Goal: Task Accomplishment & Management: Manage account settings

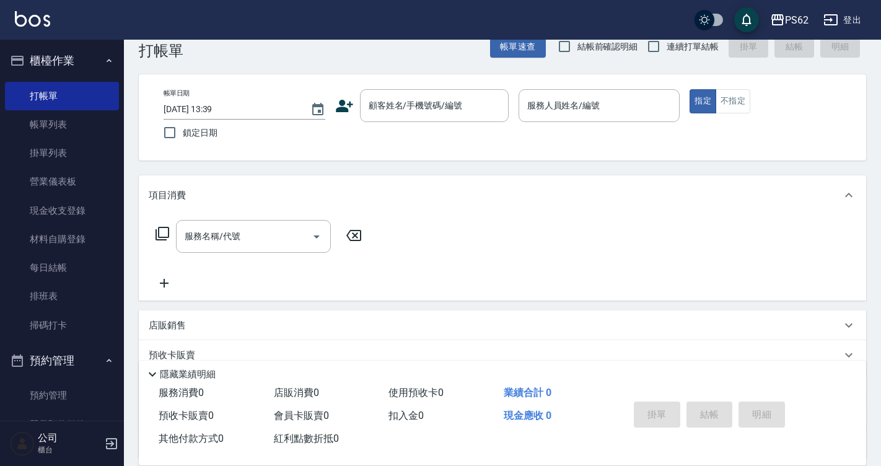
scroll to position [20, 0]
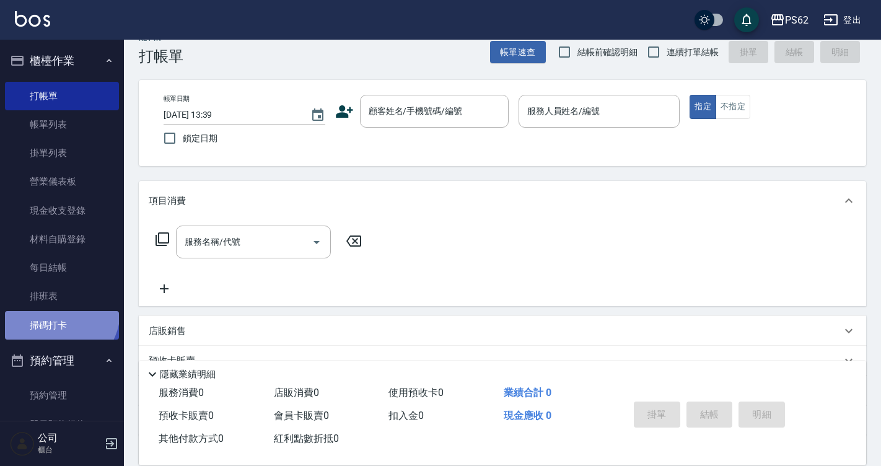
click at [55, 311] on link "掃碼打卡" at bounding box center [62, 325] width 114 height 28
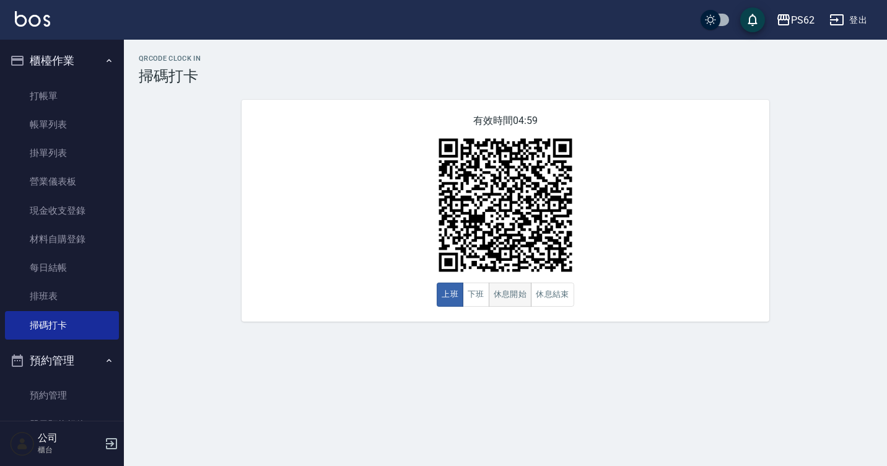
click at [530, 300] on button "休息開始" at bounding box center [510, 295] width 43 height 24
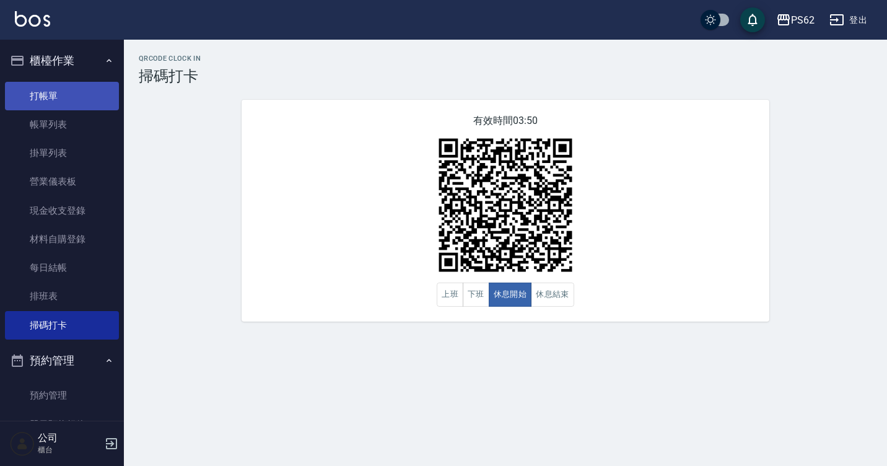
click at [35, 87] on link "打帳單" at bounding box center [62, 96] width 114 height 28
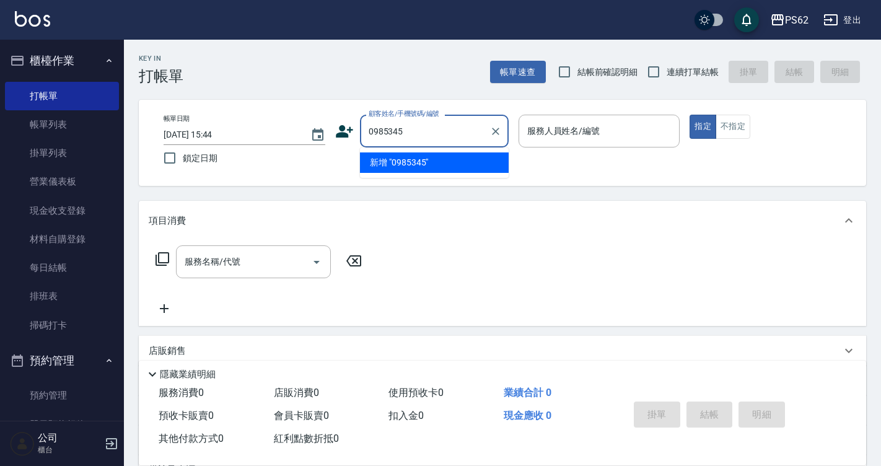
click at [506, 134] on div "0985345 顧客姓名/手機號碼/編號" at bounding box center [434, 131] width 149 height 33
type input "0985345"
click at [74, 310] on link "排班表" at bounding box center [62, 296] width 114 height 28
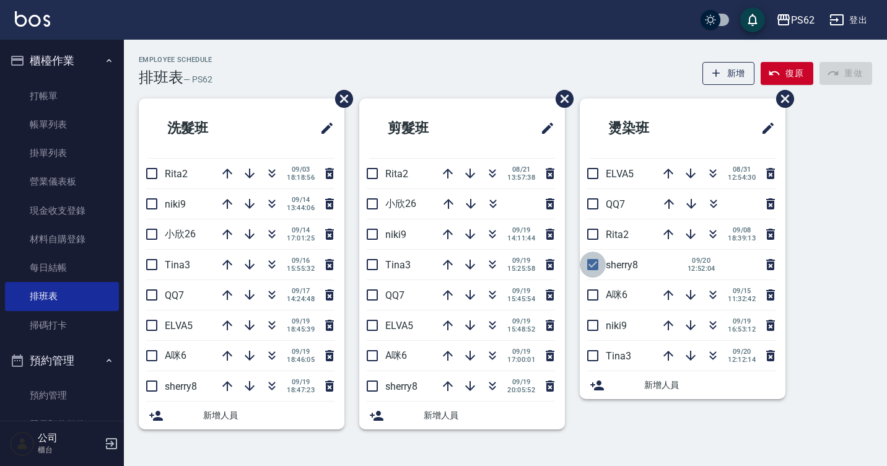
click at [588, 266] on input "checkbox" at bounding box center [593, 265] width 26 height 26
checkbox input "false"
click at [713, 164] on button "button" at bounding box center [713, 174] width 30 height 30
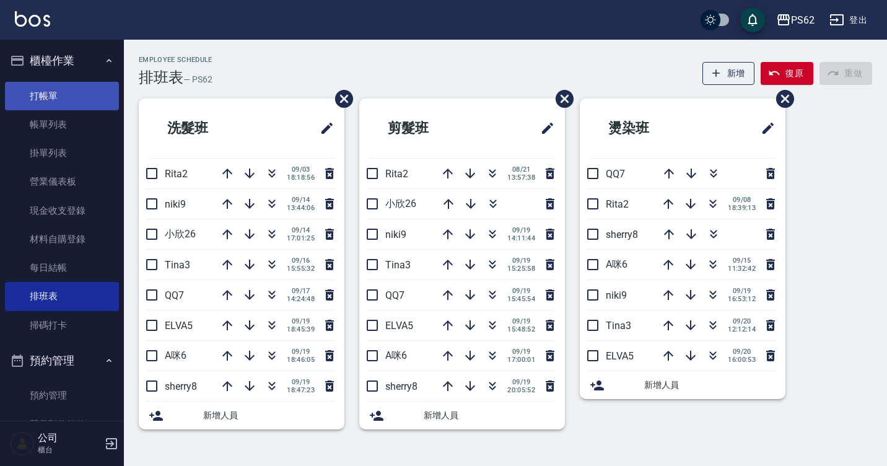
drag, startPoint x: 71, startPoint y: 85, endPoint x: 94, endPoint y: 84, distance: 23.0
click at [71, 85] on link "打帳單" at bounding box center [62, 96] width 114 height 28
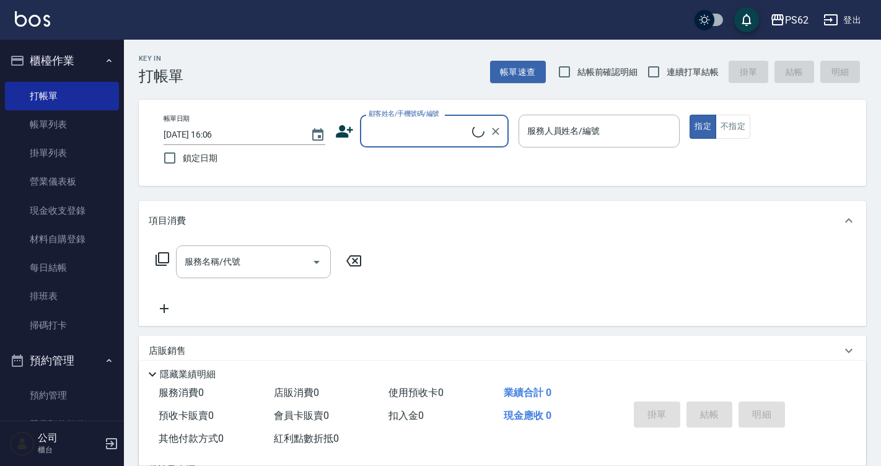
click at [450, 133] on input "顧客姓名/手機號碼/編號" at bounding box center [419, 131] width 107 height 22
type input "ㄓ"
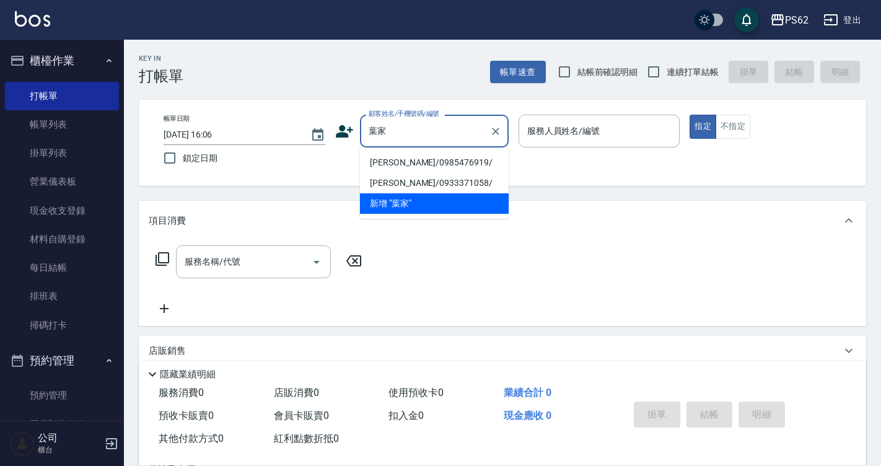
type input "葉家林林/0985476919/"
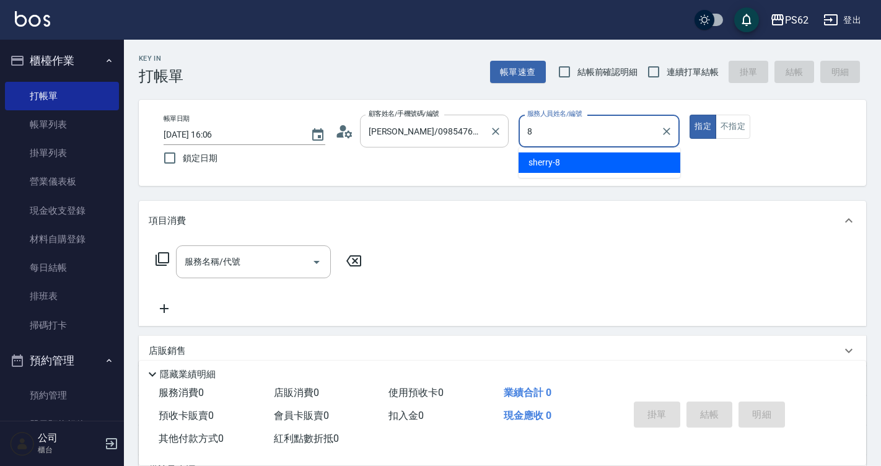
type input "sherry-8"
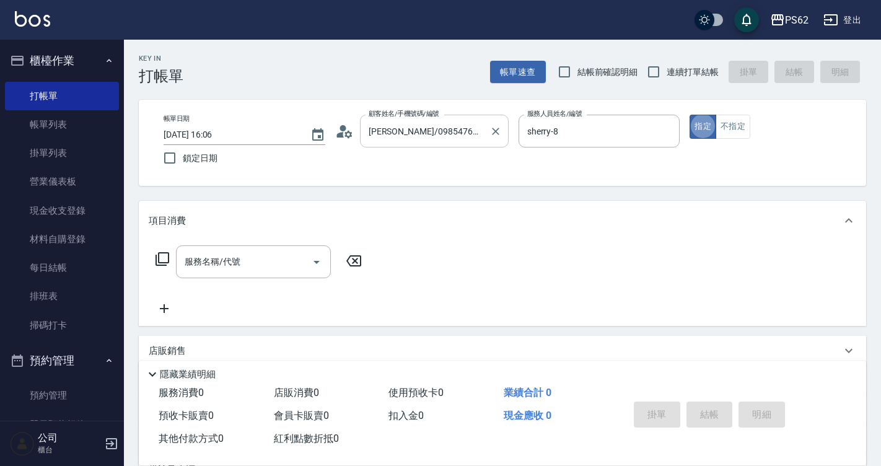
type button "true"
click at [187, 353] on div "店販銷售" at bounding box center [495, 350] width 693 height 13
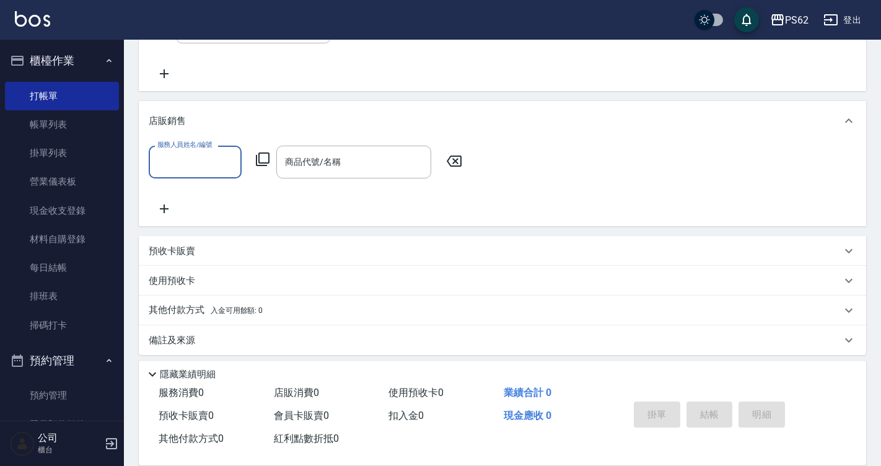
scroll to position [243, 0]
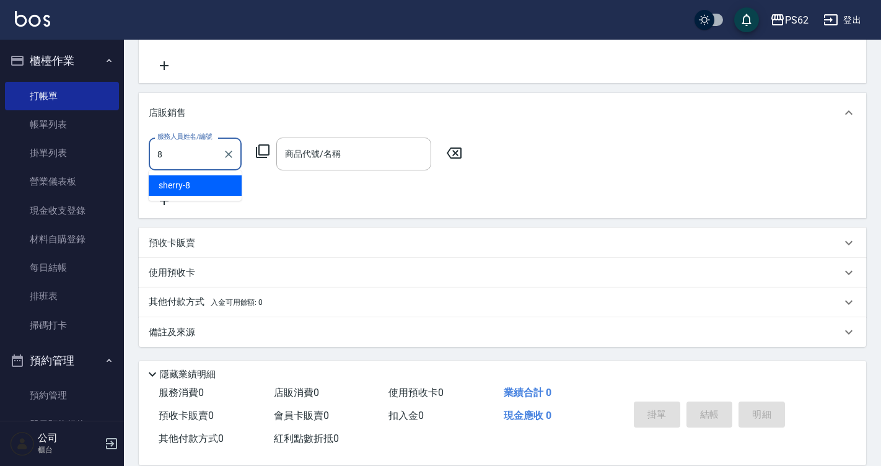
type input "sherry-8"
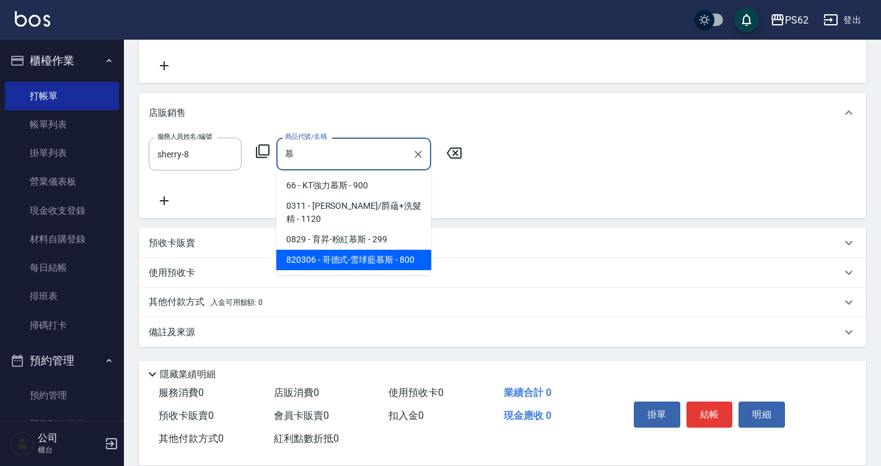
type input "哥德式-雪球藍慕斯"
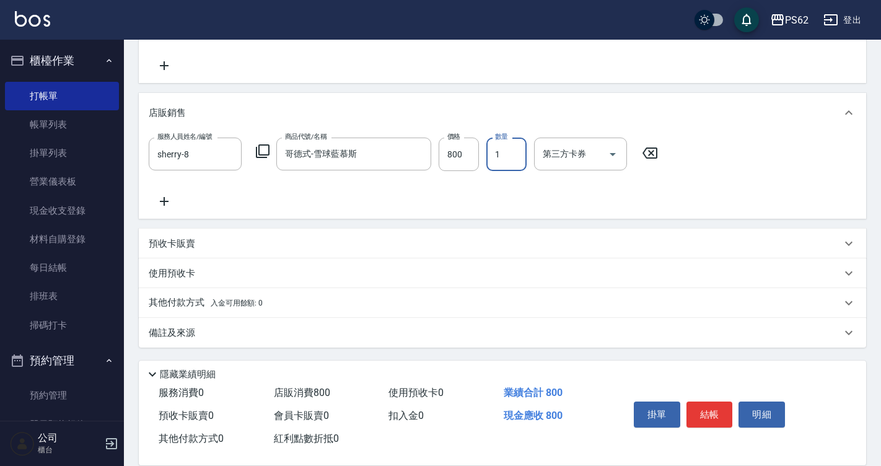
click at [709, 428] on div "掛單 結帳 明細" at bounding box center [710, 416] width 162 height 39
click at [713, 410] on button "結帳" at bounding box center [709, 414] width 46 height 26
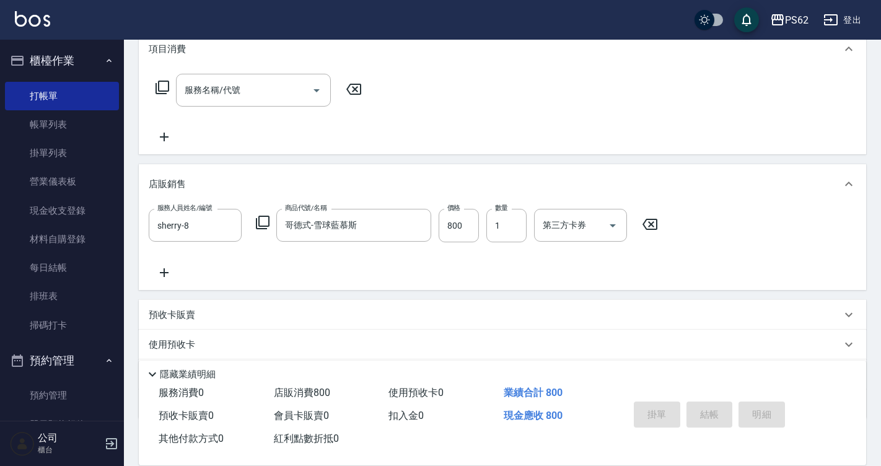
scroll to position [57, 0]
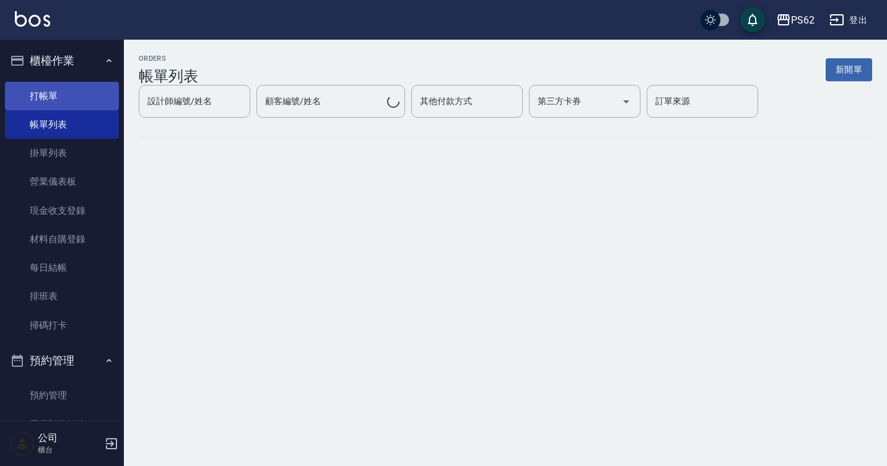
click at [65, 102] on link "打帳單" at bounding box center [62, 96] width 114 height 28
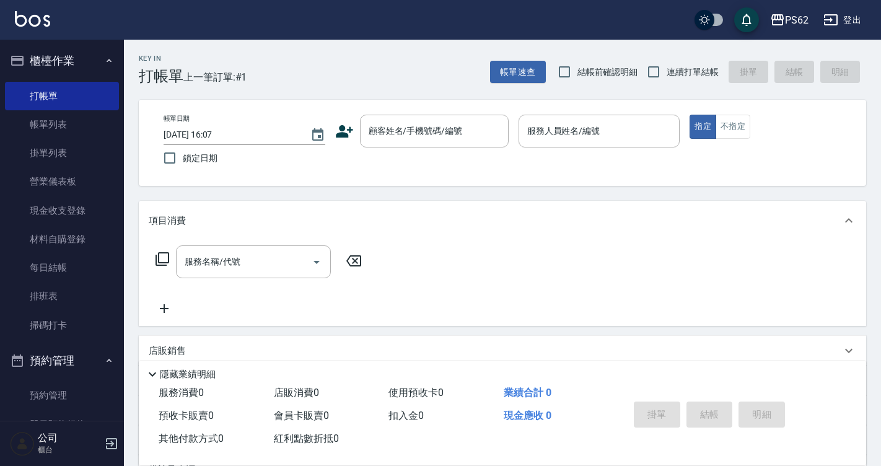
click at [343, 130] on icon at bounding box center [344, 131] width 17 height 12
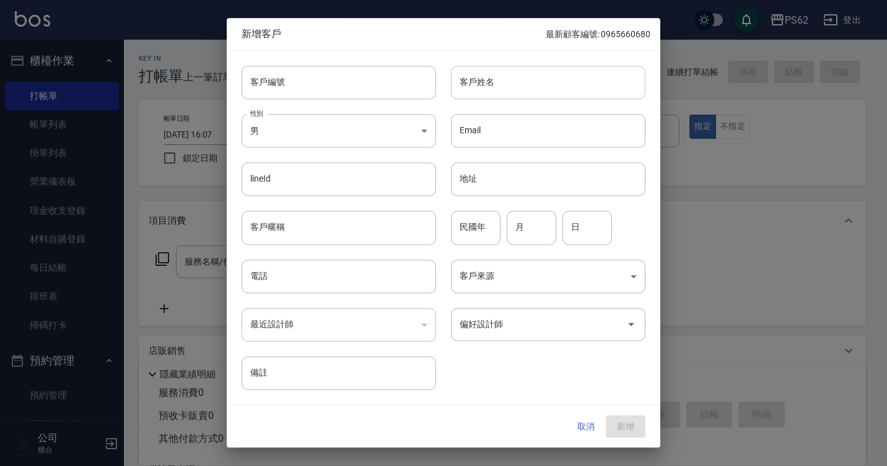
click at [563, 82] on input "客戶姓名" at bounding box center [548, 82] width 195 height 33
type input "顏紫安"
click at [330, 281] on input "電話" at bounding box center [339, 276] width 195 height 33
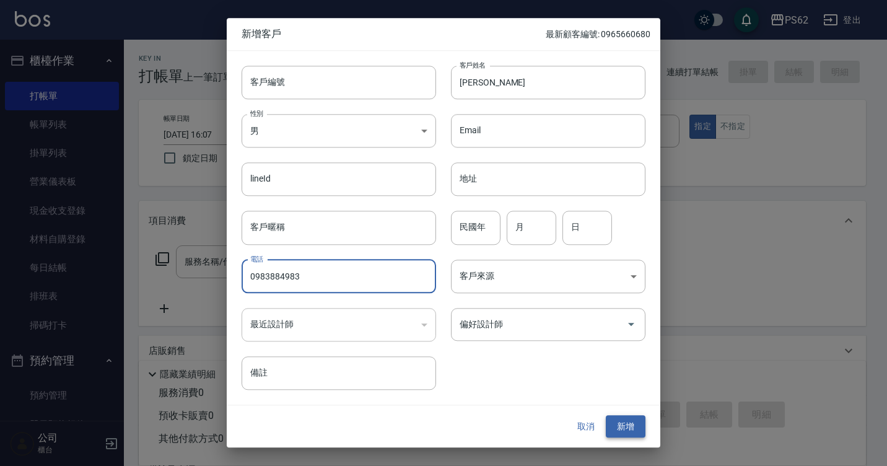
type input "0983884983"
click at [634, 426] on button "新增" at bounding box center [626, 426] width 40 height 23
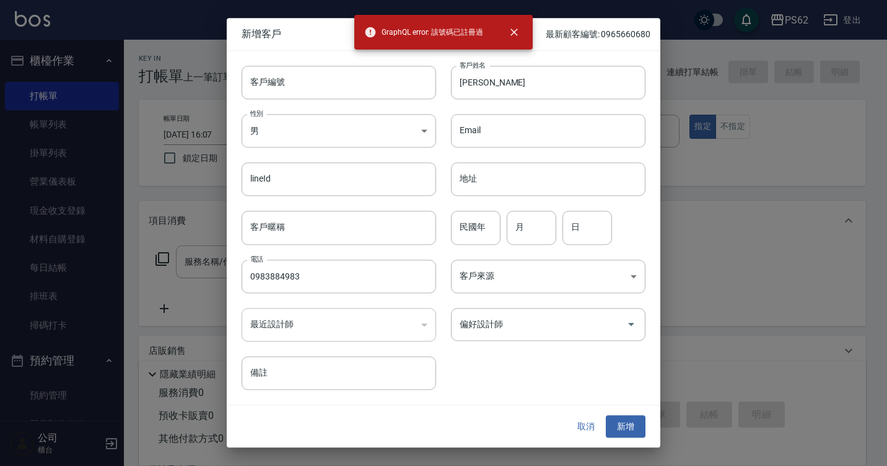
click at [583, 424] on button "取消" at bounding box center [586, 426] width 40 height 23
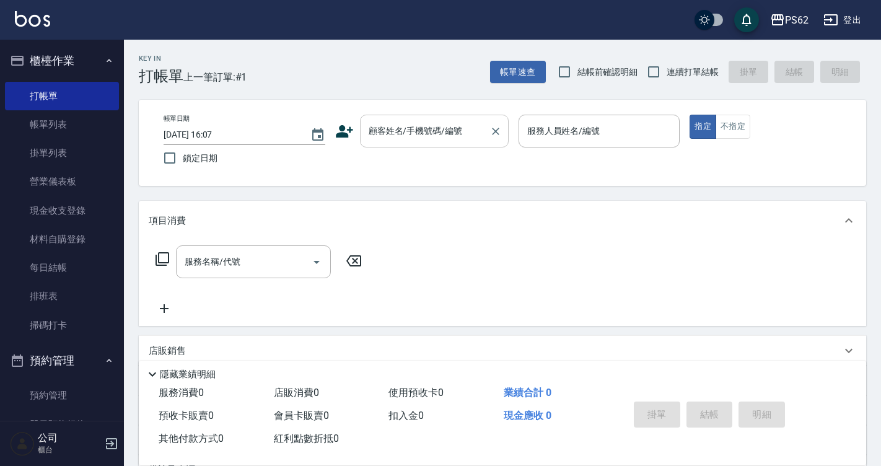
click at [442, 141] on input "顧客姓名/手機號碼/編號" at bounding box center [425, 131] width 119 height 22
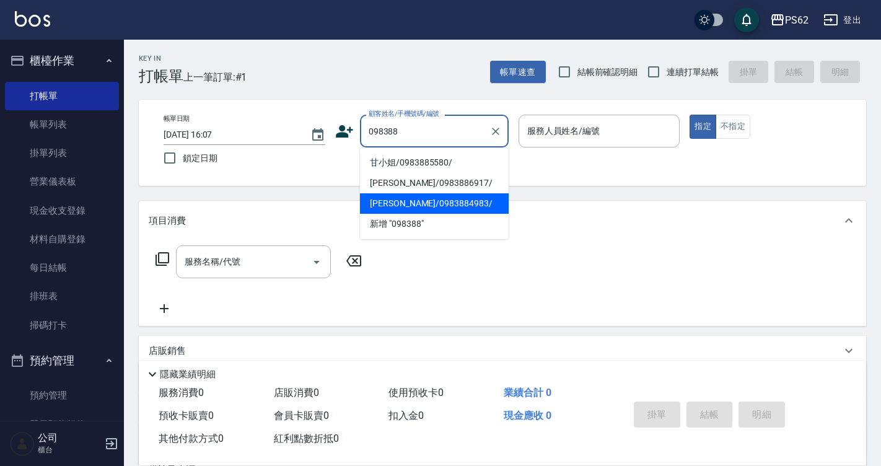
click at [445, 195] on li "顏紫安/0983884983/" at bounding box center [434, 203] width 149 height 20
type input "顏紫安/0983884983/"
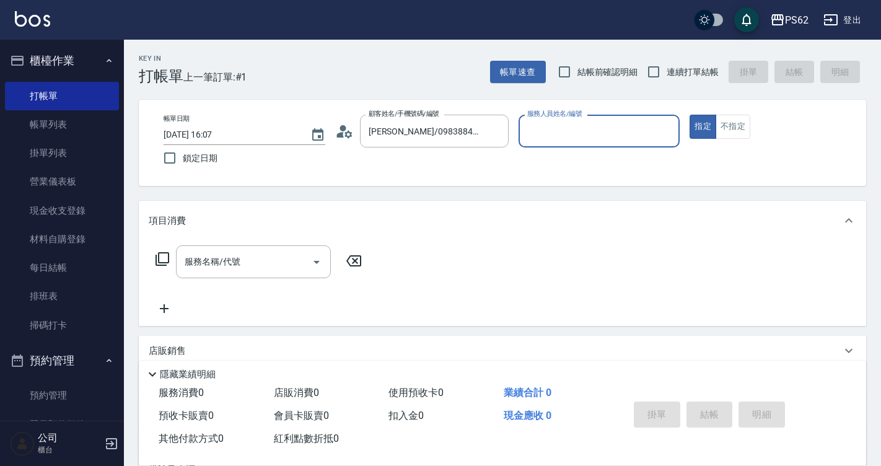
click at [343, 135] on icon at bounding box center [344, 131] width 19 height 19
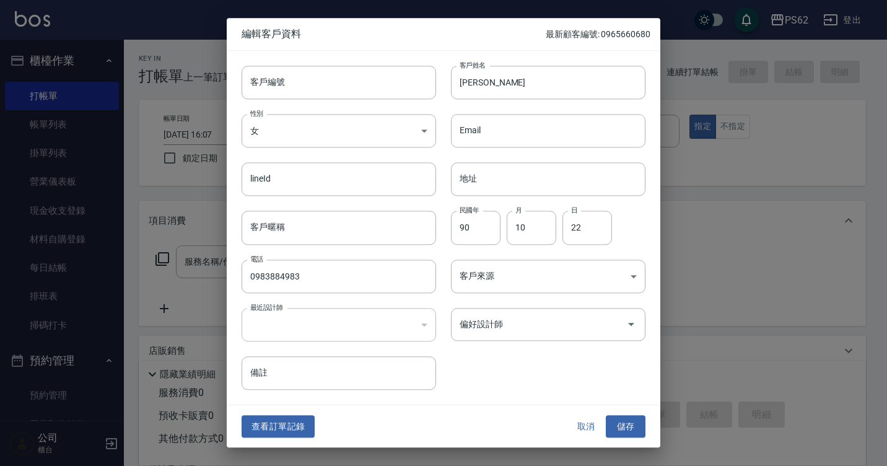
click at [284, 426] on button "查看訂單記錄" at bounding box center [278, 426] width 73 height 23
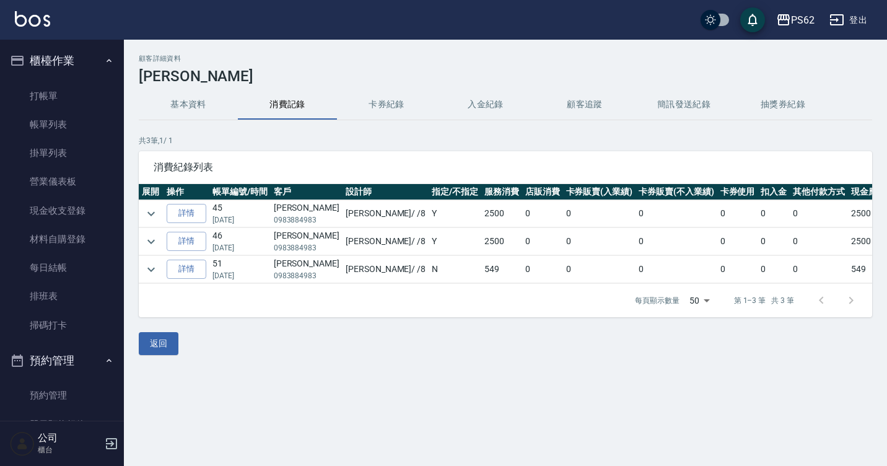
click at [369, 393] on div "顧客詳細資料 顏紫安 基本資料 消費記錄 卡券紀錄 入金紀錄 顧客追蹤 簡訊發送紀錄 抽獎券紀錄 共 3 筆, 1 / 1 消費紀錄列表 展開 操作 帳單編號…" at bounding box center [443, 233] width 887 height 466
click at [367, 330] on div "顧客詳細資料 顏紫安 基本資料 消費記錄 卡券紀錄 入金紀錄 顧客追蹤 簡訊發送紀錄 抽獎券紀錄 共 3 筆, 1 / 1 消費紀錄列表 展開 操作 帳單編號…" at bounding box center [505, 205] width 763 height 300
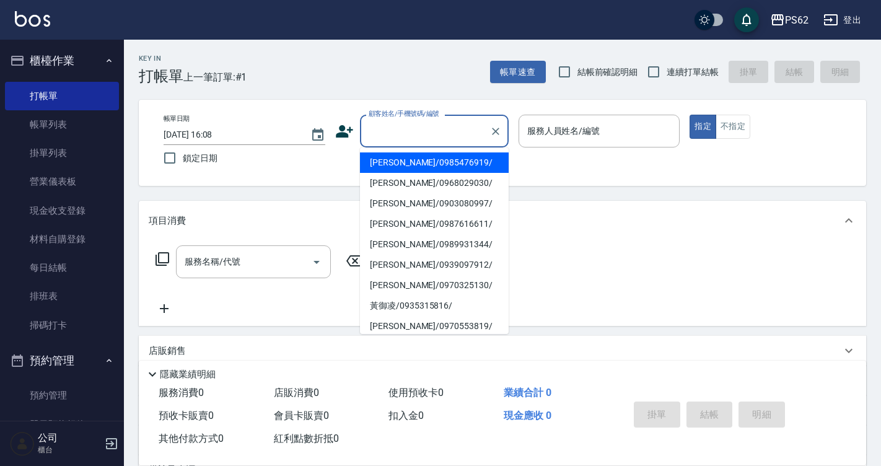
click at [404, 138] on input "顧客姓名/手機號碼/編號" at bounding box center [425, 131] width 119 height 22
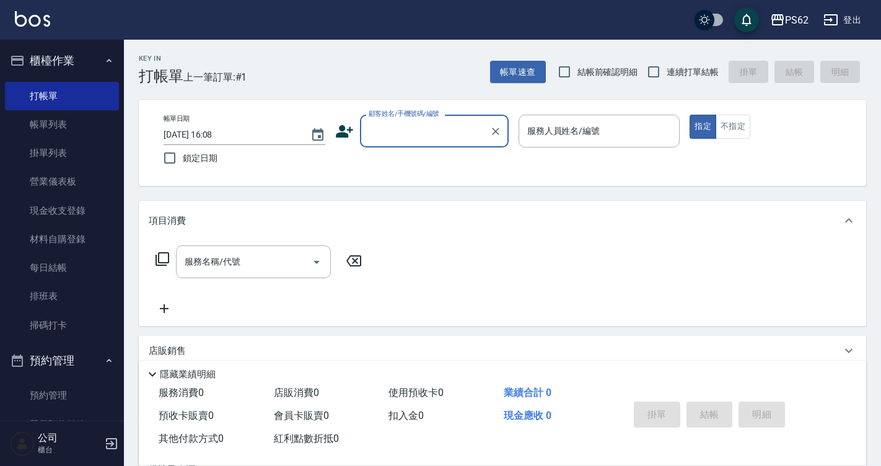
click at [445, 133] on input "顧客姓名/手機號碼/編號" at bounding box center [425, 131] width 119 height 22
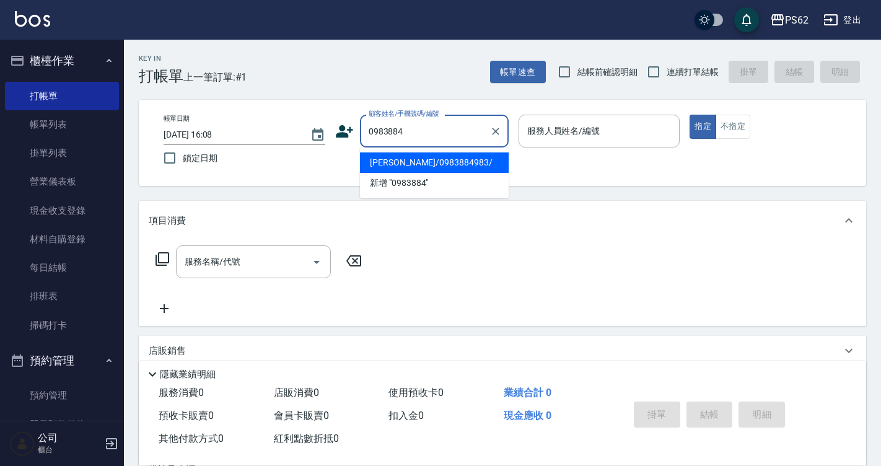
type input "顏紫安/0983884983/"
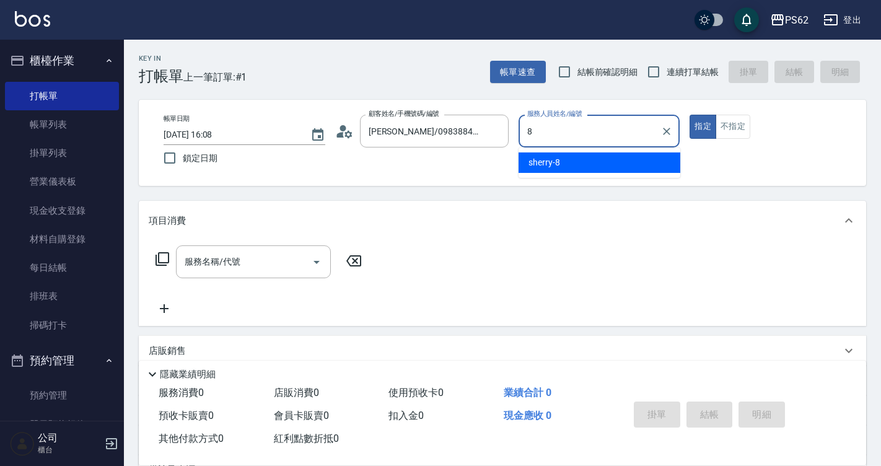
type input "sherry-8"
type button "true"
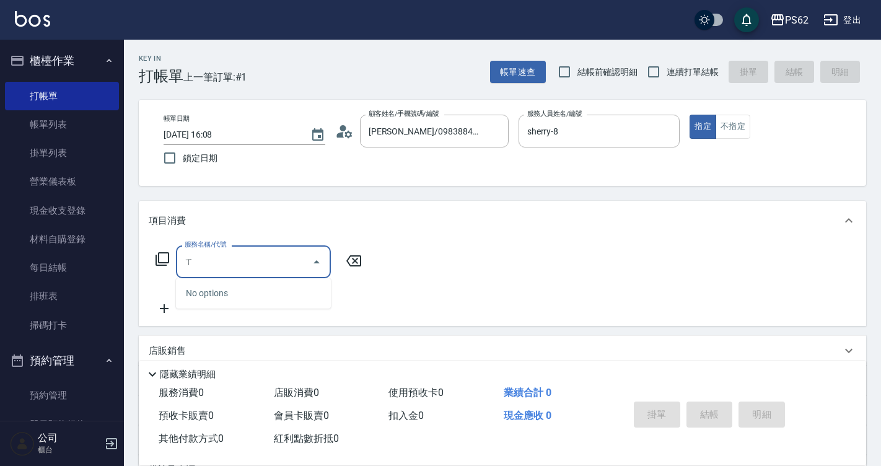
type input "ㄗ"
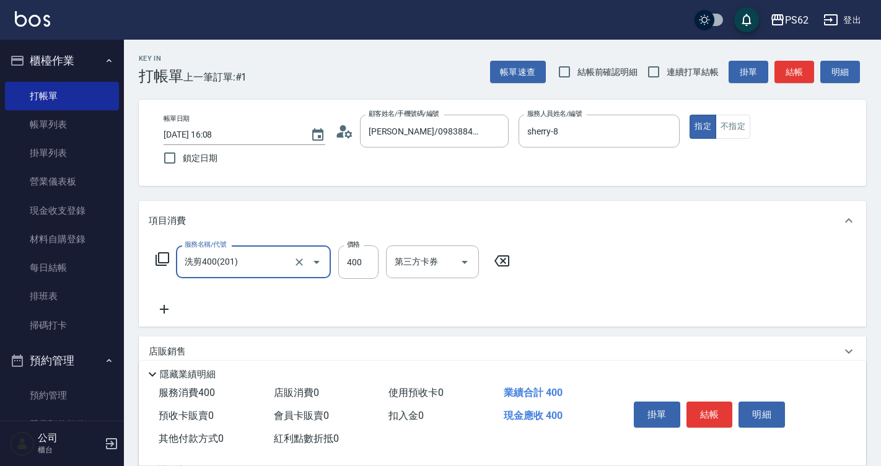
type input "洗剪400(201)"
click at [698, 401] on button "結帳" at bounding box center [709, 414] width 46 height 26
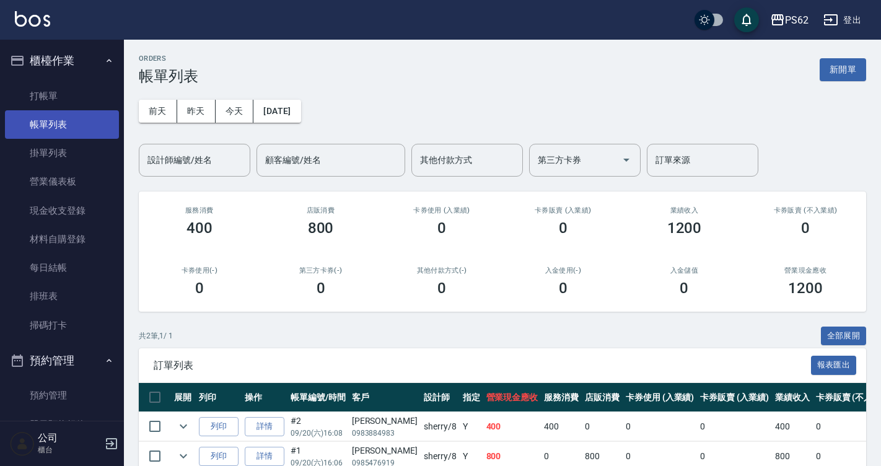
click at [88, 118] on link "帳單列表" at bounding box center [62, 124] width 114 height 28
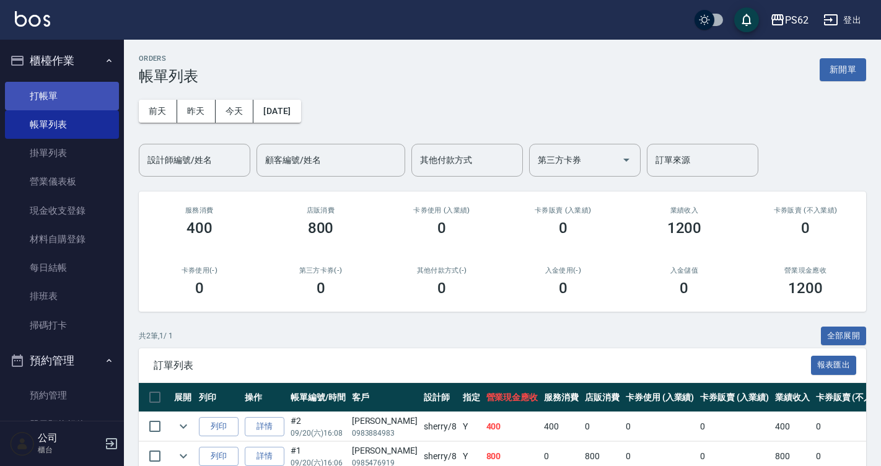
click at [72, 92] on link "打帳單" at bounding box center [62, 96] width 114 height 28
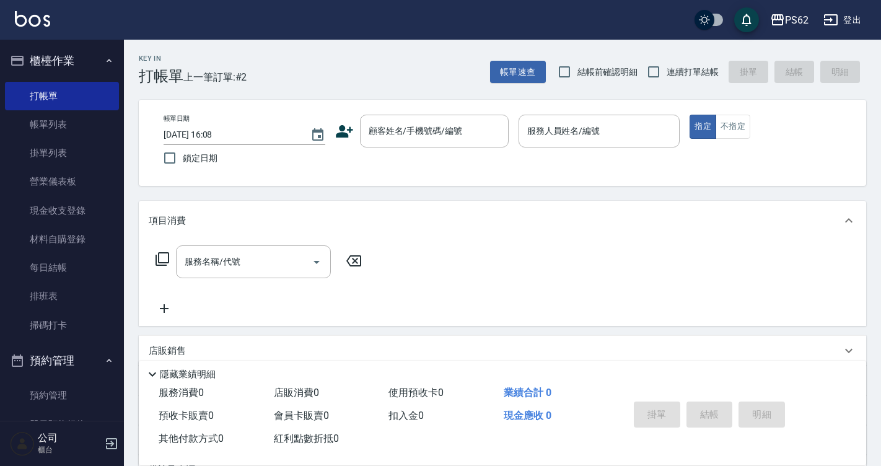
click at [336, 133] on icon at bounding box center [344, 131] width 19 height 19
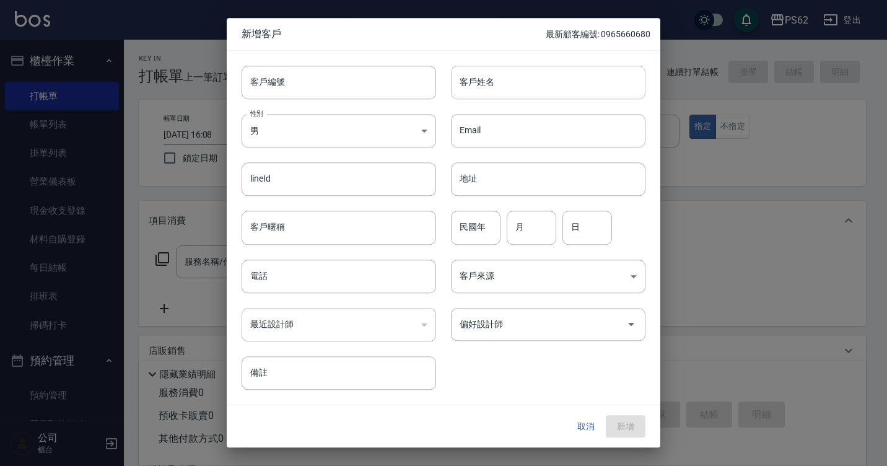
click at [518, 89] on input "客戶姓名" at bounding box center [548, 82] width 195 height 33
type input "ㄈˊ"
type input "ㄥˊ"
type input "馮莉雯"
click at [269, 276] on input "電話" at bounding box center [339, 276] width 195 height 33
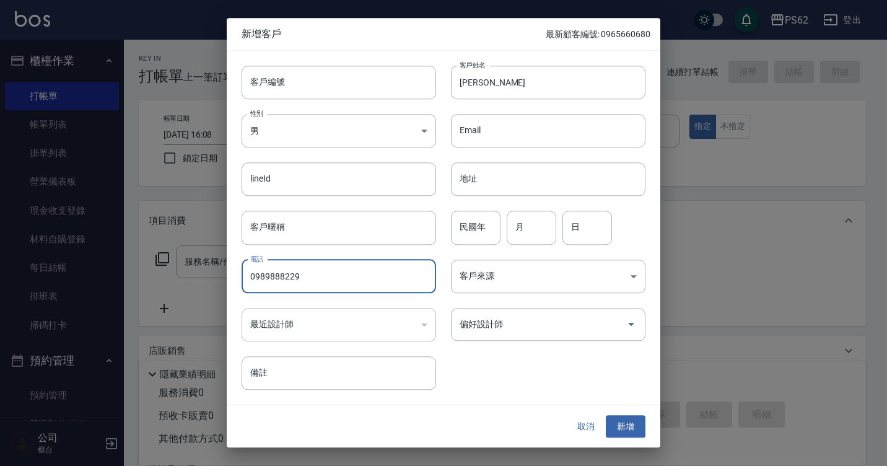
type input "0989888229"
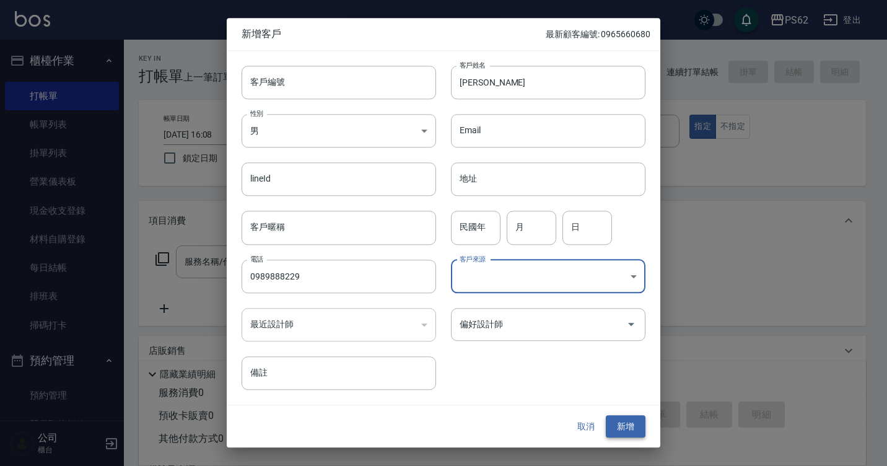
click at [644, 424] on button "新增" at bounding box center [626, 426] width 40 height 23
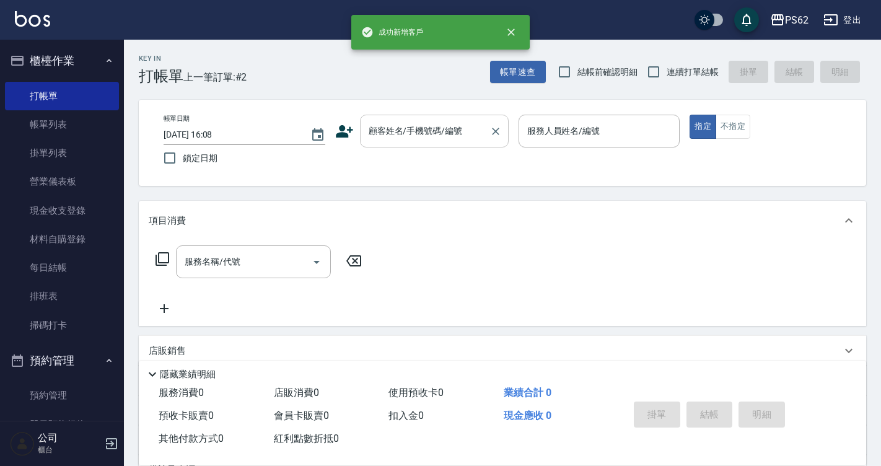
click at [403, 122] on div "顧客姓名/手機號碼/編號 顧客姓名/手機號碼/編號" at bounding box center [434, 131] width 149 height 33
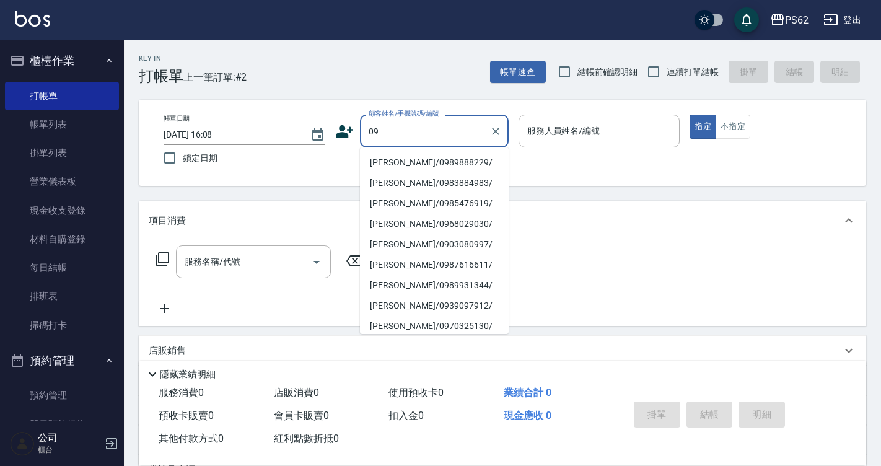
type input "馮莉雯/0989888229/"
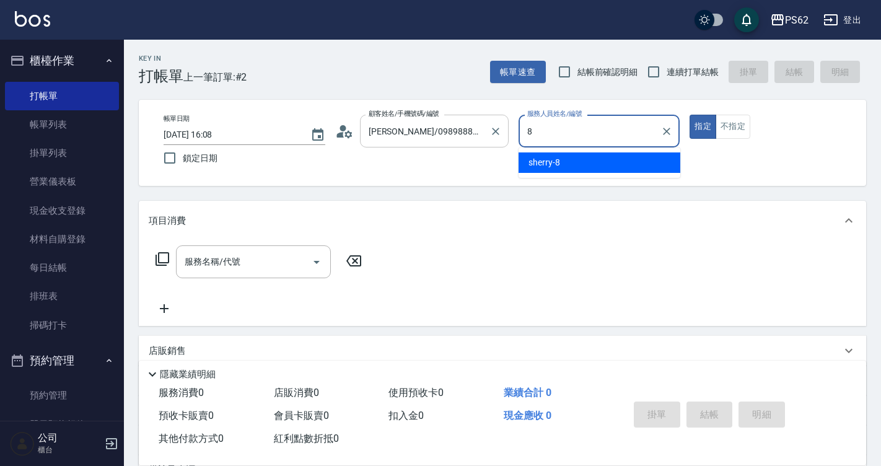
type input "sherry-8"
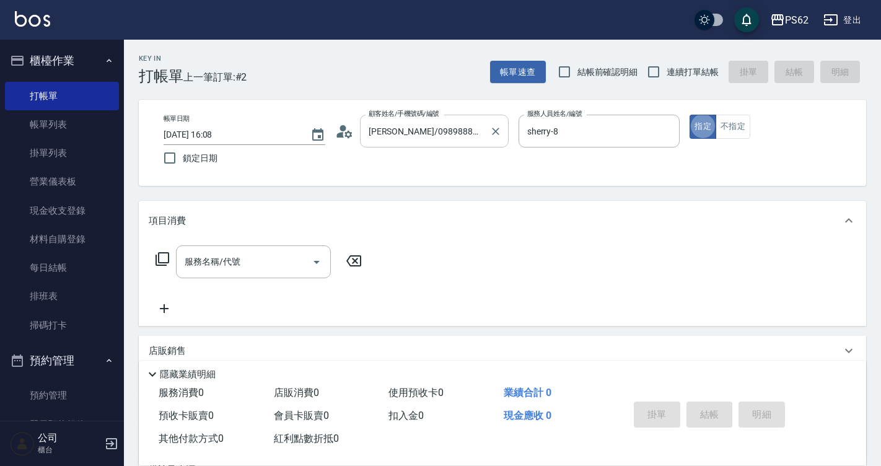
type button "true"
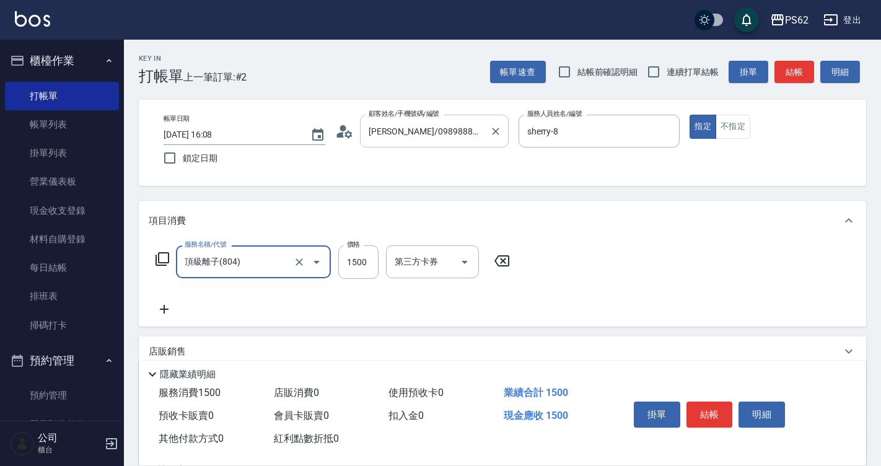
type input "頂級離子(804)"
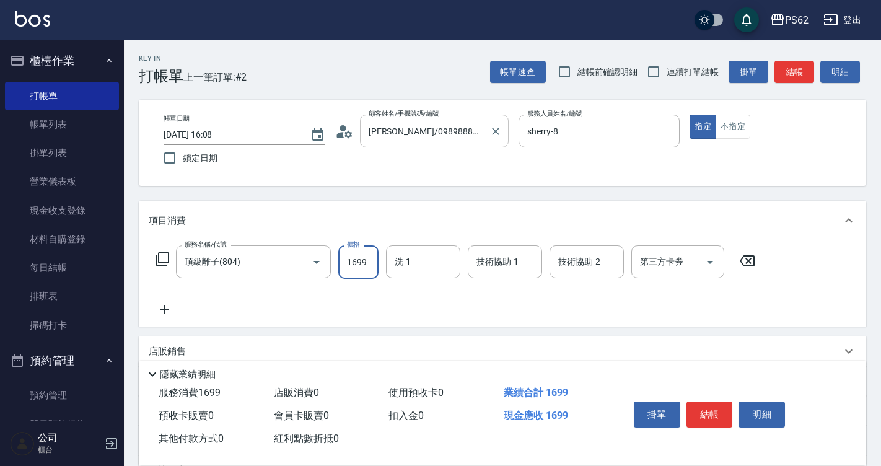
type input "1699"
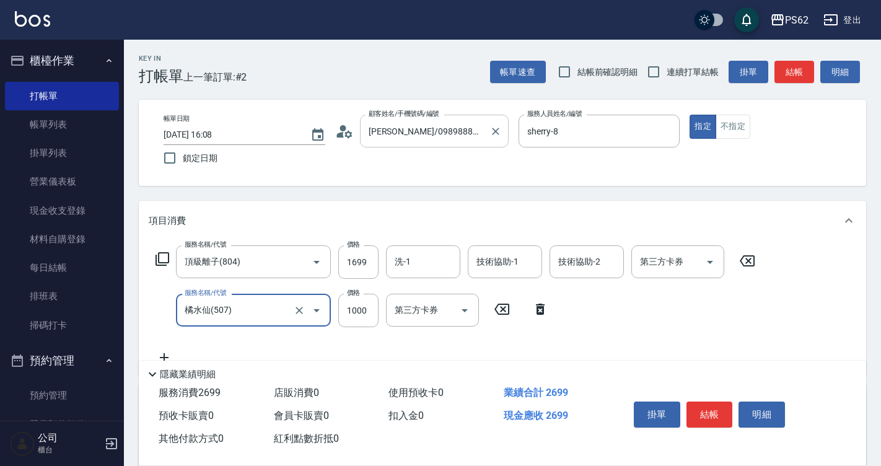
type input "橘水仙(507)"
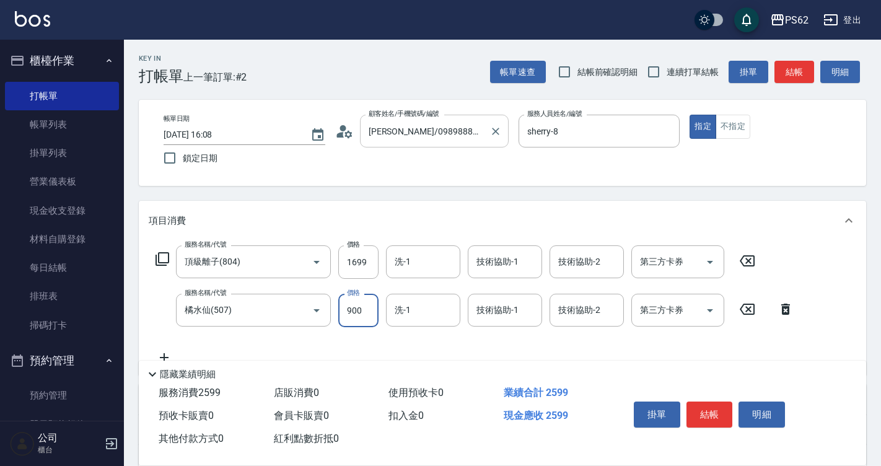
type input "900"
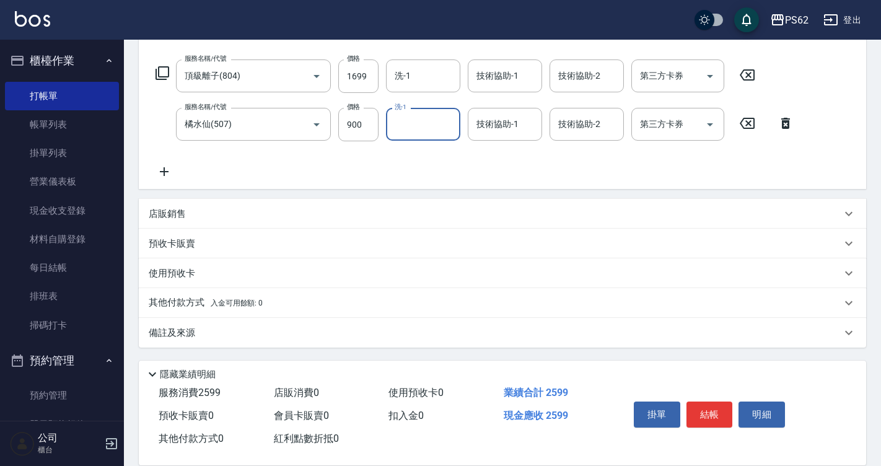
scroll to position [186, 0]
click at [173, 312] on div "其他付款方式 入金可用餘額: 0" at bounding box center [502, 302] width 727 height 30
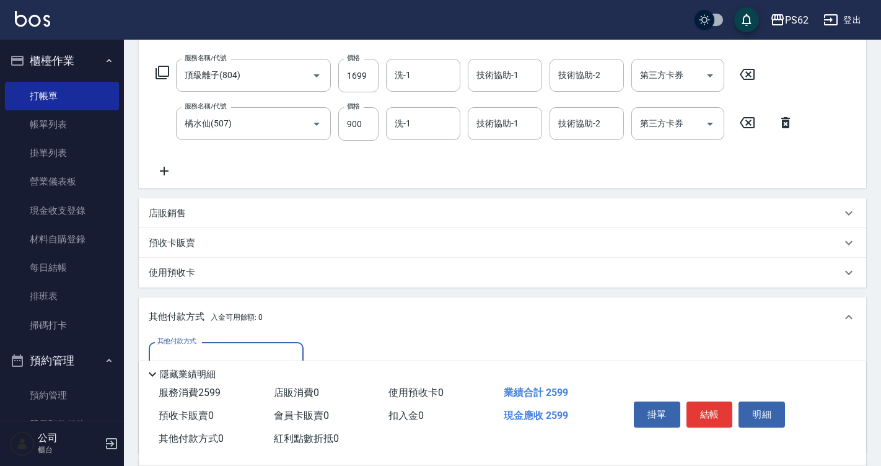
scroll to position [0, 0]
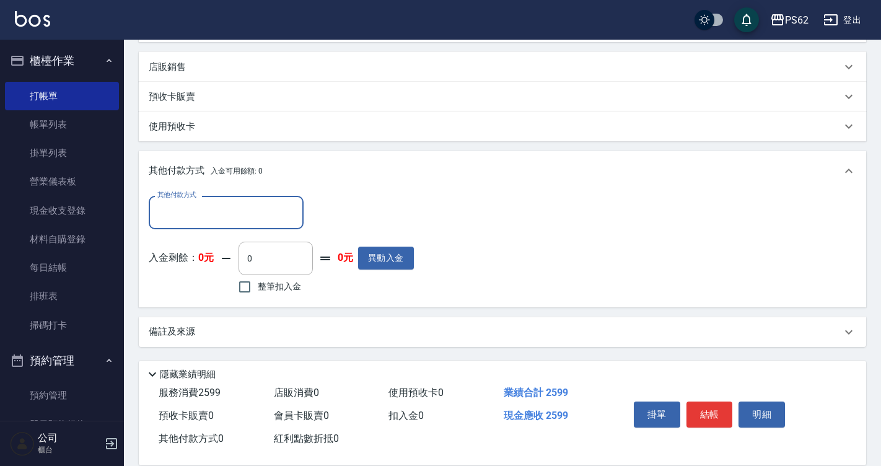
click at [164, 176] on p "其他付款方式 入金可用餘額: 0" at bounding box center [206, 171] width 114 height 14
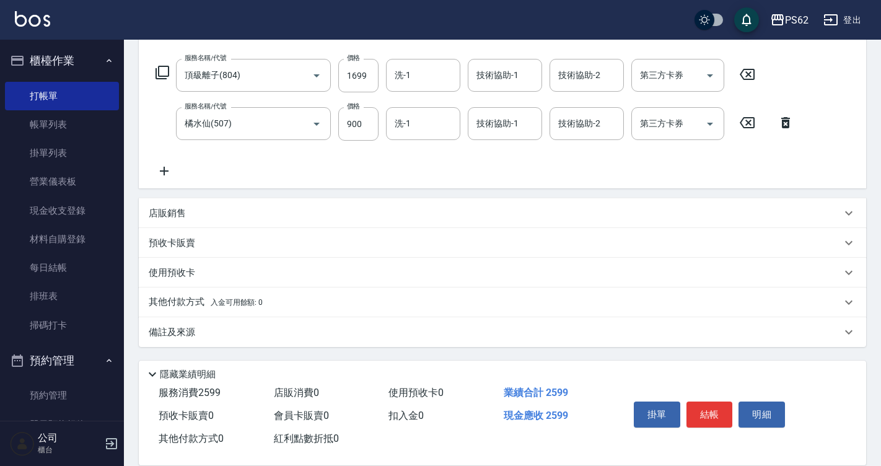
scroll to position [186, 0]
click at [831, 106] on div "服務名稱/代號 頂級離子(804) 服務名稱/代號 價格 1699 價格 洗-1 洗-1 技術協助-1 技術協助-1 技術協助-2 技術協助-2 第三方卡券 …" at bounding box center [502, 121] width 727 height 134
click at [165, 304] on p "其他付款方式 入金可用餘額: 0" at bounding box center [206, 303] width 114 height 14
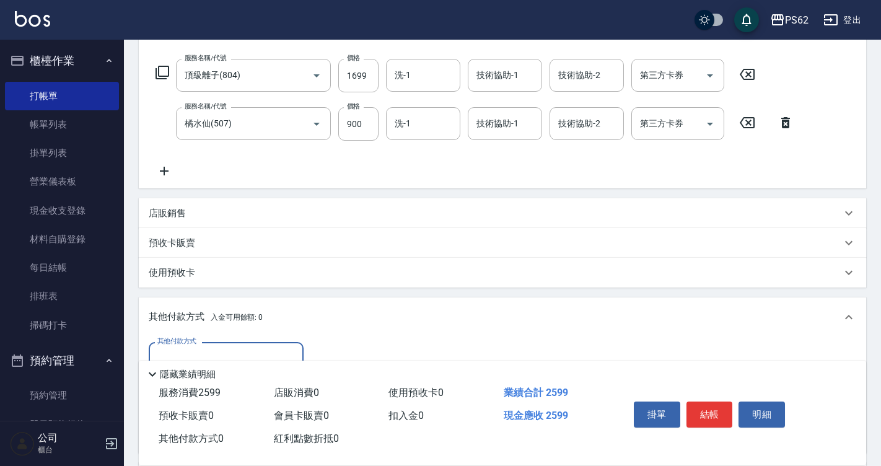
scroll to position [0, 0]
drag, startPoint x: 199, startPoint y: 340, endPoint x: 212, endPoint y: 346, distance: 13.9
click at [203, 340] on div "其他付款方式 其他付款方式 入金剩餘： 0元 0 ​ 整筆扣入金 0元 異動入金" at bounding box center [502, 395] width 727 height 116
click at [213, 346] on div "其他付款方式" at bounding box center [226, 358] width 155 height 33
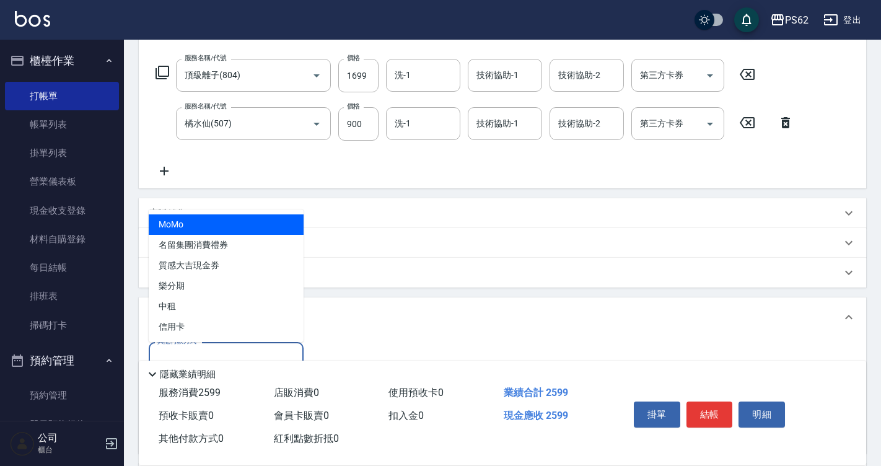
click at [198, 336] on span "信用卡" at bounding box center [226, 327] width 155 height 20
type input "信用卡"
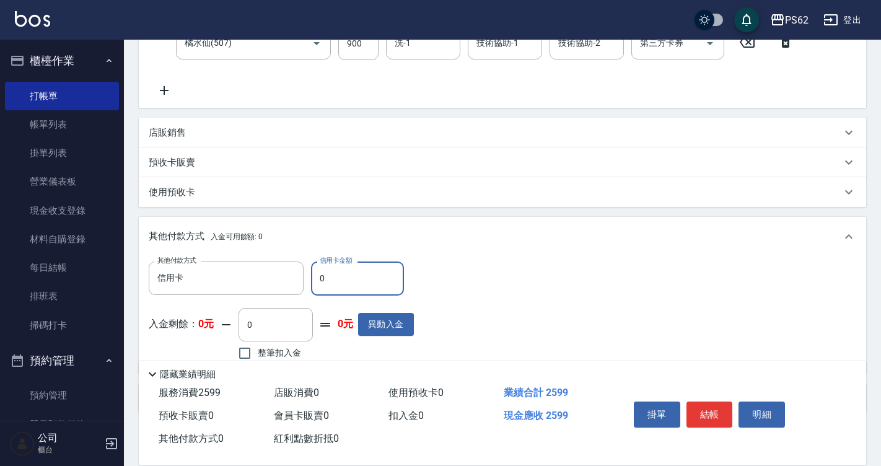
scroll to position [333, 0]
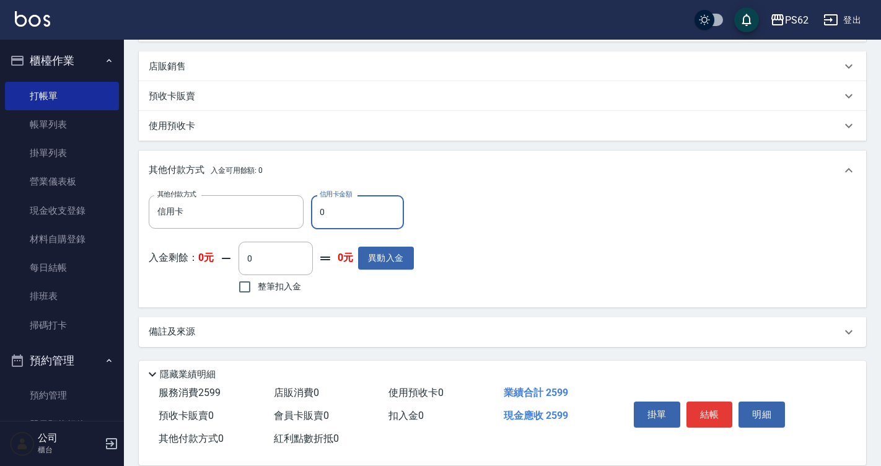
click at [334, 212] on input "0" at bounding box center [357, 211] width 93 height 33
type input "2599"
click at [716, 406] on button "結帳" at bounding box center [709, 414] width 46 height 26
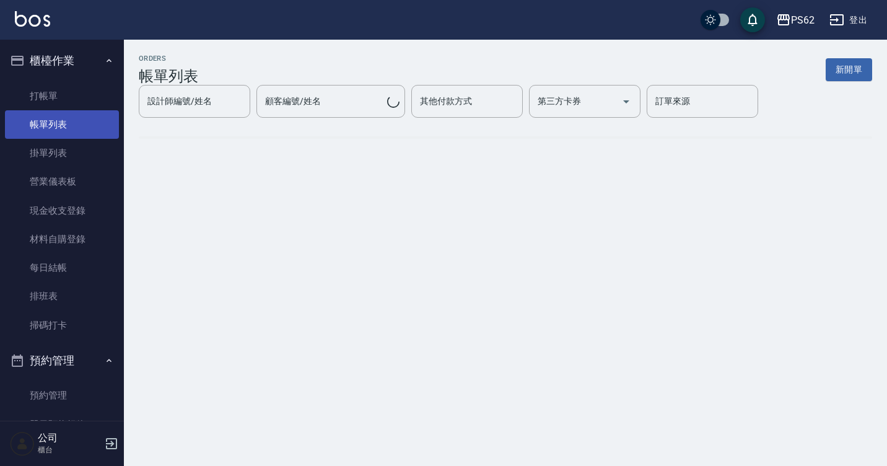
click at [80, 119] on link "帳單列表" at bounding box center [62, 124] width 114 height 28
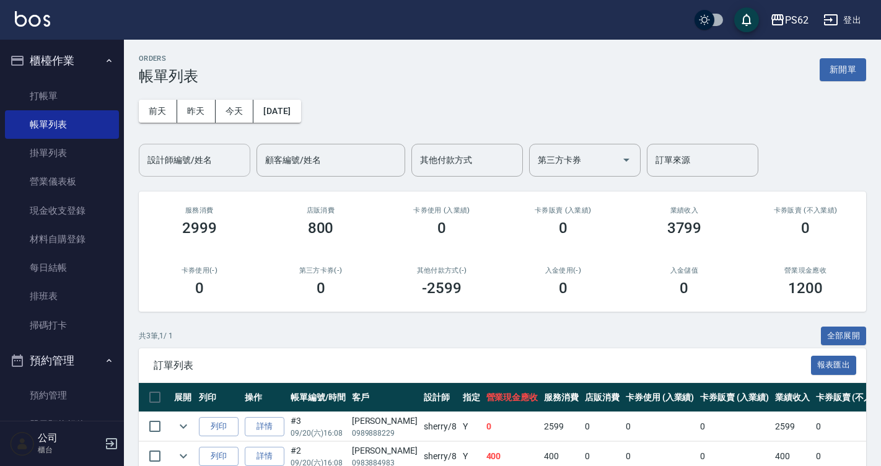
click at [219, 167] on input "設計師編號/姓名" at bounding box center [194, 160] width 100 height 22
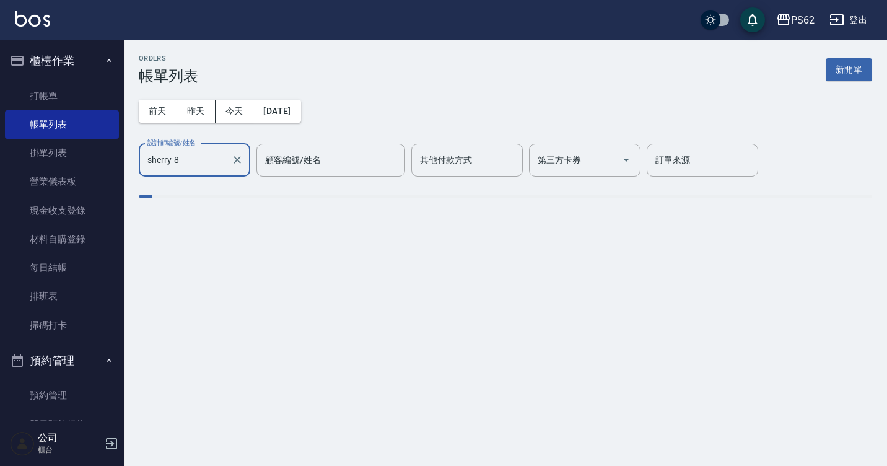
type input "sherry-8"
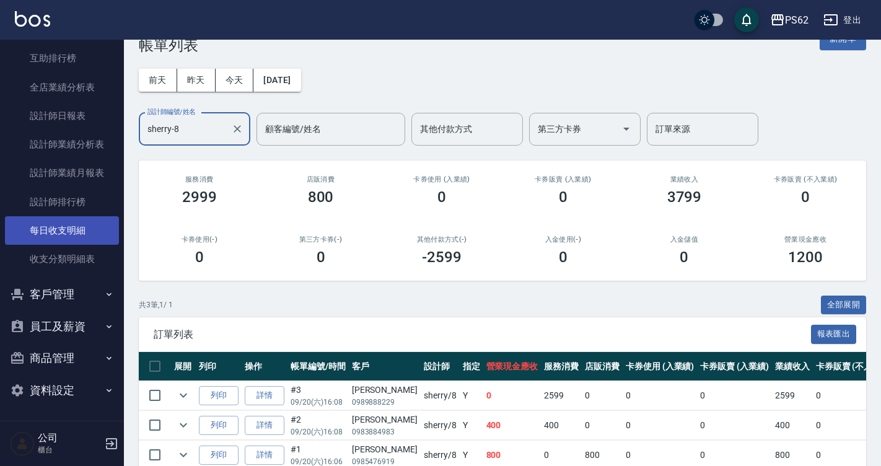
scroll to position [489, 0]
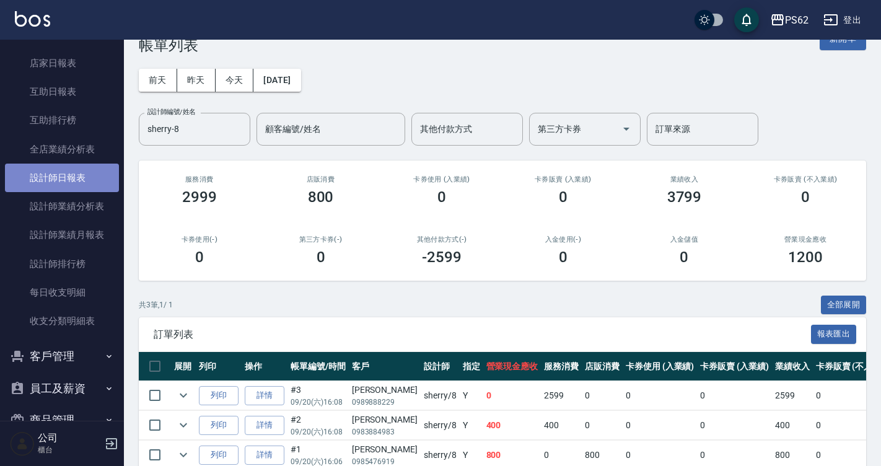
click at [93, 176] on link "設計師日報表" at bounding box center [62, 178] width 114 height 28
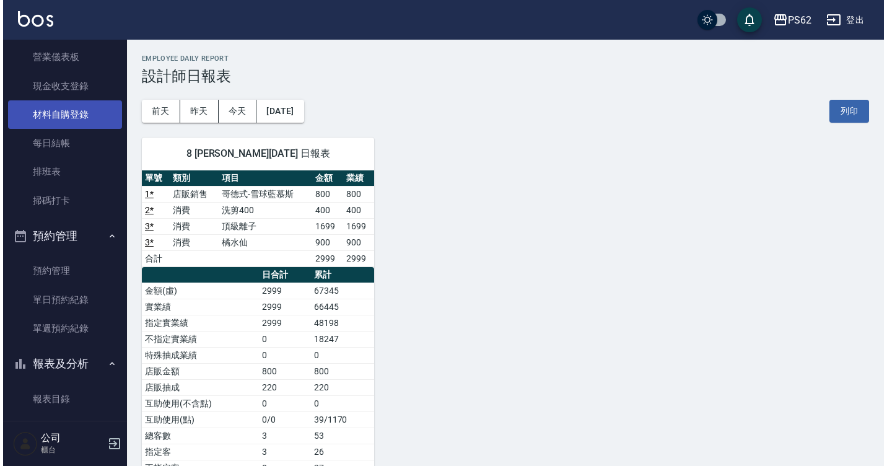
scroll to position [117, 0]
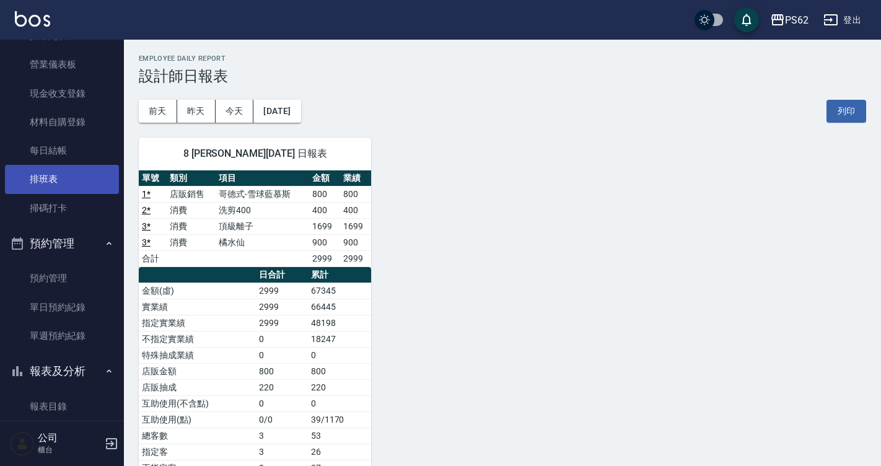
click at [70, 183] on link "排班表" at bounding box center [62, 179] width 114 height 28
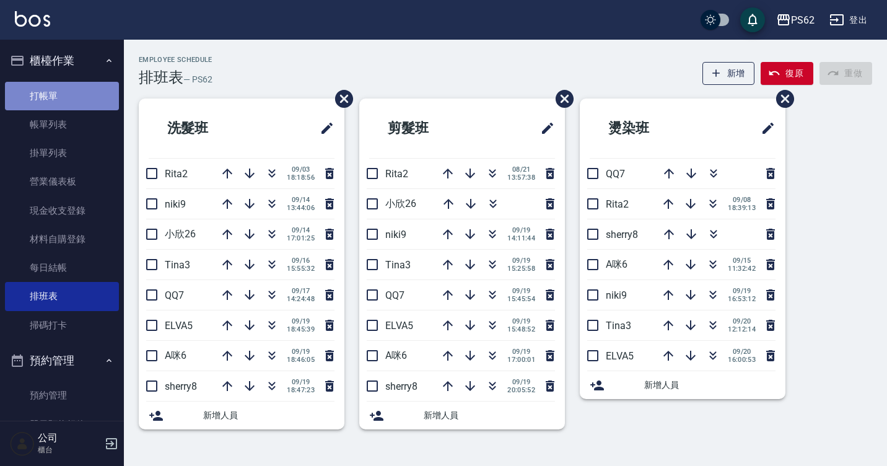
click at [88, 101] on link "打帳單" at bounding box center [62, 96] width 114 height 28
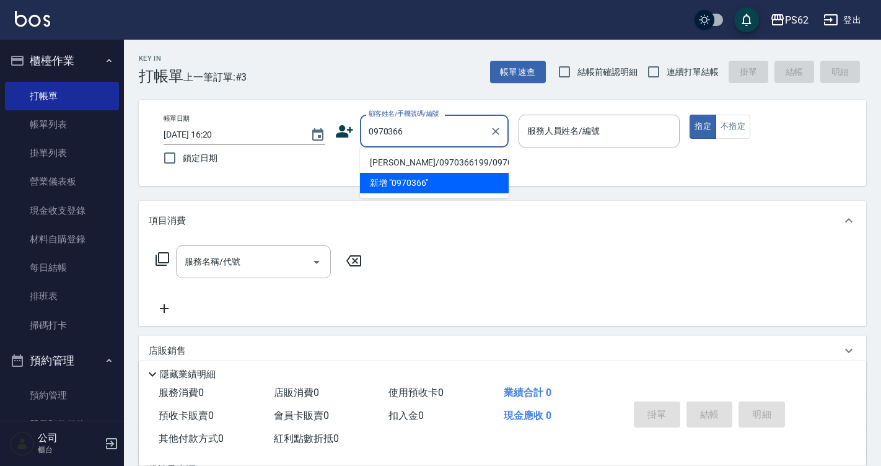
click at [394, 165] on li "孫翊倫/0970366199/0970366199" at bounding box center [434, 162] width 149 height 20
type input "孫翊倫/0970366199/0970366199"
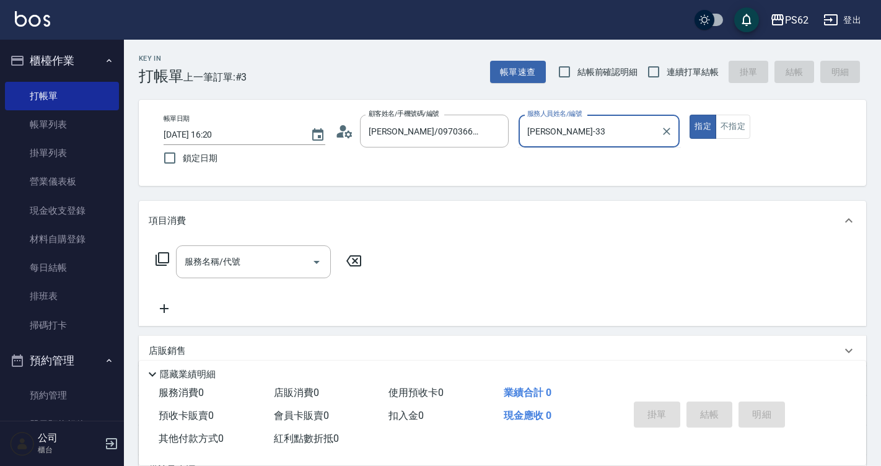
type input "Tina-3"
click at [690, 115] on button "指定" at bounding box center [703, 127] width 27 height 24
type button "true"
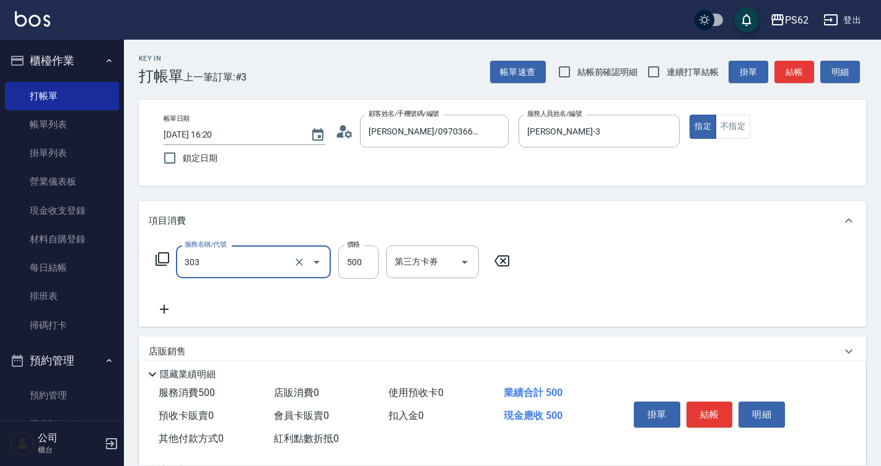
type input "局部燙(303)"
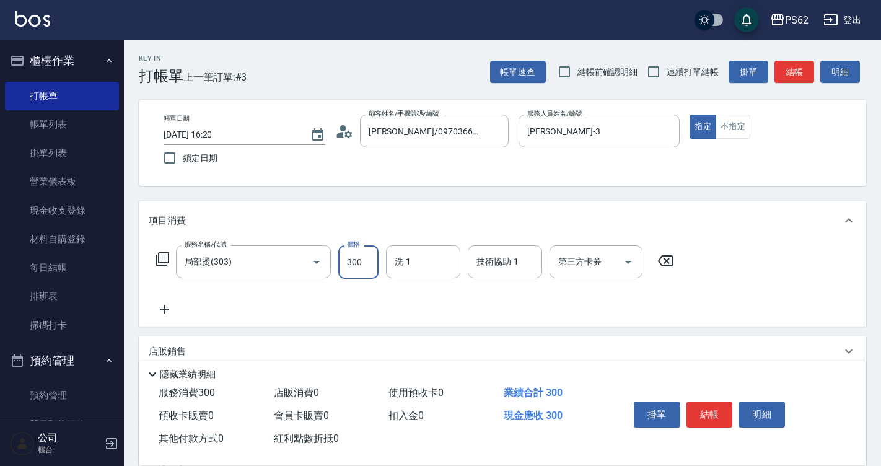
type input "300"
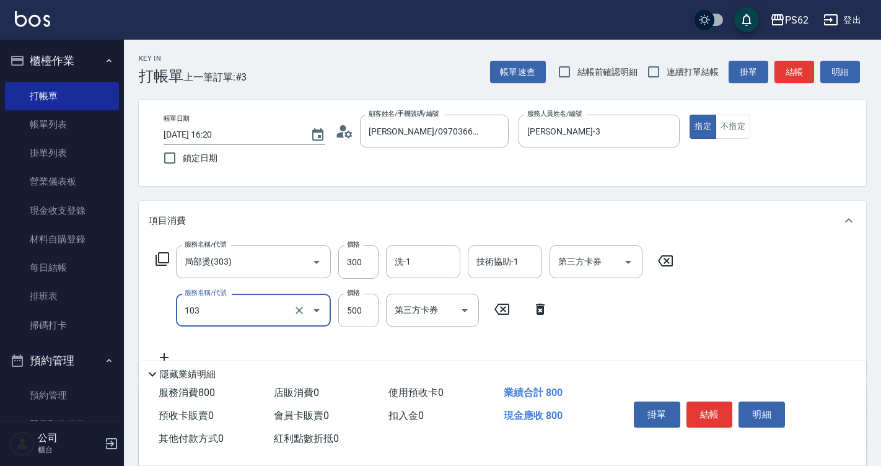
type input "B級洗剪500(103)"
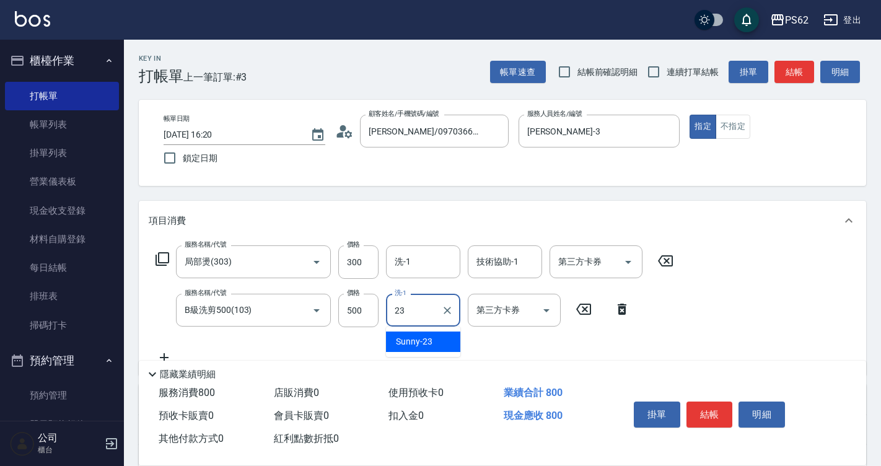
type input "Sunny-23"
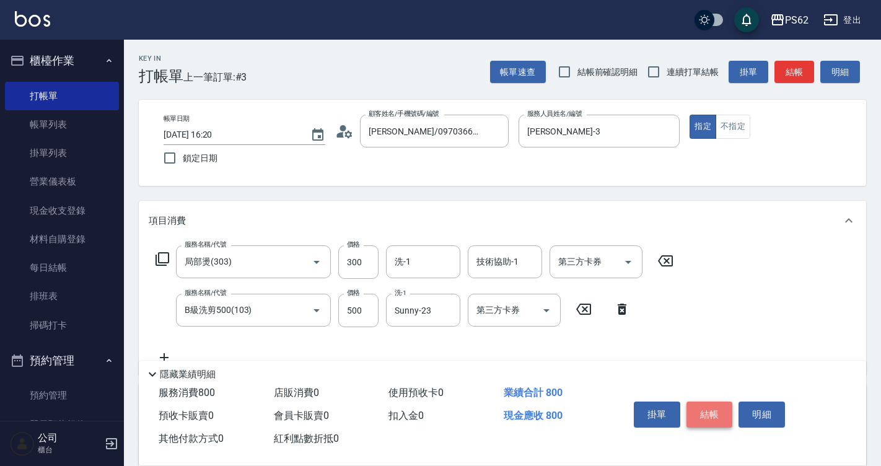
click at [699, 405] on button "結帳" at bounding box center [709, 414] width 46 height 26
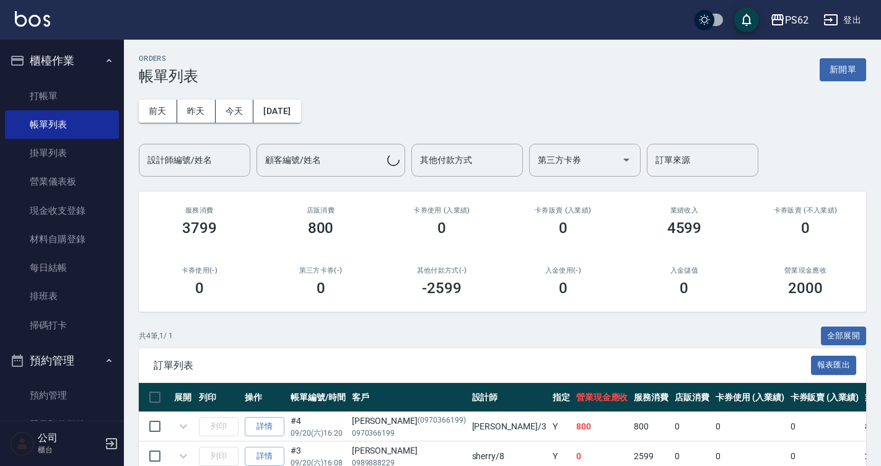
drag, startPoint x: 51, startPoint y: 105, endPoint x: 868, endPoint y: 139, distance: 817.3
click at [51, 105] on link "打帳單" at bounding box center [62, 96] width 114 height 28
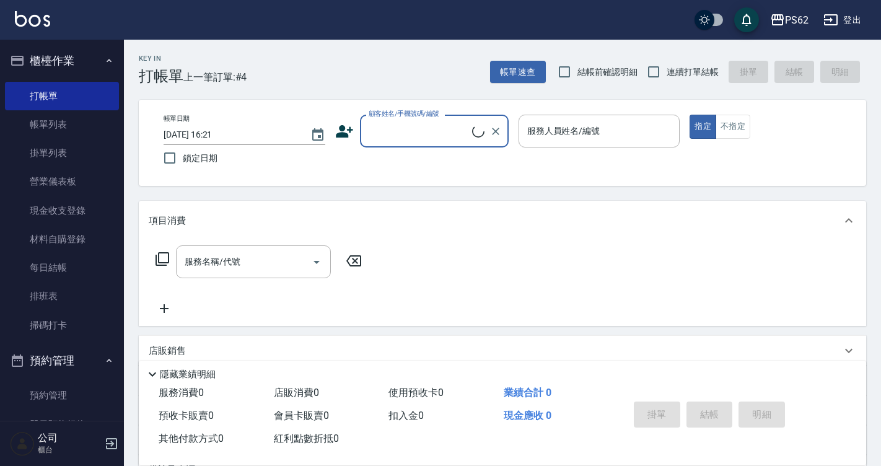
click at [673, 62] on label "連續打單結帳" at bounding box center [680, 72] width 78 height 26
click at [667, 62] on input "連續打單結帳" at bounding box center [654, 72] width 26 height 26
checkbox input "true"
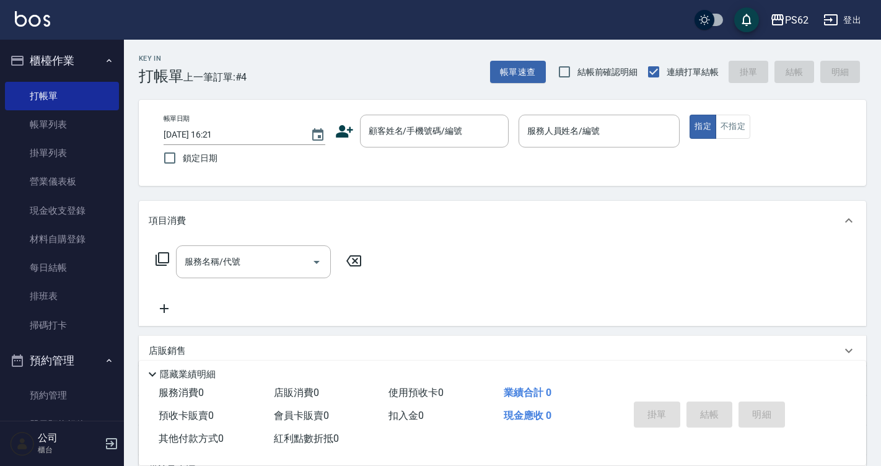
click at [372, 148] on div "帳單日期 2025/09/20 16:21 鎖定日期 顧客姓名/手機號碼/編號 顧客姓名/手機號碼/編號 服務人員姓名/編號 服務人員姓名/編號 指定 不指定" at bounding box center [503, 143] width 698 height 56
click at [408, 131] on input "顧客姓名/手機號碼/編號" at bounding box center [425, 131] width 119 height 22
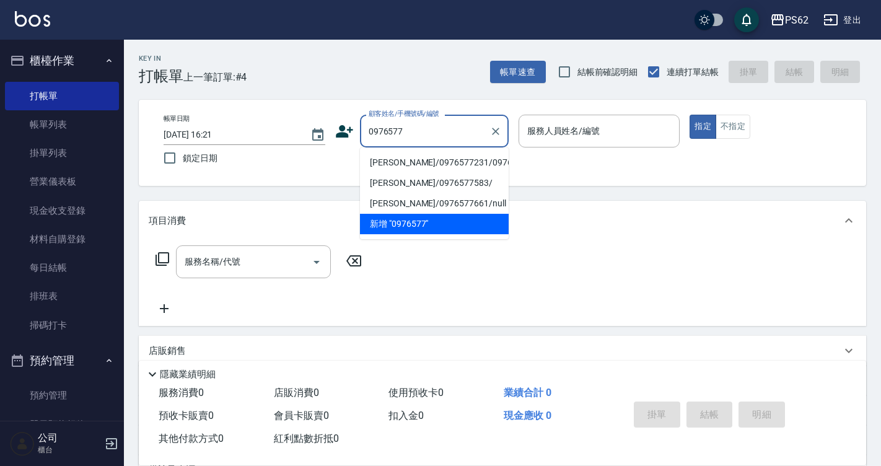
click at [423, 167] on li "溫彩瑜/0976577231/0976577231" at bounding box center [434, 162] width 149 height 20
type input "溫彩瑜/0976577231/0976577231"
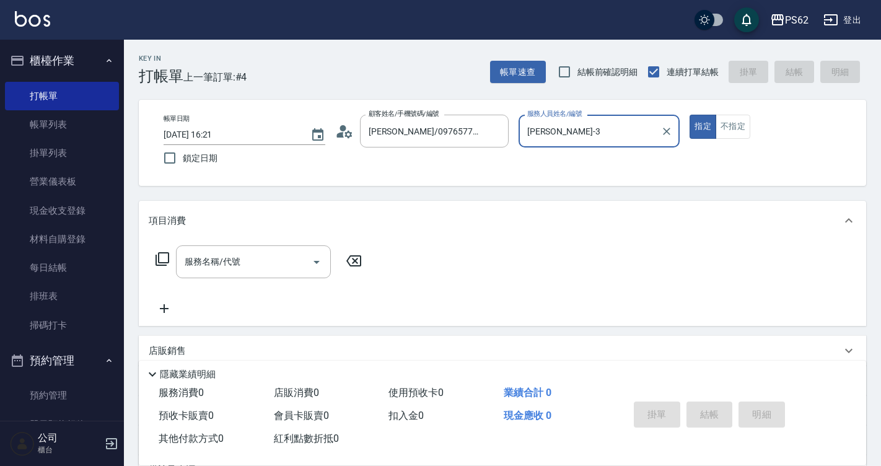
type input "Tina-3"
click at [690, 115] on button "指定" at bounding box center [703, 127] width 27 height 24
type button "true"
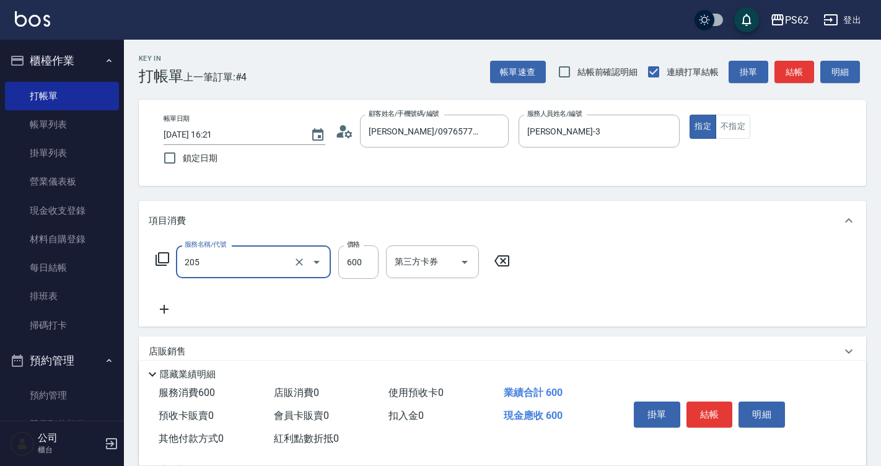
type input "A級洗剪400(205)"
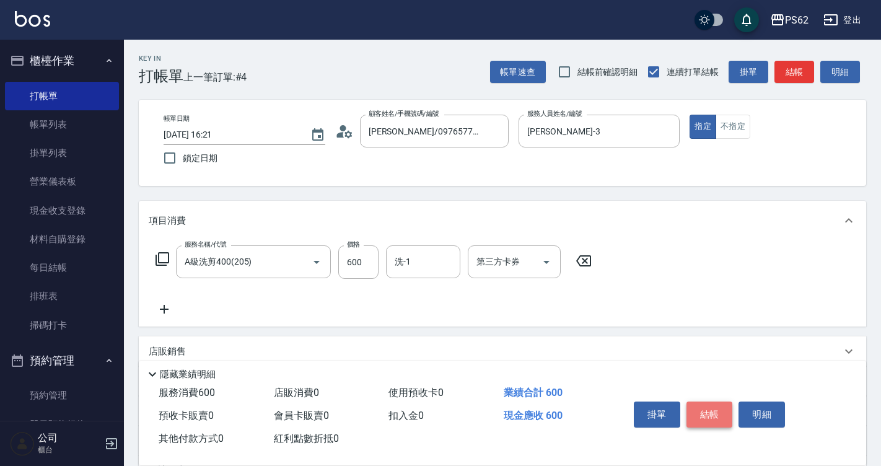
click at [722, 402] on button "結帳" at bounding box center [709, 414] width 46 height 26
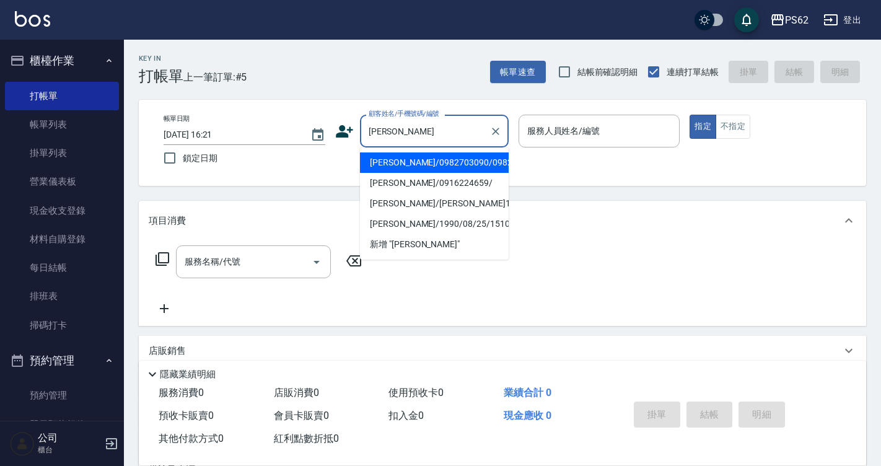
click at [444, 159] on li "許景涵/0982703090/0982703090" at bounding box center [434, 162] width 149 height 20
type input "許景涵/0982703090/0982703090"
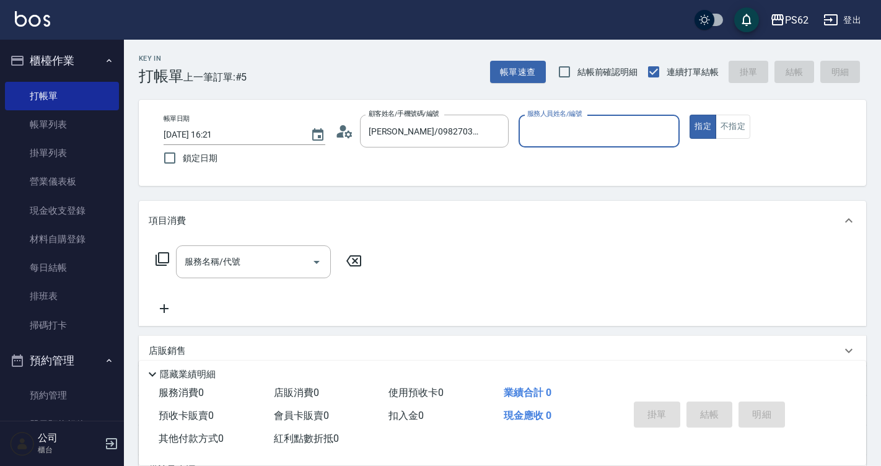
type input "Tina-3"
click at [690, 115] on button "指定" at bounding box center [703, 127] width 27 height 24
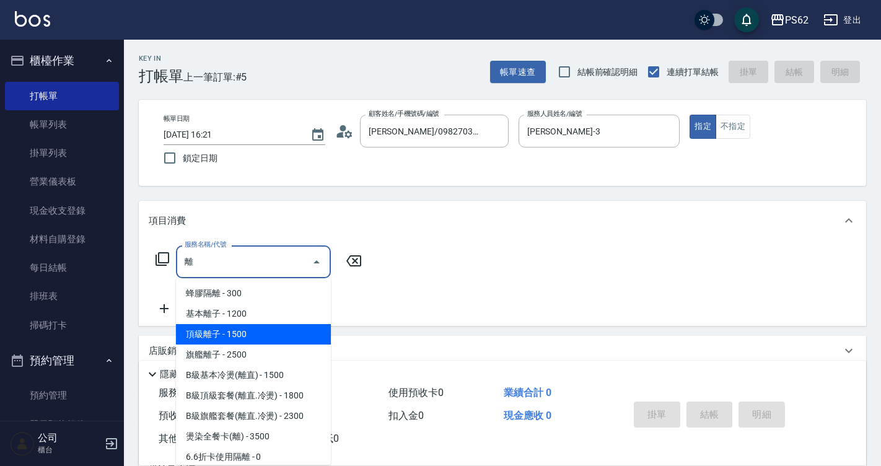
click at [213, 328] on span "頂級離子 - 1500" at bounding box center [253, 334] width 155 height 20
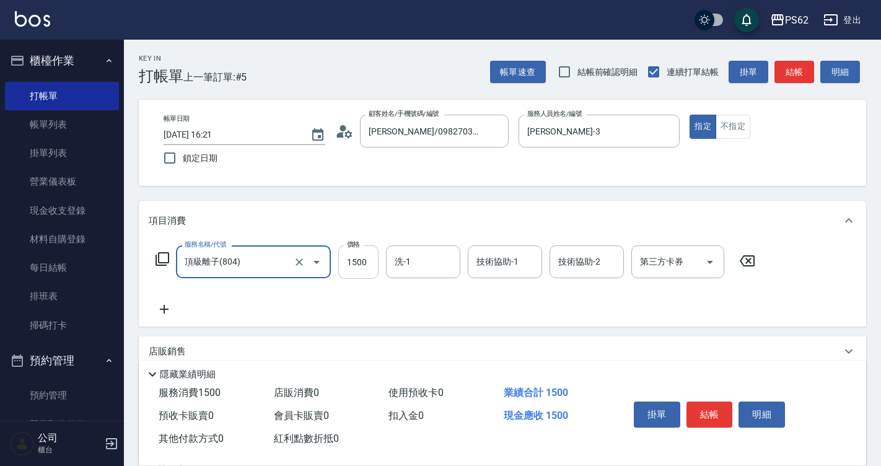
type input "頂級離子(804)"
click at [371, 257] on input "1500" at bounding box center [358, 261] width 40 height 33
type input "2600"
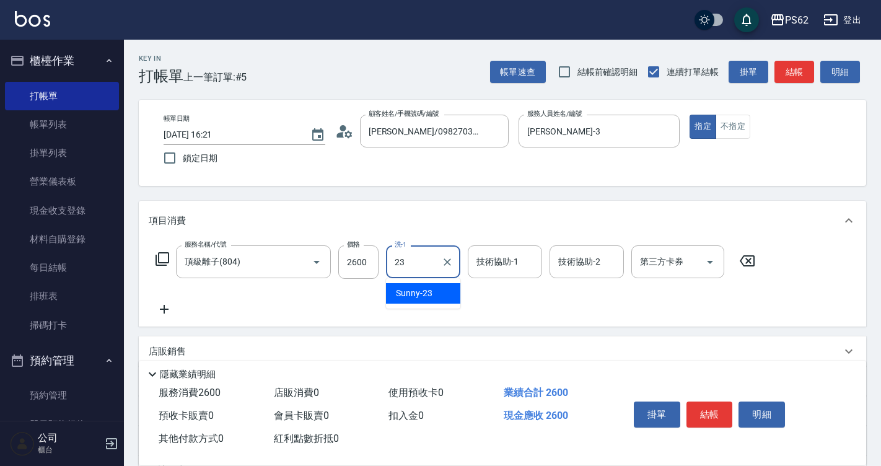
type input "Sunny-23"
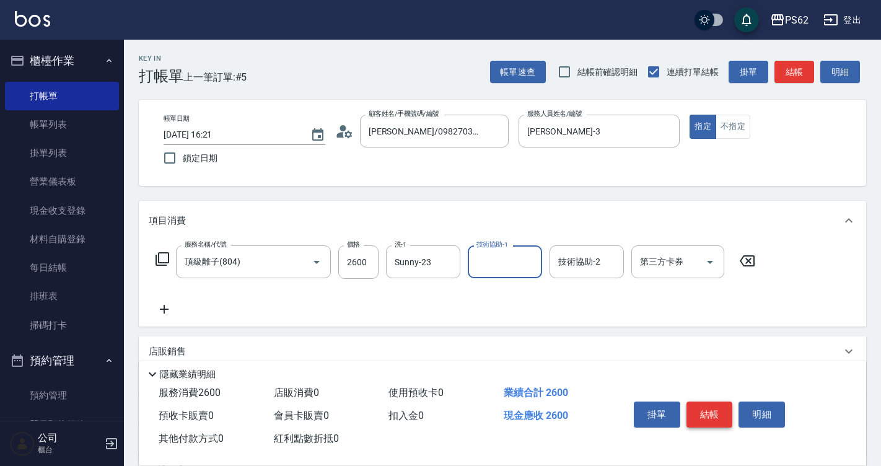
click at [698, 413] on button "結帳" at bounding box center [709, 414] width 46 height 26
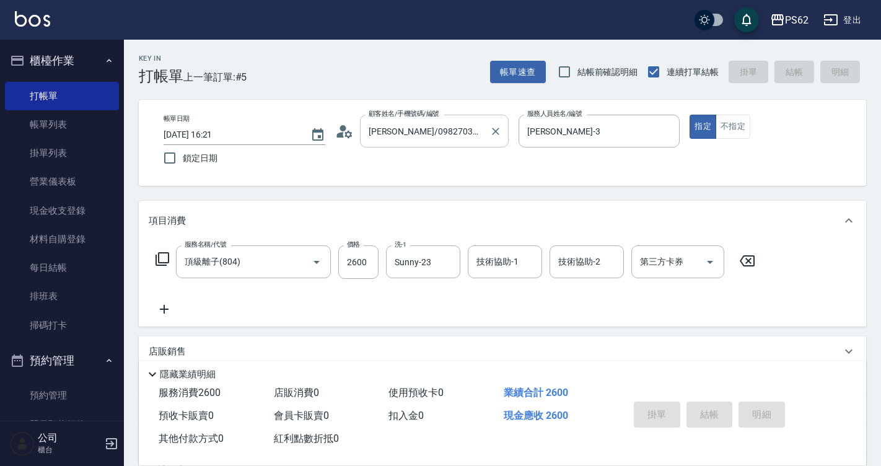
type input "2025/09/20 16:22"
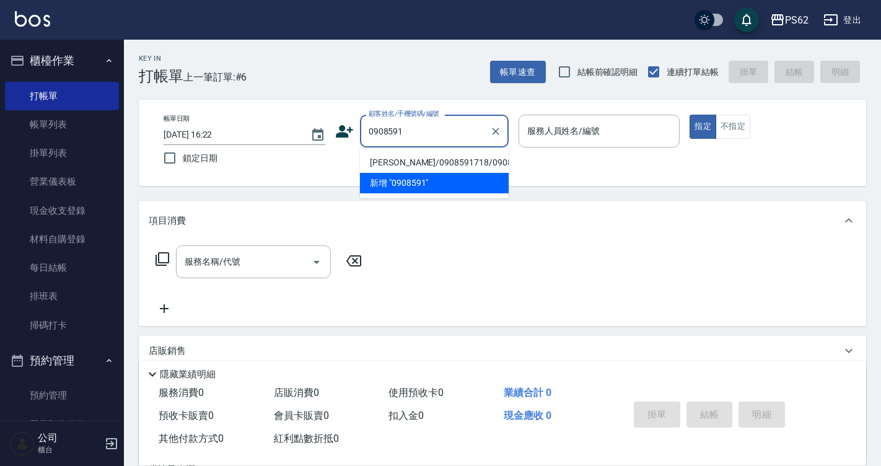
click at [428, 173] on li "徐裕祥/0908591718/0908591718" at bounding box center [434, 162] width 149 height 20
type input "徐裕祥/0908591718/0908591718"
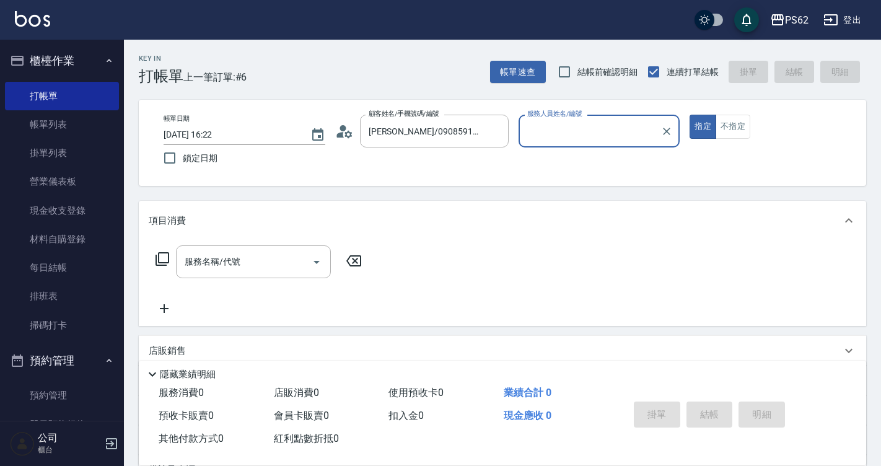
type input "Tina-3"
click at [690, 115] on button "指定" at bounding box center [703, 127] width 27 height 24
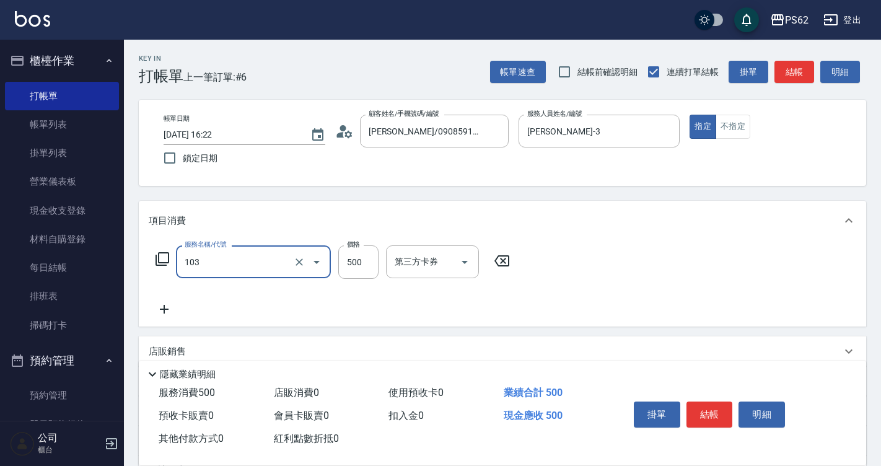
type input "B級洗剪500(103)"
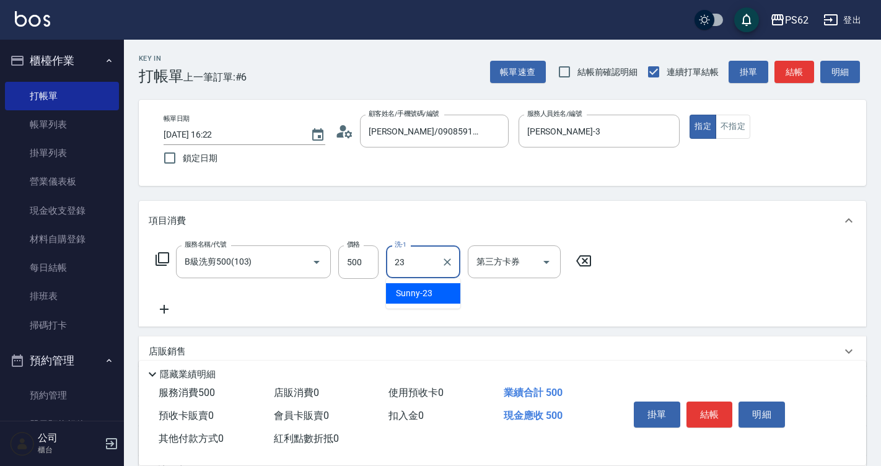
type input "Sunny-23"
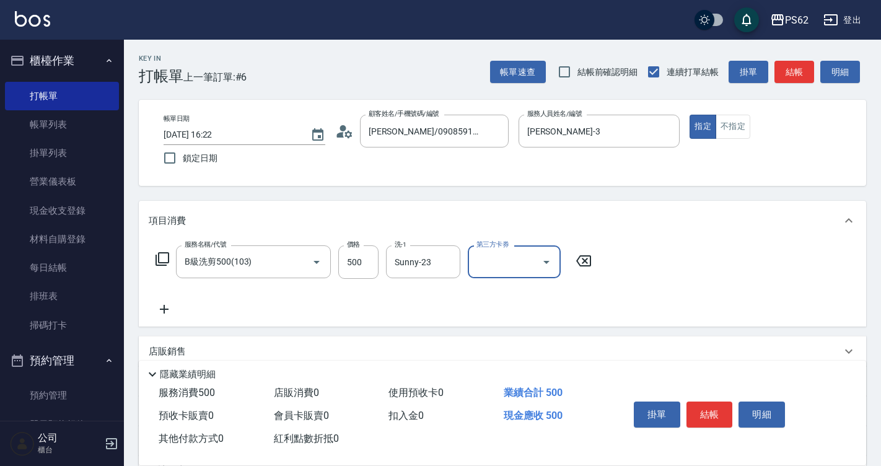
click at [713, 397] on div "掛單 結帳 明細" at bounding box center [710, 416] width 162 height 39
click at [721, 413] on button "結帳" at bounding box center [709, 414] width 46 height 26
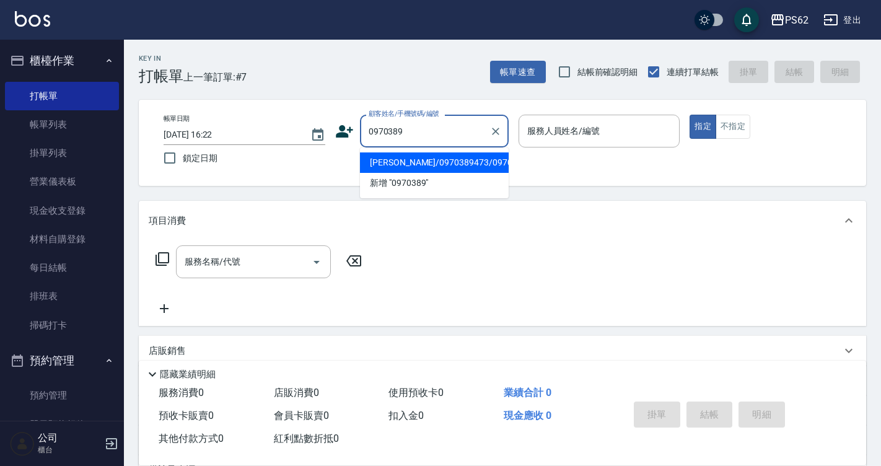
click at [413, 161] on li "萱萱/0970389473/0970389473" at bounding box center [434, 162] width 149 height 20
type input "萱萱/0970389473/0970389473"
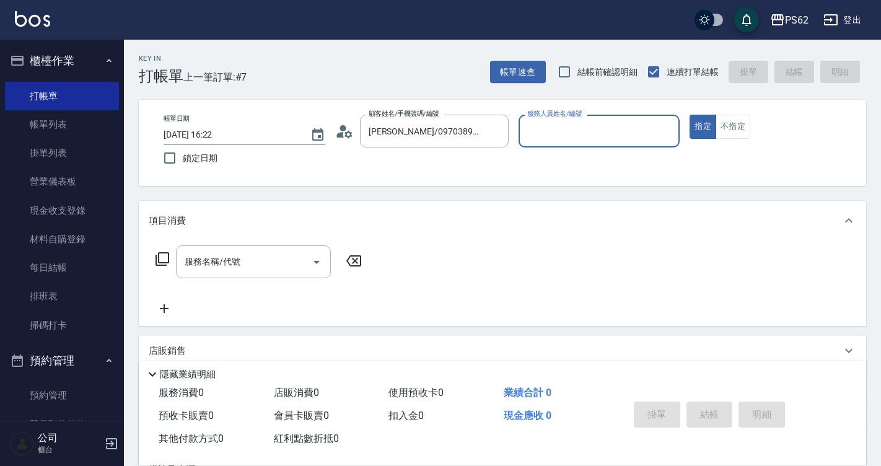
type input "Tina-3"
click at [690, 115] on button "指定" at bounding box center [703, 127] width 27 height 24
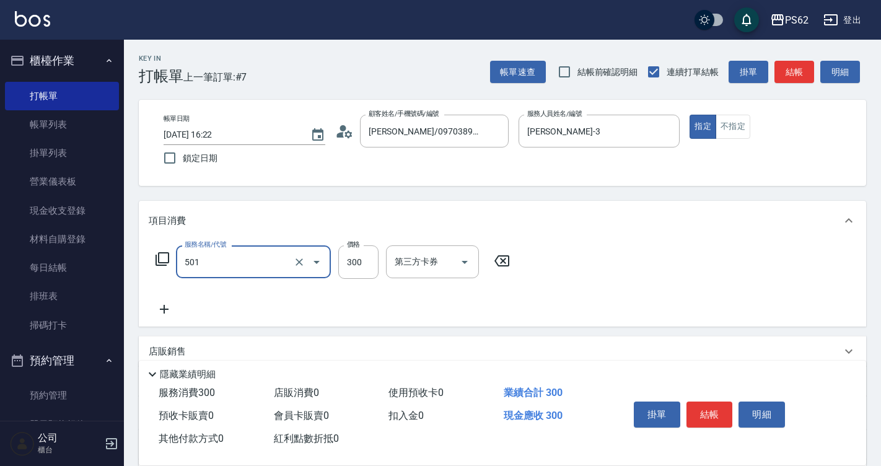
type input "自備護髮(501)"
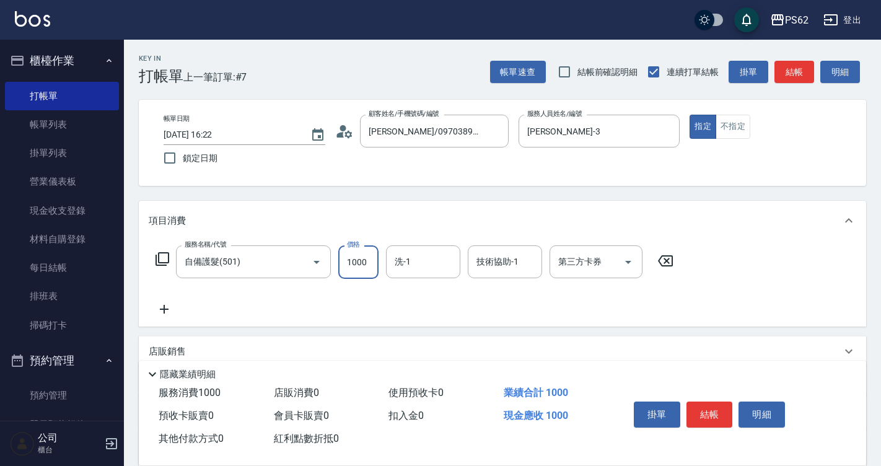
type input "1000"
click at [706, 413] on button "結帳" at bounding box center [709, 414] width 46 height 26
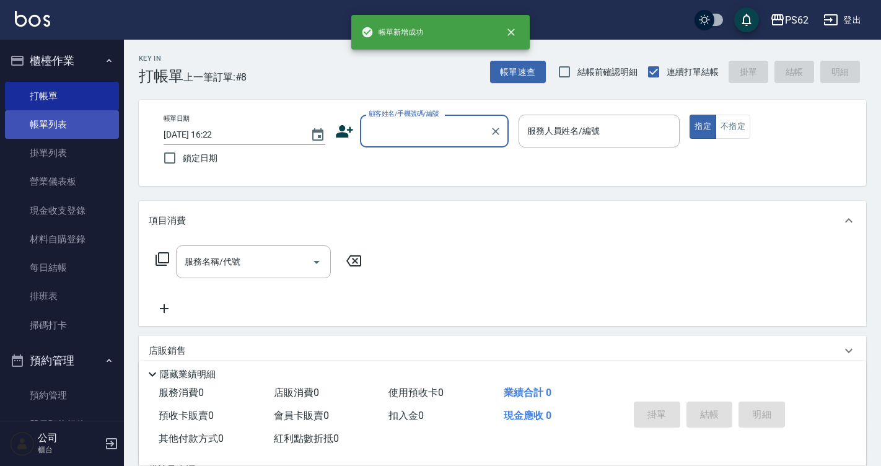
click at [29, 125] on link "帳單列表" at bounding box center [62, 124] width 114 height 28
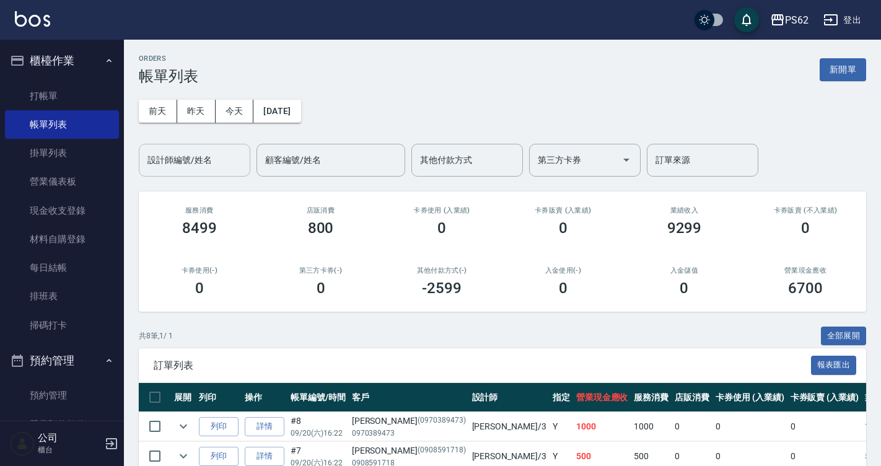
click at [208, 169] on input "設計師編號/姓名" at bounding box center [194, 160] width 100 height 22
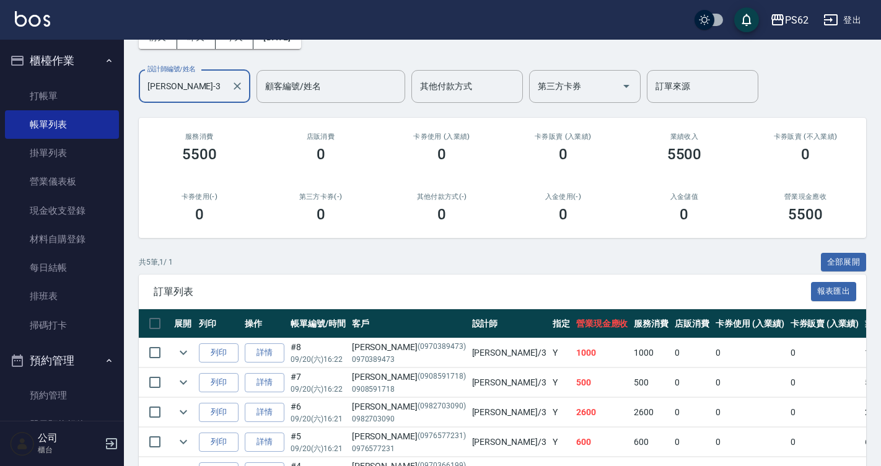
scroll to position [152, 0]
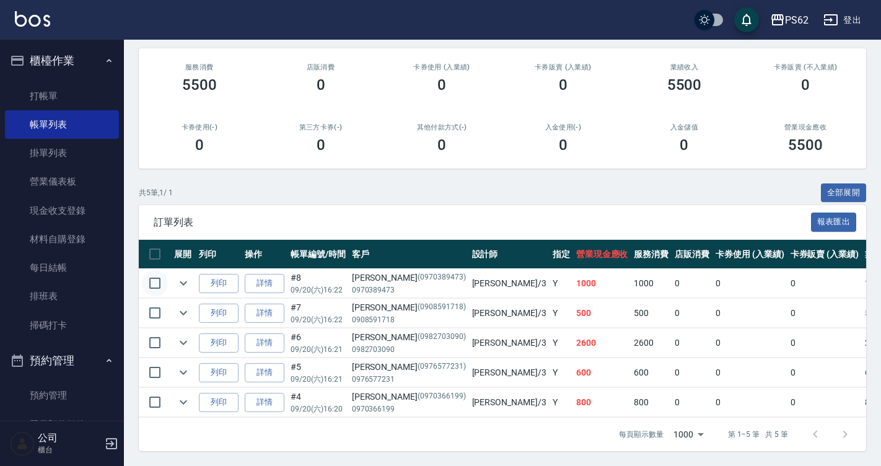
type input "Tina-3"
click at [150, 270] on input "checkbox" at bounding box center [155, 283] width 26 height 26
checkbox input "true"
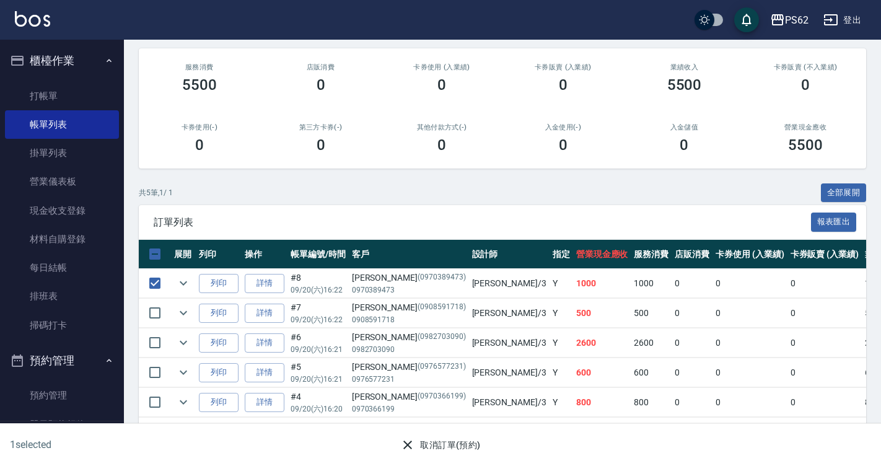
click at [423, 451] on button "取消訂單(預約)" at bounding box center [440, 445] width 90 height 23
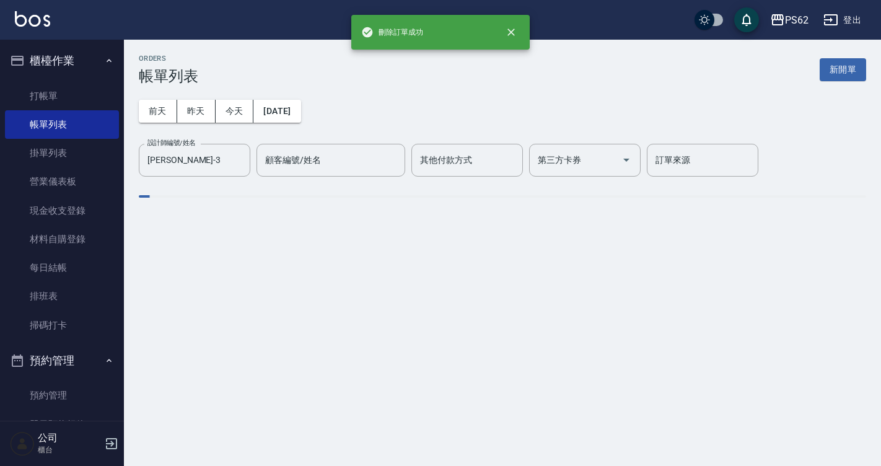
scroll to position [0, 0]
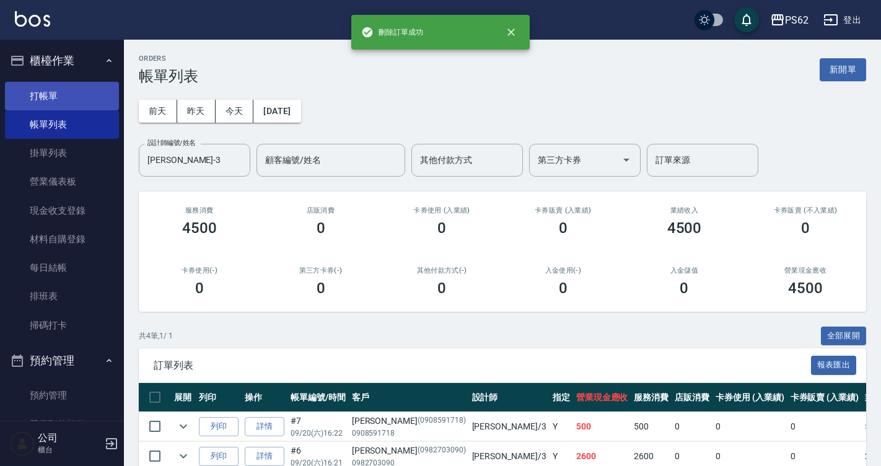
click at [92, 100] on link "打帳單" at bounding box center [62, 96] width 114 height 28
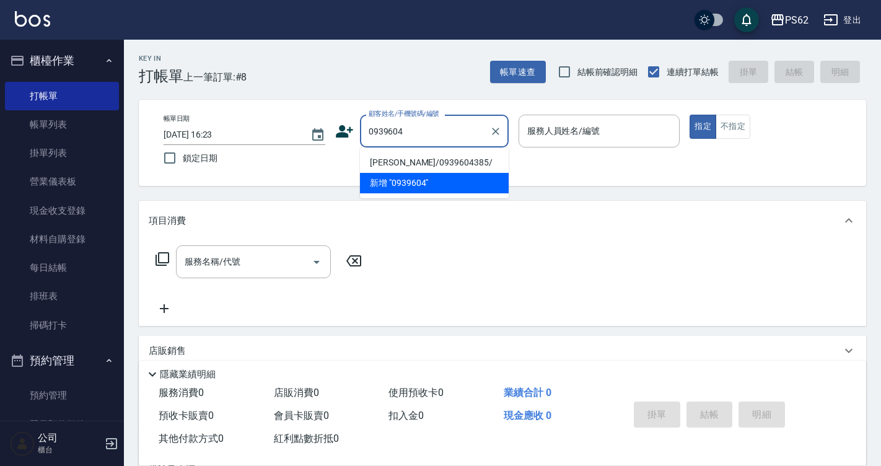
click at [455, 161] on li "陳秋杏/0939604385/" at bounding box center [434, 162] width 149 height 20
type input "陳秋杏/0939604385/"
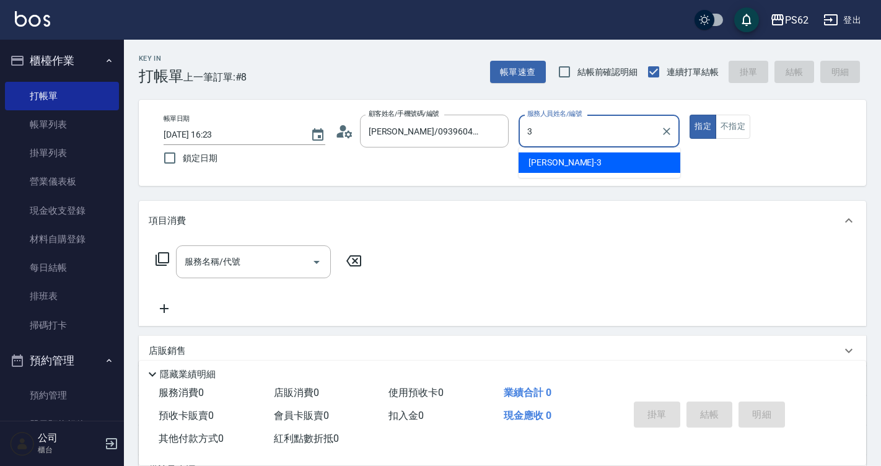
type input "Tina-3"
type button "true"
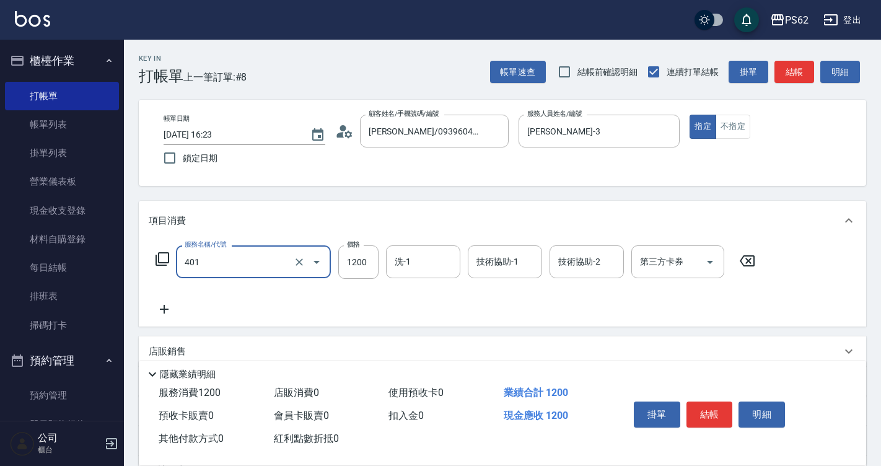
type input "一般染髮(401)"
type input "2000"
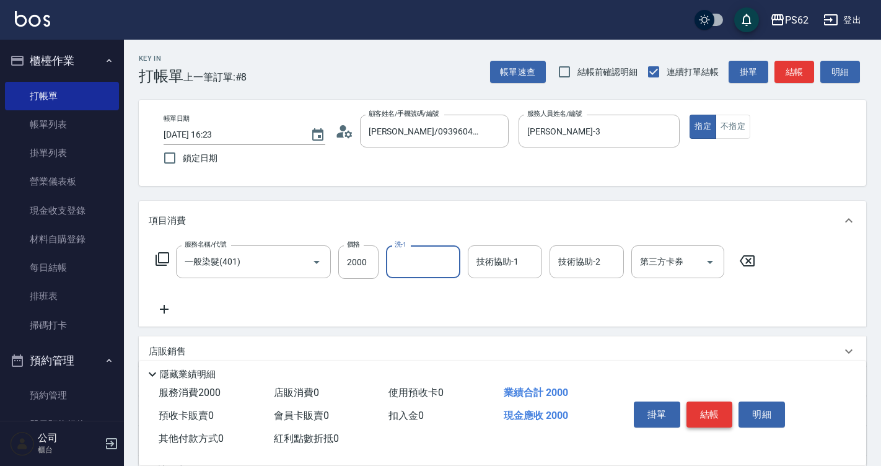
click at [699, 412] on button "結帳" at bounding box center [709, 414] width 46 height 26
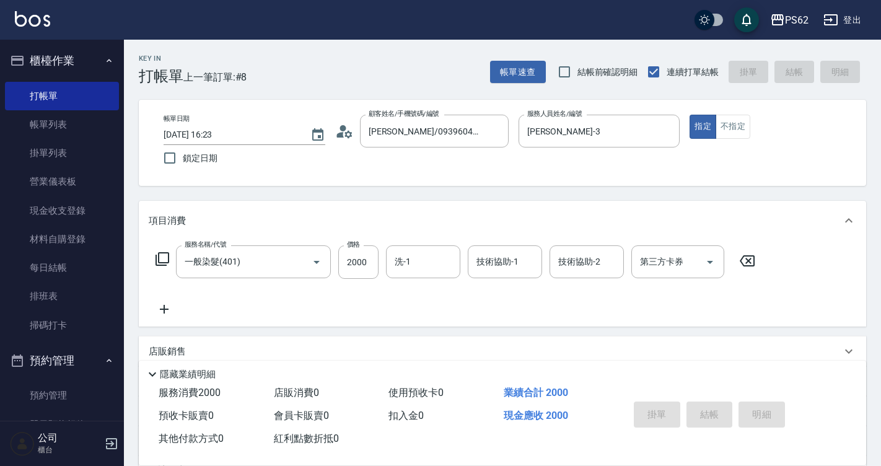
type input "2025/09/20 16:24"
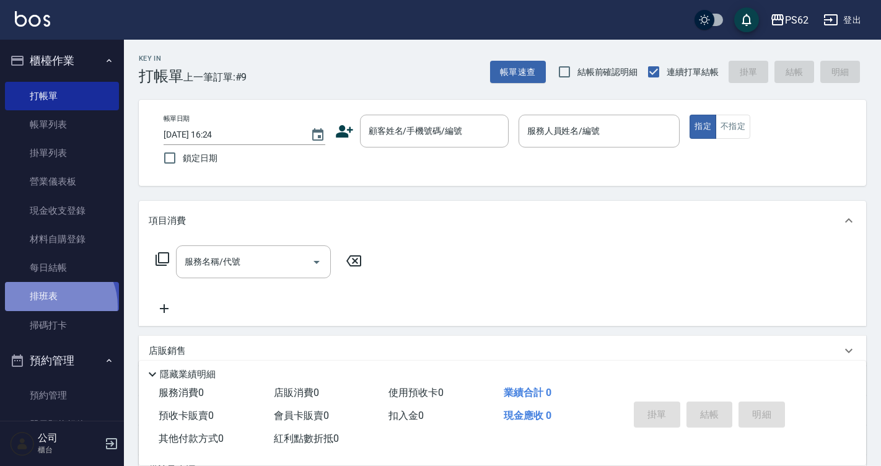
click at [49, 306] on link "排班表" at bounding box center [62, 296] width 114 height 28
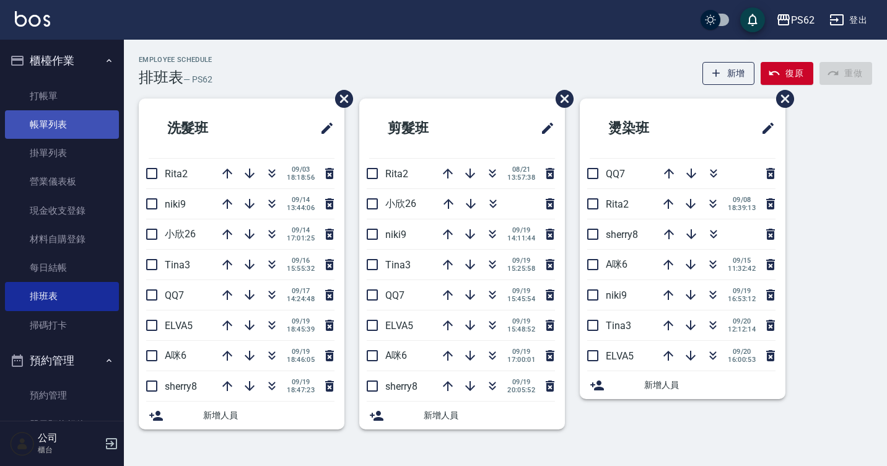
click at [56, 121] on link "帳單列表" at bounding box center [62, 124] width 114 height 28
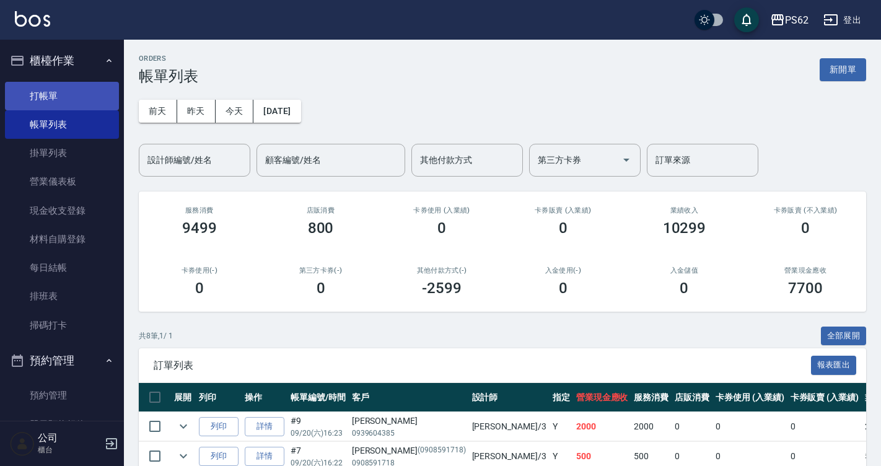
click at [36, 105] on link "打帳單" at bounding box center [62, 96] width 114 height 28
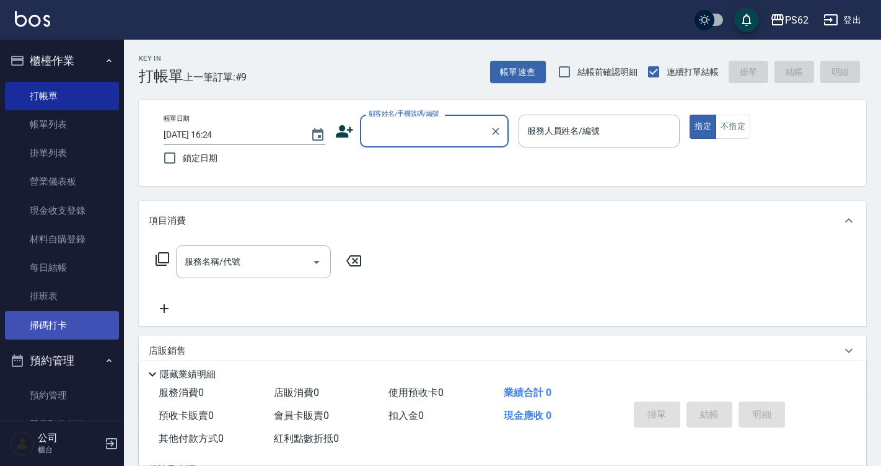
click at [60, 331] on link "掃碼打卡" at bounding box center [62, 325] width 114 height 28
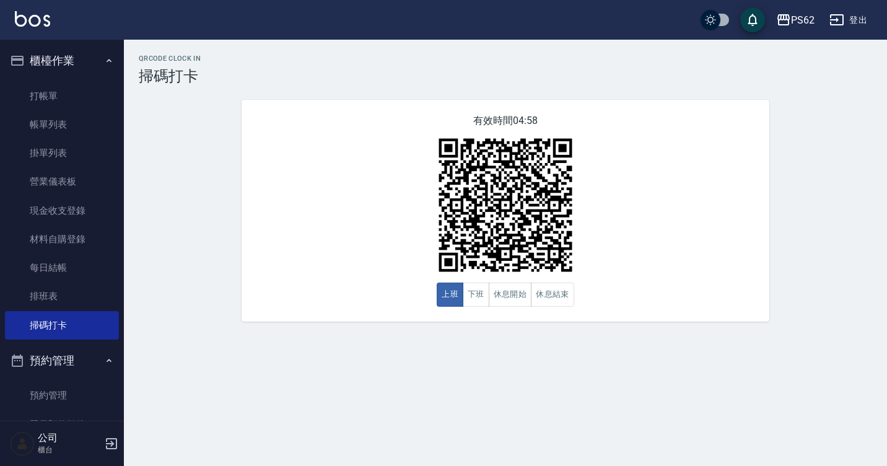
click at [575, 301] on div "有效時間 04:58 上班 下班 休息開始 休息結束" at bounding box center [506, 211] width 528 height 222
click at [568, 295] on button "休息結束" at bounding box center [552, 295] width 43 height 24
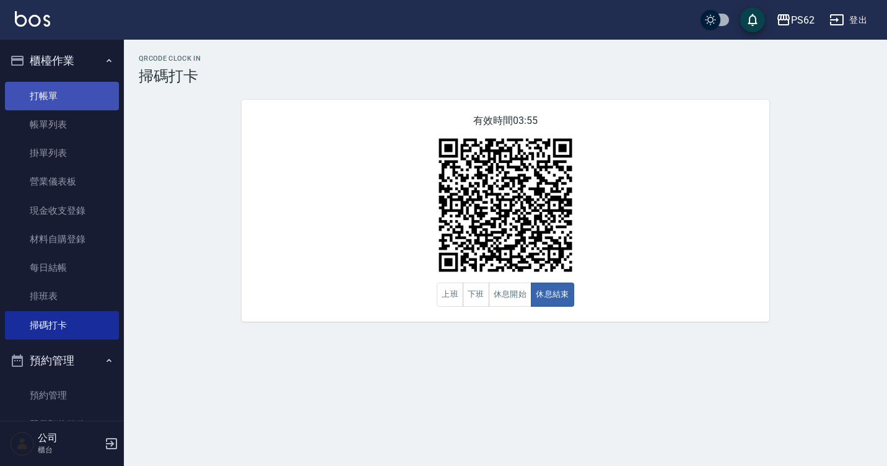
click at [81, 95] on link "打帳單" at bounding box center [62, 96] width 114 height 28
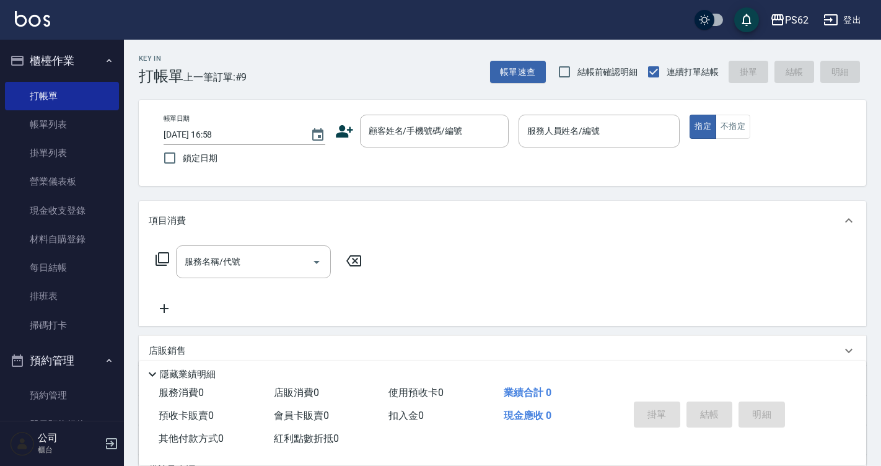
click at [342, 121] on div "顧客姓名/手機號碼/編號 顧客姓名/手機號碼/編號" at bounding box center [421, 131] width 173 height 33
click at [342, 123] on icon at bounding box center [344, 131] width 19 height 19
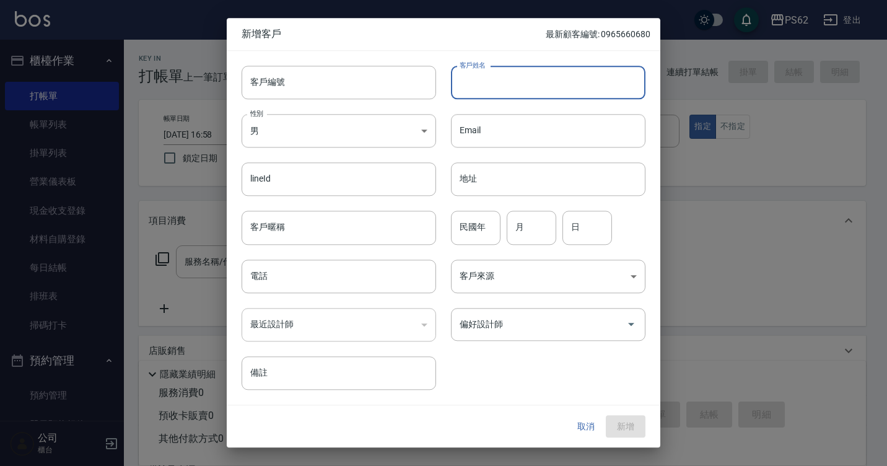
click at [462, 87] on input "客戶姓名" at bounding box center [548, 82] width 195 height 33
type input "郭曉璇"
click at [312, 274] on input "電話" at bounding box center [339, 276] width 195 height 33
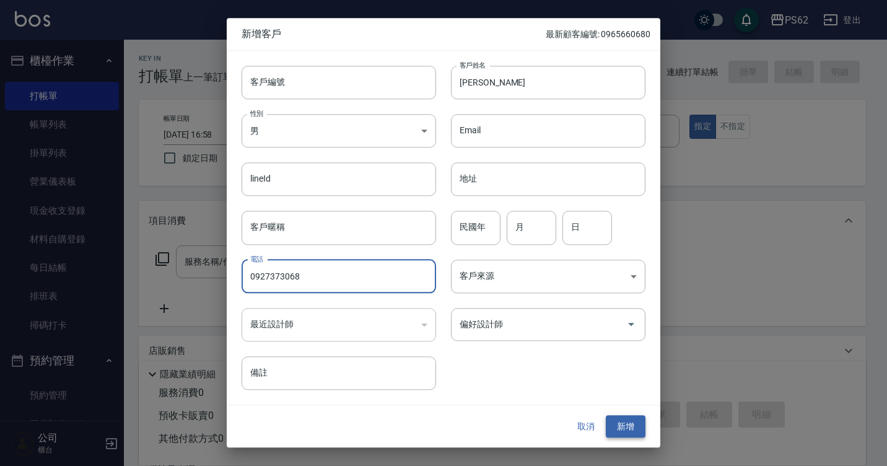
type input "0927373068"
click at [637, 425] on button "新增" at bounding box center [626, 426] width 40 height 23
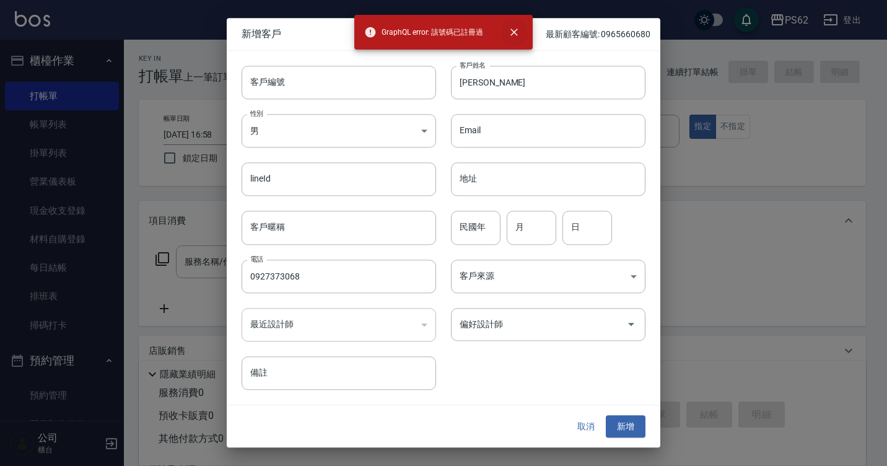
click at [514, 34] on icon "close" at bounding box center [514, 32] width 12 height 12
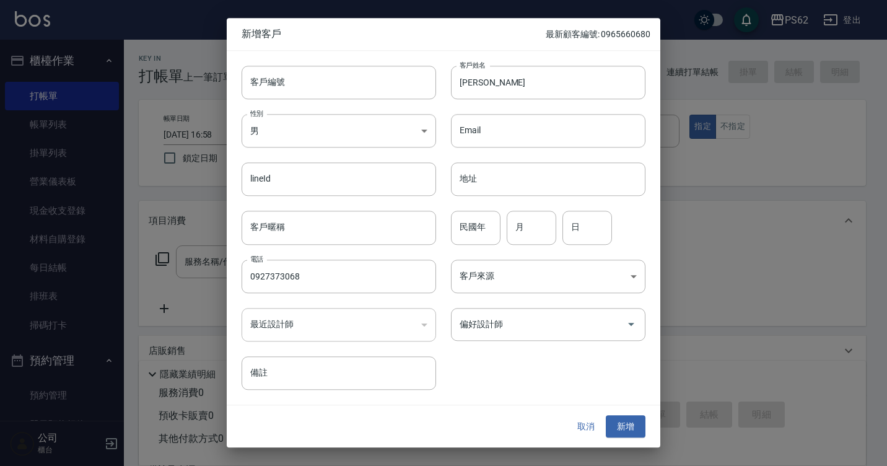
click at [595, 436] on button "取消" at bounding box center [586, 426] width 40 height 23
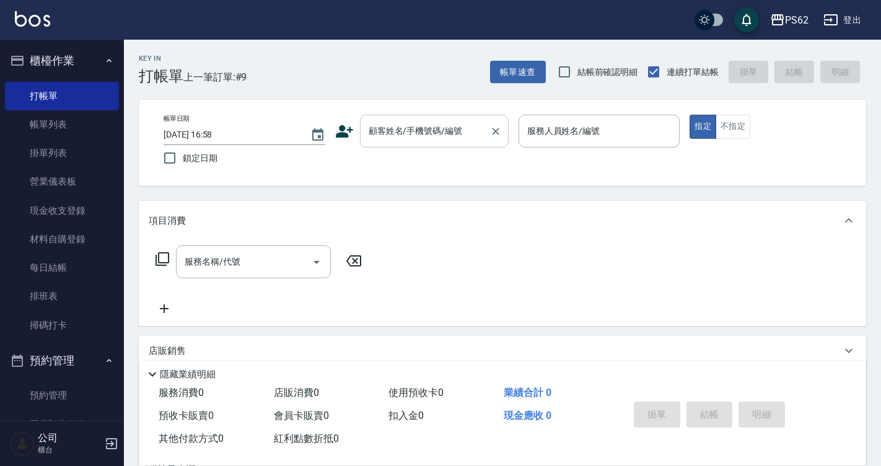
click at [422, 130] on input "顧客姓名/手機號碼/編號" at bounding box center [425, 131] width 119 height 22
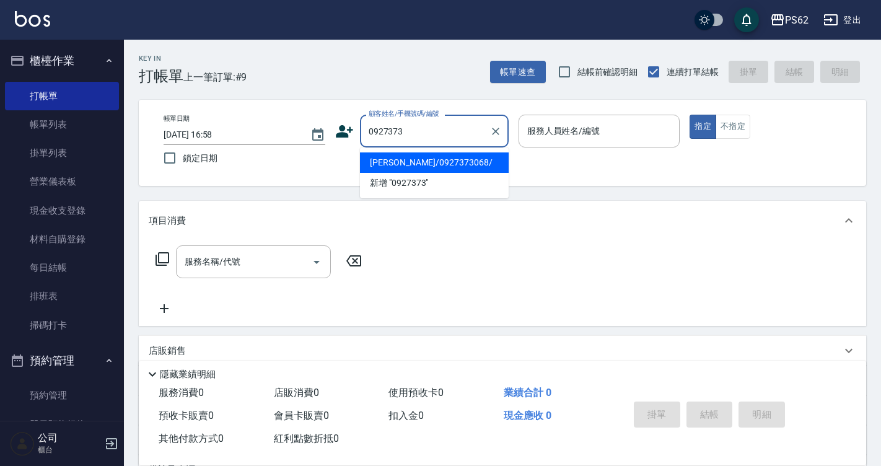
click at [420, 164] on li "郭曉璇/0927373068/" at bounding box center [434, 162] width 149 height 20
type input "郭曉璇/0927373068/"
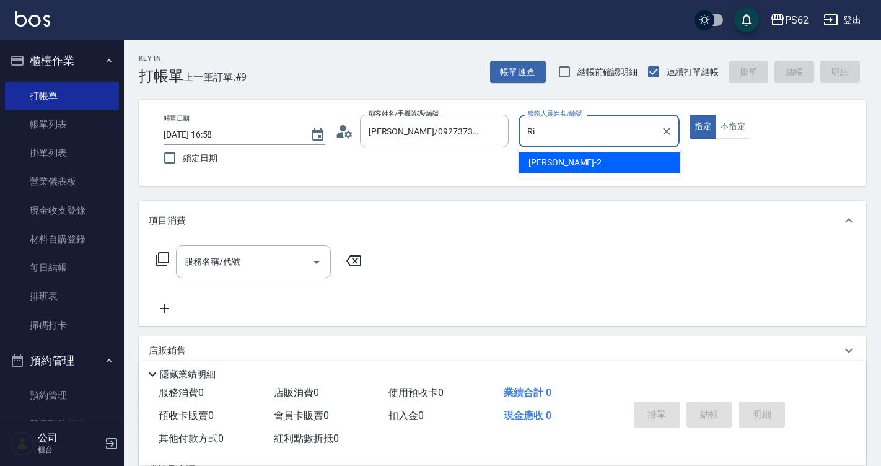
type input "R"
type input "Tina-3"
type button "true"
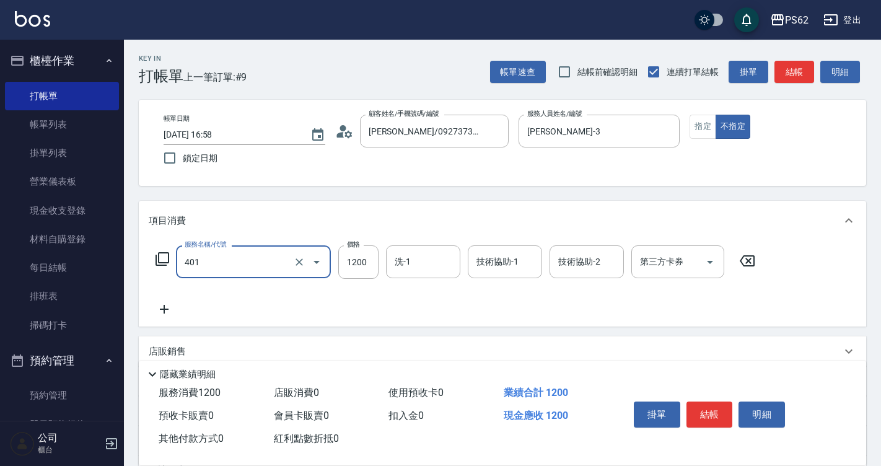
type input "一般染髮(401)"
type input "5100"
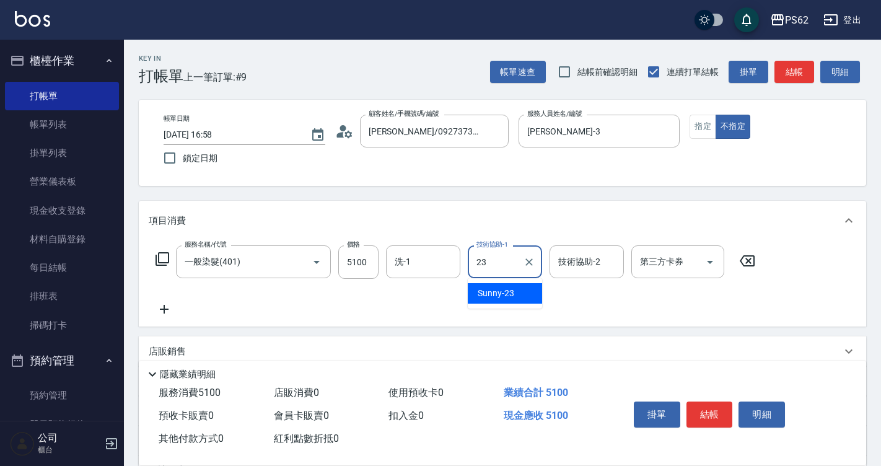
type input "Sunny-23"
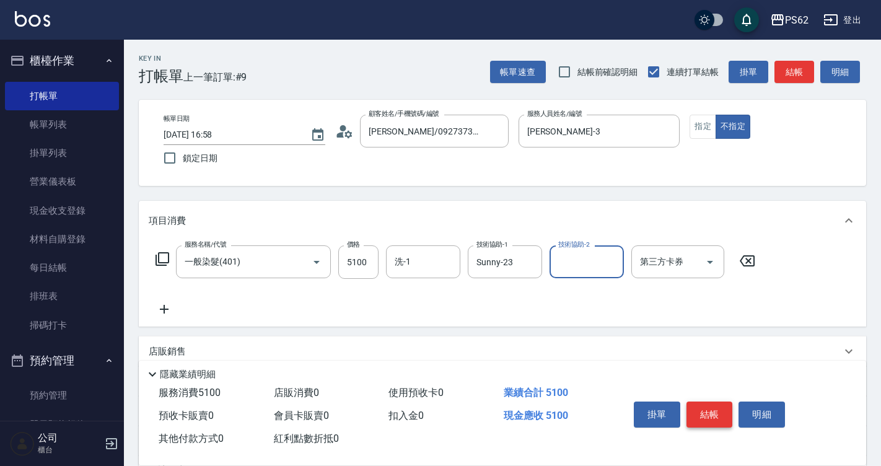
click at [717, 403] on button "結帳" at bounding box center [709, 414] width 46 height 26
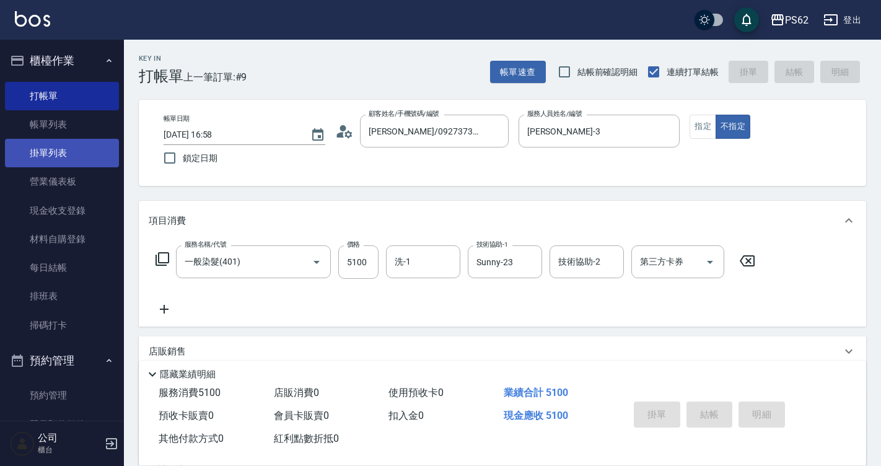
type input "2025/09/20 16:59"
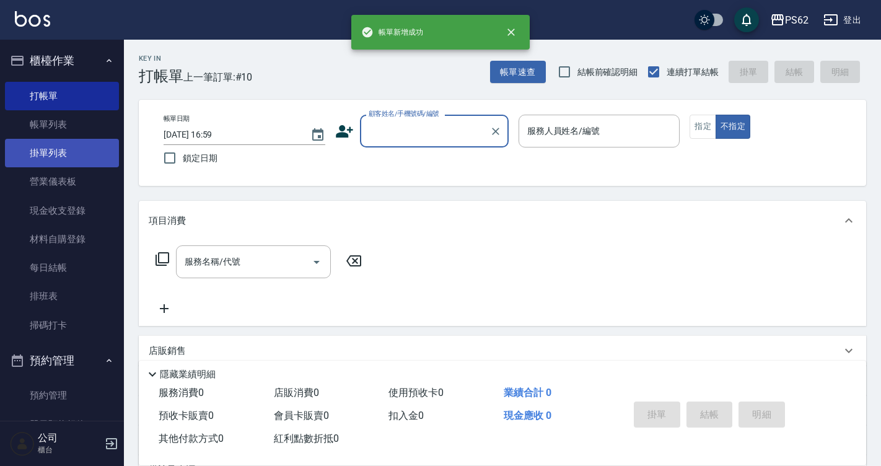
click at [76, 140] on link "掛單列表" at bounding box center [62, 153] width 114 height 28
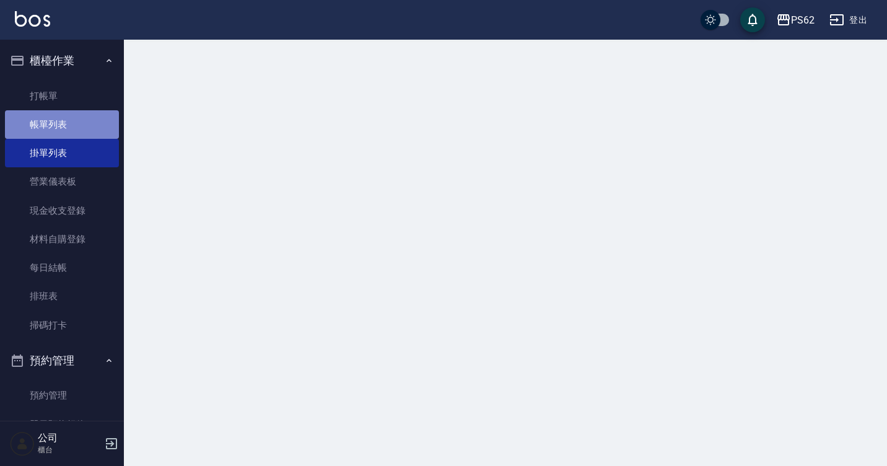
click at [77, 129] on link "帳單列表" at bounding box center [62, 124] width 114 height 28
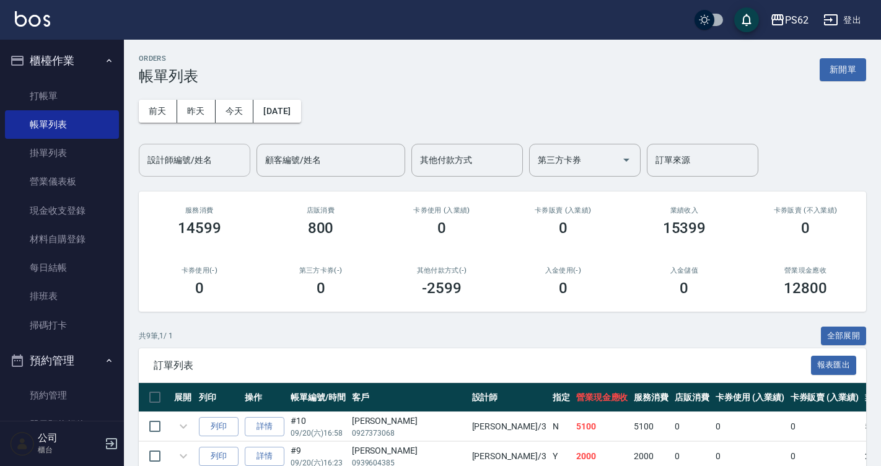
click at [213, 159] on input "設計師編號/姓名" at bounding box center [194, 160] width 100 height 22
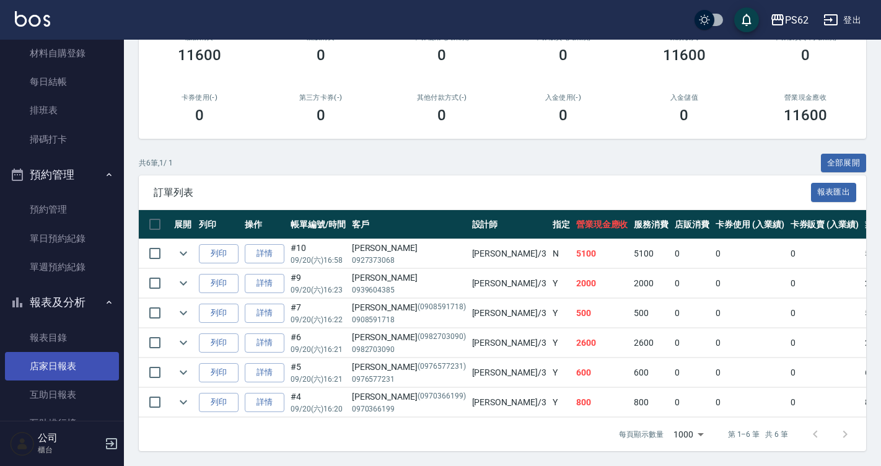
scroll to position [248, 0]
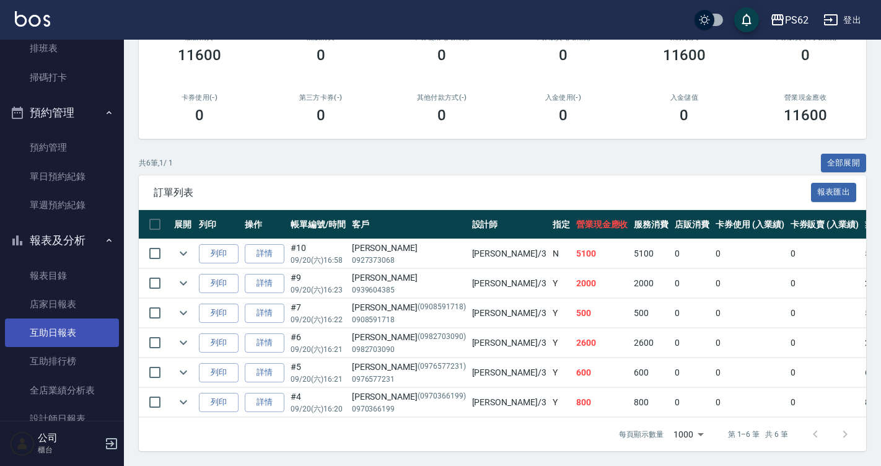
type input "Tina-3"
click at [63, 331] on link "互助日報表" at bounding box center [62, 332] width 114 height 28
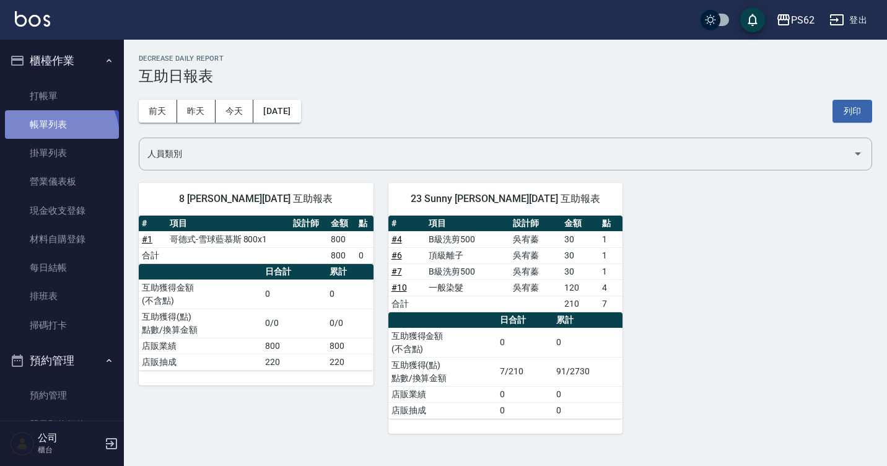
click at [53, 137] on link "帳單列表" at bounding box center [62, 124] width 114 height 28
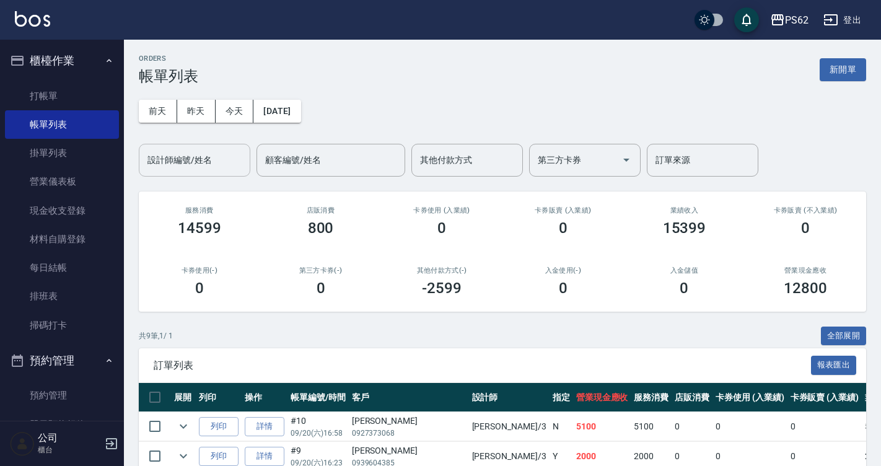
click at [213, 170] on input "設計師編號/姓名" at bounding box center [194, 160] width 100 height 22
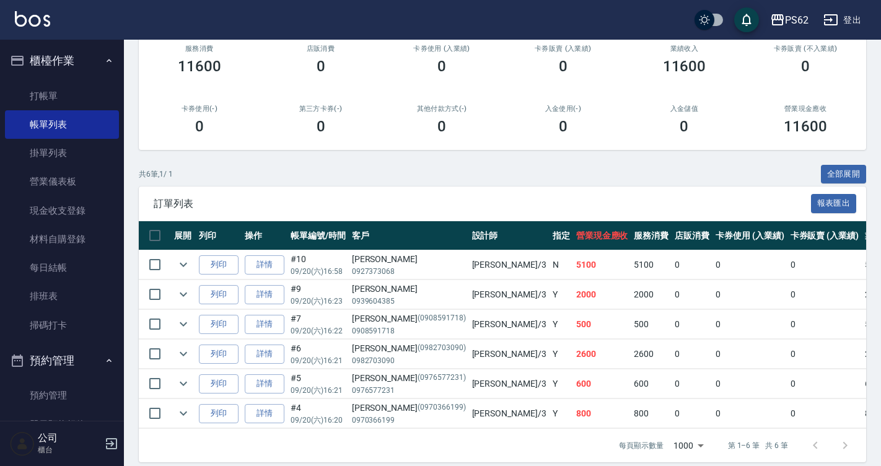
scroll to position [182, 0]
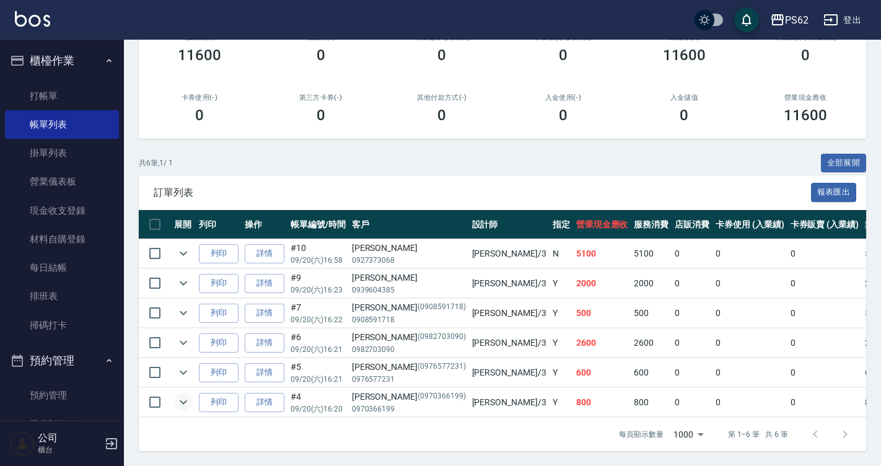
type input "Tina-3"
click at [180, 395] on icon "expand row" at bounding box center [183, 402] width 15 height 15
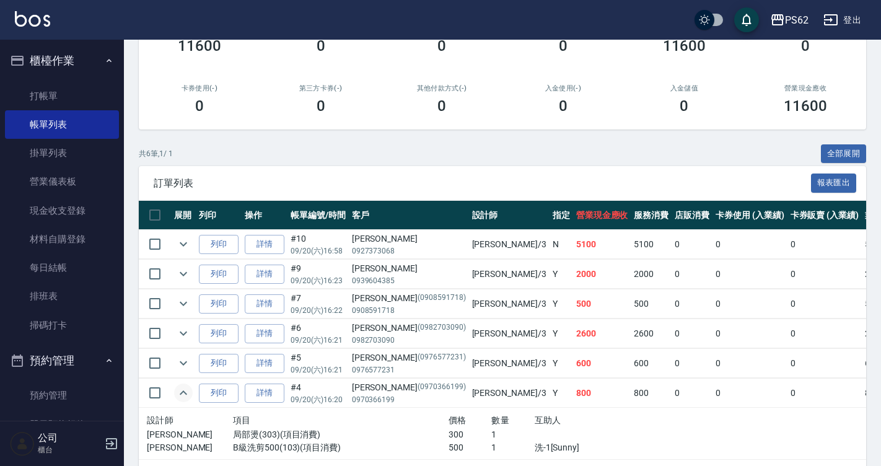
click at [180, 390] on icon "expand row" at bounding box center [183, 392] width 15 height 15
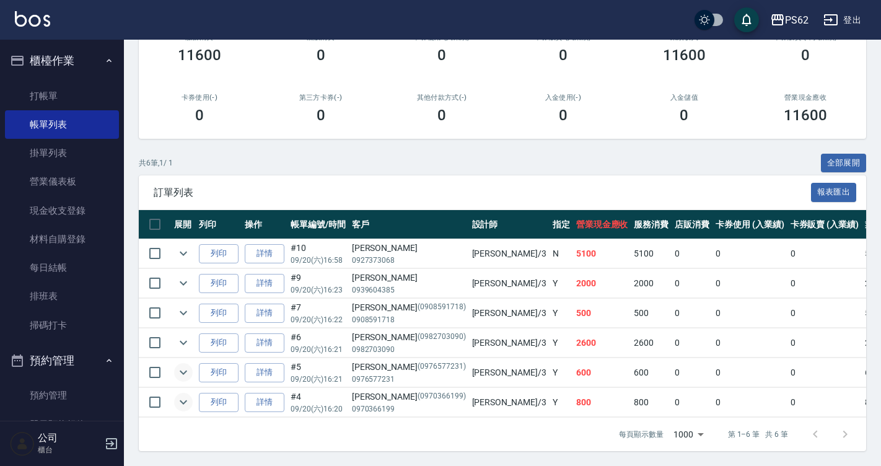
click at [183, 365] on icon "expand row" at bounding box center [183, 372] width 15 height 15
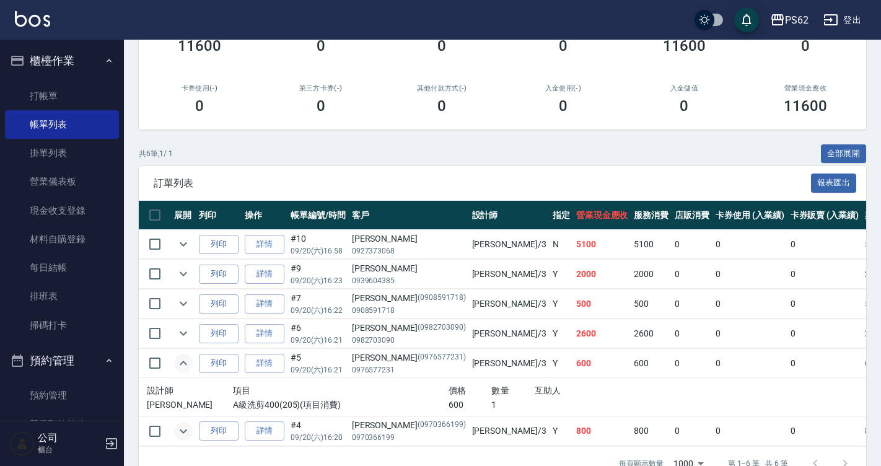
click at [187, 357] on icon "expand row" at bounding box center [183, 363] width 15 height 15
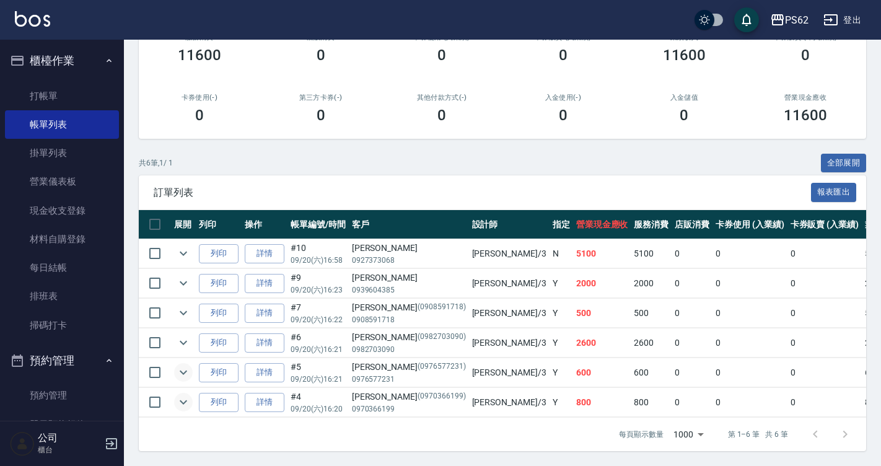
click at [188, 397] on icon "expand row" at bounding box center [183, 402] width 15 height 15
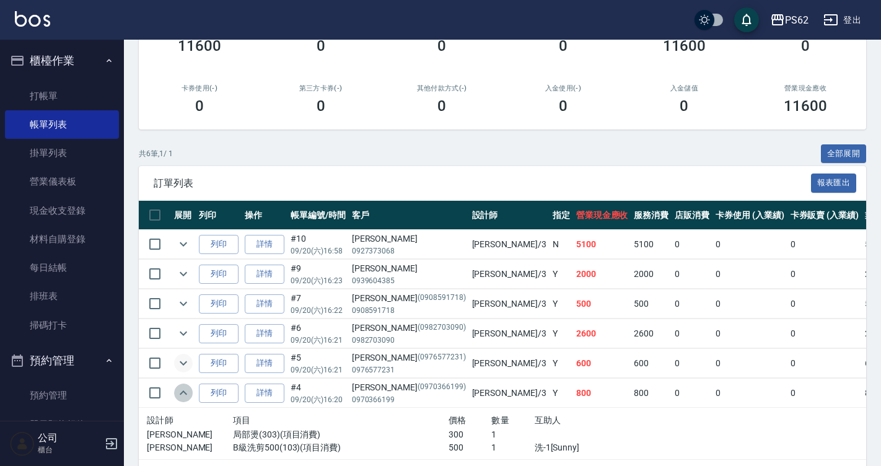
click at [188, 397] on icon "expand row" at bounding box center [183, 392] width 15 height 15
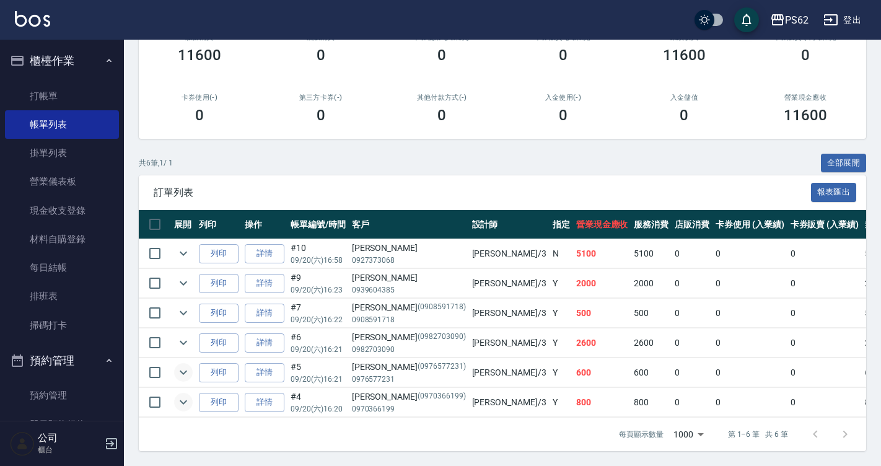
click at [190, 365] on icon "expand row" at bounding box center [183, 372] width 15 height 15
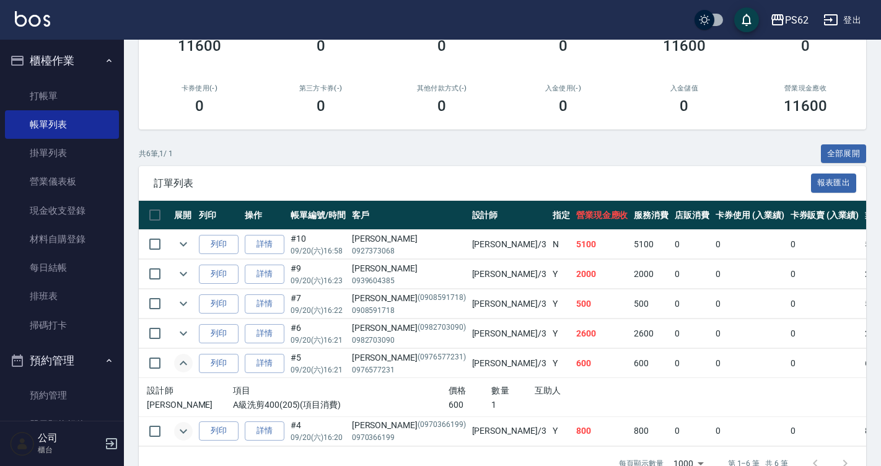
click at [190, 360] on icon "expand row" at bounding box center [183, 363] width 15 height 15
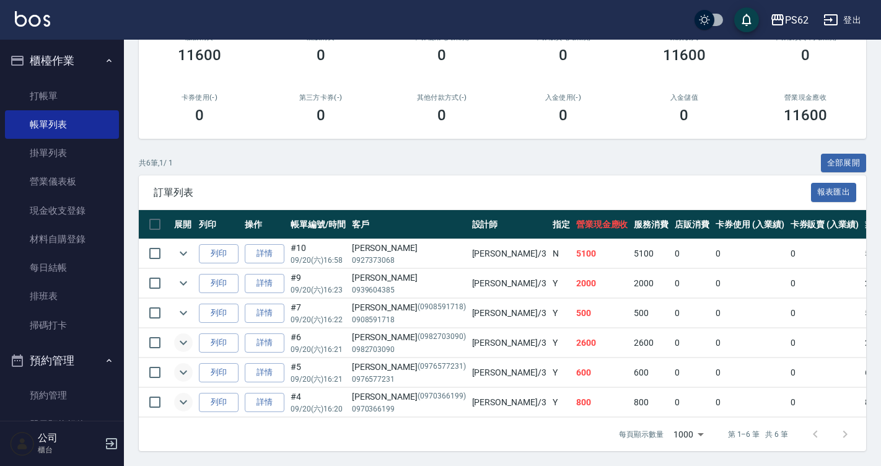
click at [189, 335] on icon "expand row" at bounding box center [183, 342] width 15 height 15
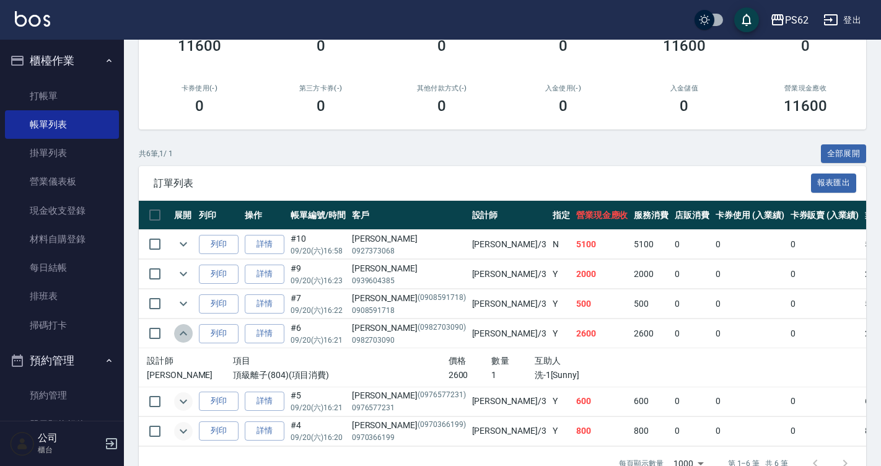
click at [189, 331] on icon "expand row" at bounding box center [183, 333] width 15 height 15
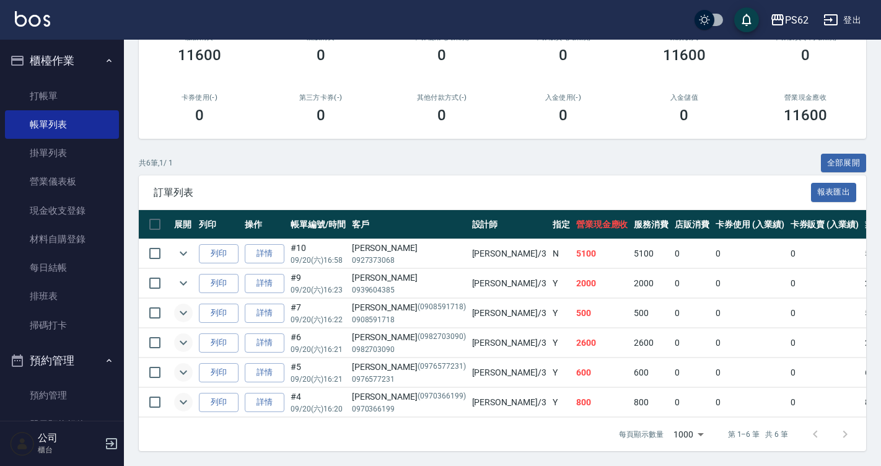
click at [185, 305] on icon "expand row" at bounding box center [183, 312] width 15 height 15
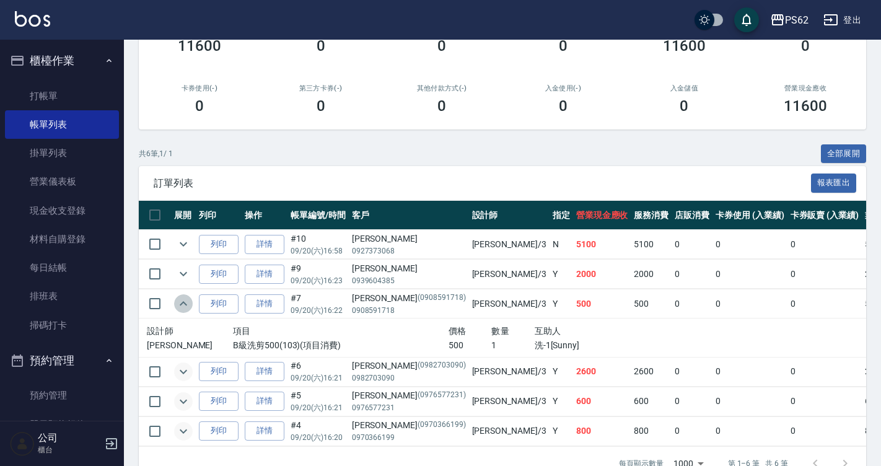
click at [185, 305] on icon "expand row" at bounding box center [183, 303] width 15 height 15
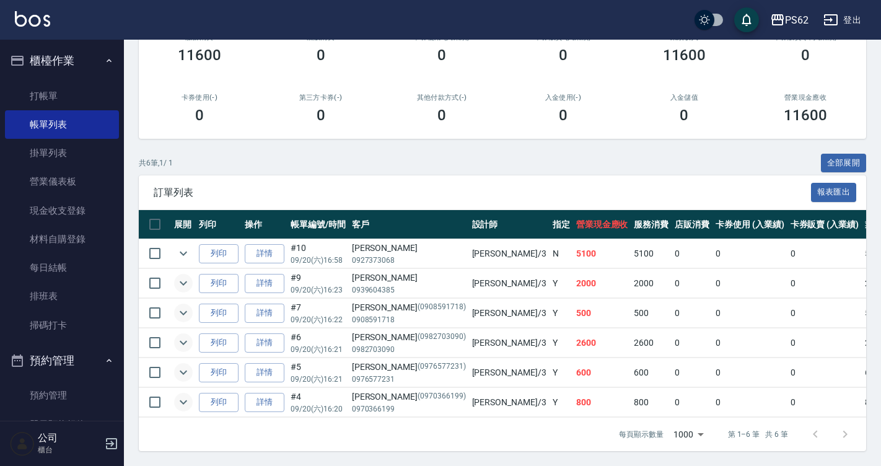
click at [183, 283] on button "expand row" at bounding box center [183, 283] width 19 height 19
click at [186, 248] on icon "expand row" at bounding box center [183, 253] width 15 height 15
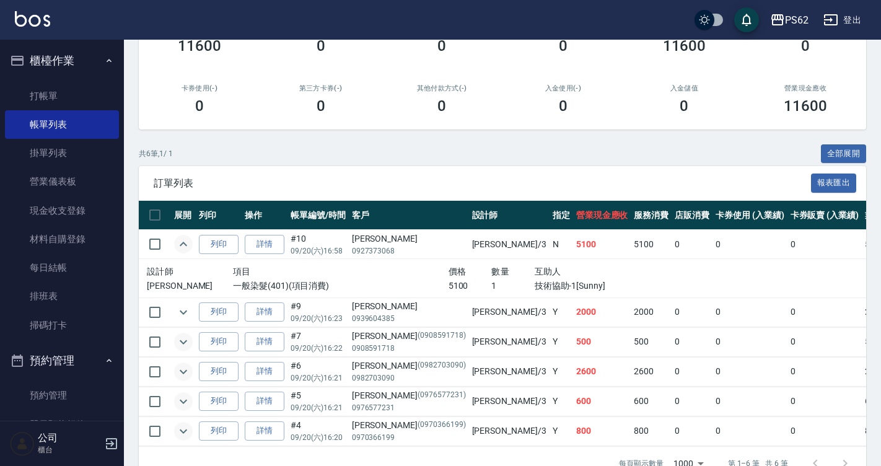
click at [186, 248] on icon "expand row" at bounding box center [183, 244] width 15 height 15
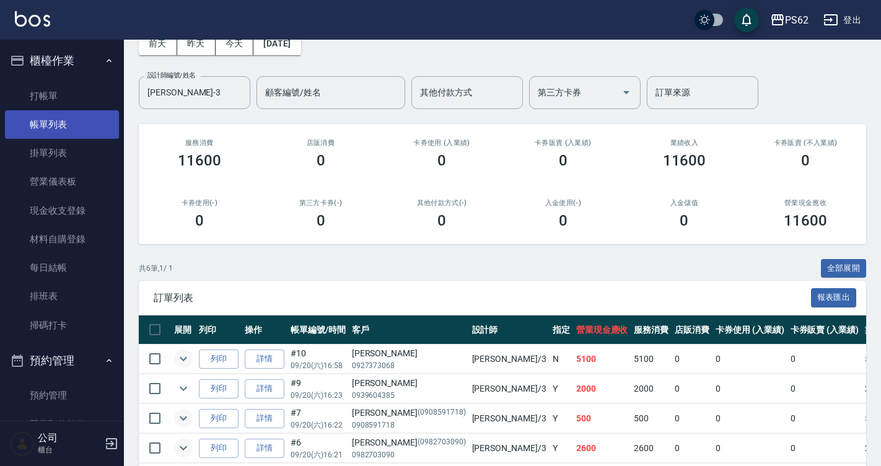
scroll to position [0, 0]
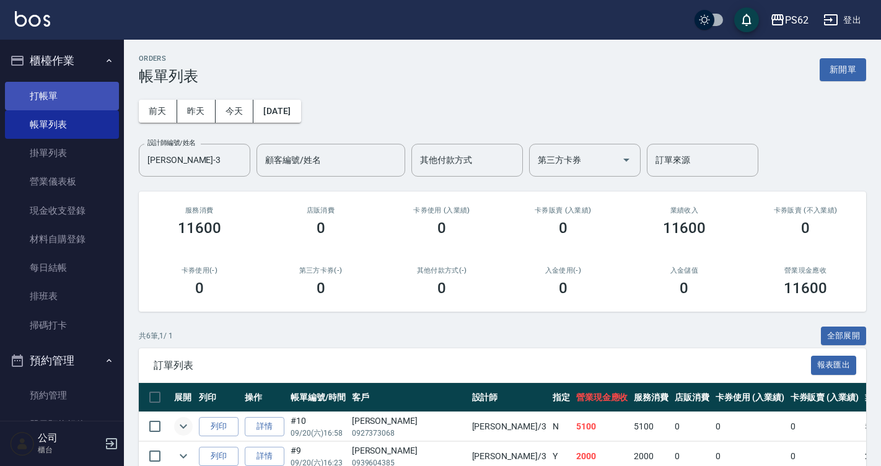
click at [60, 98] on link "打帳單" at bounding box center [62, 96] width 114 height 28
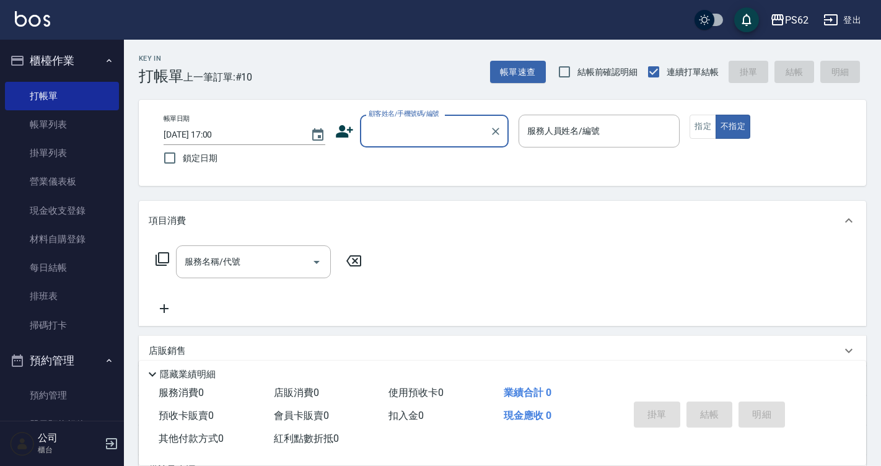
click at [463, 139] on input "顧客姓名/手機號碼/編號" at bounding box center [425, 131] width 119 height 22
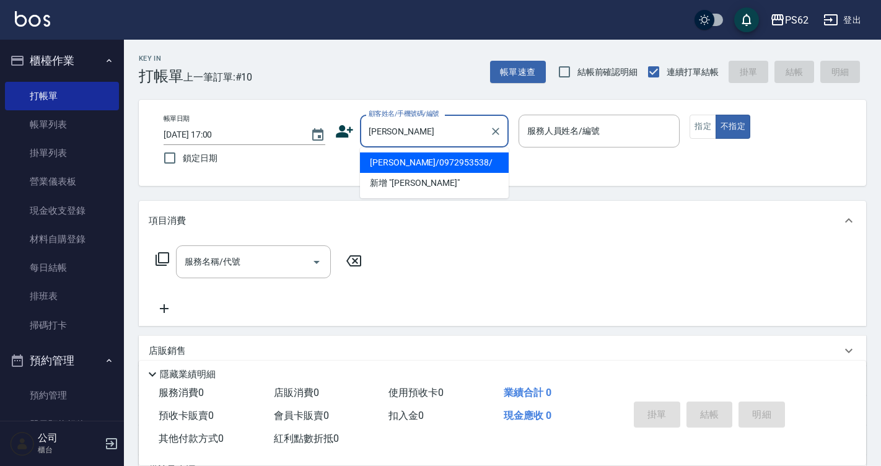
type input "林紹鍇/0972953538/"
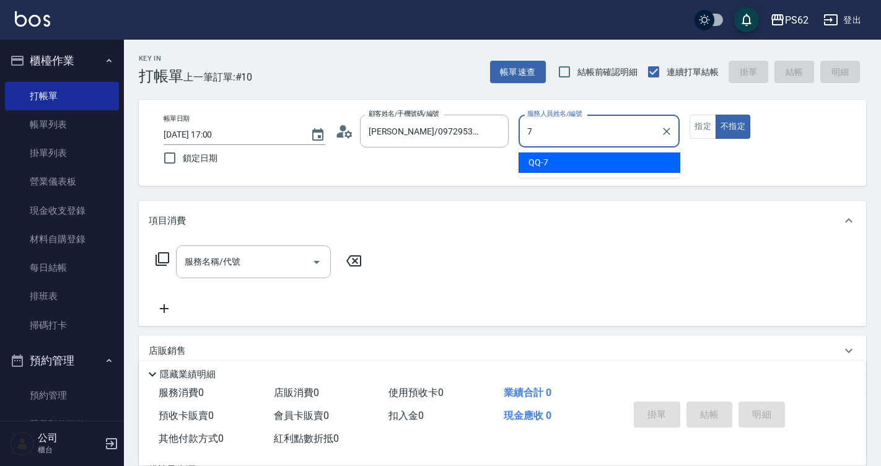
type input "QQ-7"
type button "false"
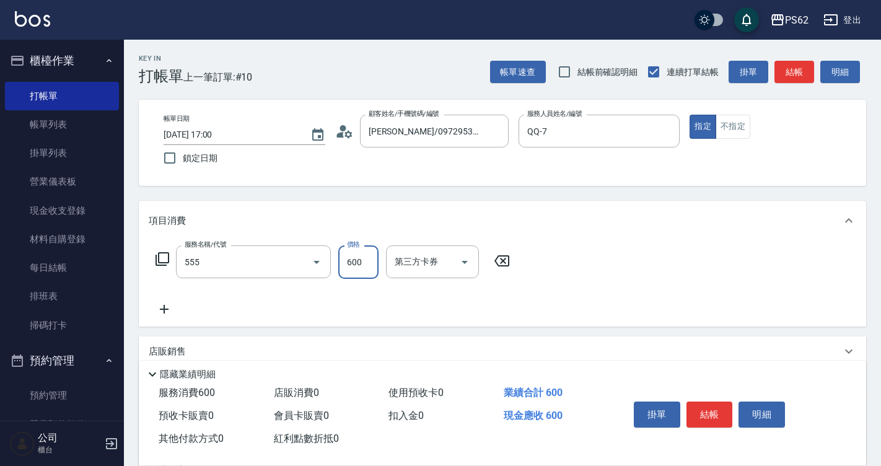
type input "去角質(555)"
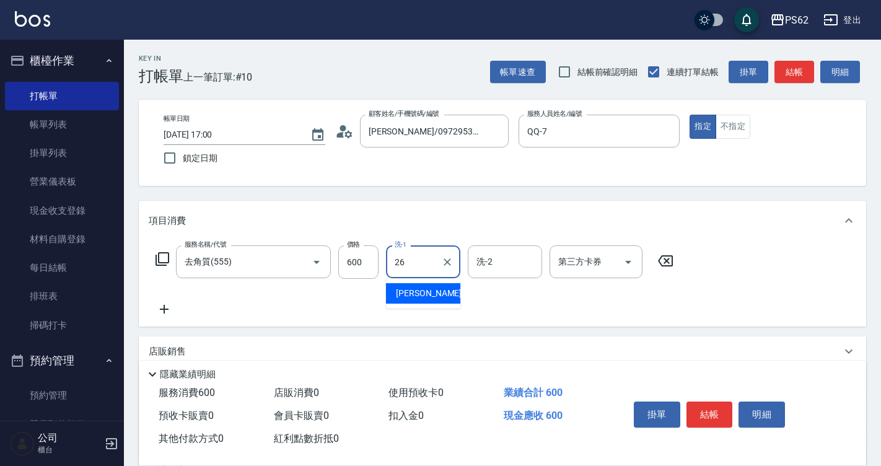
type input "小欣-26"
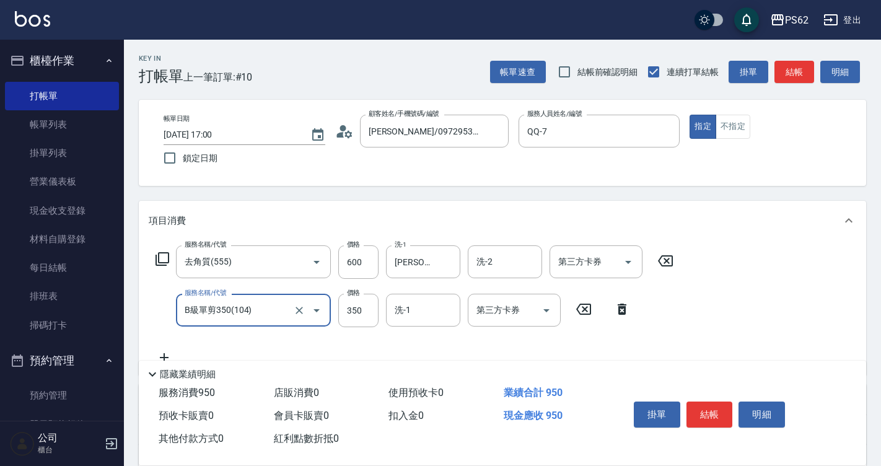
type input "B級單剪350(104)"
click at [716, 397] on div "掛單 結帳 明細" at bounding box center [710, 416] width 162 height 39
click at [712, 405] on button "結帳" at bounding box center [709, 414] width 46 height 26
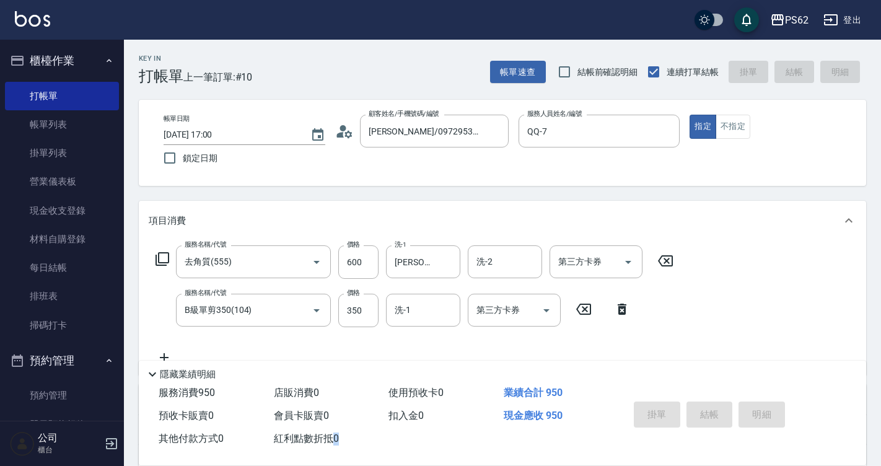
type input "2025/09/20 17:39"
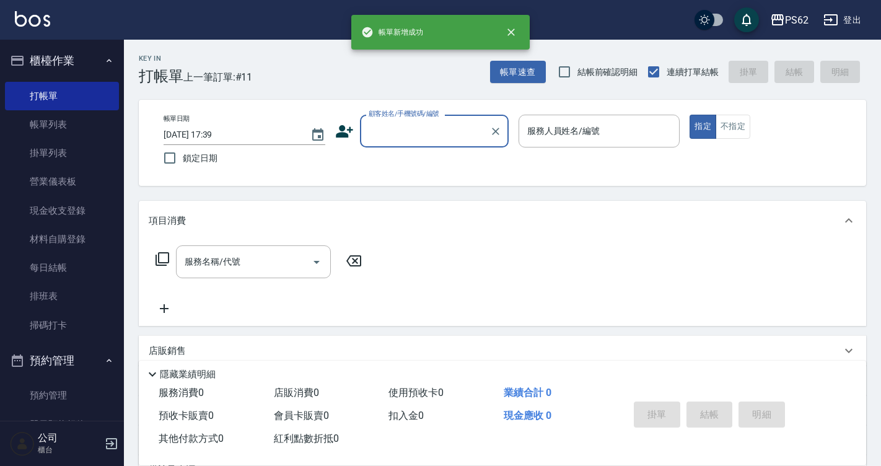
click at [413, 143] on div "顧客姓名/手機號碼/編號" at bounding box center [434, 131] width 149 height 33
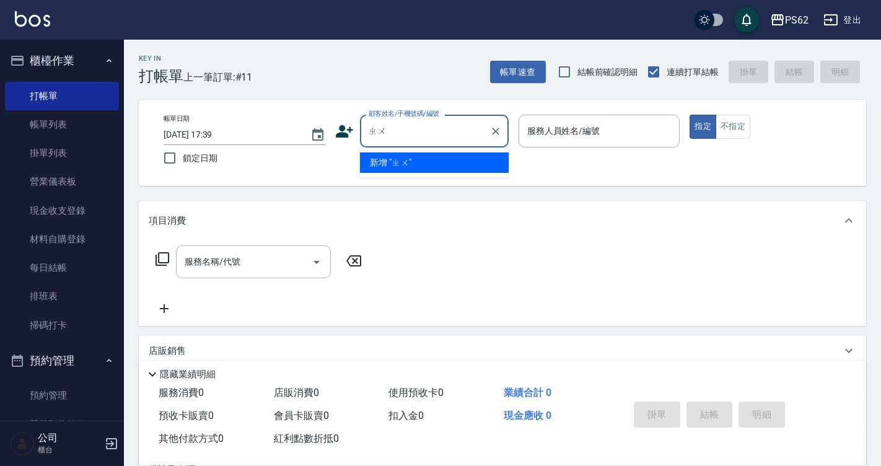
type input "朱"
type input "鍾欣蕙/0981859978/"
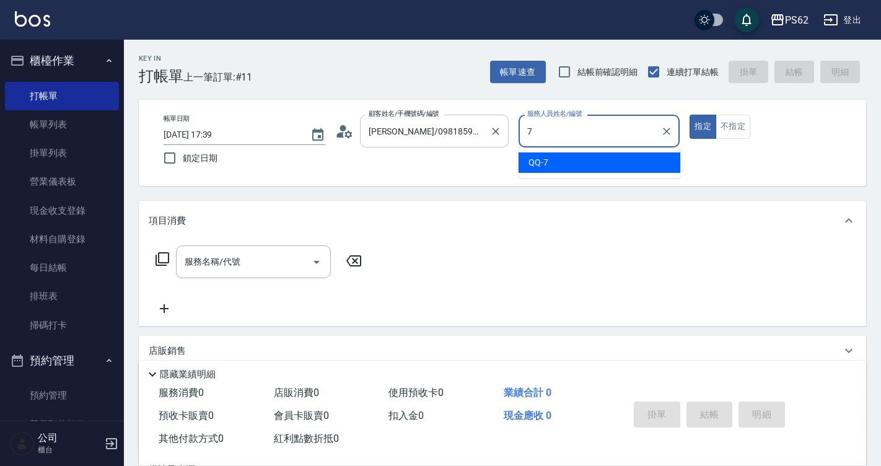
type input "QQ-7"
type button "true"
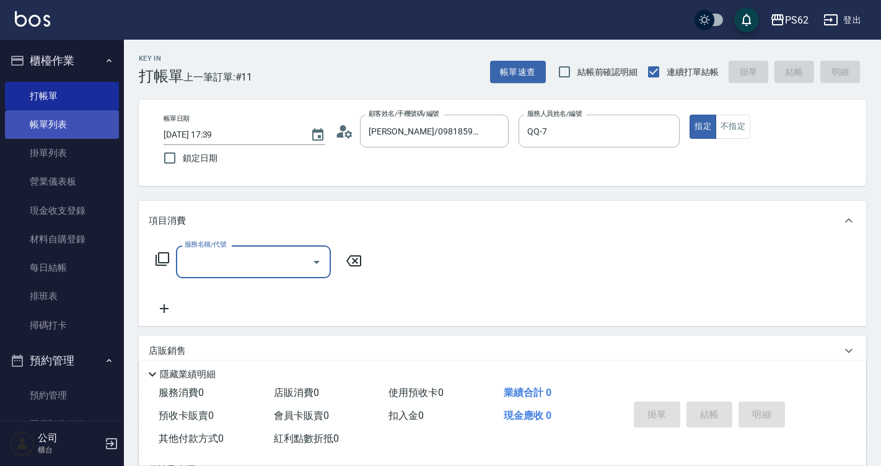
drag, startPoint x: 70, startPoint y: 137, endPoint x: 85, endPoint y: 129, distance: 16.6
click at [70, 137] on link "帳單列表" at bounding box center [62, 124] width 114 height 28
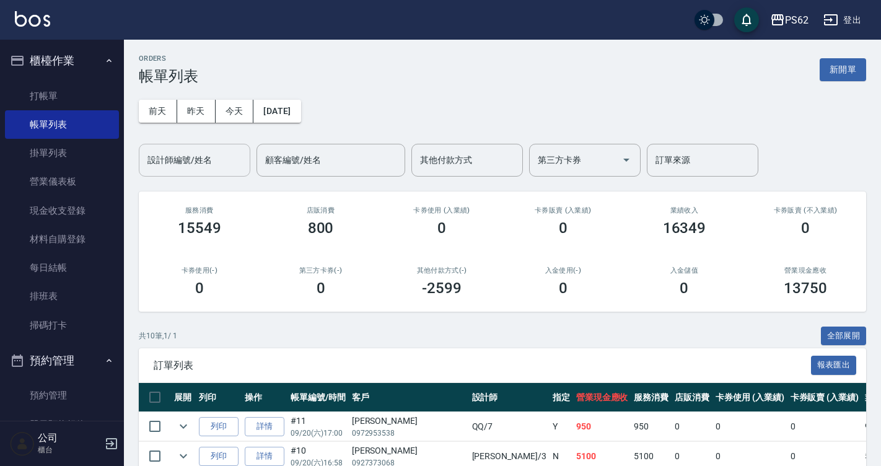
click at [186, 157] on input "設計師編號/姓名" at bounding box center [194, 160] width 100 height 22
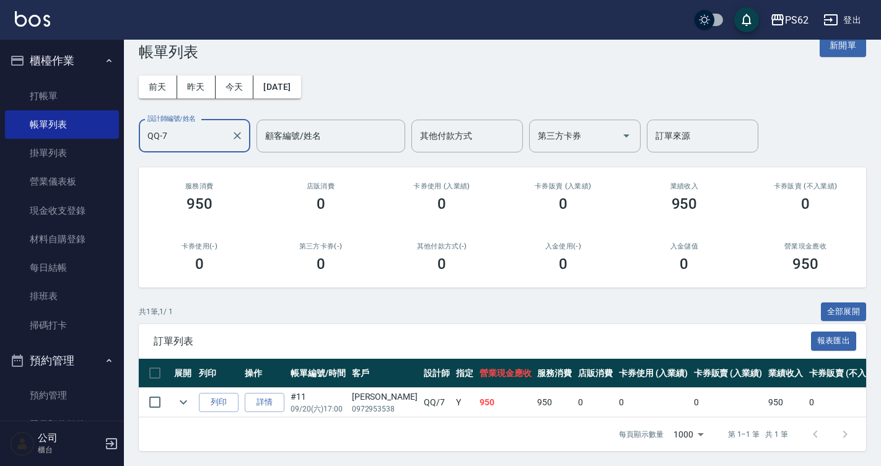
scroll to position [33, 0]
type input "QQ-7"
click at [65, 79] on ul "打帳單 帳單列表 掛單列表 營業儀表板 現金收支登錄 材料自購登錄 每日結帳 排班表 掃碼打卡" at bounding box center [62, 211] width 114 height 268
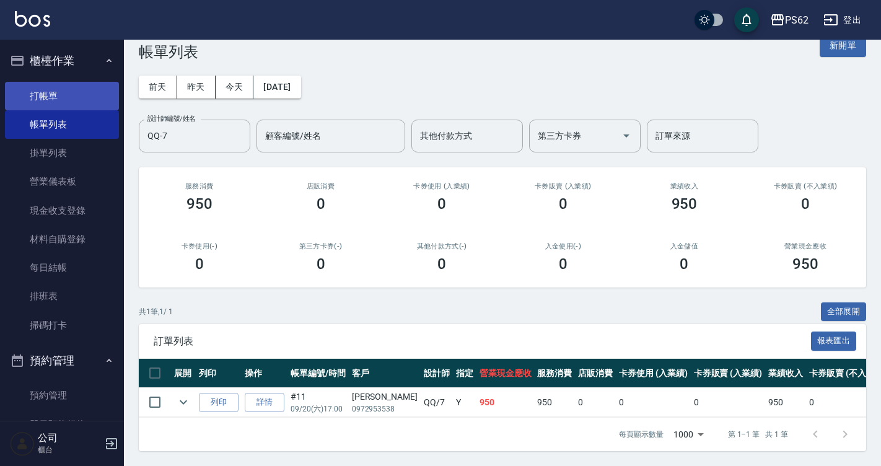
click at [71, 85] on link "打帳單" at bounding box center [62, 96] width 114 height 28
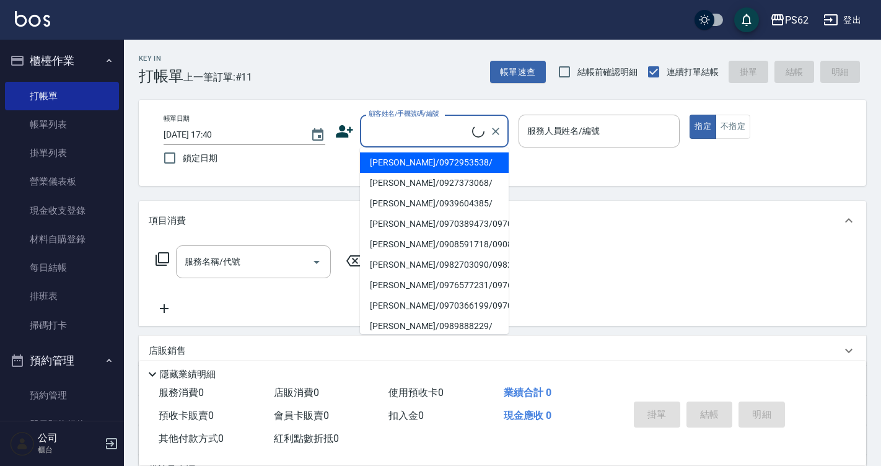
click at [423, 123] on input "顧客姓名/手機號碼/編號" at bounding box center [419, 131] width 107 height 22
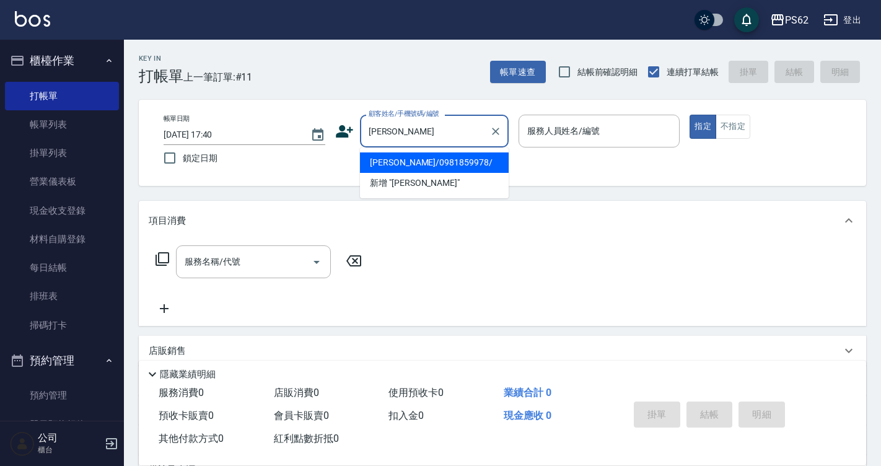
type input "鍾欣蕙/0981859978/"
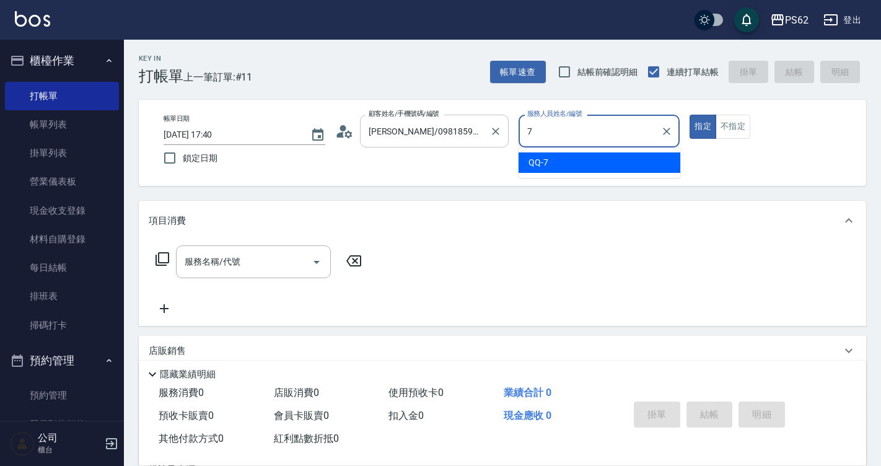
type input "QQ-7"
type button "true"
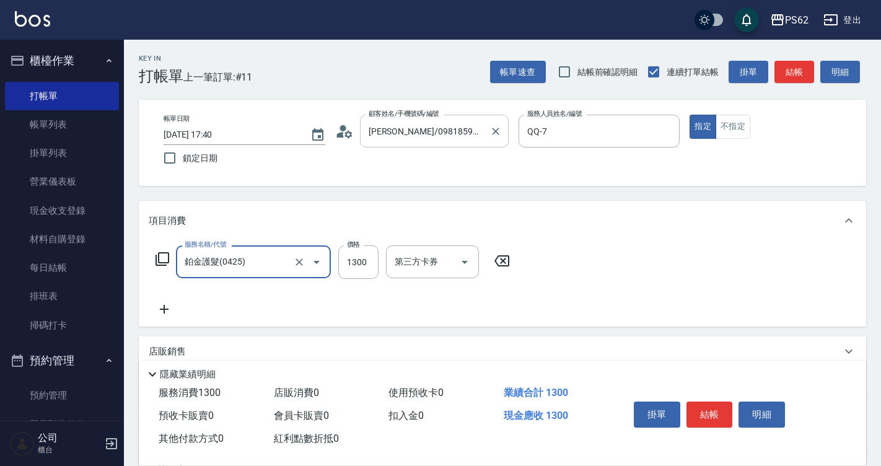
type input "鉑金護髮(0425)"
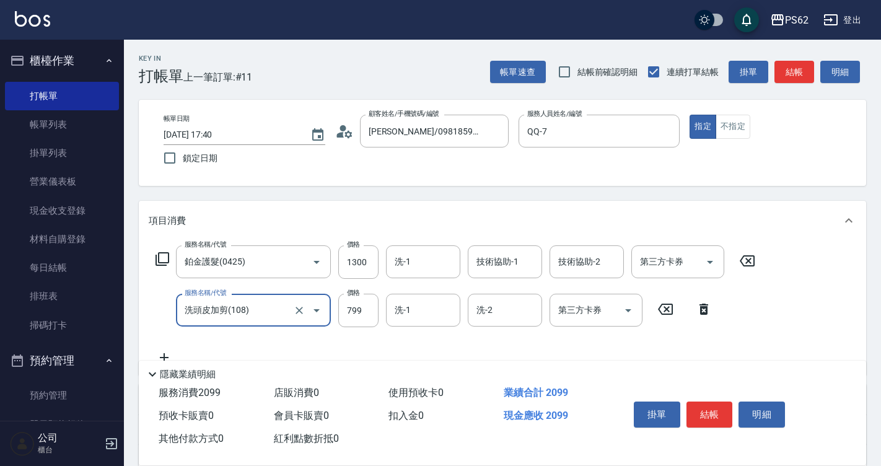
type input "洗頭皮加剪(108)"
type input "1149"
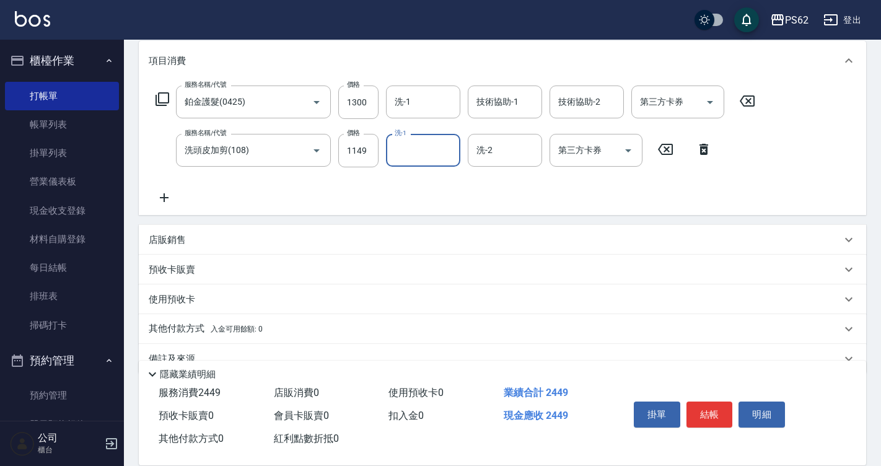
scroll to position [186, 0]
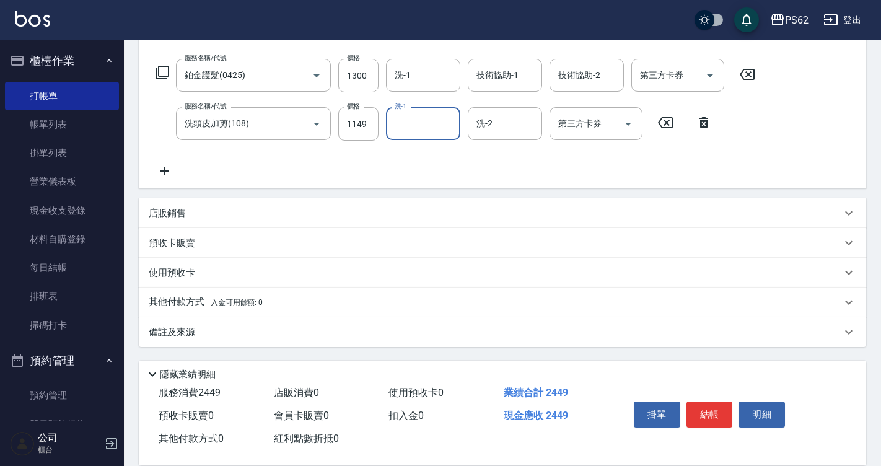
click at [181, 297] on p "其他付款方式 入金可用餘額: 0" at bounding box center [206, 303] width 114 height 14
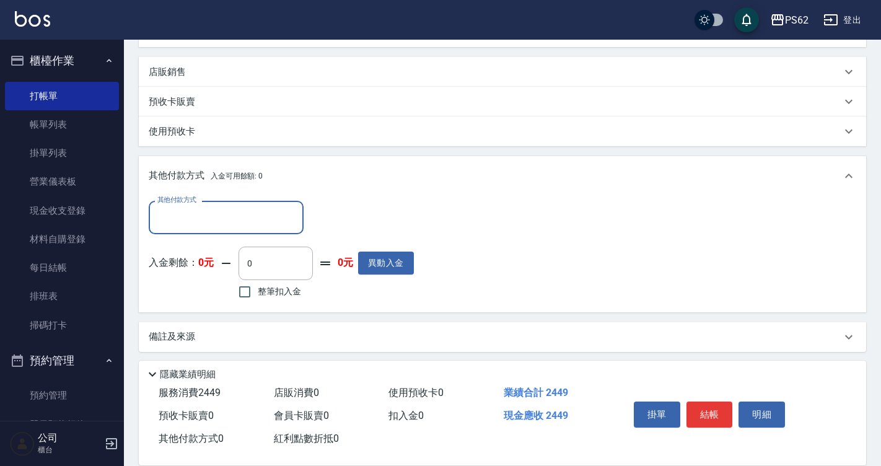
scroll to position [331, 0]
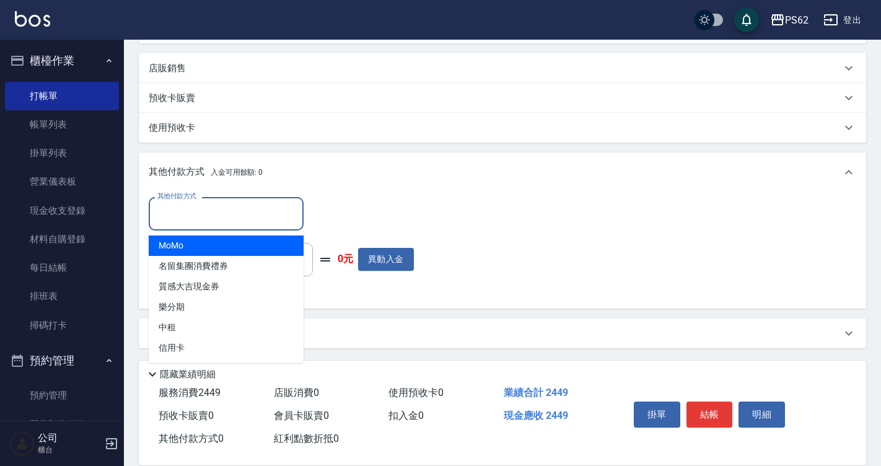
click at [234, 218] on input "其他付款方式" at bounding box center [226, 214] width 144 height 22
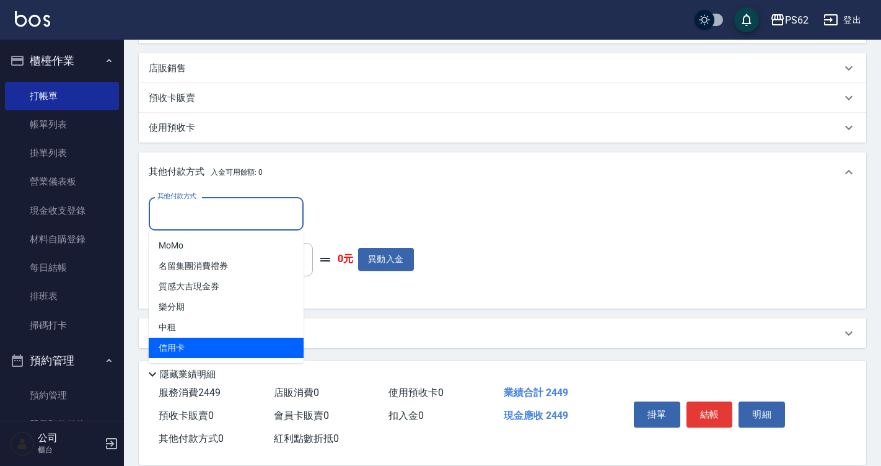
click at [191, 351] on span "信用卡" at bounding box center [226, 348] width 155 height 20
type input "信用卡"
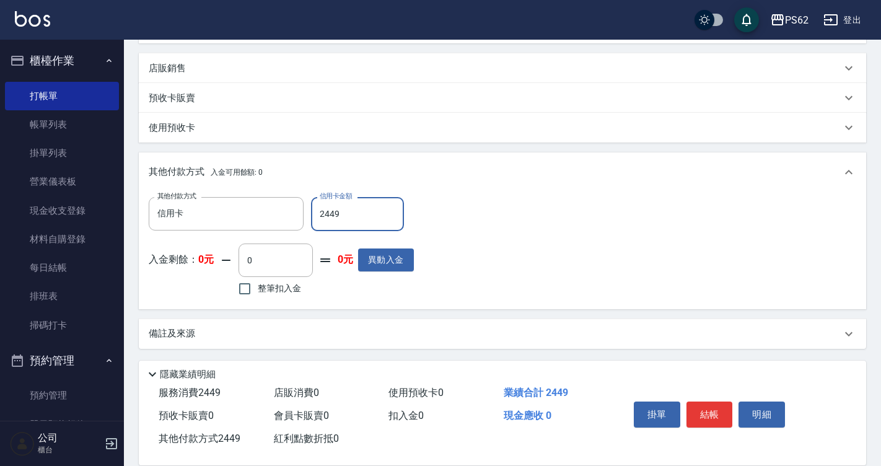
type input "2449"
click at [705, 401] on button "結帳" at bounding box center [709, 414] width 46 height 26
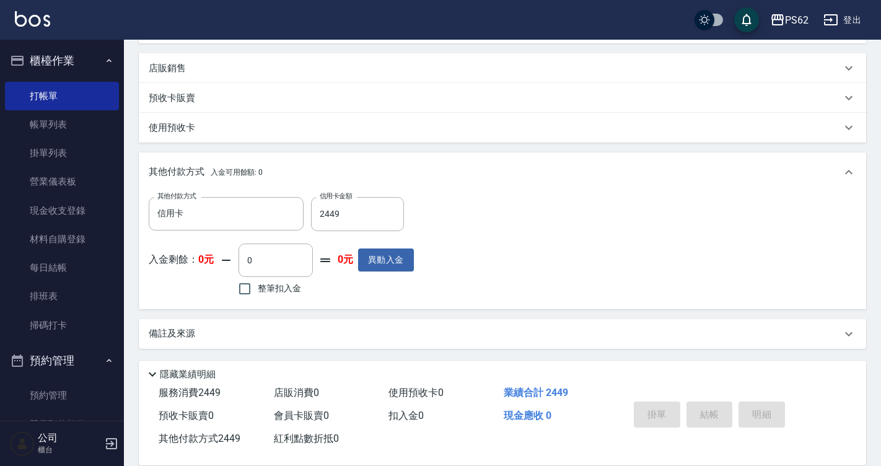
type input "2025/09/20 17:41"
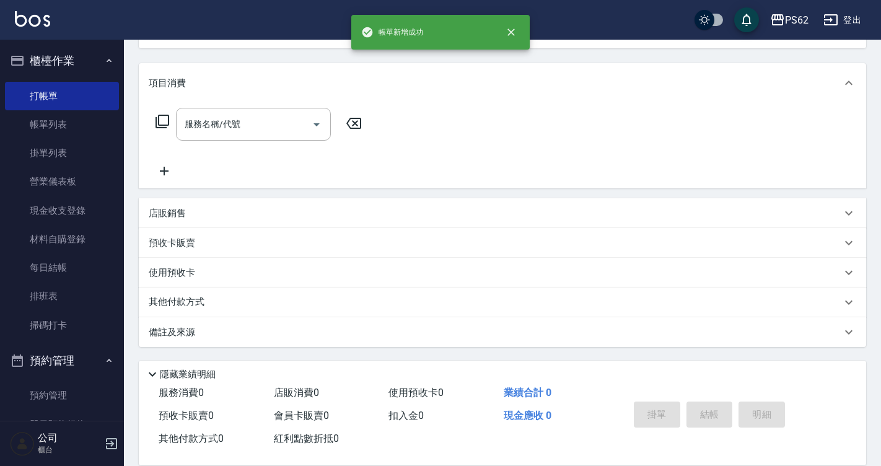
scroll to position [0, 0]
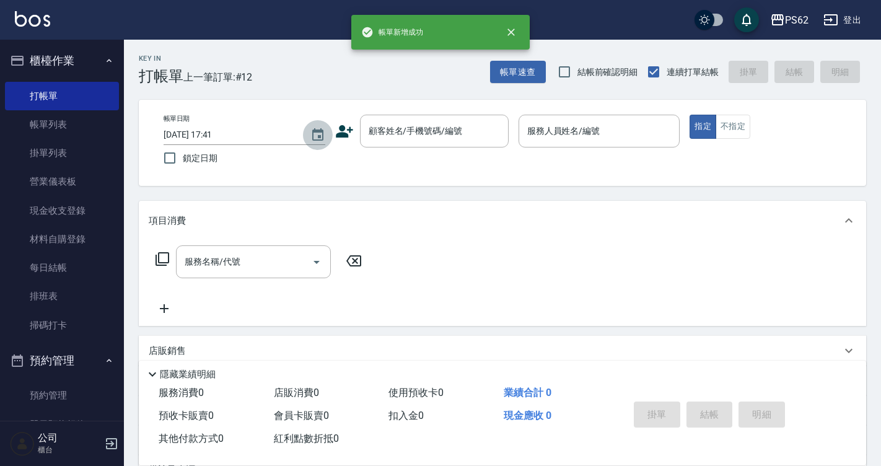
click at [331, 132] on button "Choose date, selected date is 2025-09-20" at bounding box center [318, 135] width 30 height 30
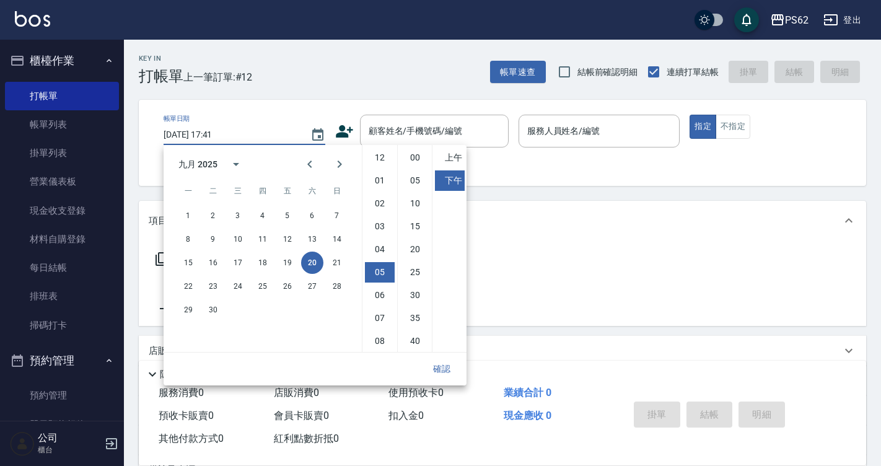
scroll to position [69, 0]
click at [343, 130] on icon at bounding box center [344, 131] width 17 height 12
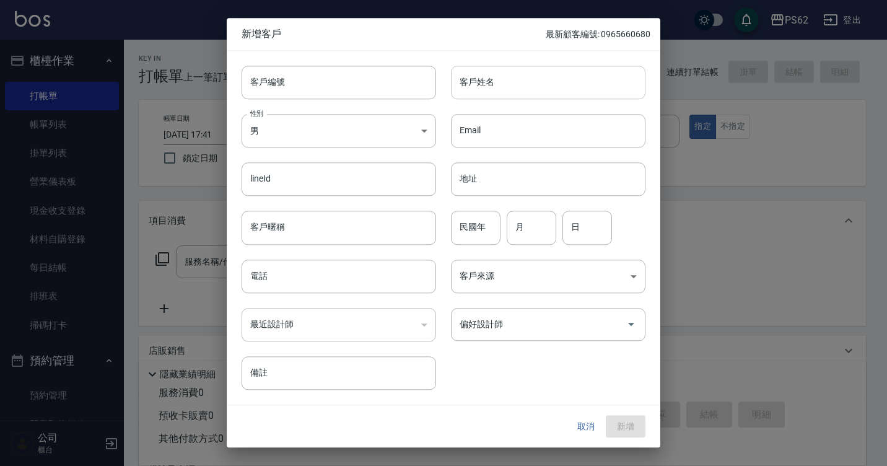
click at [530, 88] on input "客戶姓名" at bounding box center [548, 82] width 195 height 33
type input "郭懿芸"
type input "FEMALE"
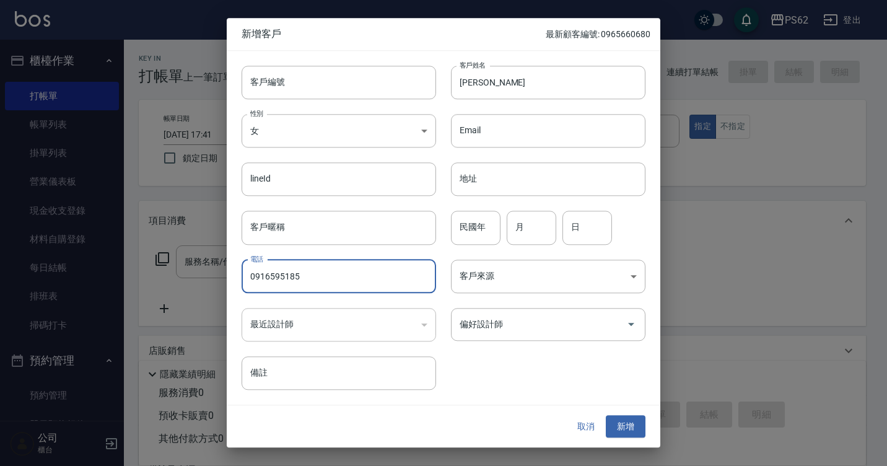
click at [283, 279] on input "0916595185" at bounding box center [339, 276] width 195 height 33
type input "0916595185"
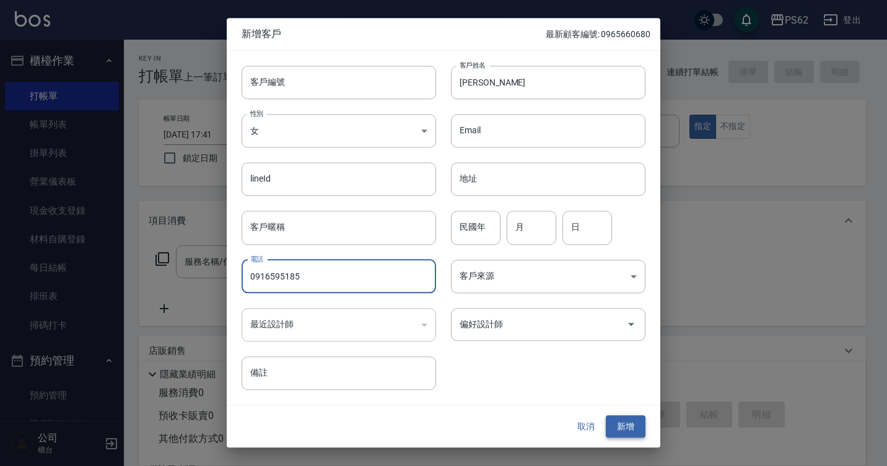
click at [618, 422] on button "新增" at bounding box center [626, 426] width 40 height 23
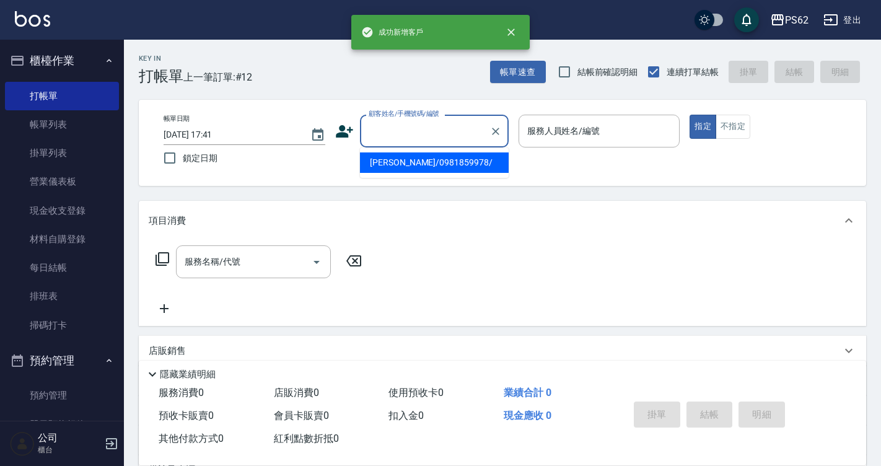
click at [391, 124] on div "顧客姓名/手機號碼/編號 顧客姓名/手機號碼/編號" at bounding box center [434, 131] width 149 height 33
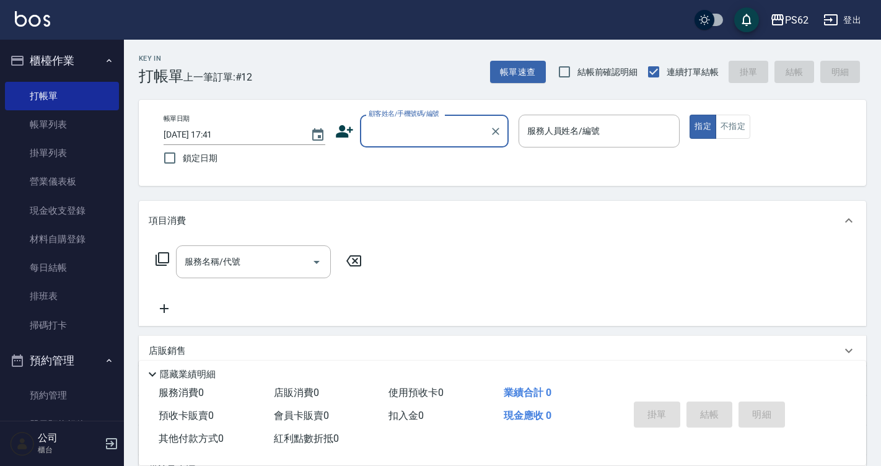
paste input "0916595185"
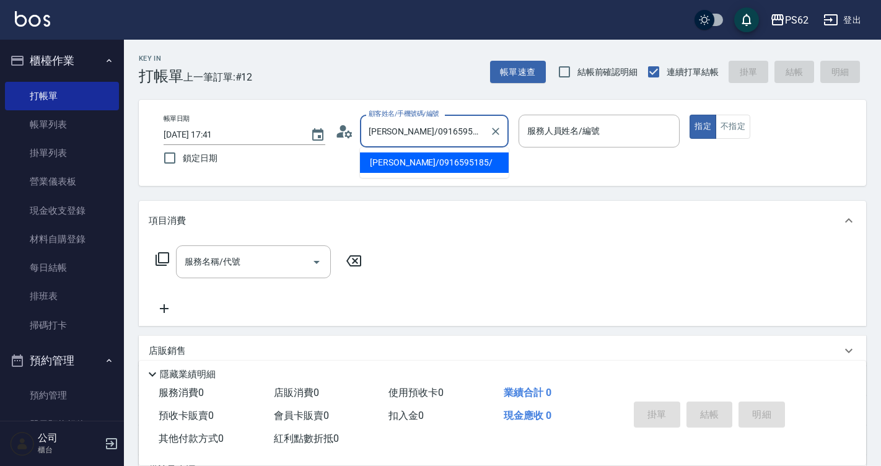
click at [409, 159] on li "郭懿芸/0916595185/" at bounding box center [434, 162] width 149 height 20
type input "郭懿芸/0916595185/"
click at [651, 141] on input "服務人員姓名/編號" at bounding box center [599, 131] width 151 height 22
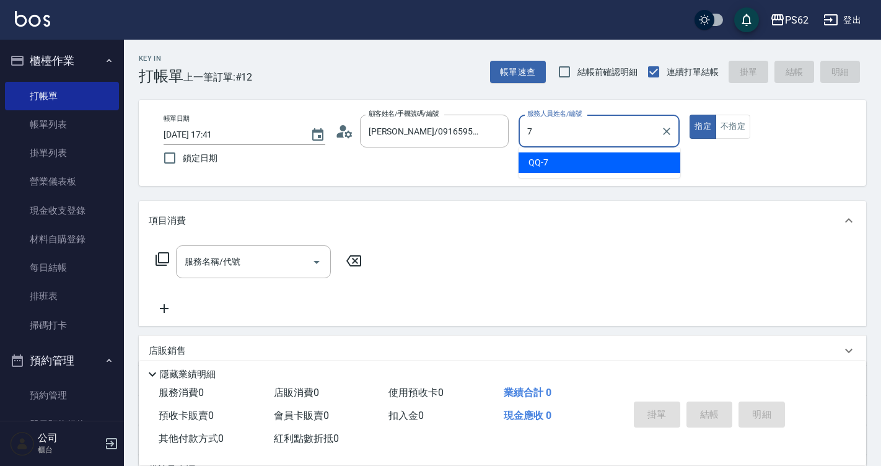
type input "QQ-7"
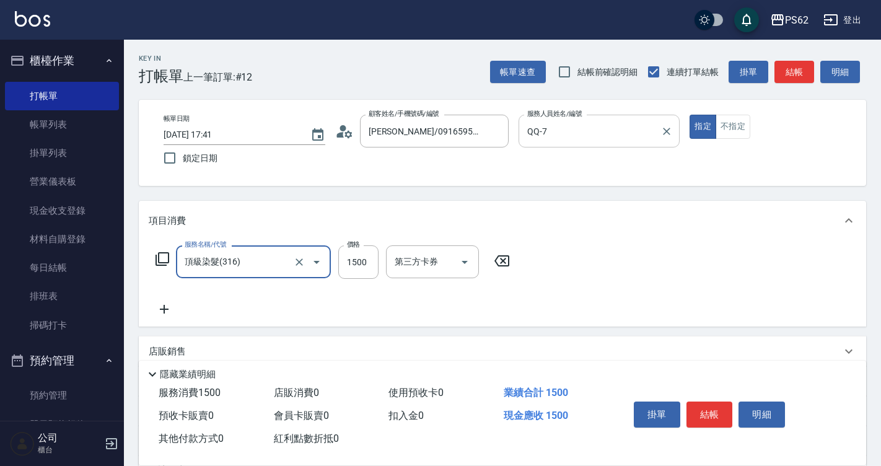
type input "頂級染髮(316)"
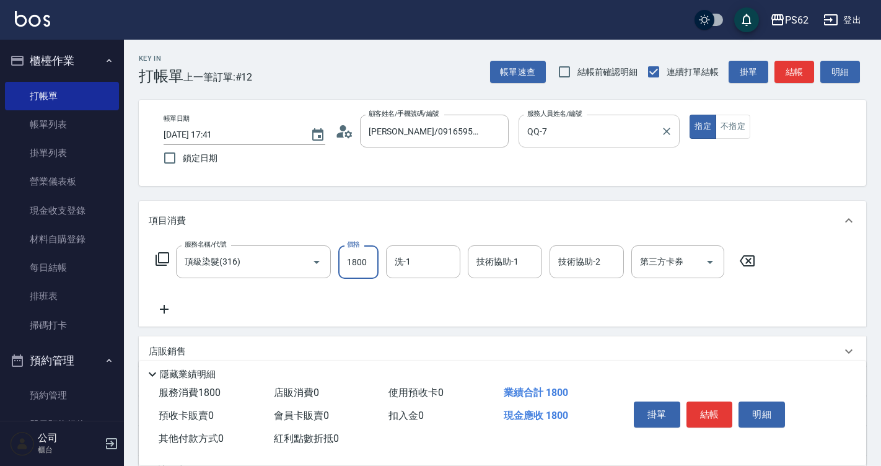
type input "1800"
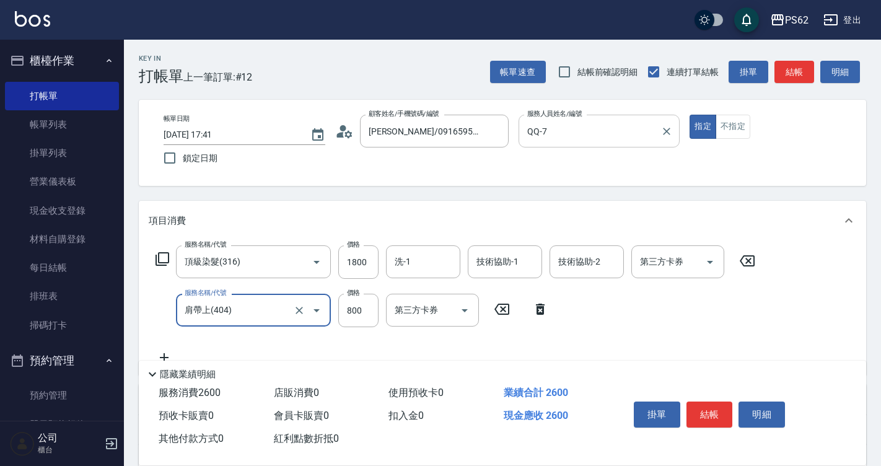
type input "肩帶上(404)"
click at [685, 408] on div "掛單 結帳 明細" at bounding box center [710, 416] width 162 height 39
click at [696, 408] on button "結帳" at bounding box center [709, 414] width 46 height 26
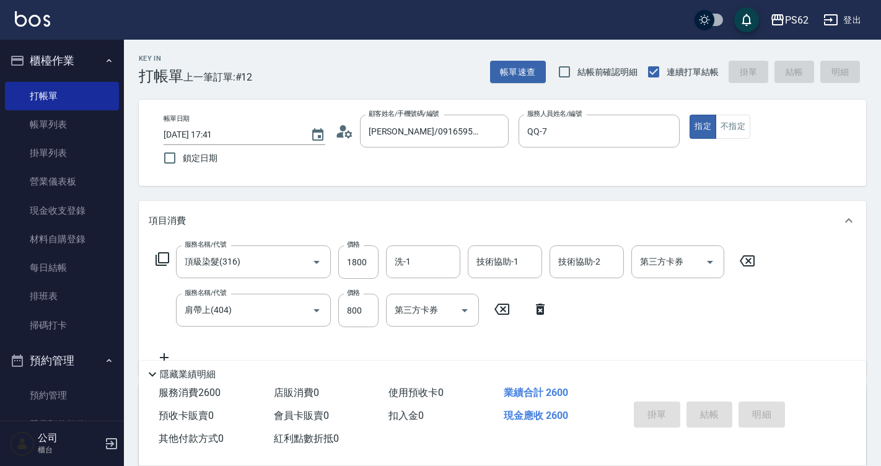
type input "2025/09/20 17:42"
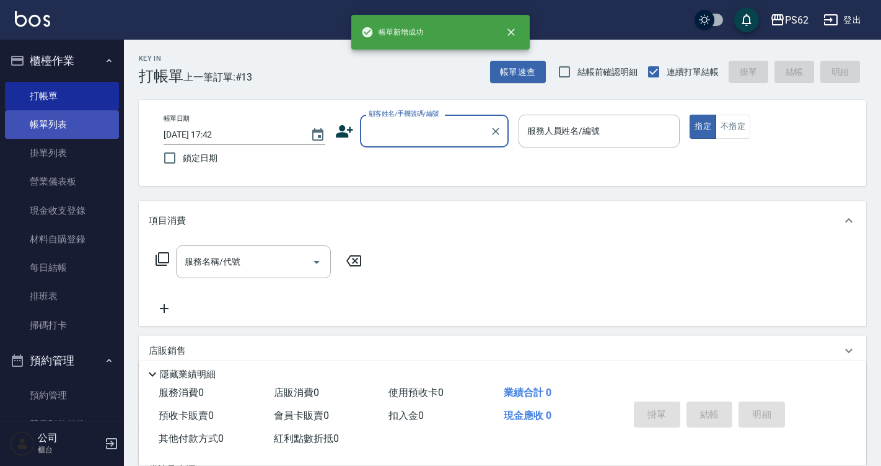
drag, startPoint x: 50, startPoint y: 123, endPoint x: 92, endPoint y: 130, distance: 43.4
click at [50, 123] on link "帳單列表" at bounding box center [62, 124] width 114 height 28
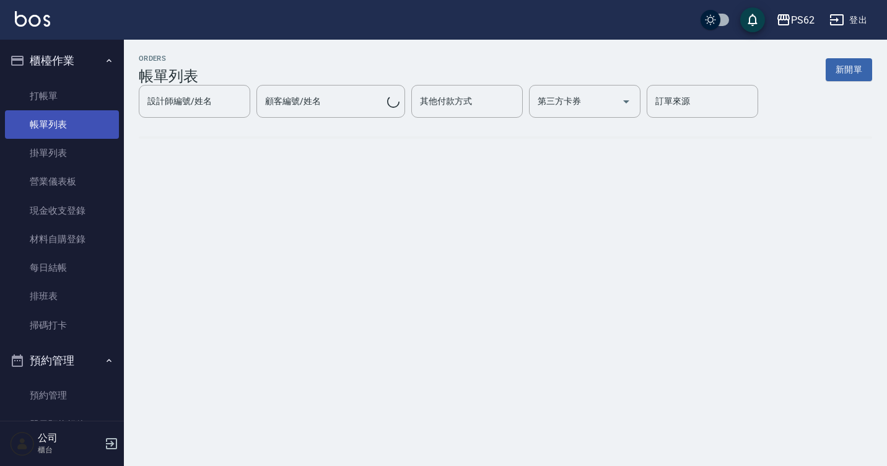
click at [90, 129] on link "帳單列表" at bounding box center [62, 124] width 114 height 28
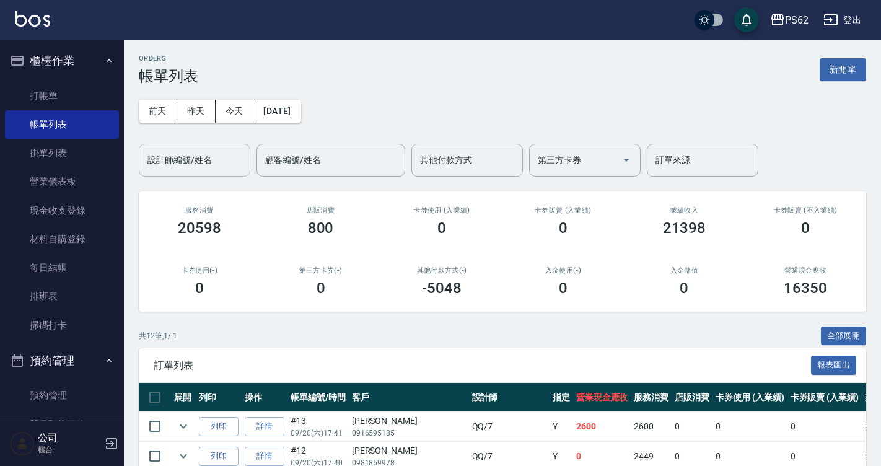
click at [230, 162] on input "設計師編號/姓名" at bounding box center [194, 160] width 100 height 22
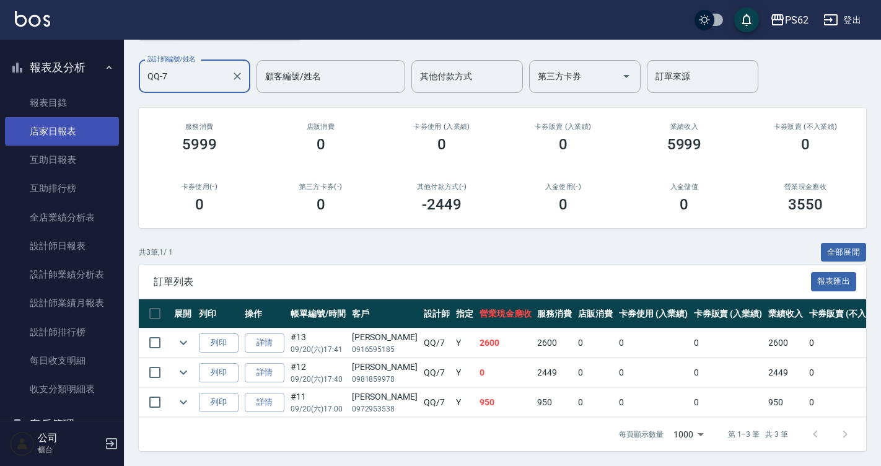
scroll to position [434, 0]
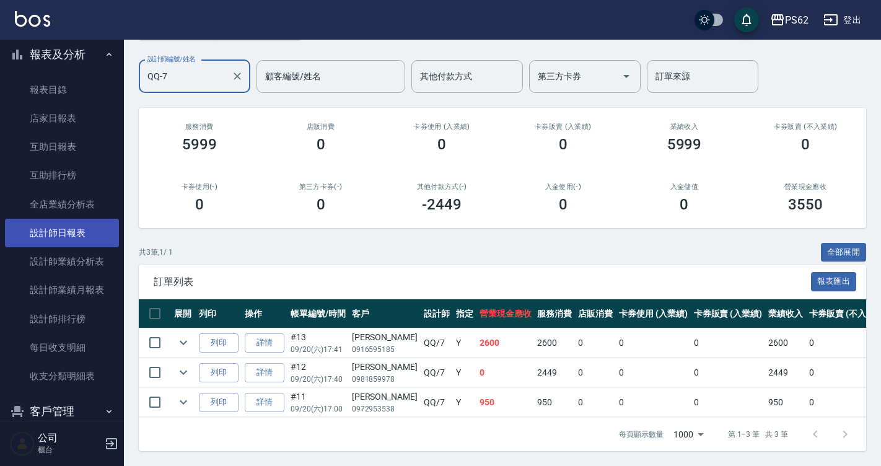
type input "QQ-7"
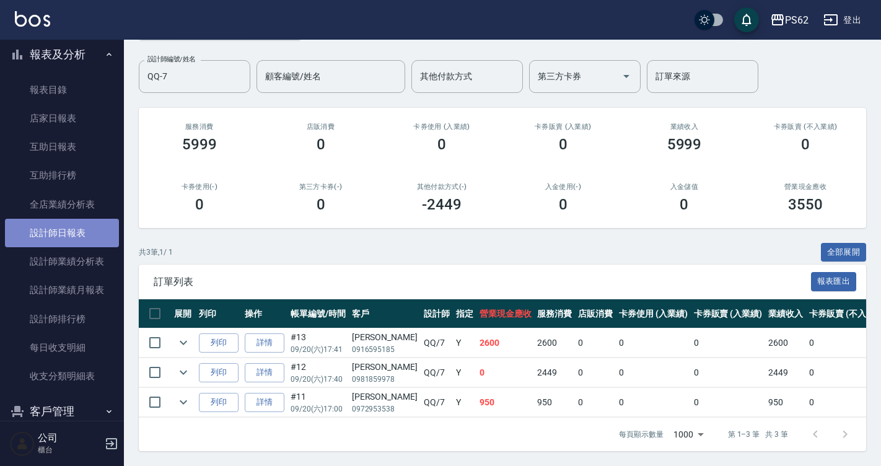
click at [94, 223] on link "設計師日報表" at bounding box center [62, 233] width 114 height 28
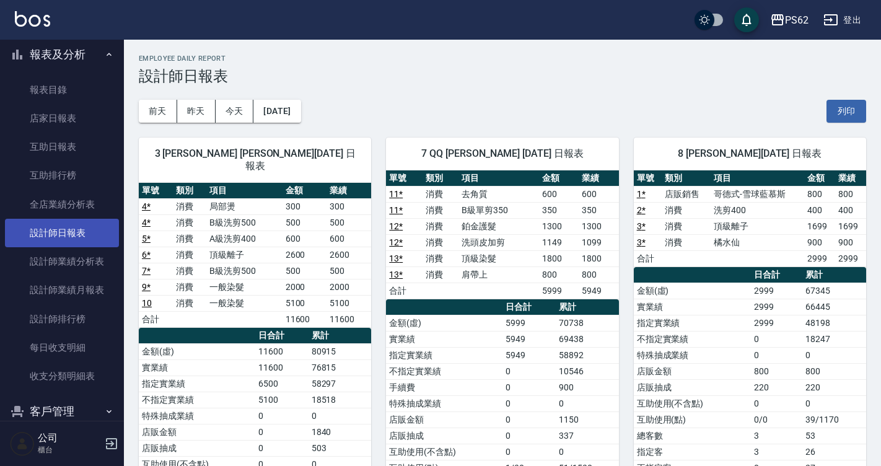
click at [89, 230] on link "設計師日報表" at bounding box center [62, 233] width 114 height 28
click at [400, 231] on link "12 *" at bounding box center [396, 226] width 14 height 10
click at [574, 128] on div "7 QQ 邱湘筑 09/20/2025 日報表 單號 類別 項目 金額 業績 11 * 消費 去角質 600 600 11 * 消費 B級單剪350 350 …" at bounding box center [494, 362] width 247 height 478
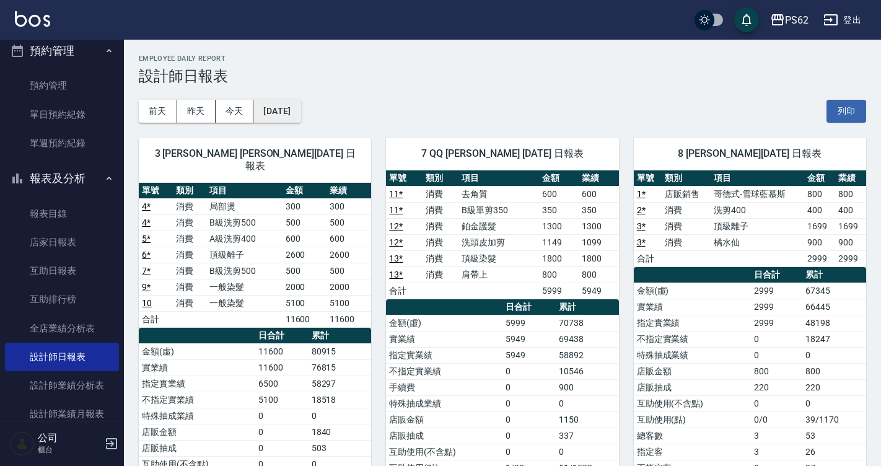
click at [279, 110] on button "[DATE]" at bounding box center [276, 111] width 47 height 23
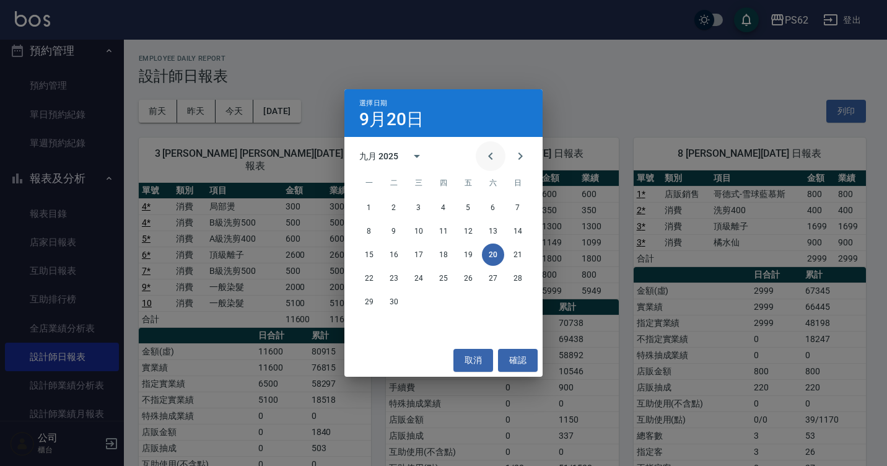
click at [493, 156] on icon "Previous month" at bounding box center [490, 156] width 15 height 15
click at [494, 157] on icon "Previous month" at bounding box center [490, 156] width 15 height 15
click at [490, 162] on icon "Previous month" at bounding box center [490, 156] width 15 height 15
click at [465, 279] on button "20" at bounding box center [468, 278] width 22 height 22
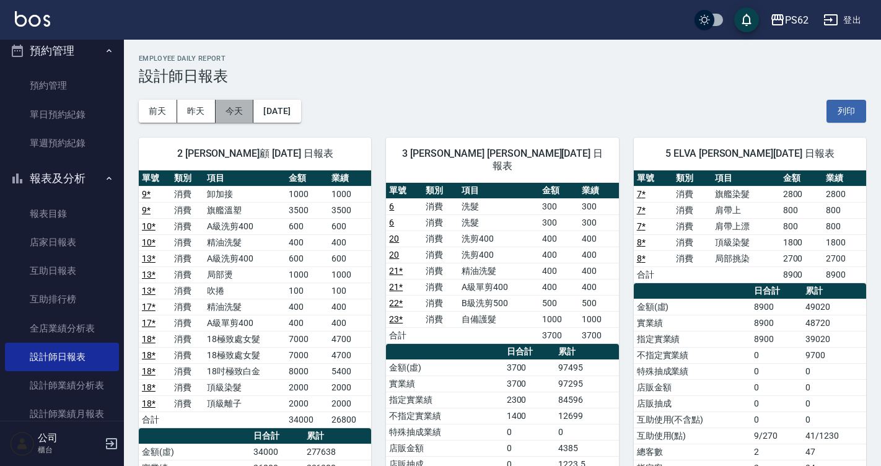
click at [244, 107] on button "今天" at bounding box center [235, 111] width 38 height 23
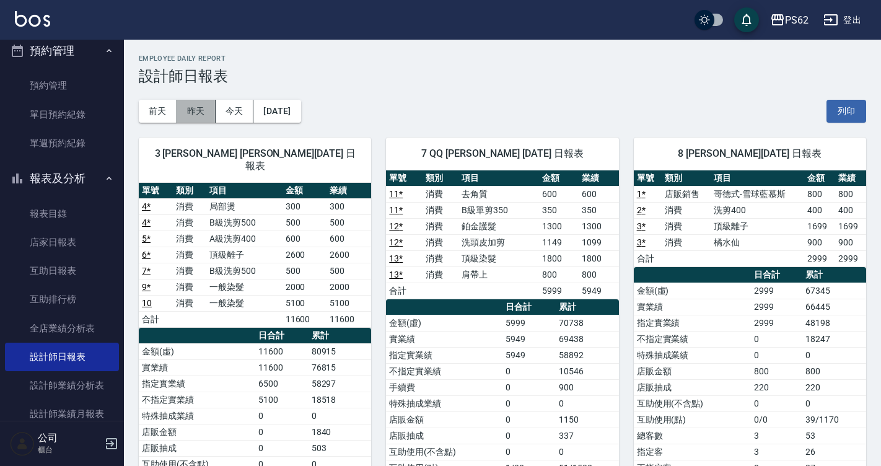
click at [191, 107] on button "昨天" at bounding box center [196, 111] width 38 height 23
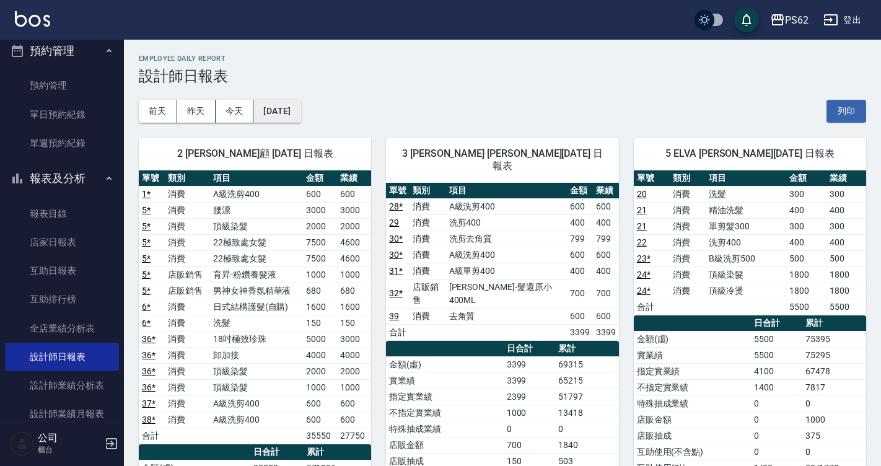
click at [264, 109] on button "[DATE]" at bounding box center [276, 111] width 47 height 23
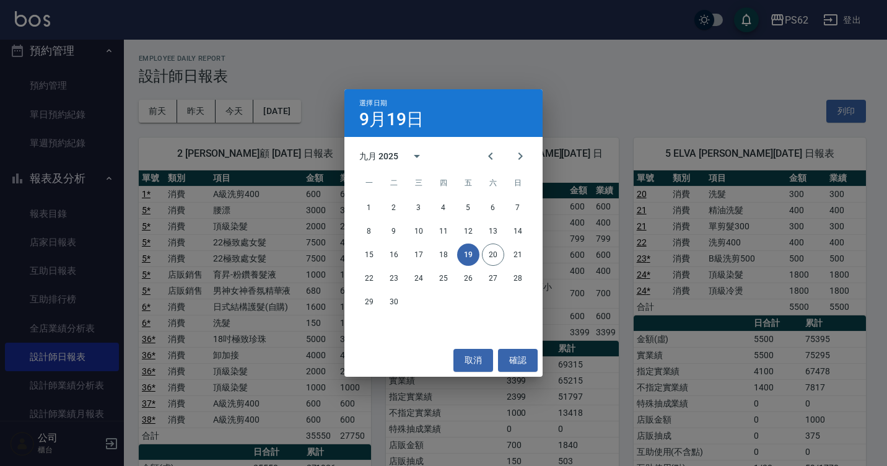
click at [252, 105] on div "選擇日期 9月19日 九月 2025 一 二 三 四 五 六 日 1 2 3 4 5 6 7 8 9 10 11 12 13 14 15 16 17 18 1…" at bounding box center [443, 233] width 887 height 466
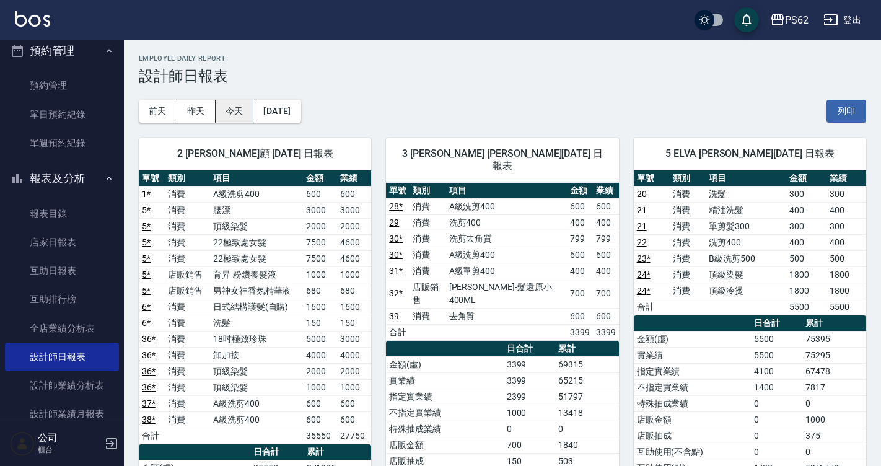
click at [242, 114] on button "今天" at bounding box center [235, 111] width 38 height 23
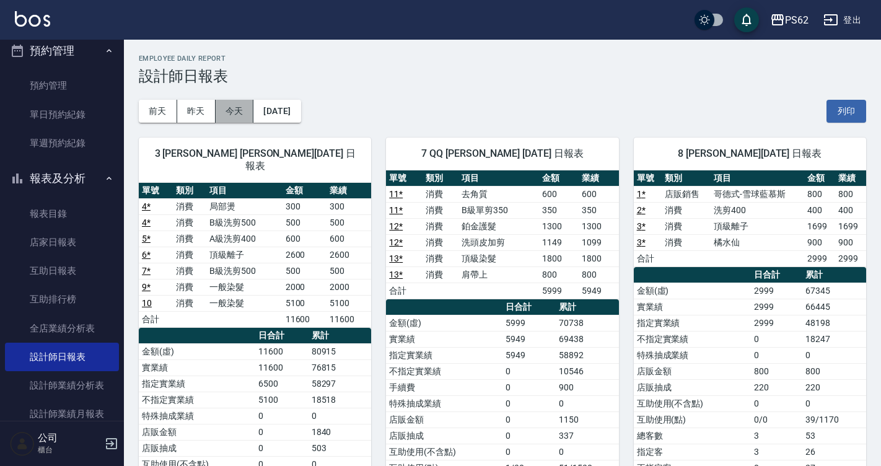
click at [242, 114] on button "今天" at bounding box center [235, 111] width 38 height 23
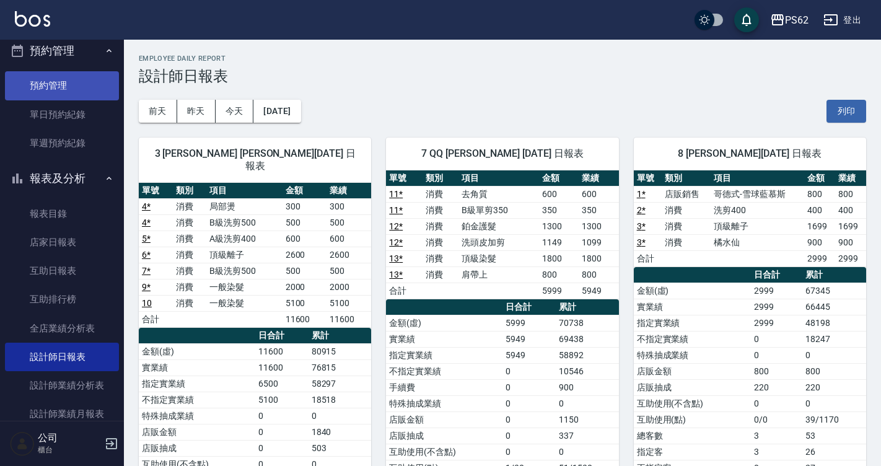
click at [54, 84] on link "預約管理" at bounding box center [62, 85] width 114 height 28
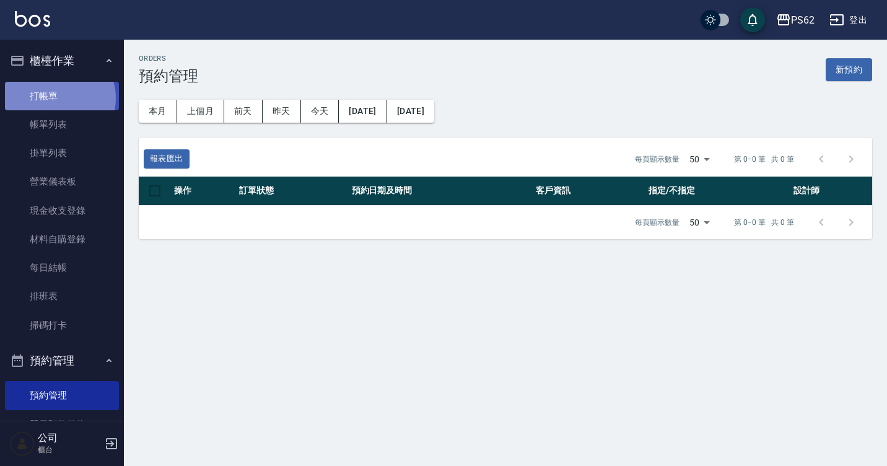
click at [58, 98] on link "打帳單" at bounding box center [62, 96] width 114 height 28
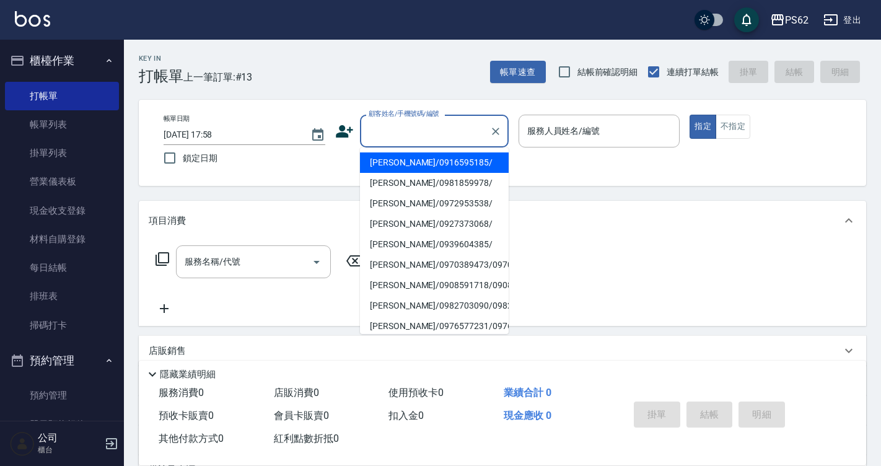
click at [413, 136] on input "顧客姓名/手機號碼/編號" at bounding box center [425, 131] width 119 height 22
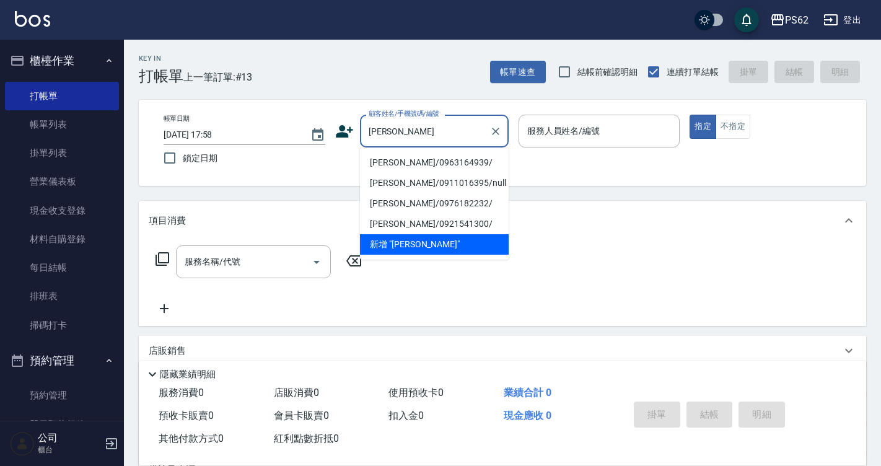
click at [372, 164] on li "劉姿君/0963164939/" at bounding box center [434, 162] width 149 height 20
click at [372, 164] on div "帳單日期 2025/09/20 17:58 鎖定日期 顧客姓名/手機號碼/編號 劉姿 顧客姓名/手機號碼/編號 服務人員姓名/編號 服務人員姓名/編號 指定 …" at bounding box center [503, 143] width 698 height 56
type input "劉姿君/0963164939/"
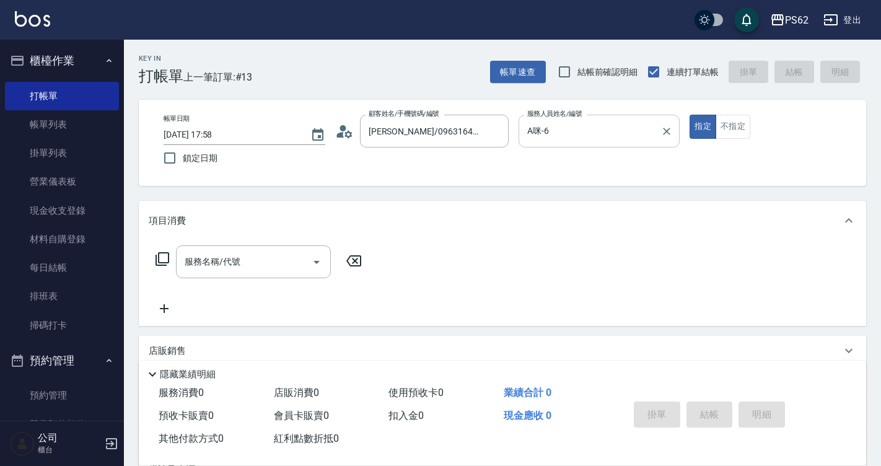
type input "A咪-6"
click at [159, 255] on icon at bounding box center [163, 259] width 14 height 14
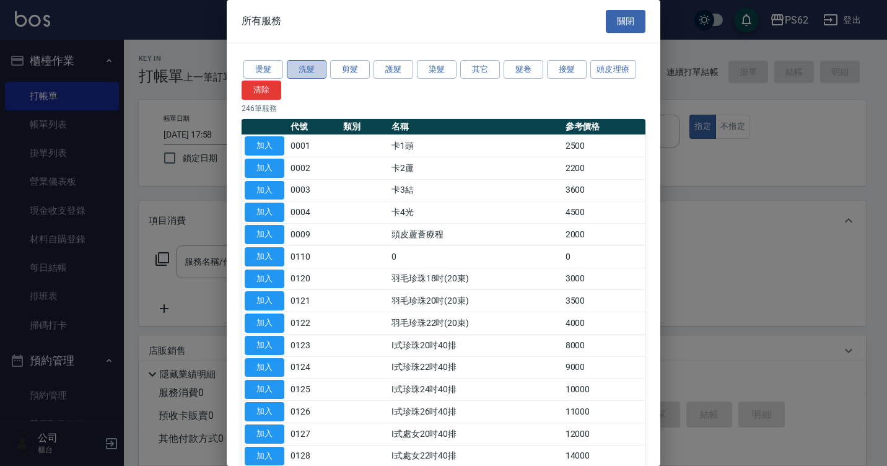
click at [313, 68] on button "洗髮" at bounding box center [307, 69] width 40 height 19
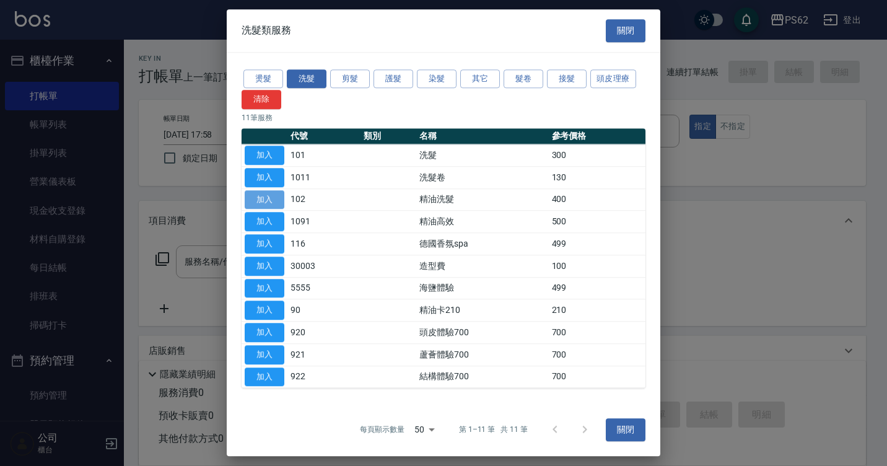
click at [273, 195] on button "加入" at bounding box center [265, 199] width 40 height 19
type input "精油洗髮(102)"
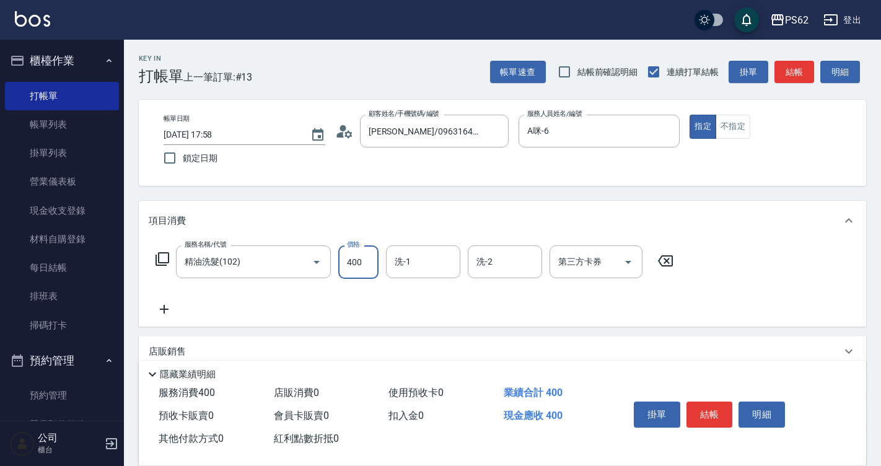
click at [361, 260] on input "400" at bounding box center [358, 261] width 40 height 33
type input "360"
click at [708, 404] on button "結帳" at bounding box center [709, 414] width 46 height 26
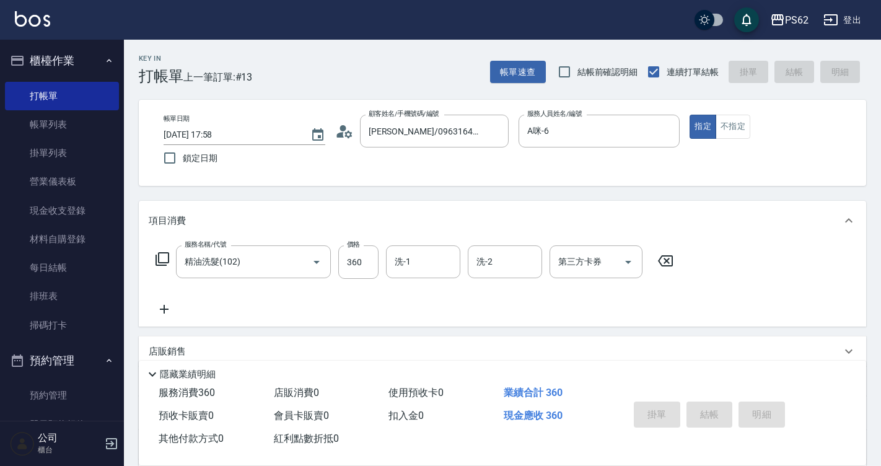
click at [708, 404] on div "掛單 結帳 明細" at bounding box center [710, 416] width 162 height 39
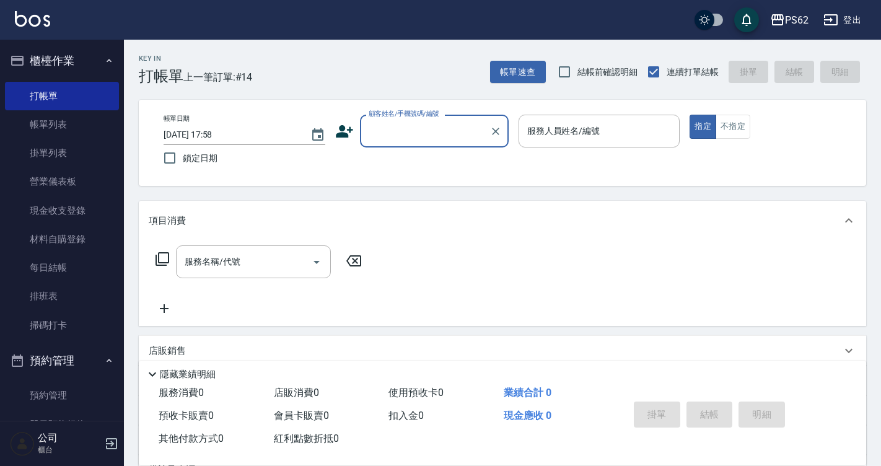
drag, startPoint x: 99, startPoint y: 127, endPoint x: 7, endPoint y: 44, distance: 123.7
click at [99, 127] on link "帳單列表" at bounding box center [62, 124] width 114 height 28
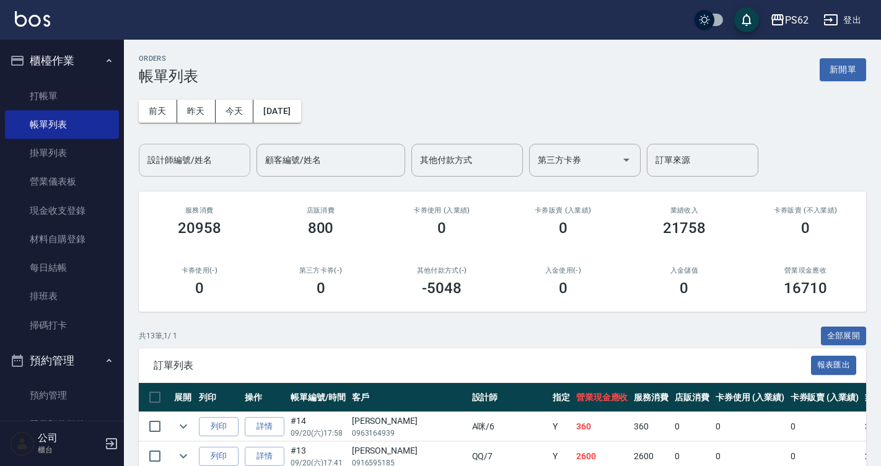
click at [210, 171] on div "設計師編號/姓名" at bounding box center [195, 160] width 112 height 33
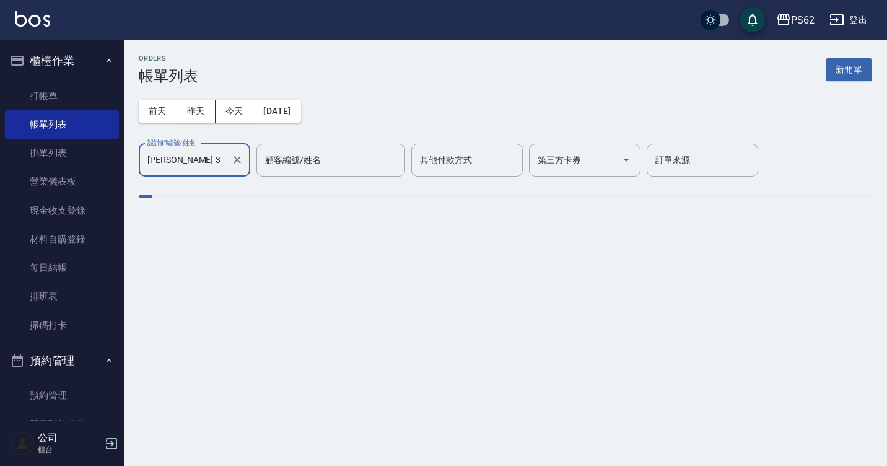
type input "Tina-3"
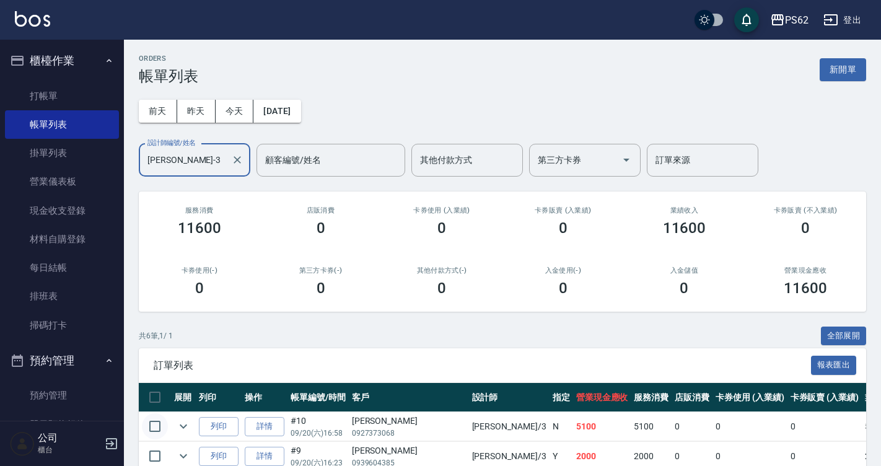
scroll to position [182, 0]
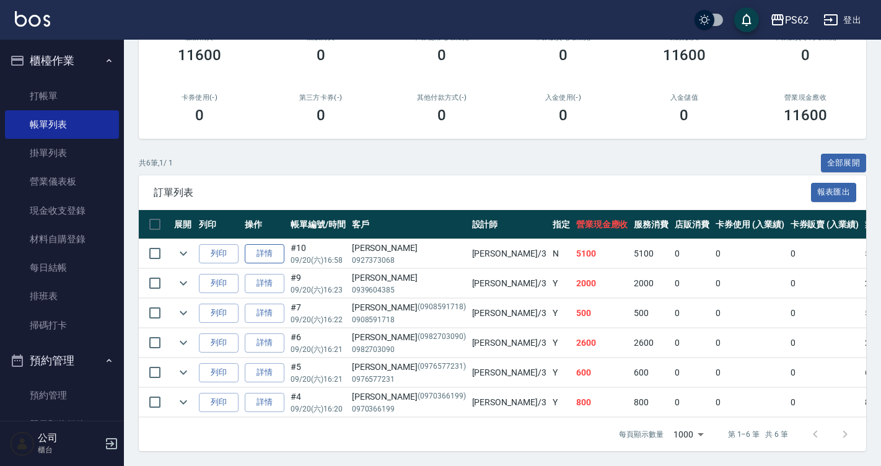
click at [257, 245] on link "詳情" at bounding box center [265, 253] width 40 height 19
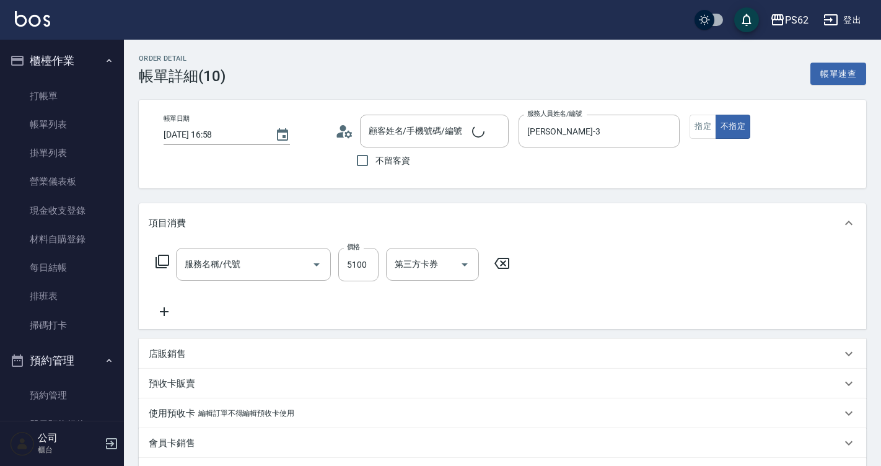
type input "2025/09/20 16:58"
type input "Tina-3"
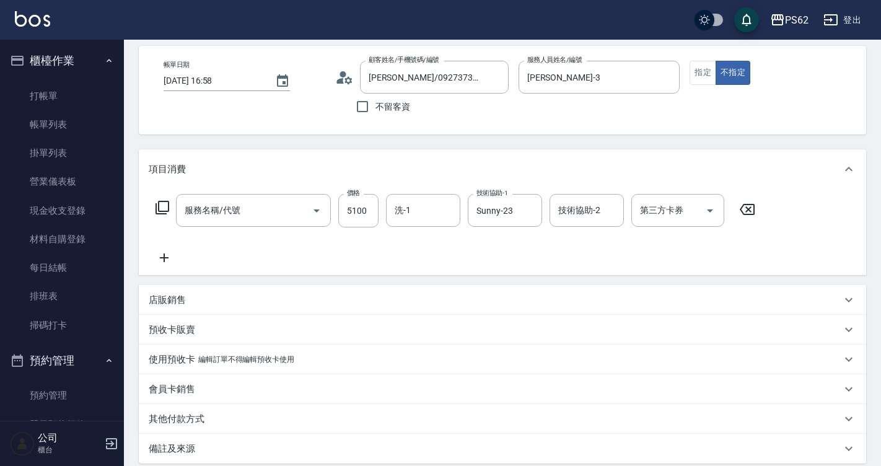
type input "郭曉璇/0927373068/"
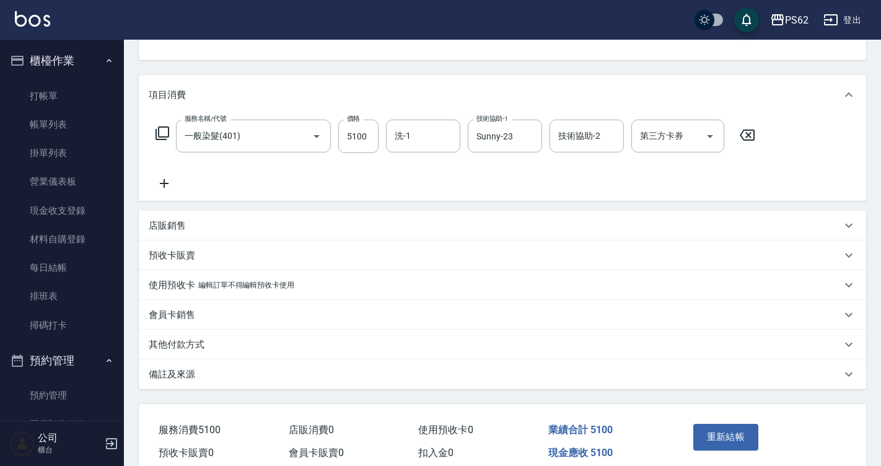
type input "一般染髮(401)"
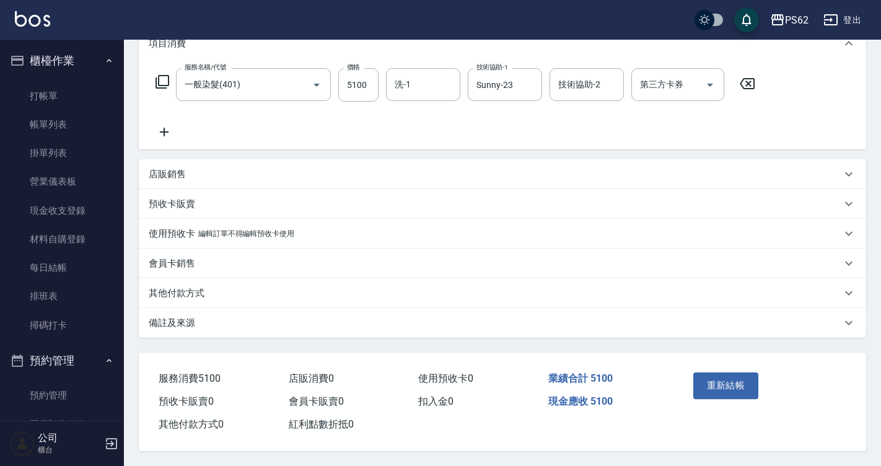
click at [178, 287] on p "其他付款方式" at bounding box center [177, 293] width 56 height 13
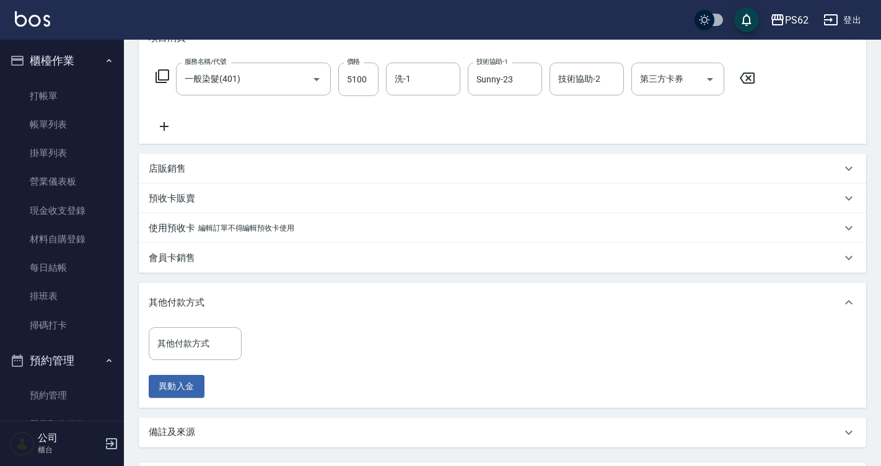
scroll to position [300, 0]
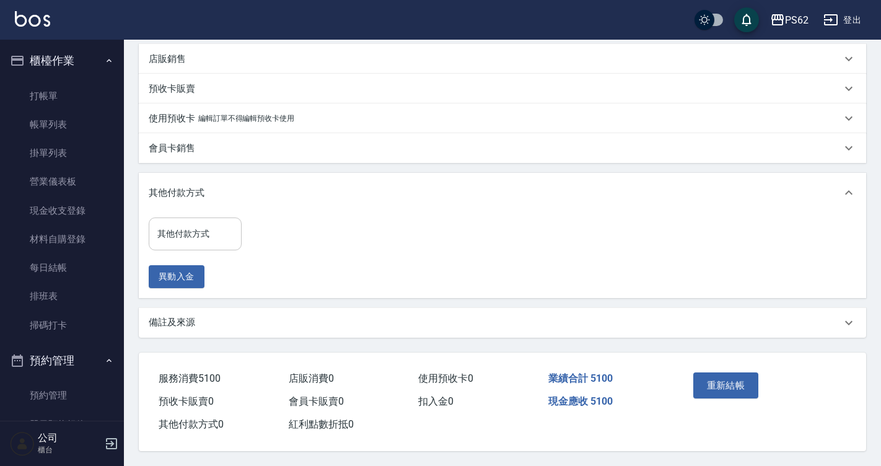
click at [208, 217] on div "其他付款方式" at bounding box center [195, 233] width 93 height 33
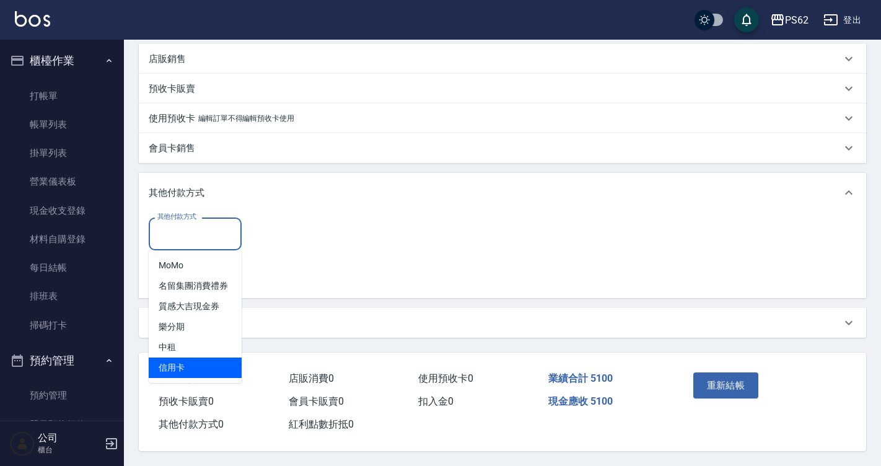
click at [197, 358] on span "信用卡" at bounding box center [195, 367] width 93 height 20
type input "信用卡"
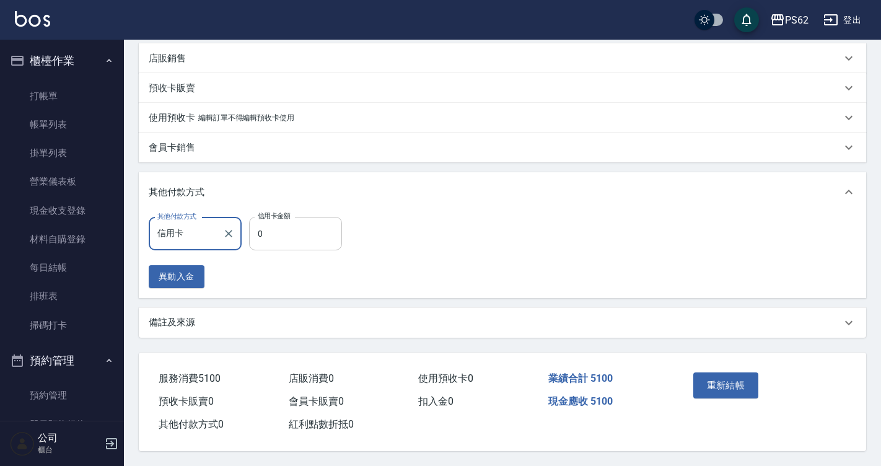
click at [275, 232] on input "0" at bounding box center [295, 233] width 93 height 33
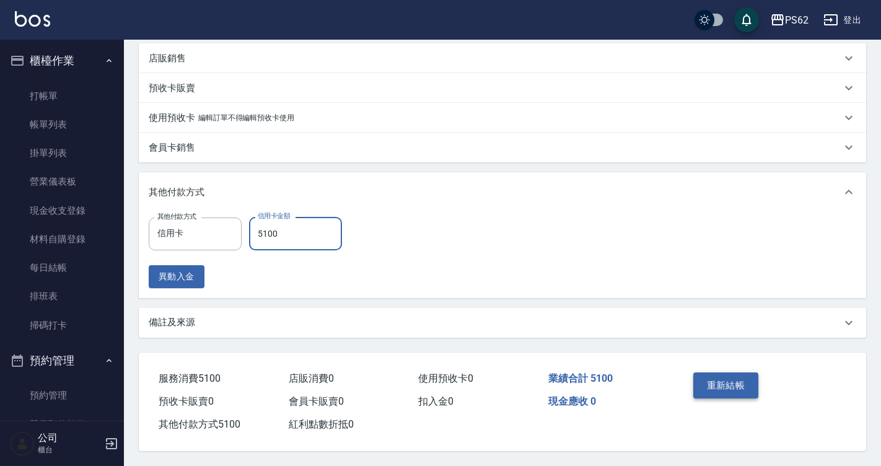
type input "5100"
click at [706, 385] on button "重新結帳" at bounding box center [726, 385] width 66 height 26
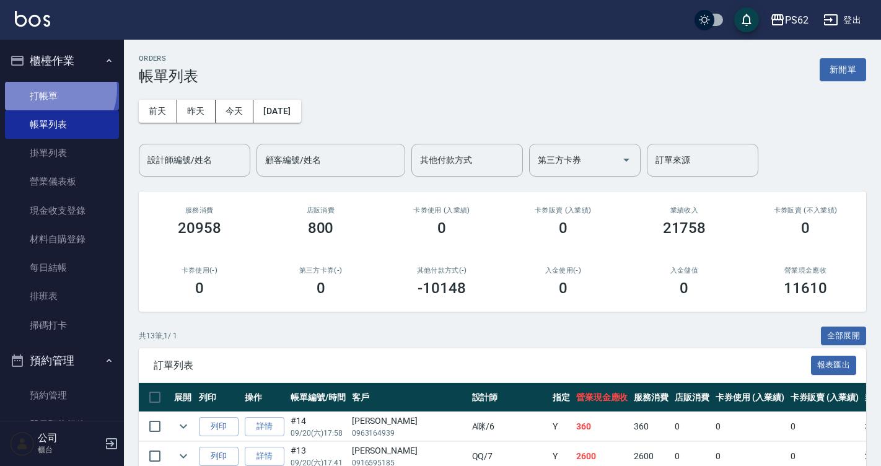
click at [50, 89] on link "打帳單" at bounding box center [62, 96] width 114 height 28
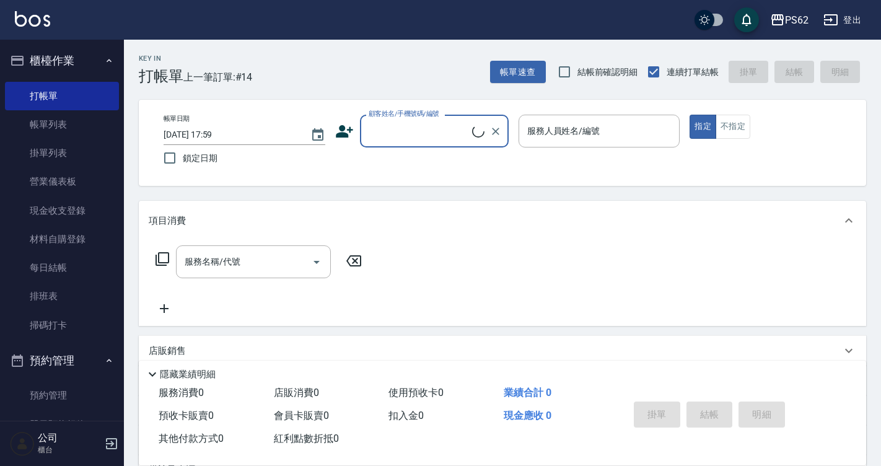
click at [384, 126] on input "顧客姓名/手機號碼/編號" at bounding box center [419, 131] width 107 height 22
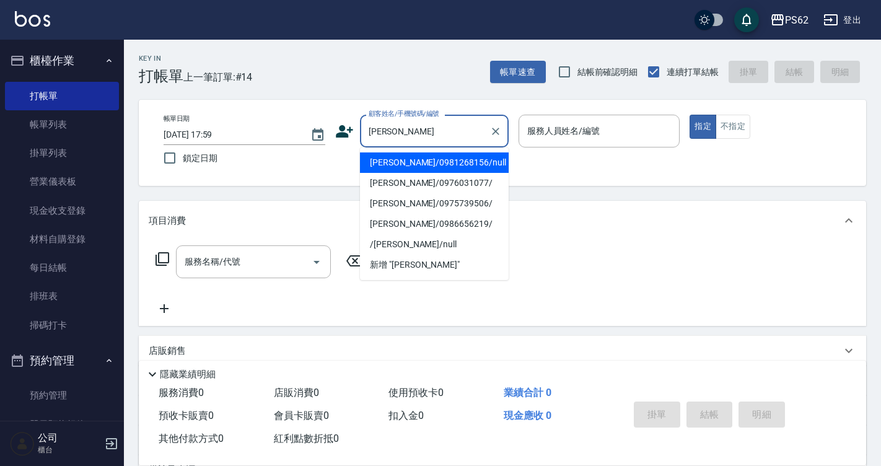
click at [391, 165] on li "陳映如/0981268156/null" at bounding box center [434, 162] width 149 height 20
click at [391, 165] on div "帳單日期 2025/09/20 17:59 鎖定日期 顧客姓名/手機號碼/編號 陳映 顧客姓名/手機號碼/編號 服務人員姓名/編號 服務人員姓名/編號 指定 …" at bounding box center [503, 143] width 698 height 56
type input "陳映如/0981268156/null"
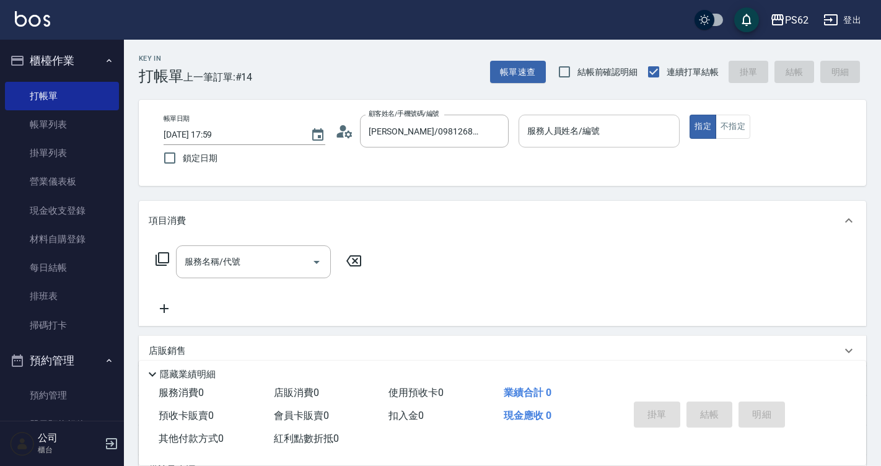
type input "A咪-6"
click at [159, 252] on icon at bounding box center [162, 259] width 15 height 15
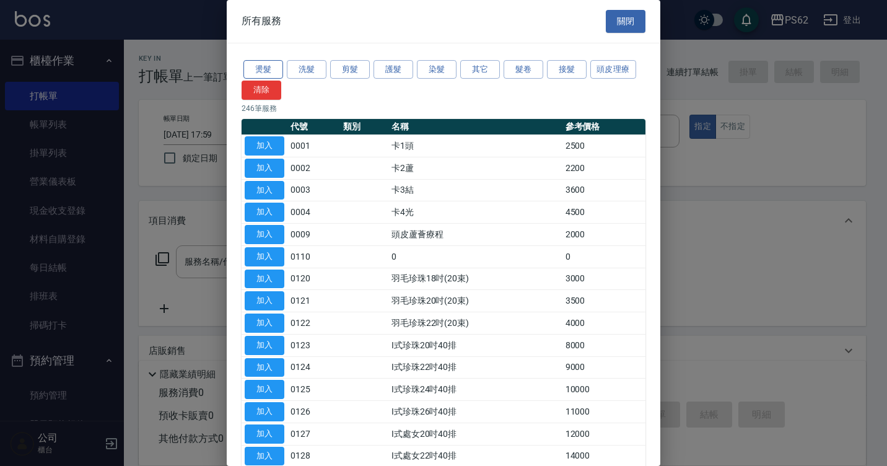
click at [262, 68] on button "燙髮" at bounding box center [263, 69] width 40 height 19
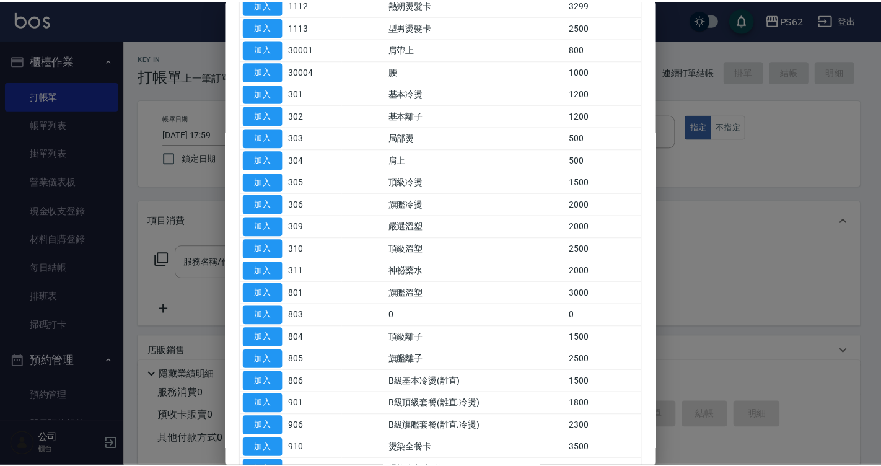
scroll to position [186, 0]
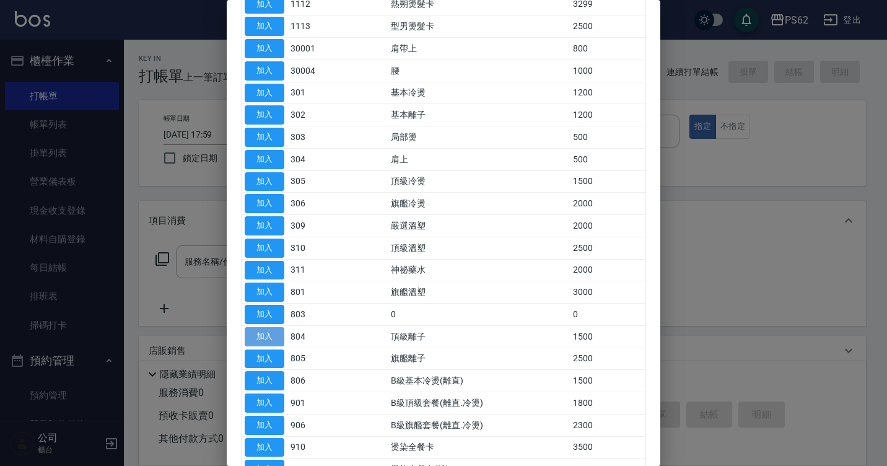
click at [262, 337] on button "加入" at bounding box center [265, 336] width 40 height 19
click at [262, 337] on div "店販銷售" at bounding box center [502, 351] width 727 height 30
type input "頂級離子(804)"
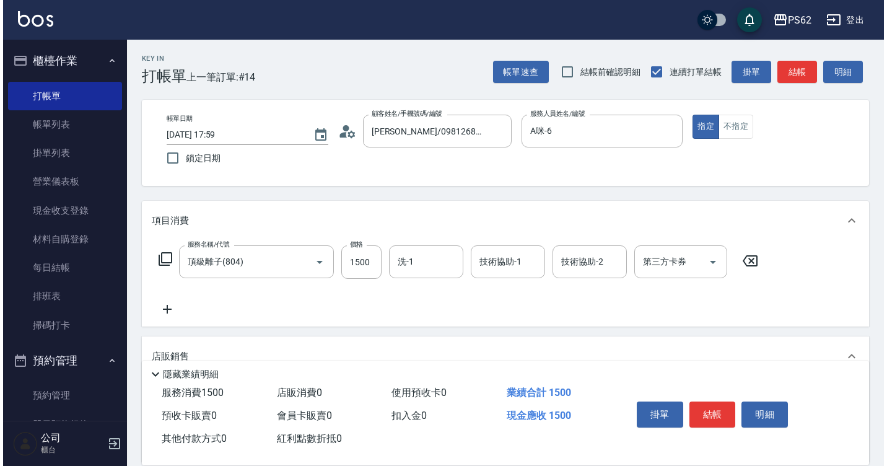
scroll to position [0, 0]
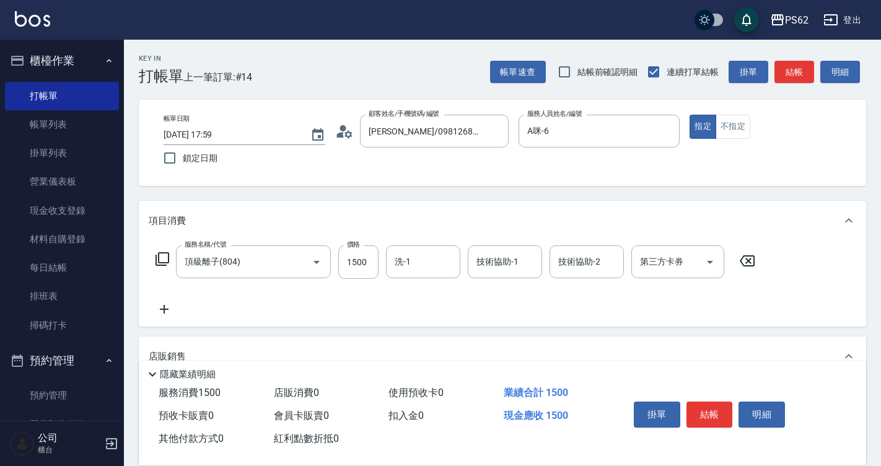
click at [162, 253] on icon at bounding box center [163, 259] width 14 height 14
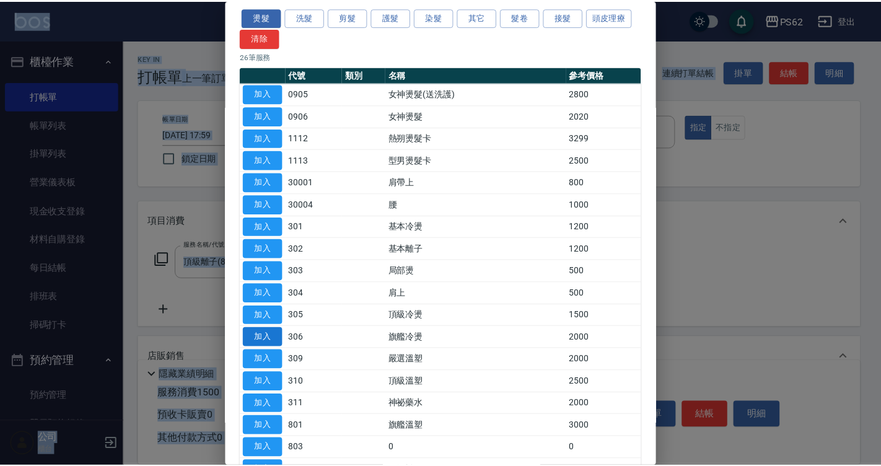
scroll to position [186, 0]
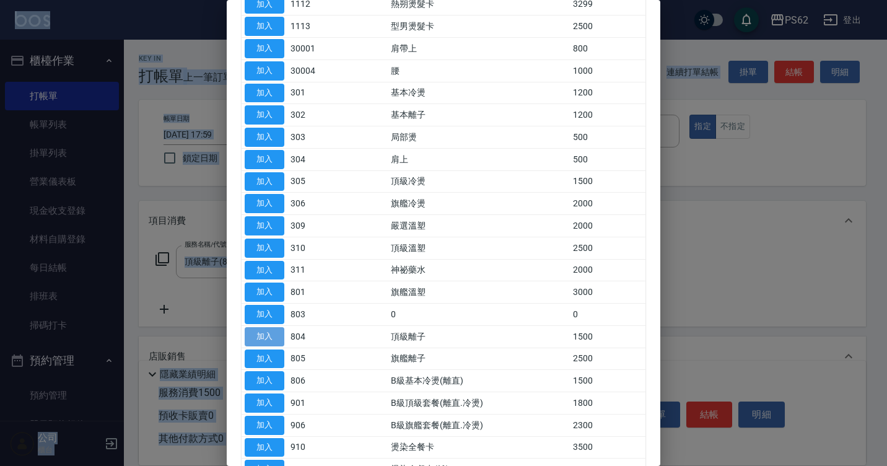
click at [276, 341] on button "加入" at bounding box center [265, 336] width 40 height 19
click at [276, 317] on div "服務名稱/代號 頂級離子(804) 服務名稱/代號 價格 1500 價格 第三方卡券 第三方卡券" at bounding box center [333, 280] width 369 height 71
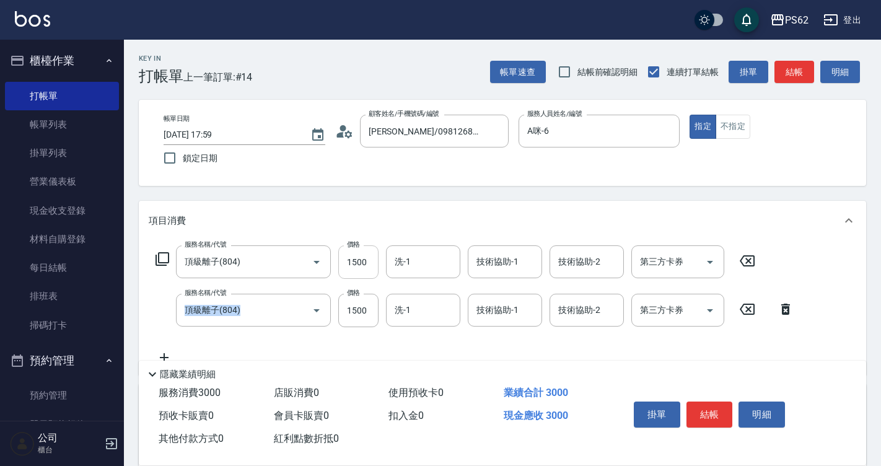
click at [371, 256] on input "1500" at bounding box center [358, 261] width 40 height 33
type input "2000"
click at [370, 307] on input "1500" at bounding box center [358, 310] width 40 height 33
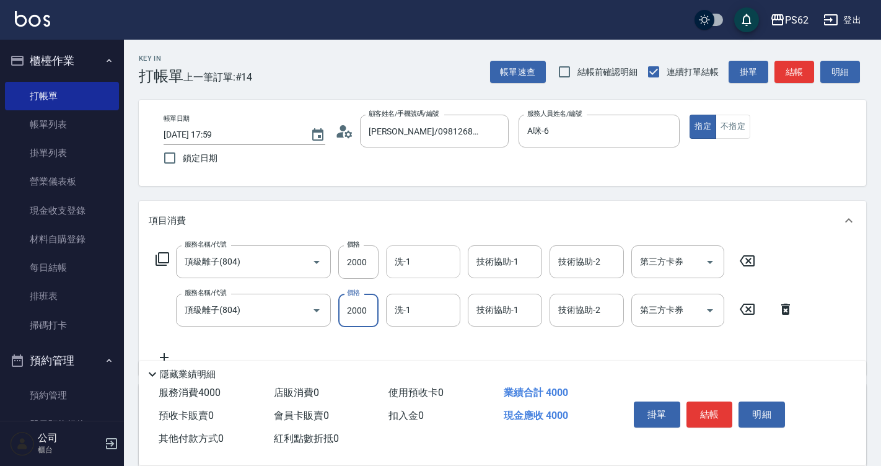
type input "2000"
click at [422, 254] on input "洗-1" at bounding box center [423, 262] width 63 height 22
type input "小欣-26"
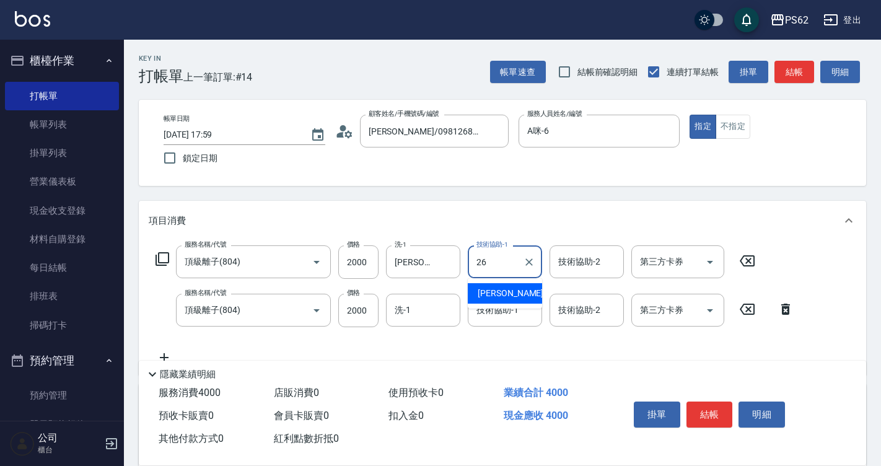
type input "小欣-26"
click at [160, 258] on icon at bounding box center [162, 259] width 15 height 15
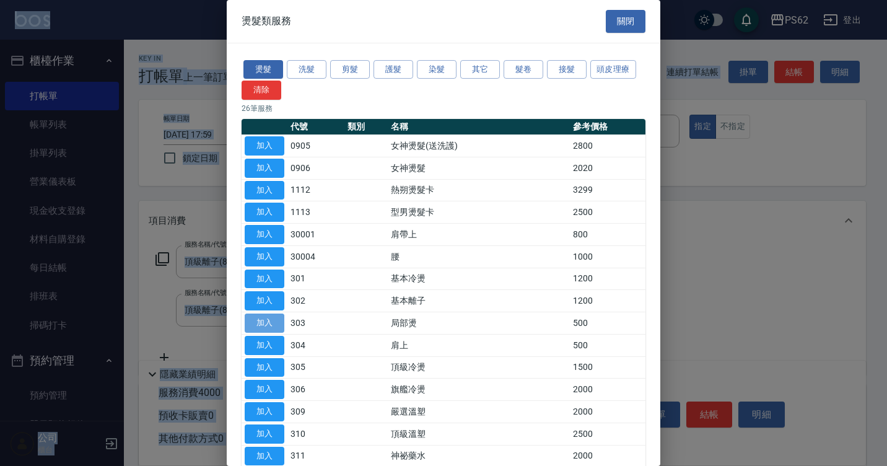
click at [271, 322] on button "加入" at bounding box center [265, 322] width 40 height 19
click at [271, 322] on div "頂級離子(804) 服務名稱/代號" at bounding box center [253, 310] width 155 height 33
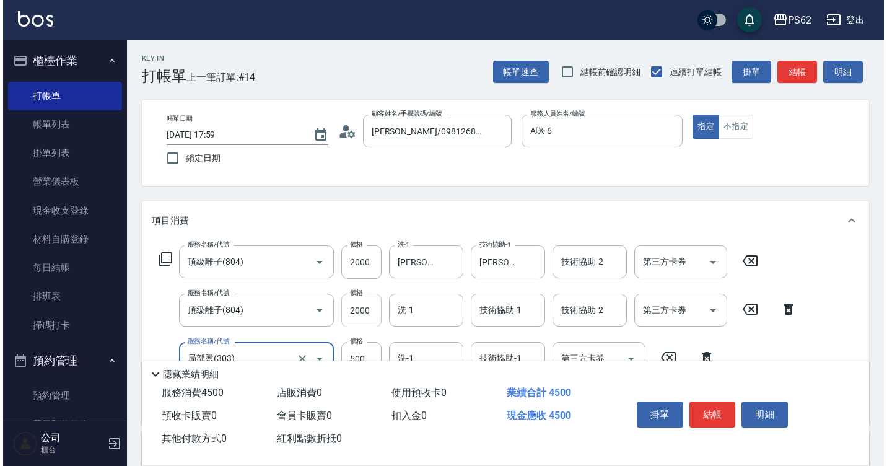
scroll to position [62, 0]
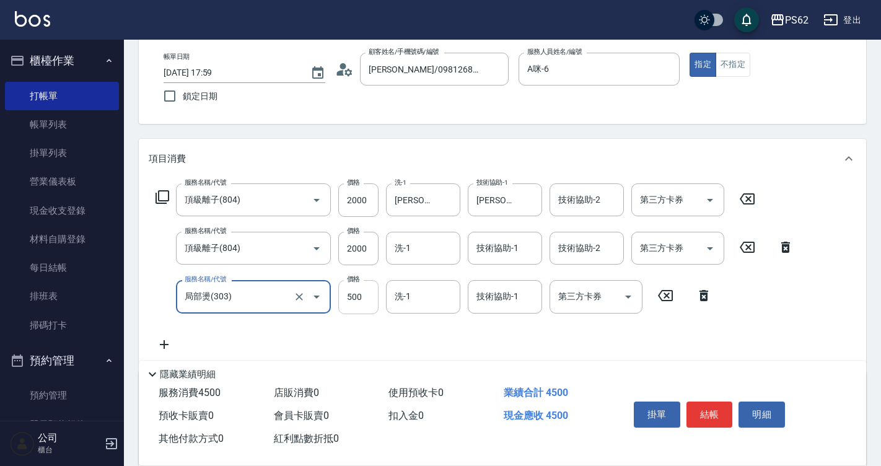
click at [361, 294] on input "500" at bounding box center [358, 296] width 40 height 33
type input "1500"
click at [427, 342] on div "服務名稱/代號 頂級離子(804) 服務名稱/代號 價格 2000 價格 洗-1 小欣-26 洗-1 技術協助-1 小欣-26 技術協助-1 技術協助-2 技…" at bounding box center [475, 267] width 652 height 168
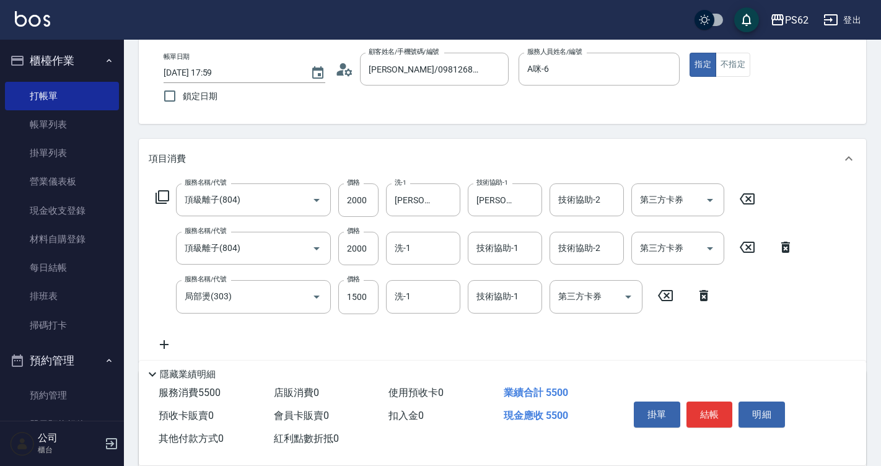
click at [161, 196] on icon at bounding box center [162, 197] width 15 height 15
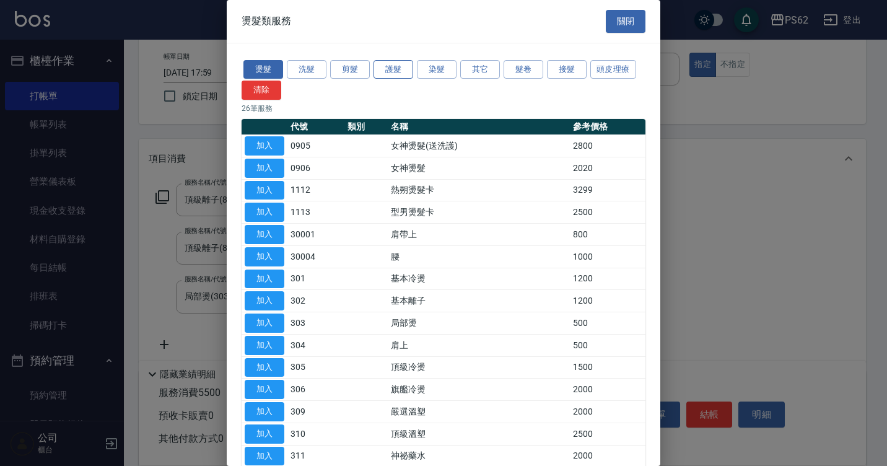
click at [397, 73] on button "護髮" at bounding box center [394, 69] width 40 height 19
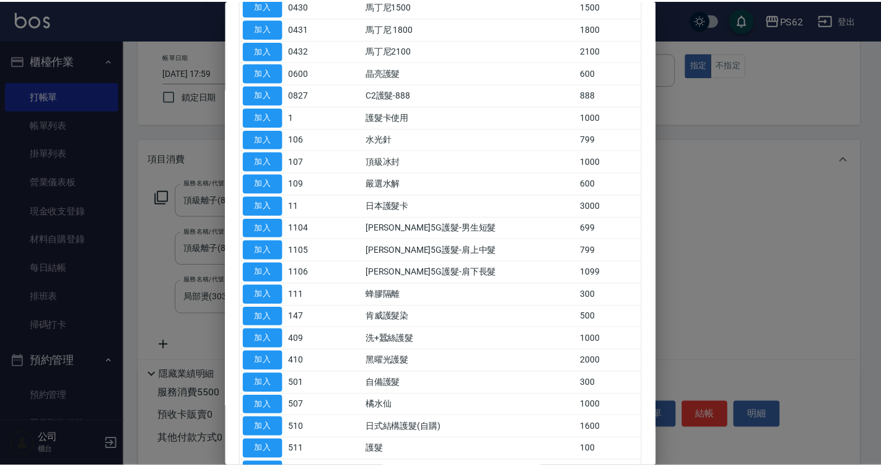
scroll to position [248, 0]
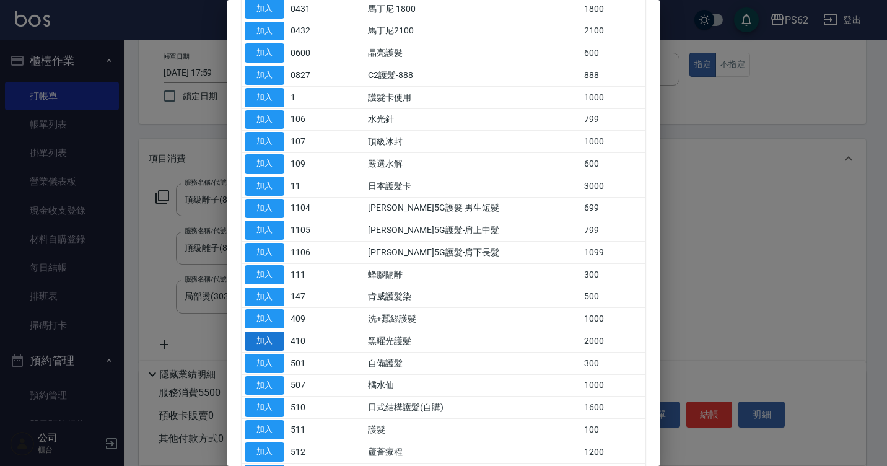
click at [260, 344] on button "加入" at bounding box center [265, 340] width 40 height 19
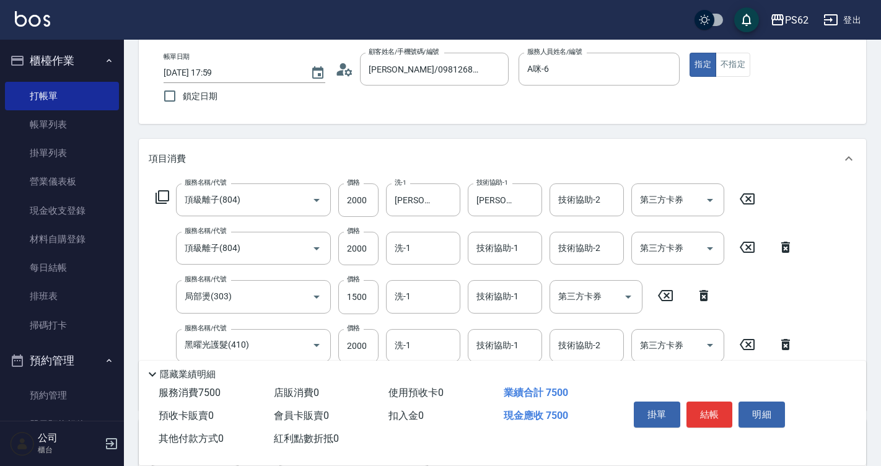
scroll to position [124, 0]
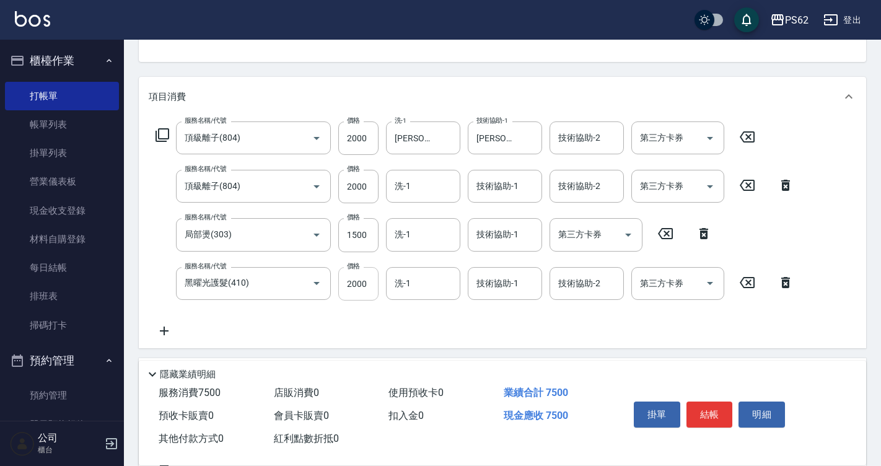
click at [368, 284] on input "2000" at bounding box center [358, 283] width 40 height 33
type input "2300"
click at [159, 133] on icon at bounding box center [163, 135] width 14 height 14
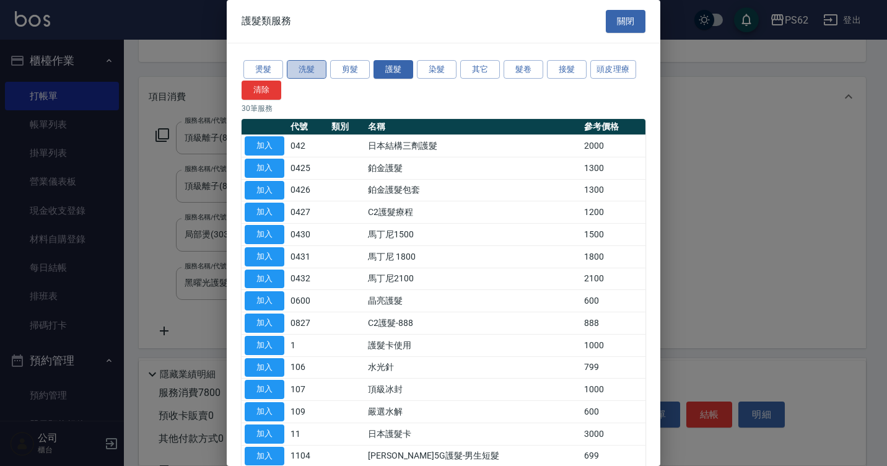
click at [308, 72] on button "洗髮" at bounding box center [307, 69] width 40 height 19
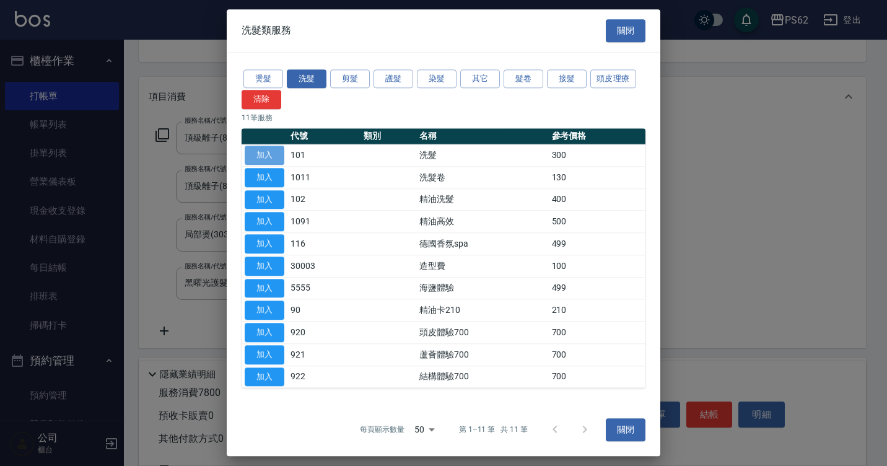
click at [278, 156] on button "加入" at bounding box center [265, 155] width 40 height 19
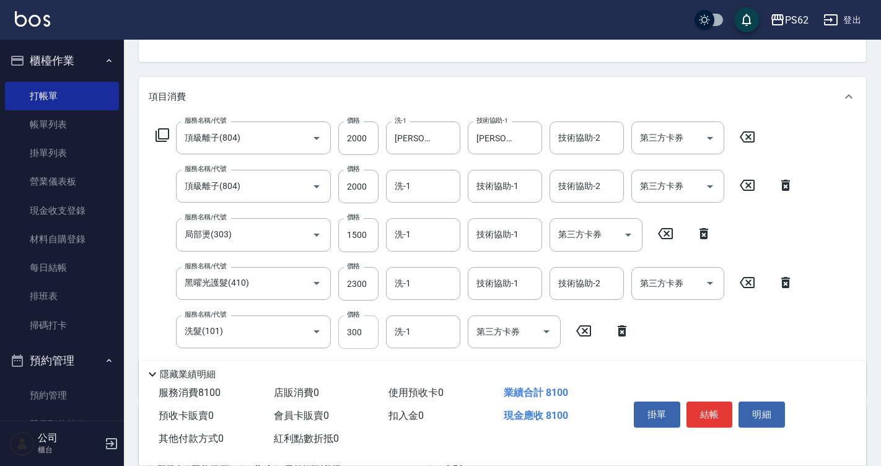
click at [364, 333] on input "300" at bounding box center [358, 331] width 40 height 33
type input "150"
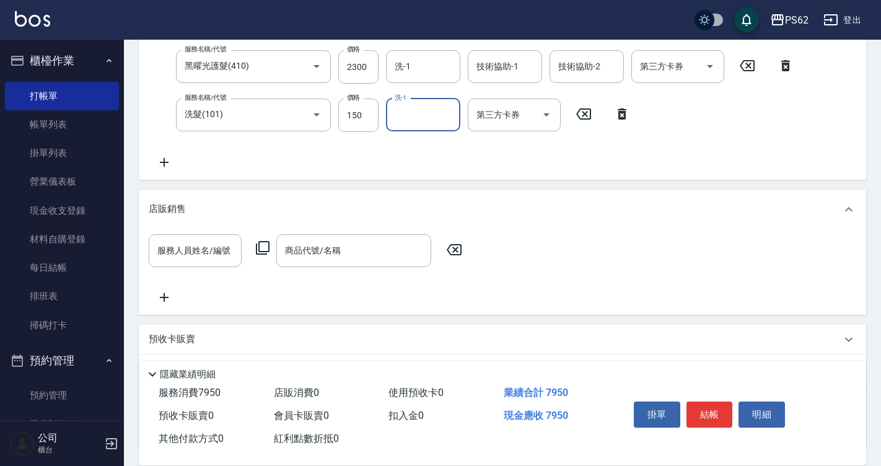
scroll to position [372, 0]
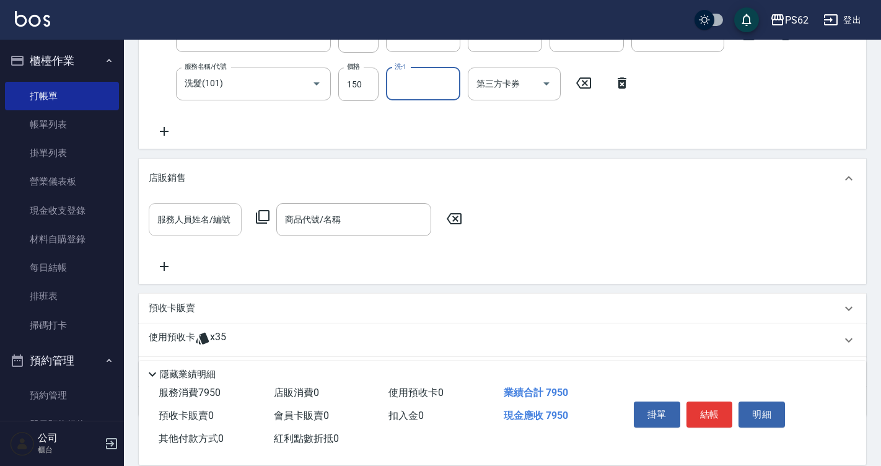
click at [177, 223] on input "服務人員姓名/編號" at bounding box center [195, 220] width 82 height 22
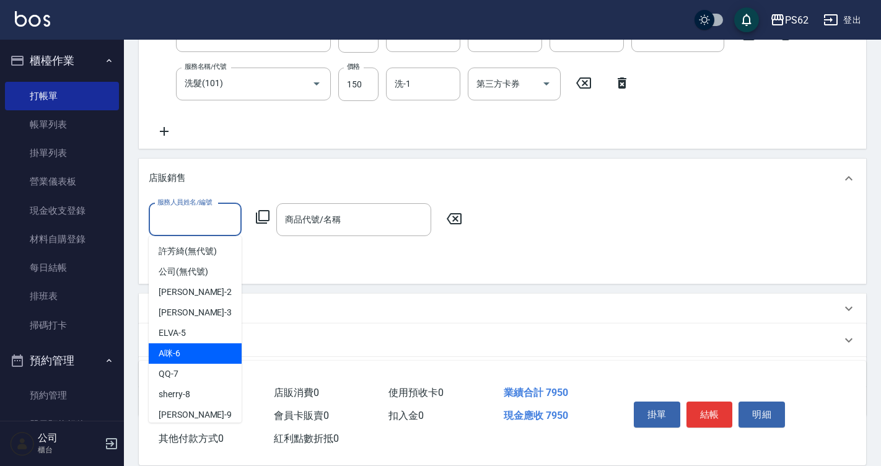
drag, startPoint x: 183, startPoint y: 214, endPoint x: 183, endPoint y: 352, distance: 138.2
click at [183, 352] on body "PS62 登出 櫃檯作業 打帳單 帳單列表 掛單列表 營業儀表板 現金收支登錄 材料自購登錄 每日結帳 排班表 掃碼打卡 預約管理 預約管理 單日預約紀錄 單…" at bounding box center [440, 81] width 881 height 907
click at [183, 352] on div "A咪 -6" at bounding box center [195, 353] width 93 height 20
type input "A咪-6"
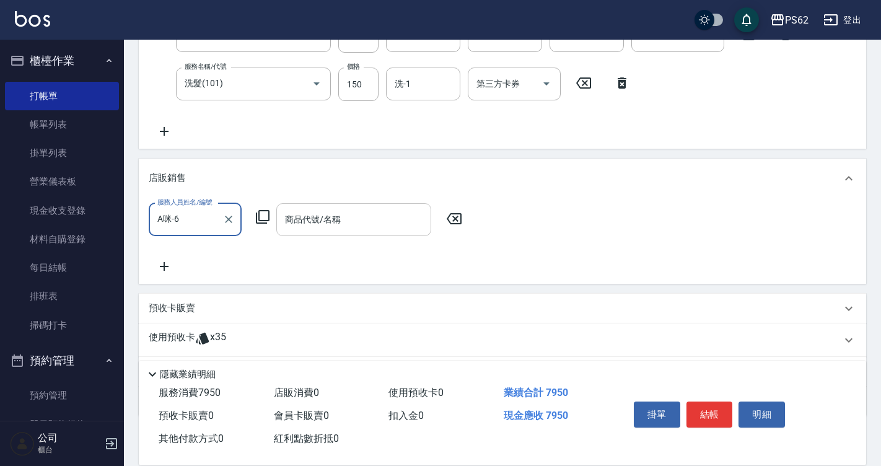
click at [331, 216] on div "商品代號/名稱 商品代號/名稱" at bounding box center [353, 219] width 155 height 33
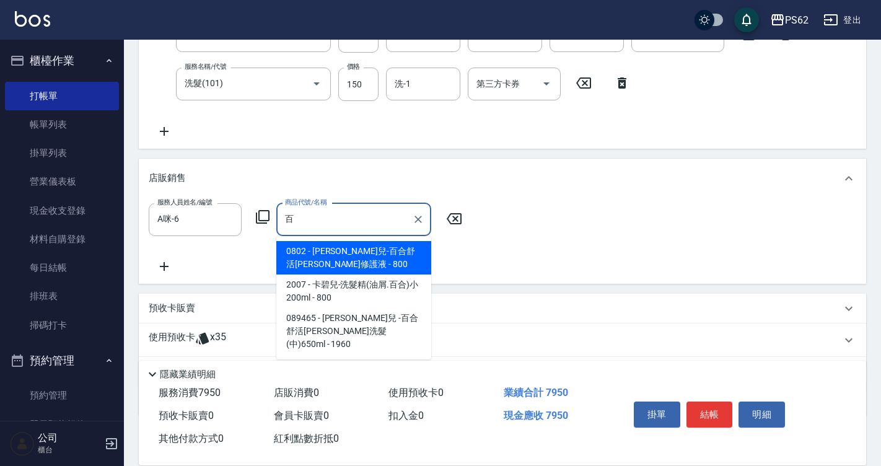
click at [332, 252] on span "0802 - 卡碧兒-百合舒活平衡修護液 - 800" at bounding box center [353, 257] width 155 height 33
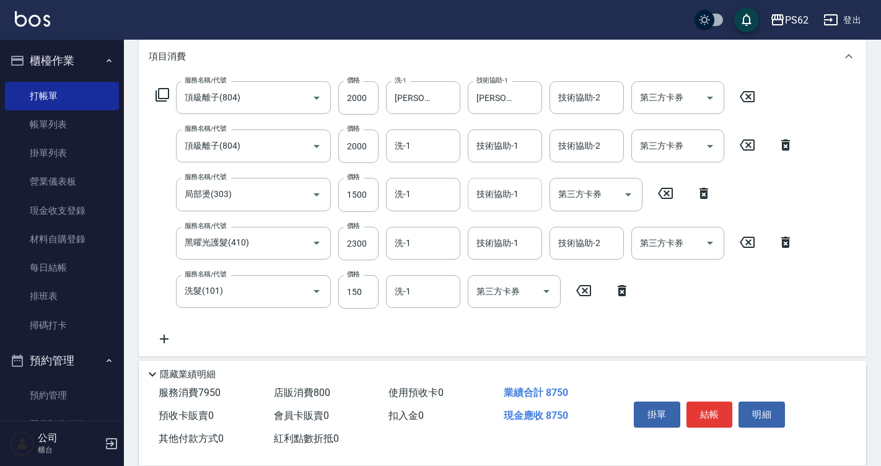
scroll to position [186, 0]
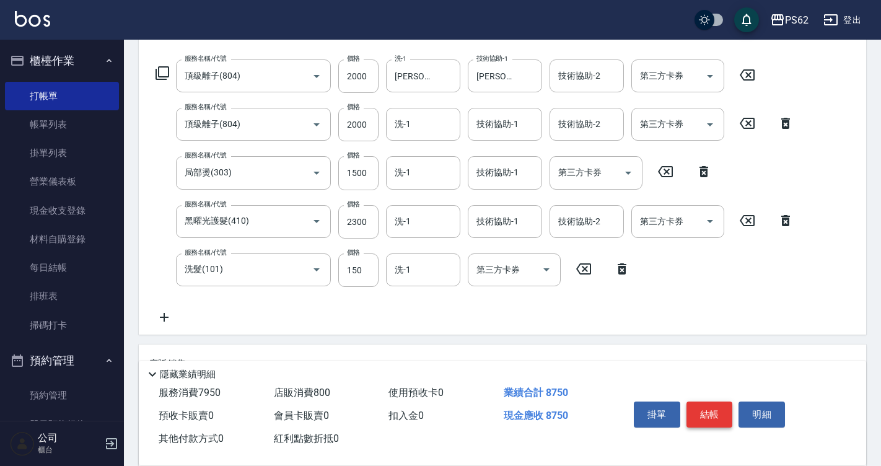
type input "卡碧兒-百合舒活[PERSON_NAME]修護液"
click at [715, 406] on button "結帳" at bounding box center [709, 414] width 46 height 26
click at [715, 406] on div "掛單 結帳 明細" at bounding box center [710, 416] width 162 height 39
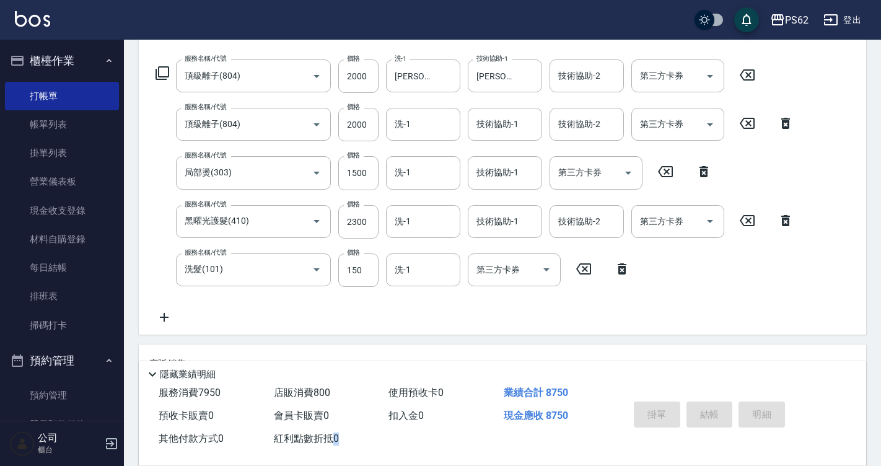
type input "2025/09/20 18:02"
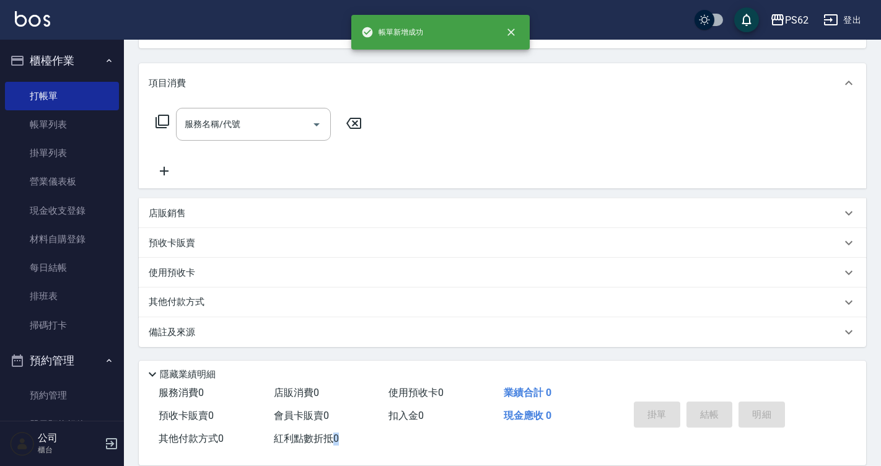
scroll to position [0, 0]
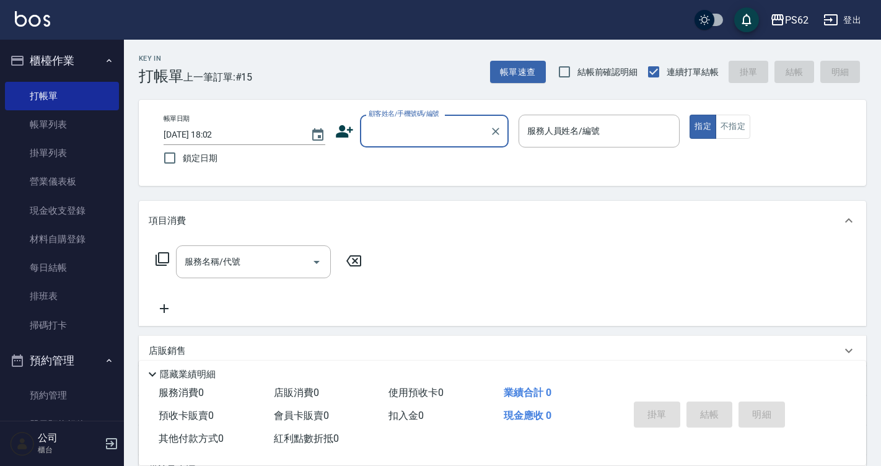
drag, startPoint x: 96, startPoint y: 125, endPoint x: 120, endPoint y: 133, distance: 25.5
click at [96, 125] on link "帳單列表" at bounding box center [62, 124] width 114 height 28
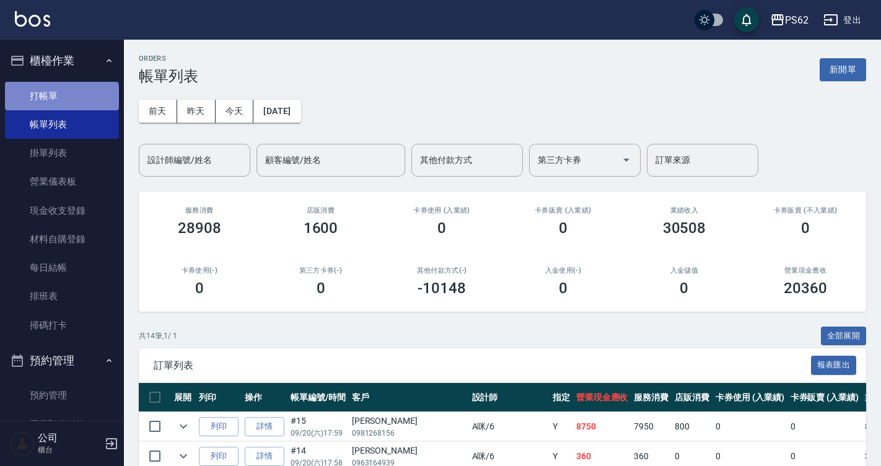
click at [61, 103] on link "打帳單" at bounding box center [62, 96] width 114 height 28
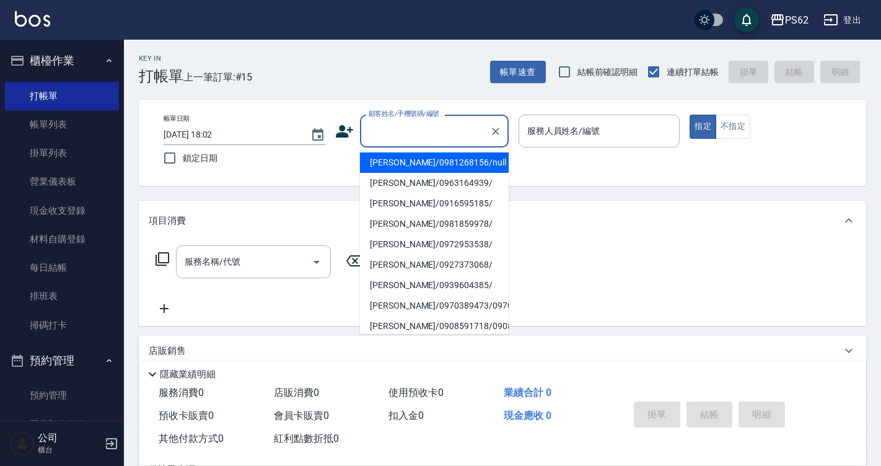
click at [410, 135] on input "顧客姓名/手機號碼/編號" at bounding box center [425, 131] width 119 height 22
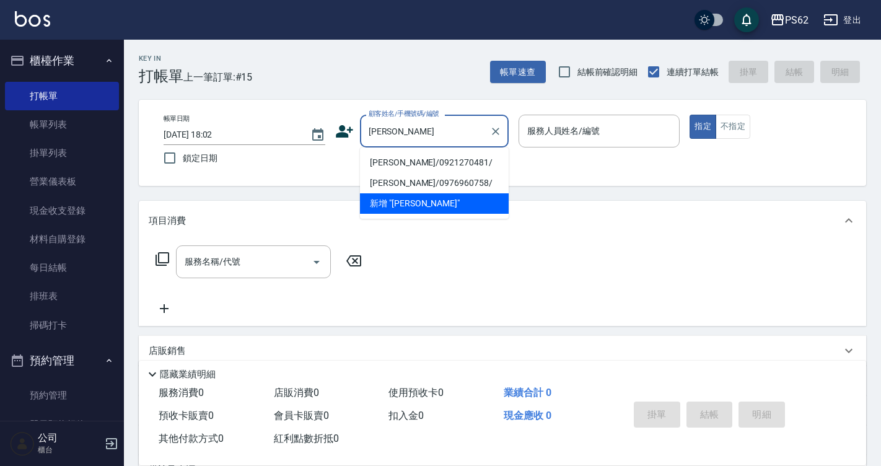
click at [389, 165] on li "莊淑玲/0921270481/" at bounding box center [434, 162] width 149 height 20
type input "莊淑玲/0921270481/"
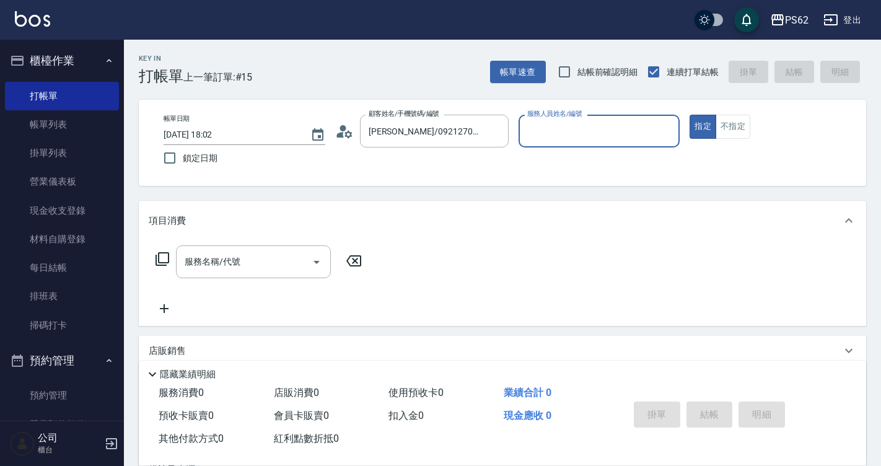
click at [556, 126] on input "服務人員姓名/編號" at bounding box center [599, 131] width 151 height 22
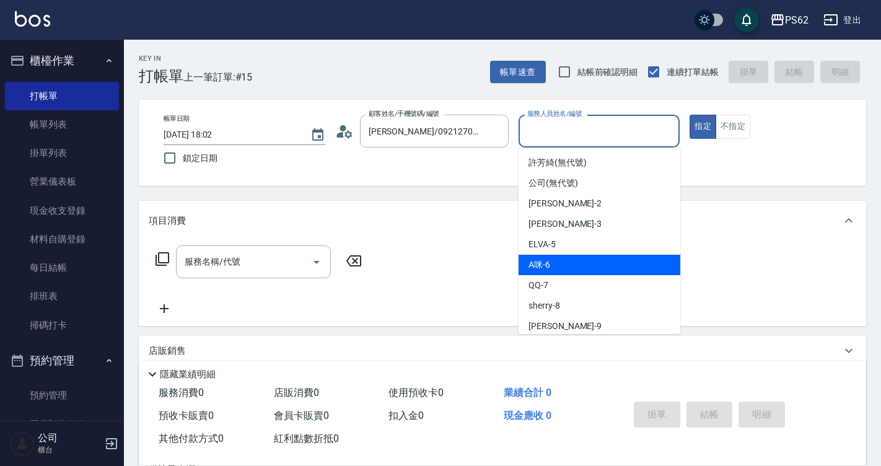
drag, startPoint x: 556, startPoint y: 126, endPoint x: 573, endPoint y: 265, distance: 139.9
click at [573, 265] on body "PS62 登出 櫃檯作業 打帳單 帳單列表 掛單列表 營業儀表板 現金收支登錄 材料自購登錄 每日結帳 排班表 掃碼打卡 預約管理 預約管理 單日預約紀錄 單…" at bounding box center [440, 301] width 881 height 603
click at [573, 265] on div "A咪 -6" at bounding box center [600, 265] width 162 height 20
type input "A咪-6"
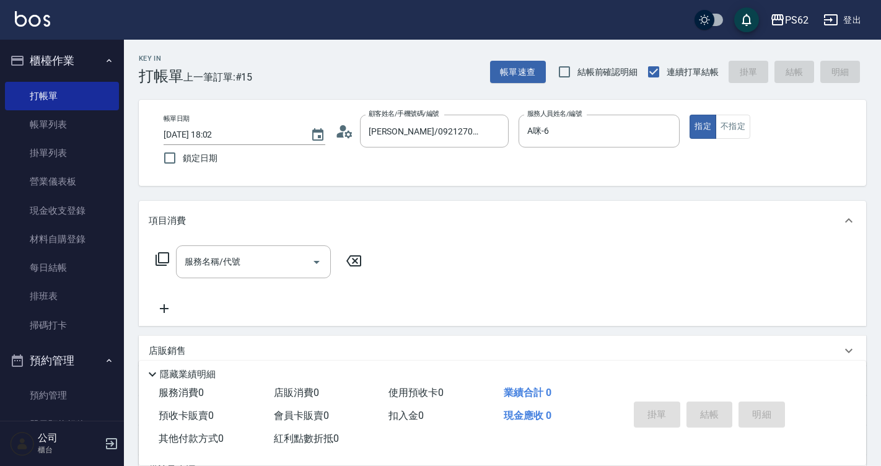
click at [162, 258] on icon at bounding box center [162, 259] width 15 height 15
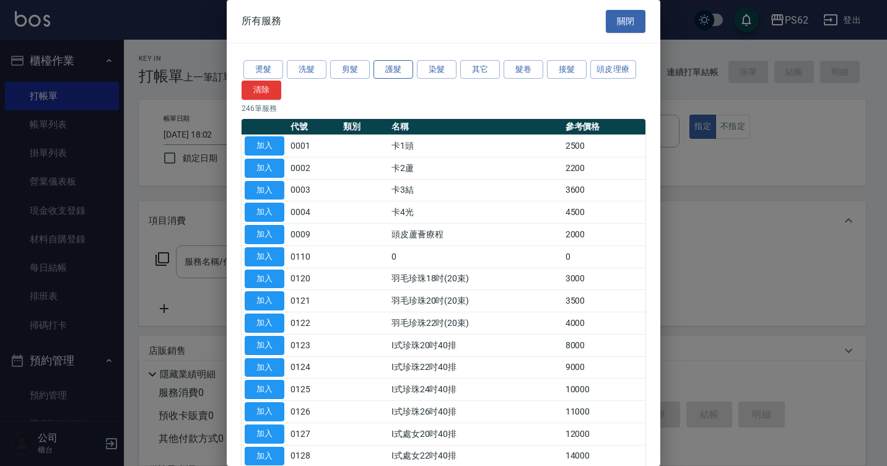
click at [408, 70] on button "護髮" at bounding box center [394, 69] width 40 height 19
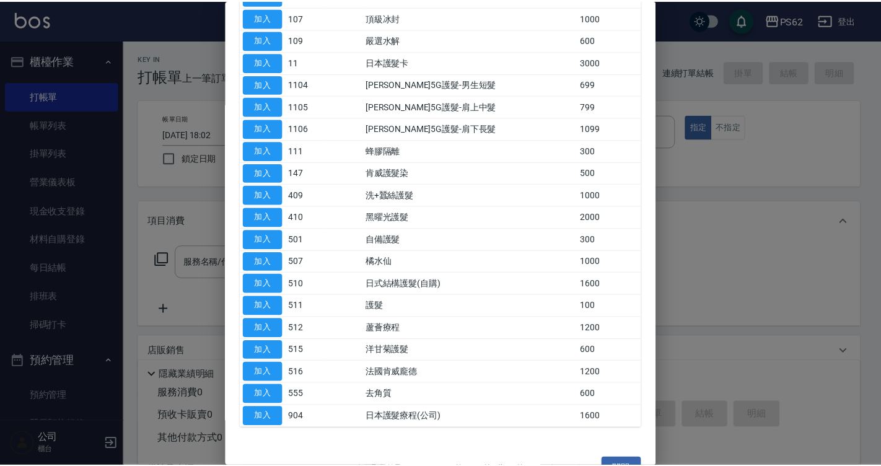
scroll to position [402, 0]
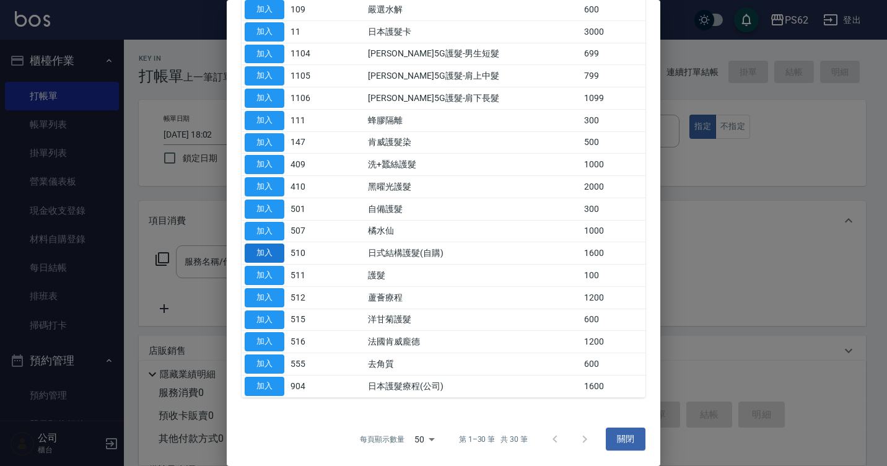
click at [272, 253] on button "加入" at bounding box center [265, 252] width 40 height 19
type input "日式結構護髮(自購)(510)"
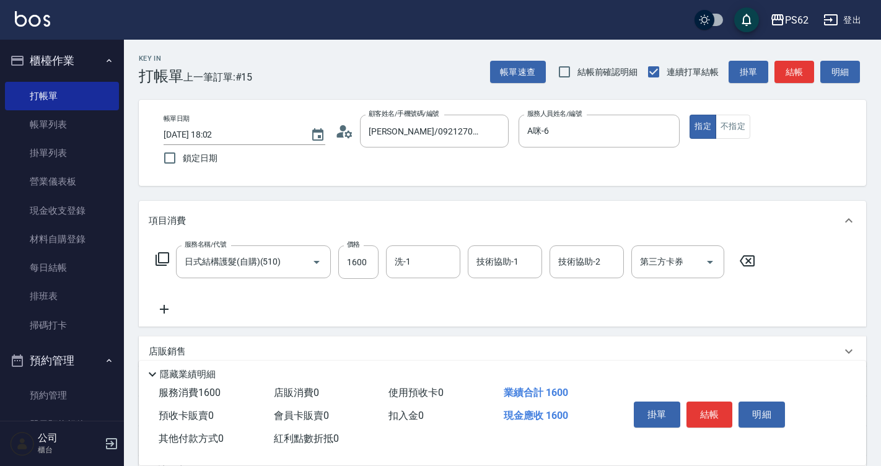
click at [168, 256] on icon at bounding box center [163, 259] width 14 height 14
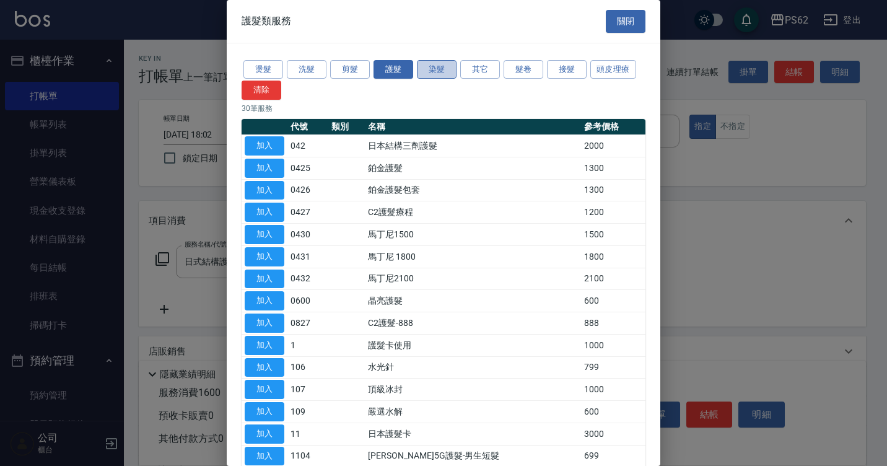
click at [432, 66] on button "染髮" at bounding box center [437, 69] width 40 height 19
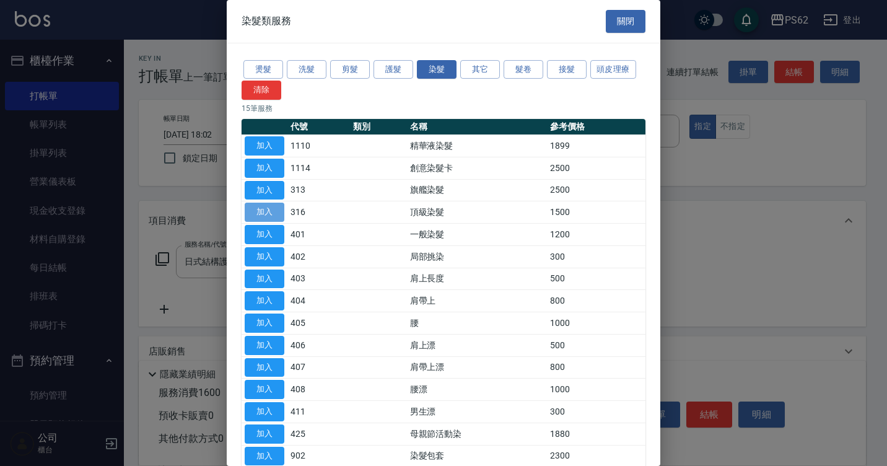
click at [271, 213] on button "加入" at bounding box center [265, 212] width 40 height 19
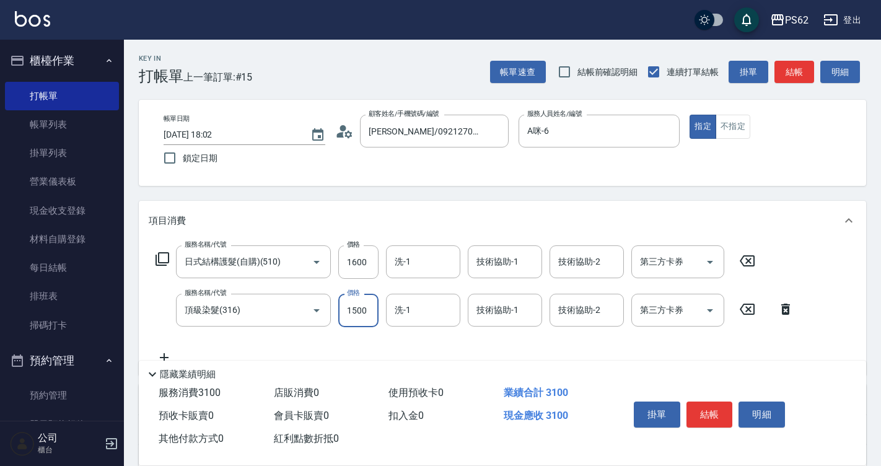
click at [367, 305] on input "1500" at bounding box center [358, 310] width 40 height 33
type input "2800"
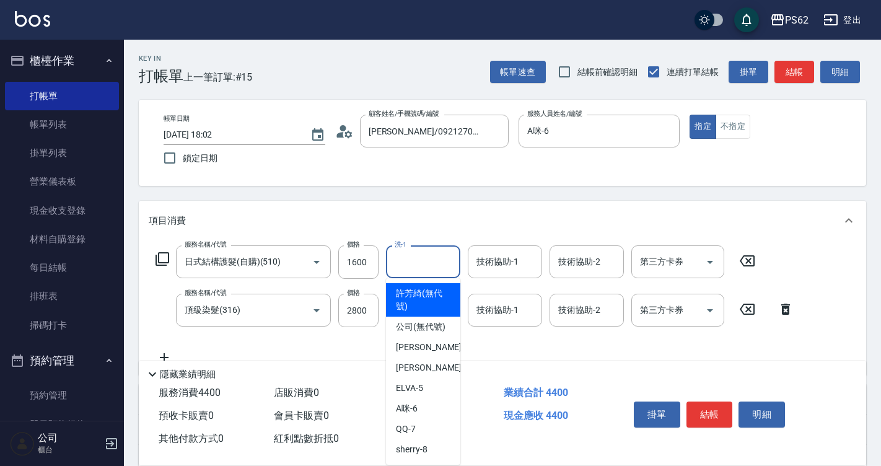
click at [442, 263] on input "洗-1" at bounding box center [423, 262] width 63 height 22
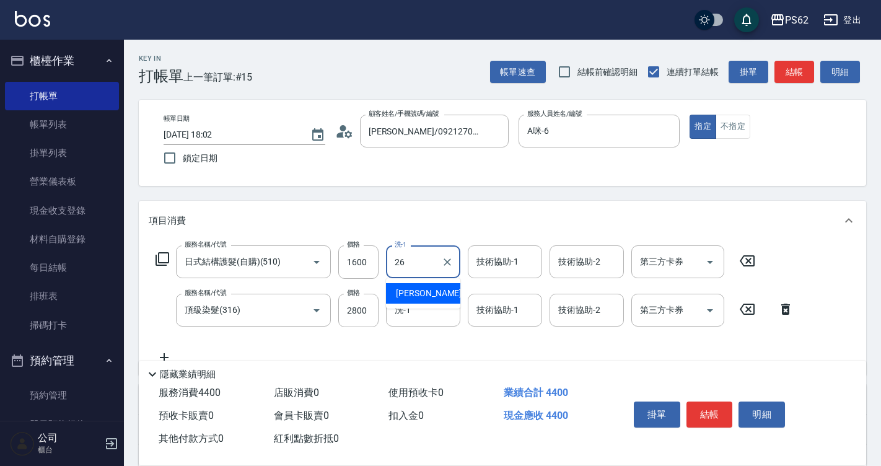
type input "小欣-26"
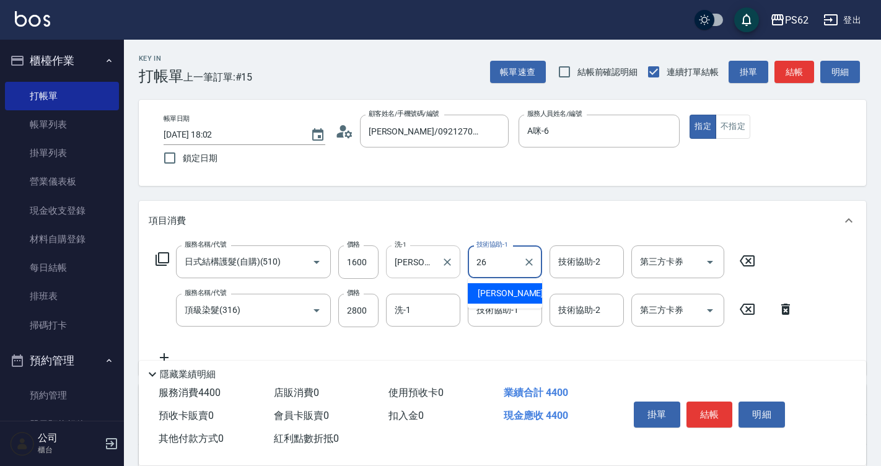
type input "小欣-26"
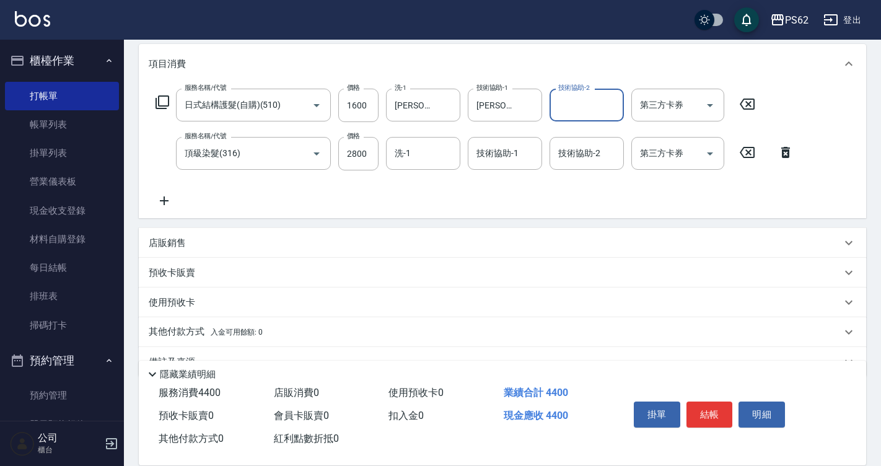
scroll to position [186, 0]
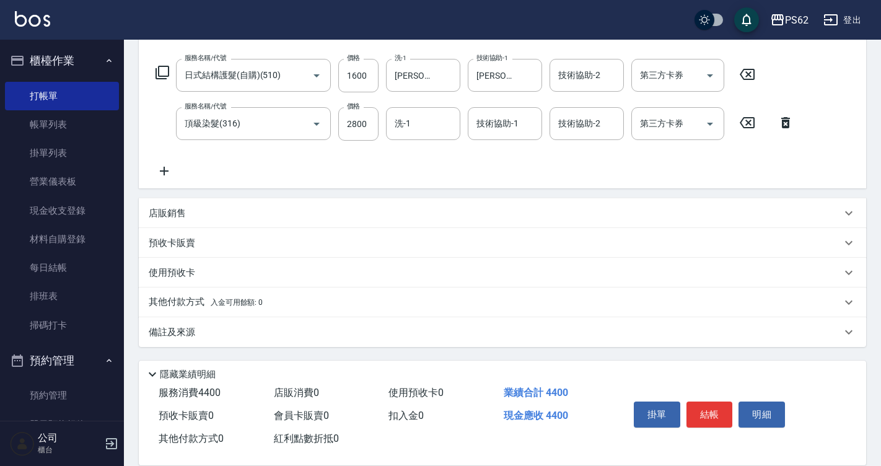
click at [184, 296] on p "其他付款方式 入金可用餘額: 0" at bounding box center [206, 303] width 114 height 14
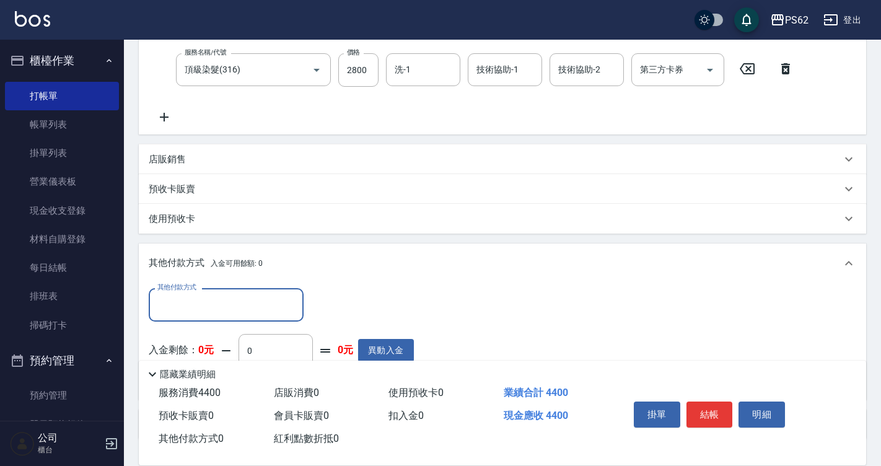
scroll to position [333, 0]
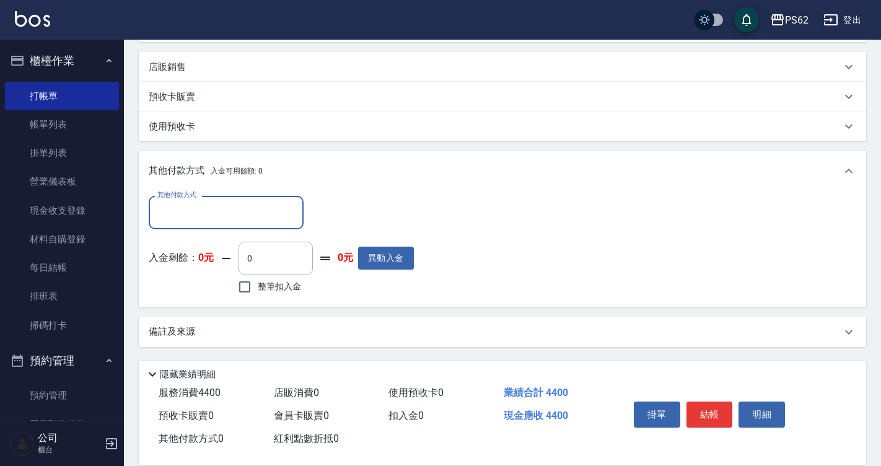
click at [196, 213] on input "其他付款方式" at bounding box center [226, 212] width 144 height 22
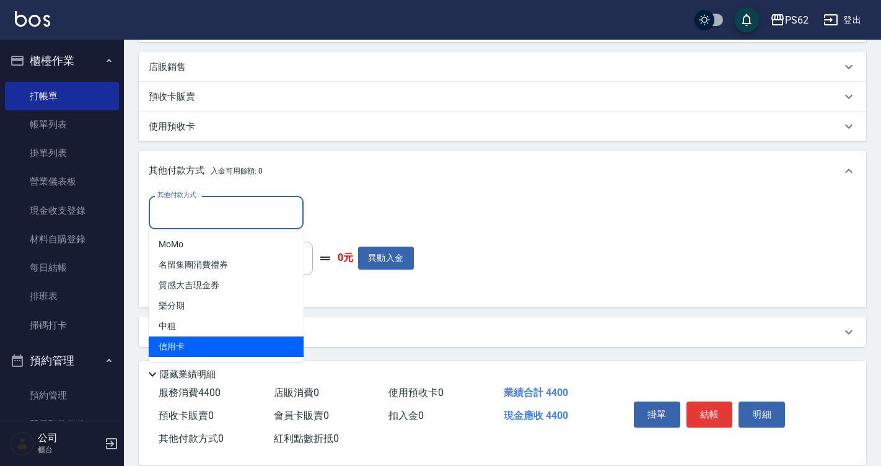
click at [206, 348] on span "信用卡" at bounding box center [226, 346] width 155 height 20
type input "信用卡"
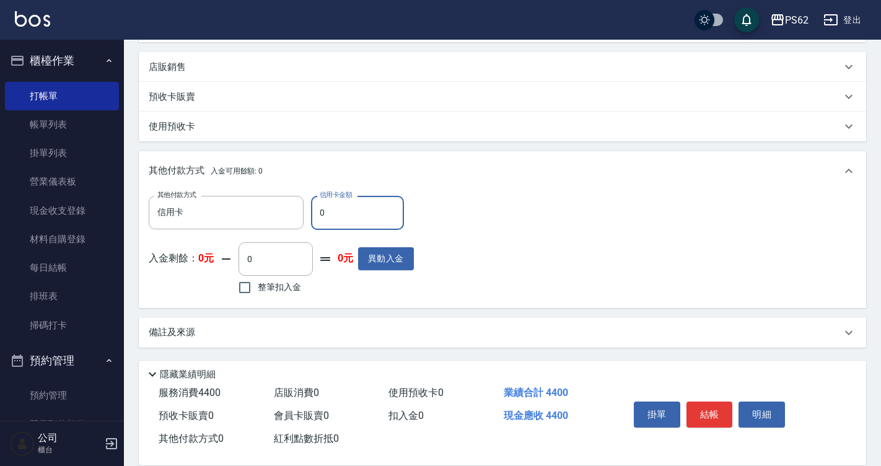
click at [335, 216] on input "0" at bounding box center [357, 212] width 93 height 33
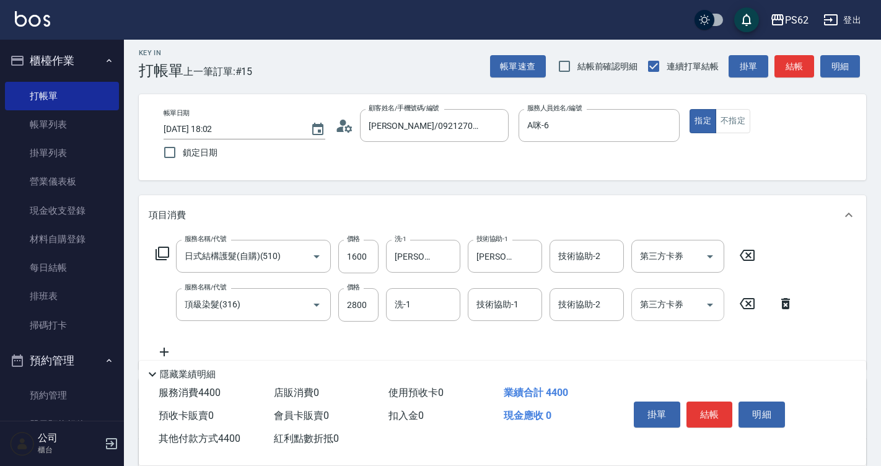
scroll to position [0, 0]
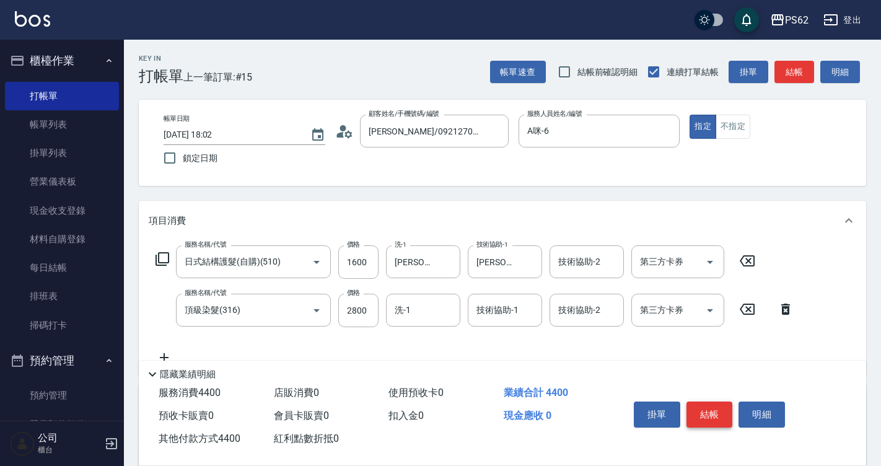
type input "4400"
click at [719, 406] on button "結帳" at bounding box center [709, 414] width 46 height 26
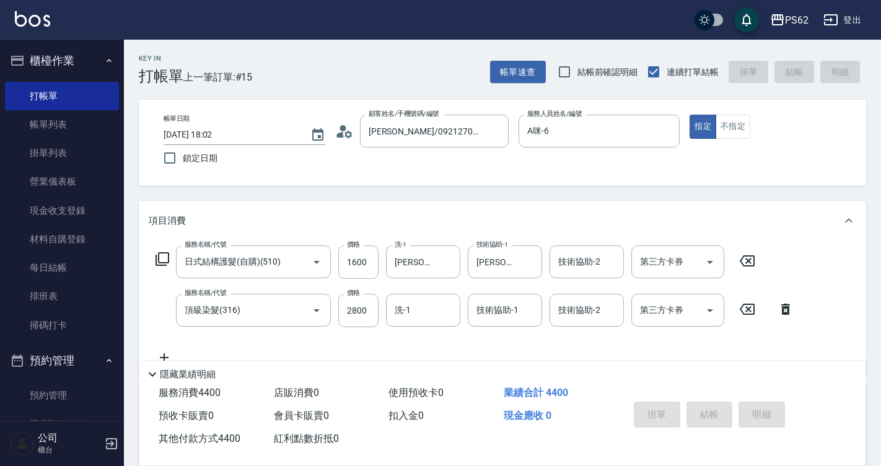
type input "2025/09/20 18:03"
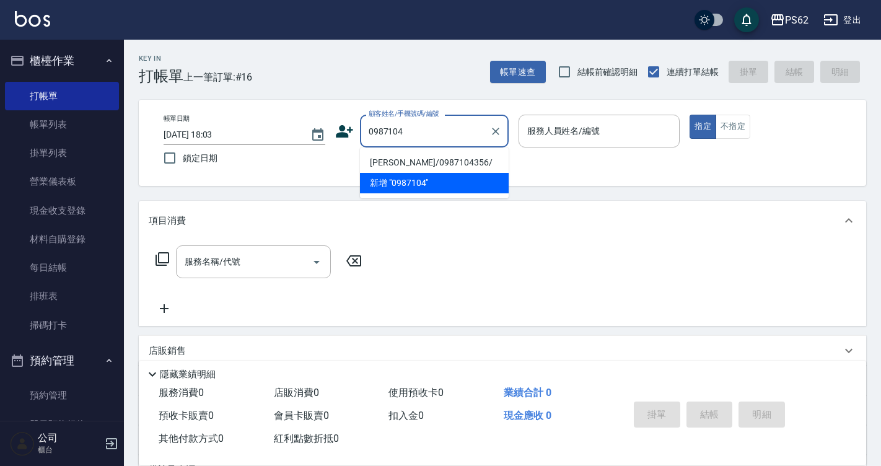
click at [381, 162] on li "盧佳莉/0987104356/" at bounding box center [434, 162] width 149 height 20
type input "盧佳莉/0987104356/"
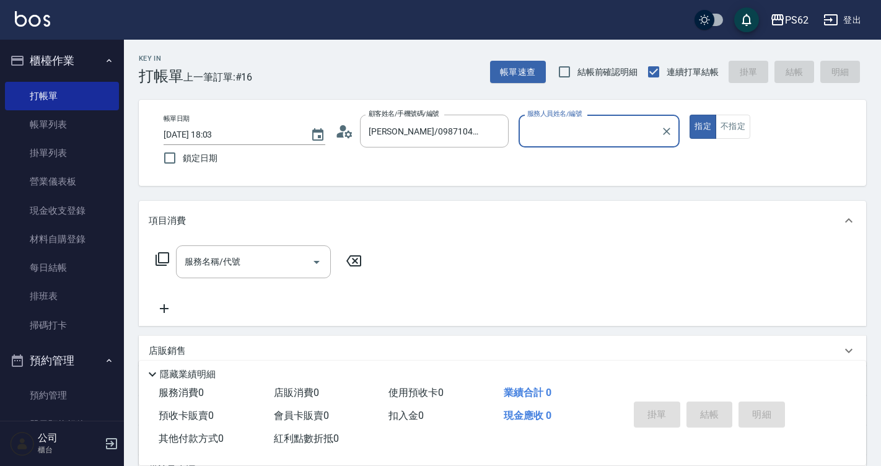
type input "A咪-6"
click at [155, 260] on icon at bounding box center [162, 259] width 15 height 15
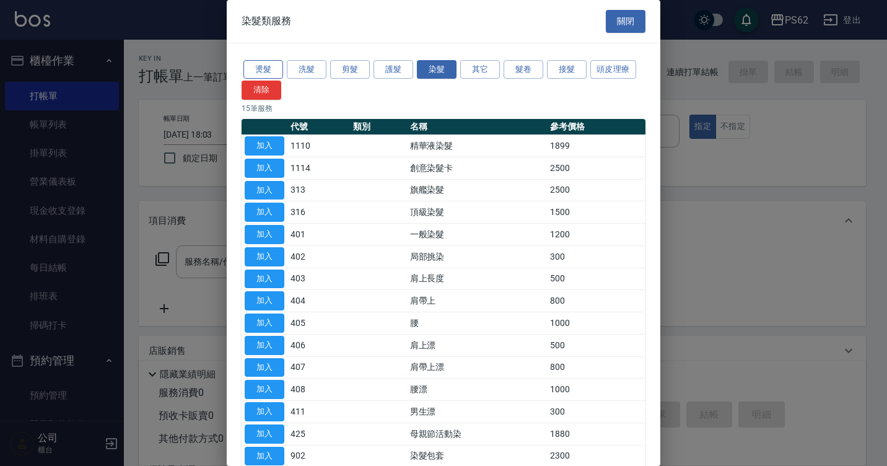
click at [271, 68] on button "燙髮" at bounding box center [263, 69] width 40 height 19
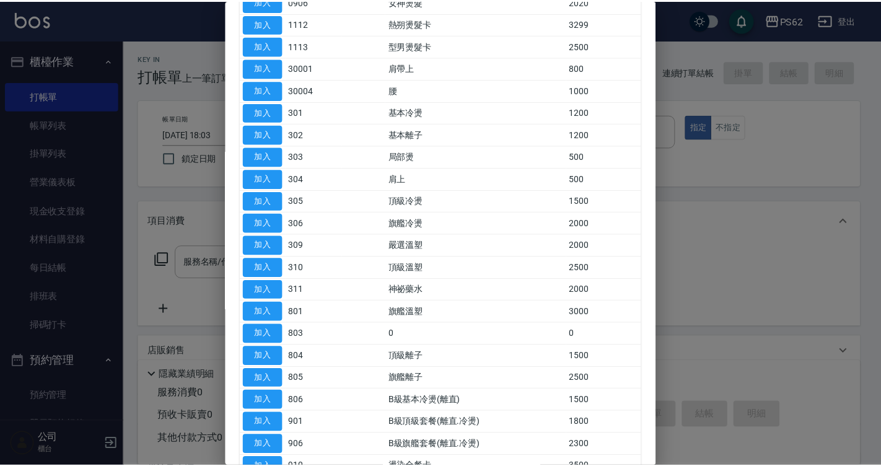
scroll to position [186, 0]
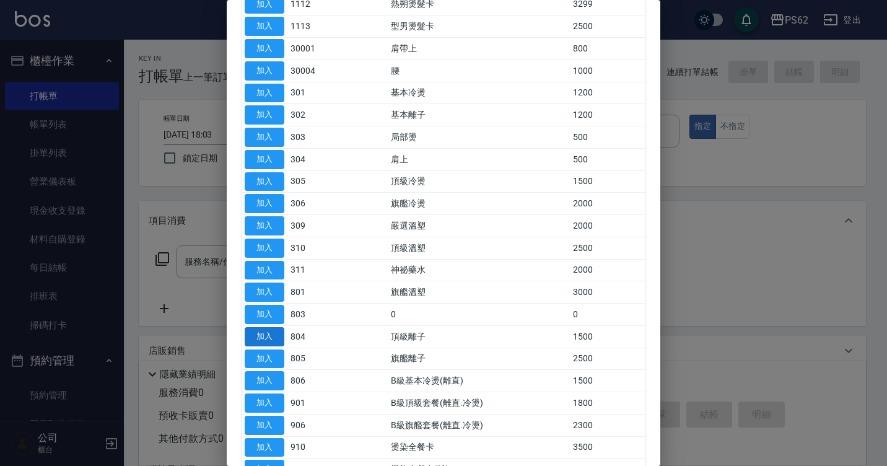
click at [272, 338] on button "加入" at bounding box center [265, 336] width 40 height 19
type input "頂級離子(804)"
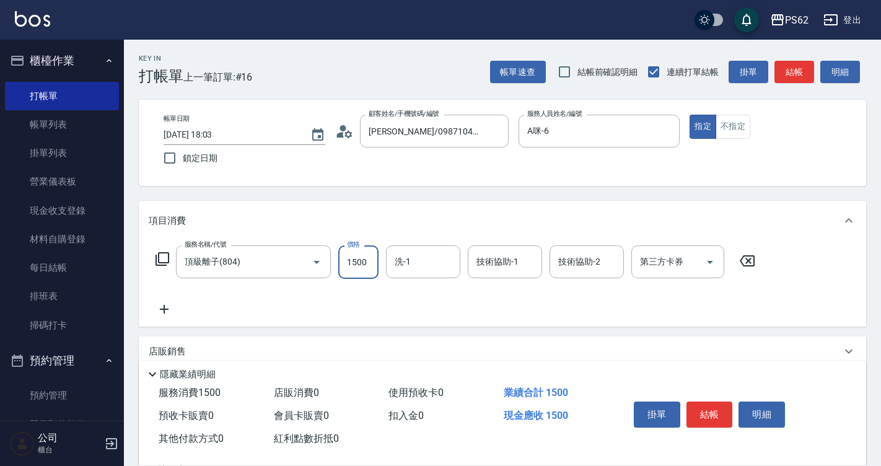
click at [365, 263] on input "1500" at bounding box center [358, 261] width 40 height 33
type input "3000"
type input "小欣-26"
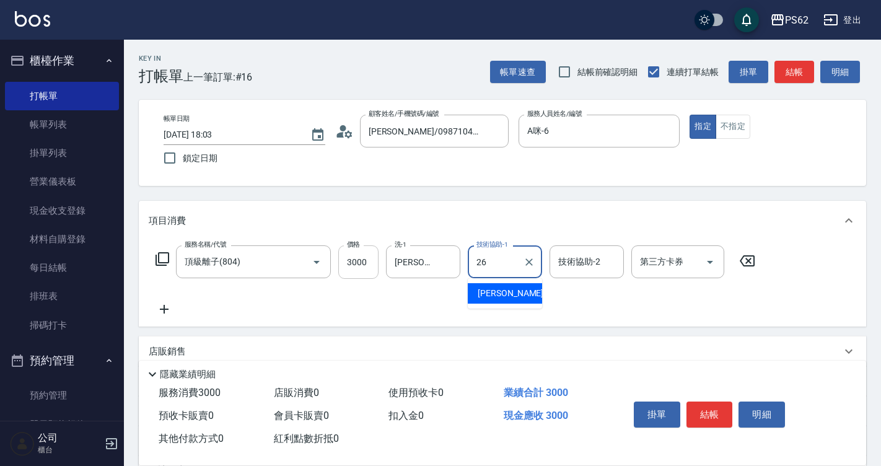
type input "小欣-26"
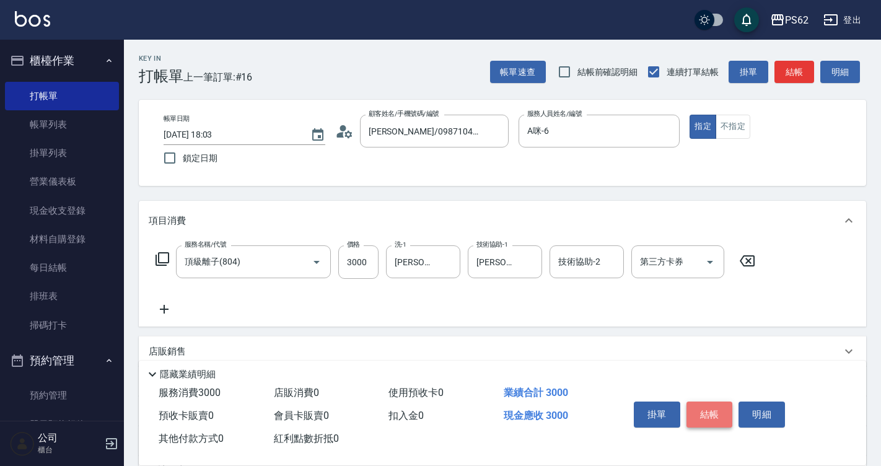
click at [723, 401] on button "結帳" at bounding box center [709, 414] width 46 height 26
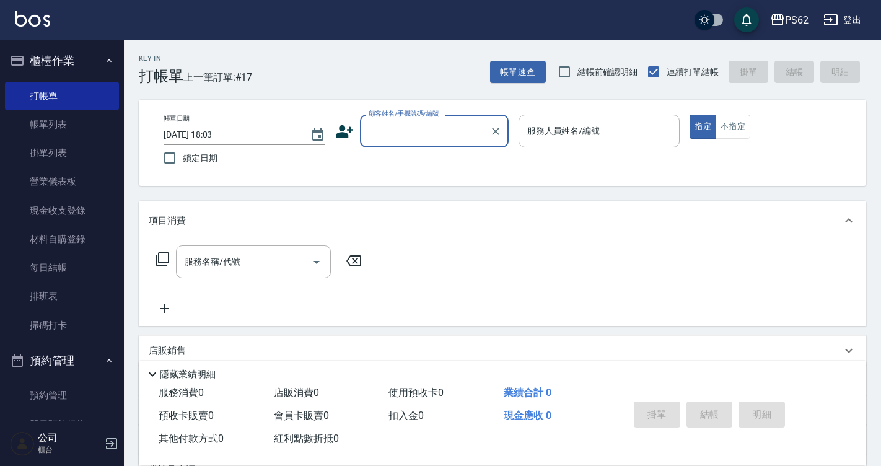
drag, startPoint x: 69, startPoint y: 120, endPoint x: 445, endPoint y: 173, distance: 379.8
click at [69, 120] on link "帳單列表" at bounding box center [62, 124] width 114 height 28
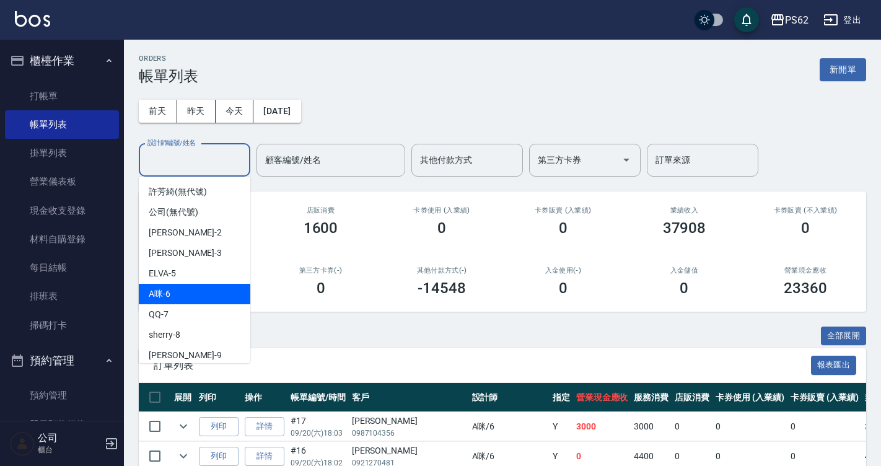
drag, startPoint x: 206, startPoint y: 160, endPoint x: 205, endPoint y: 294, distance: 134.4
click at [205, 294] on body "PS62 登出 櫃檯作業 打帳單 帳單列表 掛單列表 營業儀表板 現金收支登錄 材料自購登錄 每日結帳 排班表 掃碼打卡 預約管理 預約管理 單日預約紀錄 單…" at bounding box center [440, 468] width 881 height 936
click at [205, 294] on div "A咪 -6" at bounding box center [195, 294] width 112 height 20
type input "A咪-6"
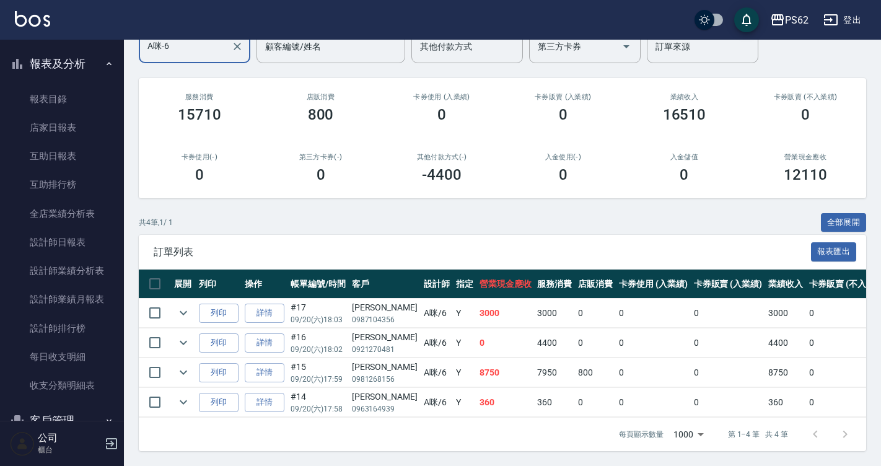
scroll to position [434, 0]
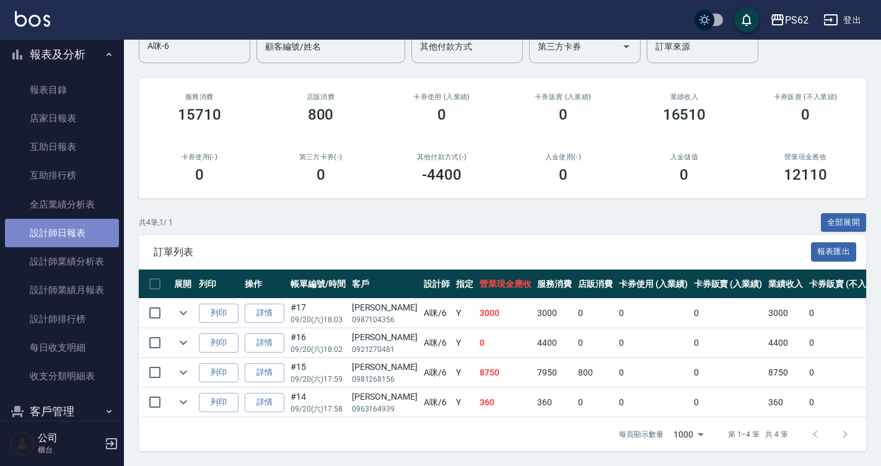
click at [77, 243] on link "設計師日報表" at bounding box center [62, 233] width 114 height 28
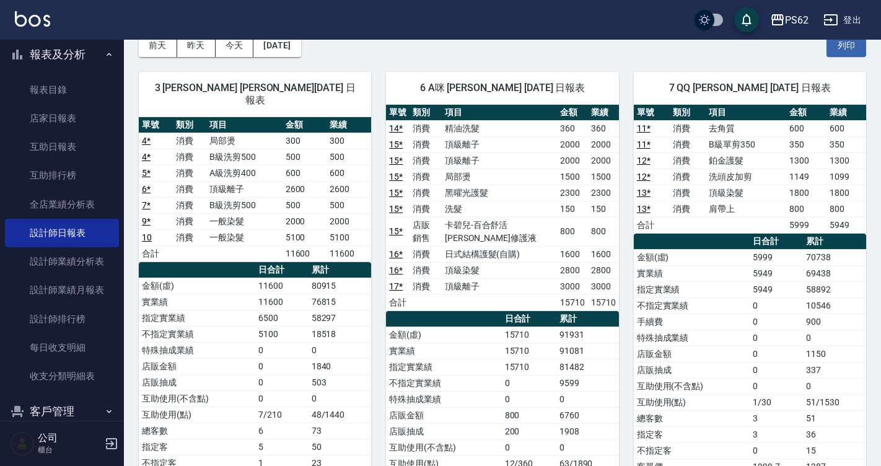
scroll to position [62, 0]
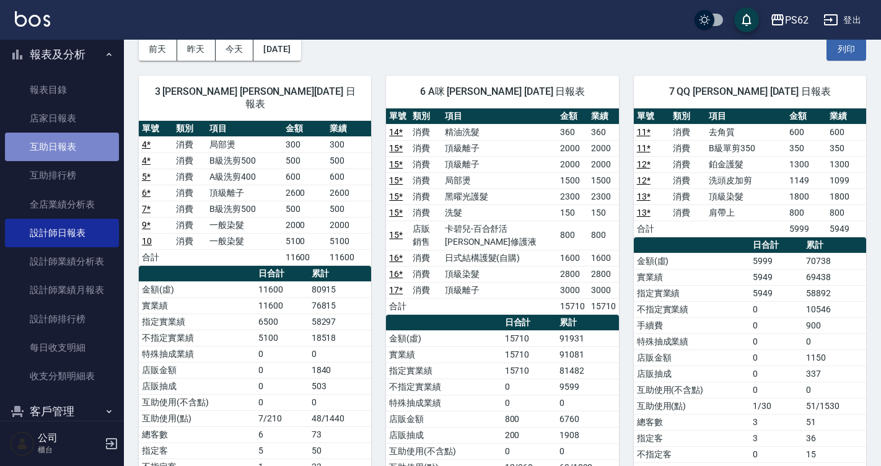
click at [77, 144] on link "互助日報表" at bounding box center [62, 147] width 114 height 28
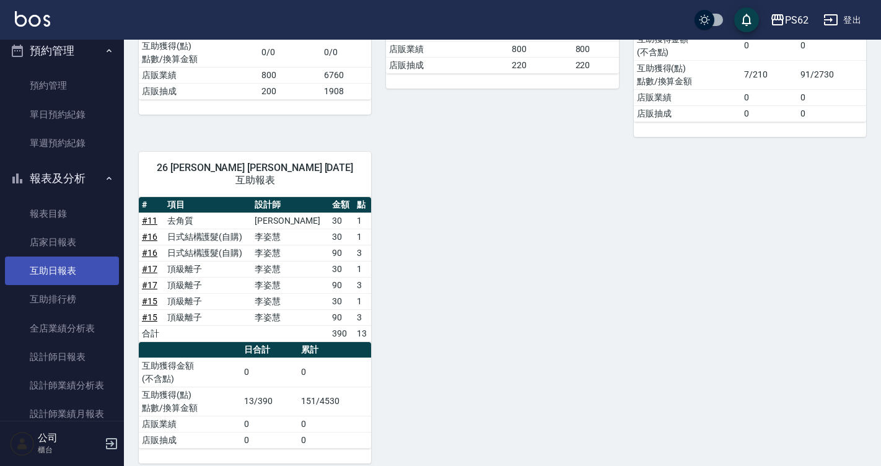
scroll to position [496, 0]
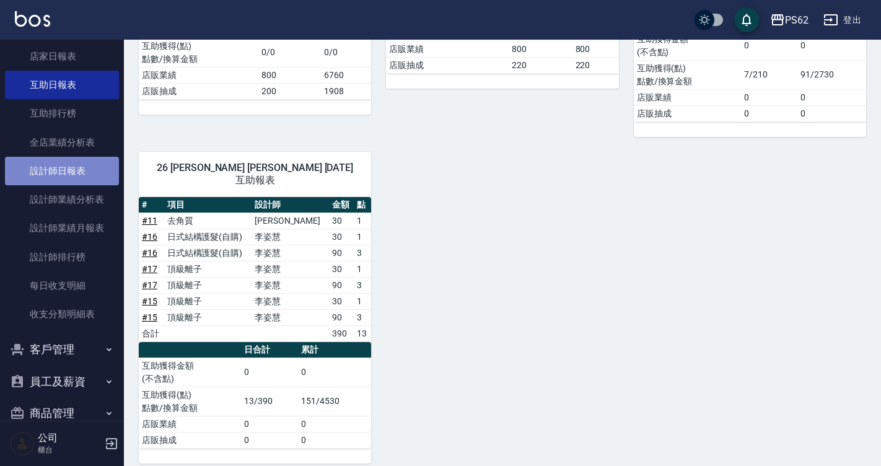
click at [76, 175] on link "設計師日報表" at bounding box center [62, 171] width 114 height 28
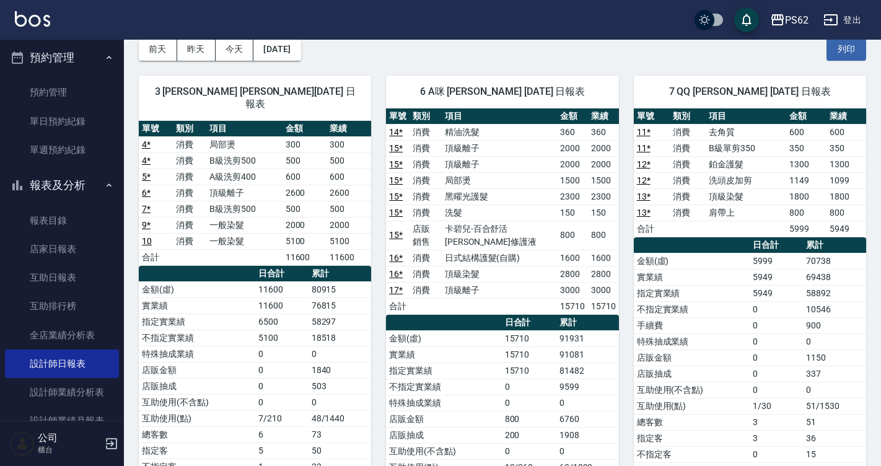
scroll to position [55, 0]
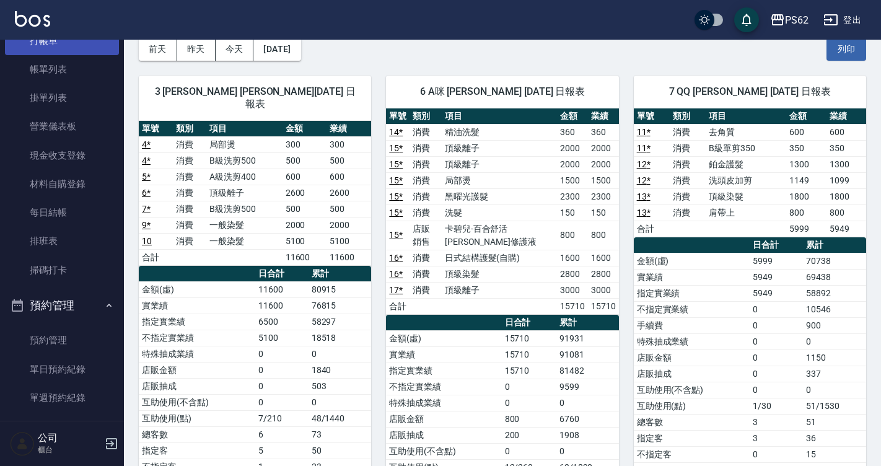
click at [76, 52] on link "打帳單" at bounding box center [62, 41] width 114 height 28
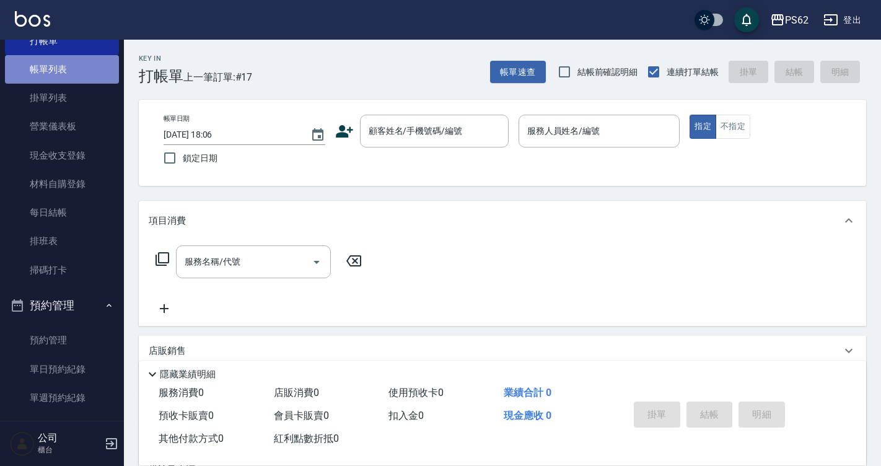
click at [72, 71] on link "帳單列表" at bounding box center [62, 69] width 114 height 28
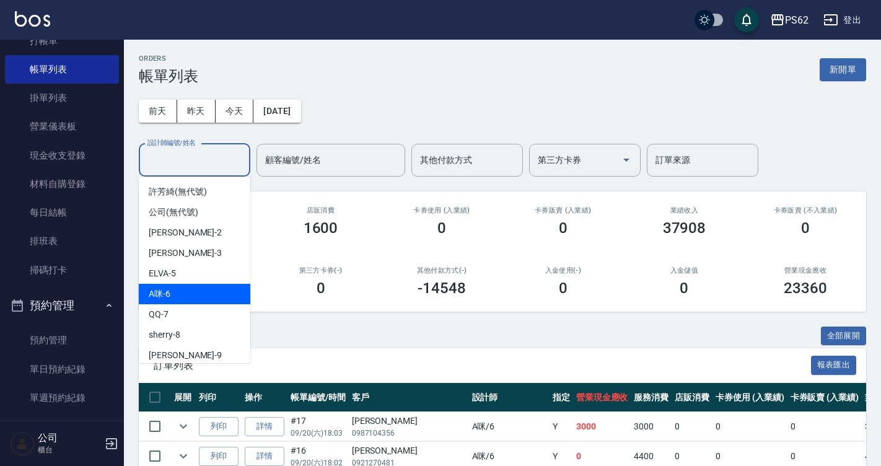
drag, startPoint x: 174, startPoint y: 162, endPoint x: 183, endPoint y: 304, distance: 141.6
click at [183, 304] on body "PS62 登出 櫃檯作業 打帳單 帳單列表 掛單列表 營業儀表板 現金收支登錄 材料自購登錄 每日結帳 排班表 掃碼打卡 預約管理 預約管理 單日預約紀錄 單…" at bounding box center [440, 468] width 881 height 936
click at [183, 304] on div "A咪 -6" at bounding box center [195, 294] width 112 height 20
type input "A咪-6"
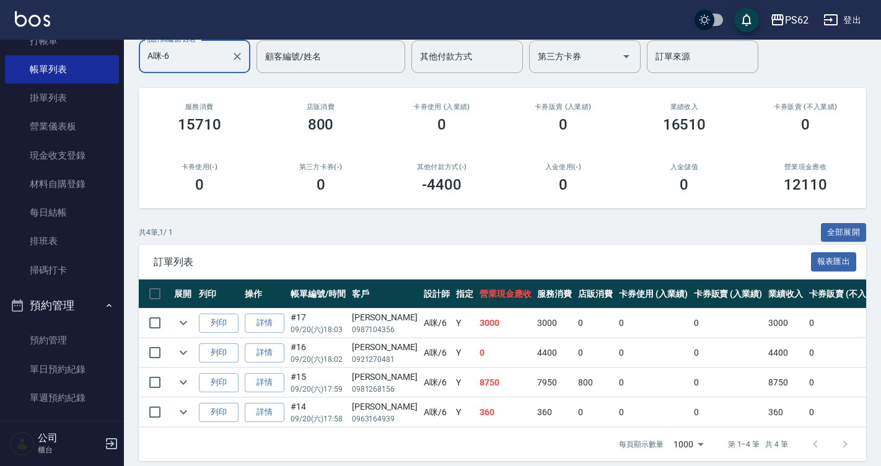
scroll to position [123, 0]
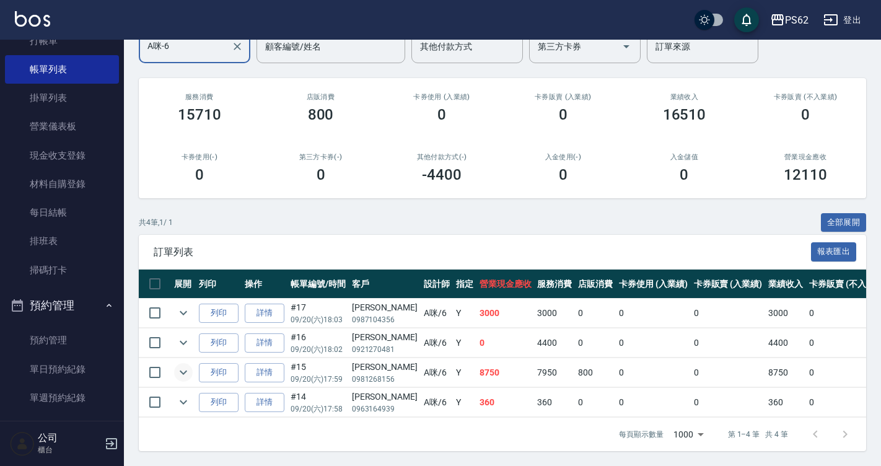
click at [179, 365] on icon "expand row" at bounding box center [183, 372] width 15 height 15
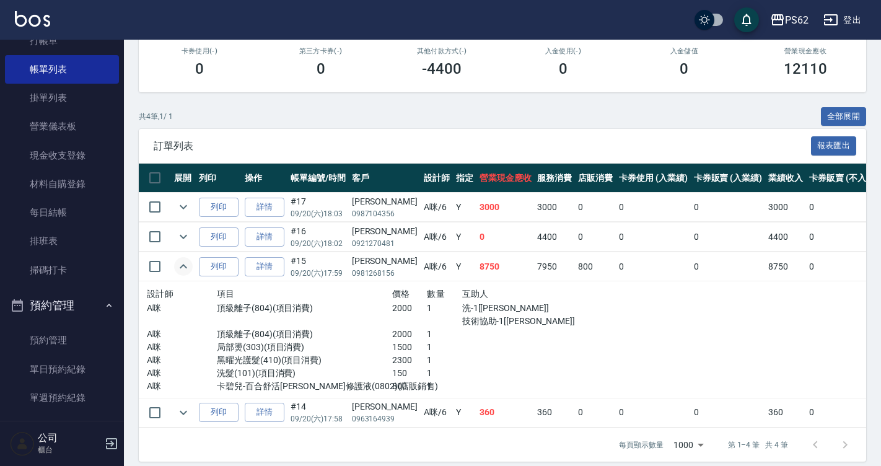
scroll to position [239, 0]
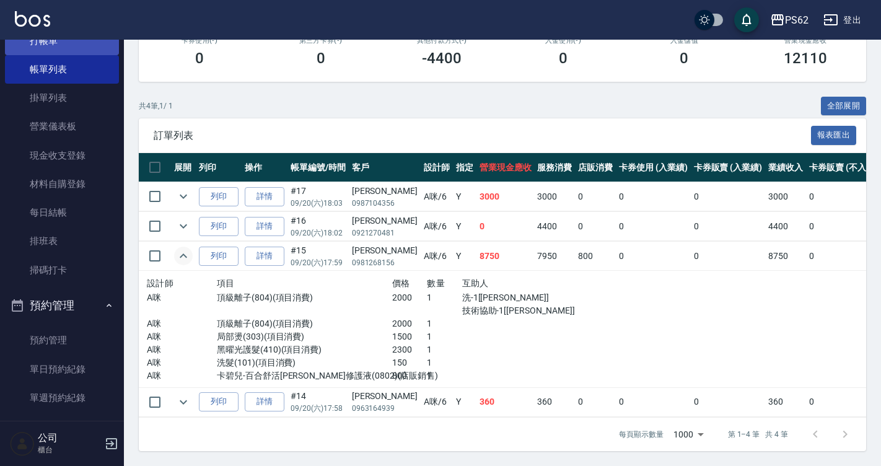
click at [82, 50] on link "打帳單" at bounding box center [62, 41] width 114 height 28
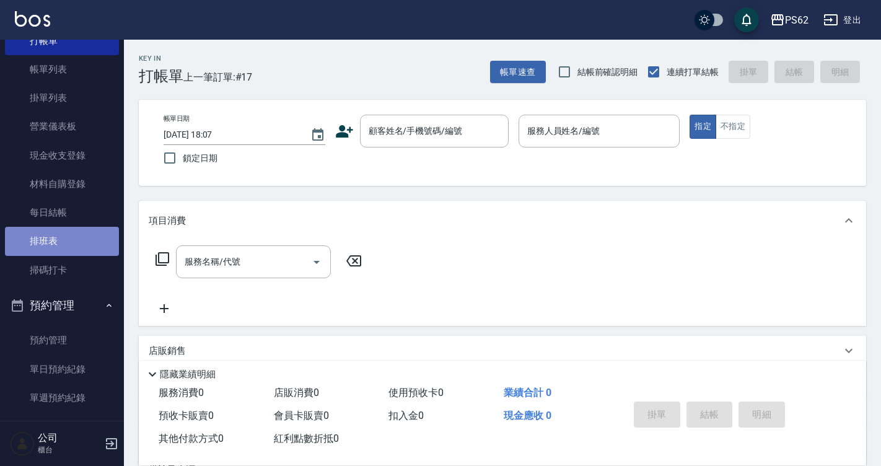
click at [74, 239] on link "排班表" at bounding box center [62, 241] width 114 height 28
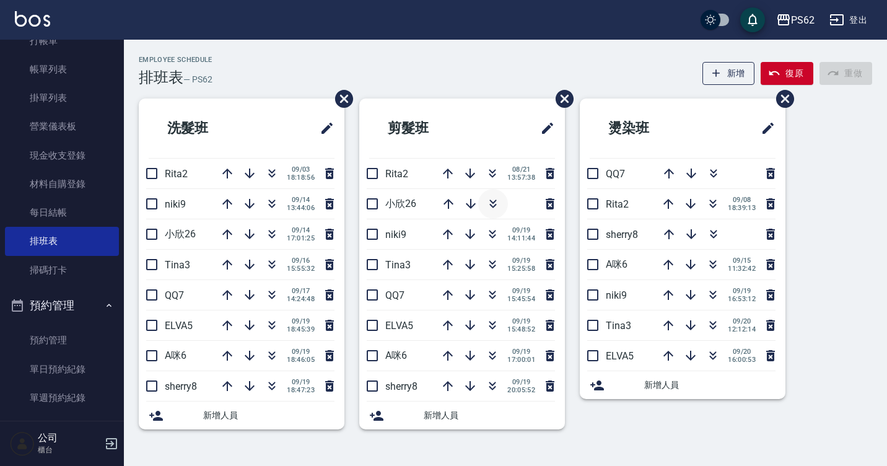
click at [495, 205] on icon "button" at bounding box center [492, 206] width 7 height 4
click at [445, 381] on icon "button" at bounding box center [448, 386] width 15 height 15
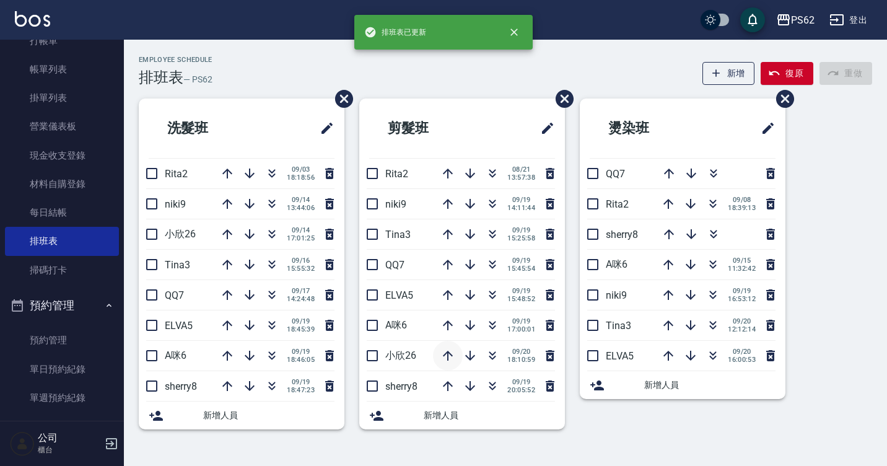
click at [450, 354] on icon "button" at bounding box center [448, 356] width 10 height 10
click at [444, 325] on icon "button" at bounding box center [448, 325] width 10 height 10
click at [443, 296] on icon "button" at bounding box center [448, 294] width 15 height 15
click at [443, 263] on icon "button" at bounding box center [448, 264] width 15 height 15
click at [449, 229] on icon "button" at bounding box center [448, 234] width 15 height 15
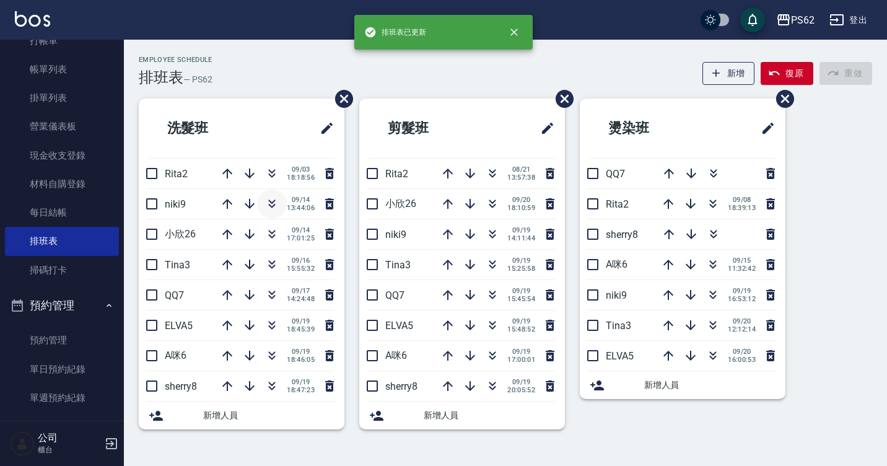
click at [270, 206] on icon "button" at bounding box center [272, 206] width 7 height 4
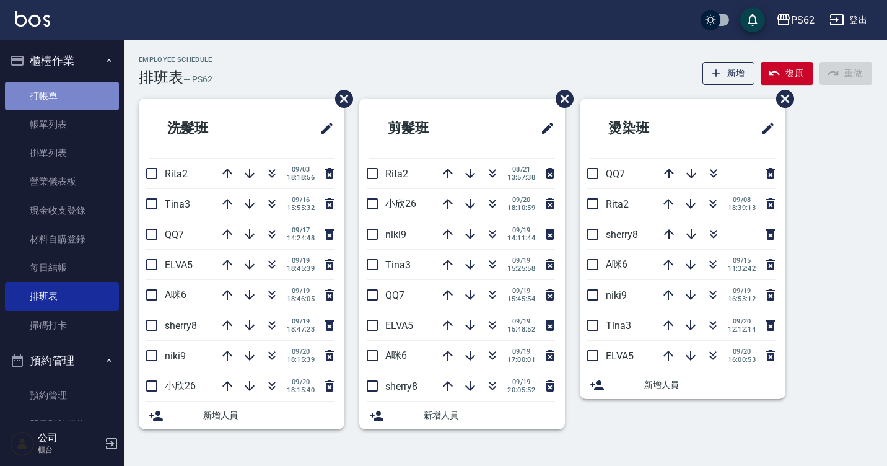
click at [64, 93] on link "打帳單" at bounding box center [62, 96] width 114 height 28
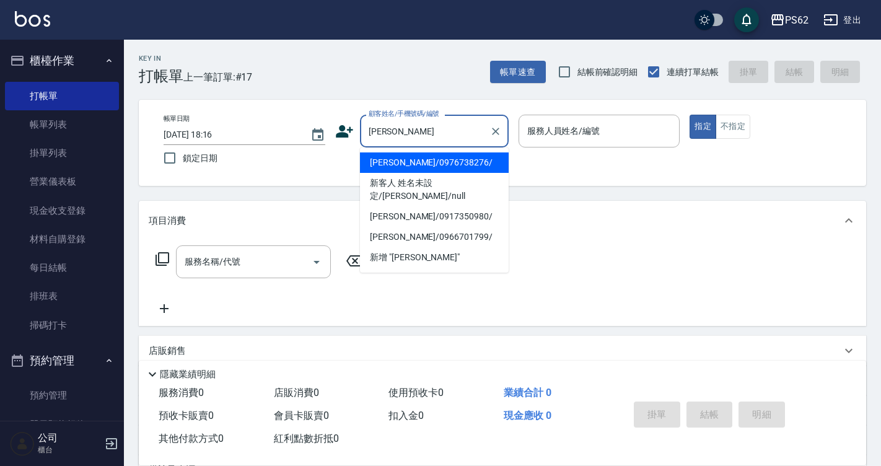
click at [422, 206] on li "林珈羽/0917350980/" at bounding box center [434, 216] width 149 height 20
type input "林珈羽/0917350980/"
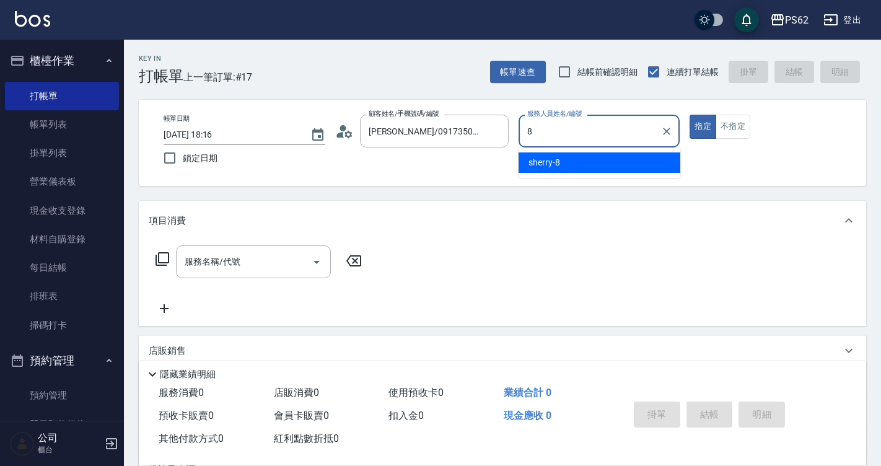
type input "sherry-8"
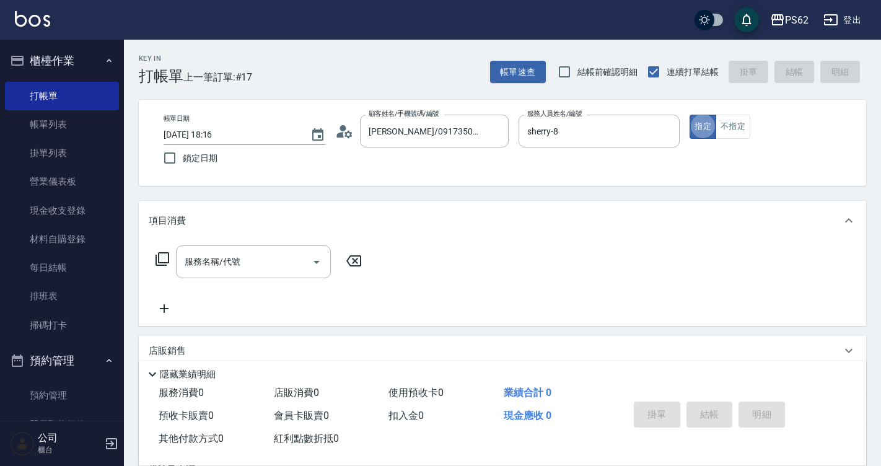
type button "true"
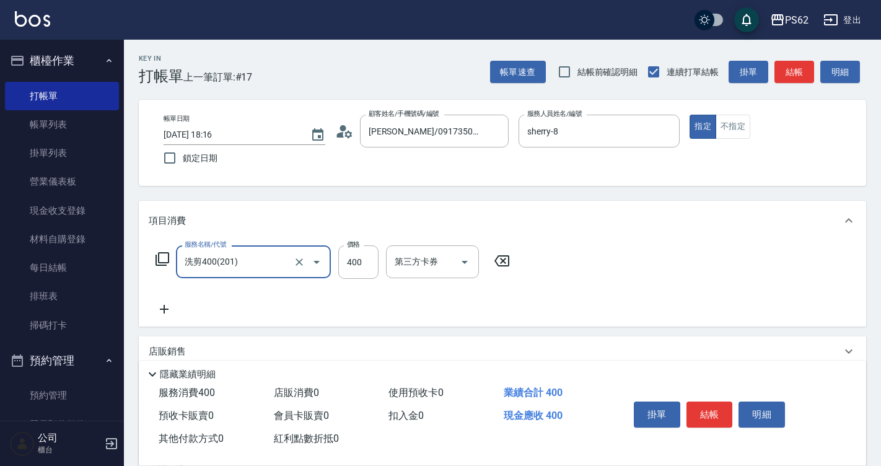
type input "洗剪400(201)"
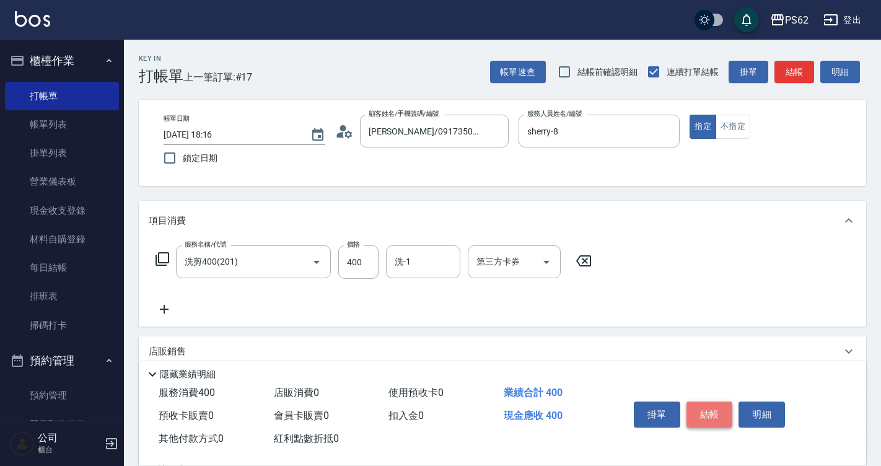
click at [720, 406] on button "結帳" at bounding box center [709, 414] width 46 height 26
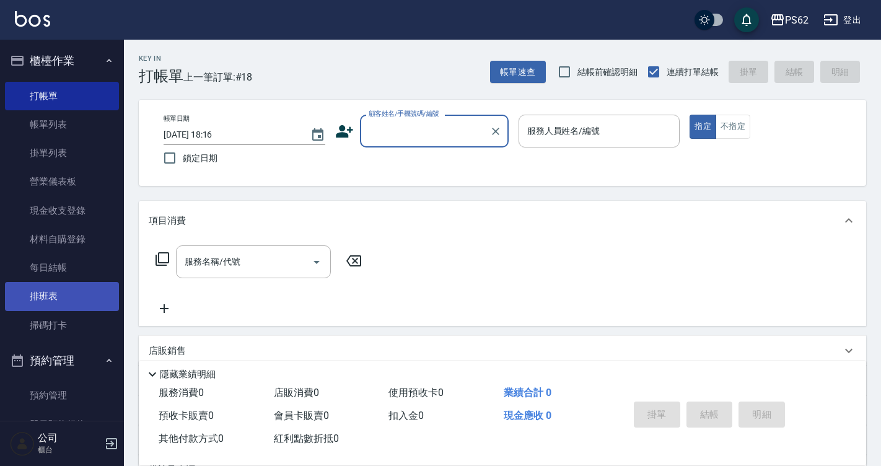
click at [84, 297] on link "排班表" at bounding box center [62, 296] width 114 height 28
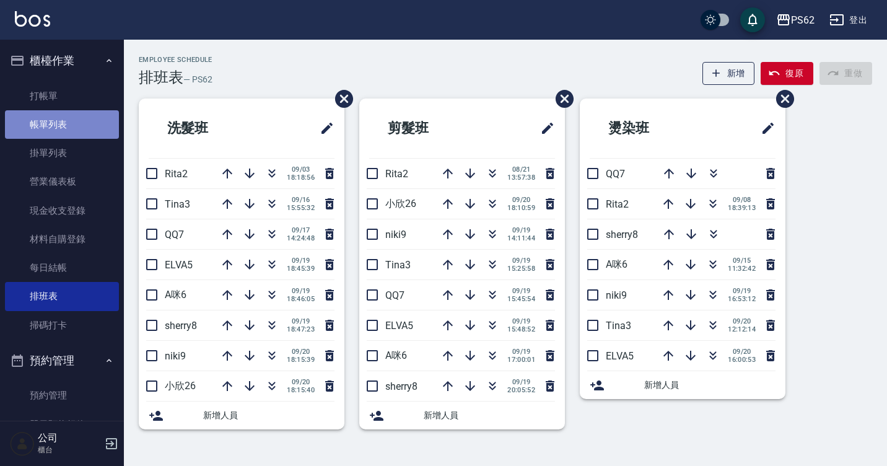
click at [86, 120] on link "帳單列表" at bounding box center [62, 124] width 114 height 28
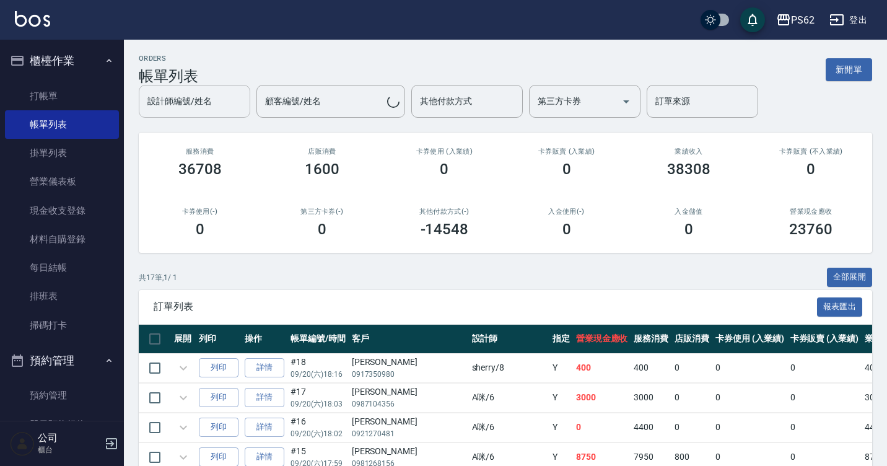
click at [214, 105] on input "設計師編號/姓名" at bounding box center [194, 101] width 100 height 22
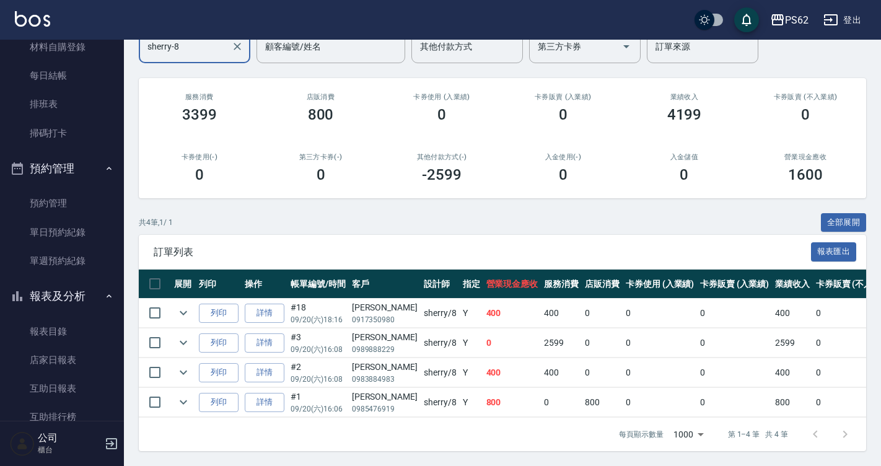
scroll to position [310, 0]
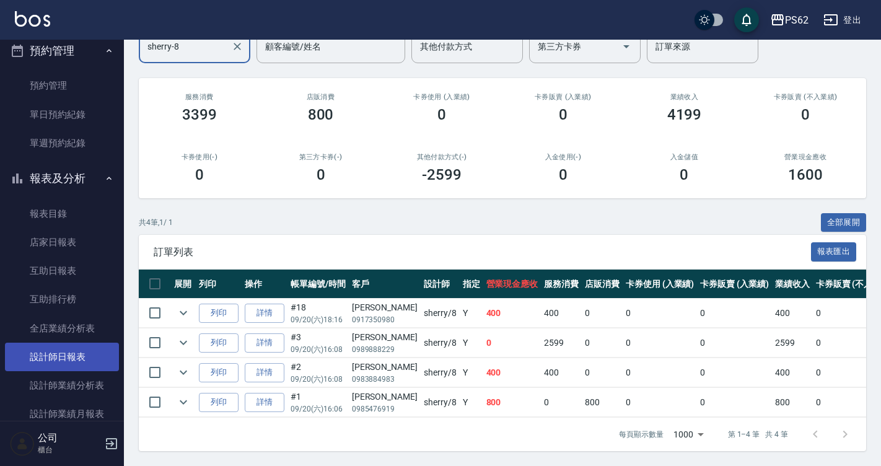
click at [81, 350] on link "設計師日報表" at bounding box center [62, 357] width 114 height 28
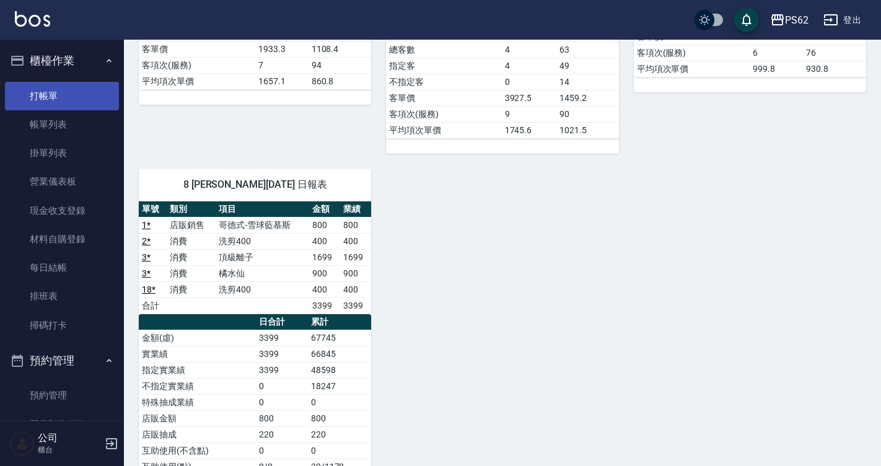
click at [65, 92] on link "打帳單" at bounding box center [62, 96] width 114 height 28
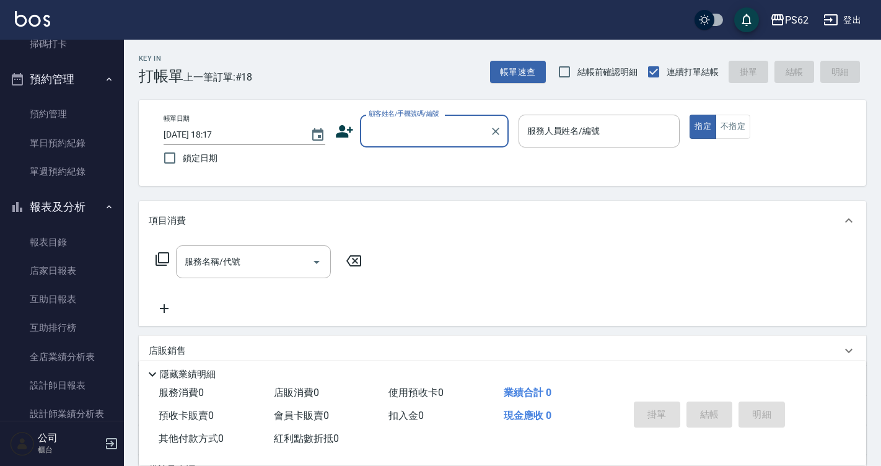
scroll to position [310, 0]
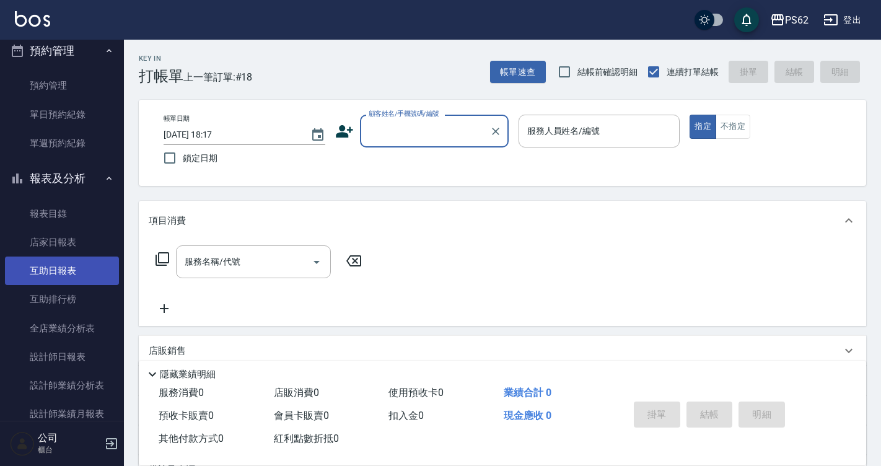
click at [82, 279] on link "互助日報表" at bounding box center [62, 270] width 114 height 28
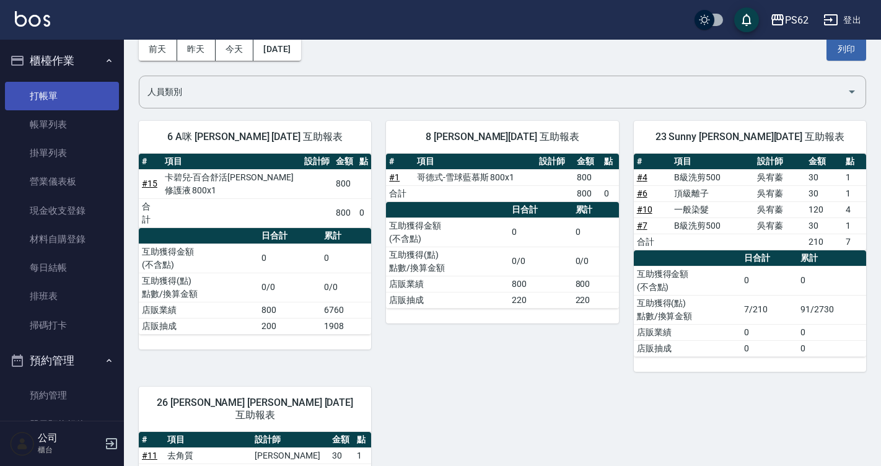
click at [66, 97] on link "打帳單" at bounding box center [62, 96] width 114 height 28
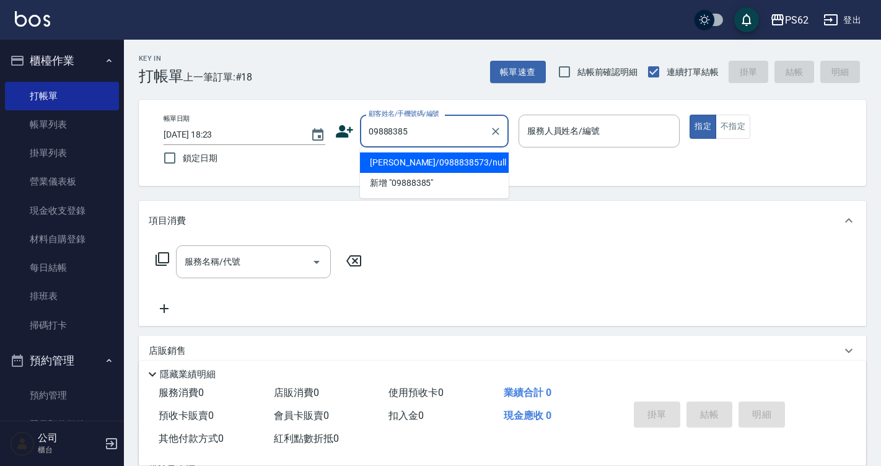
click at [437, 162] on li "陳小姐/0988838573/null" at bounding box center [434, 162] width 149 height 20
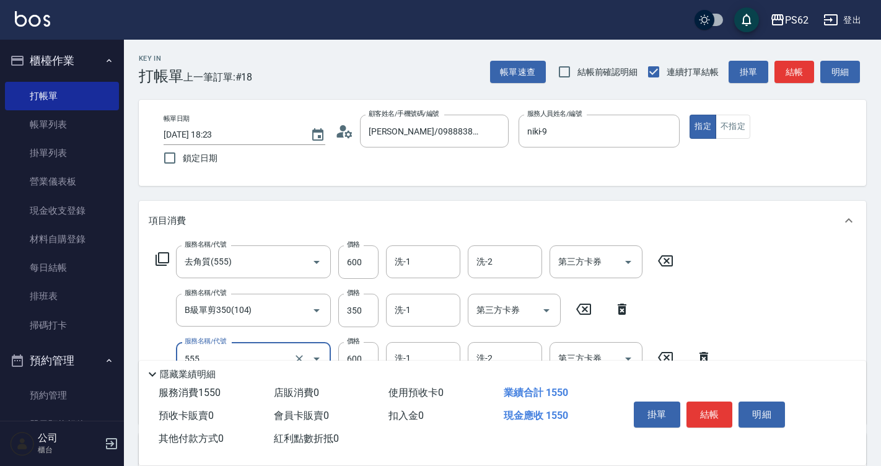
scroll to position [235, 0]
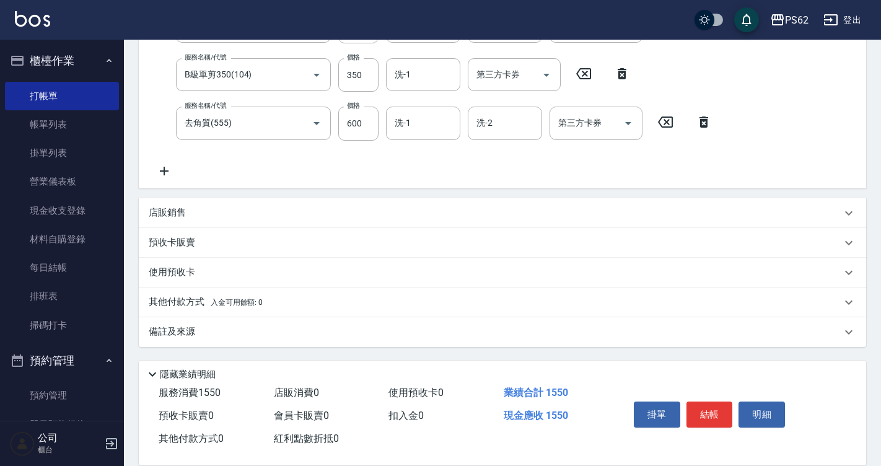
drag, startPoint x: 880, startPoint y: 175, endPoint x: 887, endPoint y: 125, distance: 51.3
click at [880, 120] on html "PS62 登出 櫃檯作業 打帳單 帳單列表 掛單列表 營業儀表板 現金收支登錄 材料自購登錄 每日結帳 排班表 掃碼打卡 預約管理 預約管理 單日預約紀錄 單…" at bounding box center [440, 115] width 881 height 701
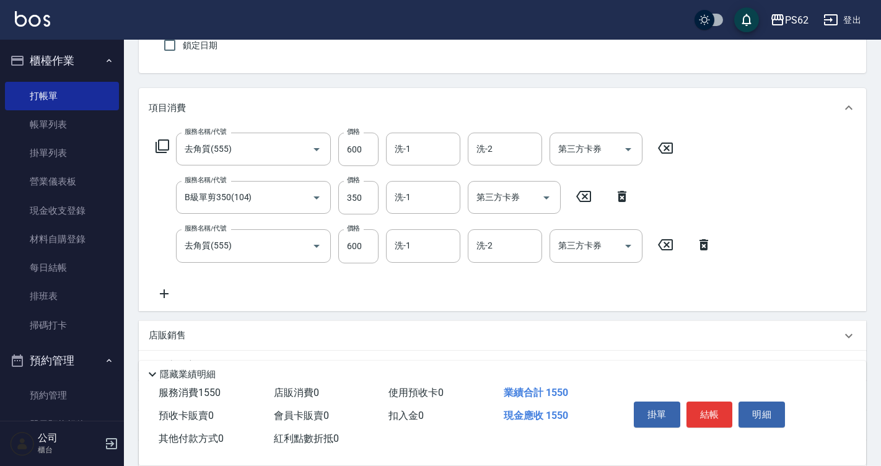
scroll to position [110, 0]
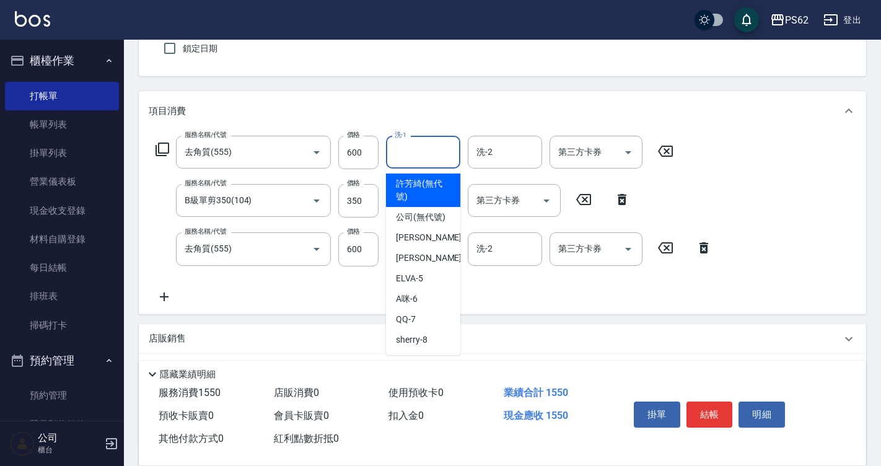
click at [431, 162] on input "洗-1" at bounding box center [423, 152] width 63 height 22
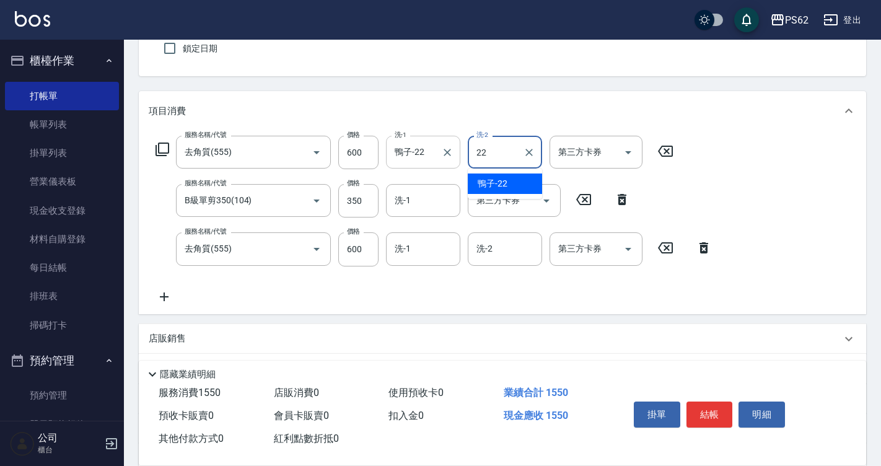
drag, startPoint x: 437, startPoint y: 154, endPoint x: 399, endPoint y: 159, distance: 38.7
click at [399, 159] on div "鴨子-22 洗-1" at bounding box center [423, 152] width 74 height 33
click at [399, 159] on input "鴨子-22" at bounding box center [414, 152] width 45 height 22
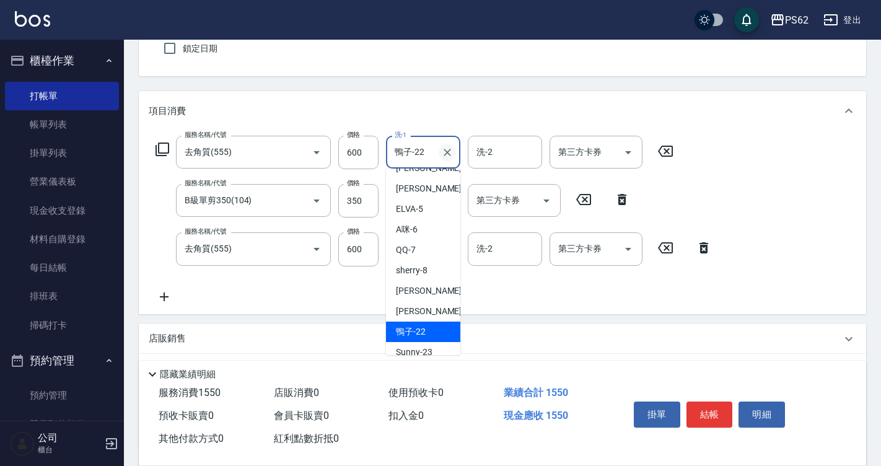
click at [444, 151] on icon "Clear" at bounding box center [447, 152] width 12 height 12
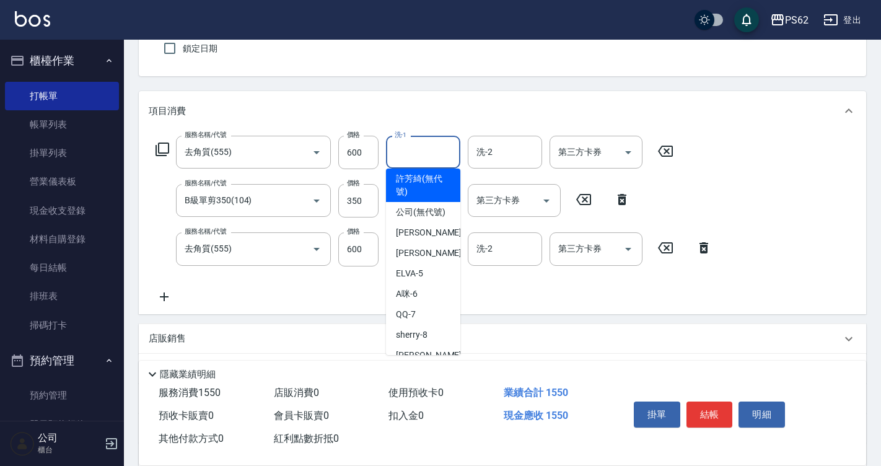
click at [429, 152] on input "洗-1" at bounding box center [423, 152] width 63 height 22
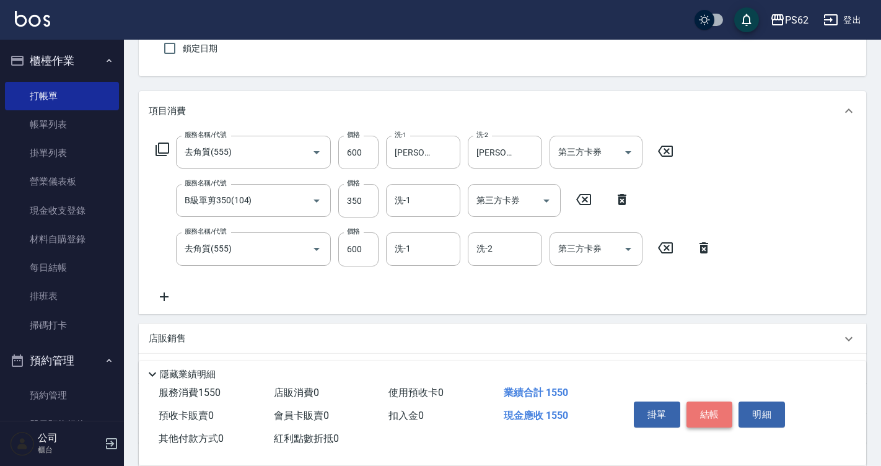
click at [713, 416] on button "結帳" at bounding box center [709, 414] width 46 height 26
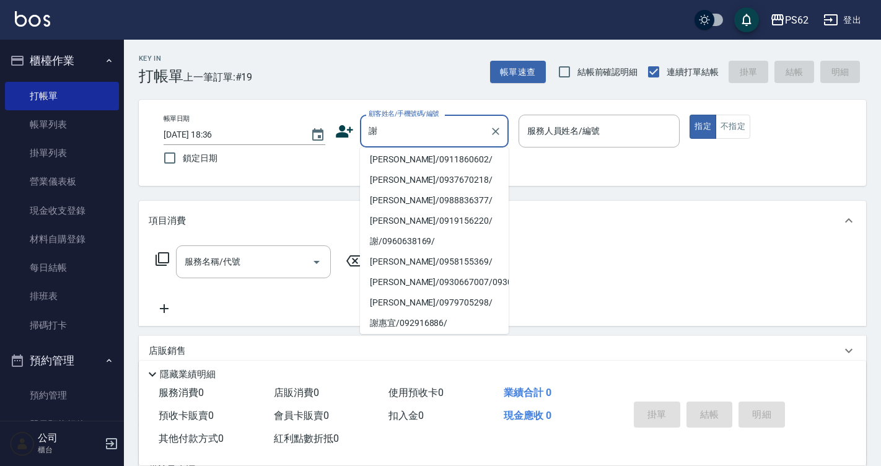
scroll to position [168, 0]
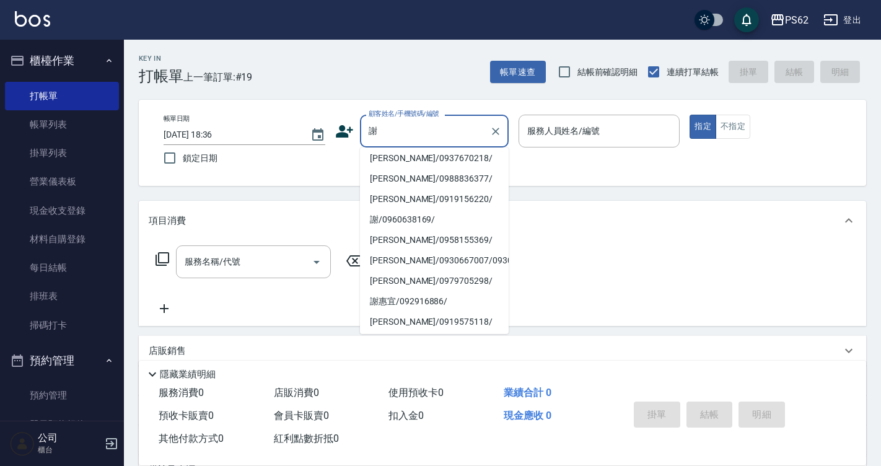
click at [390, 25] on li "謝元浩/0901200273/" at bounding box center [434, 15] width 149 height 20
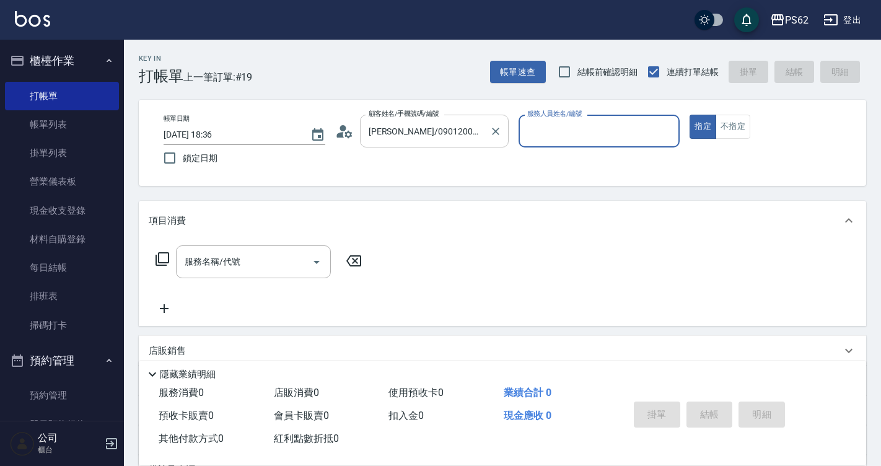
click at [447, 138] on input "謝元浩/0901200273/" at bounding box center [425, 131] width 119 height 22
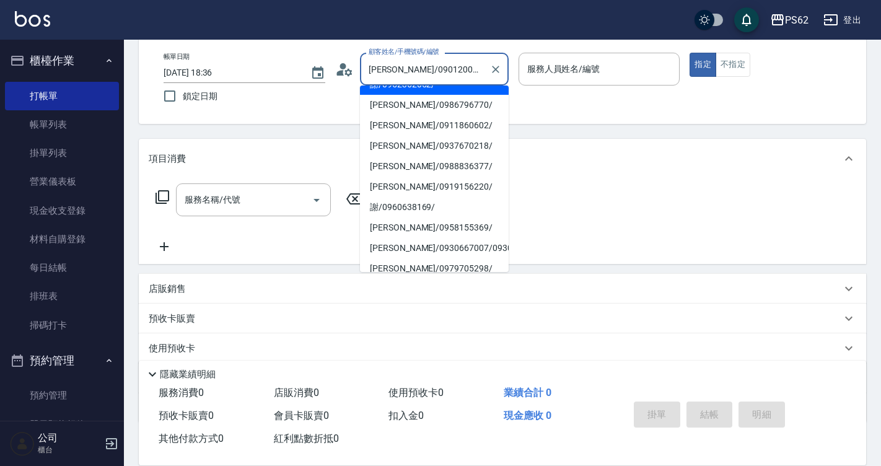
scroll to position [124, 0]
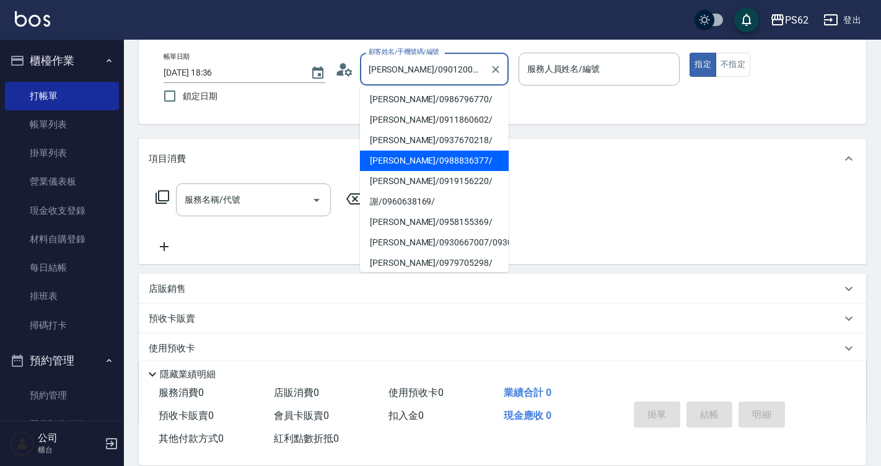
click at [422, 171] on li "謝獻毅/0988836377/" at bounding box center [434, 161] width 149 height 20
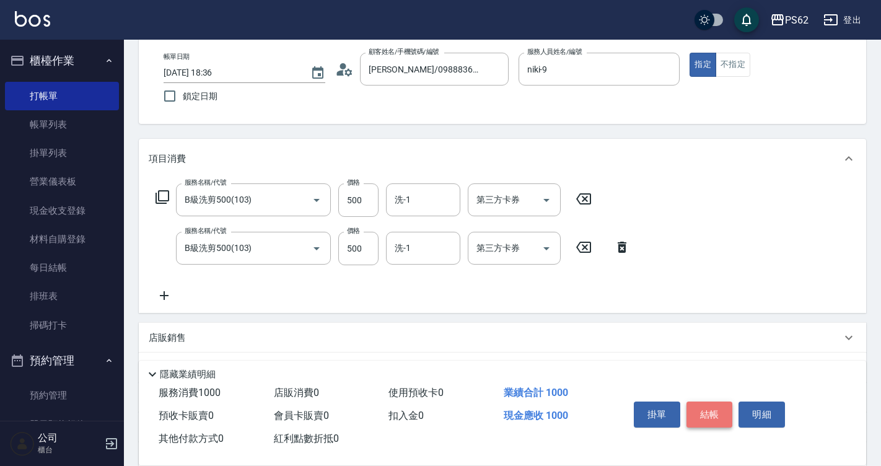
click at [699, 407] on button "結帳" at bounding box center [709, 414] width 46 height 26
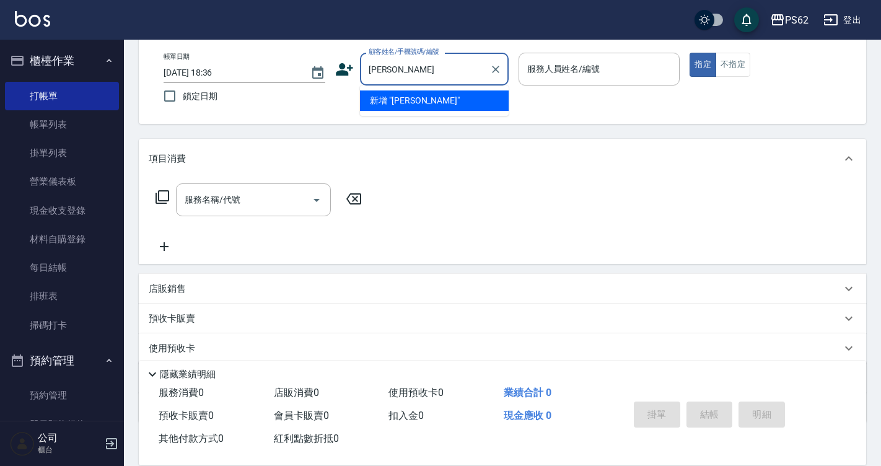
scroll to position [0, 0]
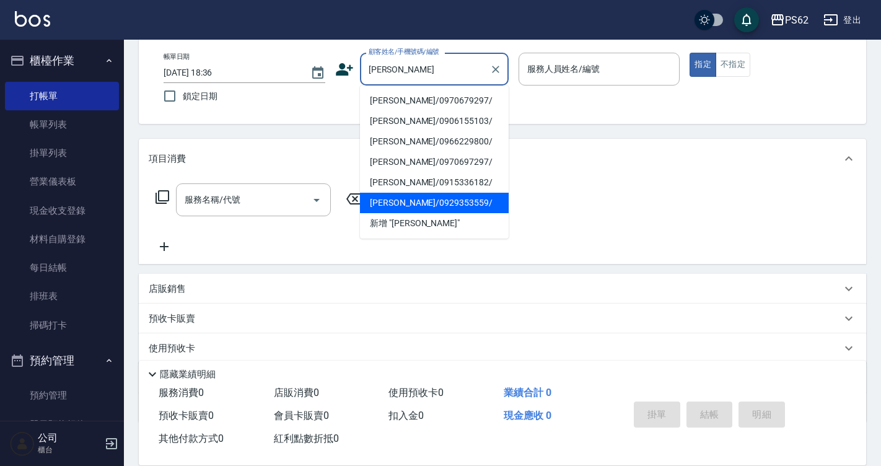
click at [404, 198] on li "李郁萱/0929353559/" at bounding box center [434, 203] width 149 height 20
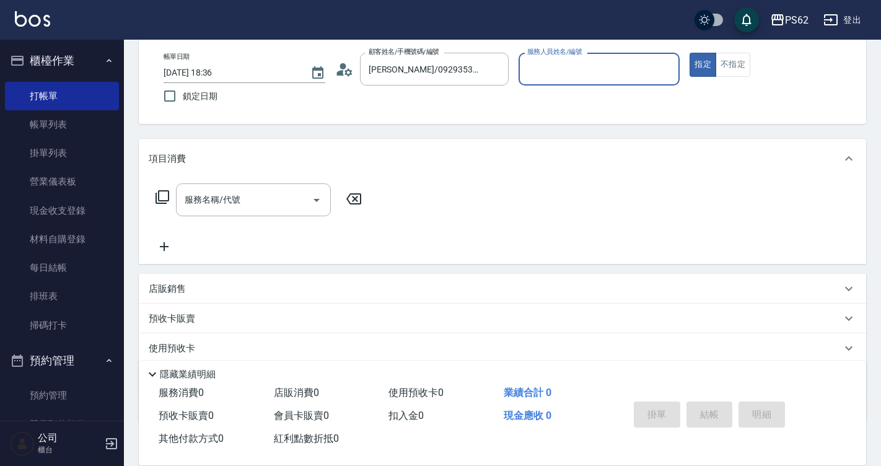
click at [549, 77] on input "服務人員姓名/編號" at bounding box center [599, 69] width 151 height 22
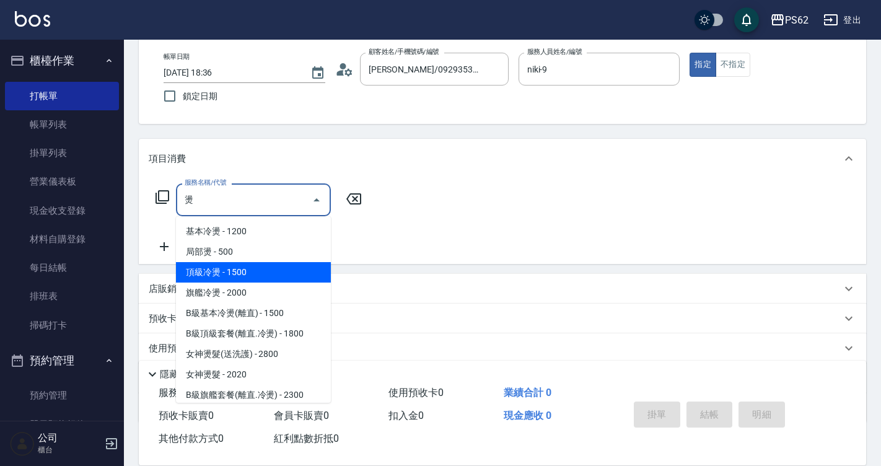
click at [251, 276] on span "頂級冷燙 - 1500" at bounding box center [253, 272] width 155 height 20
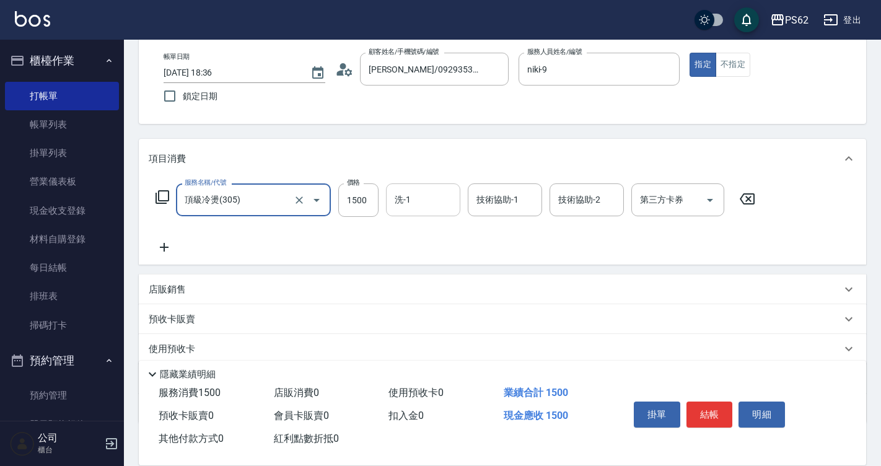
click at [400, 199] on input "洗-1" at bounding box center [423, 200] width 63 height 22
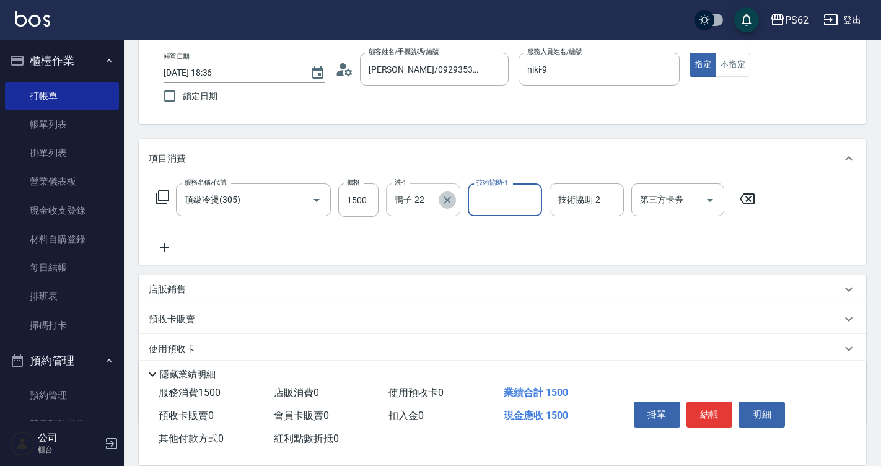
click at [444, 194] on icon "Clear" at bounding box center [447, 200] width 12 height 12
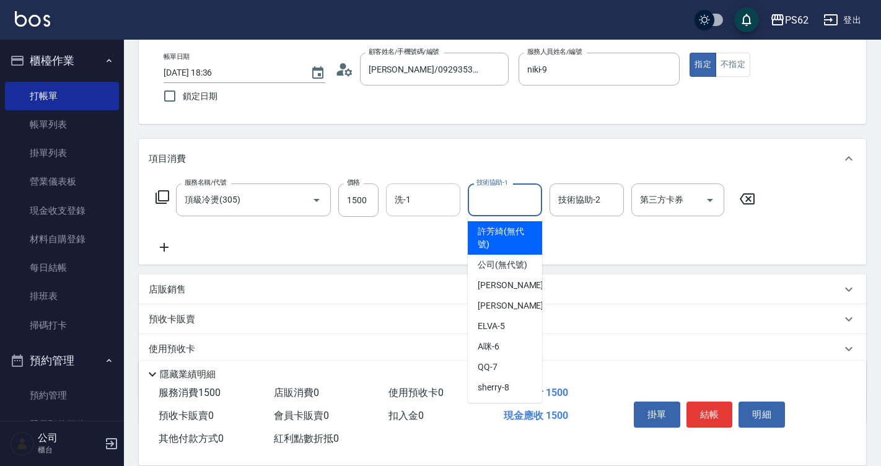
click at [480, 198] on input "技術協助-1" at bounding box center [504, 200] width 63 height 22
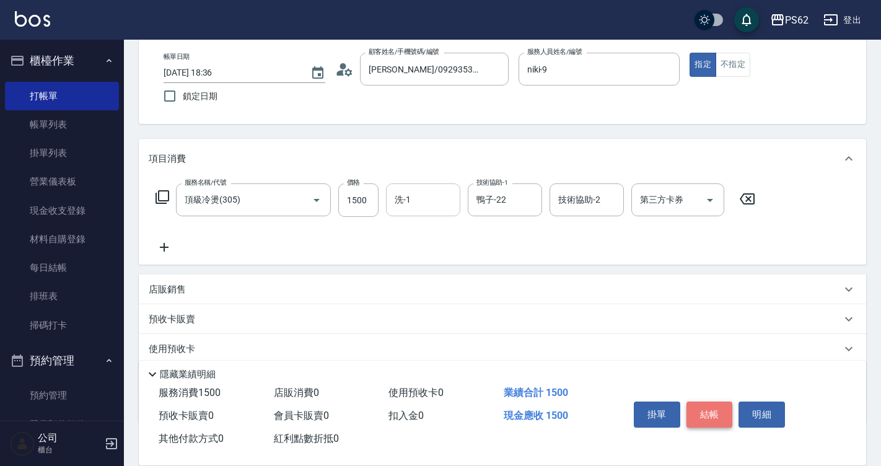
click at [715, 408] on button "結帳" at bounding box center [709, 414] width 46 height 26
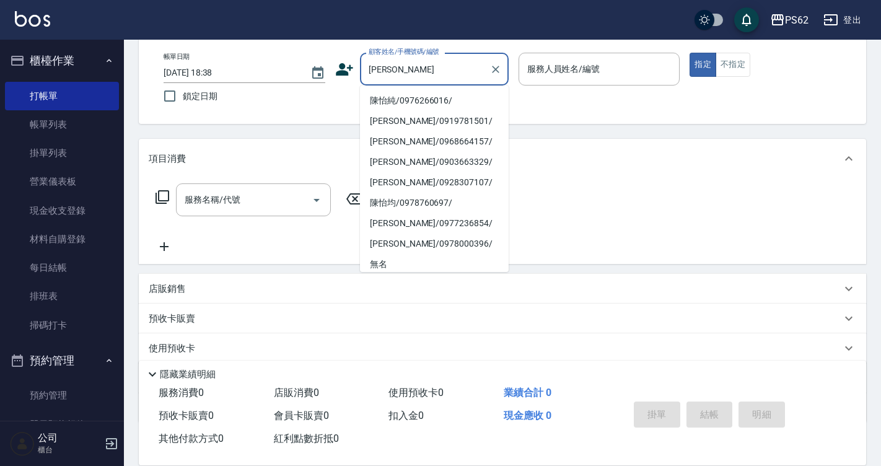
click at [409, 100] on li "陳怡純/0976266016/" at bounding box center [434, 100] width 149 height 20
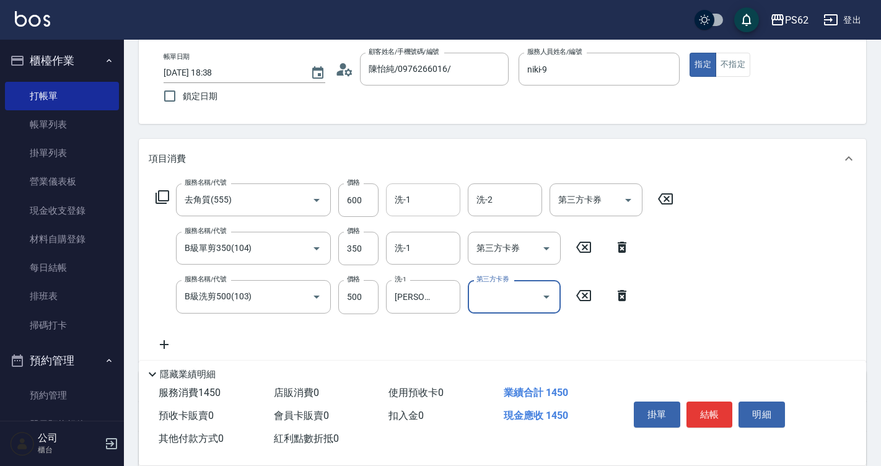
click at [447, 214] on div "洗-1" at bounding box center [423, 199] width 74 height 33
drag, startPoint x: 447, startPoint y: 200, endPoint x: 408, endPoint y: 212, distance: 40.8
click at [408, 212] on div "佩佩-20 洗-1" at bounding box center [423, 199] width 74 height 33
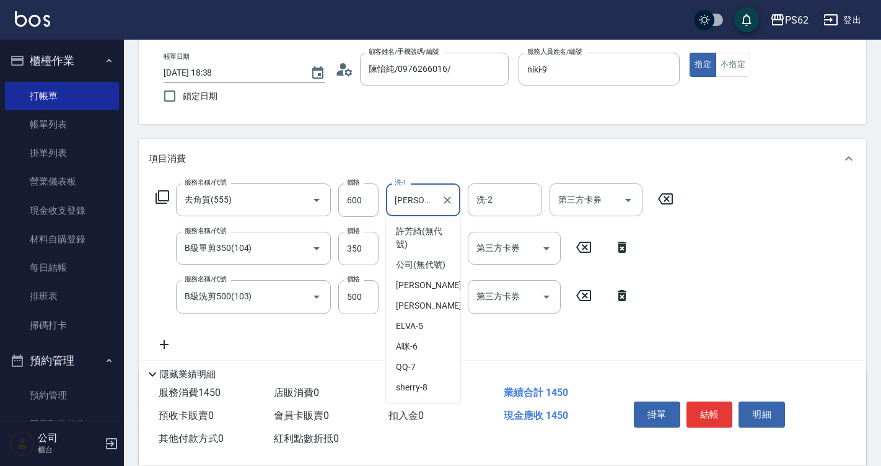
scroll to position [49, 0]
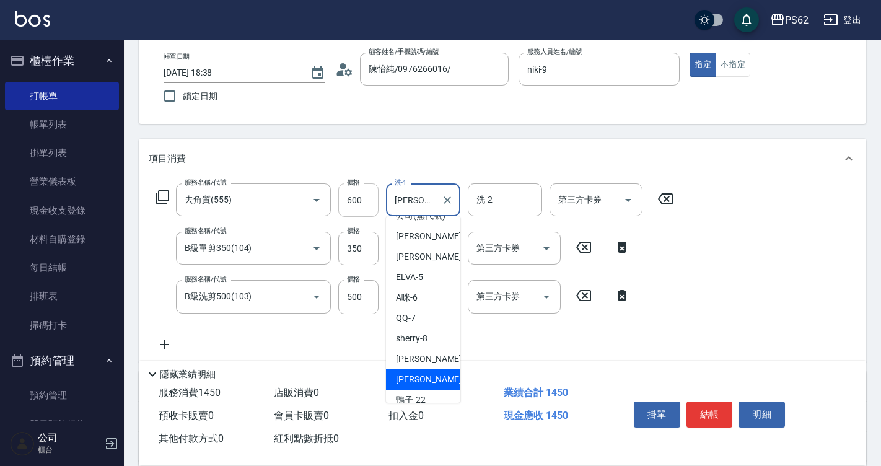
drag, startPoint x: 429, startPoint y: 196, endPoint x: 376, endPoint y: 212, distance: 55.1
click at [376, 212] on div "服務名稱/代號 去角質(555) 服務名稱/代號 價格 600 價格 洗-1 佩佩-20 洗-1 洗-2 洗-2 第三方卡券 第三方卡券" at bounding box center [415, 199] width 532 height 33
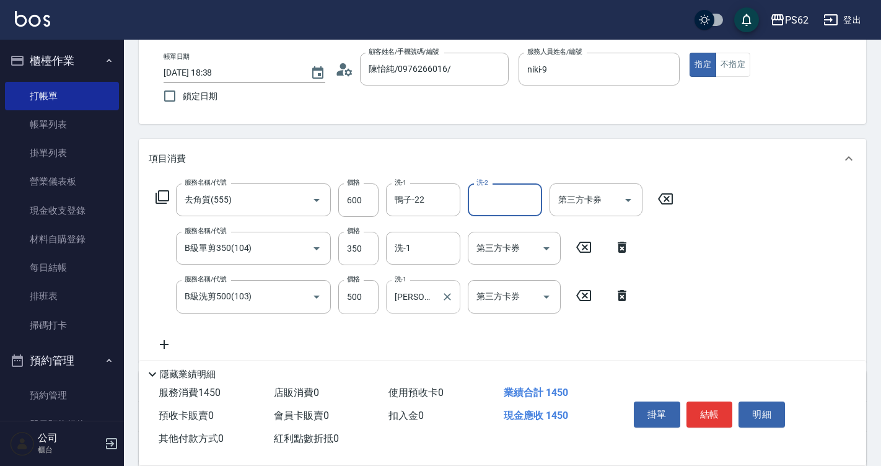
click at [411, 302] on input "佩佩-20" at bounding box center [414, 297] width 45 height 22
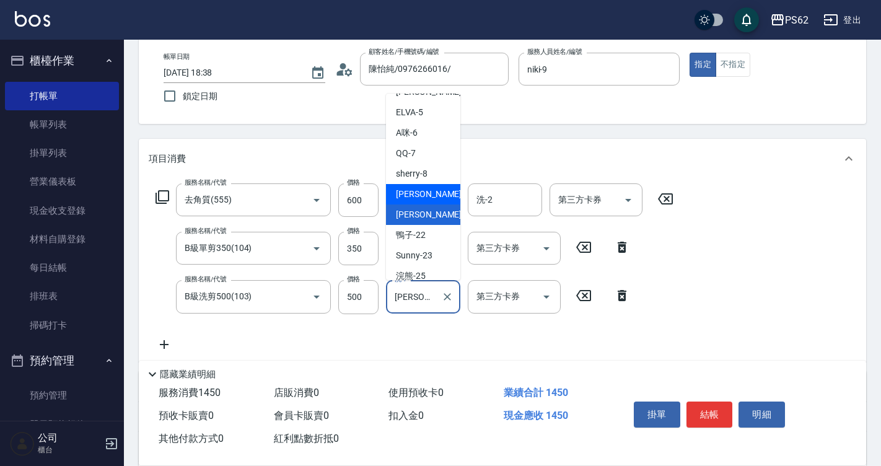
scroll to position [111, 0]
click at [426, 224] on div "鴨子 -22" at bounding box center [423, 215] width 74 height 20
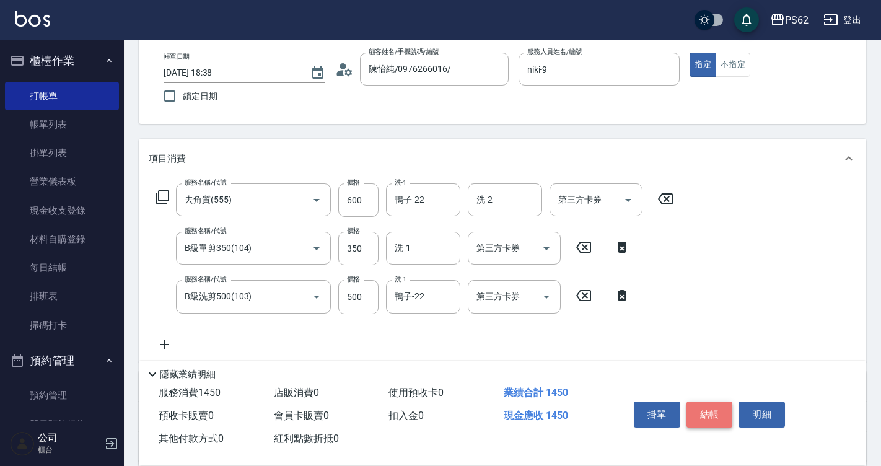
click at [705, 413] on button "結帳" at bounding box center [709, 414] width 46 height 26
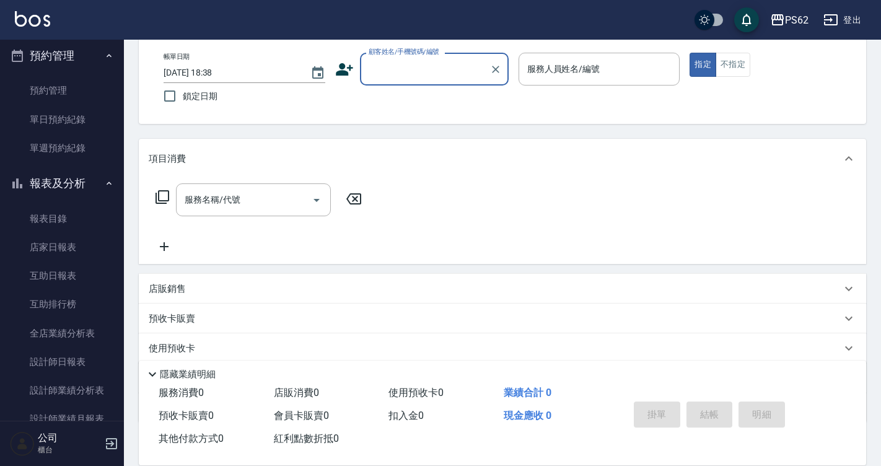
scroll to position [434, 0]
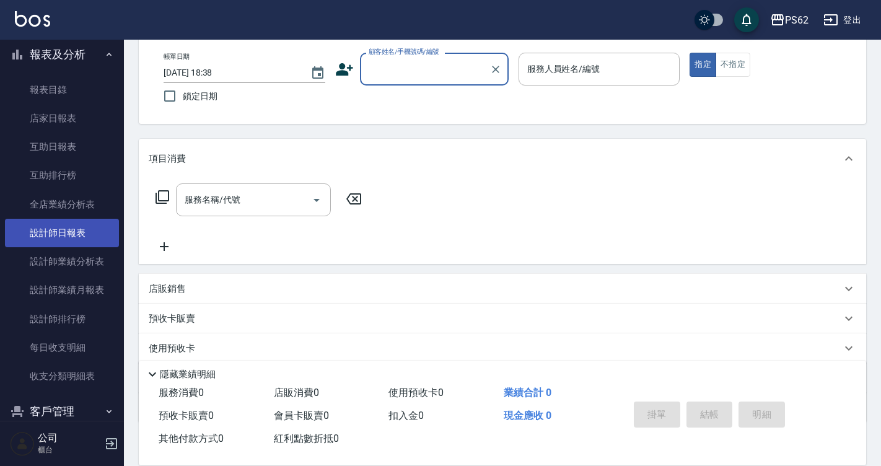
click at [78, 230] on link "設計師日報表" at bounding box center [62, 233] width 114 height 28
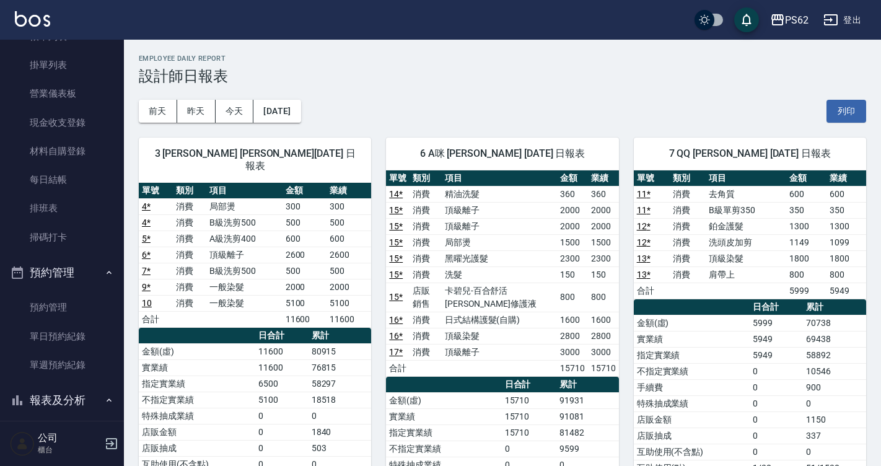
scroll to position [62, 0]
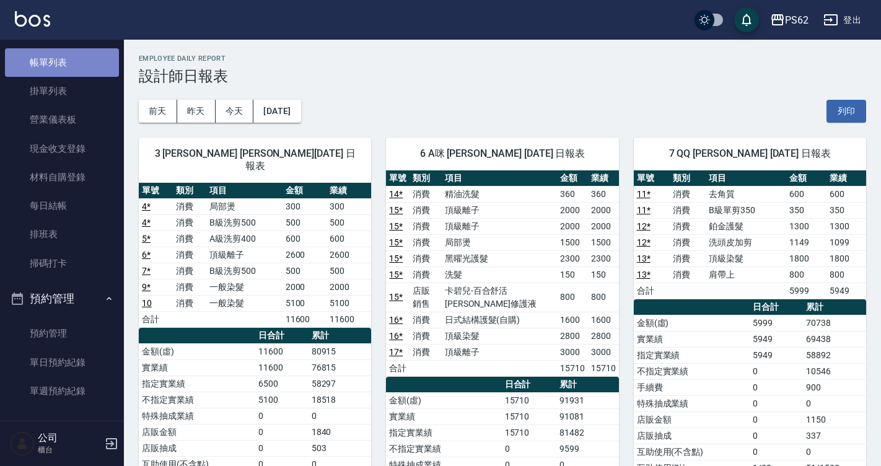
click at [70, 68] on link "帳單列表" at bounding box center [62, 62] width 114 height 28
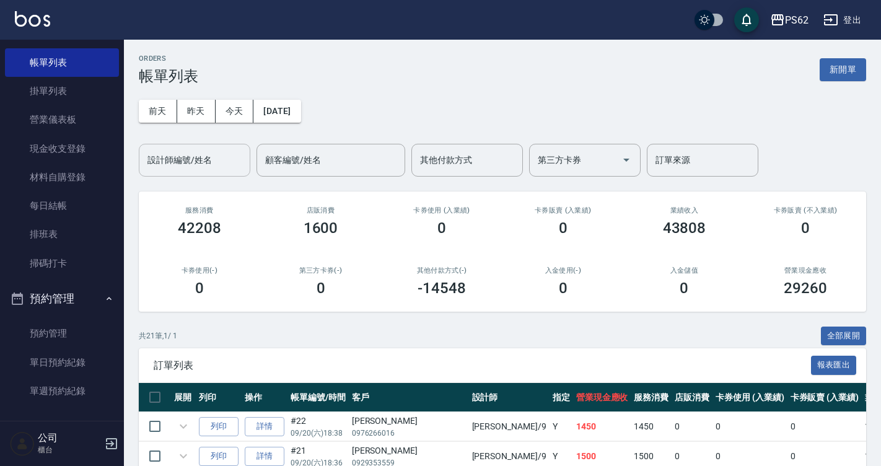
click at [203, 162] on div "設計師編號/姓名 設計師編號/姓名" at bounding box center [195, 160] width 112 height 33
click at [203, 162] on label "設計師編號/姓名" at bounding box center [179, 160] width 64 height 12
click at [203, 162] on input "設計師編號/姓名" at bounding box center [194, 160] width 100 height 22
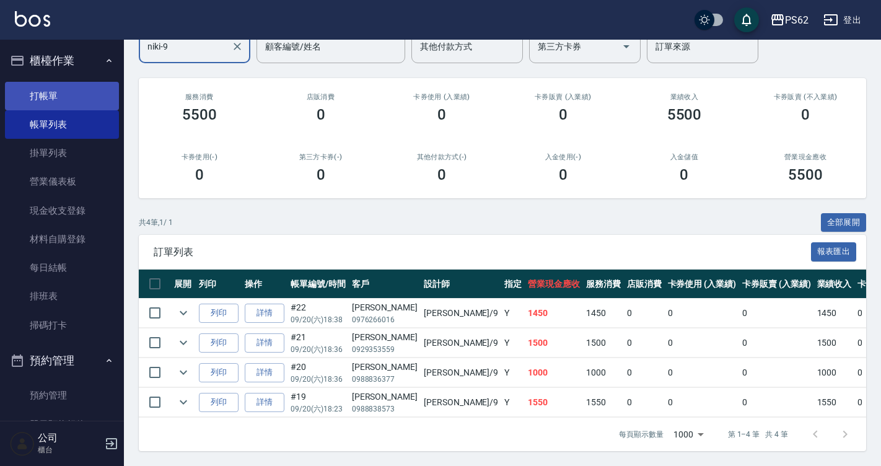
click at [38, 105] on link "打帳單" at bounding box center [62, 96] width 114 height 28
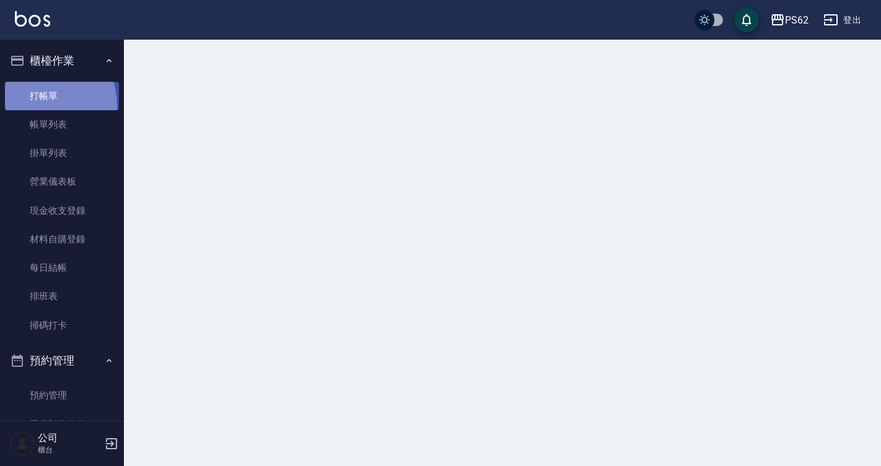
click at [38, 105] on link "打帳單" at bounding box center [62, 96] width 114 height 28
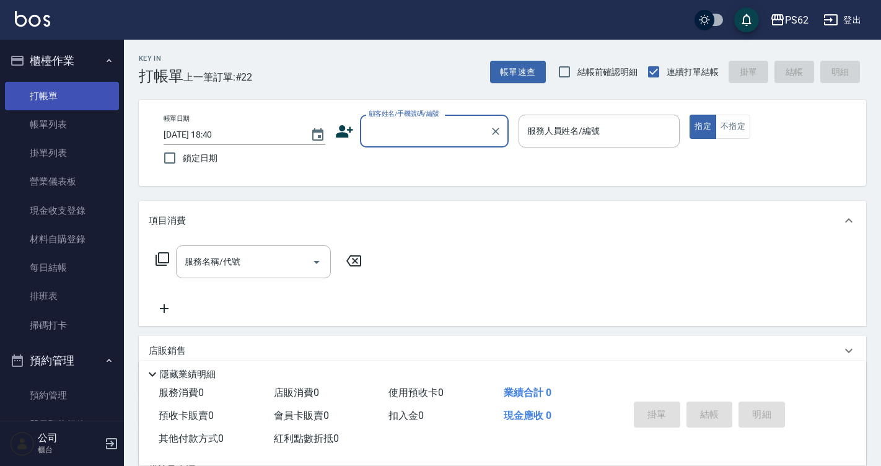
click at [40, 107] on link "打帳單" at bounding box center [62, 96] width 114 height 28
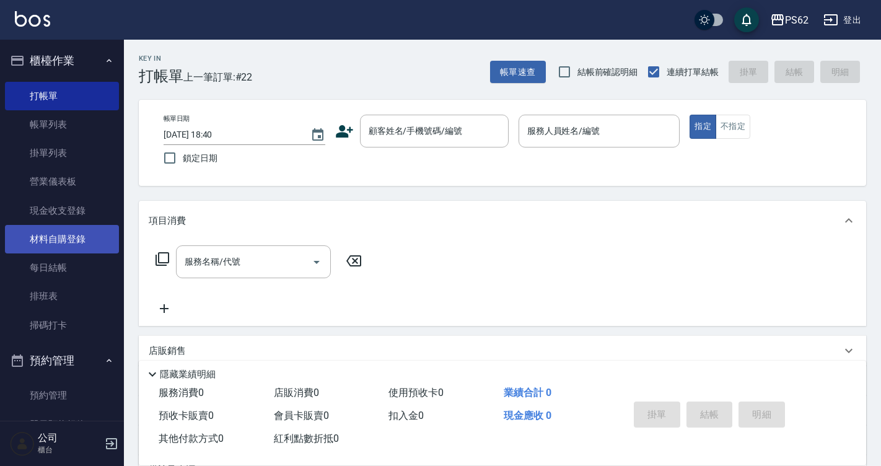
click at [87, 249] on link "材料自購登錄" at bounding box center [62, 239] width 114 height 28
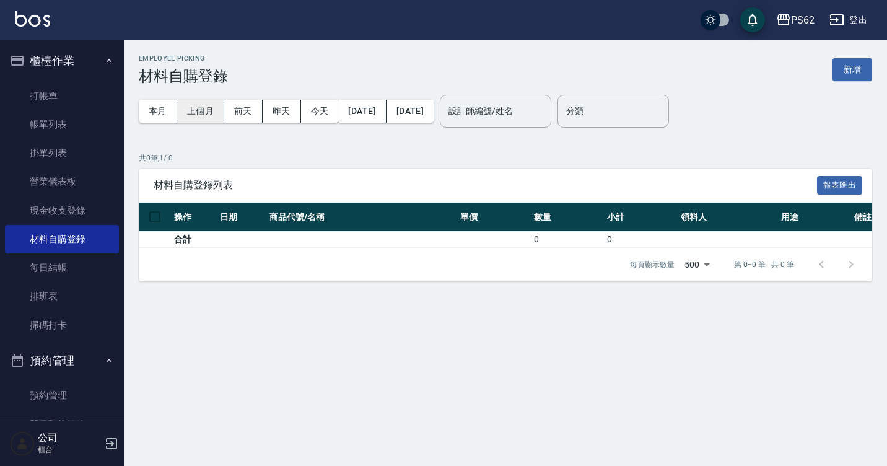
click at [197, 110] on button "上個月" at bounding box center [200, 111] width 47 height 23
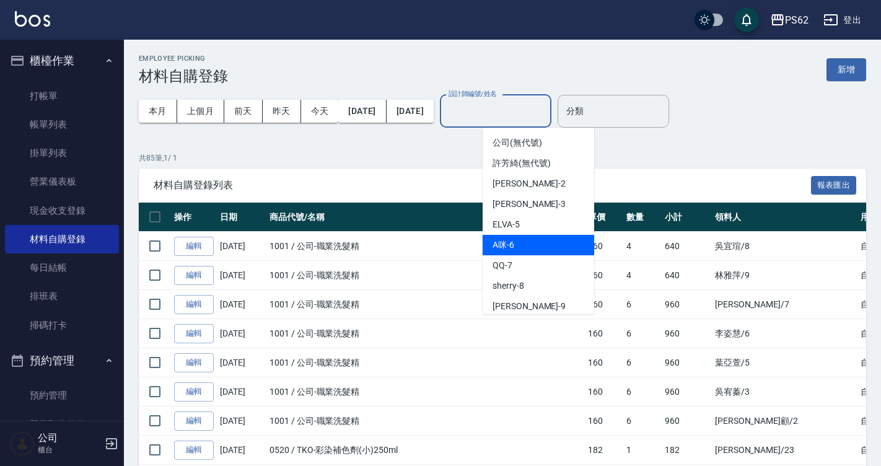
drag, startPoint x: 517, startPoint y: 110, endPoint x: 514, endPoint y: 250, distance: 140.1
click at [514, 250] on span "A咪 -6" at bounding box center [504, 245] width 22 height 13
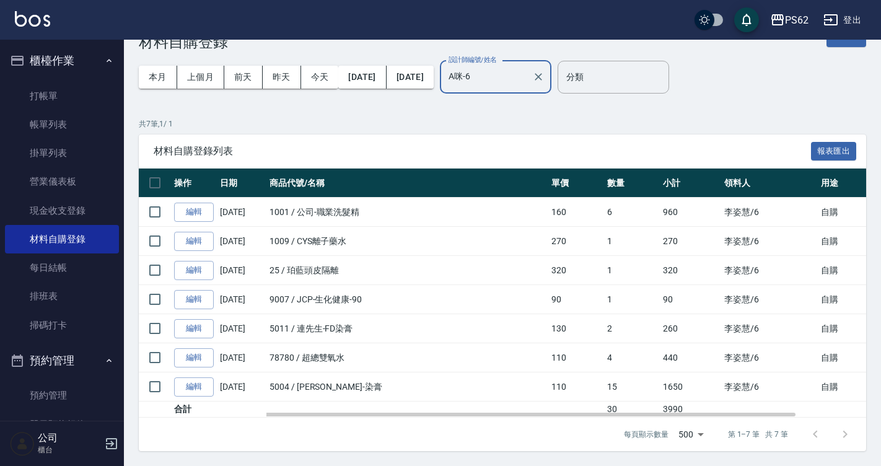
scroll to position [34, 0]
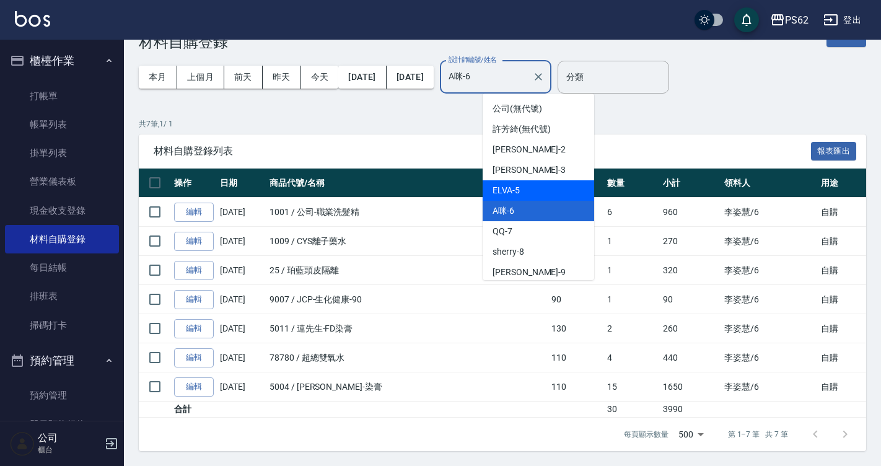
drag, startPoint x: 526, startPoint y: 71, endPoint x: 520, endPoint y: 186, distance: 115.4
click at [520, 186] on body "PS62 登出 櫃檯作業 打帳單 帳單列表 掛單列表 營業儀表板 現金收支登錄 材料自購登錄 每日結帳 排班表 掃碼打卡 預約管理 預約管理 單日預約紀錄 單…" at bounding box center [440, 216] width 881 height 500
click at [520, 186] on div "ELVA -5" at bounding box center [539, 190] width 112 height 20
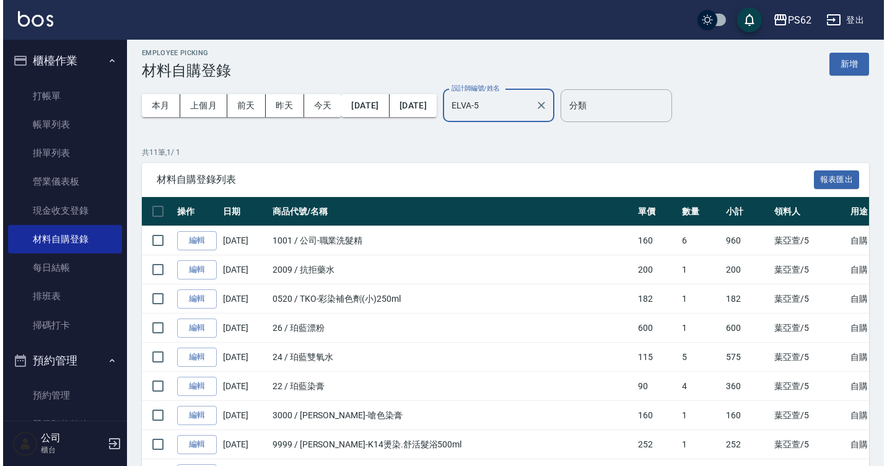
scroll to position [0, 0]
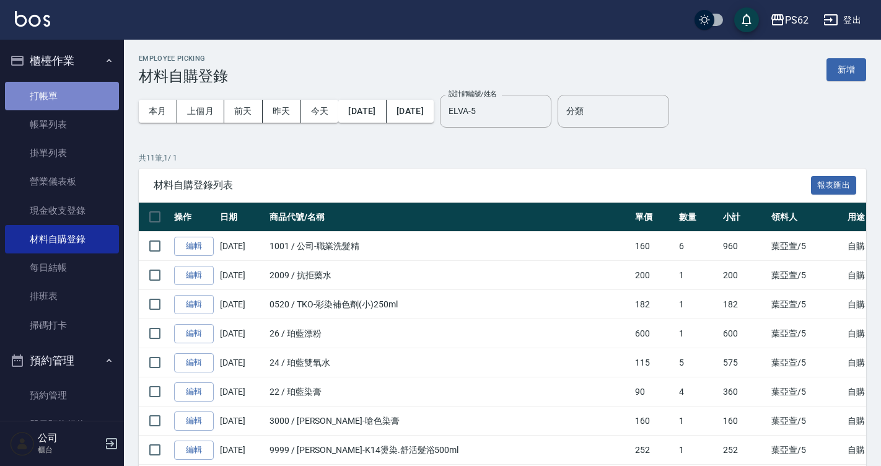
click at [97, 92] on link "打帳單" at bounding box center [62, 96] width 114 height 28
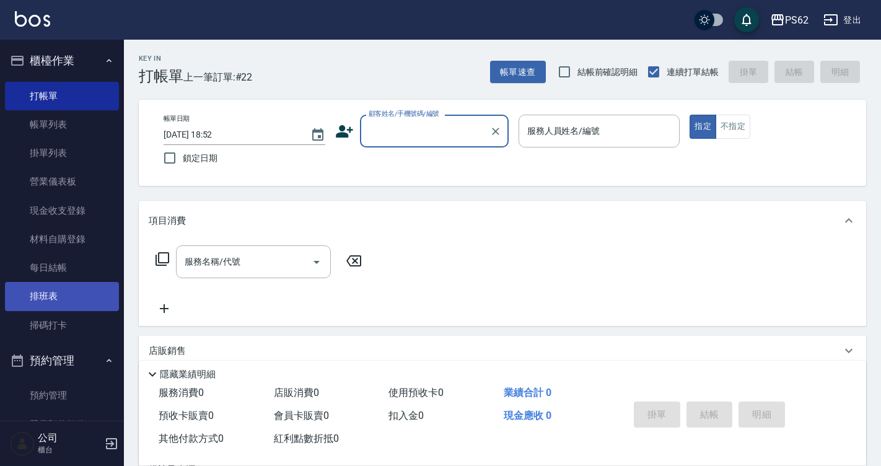
click at [72, 302] on link "排班表" at bounding box center [62, 296] width 114 height 28
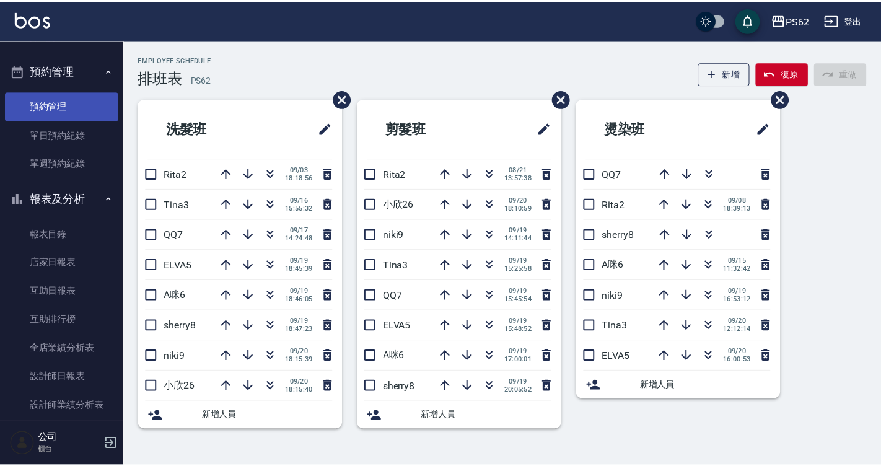
scroll to position [310, 0]
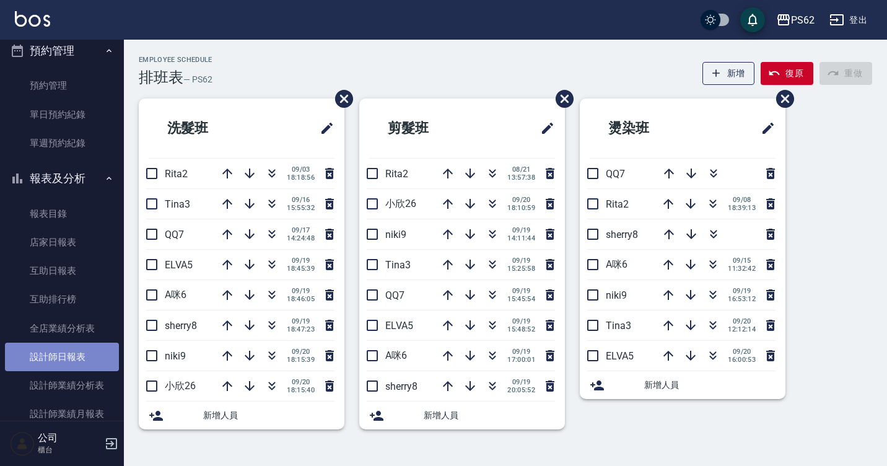
click at [81, 353] on link "設計師日報表" at bounding box center [62, 357] width 114 height 28
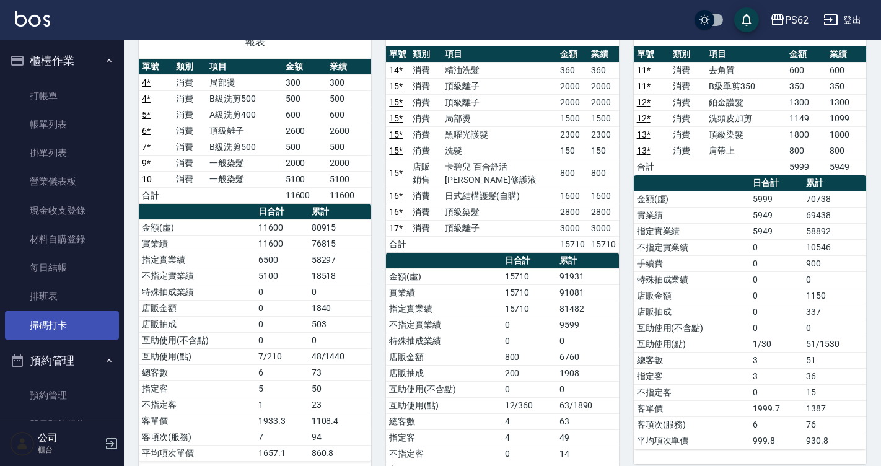
click at [58, 317] on link "掃碼打卡" at bounding box center [62, 325] width 114 height 28
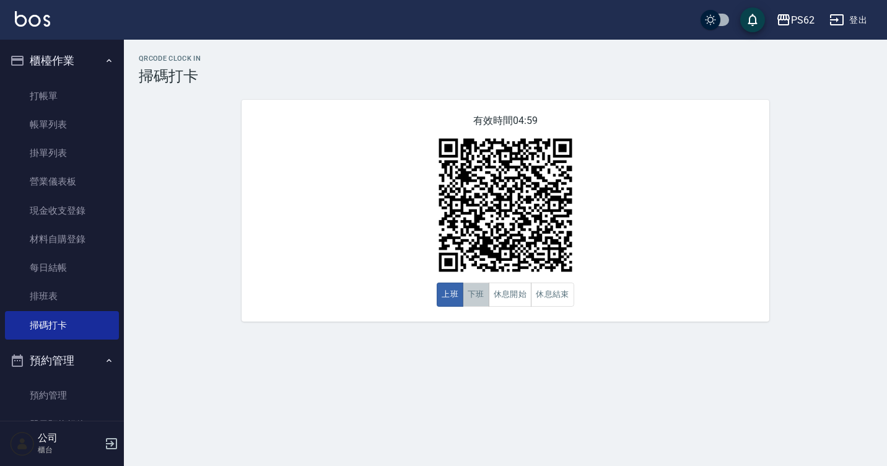
click at [477, 299] on button "下班" at bounding box center [476, 295] width 27 height 24
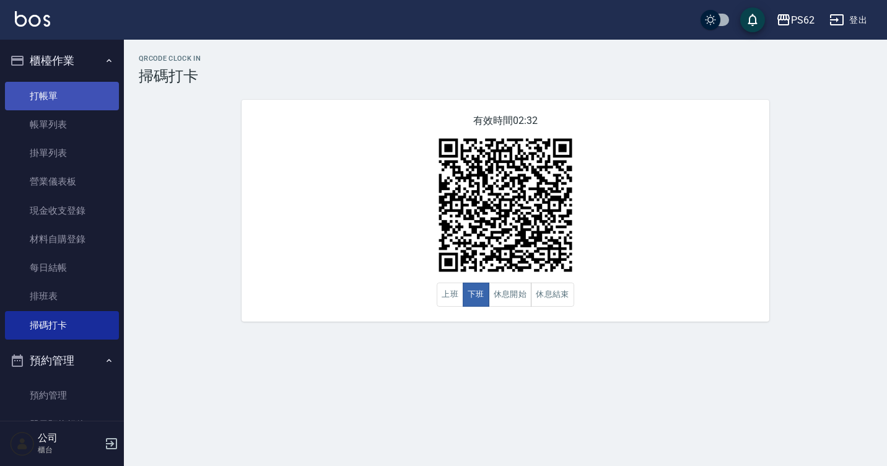
click at [79, 87] on link "打帳單" at bounding box center [62, 96] width 114 height 28
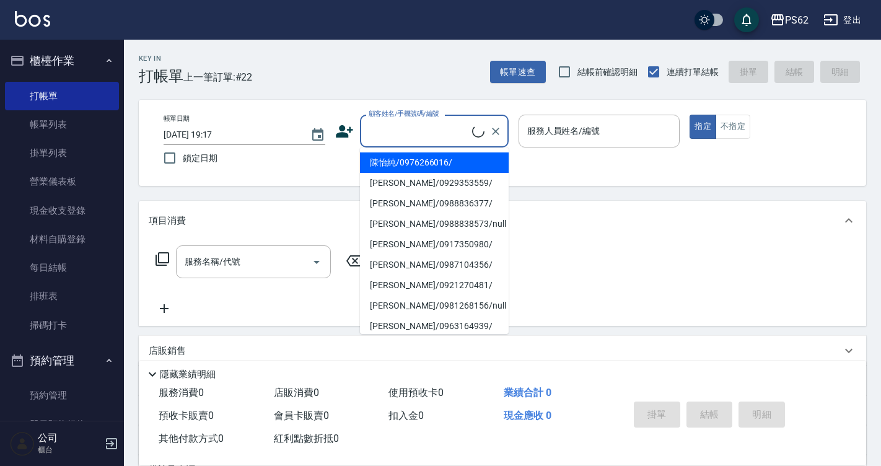
click at [401, 132] on input "顧客姓名/手機號碼/編號" at bounding box center [419, 131] width 107 height 22
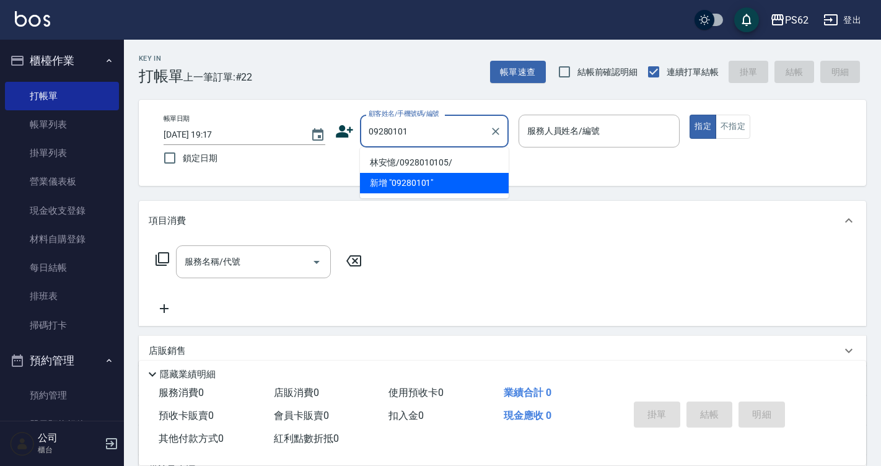
click at [416, 154] on li "林安憶/0928010105/" at bounding box center [434, 162] width 149 height 20
click at [416, 154] on div "帳單日期 2025/09/20 19:17 鎖定日期 顧客姓名/手機號碼/編號 09280101 顧客姓名/手機號碼/編號 服務人員姓名/編號 服務人員姓名/…" at bounding box center [503, 143] width 698 height 56
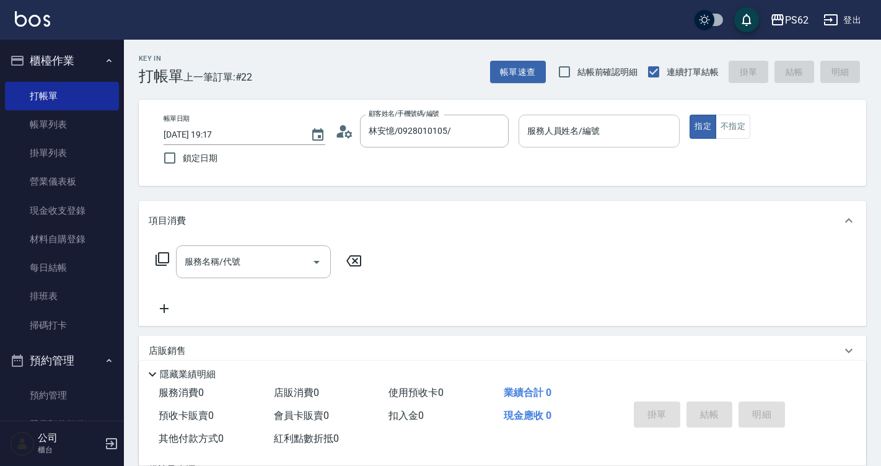
click at [569, 127] on input "服務人員姓名/編號" at bounding box center [599, 131] width 151 height 22
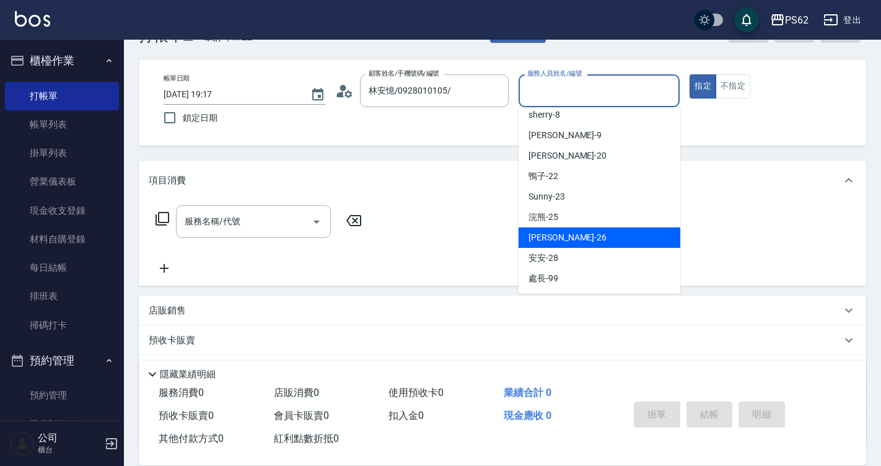
scroll to position [62, 0]
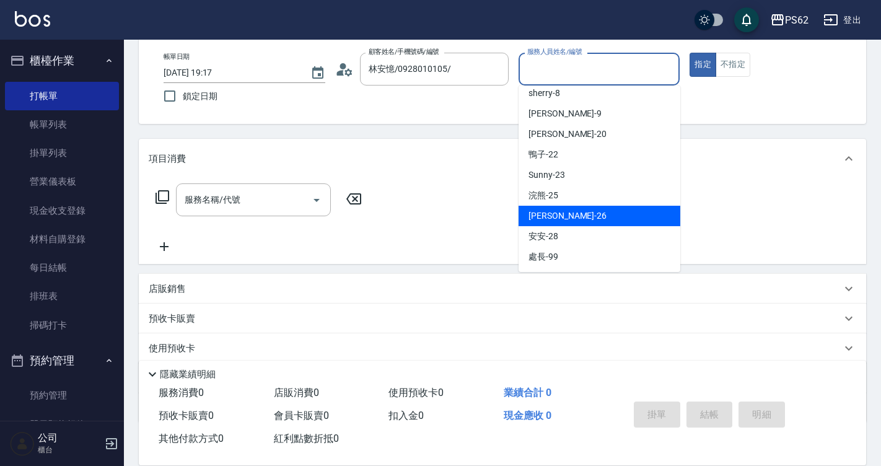
click at [546, 222] on div "小欣 -26" at bounding box center [600, 216] width 162 height 20
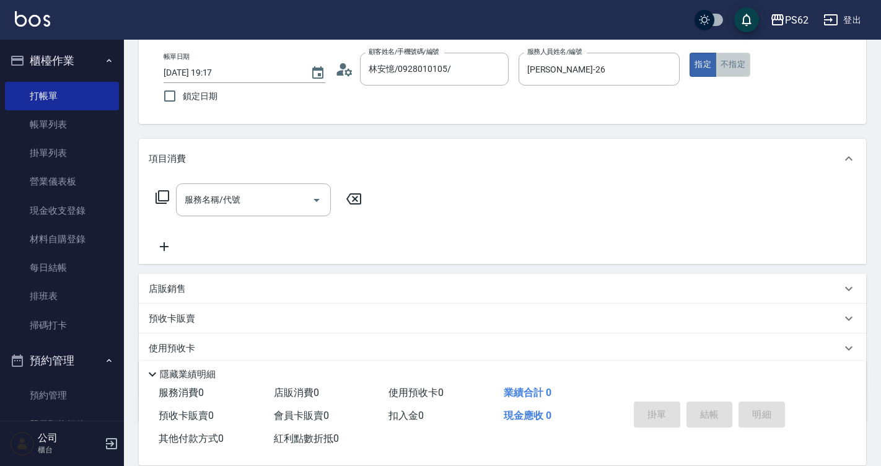
click at [719, 59] on button "不指定" at bounding box center [733, 65] width 35 height 24
click at [235, 198] on input "服務名稱/代號" at bounding box center [244, 200] width 125 height 22
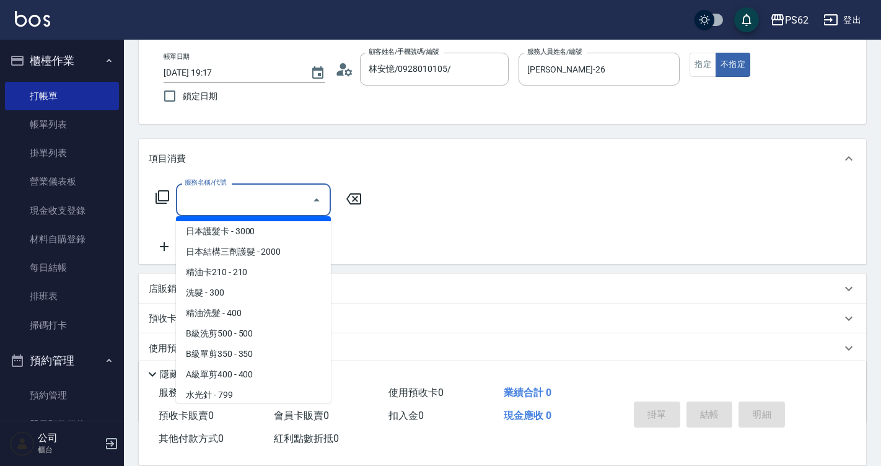
scroll to position [124, 0]
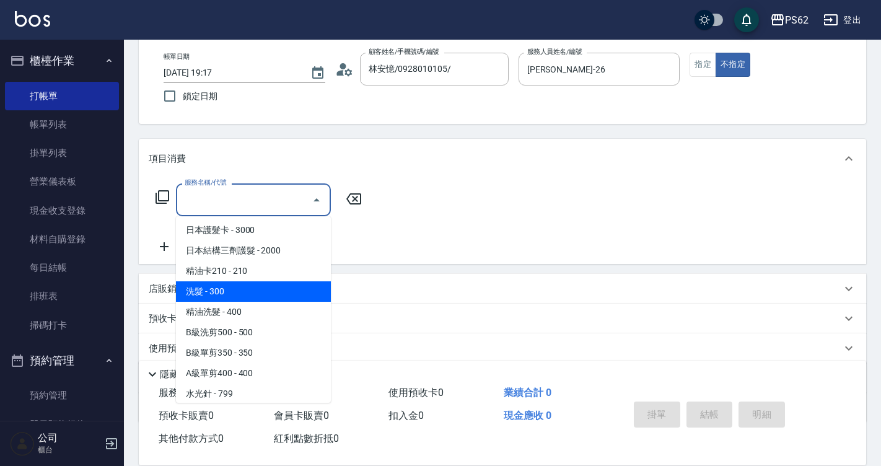
click at [252, 295] on span "洗髮 - 300" at bounding box center [253, 291] width 155 height 20
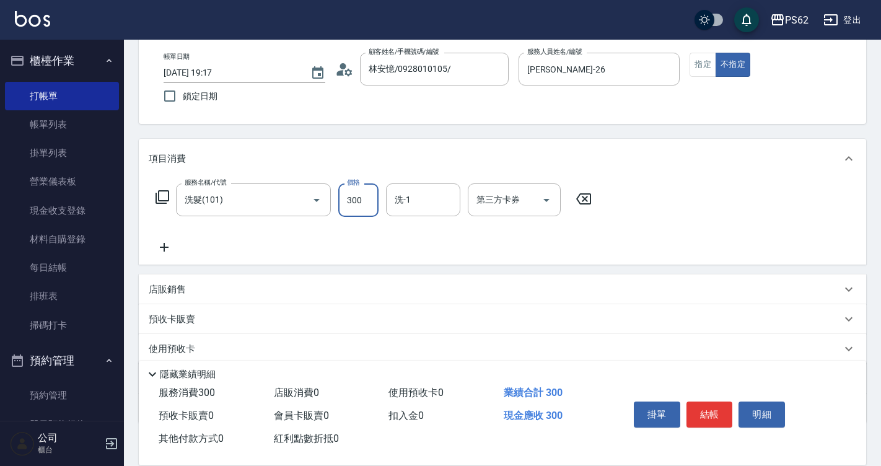
click at [367, 199] on input "300" at bounding box center [358, 199] width 40 height 33
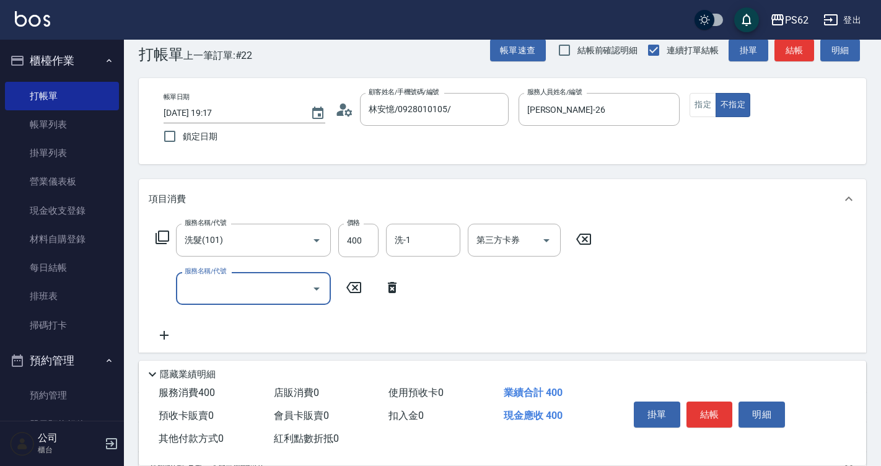
scroll to position [0, 0]
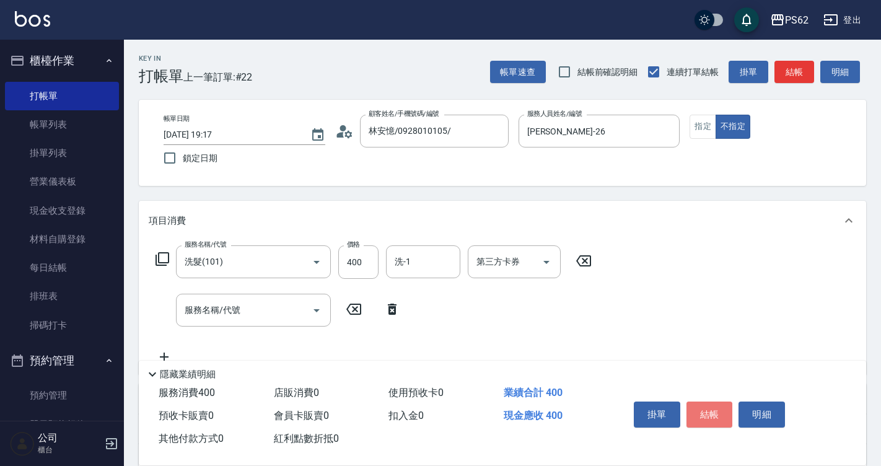
click at [711, 415] on button "結帳" at bounding box center [709, 414] width 46 height 26
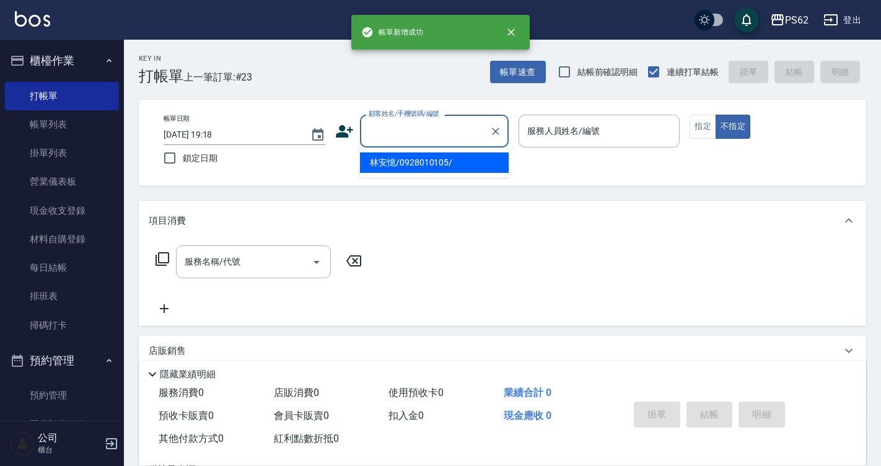
click at [388, 139] on input "顧客姓名/手機號碼/編號" at bounding box center [425, 131] width 119 height 22
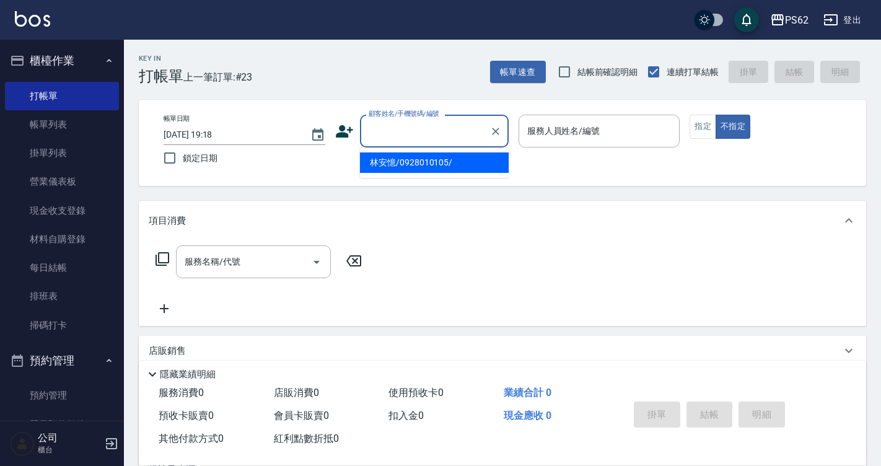
click at [388, 163] on li "林安憶/0928010105/" at bounding box center [434, 162] width 149 height 20
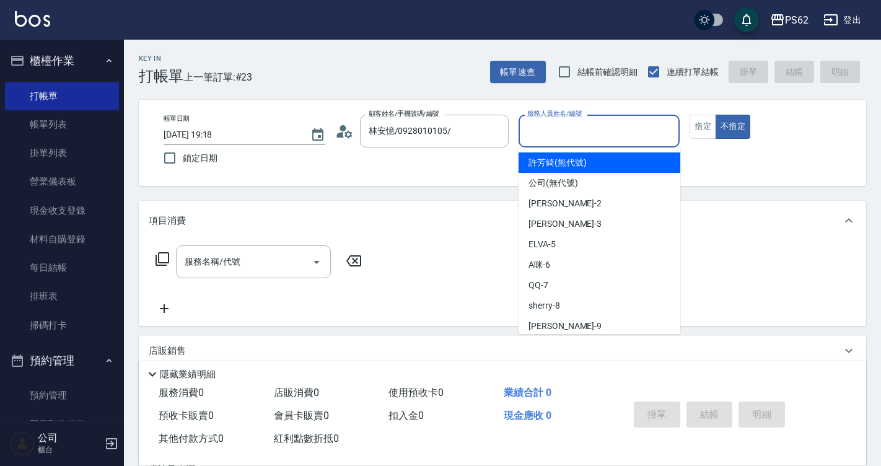
click at [572, 134] on input "服務人員姓名/編號" at bounding box center [599, 131] width 151 height 22
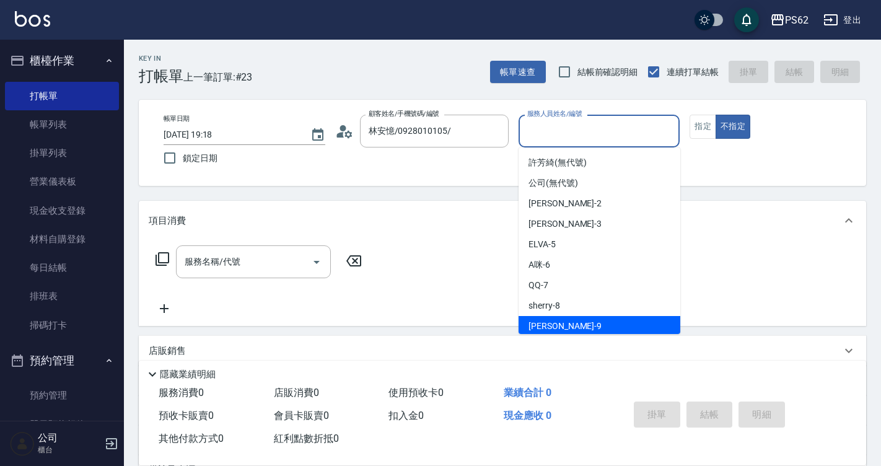
click at [551, 325] on div "niki -9" at bounding box center [600, 326] width 162 height 20
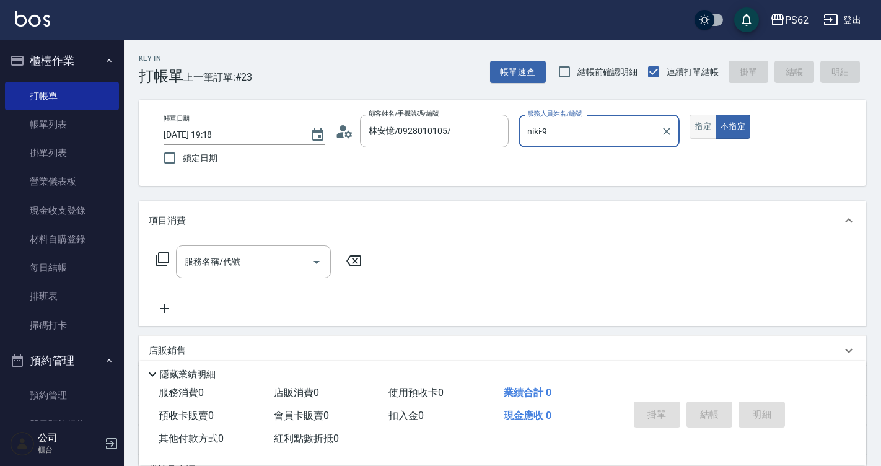
click at [706, 131] on button "指定" at bounding box center [703, 127] width 27 height 24
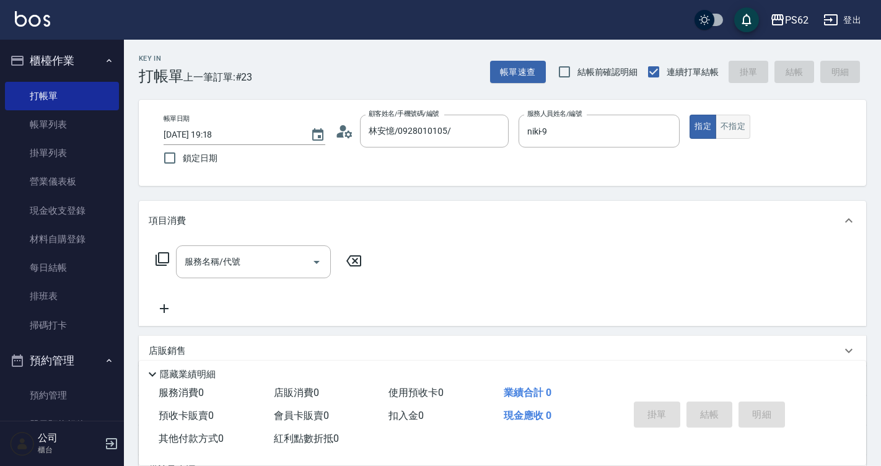
click at [722, 125] on button "不指定" at bounding box center [733, 127] width 35 height 24
click at [237, 270] on input "服務名稱/代號" at bounding box center [244, 262] width 125 height 22
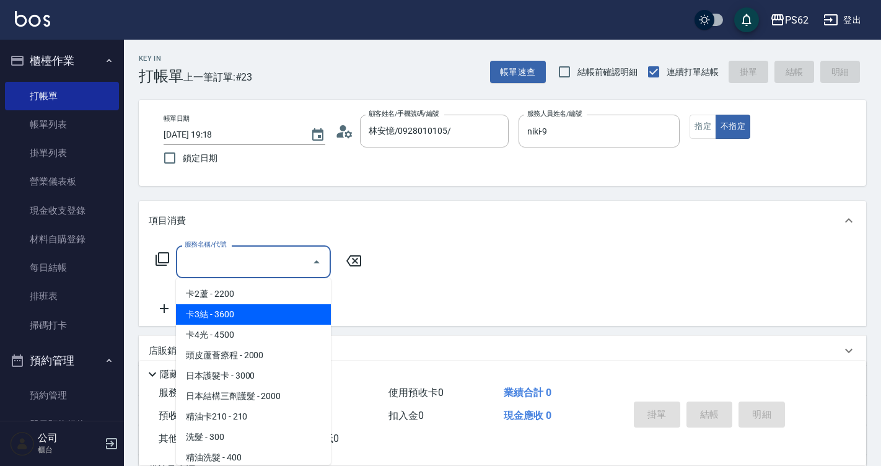
scroll to position [62, 0]
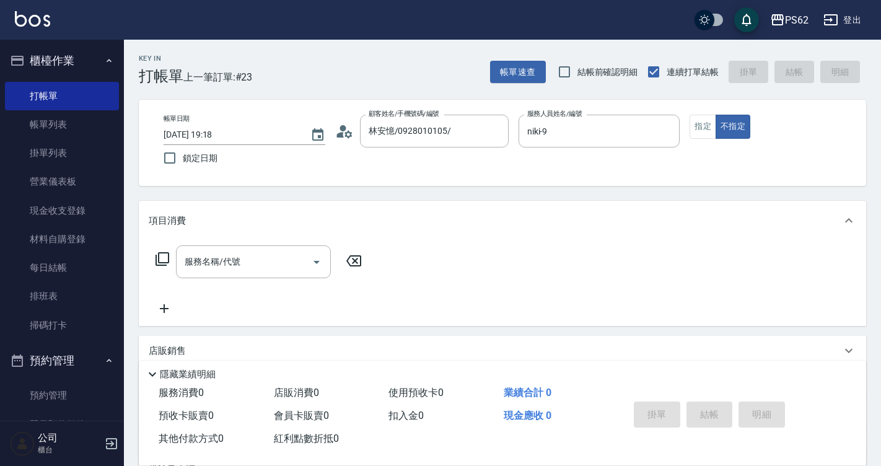
click at [468, 218] on div "項目消費" at bounding box center [495, 220] width 693 height 13
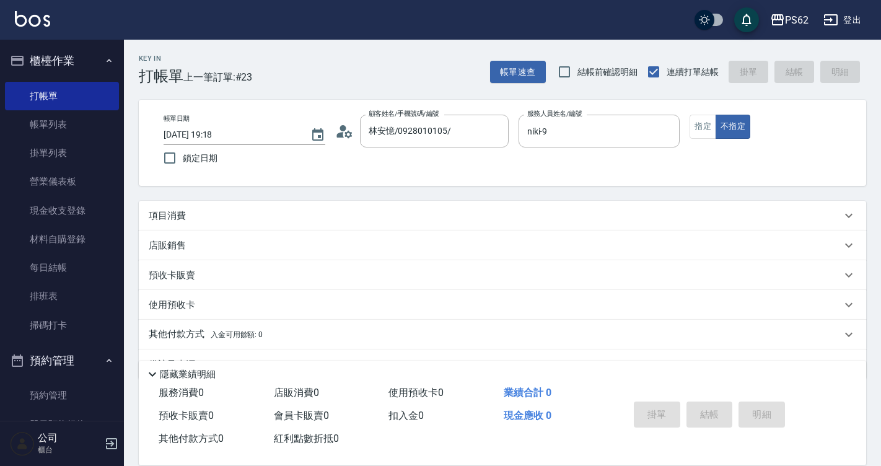
click at [175, 220] on p "項目消費" at bounding box center [167, 215] width 37 height 13
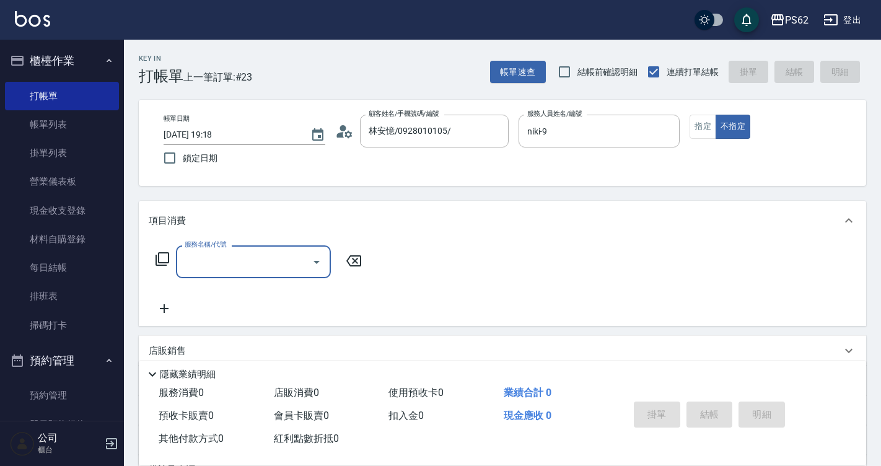
scroll to position [0, 0]
click at [234, 253] on input "服務名稱/代號" at bounding box center [244, 262] width 125 height 22
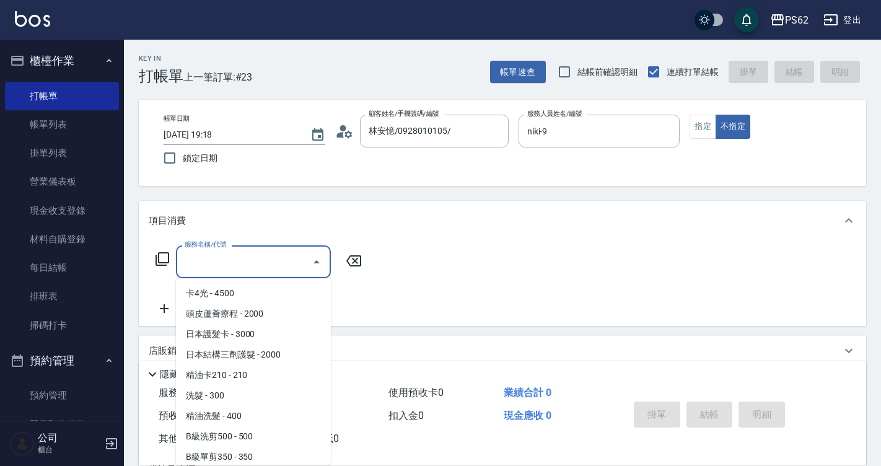
scroll to position [186, 0]
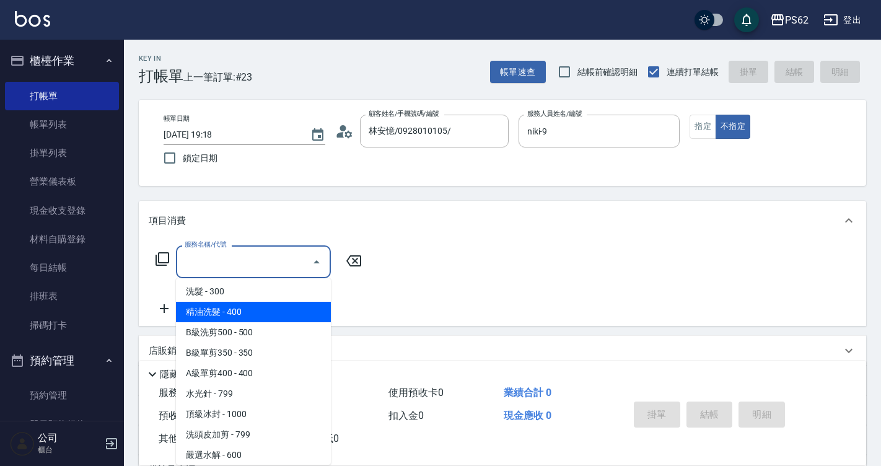
click at [237, 312] on span "精油洗髮 - 400" at bounding box center [253, 312] width 155 height 20
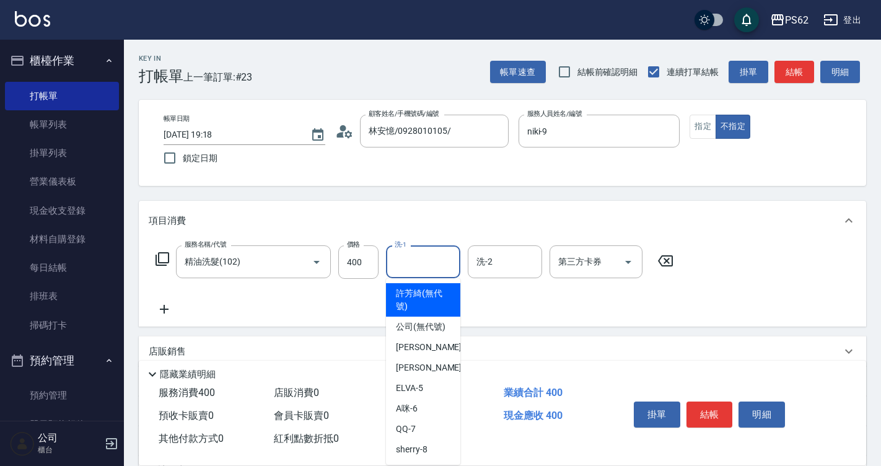
click at [432, 267] on input "洗-1" at bounding box center [423, 262] width 63 height 22
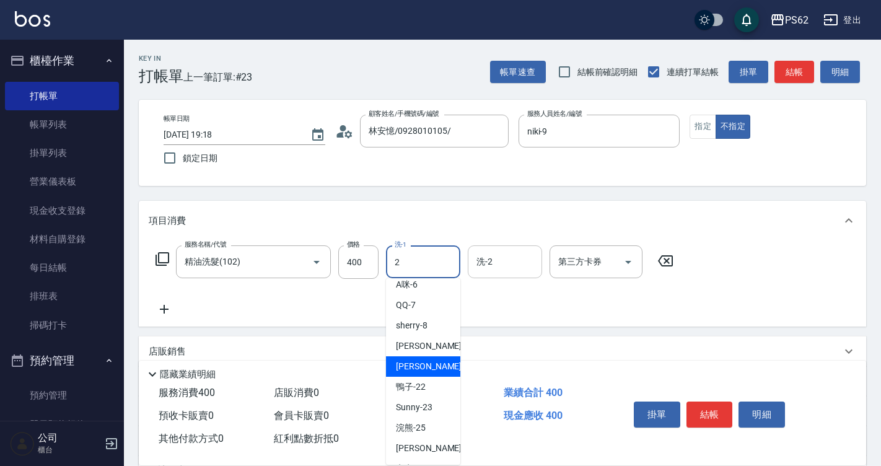
scroll to position [0, 0]
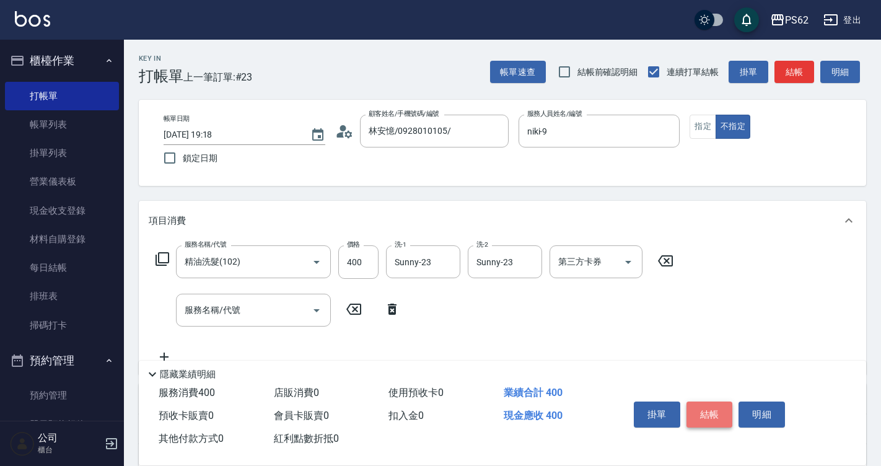
click at [705, 411] on button "結帳" at bounding box center [709, 414] width 46 height 26
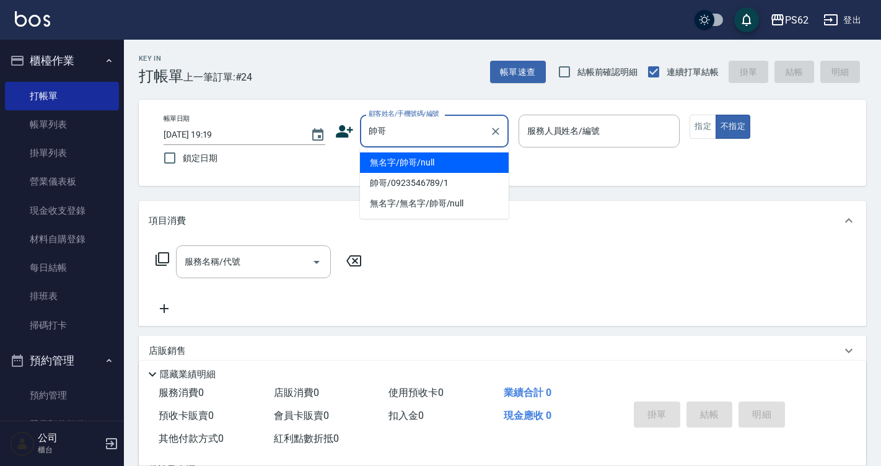
click at [418, 159] on li "無名字/帥哥/null" at bounding box center [434, 162] width 149 height 20
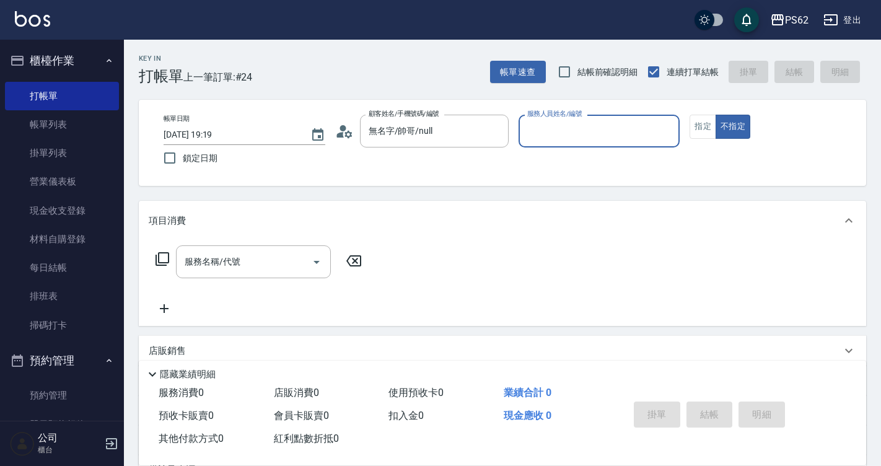
click at [628, 128] on input "服務人員姓名/編號" at bounding box center [599, 131] width 151 height 22
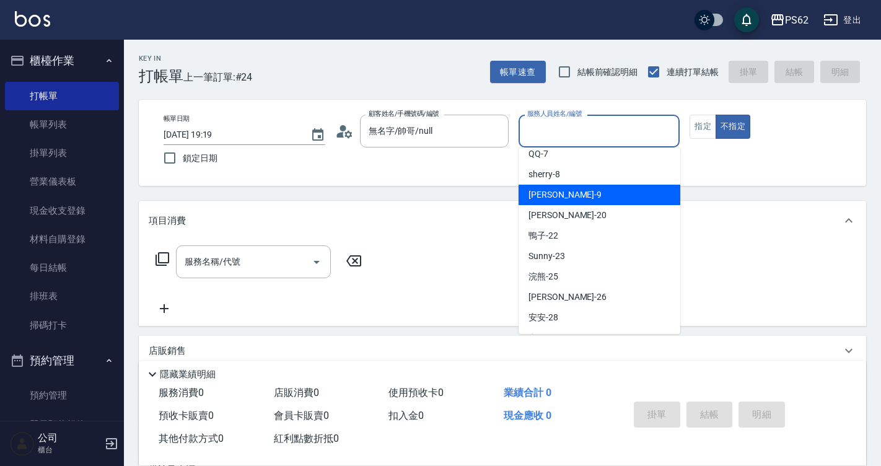
scroll to position [151, 0]
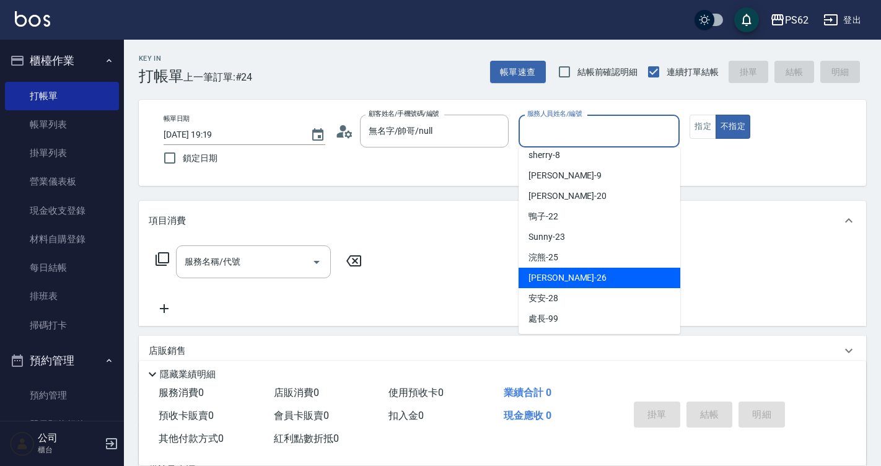
click at [564, 278] on div "小欣 -26" at bounding box center [600, 278] width 162 height 20
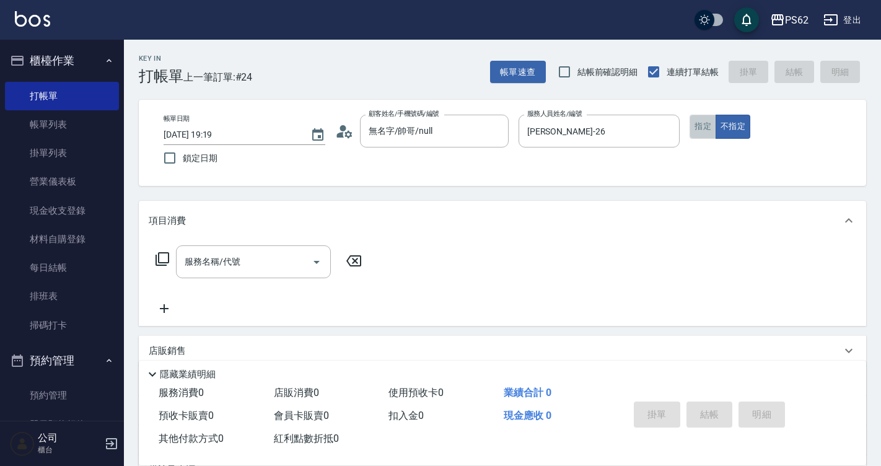
click at [708, 127] on button "指定" at bounding box center [703, 127] width 27 height 24
click at [233, 250] on div "服務名稱/代號" at bounding box center [253, 261] width 155 height 33
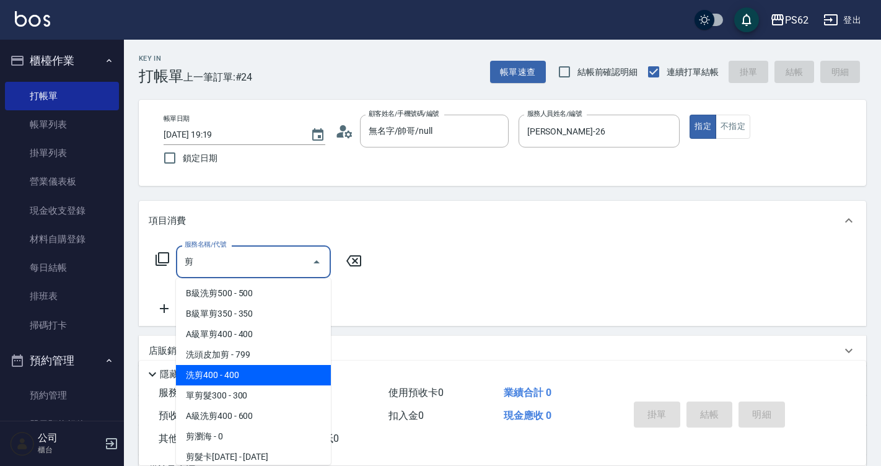
click at [245, 374] on span "洗剪400 - 400" at bounding box center [253, 375] width 155 height 20
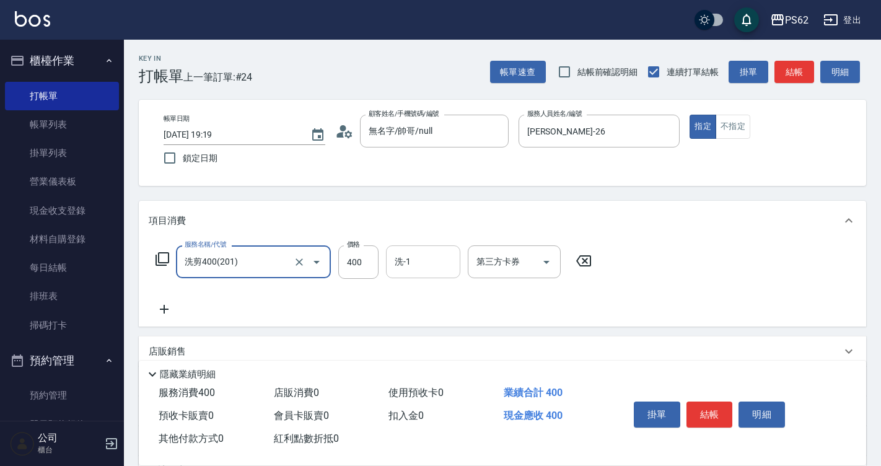
click at [410, 257] on input "洗-1" at bounding box center [423, 262] width 63 height 22
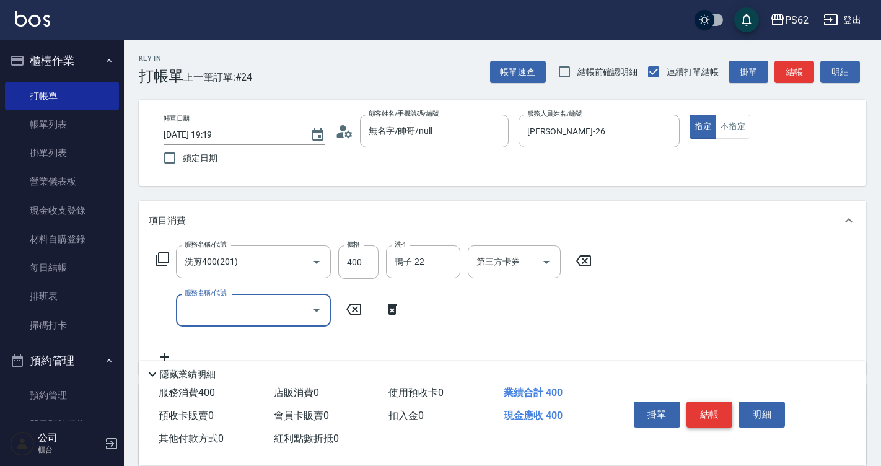
click at [706, 401] on button "結帳" at bounding box center [709, 414] width 46 height 26
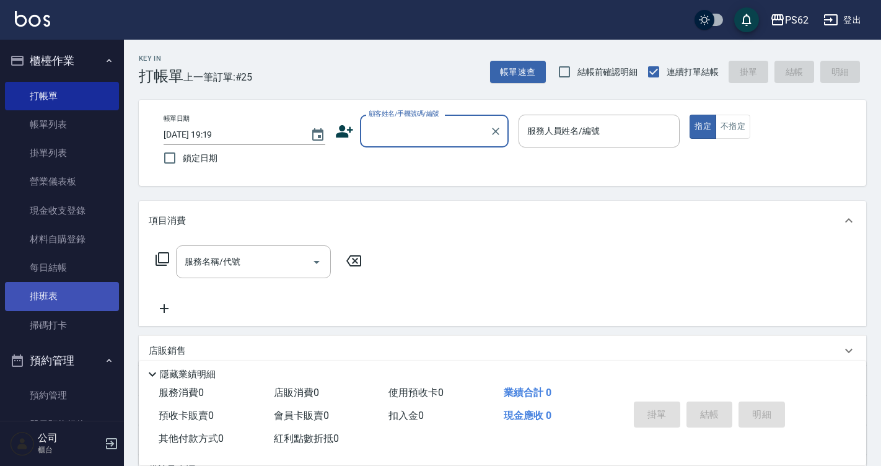
click at [80, 292] on link "排班表" at bounding box center [62, 296] width 114 height 28
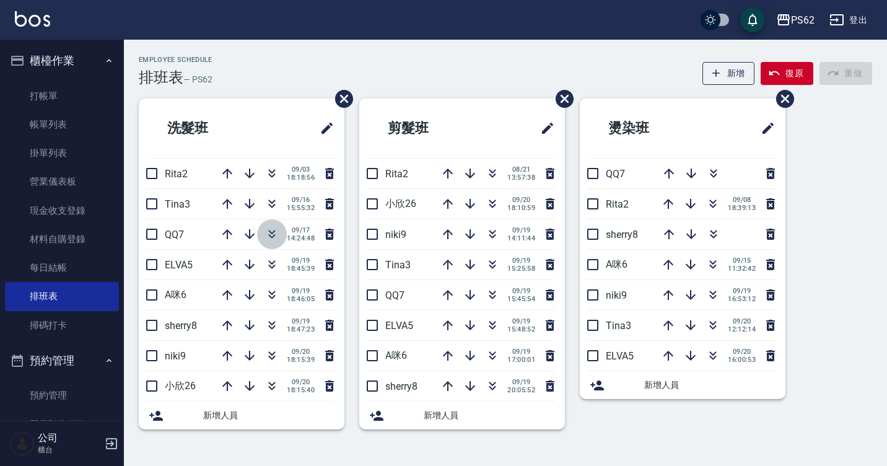
click at [268, 240] on icon "button" at bounding box center [272, 234] width 15 height 15
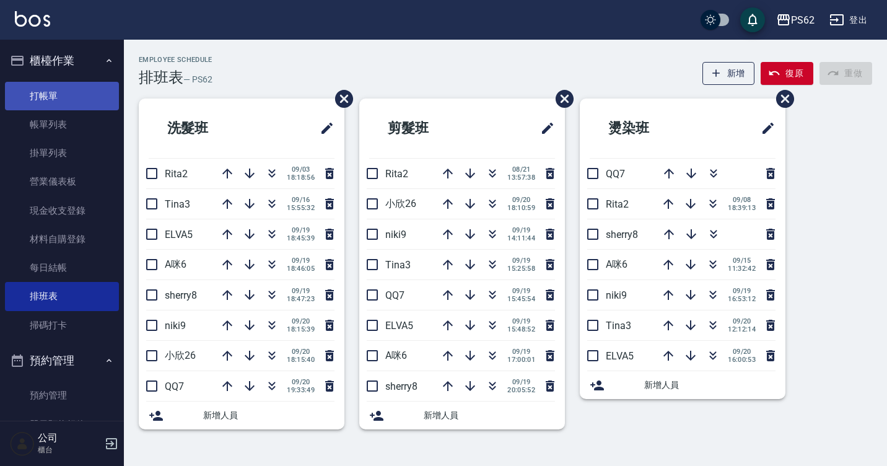
drag, startPoint x: 20, startPoint y: 110, endPoint x: 100, endPoint y: 85, distance: 84.3
click at [20, 110] on link "帳單列表" at bounding box center [62, 124] width 114 height 28
click at [27, 96] on link "打帳單" at bounding box center [62, 96] width 114 height 28
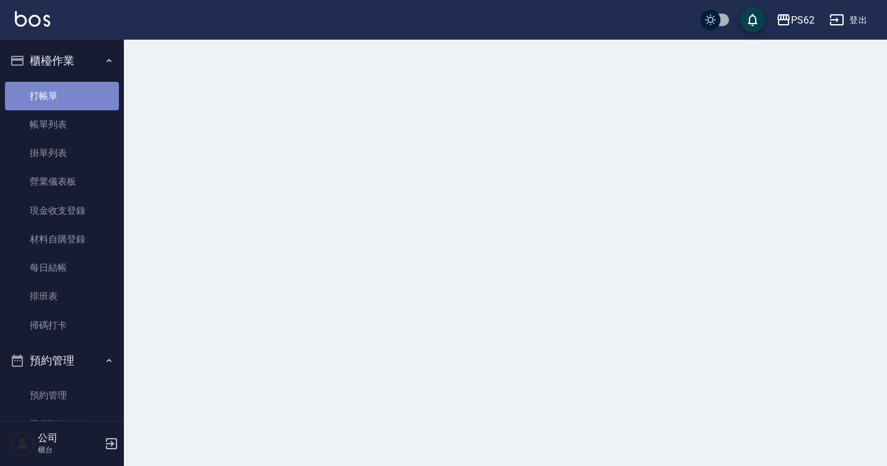
click at [102, 90] on link "打帳單" at bounding box center [62, 96] width 114 height 28
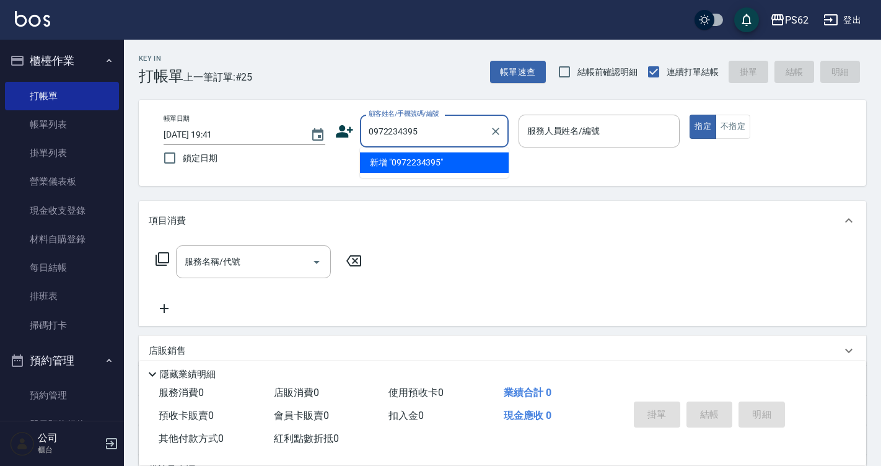
click at [409, 123] on input "0972234395" at bounding box center [425, 131] width 119 height 22
click at [338, 131] on icon at bounding box center [344, 131] width 19 height 19
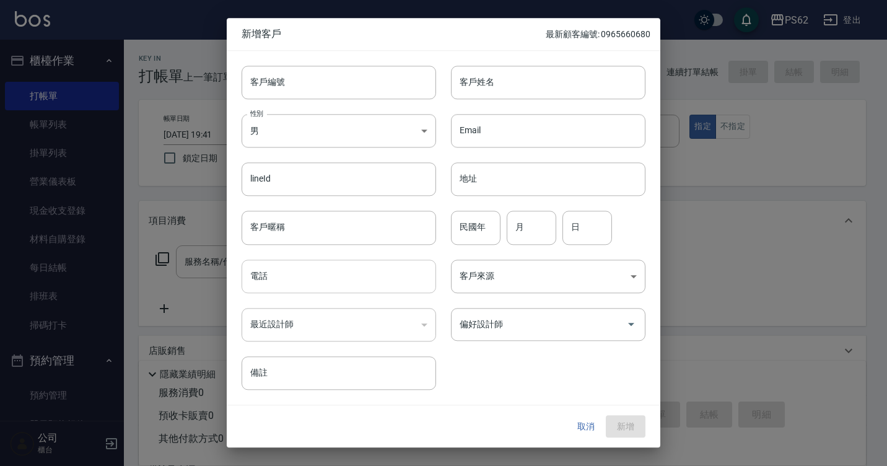
click at [294, 270] on input "電話" at bounding box center [339, 276] width 195 height 33
paste input "0972234395"
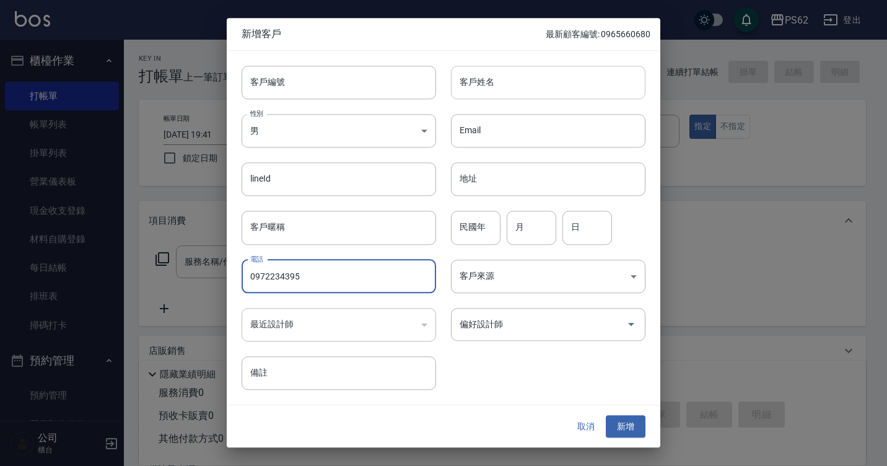
click at [483, 84] on input "客戶姓名" at bounding box center [548, 82] width 195 height 33
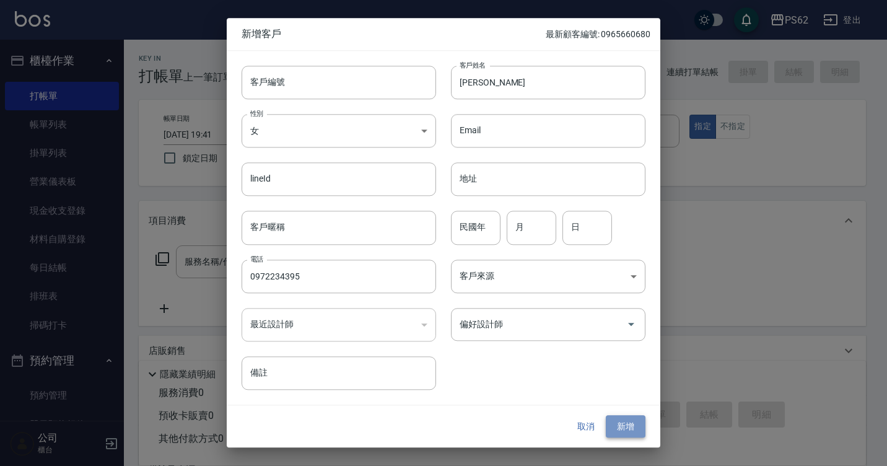
click at [626, 424] on button "新增" at bounding box center [626, 426] width 40 height 23
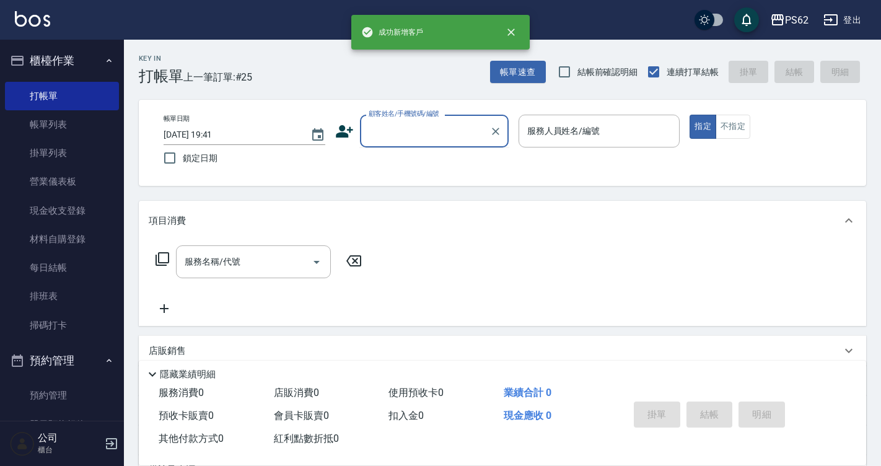
click at [426, 135] on input "顧客姓名/手機號碼/編號" at bounding box center [425, 131] width 119 height 22
paste input "0972234395"
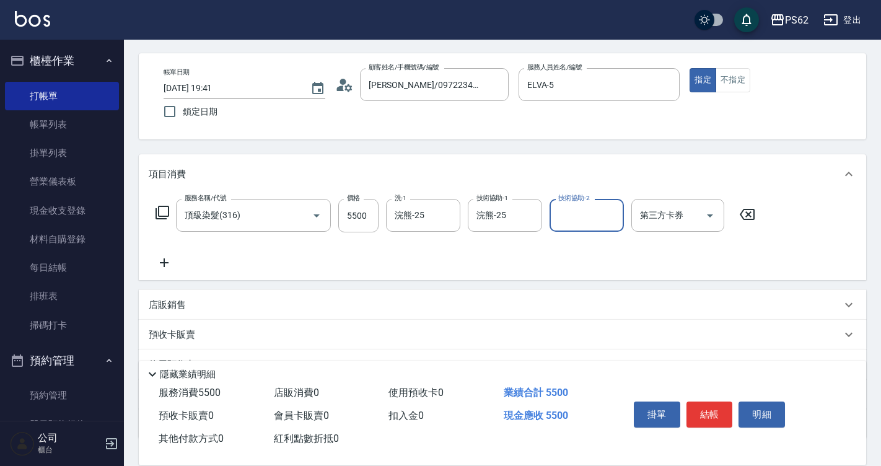
scroll to position [138, 0]
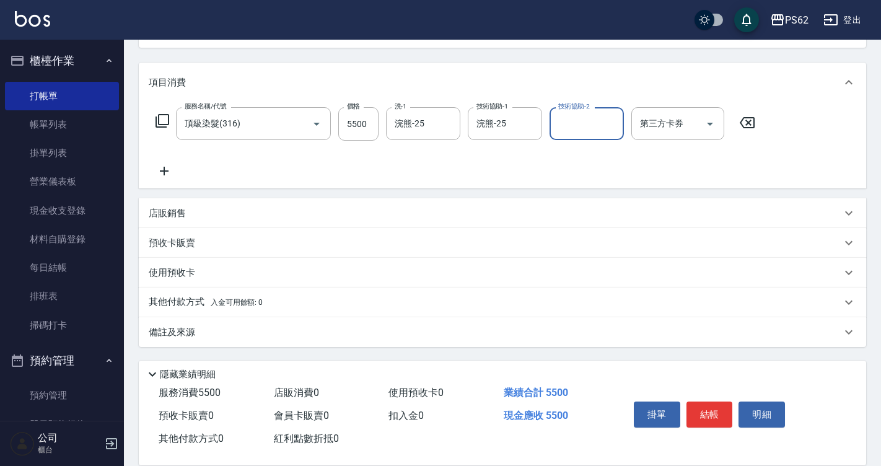
click at [178, 302] on p "其他付款方式 入金可用餘額: 0" at bounding box center [206, 303] width 114 height 14
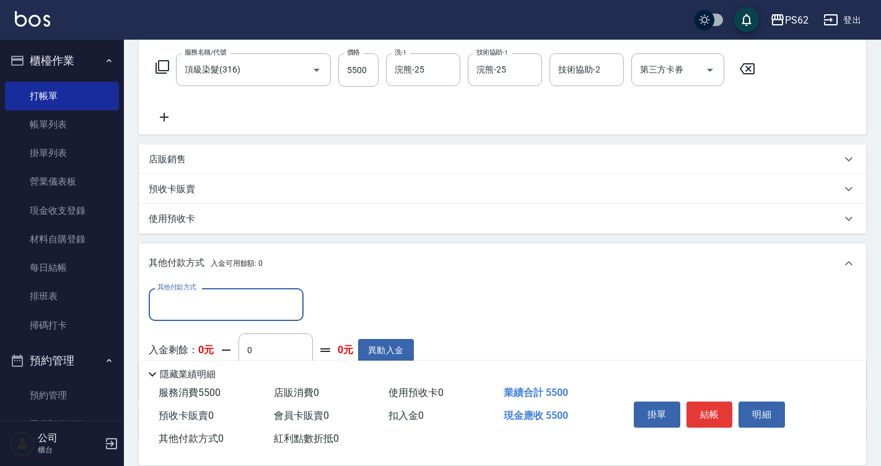
scroll to position [0, 0]
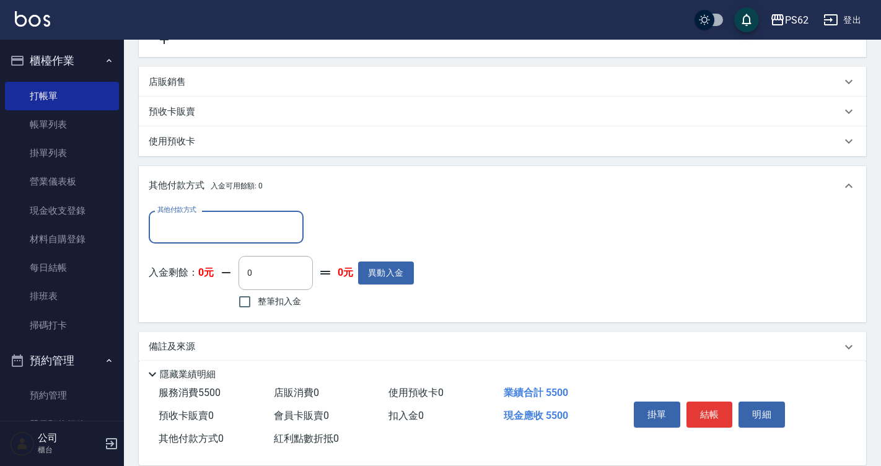
click at [195, 228] on input "其他付款方式" at bounding box center [226, 227] width 144 height 22
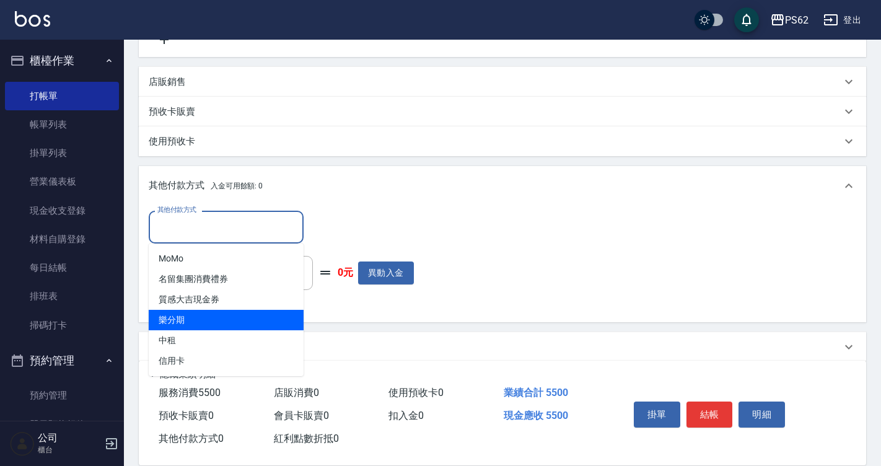
drag, startPoint x: 172, startPoint y: 337, endPoint x: 190, endPoint y: 309, distance: 33.2
click at [172, 337] on span "中租" at bounding box center [226, 340] width 155 height 20
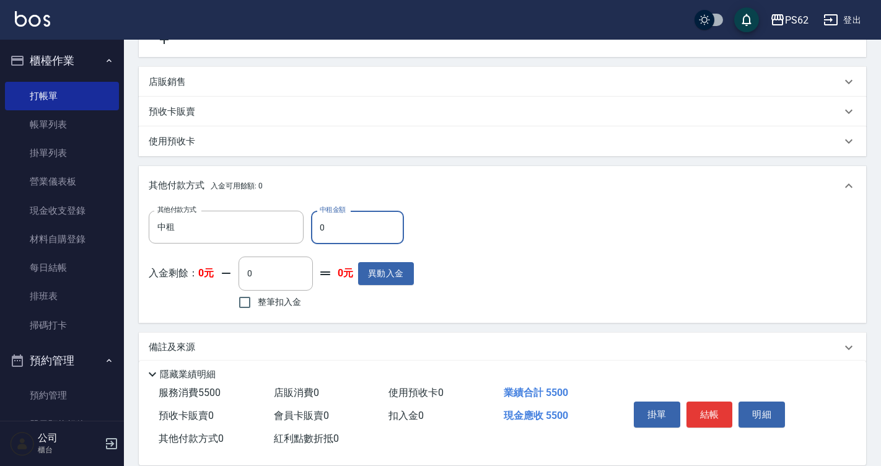
click at [318, 226] on input "0" at bounding box center [357, 227] width 93 height 33
click at [233, 230] on input "中租" at bounding box center [216, 227] width 125 height 22
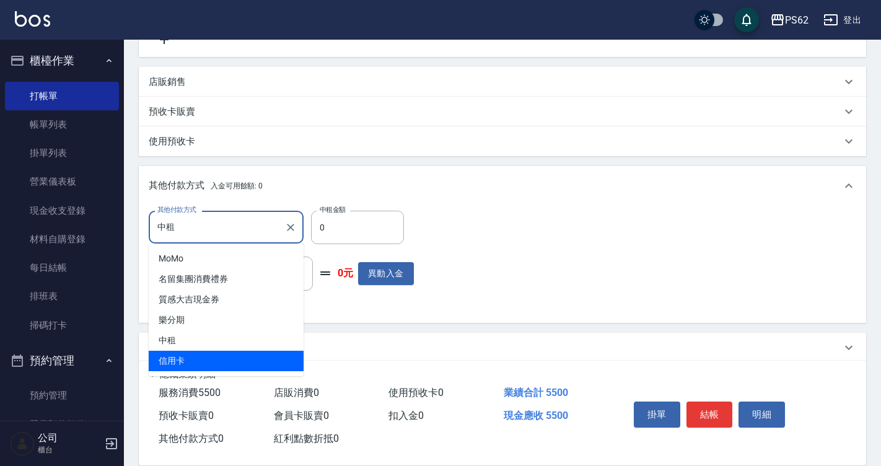
click at [183, 357] on span "信用卡" at bounding box center [226, 361] width 155 height 20
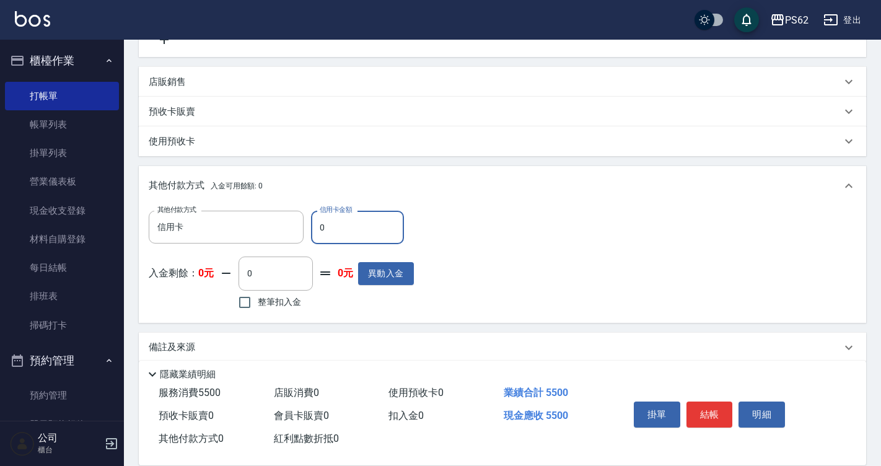
click at [370, 230] on input "0" at bounding box center [357, 227] width 93 height 33
click at [715, 417] on button "結帳" at bounding box center [709, 414] width 46 height 26
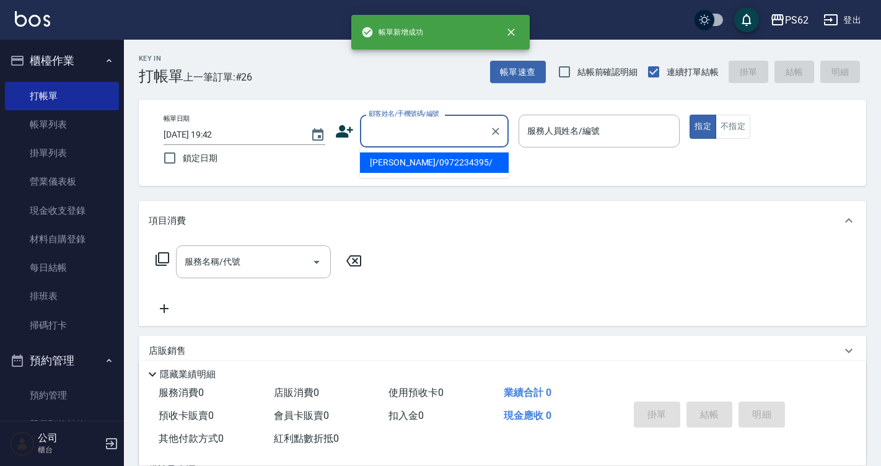
click at [395, 122] on input "顧客姓名/手機號碼/編號" at bounding box center [425, 131] width 119 height 22
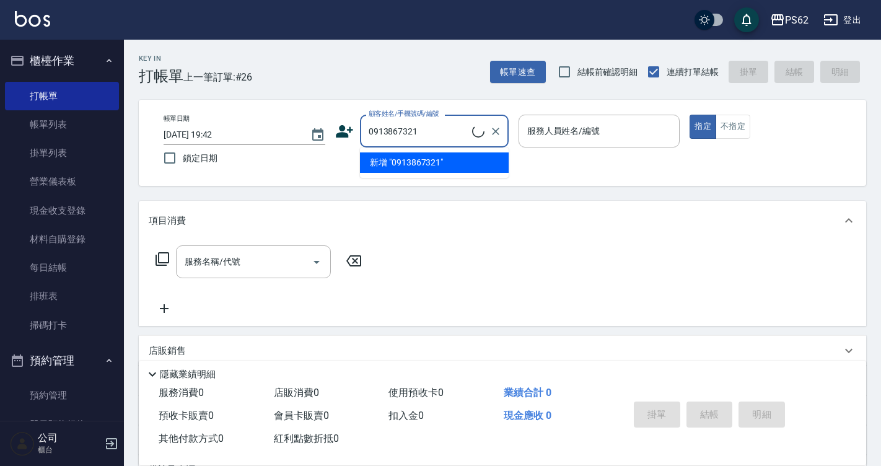
click at [398, 133] on input "0913867321" at bounding box center [419, 131] width 107 height 22
click at [398, 133] on input "0913867321" at bounding box center [425, 131] width 119 height 22
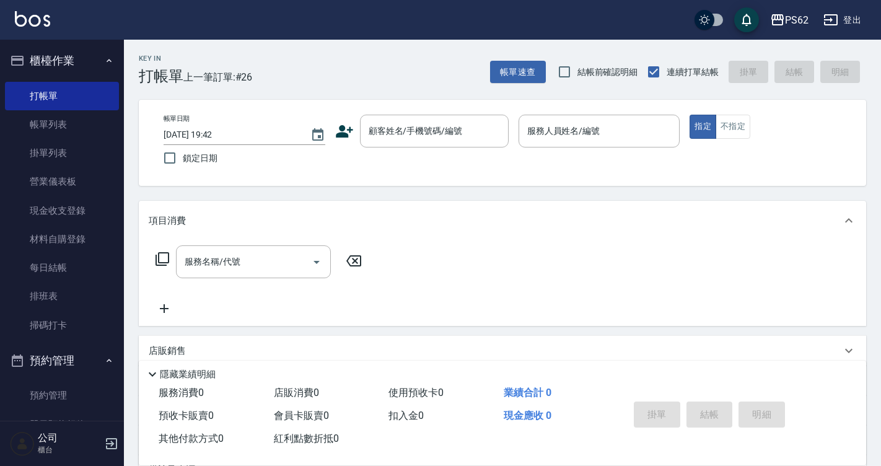
click at [354, 136] on div "顧客姓名/手機號碼/編號 顧客姓名/手機號碼/編號" at bounding box center [421, 131] width 173 height 33
click at [344, 131] on icon at bounding box center [344, 131] width 19 height 19
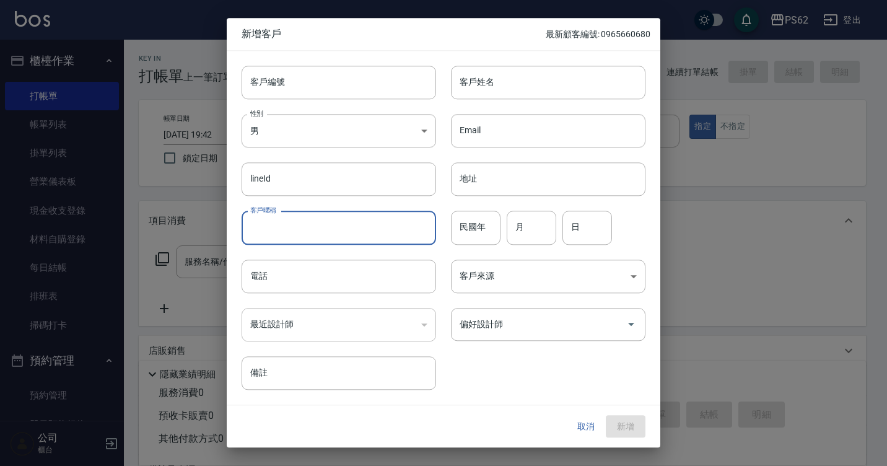
click at [276, 226] on input "客戶暱稱" at bounding box center [339, 227] width 195 height 33
click at [514, 74] on input "客戶姓名" at bounding box center [548, 82] width 195 height 33
paste input "0913867321"
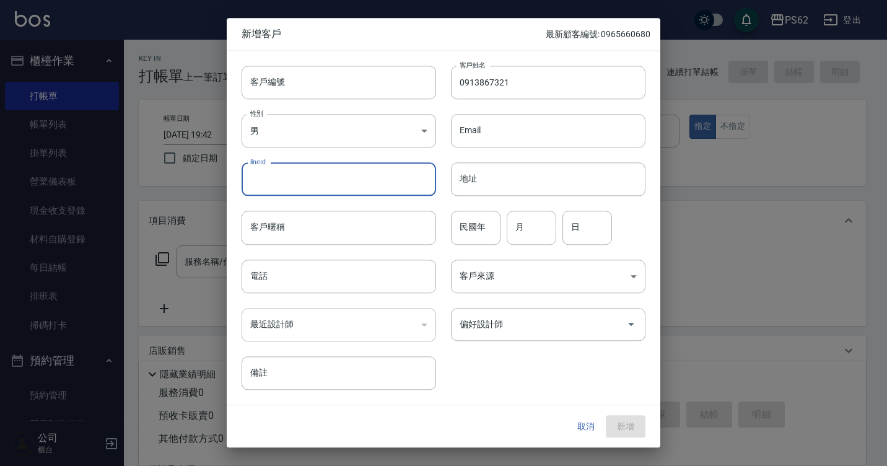
click at [325, 177] on input "lineId" at bounding box center [339, 179] width 195 height 33
paste input "0913867321"
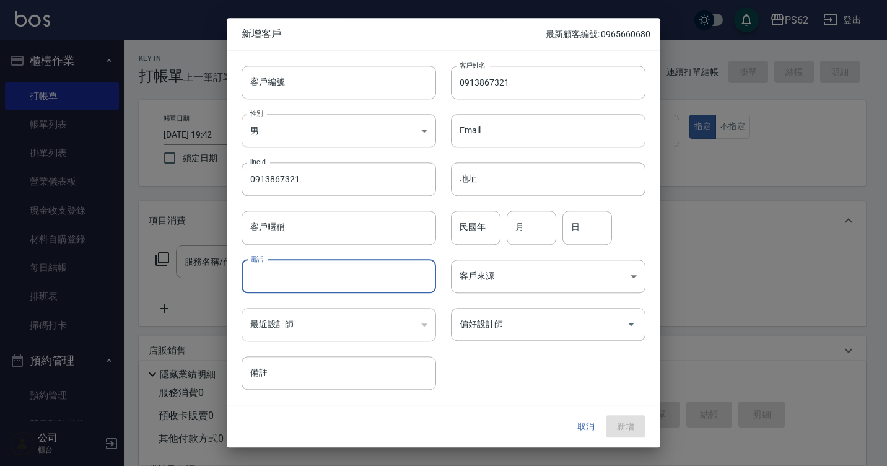
click at [291, 280] on input "電話" at bounding box center [339, 276] width 195 height 33
click at [291, 281] on input "電話" at bounding box center [339, 276] width 195 height 33
paste input "0913867321"
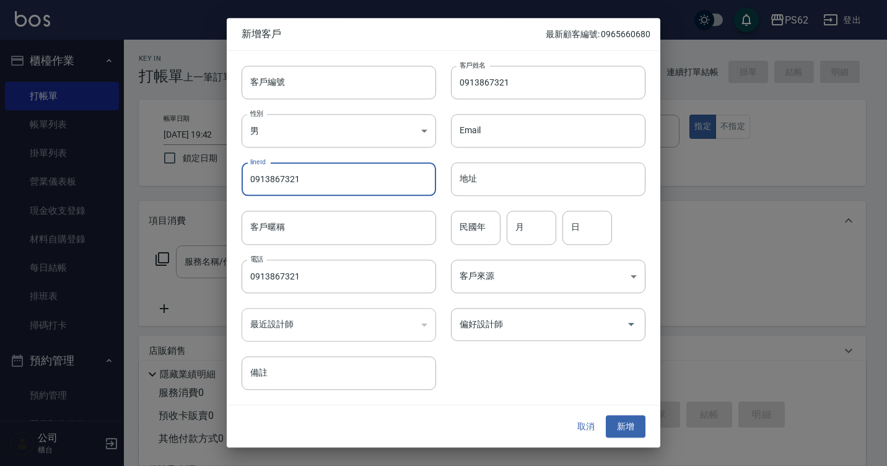
click at [337, 183] on input "0913867321" at bounding box center [339, 179] width 195 height 33
drag, startPoint x: 411, startPoint y: 174, endPoint x: 216, endPoint y: 184, distance: 195.4
click at [216, 184] on div "新增客戶 最新顧客編號: 0965660680 客戶編號 客戶編號 客戶姓名 0913867321 客戶姓名 性別 男 MALE 性別 Email Email…" at bounding box center [443, 233] width 887 height 466
click at [606, 75] on input "0913867321" at bounding box center [548, 82] width 195 height 33
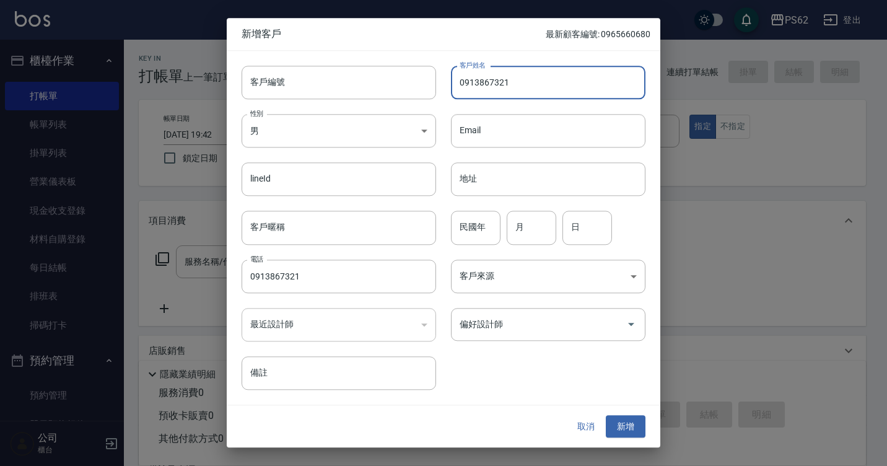
click at [606, 75] on input "0913867321" at bounding box center [548, 82] width 195 height 33
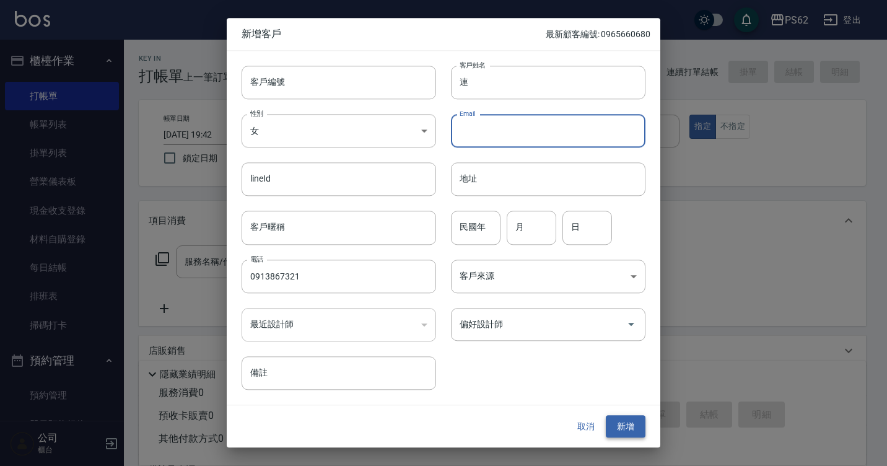
click at [610, 418] on button "新增" at bounding box center [626, 426] width 40 height 23
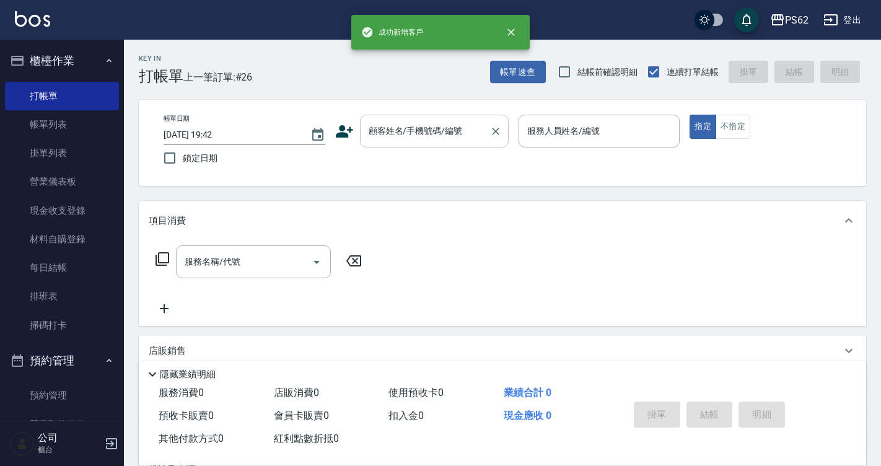
click at [472, 125] on input "顧客姓名/手機號碼/編號" at bounding box center [425, 131] width 119 height 22
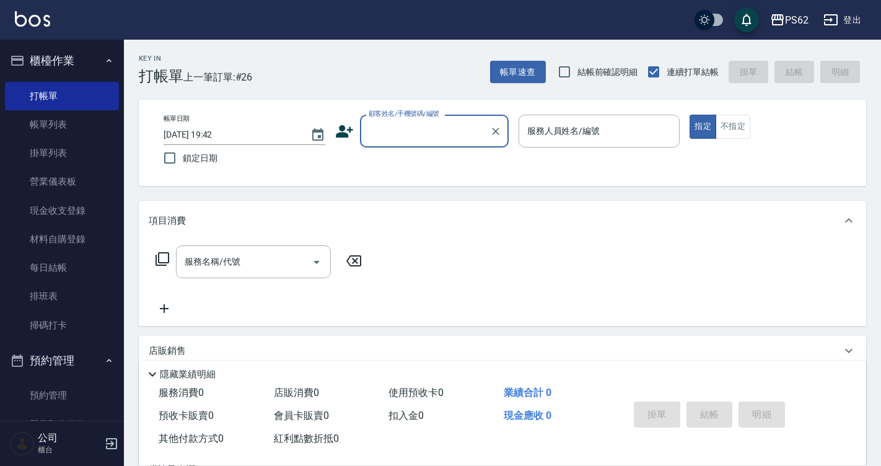
paste input "0913867321"
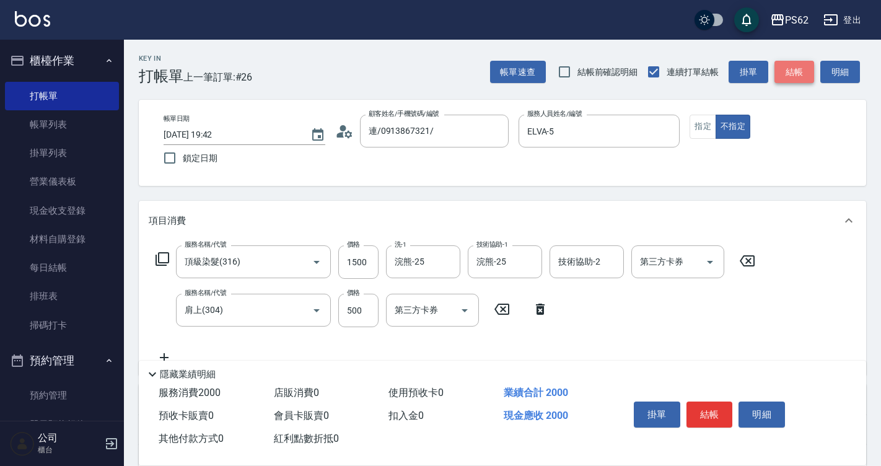
click at [802, 68] on button "結帳" at bounding box center [794, 72] width 40 height 23
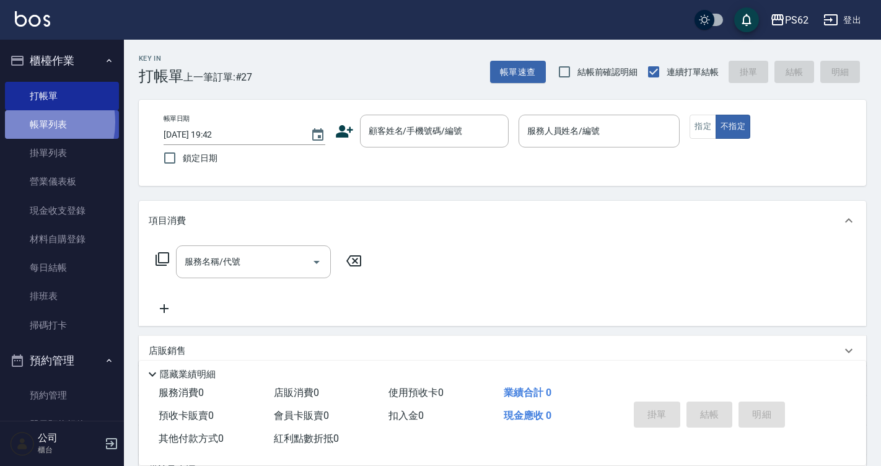
click at [27, 122] on link "帳單列表" at bounding box center [62, 124] width 114 height 28
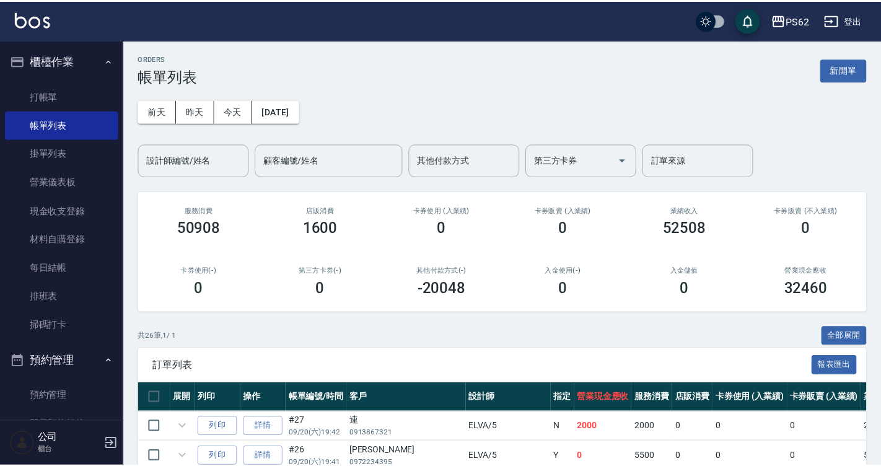
scroll to position [307, 0]
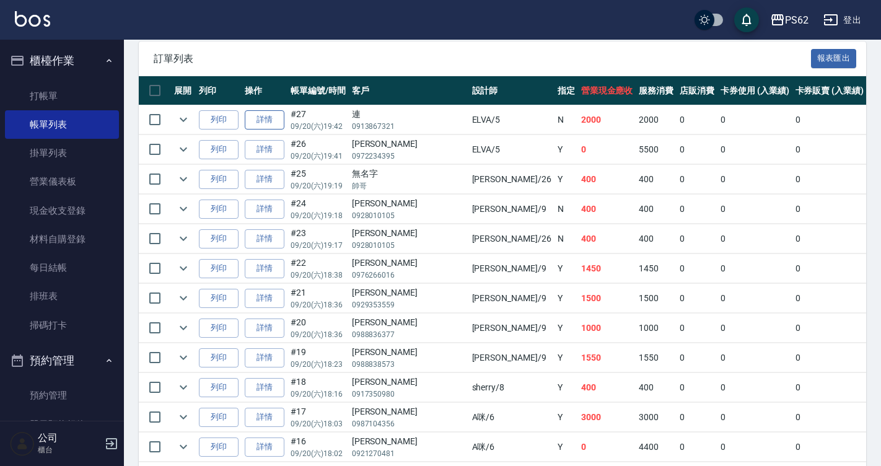
click at [265, 117] on link "詳情" at bounding box center [265, 119] width 40 height 19
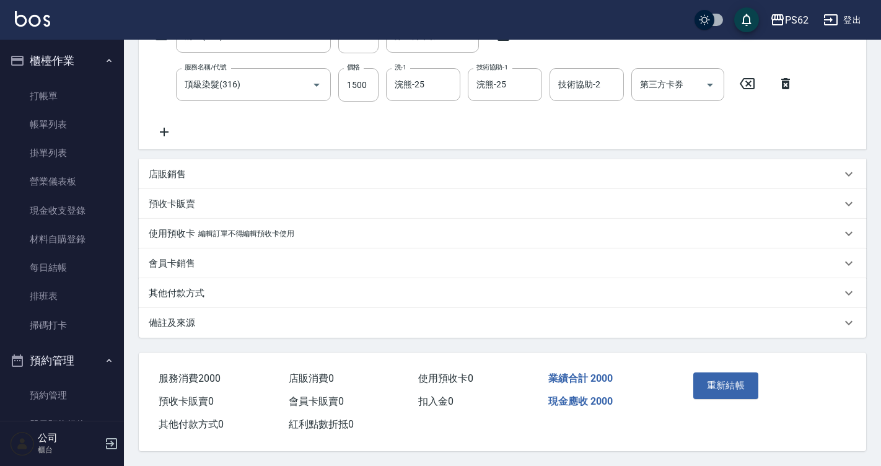
click at [192, 287] on p "其他付款方式" at bounding box center [177, 293] width 56 height 13
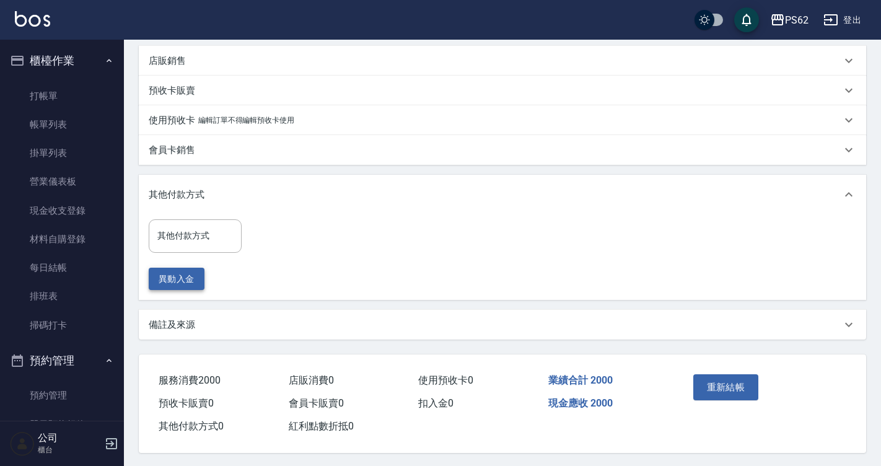
scroll to position [349, 0]
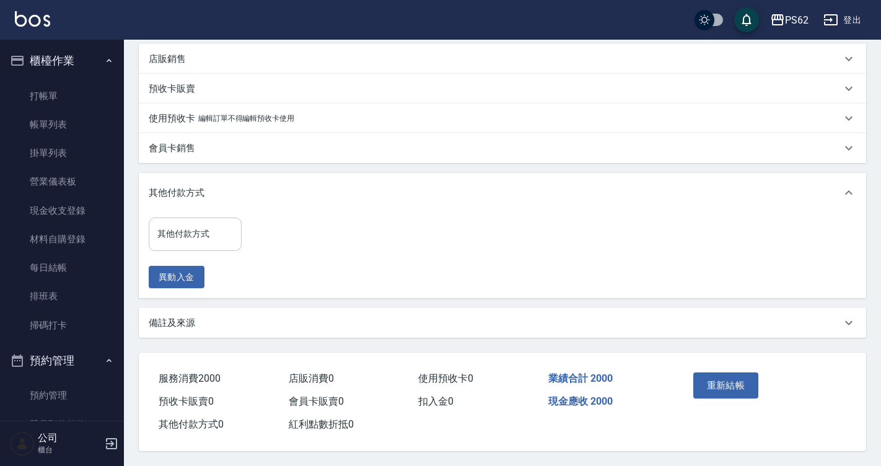
click at [195, 230] on input "其他付款方式" at bounding box center [195, 234] width 82 height 22
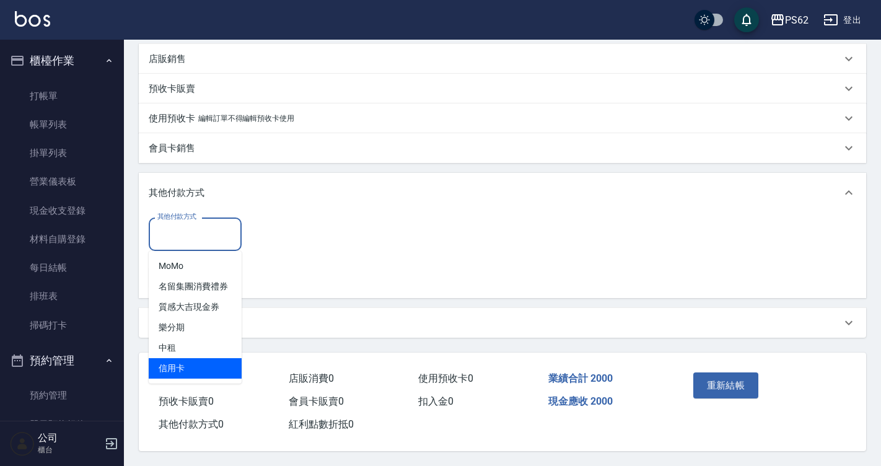
click at [170, 366] on span "信用卡" at bounding box center [195, 368] width 93 height 20
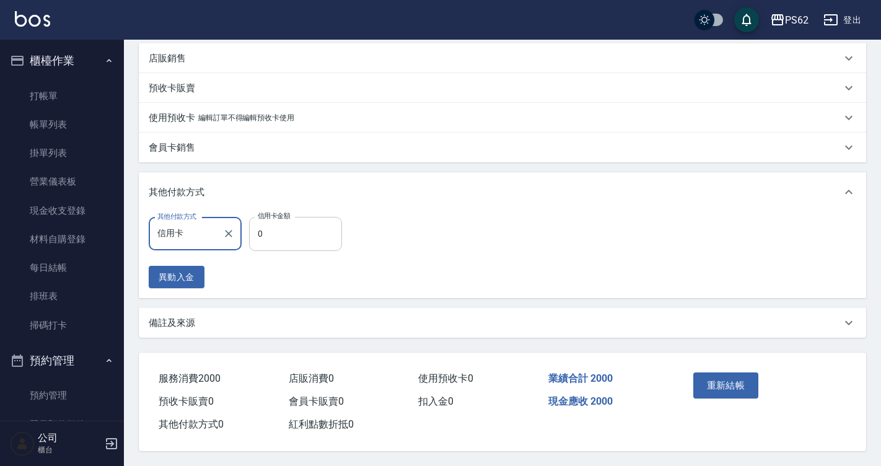
click at [275, 222] on input "0" at bounding box center [295, 233] width 93 height 33
click at [712, 383] on button "重新結帳" at bounding box center [726, 385] width 66 height 26
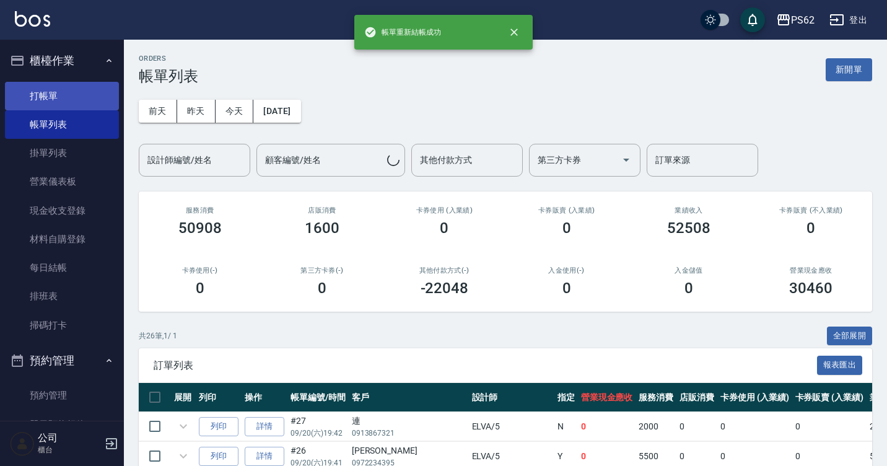
click at [72, 94] on link "打帳單" at bounding box center [62, 96] width 114 height 28
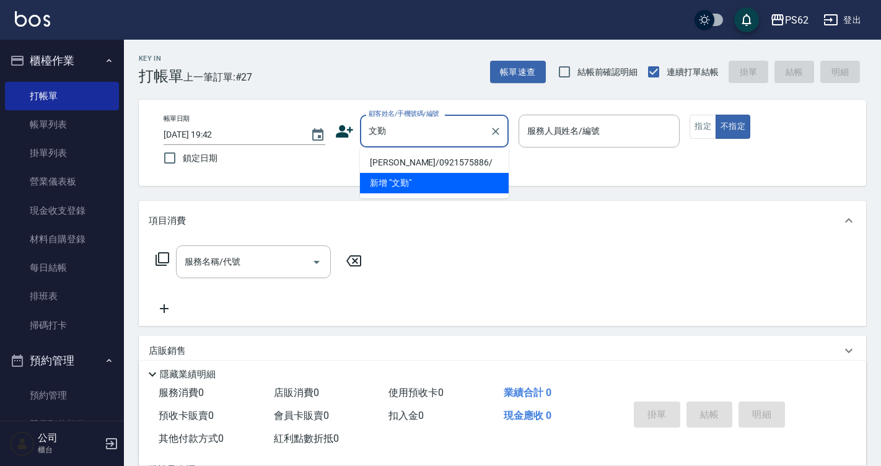
click at [410, 167] on li "陳文勤/0921575886/" at bounding box center [434, 162] width 149 height 20
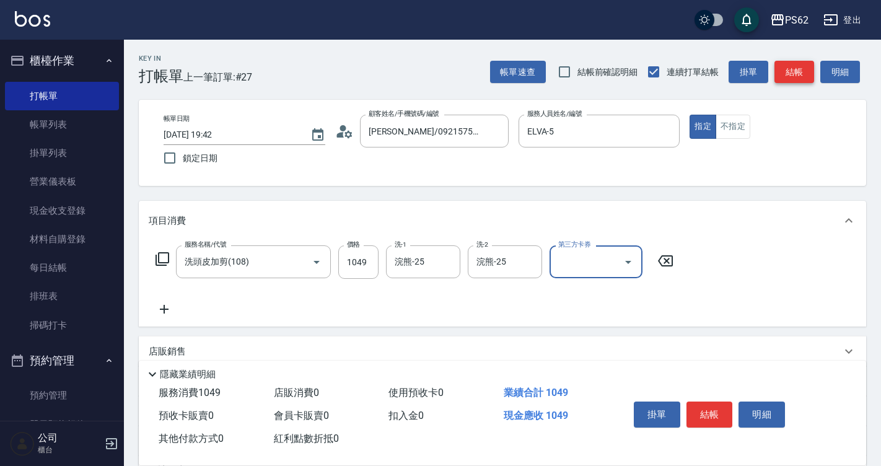
click at [796, 81] on button "結帳" at bounding box center [794, 72] width 40 height 23
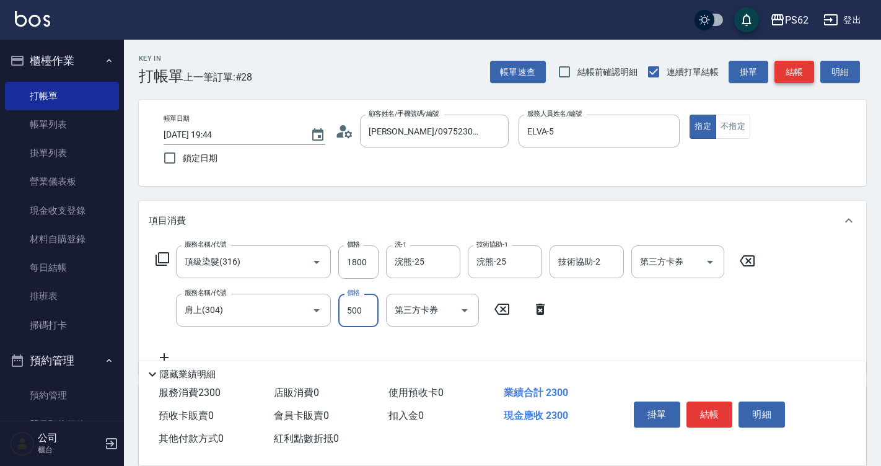
click at [788, 68] on button "結帳" at bounding box center [794, 72] width 40 height 23
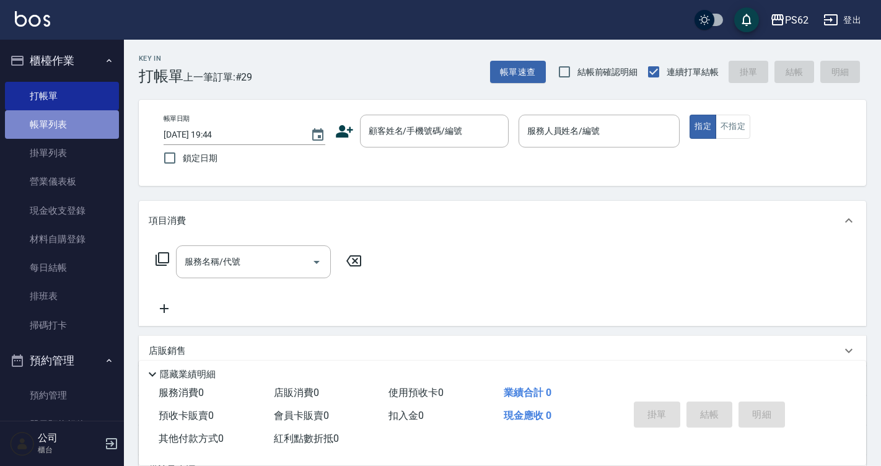
click at [87, 133] on link "帳單列表" at bounding box center [62, 124] width 114 height 28
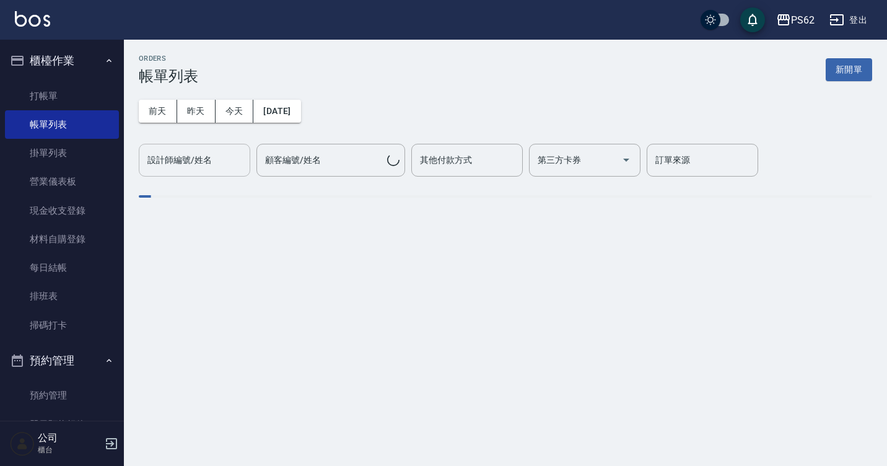
click at [177, 100] on button "昨天" at bounding box center [196, 111] width 38 height 23
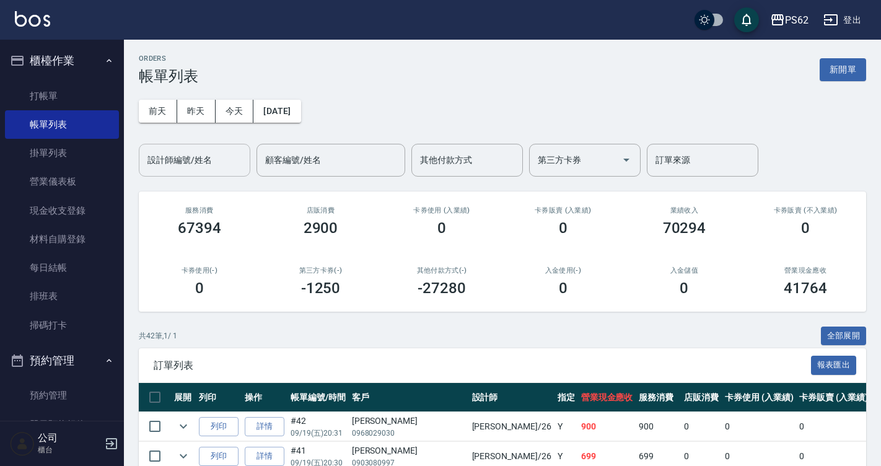
click at [234, 151] on input "設計師編號/姓名" at bounding box center [194, 160] width 100 height 22
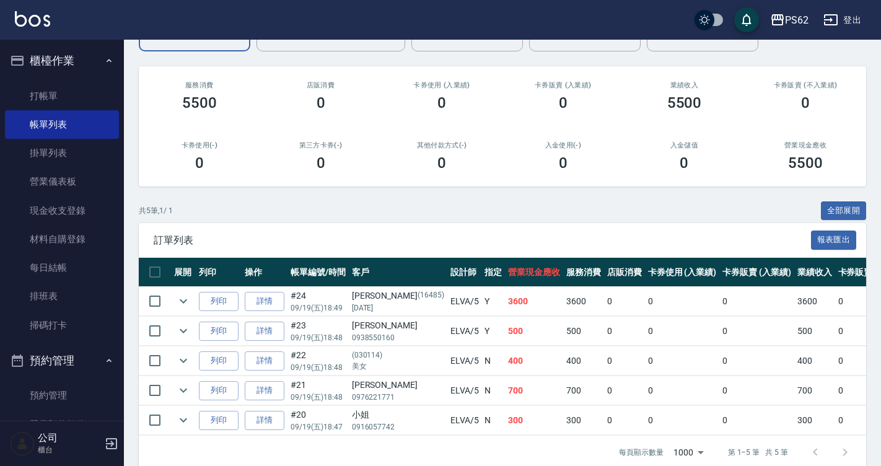
scroll to position [152, 0]
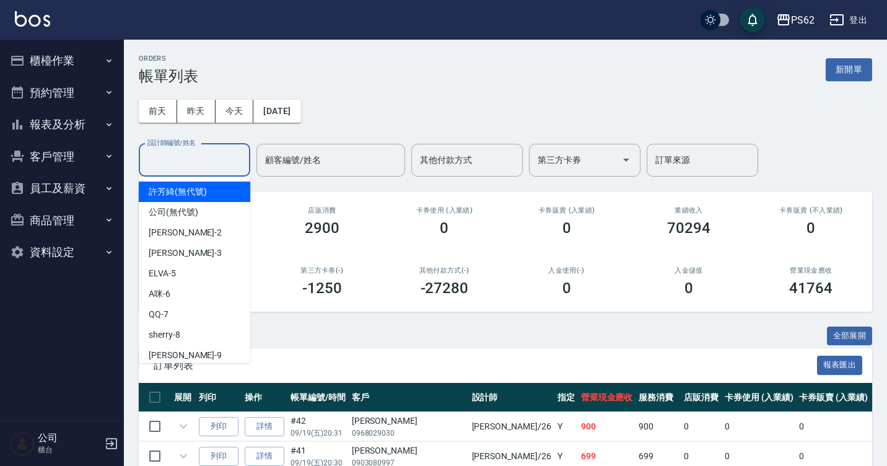
click at [210, 164] on input "設計師編號/姓名" at bounding box center [194, 160] width 100 height 22
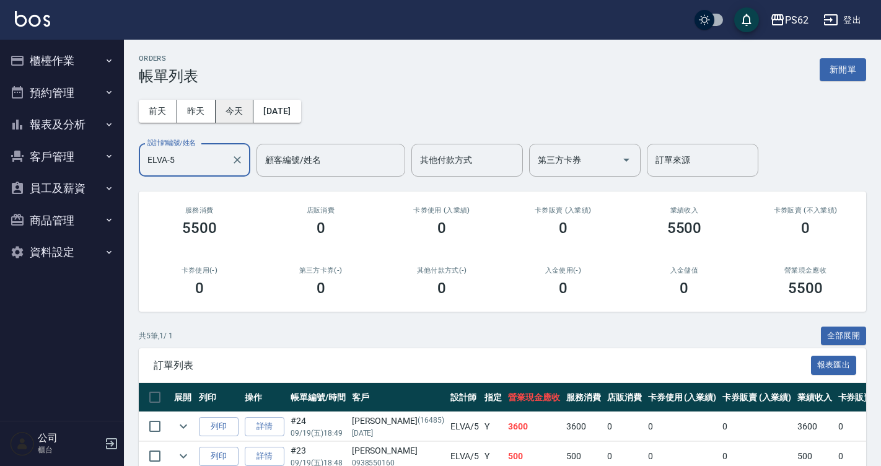
type input "ELVA-5"
click at [253, 104] on button "今天" at bounding box center [235, 111] width 38 height 23
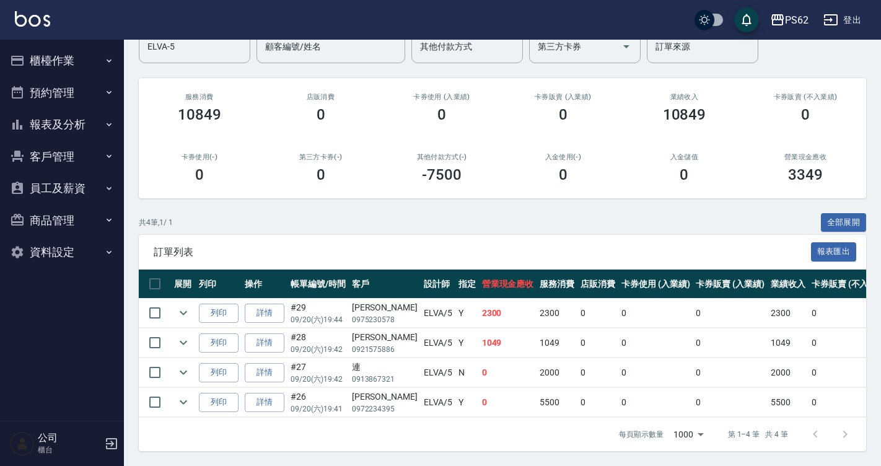
scroll to position [123, 0]
click at [66, 125] on button "報表及分析" at bounding box center [62, 124] width 114 height 32
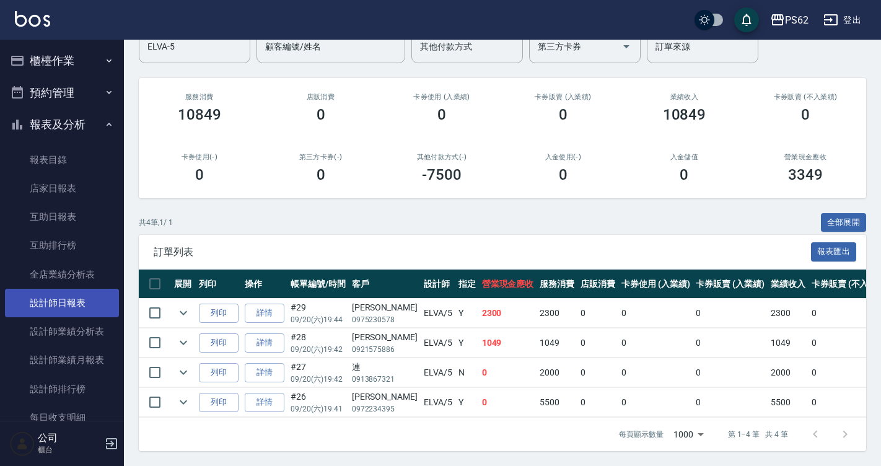
click at [53, 299] on link "設計師日報表" at bounding box center [62, 303] width 114 height 28
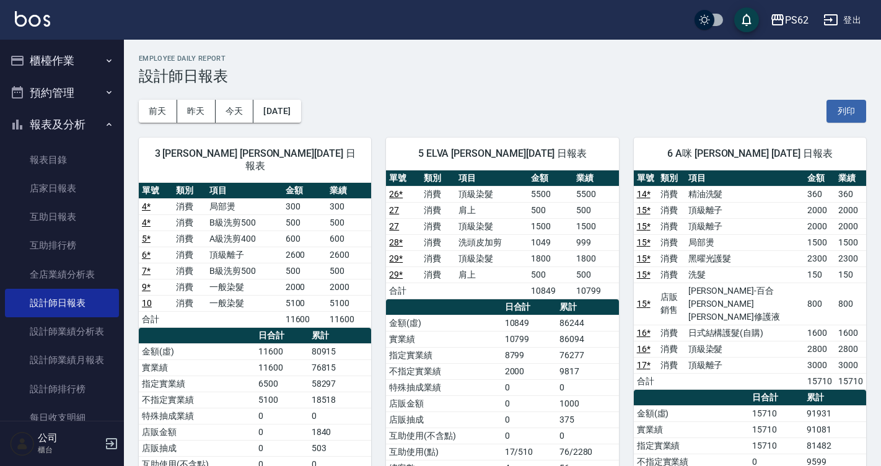
click at [67, 58] on button "櫃檯作業" at bounding box center [62, 61] width 114 height 32
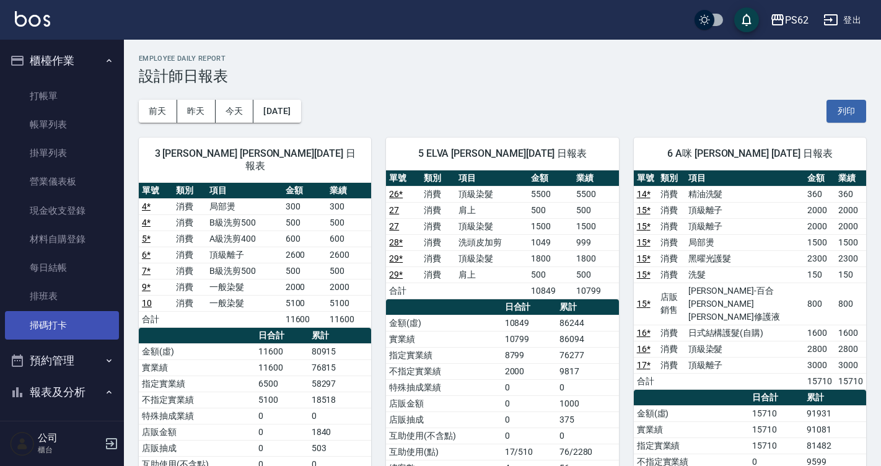
click at [73, 320] on link "掃碼打卡" at bounding box center [62, 325] width 114 height 28
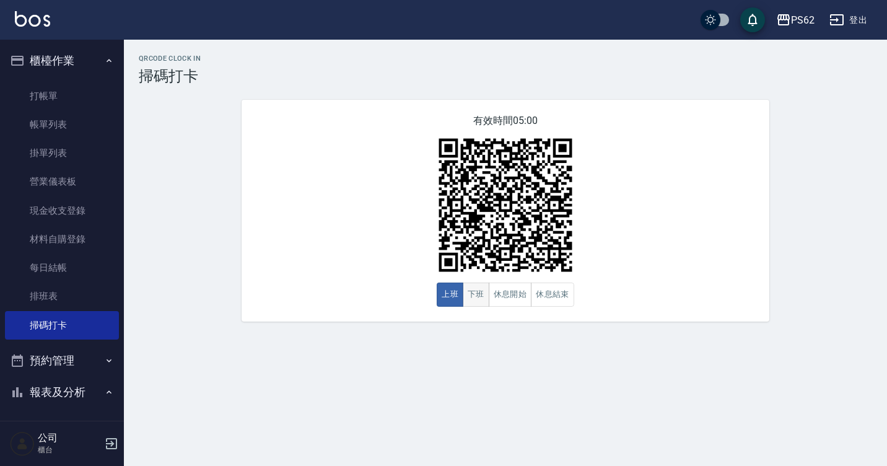
click at [475, 294] on button "下班" at bounding box center [476, 295] width 27 height 24
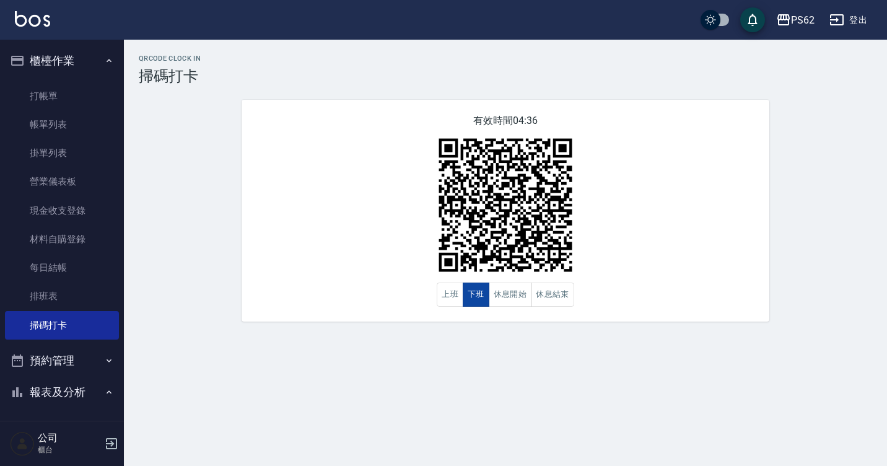
type button "CLOCKOUT"
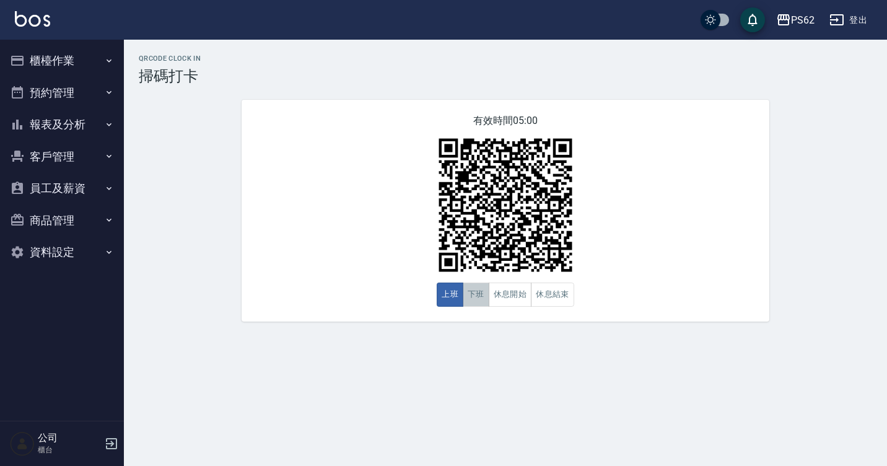
click at [473, 302] on button "下班" at bounding box center [476, 295] width 27 height 24
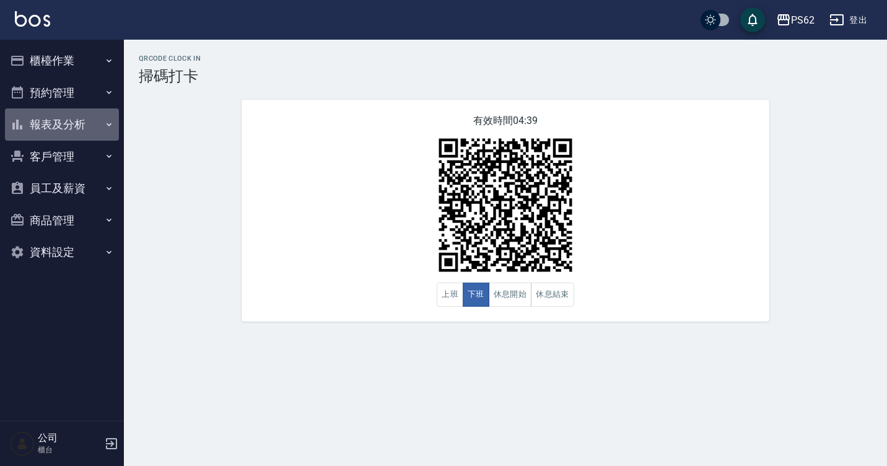
click at [52, 123] on button "報表及分析" at bounding box center [62, 124] width 114 height 32
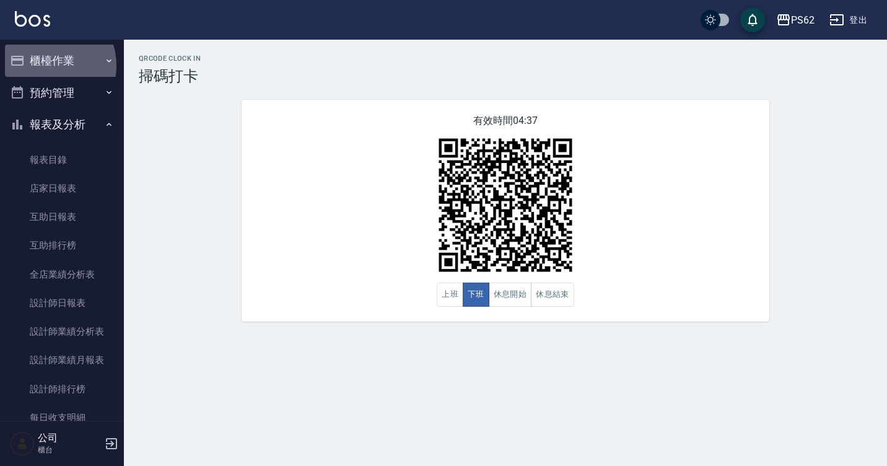
click at [45, 66] on button "櫃檯作業" at bounding box center [62, 61] width 114 height 32
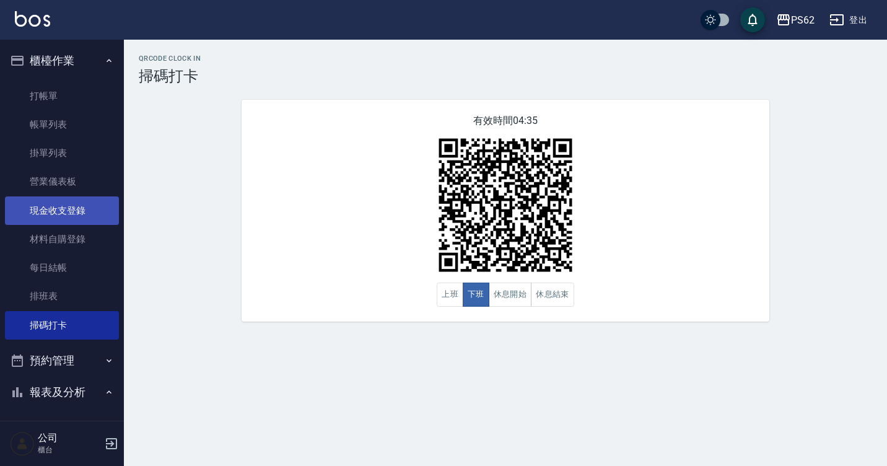
click at [98, 217] on link "現金收支登錄" at bounding box center [62, 210] width 114 height 28
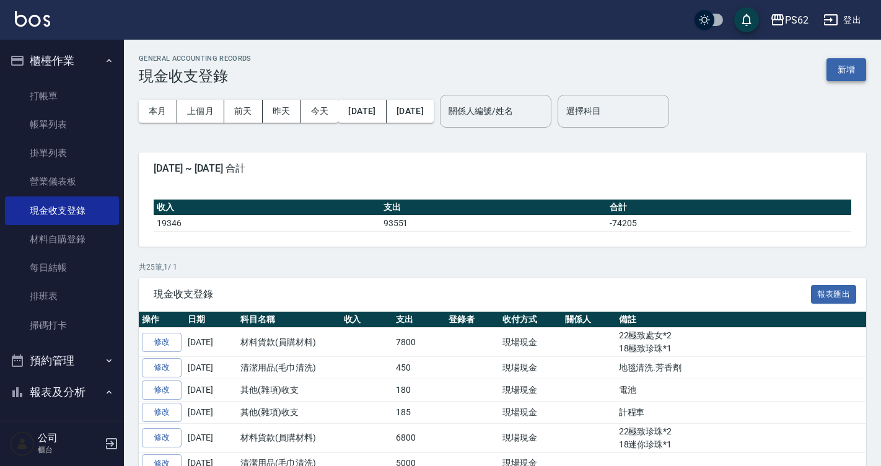
click at [844, 70] on button "新增" at bounding box center [846, 69] width 40 height 23
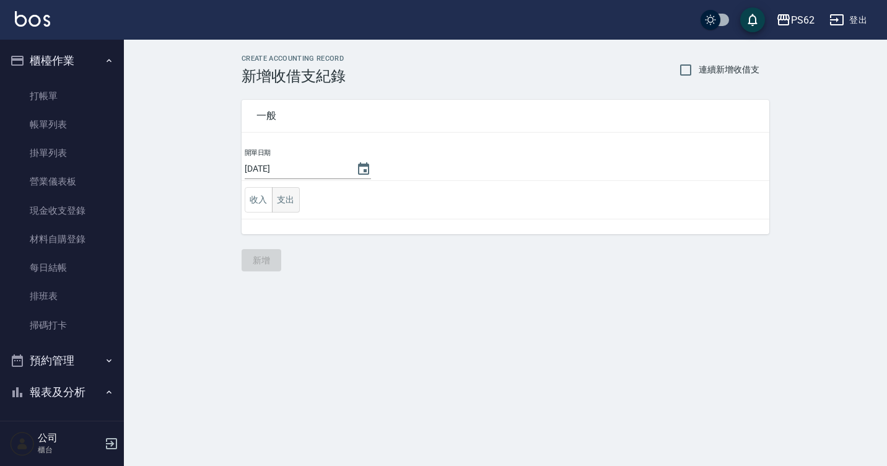
click at [288, 191] on button "支出" at bounding box center [286, 199] width 28 height 25
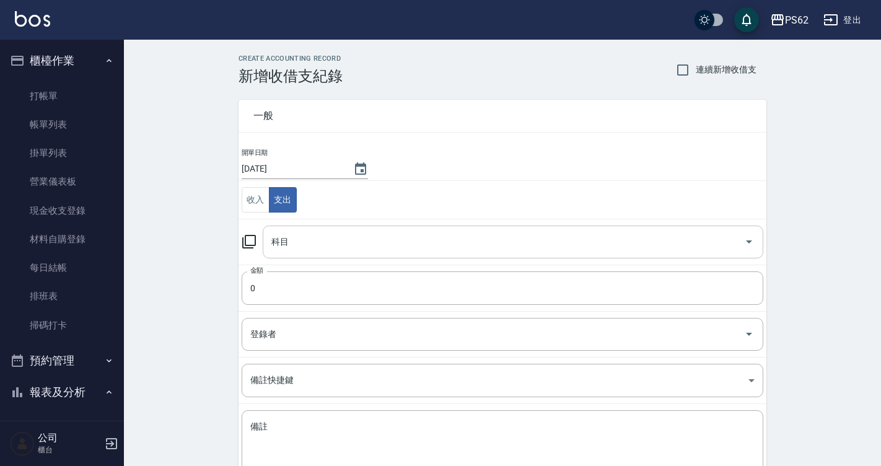
click at [281, 256] on div "科目" at bounding box center [513, 242] width 501 height 33
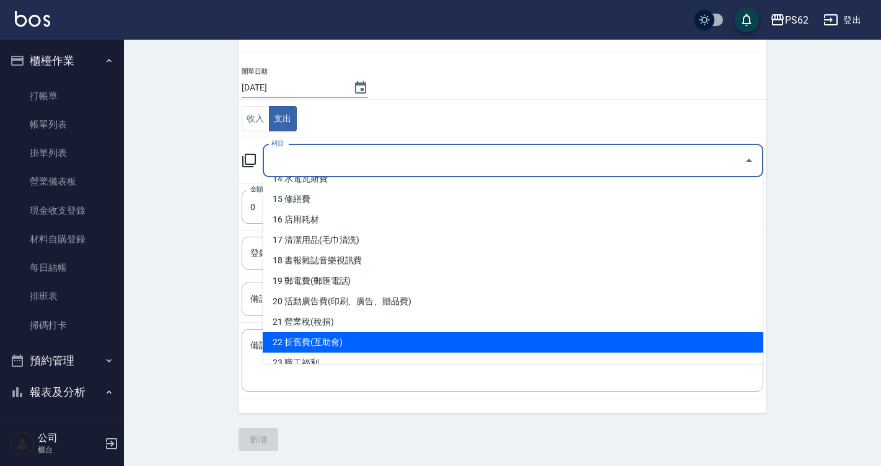
scroll to position [372, 0]
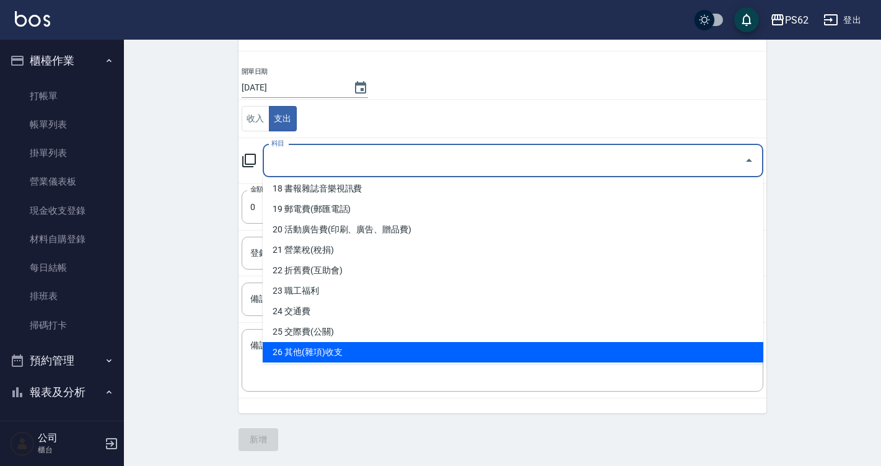
click at [332, 353] on li "26 其他(雜項)收支" at bounding box center [513, 352] width 501 height 20
type input "26 其他(雜項)收支"
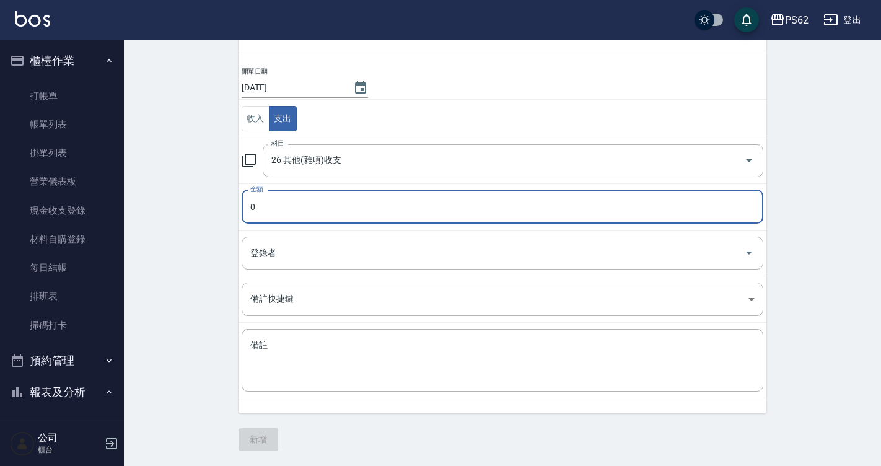
click at [307, 206] on input "0" at bounding box center [503, 206] width 522 height 33
click at [253, 204] on input "0425" at bounding box center [503, 206] width 522 height 33
type input "425"
click at [299, 369] on textarea "備註" at bounding box center [502, 361] width 504 height 42
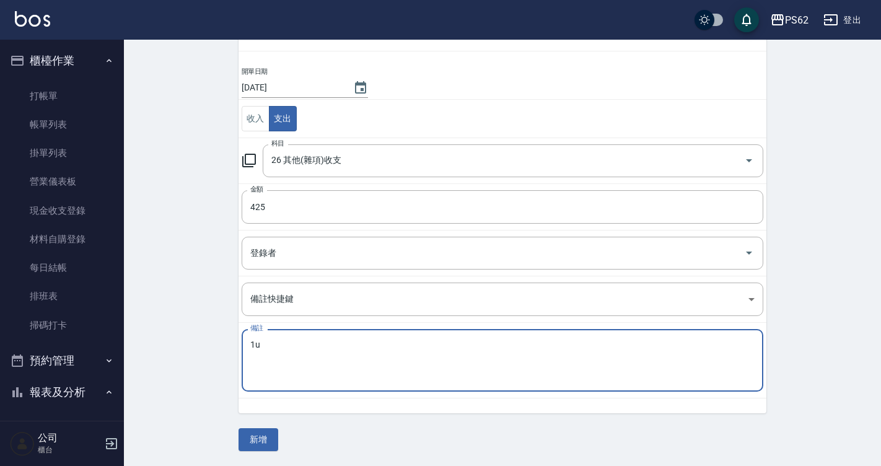
type textarea "1"
type textarea "餅乾"
click at [246, 434] on button "新增" at bounding box center [259, 439] width 40 height 23
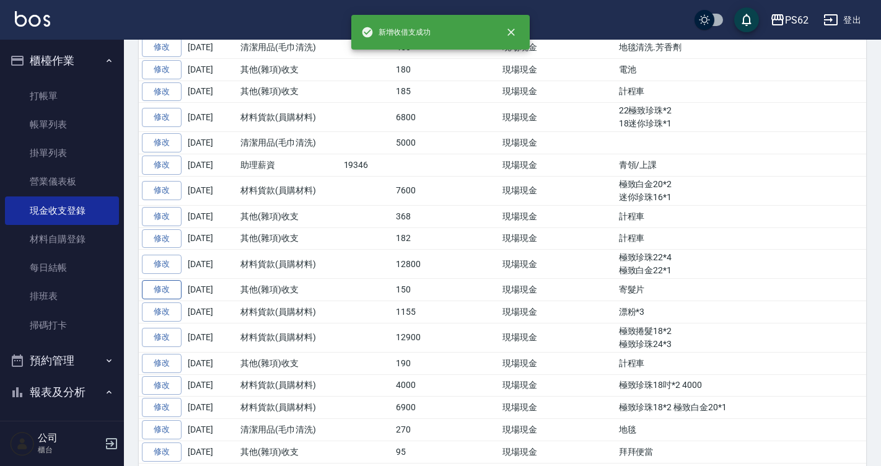
scroll to position [372, 0]
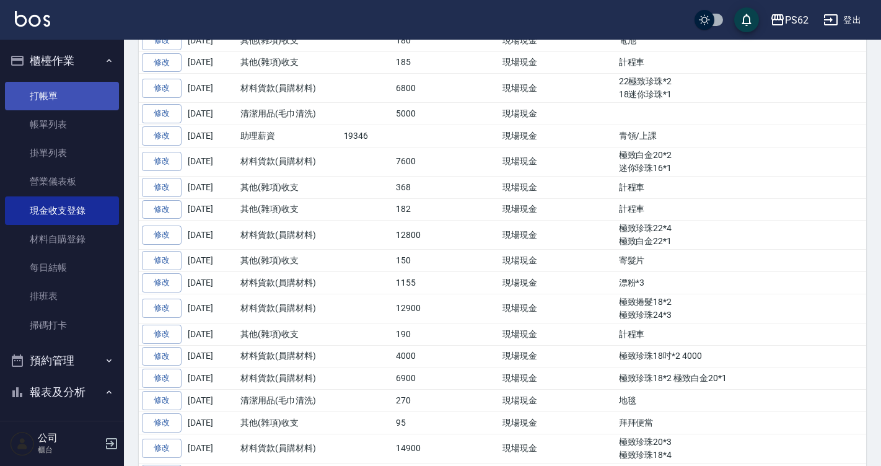
click at [101, 90] on link "打帳單" at bounding box center [62, 96] width 114 height 28
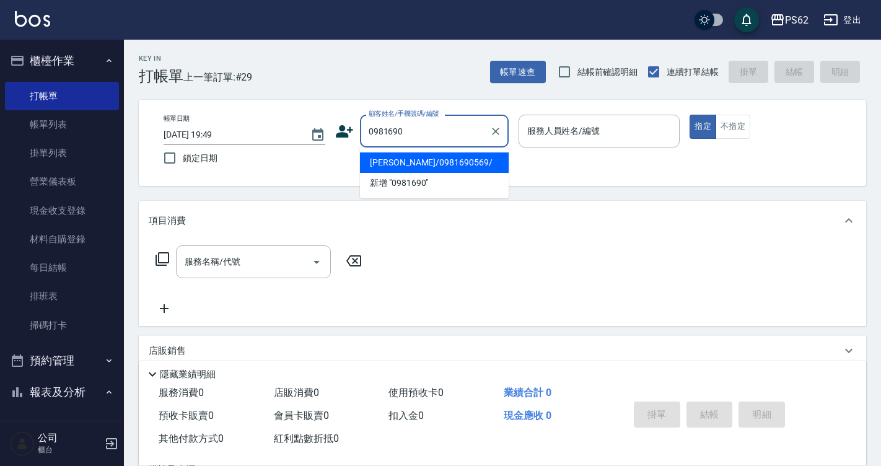
click at [420, 172] on li "[PERSON_NAME]/0981690569/" at bounding box center [434, 162] width 149 height 20
type input "[PERSON_NAME]/0981690569/"
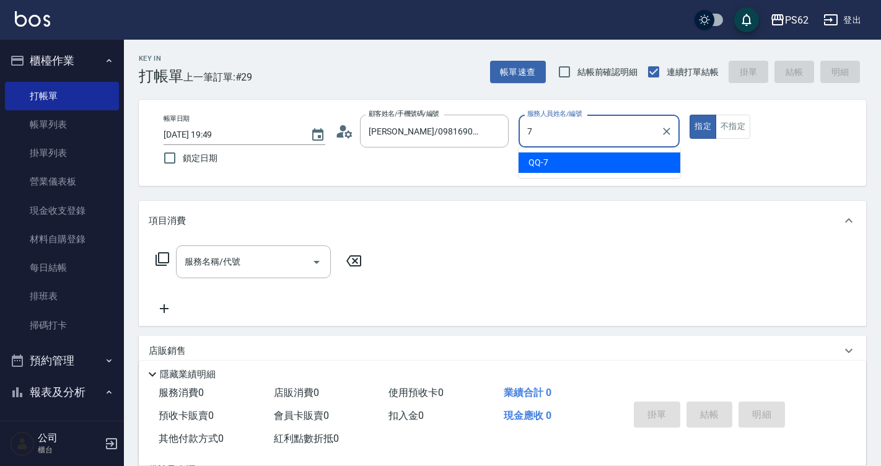
type input "QQ-7"
type button "true"
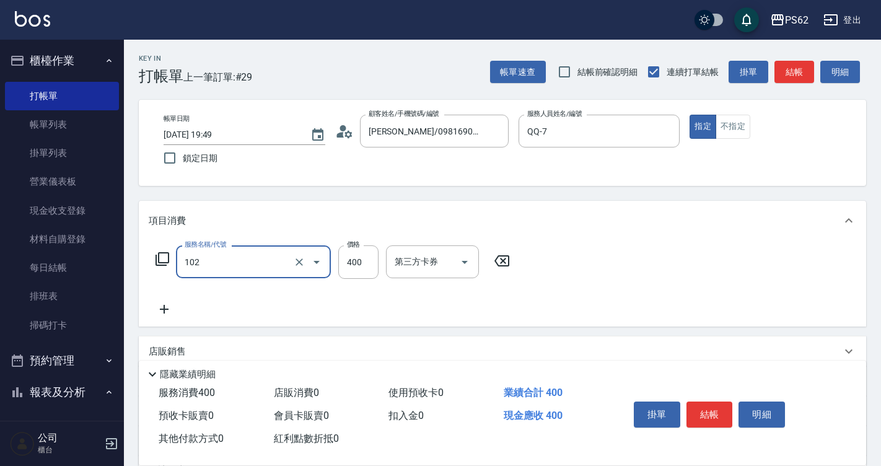
type input "精油洗髮(102)"
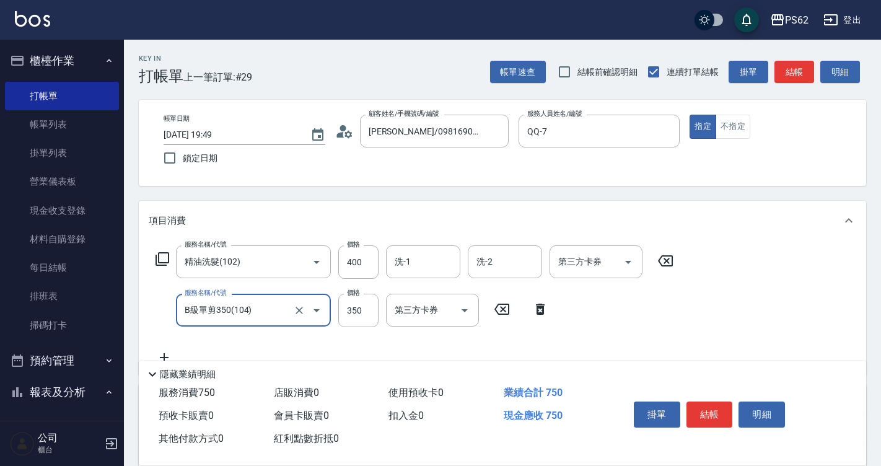
type input "B級單剪350(104)"
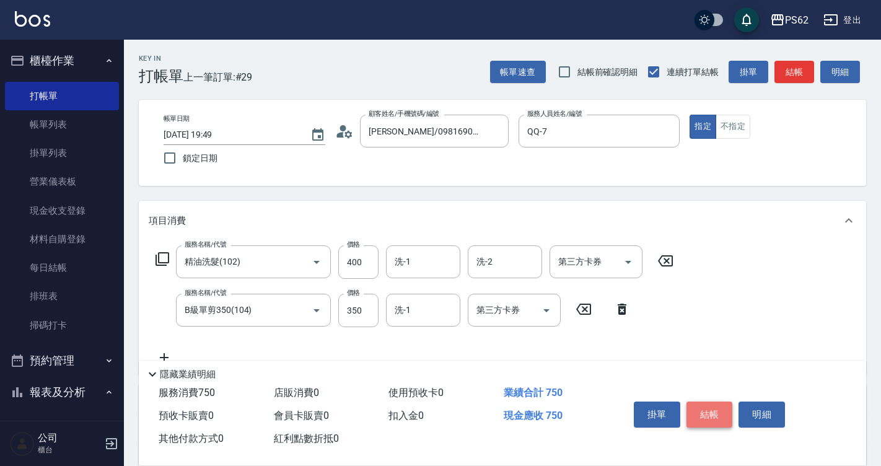
click at [712, 407] on button "結帳" at bounding box center [709, 414] width 46 height 26
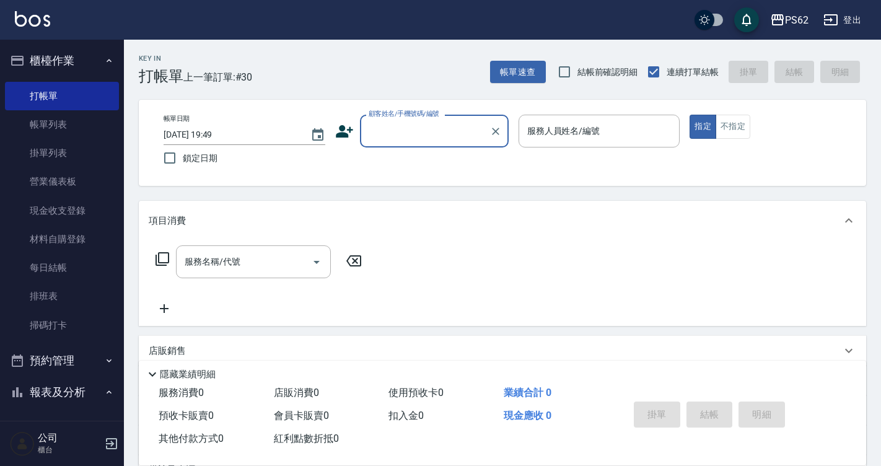
scroll to position [269, 0]
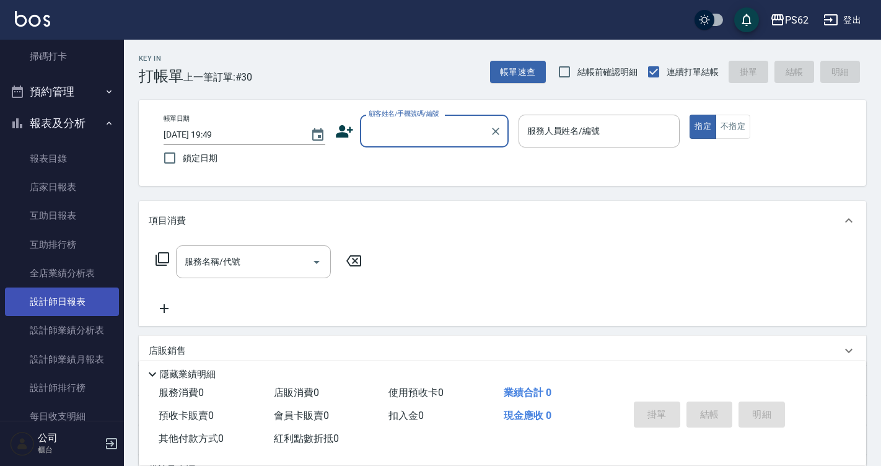
click at [93, 309] on link "設計師日報表" at bounding box center [62, 301] width 114 height 28
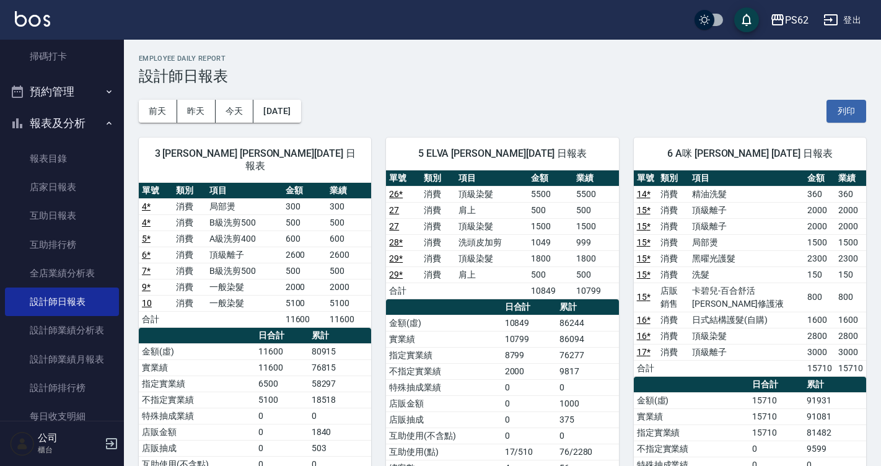
click at [709, 293] on td "卡碧兒-百合舒活[PERSON_NAME]修護液" at bounding box center [746, 297] width 115 height 29
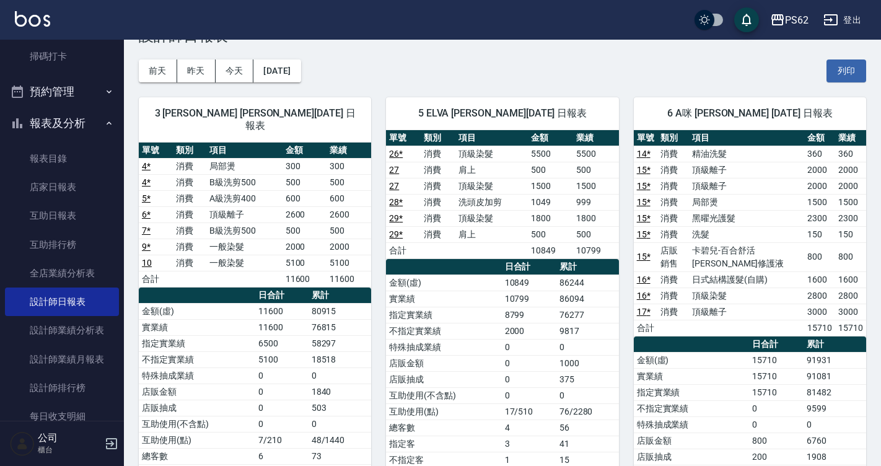
scroll to position [62, 0]
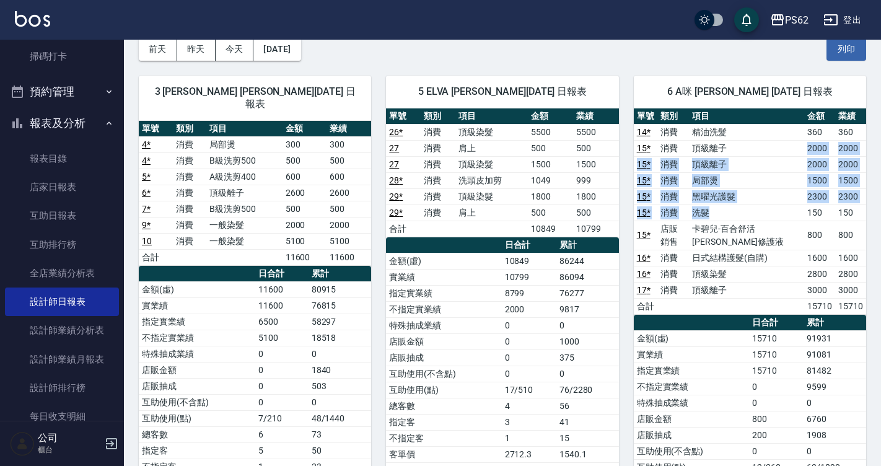
drag, startPoint x: 731, startPoint y: 156, endPoint x: 743, endPoint y: 218, distance: 63.7
click at [743, 218] on tbody "14 * 消費 精油洗髮 360 360 15 * 消費 頂級離子 2000 2000 15 * 消費 頂級離子 2000 2000 15 * 消費 局部燙 …" at bounding box center [750, 219] width 232 height 190
click at [745, 219] on td "洗髮" at bounding box center [746, 212] width 115 height 16
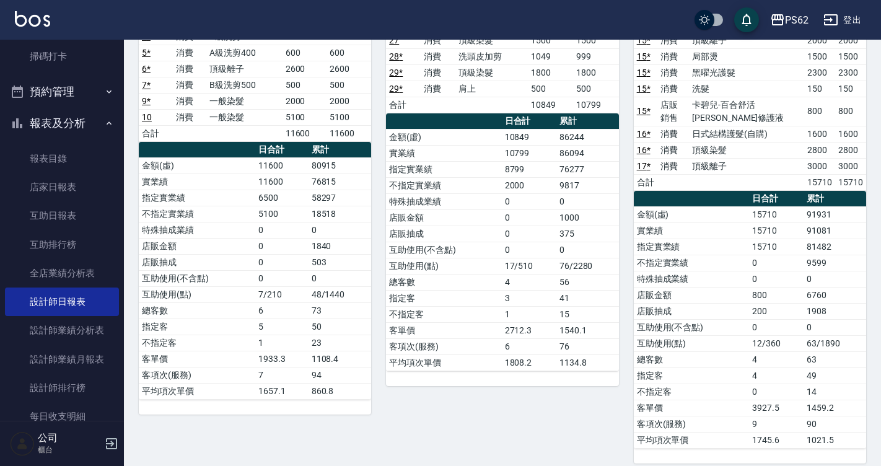
click at [535, 227] on td "0" at bounding box center [529, 234] width 55 height 16
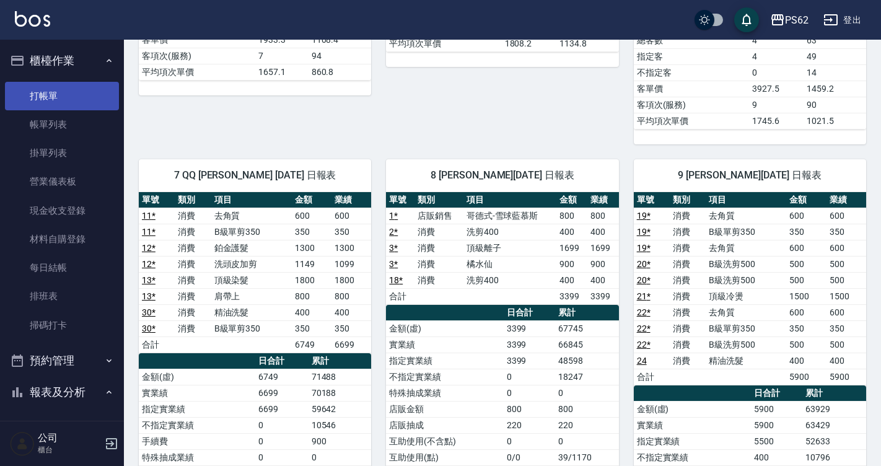
scroll to position [496, 0]
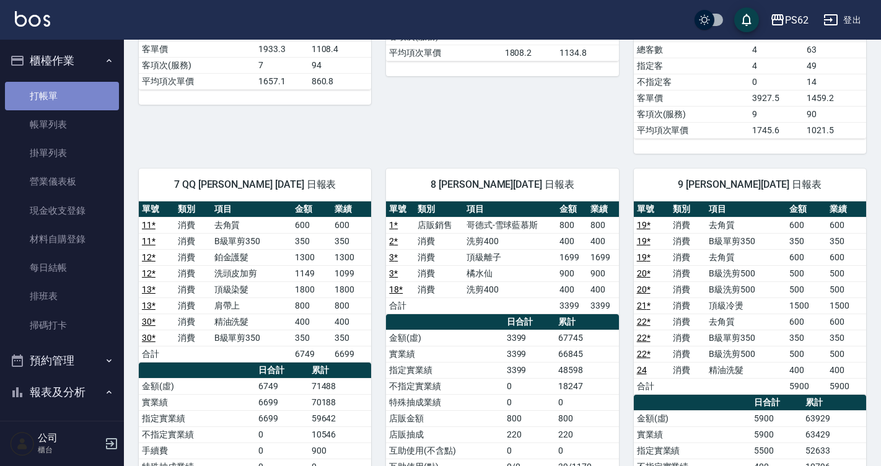
click at [69, 91] on link "打帳單" at bounding box center [62, 96] width 114 height 28
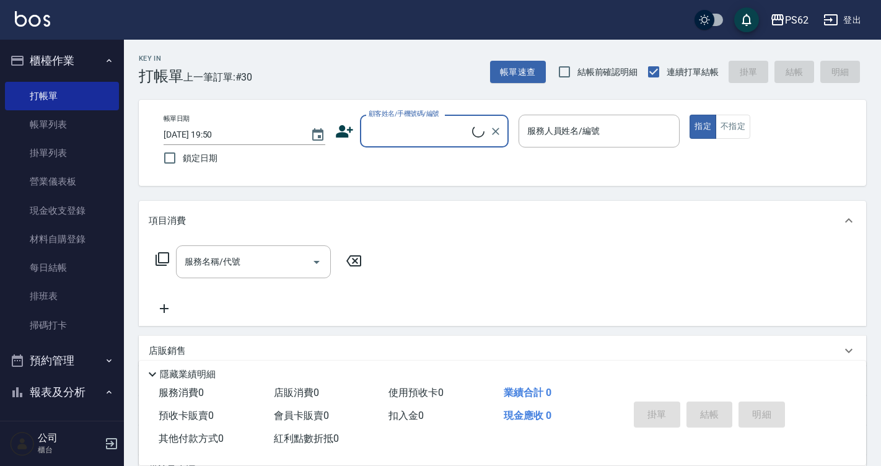
click at [406, 115] on label "顧客姓名/手機號碼/編號" at bounding box center [404, 113] width 71 height 9
click at [406, 120] on input "顧客姓名/手機號碼/編號" at bounding box center [419, 131] width 107 height 22
click at [425, 143] on div "顧客姓名/手機號碼/編號" at bounding box center [434, 131] width 149 height 33
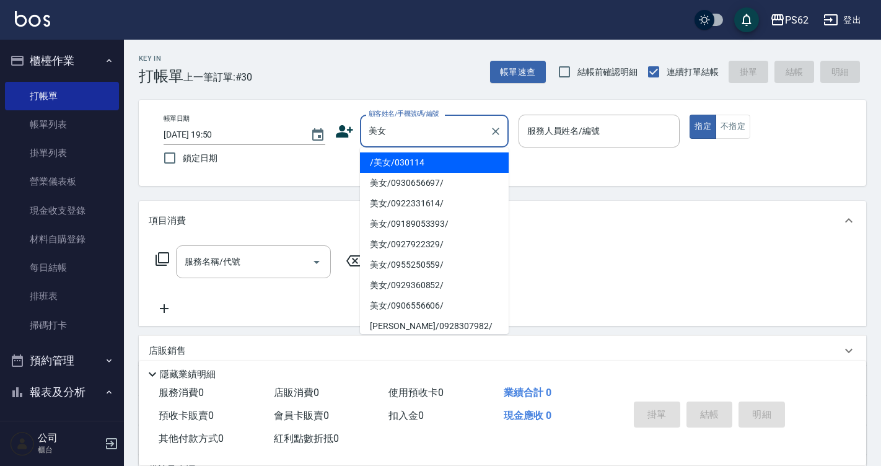
type input "/美女/030114"
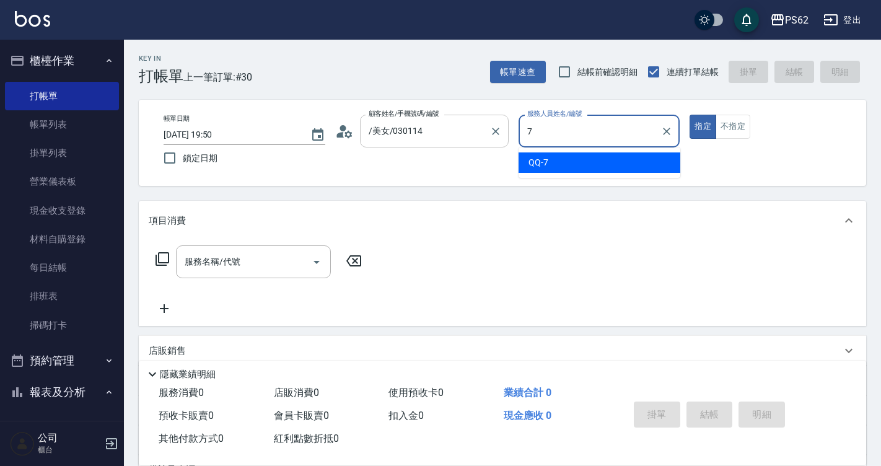
type input "QQ-7"
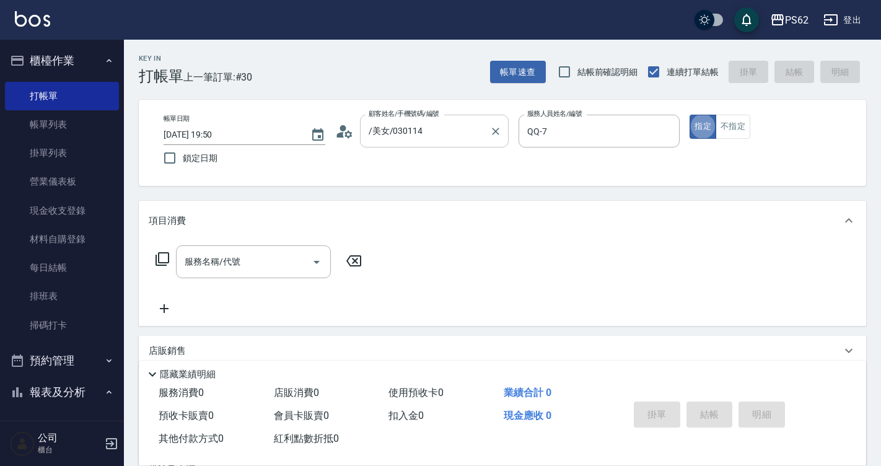
type button "true"
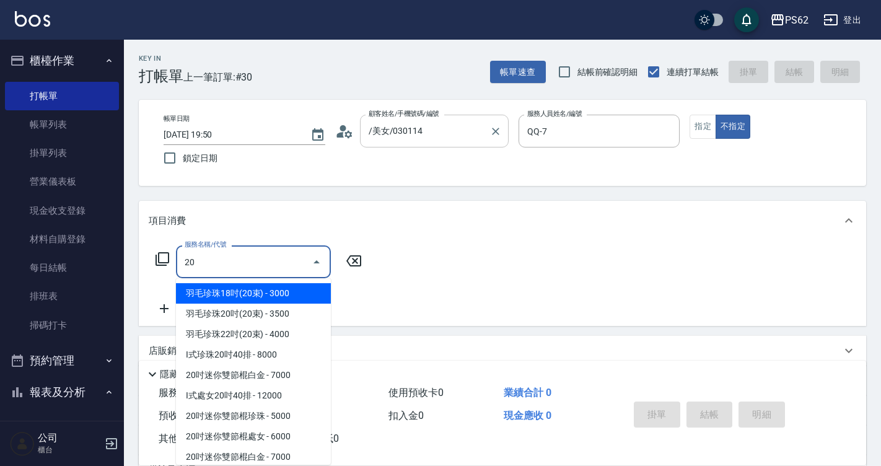
type input "2"
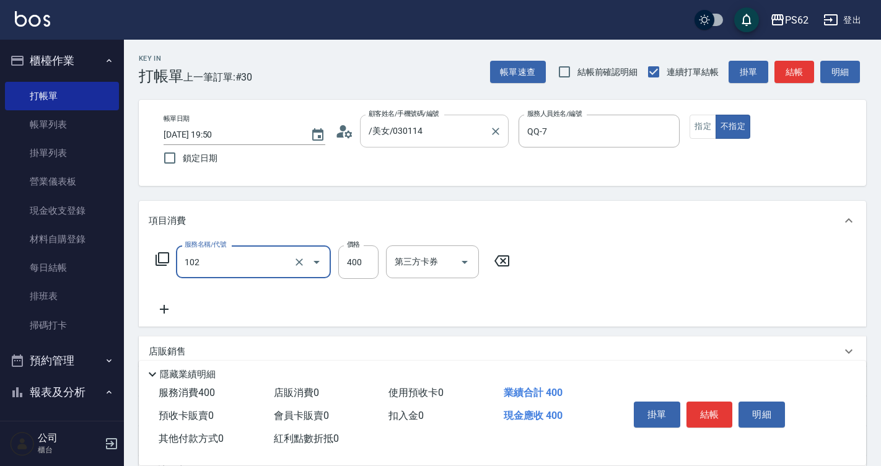
type input "精油洗髮(102)"
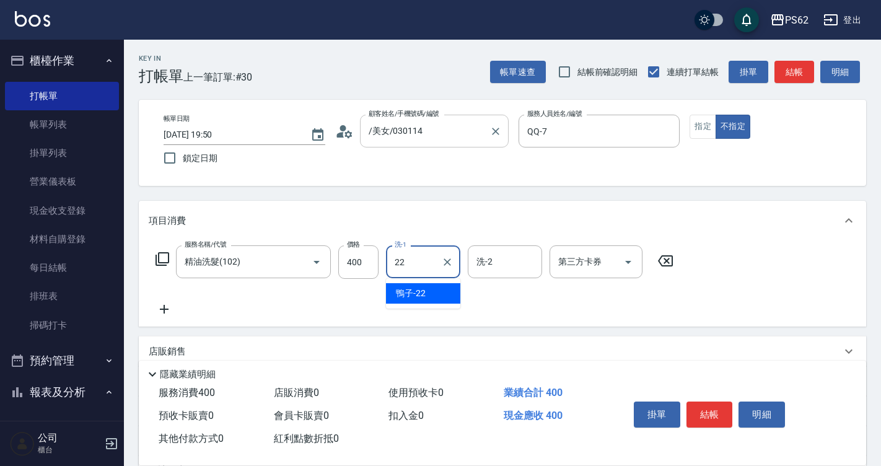
type input "鴨子-22"
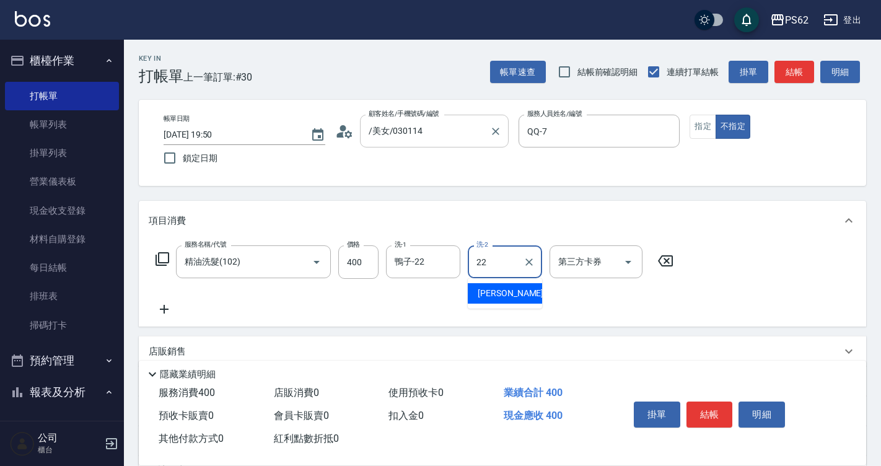
type input "鴨子-22"
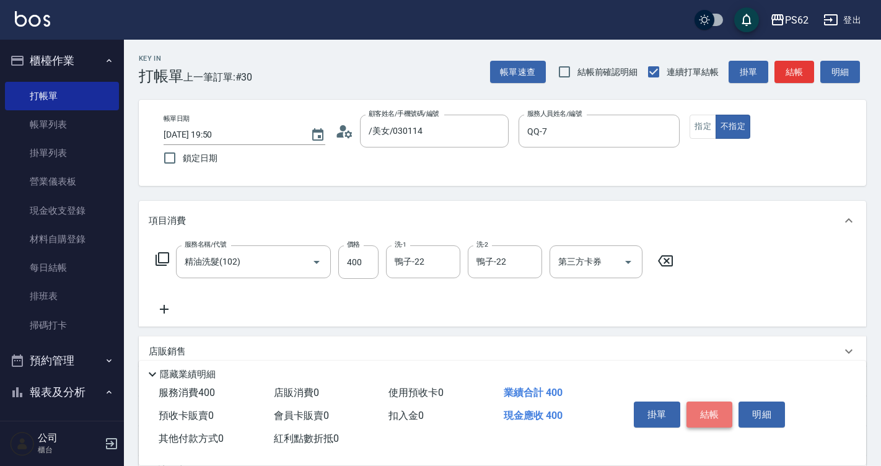
click at [722, 409] on button "結帳" at bounding box center [709, 414] width 46 height 26
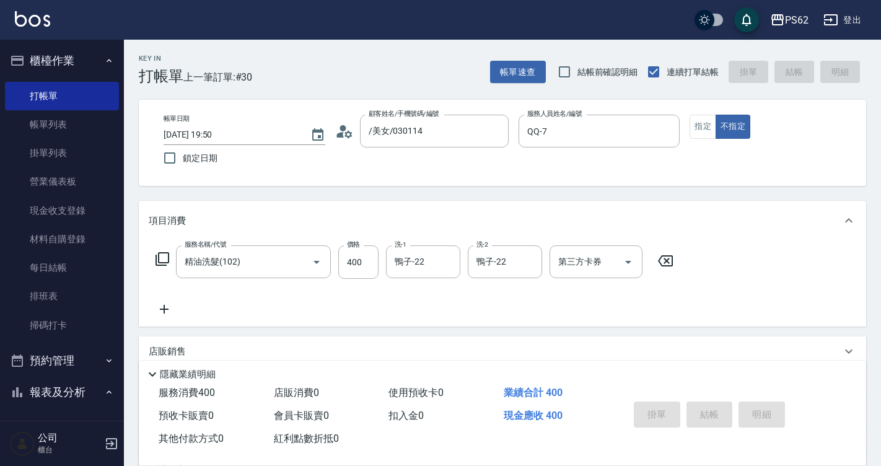
type input "2025/09/20 19:51"
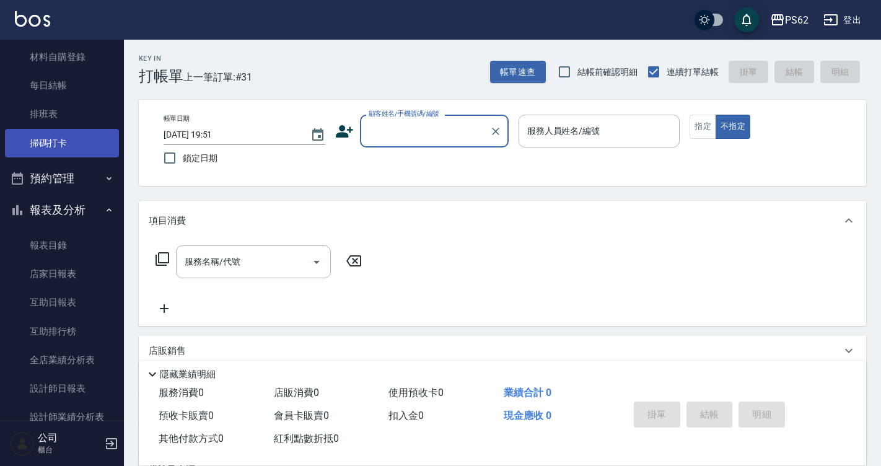
scroll to position [248, 0]
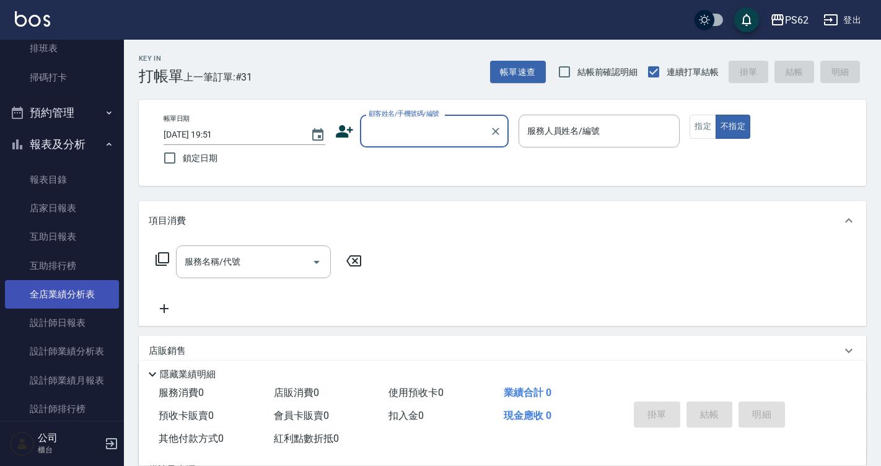
drag, startPoint x: 70, startPoint y: 317, endPoint x: 82, endPoint y: 304, distance: 17.5
click at [70, 317] on link "設計師日報表" at bounding box center [62, 323] width 114 height 28
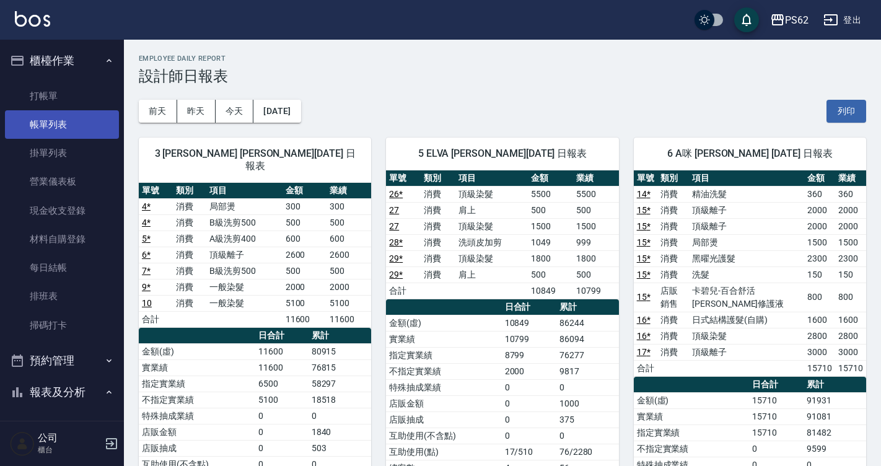
click at [68, 129] on link "帳單列表" at bounding box center [62, 124] width 114 height 28
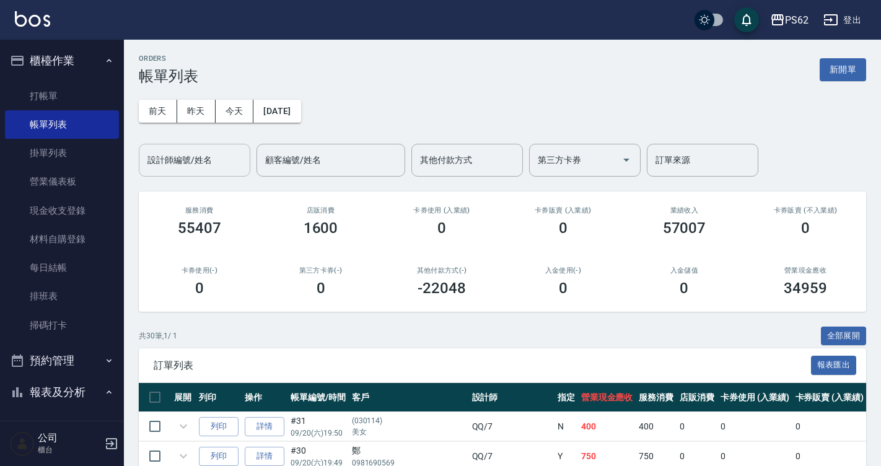
click at [211, 155] on div "設計師編號/姓名 設計師編號/姓名" at bounding box center [195, 160] width 112 height 33
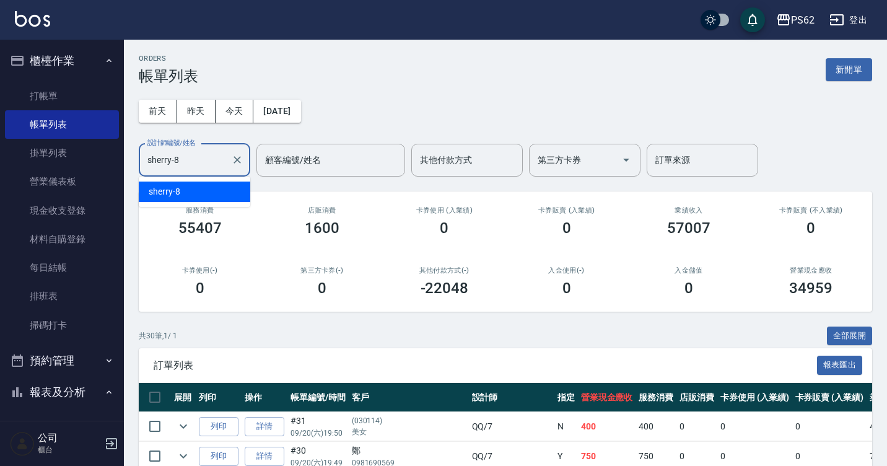
type input "sherry-8"
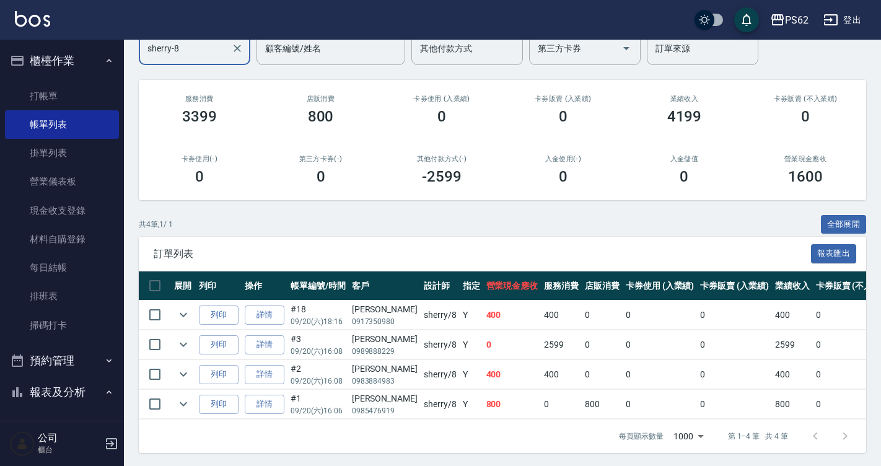
scroll to position [123, 0]
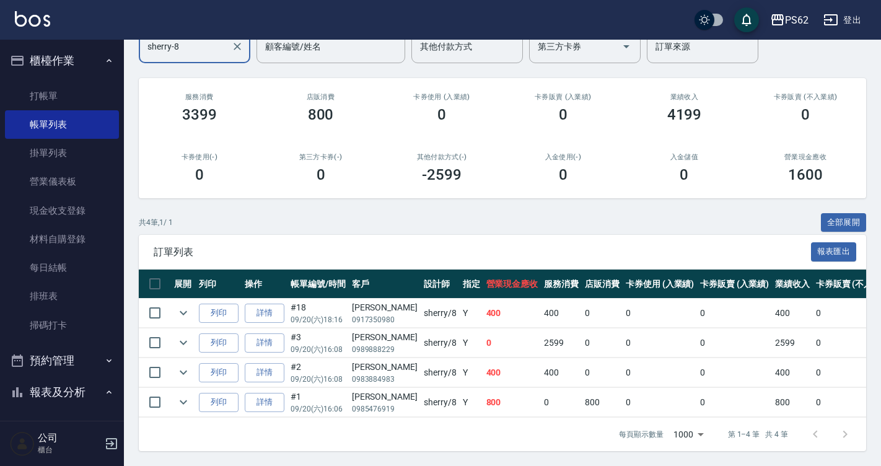
drag, startPoint x: 441, startPoint y: 311, endPoint x: 475, endPoint y: 311, distance: 33.5
click at [470, 311] on tr "列印 詳情 #18 09/20 (六) 18:16 林珈羽 0917350980 sherry /8 Y 400 400 0 0 0 400 0 0 0 0 0" at bounding box center [664, 313] width 1050 height 29
click at [483, 311] on td "400" at bounding box center [512, 313] width 58 height 29
drag, startPoint x: 429, startPoint y: 328, endPoint x: 477, endPoint y: 331, distance: 47.8
click at [477, 331] on tr "列印 詳情 #3 09/20 (六) 16:08 馮莉雯 0989888229 sherry /8 Y 0 2599 0 0 0 2599 0 0 0 -25…" at bounding box center [664, 342] width 1050 height 29
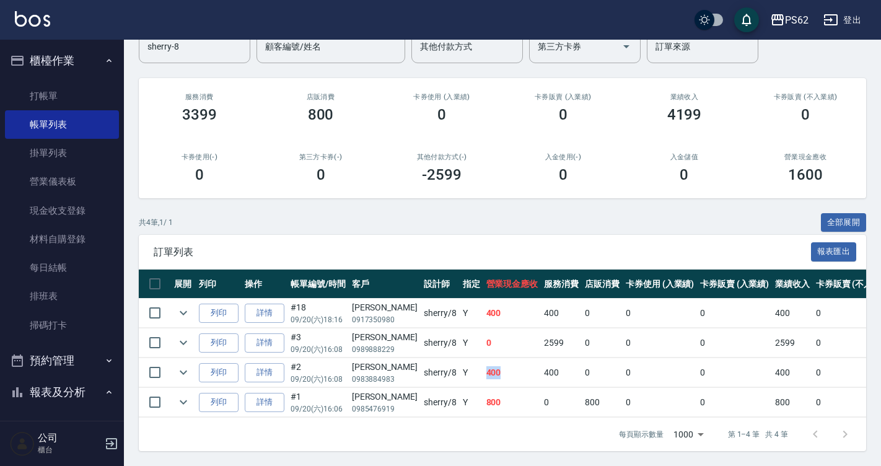
drag, startPoint x: 458, startPoint y: 356, endPoint x: 506, endPoint y: 359, distance: 47.2
click at [506, 359] on td "400" at bounding box center [512, 372] width 58 height 29
click at [510, 358] on td "400" at bounding box center [512, 372] width 58 height 29
click at [436, 235] on div "訂單列表 報表匯出" at bounding box center [502, 252] width 727 height 34
click at [38, 77] on ul "打帳單 帳單列表 掛單列表 營業儀表板 現金收支登錄 材料自購登錄 每日結帳 排班表 掃碼打卡" at bounding box center [62, 211] width 114 height 268
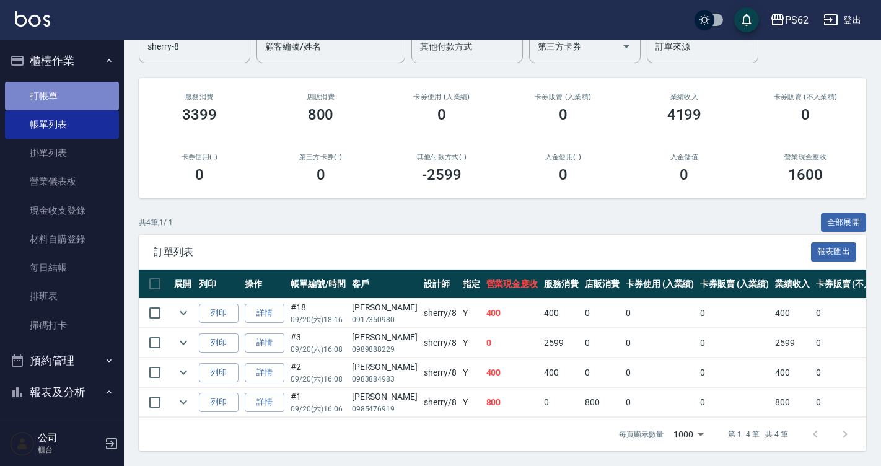
click at [64, 94] on link "打帳單" at bounding box center [62, 96] width 114 height 28
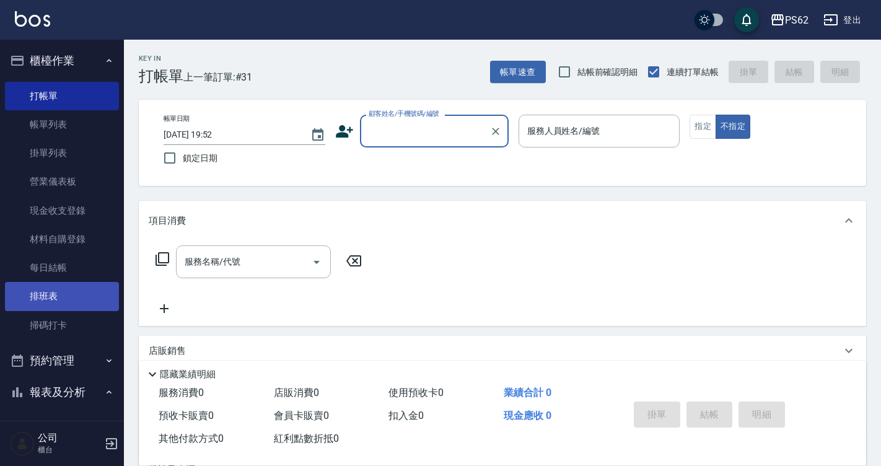
click at [85, 282] on link "排班表" at bounding box center [62, 296] width 114 height 28
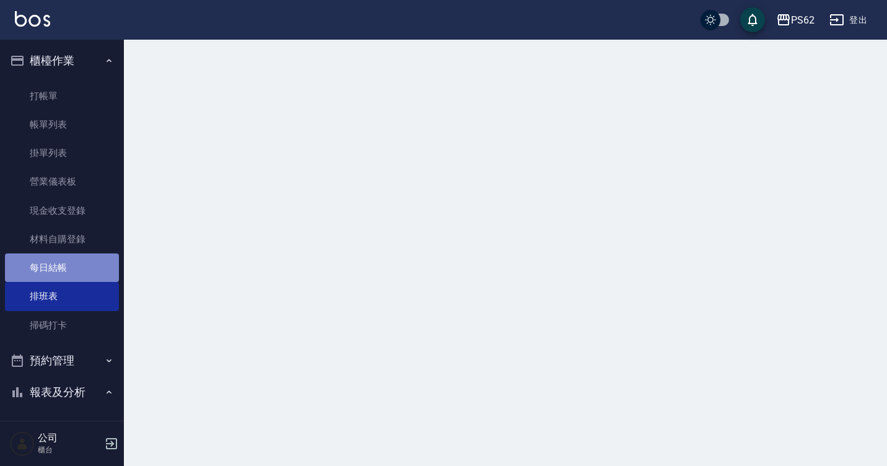
click at [85, 271] on link "每日結帳" at bounding box center [62, 267] width 114 height 28
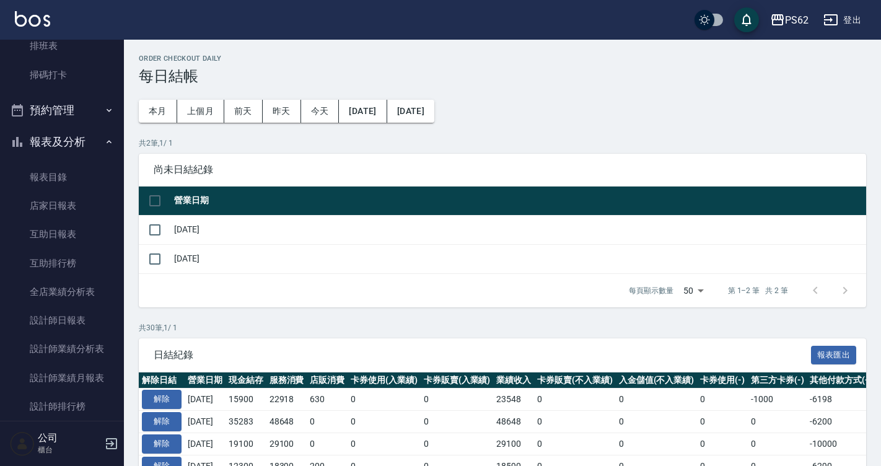
scroll to position [186, 0]
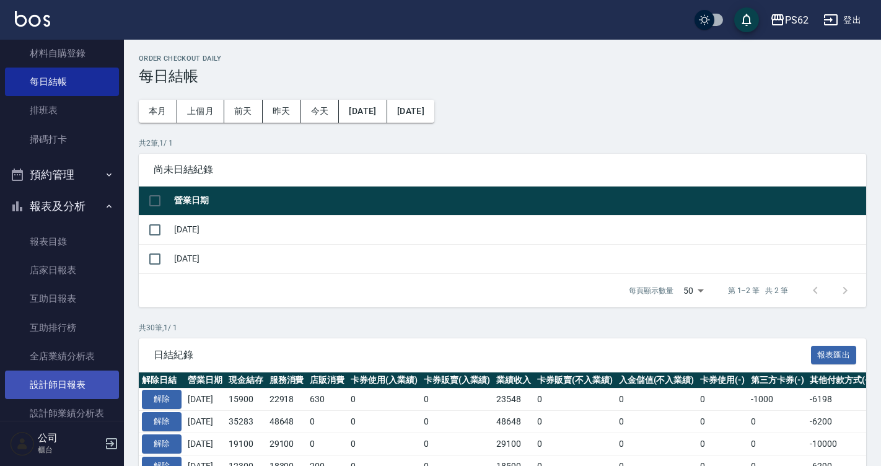
click at [70, 377] on link "設計師日報表" at bounding box center [62, 384] width 114 height 28
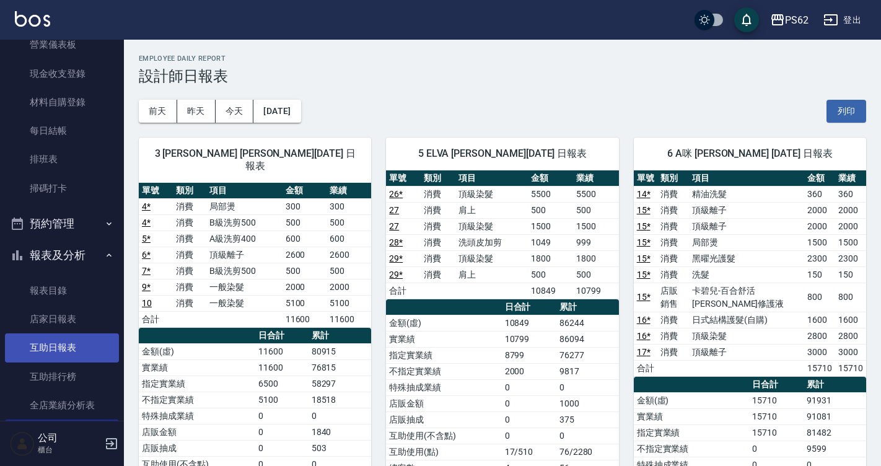
scroll to position [186, 0]
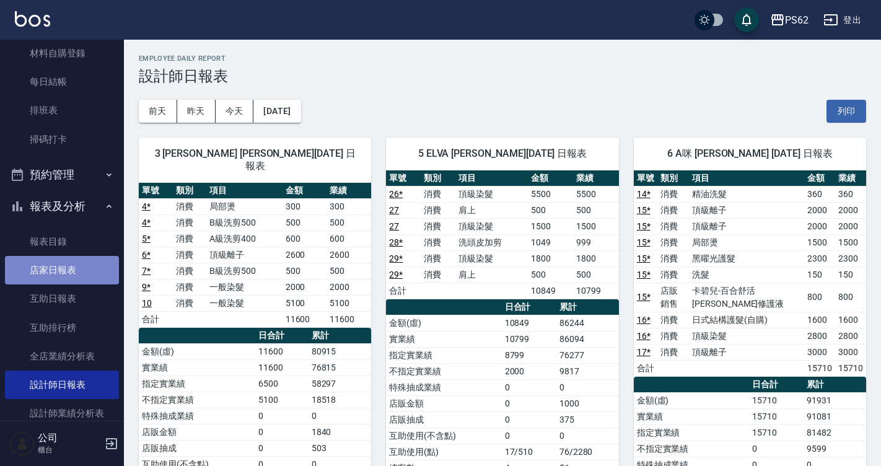
click at [70, 263] on link "店家日報表" at bounding box center [62, 270] width 114 height 28
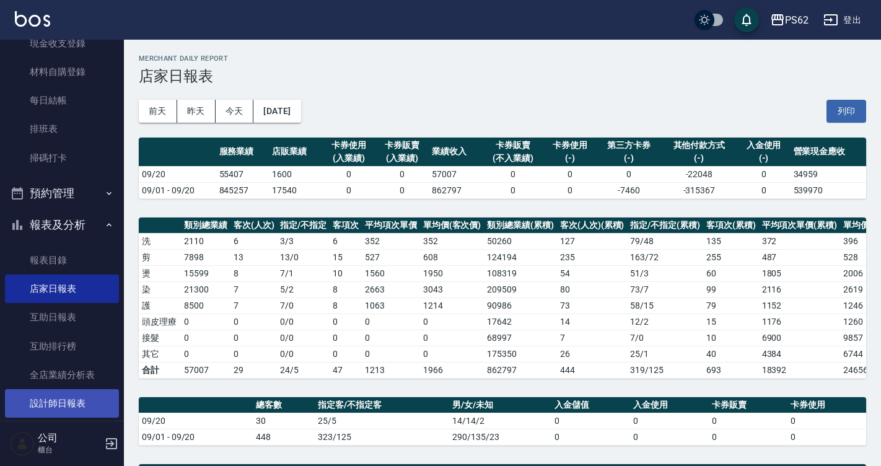
scroll to position [248, 0]
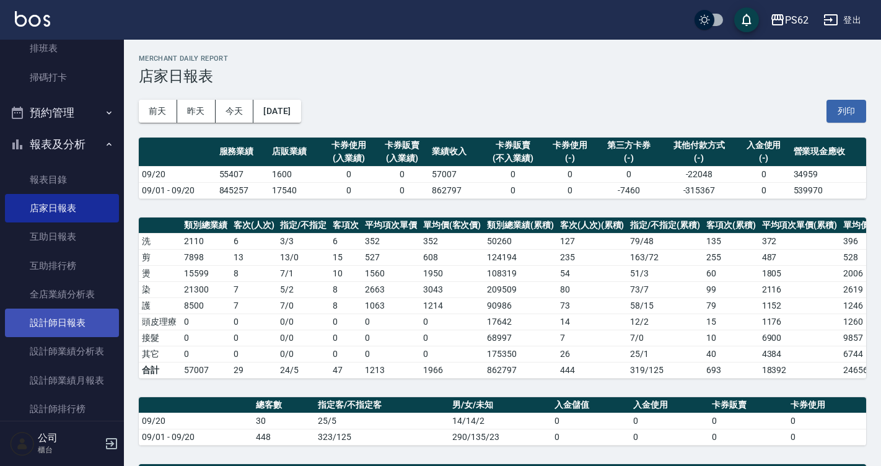
click at [87, 312] on link "設計師日報表" at bounding box center [62, 323] width 114 height 28
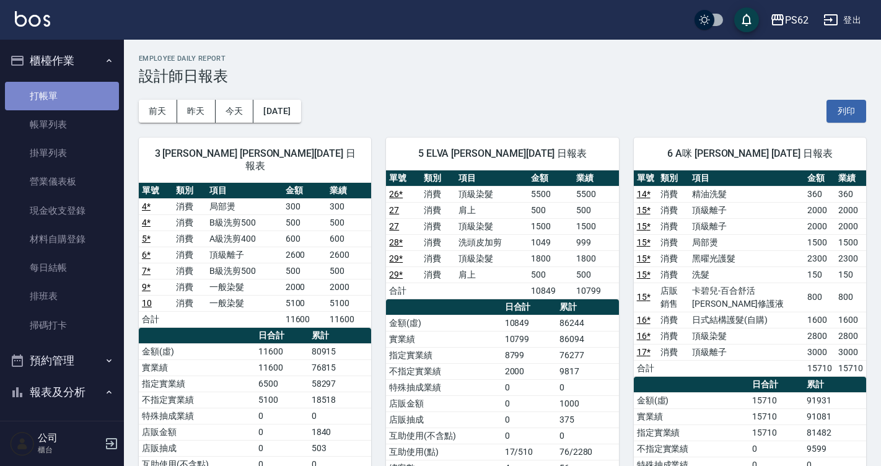
click at [89, 96] on link "打帳單" at bounding box center [62, 96] width 114 height 28
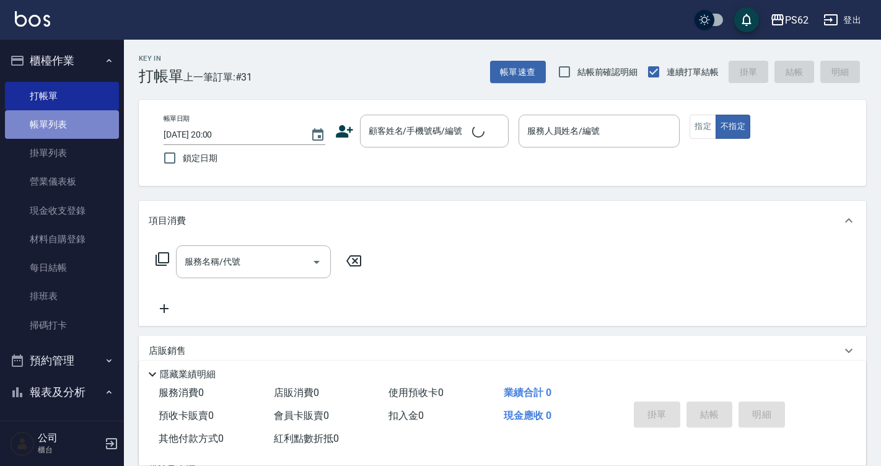
click at [84, 129] on link "帳單列表" at bounding box center [62, 124] width 114 height 28
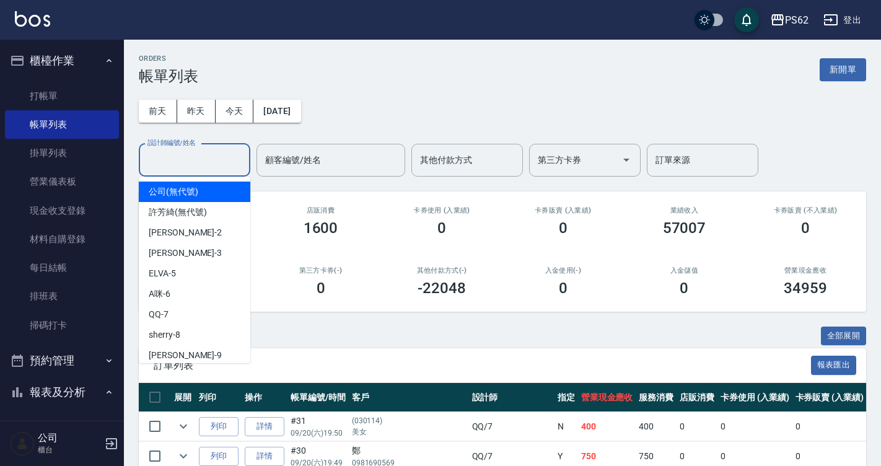
click at [188, 158] on input "設計師編號/姓名" at bounding box center [194, 160] width 100 height 22
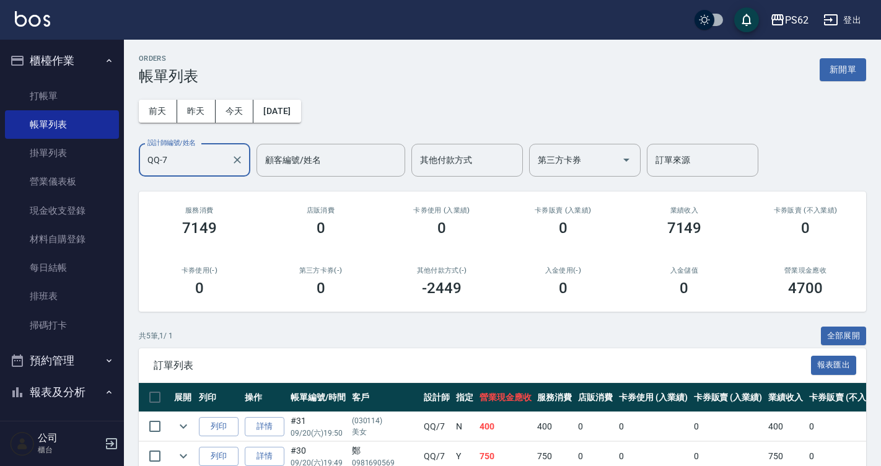
scroll to position [152, 0]
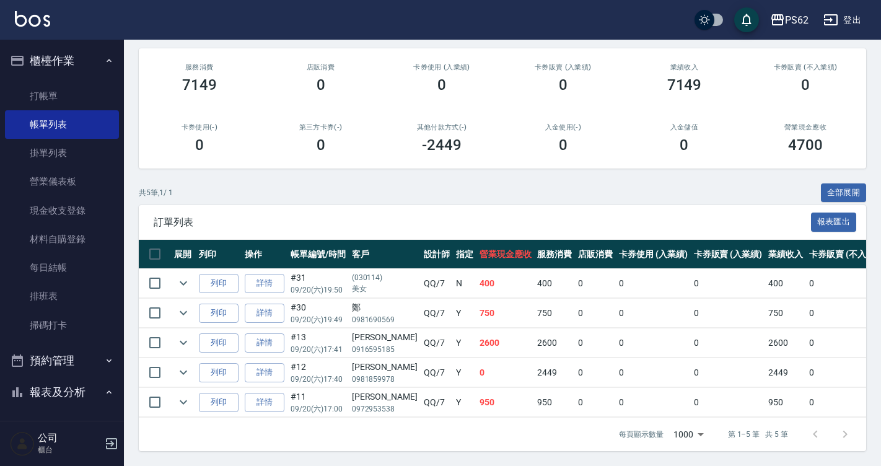
type input "QQ-7"
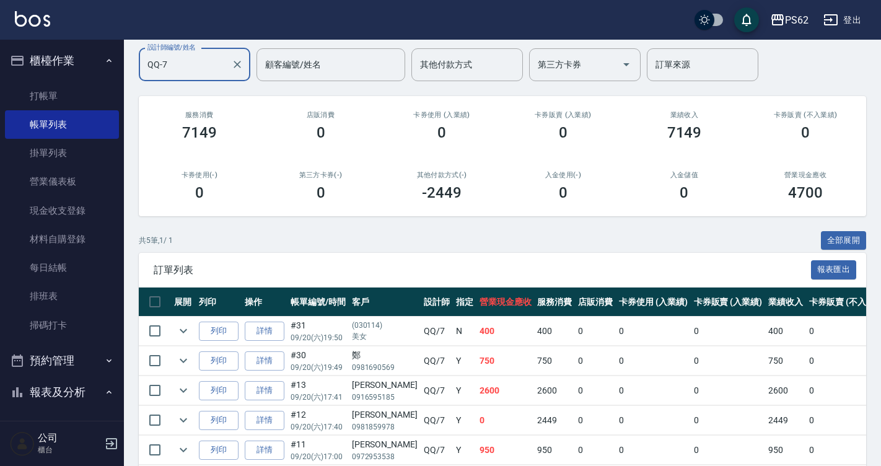
scroll to position [0, 0]
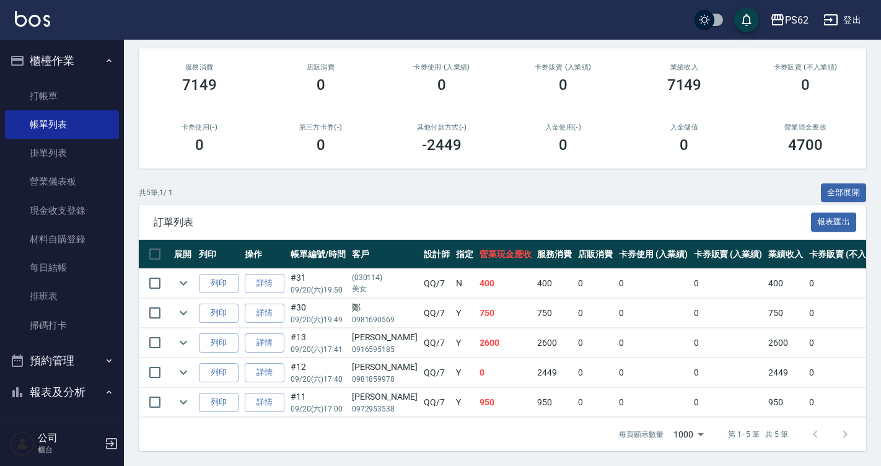
click at [465, 205] on div "訂單列表 報表匯出" at bounding box center [502, 222] width 727 height 34
click at [269, 393] on link "詳情" at bounding box center [265, 402] width 40 height 19
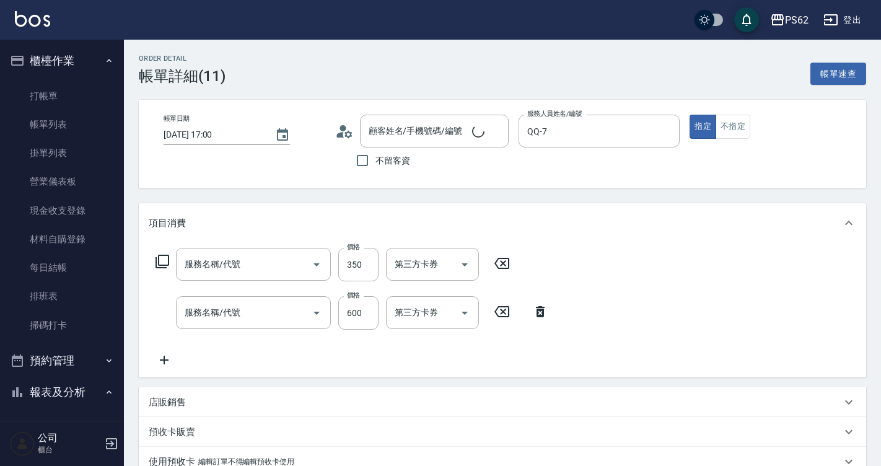
type input "2025/09/20 17:00"
type input "QQ-7"
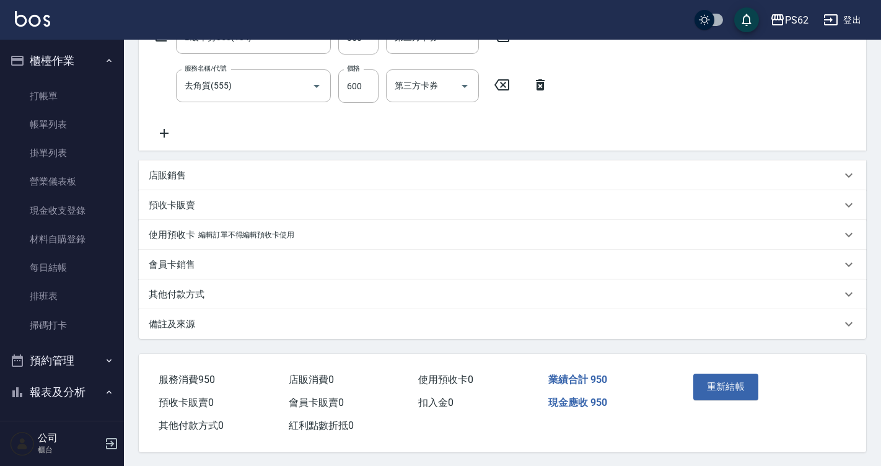
type input "林紹鍇/0972953538/"
type input "B級單剪350(104)"
type input "去角質(555)"
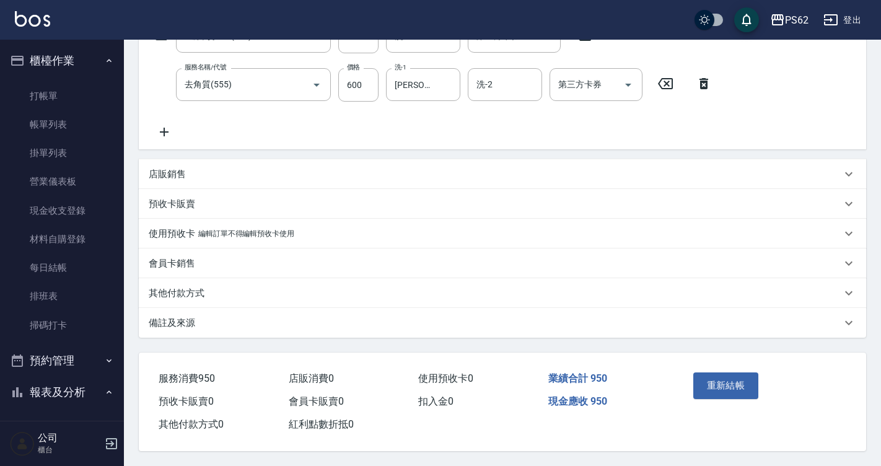
click at [192, 168] on div "店販銷售" at bounding box center [495, 174] width 693 height 13
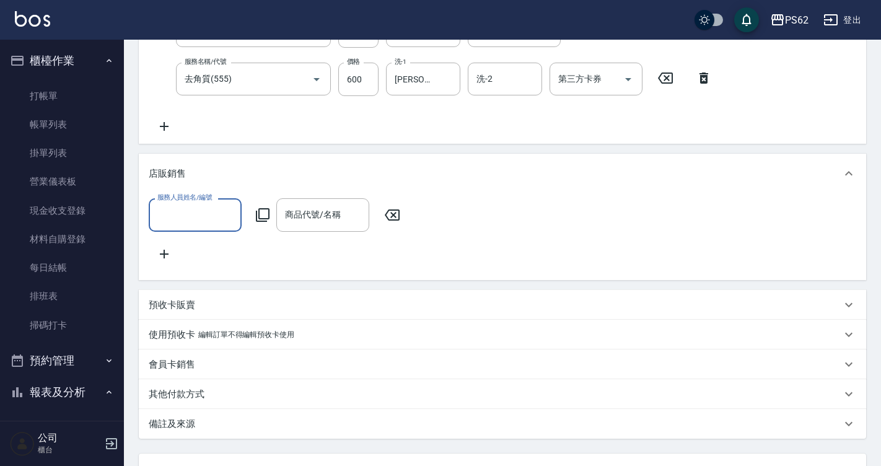
scroll to position [0, 0]
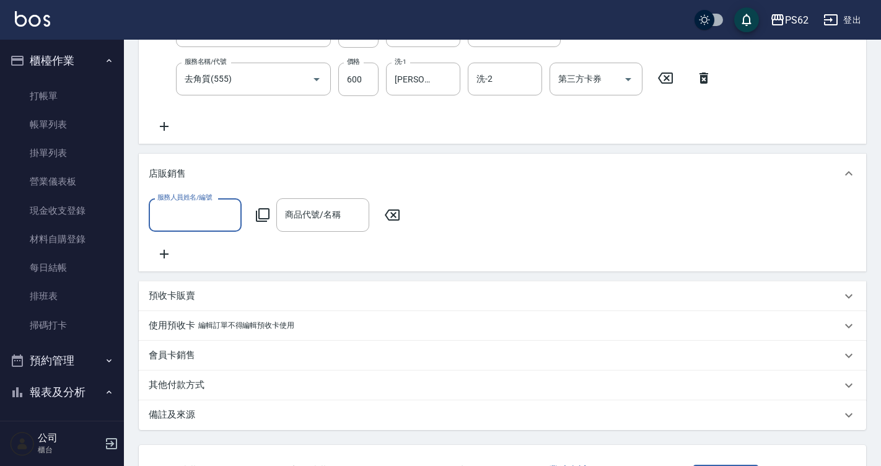
click at [185, 225] on input "服務人員姓名/編號" at bounding box center [195, 215] width 82 height 22
type input "QQ-7"
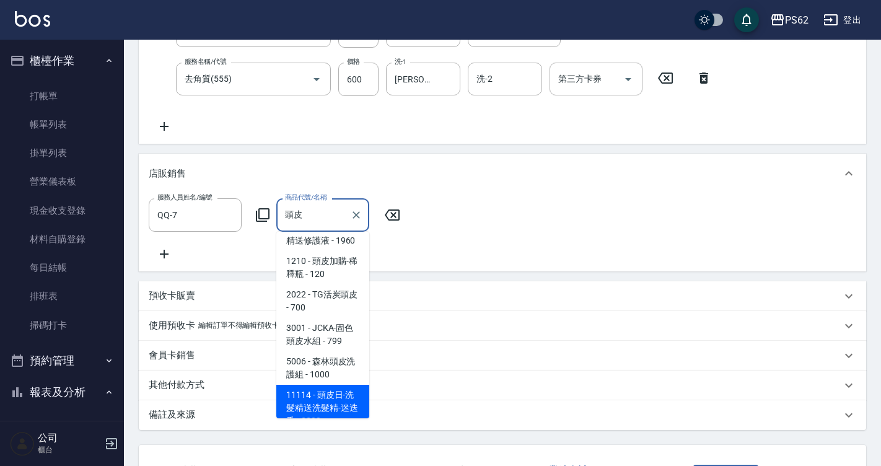
scroll to position [5, 0]
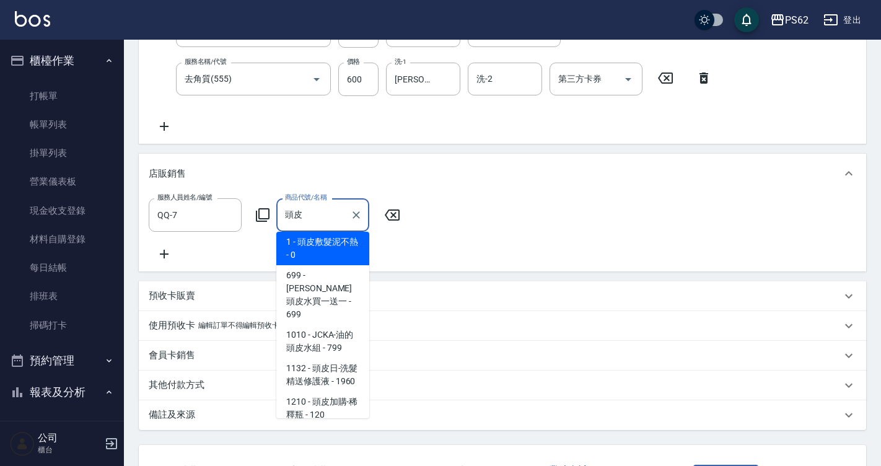
type input "頭"
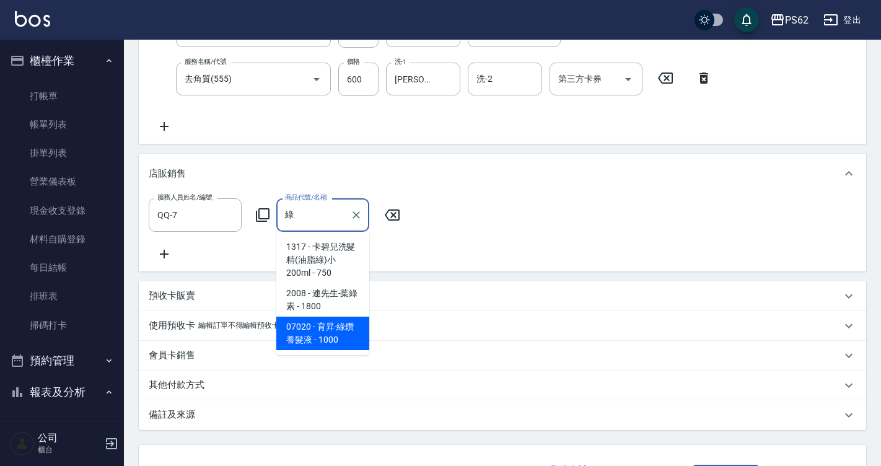
type input "育昇-綠鑽養髮液"
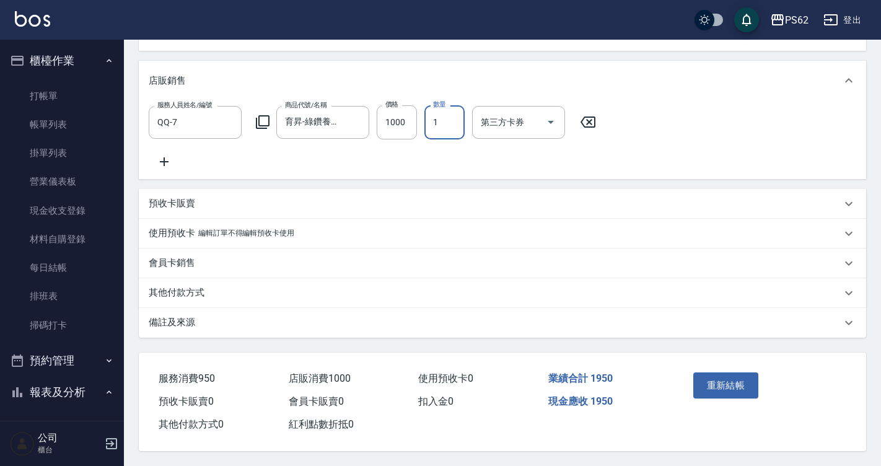
scroll to position [279, 0]
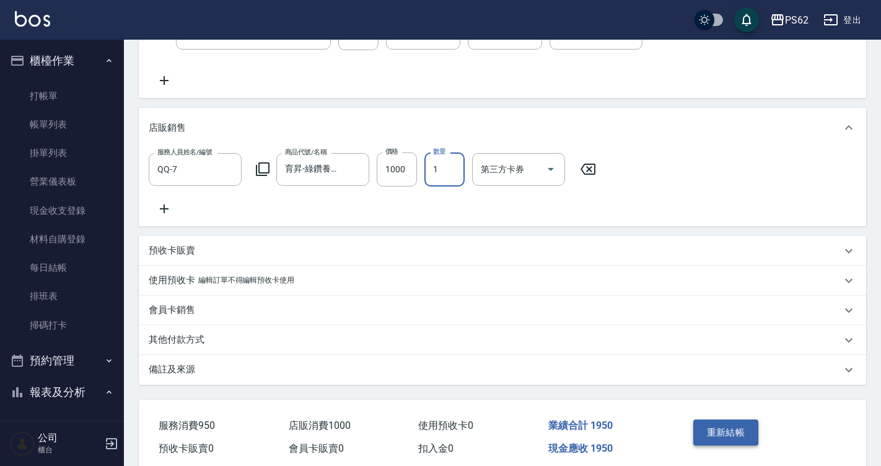
click at [747, 444] on button "重新結帳" at bounding box center [726, 432] width 66 height 26
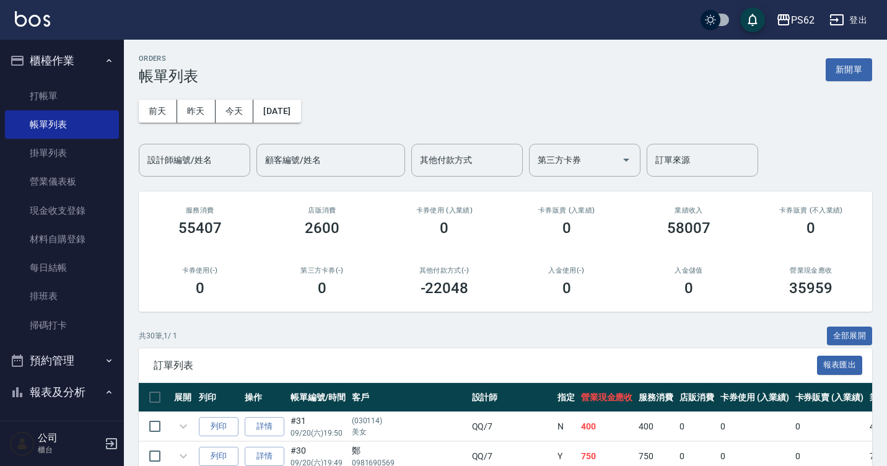
click at [387, 224] on div "卡券使用 (入業績) 0" at bounding box center [445, 221] width 122 height 60
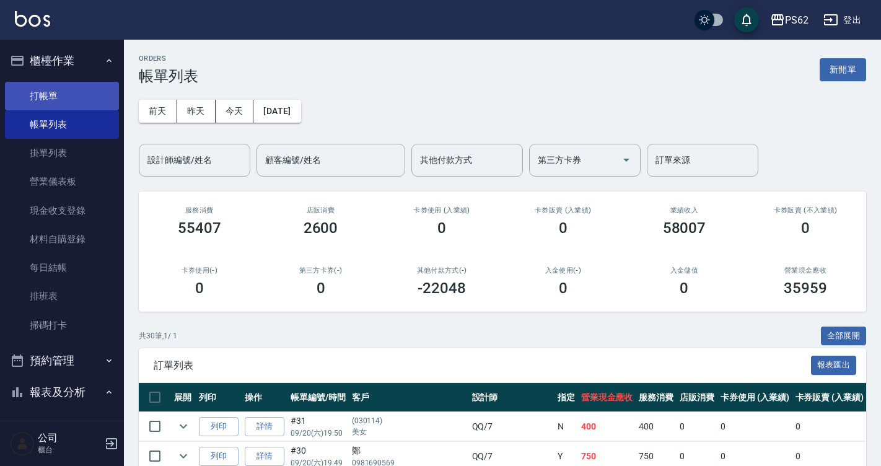
click at [85, 87] on link "打帳單" at bounding box center [62, 96] width 114 height 28
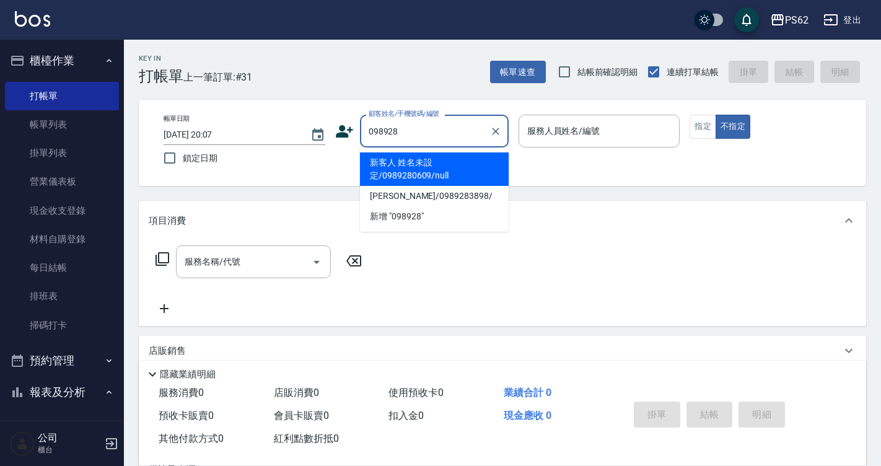
click at [424, 169] on li "新客人 姓名未設定/0989280609/null" at bounding box center [434, 168] width 149 height 33
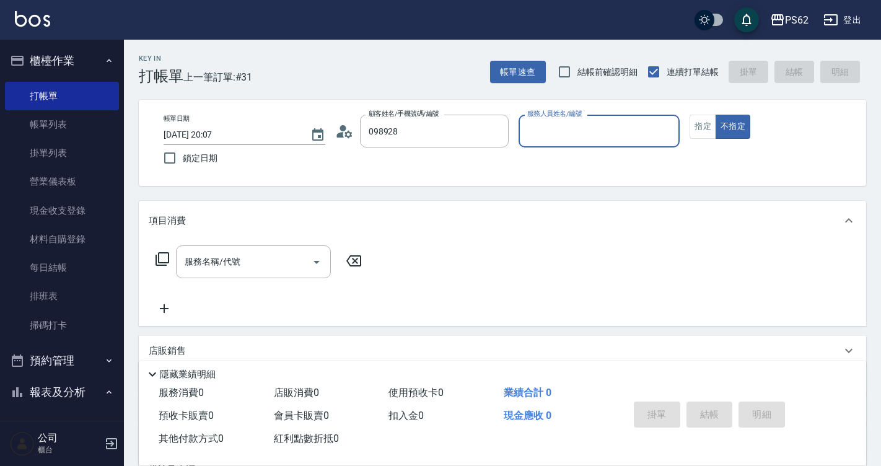
type input "新客人 姓名未設定/0989280609/null"
click at [561, 115] on label "服務人員姓名/編號" at bounding box center [554, 113] width 55 height 9
click at [561, 120] on input "服務人員姓名/編號" at bounding box center [599, 131] width 151 height 22
click at [558, 132] on input "服務人員姓名/編號" at bounding box center [599, 131] width 151 height 22
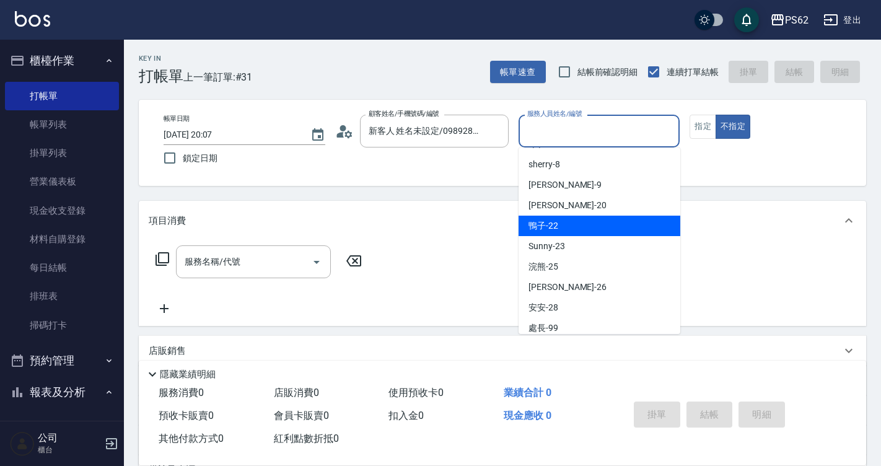
scroll to position [151, 0]
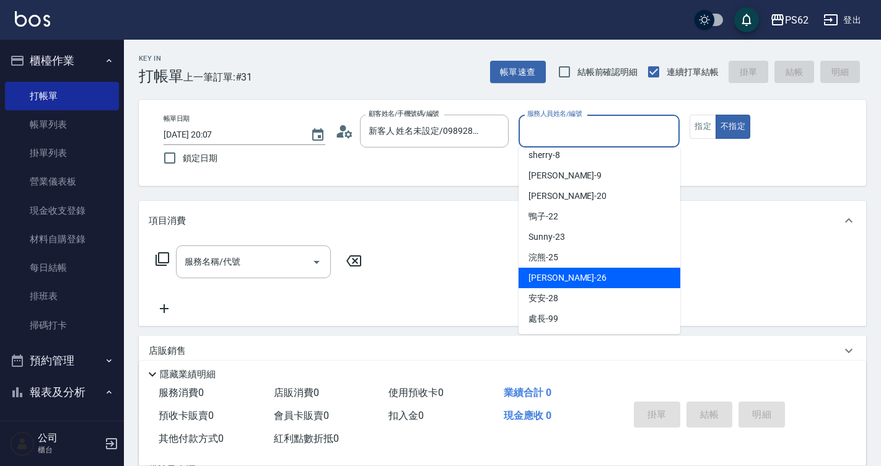
click at [553, 278] on span "小欣 -26" at bounding box center [567, 277] width 78 height 13
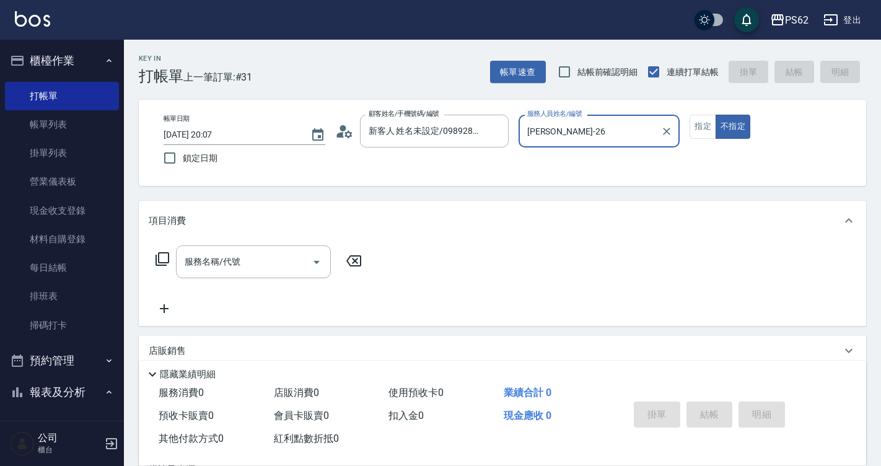
type input "小欣-26"
click at [263, 261] on input "服務名稱/代號" at bounding box center [244, 262] width 125 height 22
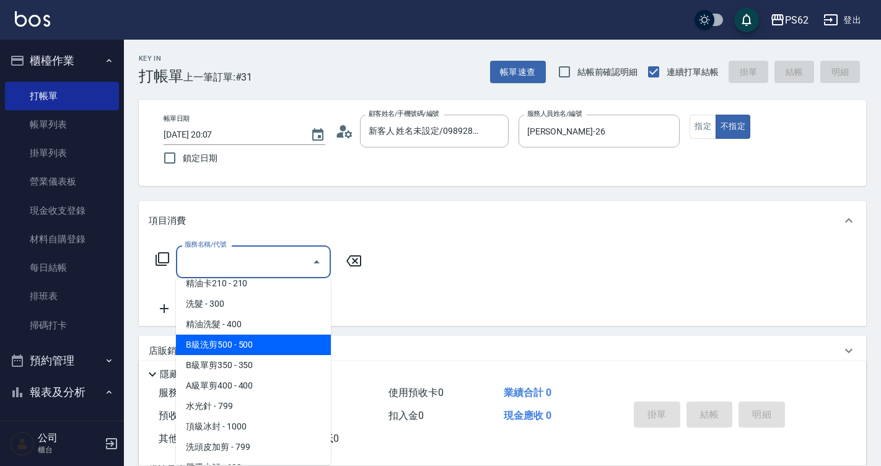
scroll to position [186, 0]
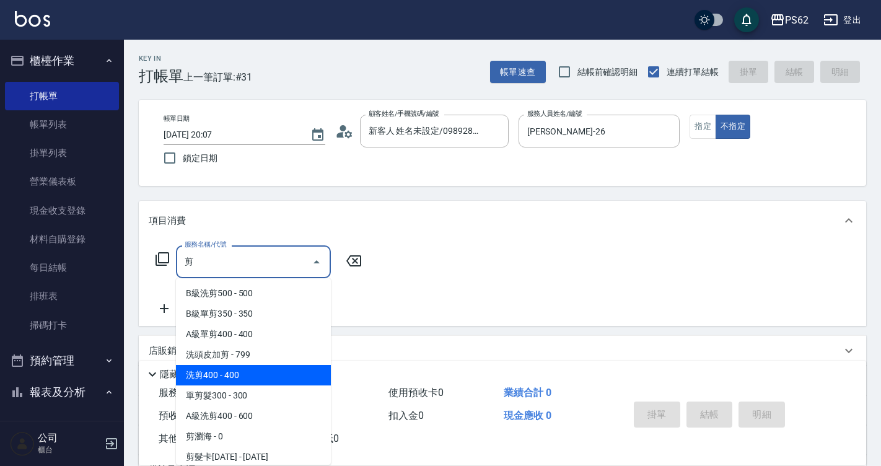
click at [229, 374] on span "洗剪400 - 400" at bounding box center [253, 375] width 155 height 20
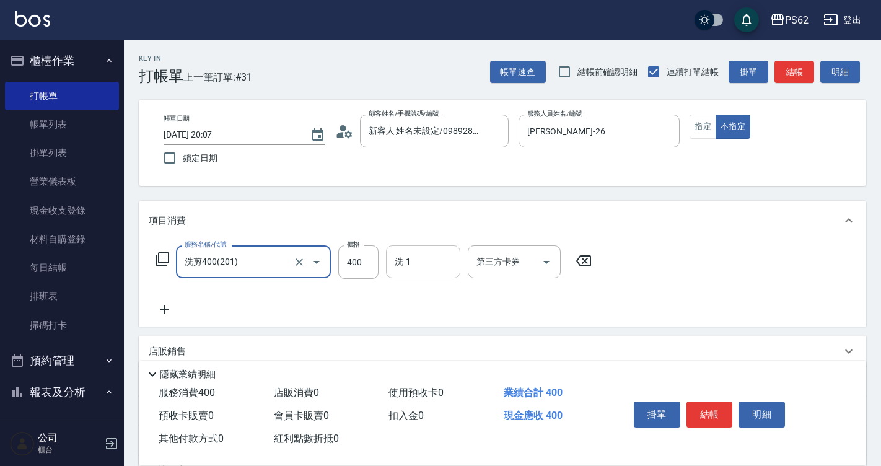
type input "洗剪400(201)"
click at [410, 267] on input "洗-1" at bounding box center [423, 262] width 63 height 22
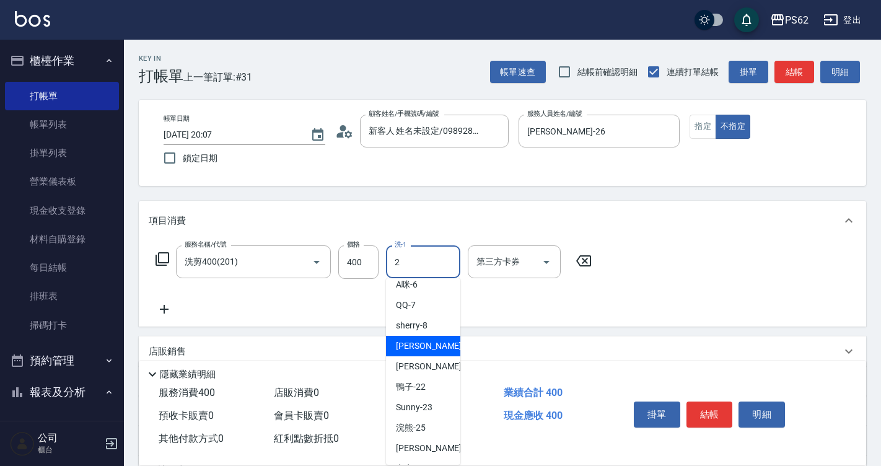
scroll to position [0, 0]
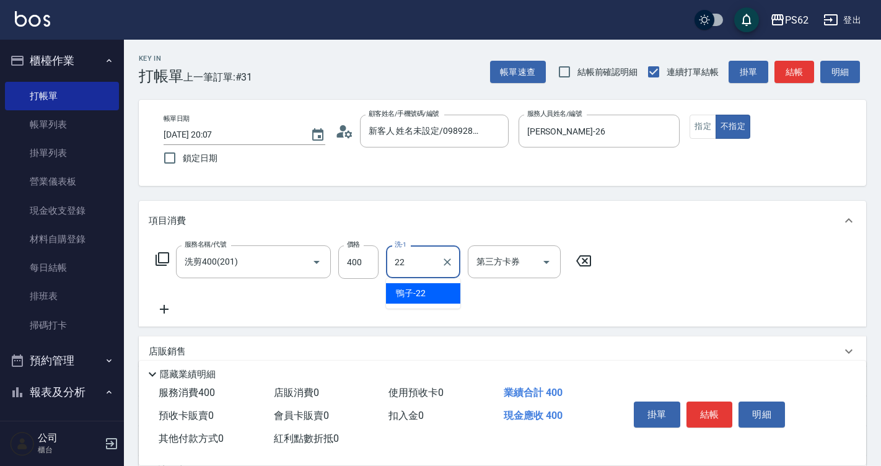
type input "鴨子-22"
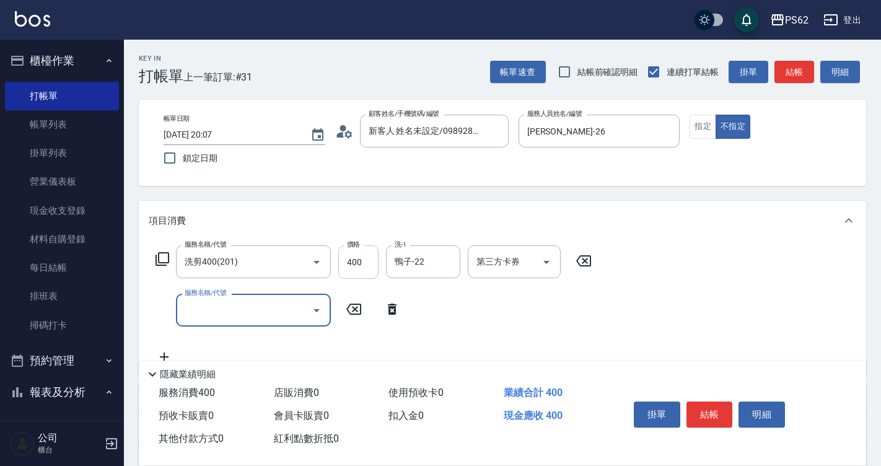
drag, startPoint x: 364, startPoint y: 260, endPoint x: 371, endPoint y: 264, distance: 7.8
click at [364, 260] on input "400" at bounding box center [358, 261] width 40 height 33
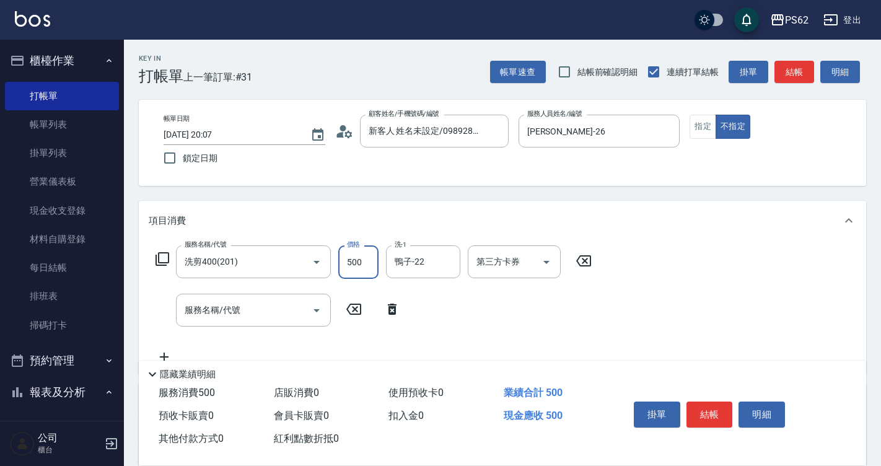
type input "500"
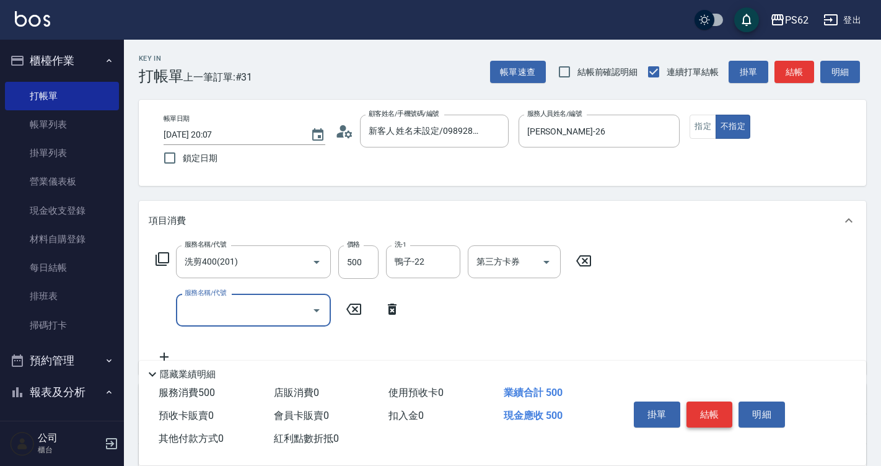
click at [707, 406] on button "結帳" at bounding box center [709, 414] width 46 height 26
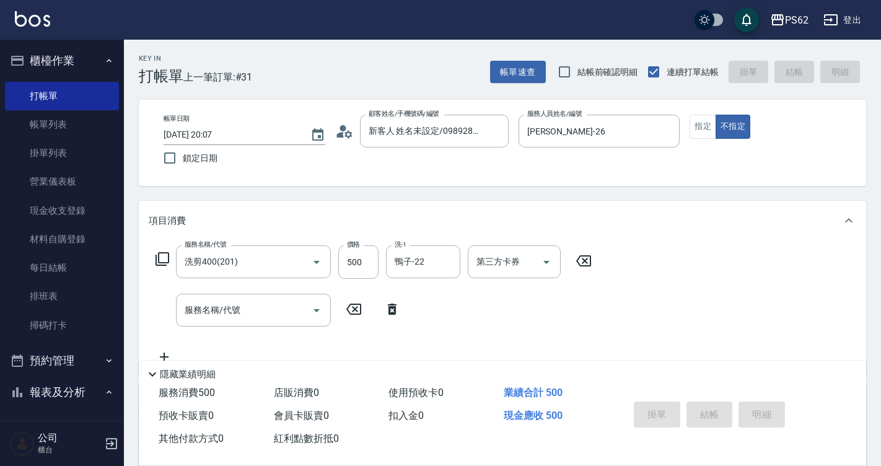
type input "2025/09/20 20:08"
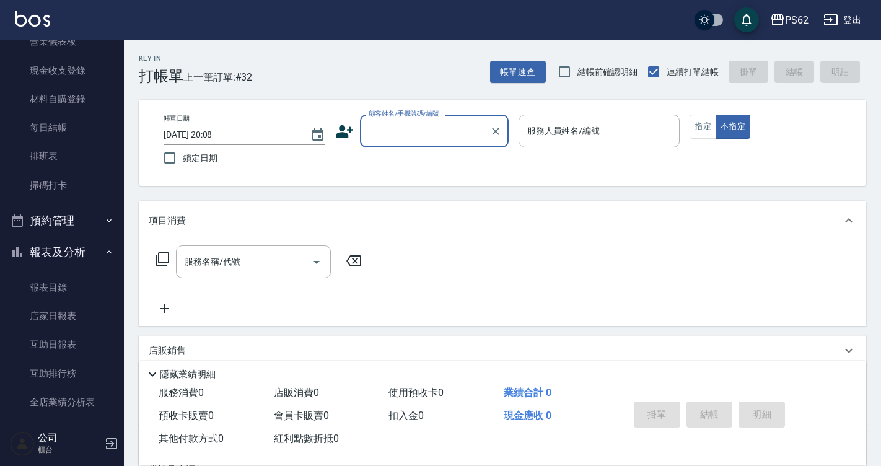
scroll to position [372, 0]
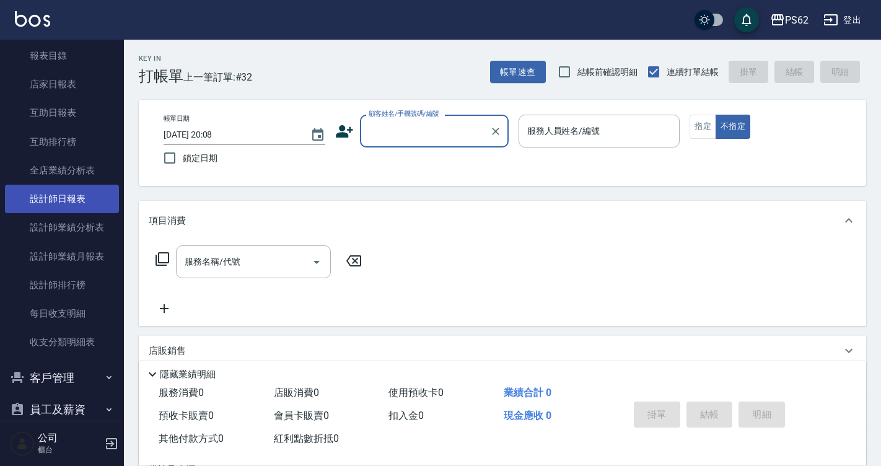
click at [87, 208] on link "設計師日報表" at bounding box center [62, 199] width 114 height 28
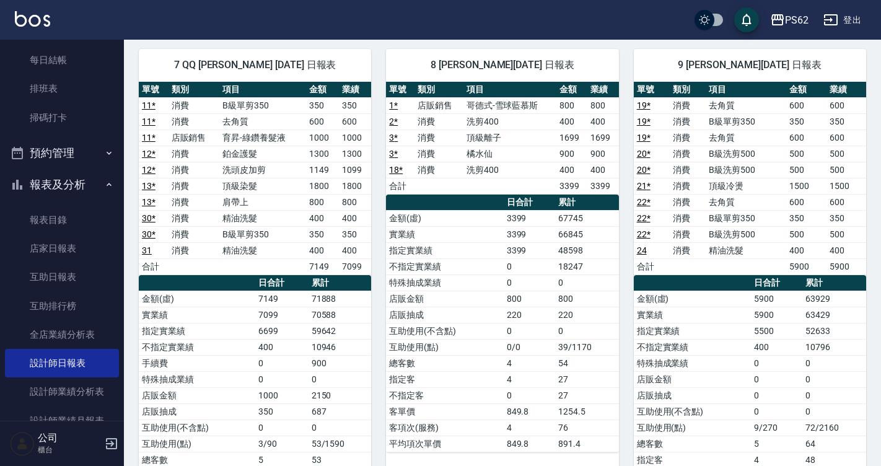
scroll to position [620, 0]
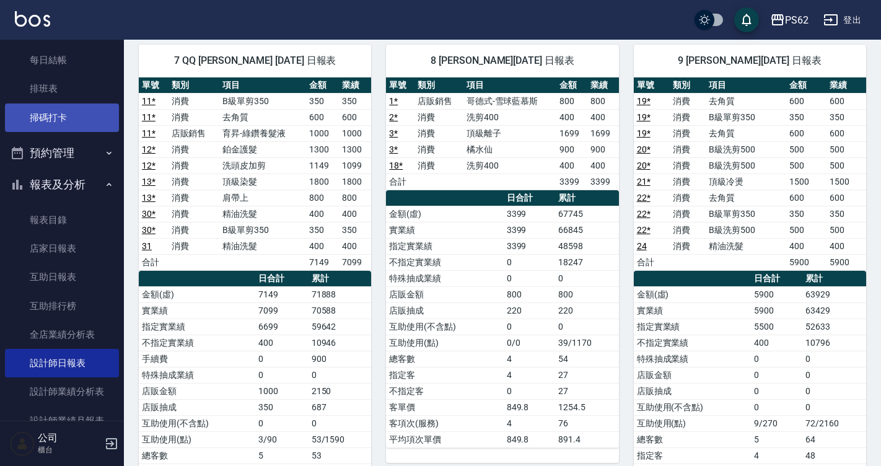
drag, startPoint x: 37, startPoint y: 125, endPoint x: 44, endPoint y: 127, distance: 7.8
click at [37, 125] on link "掃碼打卡" at bounding box center [62, 117] width 114 height 28
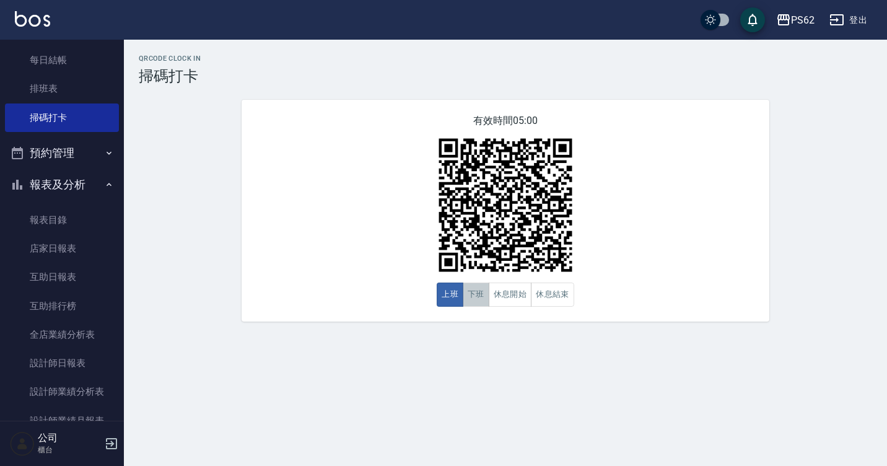
click at [480, 292] on button "下班" at bounding box center [476, 295] width 27 height 24
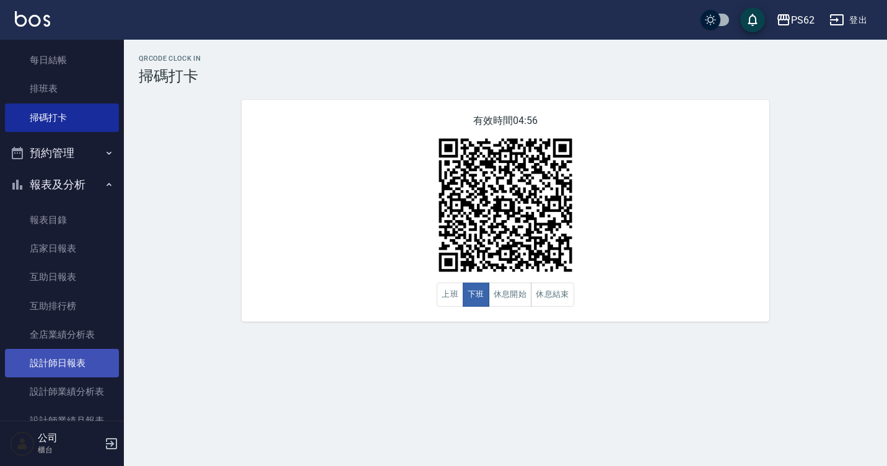
click at [74, 370] on link "設計師日報表" at bounding box center [62, 363] width 114 height 28
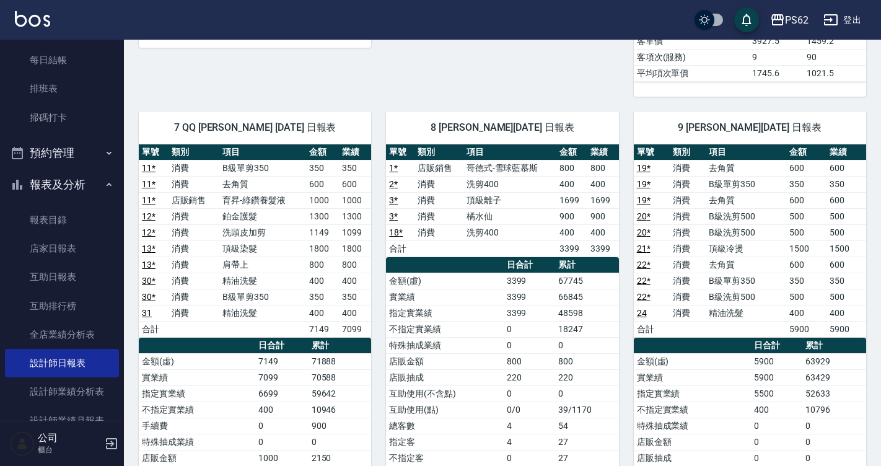
scroll to position [558, 0]
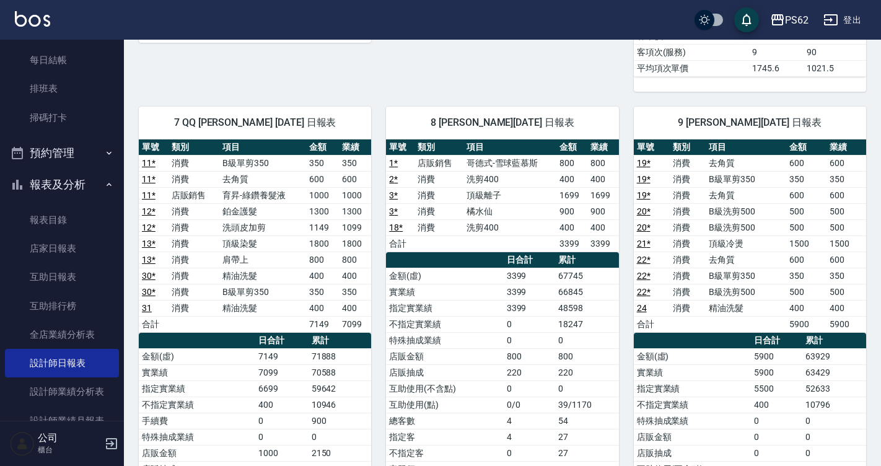
click at [148, 306] on link "31" at bounding box center [147, 308] width 10 height 10
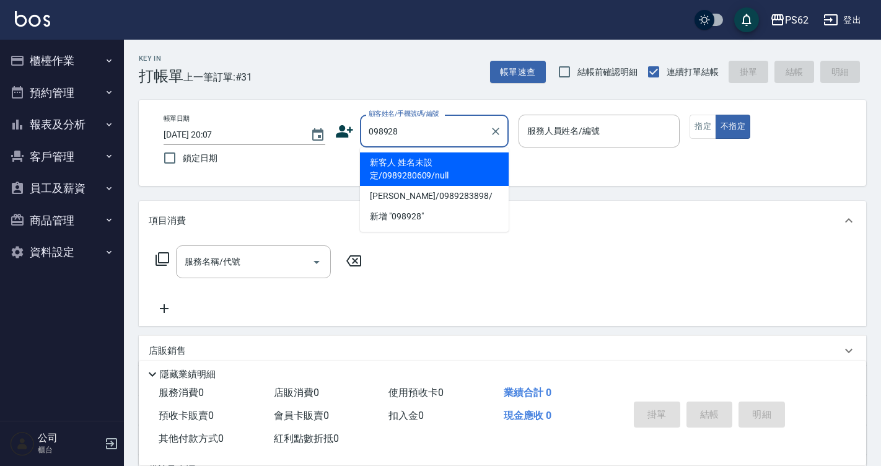
click at [444, 172] on li "新客人 姓名未設定/0989280609/null" at bounding box center [434, 168] width 149 height 33
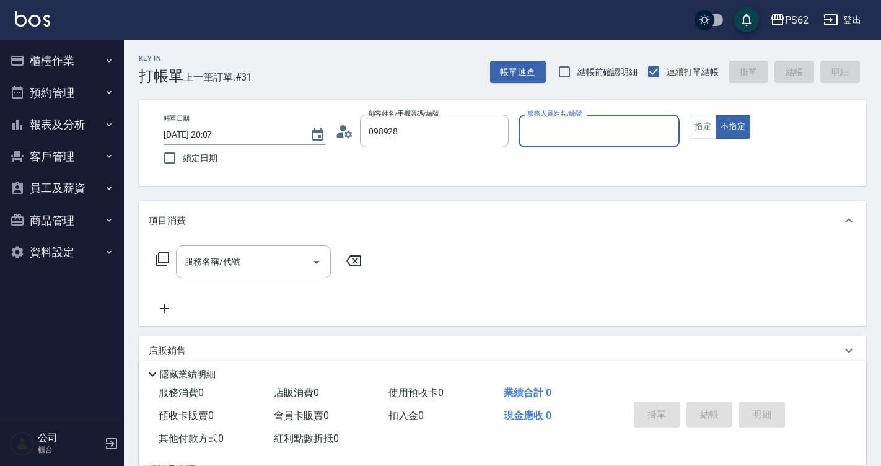
type input "新客人 姓名未設定/0989280609/null"
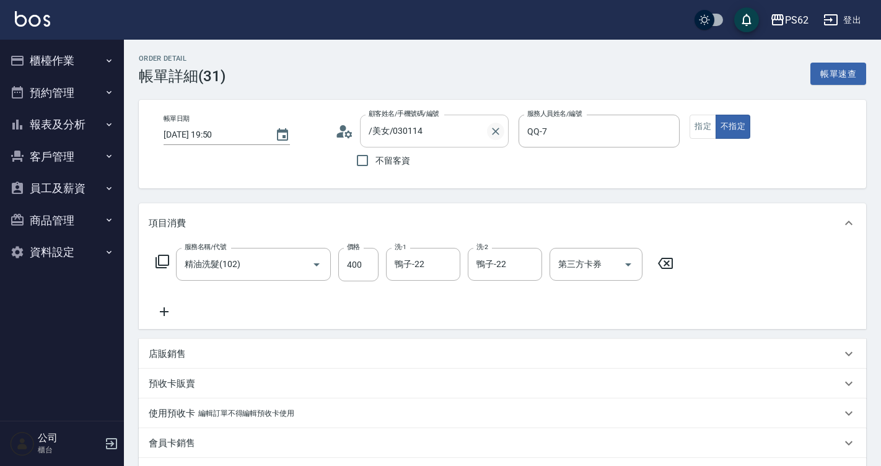
click at [493, 134] on icon "Clear" at bounding box center [495, 131] width 12 height 12
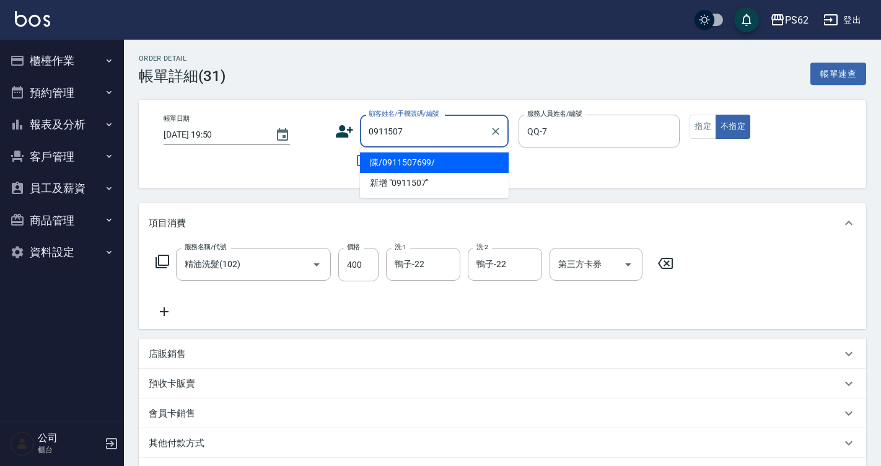
click at [454, 156] on li "陳/0911507699/" at bounding box center [434, 162] width 149 height 20
type input "陳/0911507699/"
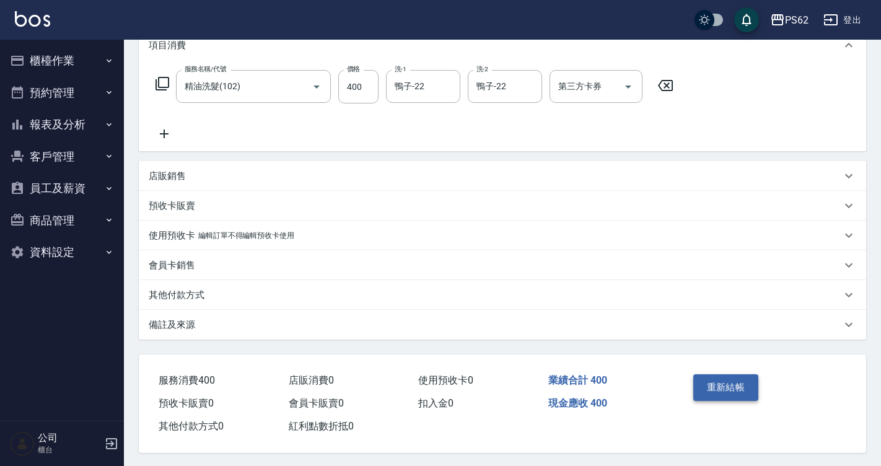
scroll to position [185, 0]
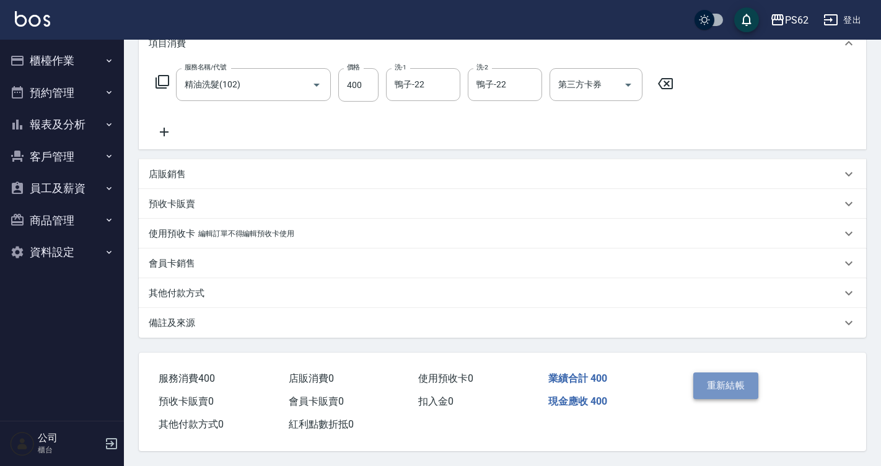
click at [724, 377] on button "重新結帳" at bounding box center [726, 385] width 66 height 26
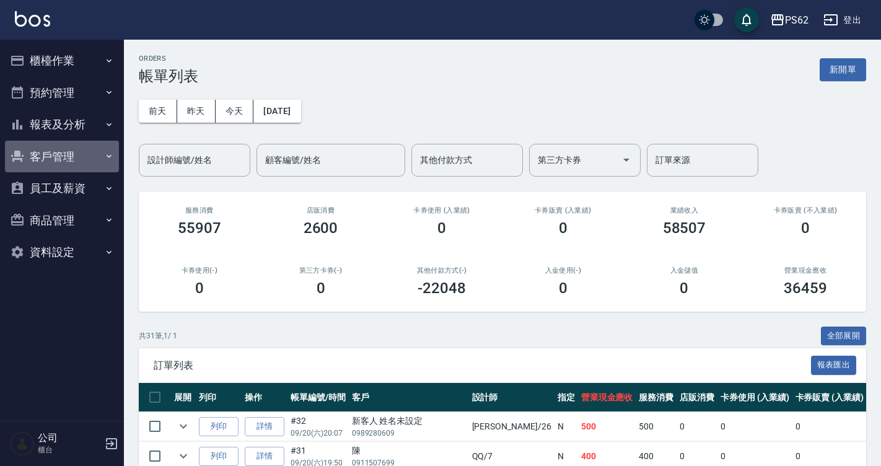
click at [57, 163] on button "客戶管理" at bounding box center [62, 157] width 114 height 32
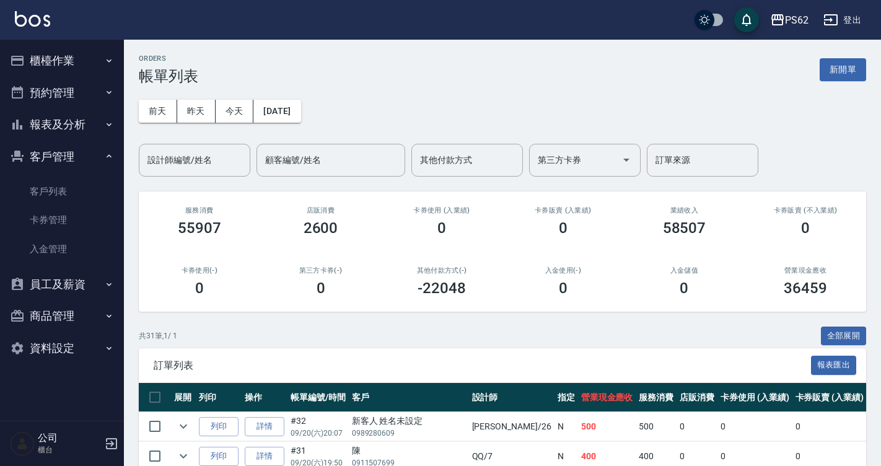
click at [68, 120] on button "報表及分析" at bounding box center [62, 124] width 114 height 32
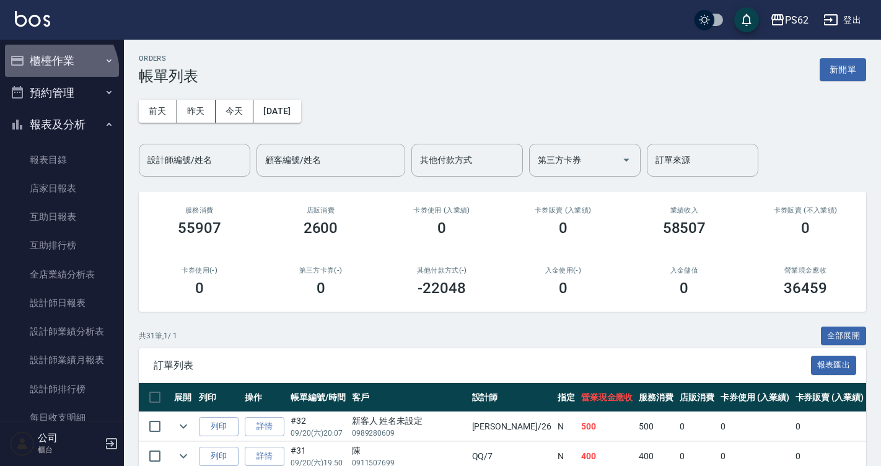
click at [47, 72] on button "櫃檯作業" at bounding box center [62, 61] width 114 height 32
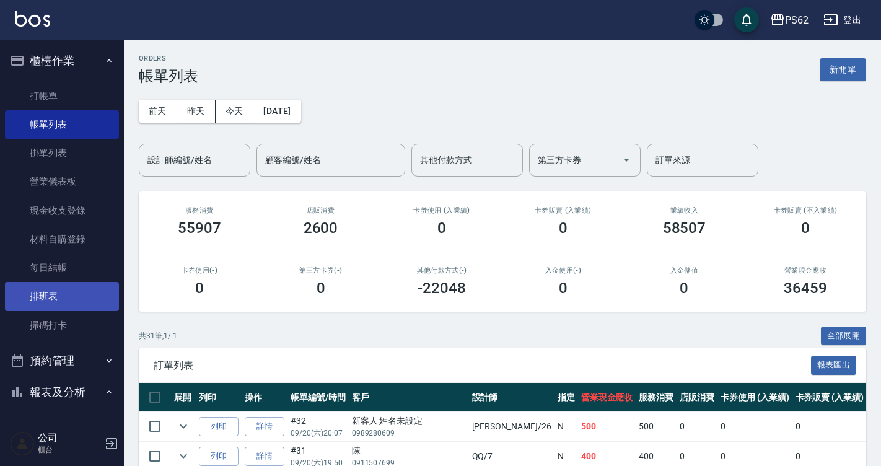
click at [42, 307] on link "排班表" at bounding box center [62, 296] width 114 height 28
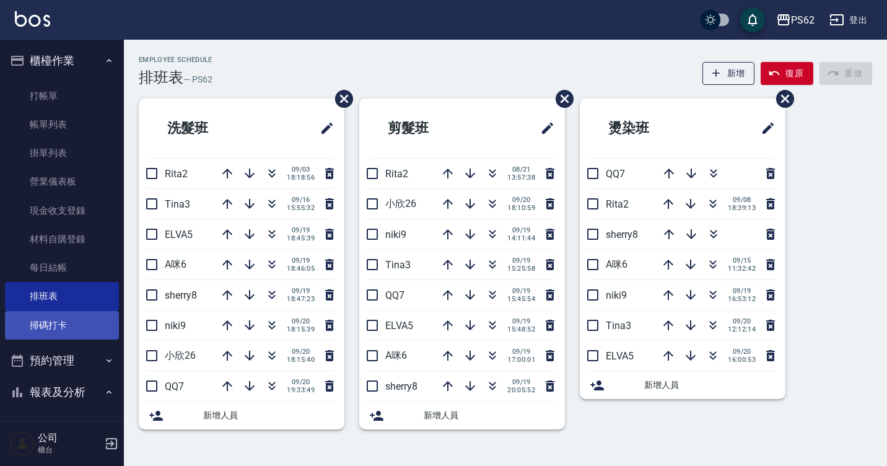
click at [43, 323] on link "掃碼打卡" at bounding box center [62, 325] width 114 height 28
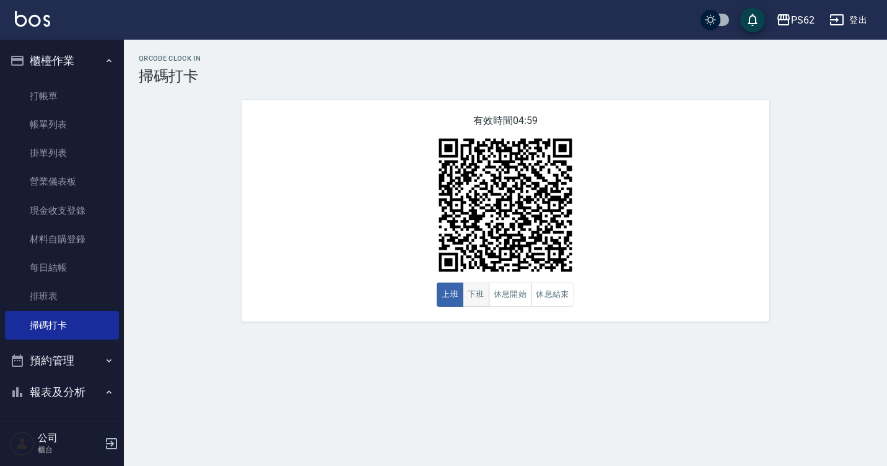
click at [466, 292] on button "下班" at bounding box center [476, 295] width 27 height 24
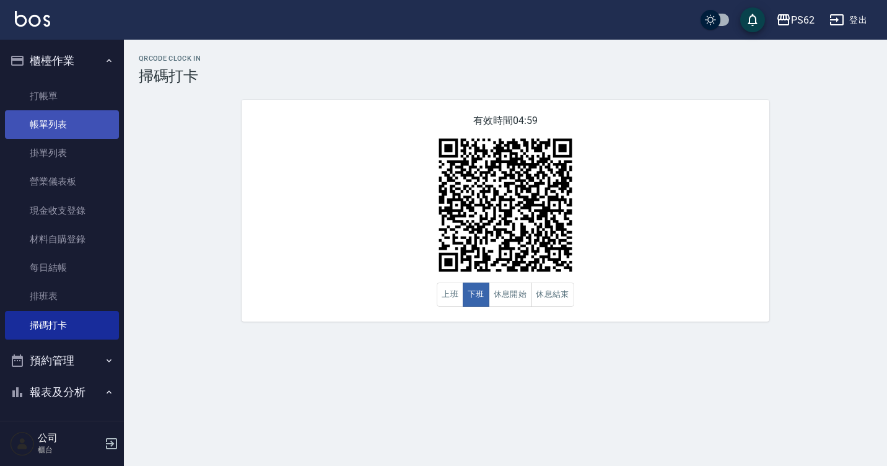
click at [16, 136] on link "帳單列表" at bounding box center [62, 124] width 114 height 28
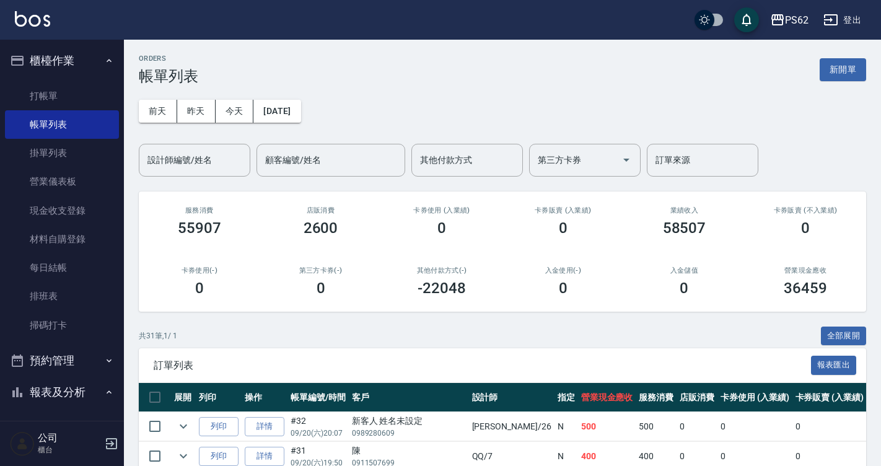
scroll to position [307, 0]
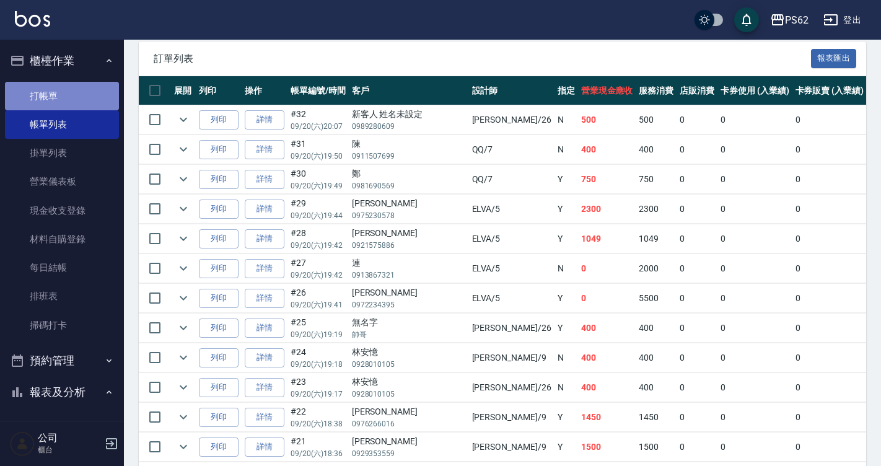
click at [97, 87] on link "打帳單" at bounding box center [62, 96] width 114 height 28
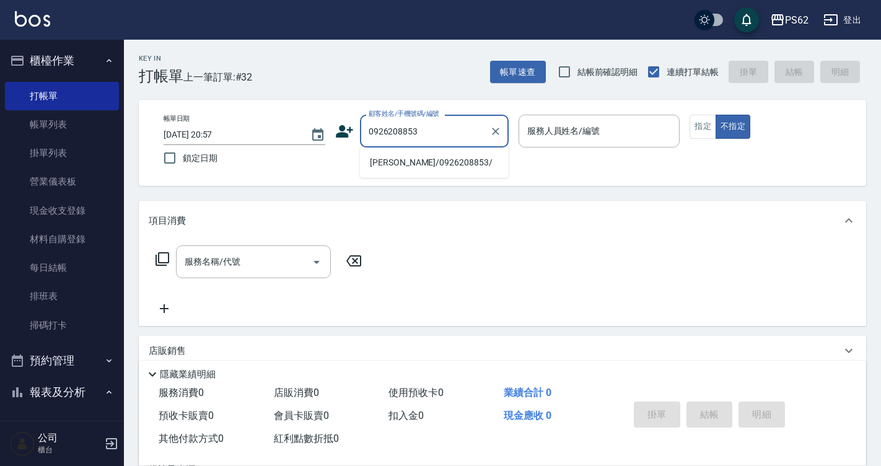
click at [421, 155] on li "許釉鈴/0926208853/" at bounding box center [434, 162] width 149 height 20
type input "許釉鈴/0926208853/"
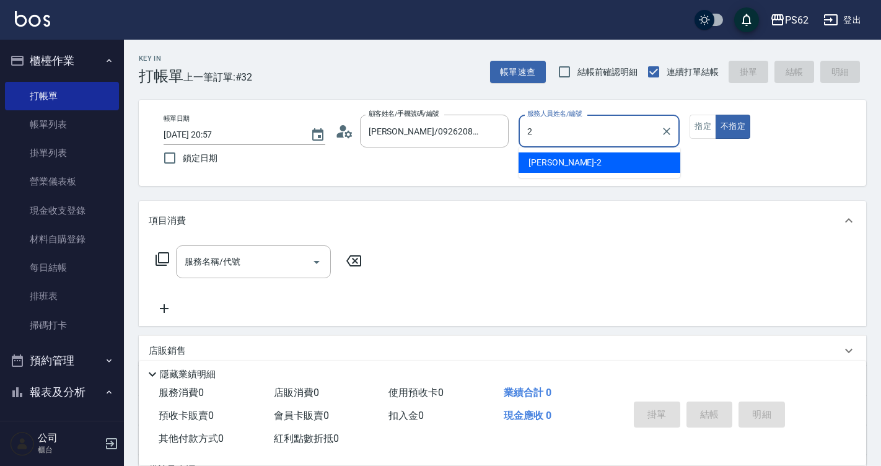
type input "2"
type button "false"
type input "Rita-2"
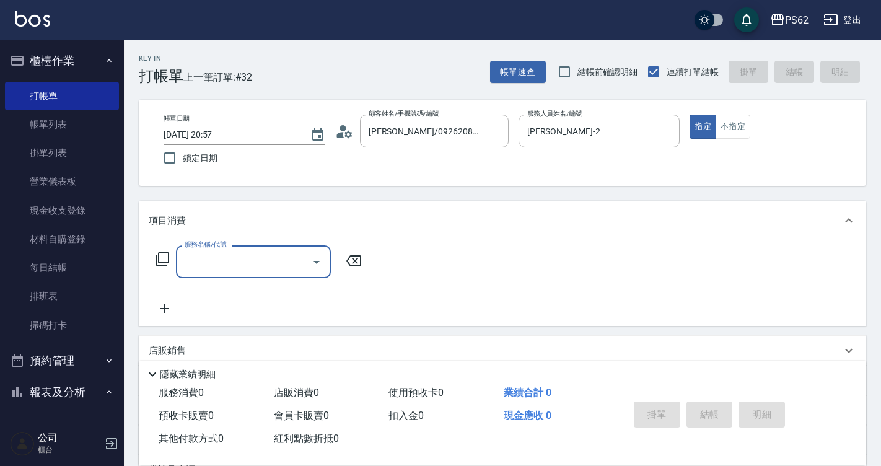
click at [347, 134] on icon at bounding box center [344, 131] width 19 height 19
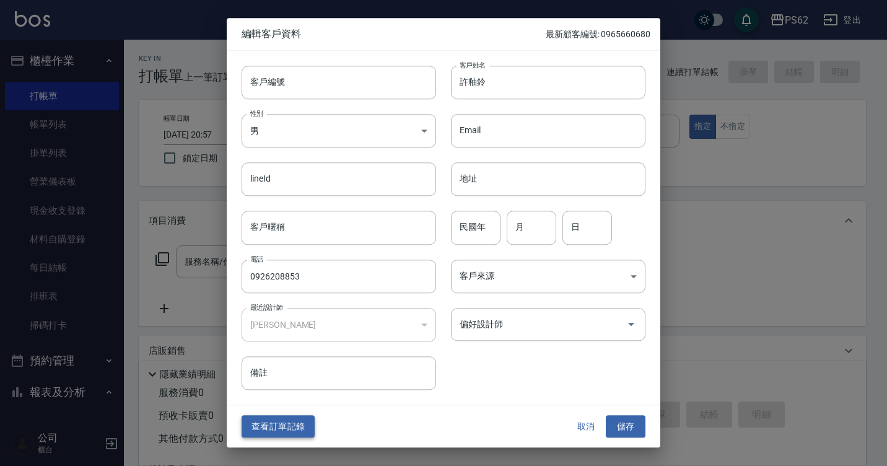
click at [271, 426] on button "查看訂單記錄" at bounding box center [278, 426] width 73 height 23
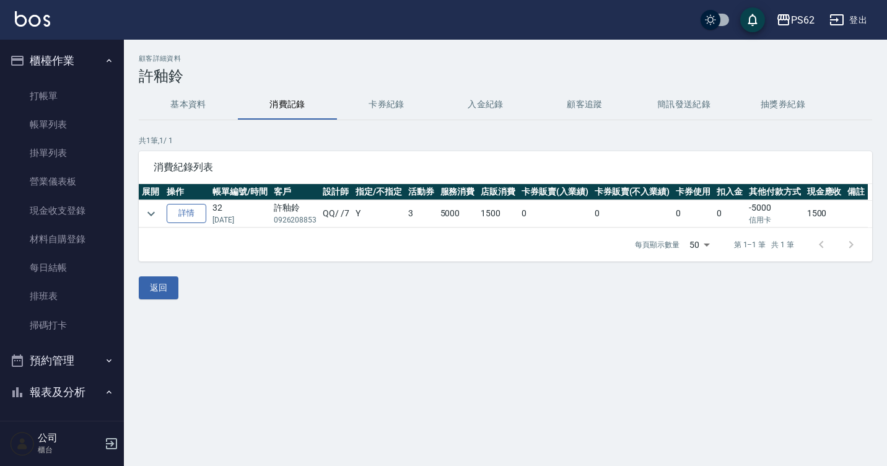
click at [178, 214] on link "詳情" at bounding box center [187, 213] width 40 height 19
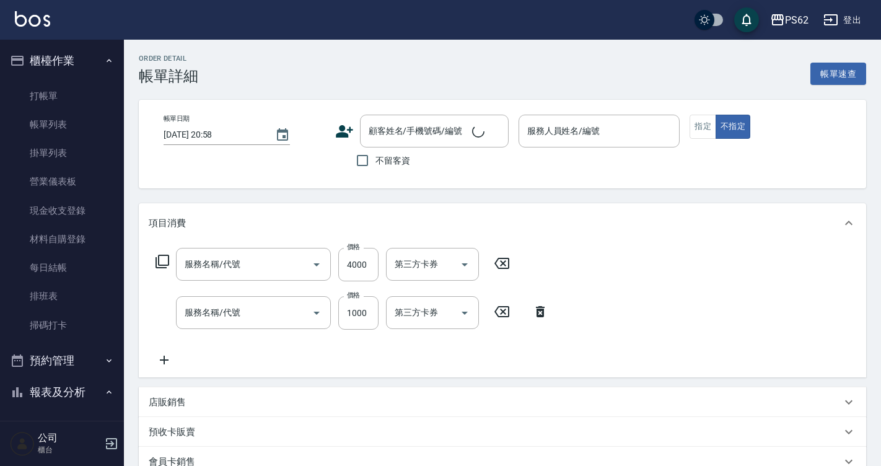
type input "2025/01/24 20:05"
type input "QQ-7"
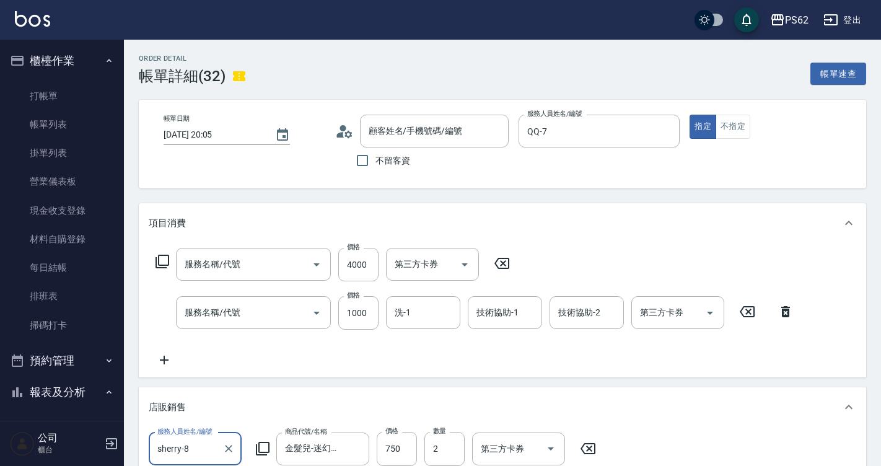
scroll to position [22, 0]
type input "許釉鈴/0926208853/"
type input "頂級染髮(316)"
type input "橘水仙(507)"
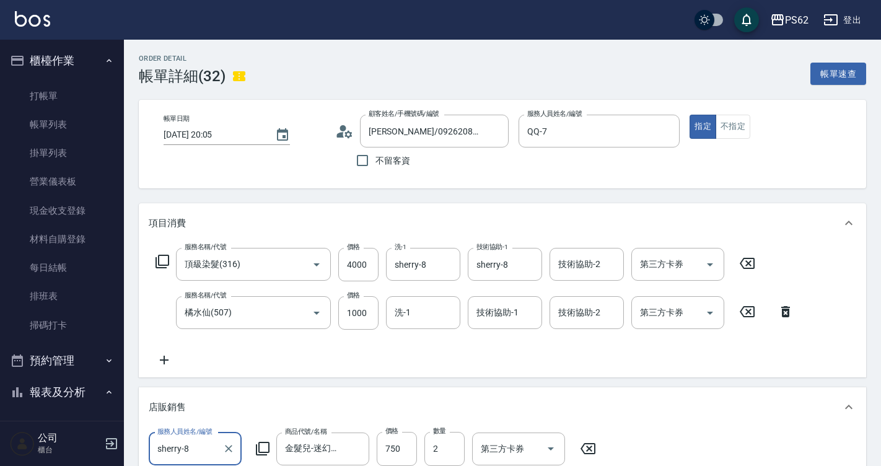
scroll to position [0, 0]
click at [348, 139] on icon at bounding box center [344, 131] width 19 height 19
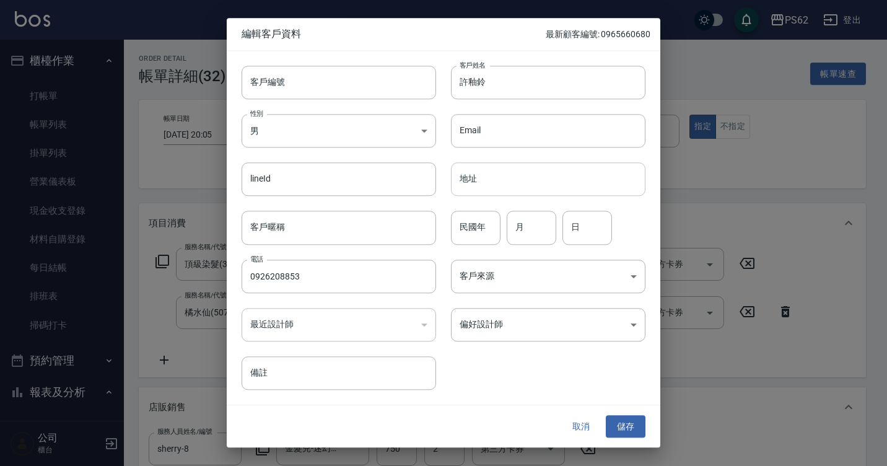
drag, startPoint x: 482, startPoint y: 236, endPoint x: 558, endPoint y: 188, distance: 89.9
click at [482, 236] on input "民國年" at bounding box center [476, 227] width 50 height 33
type input "92"
type input "08"
type input "27"
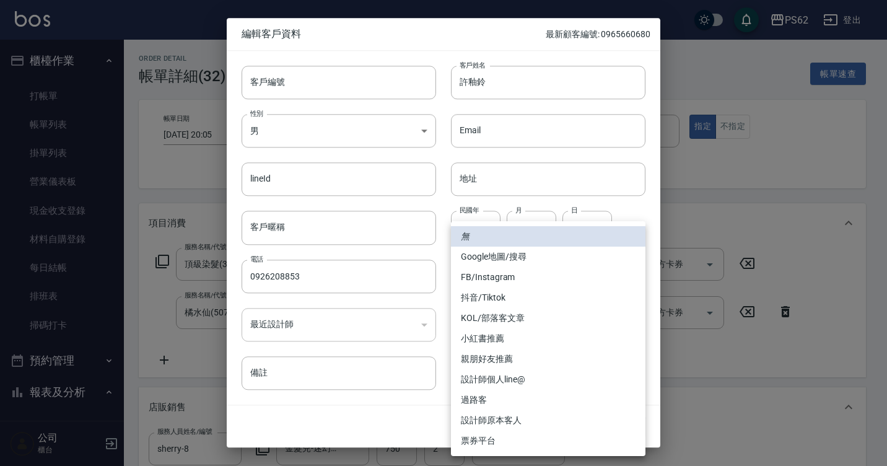
click at [537, 270] on body "PS62 登出 櫃檯作業 打帳單 帳單列表 掛單列表 營業儀表板 現金收支登錄 材料自購登錄 每日結帳 排班表 掃碼打卡 預約管理 預約管理 單日預約紀錄 單…" at bounding box center [443, 454] width 887 height 908
click at [506, 270] on li "FB/Instagram" at bounding box center [548, 277] width 195 height 20
type input "FB/Instagram"
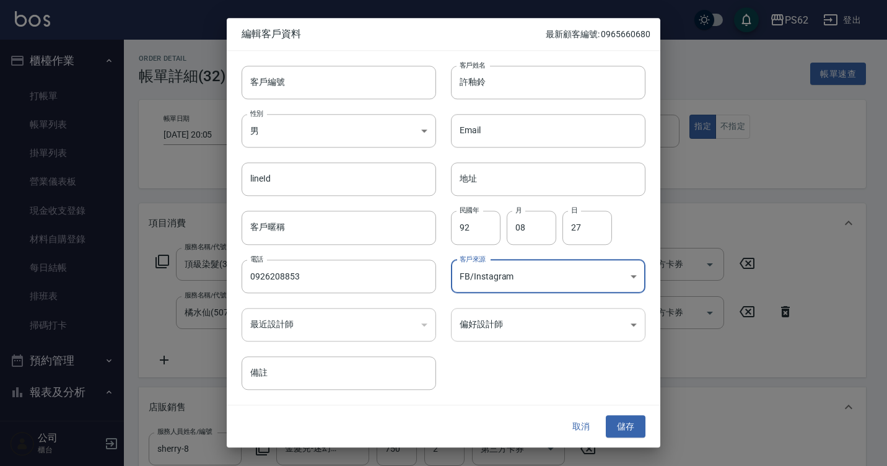
click at [507, 321] on body "PS62 登出 櫃檯作業 打帳單 帳單列表 掛單列表 營業儀表板 現金收支登錄 材料自購登錄 每日結帳 排班表 掃碼打卡 預約管理 預約管理 單日預約紀錄 單…" at bounding box center [443, 454] width 887 height 908
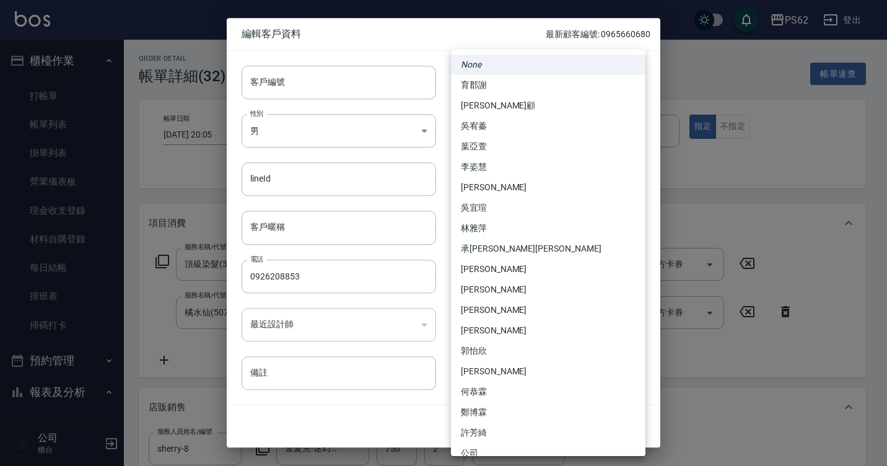
click at [515, 102] on li "[PERSON_NAME]顧" at bounding box center [548, 105] width 195 height 20
type input "625ec94c-3444-4a3c-b746-d360007df3e1"
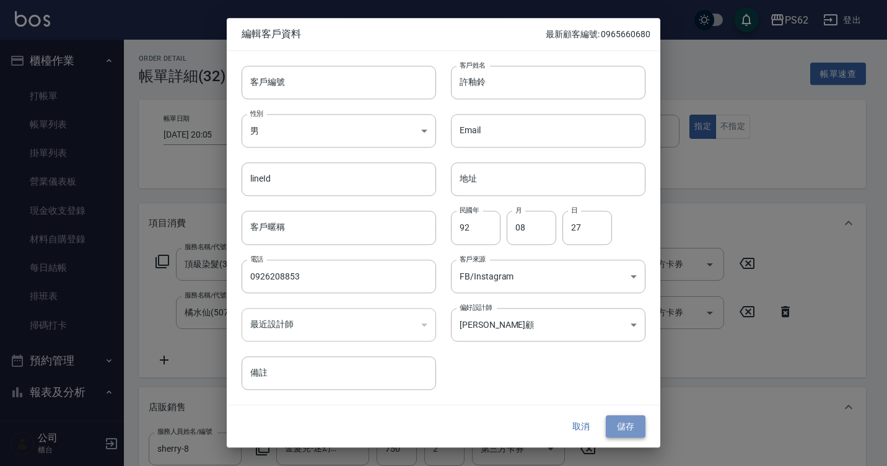
click at [620, 427] on button "儲存" at bounding box center [626, 426] width 40 height 23
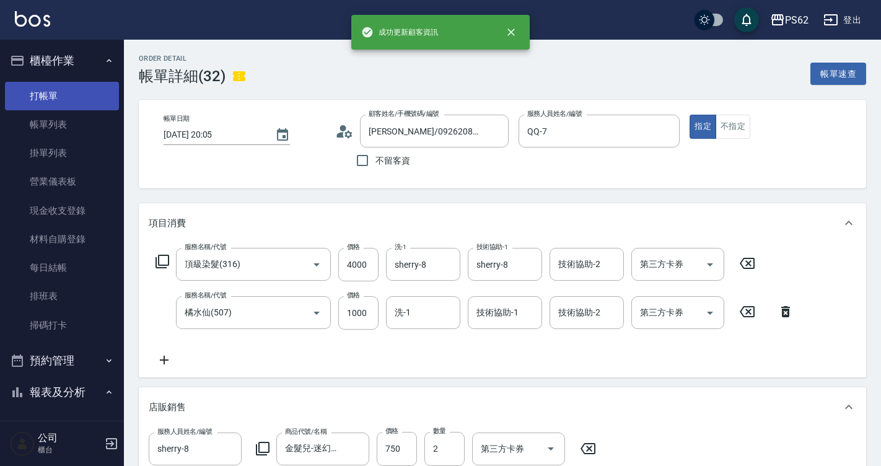
click at [35, 96] on link "打帳單" at bounding box center [62, 96] width 114 height 28
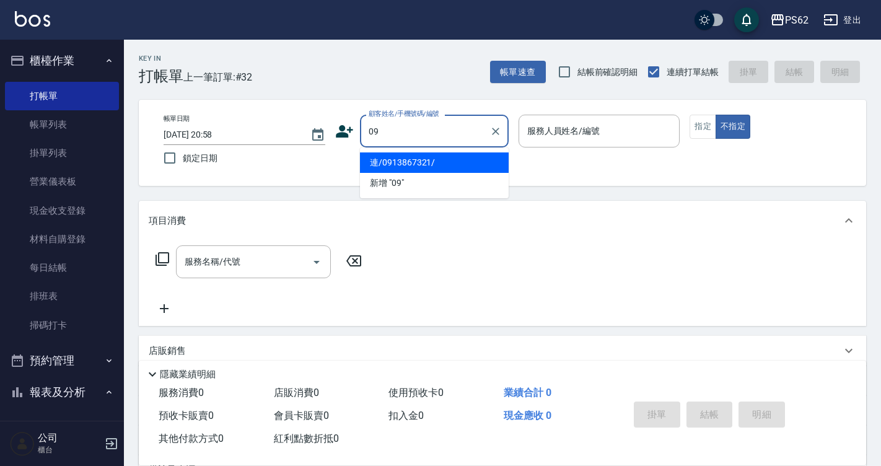
type input "0"
type input "許釉鈴/0926208853/"
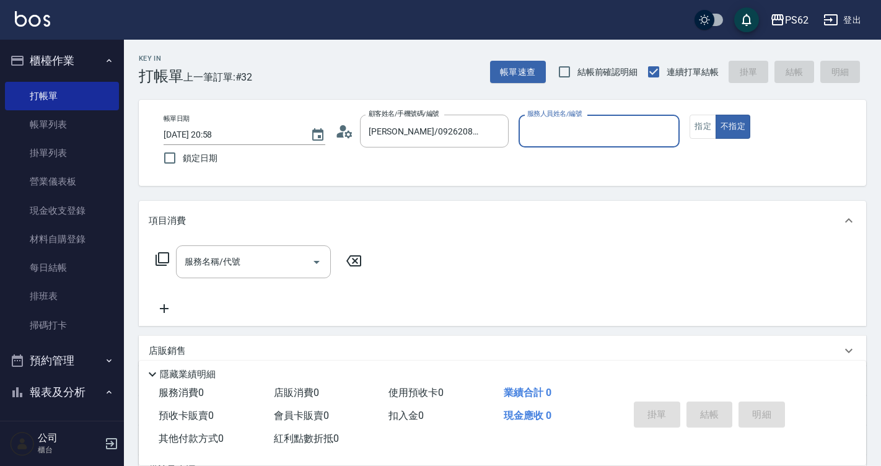
type input "Rita-2"
click at [716, 115] on button "不指定" at bounding box center [733, 127] width 35 height 24
type button "false"
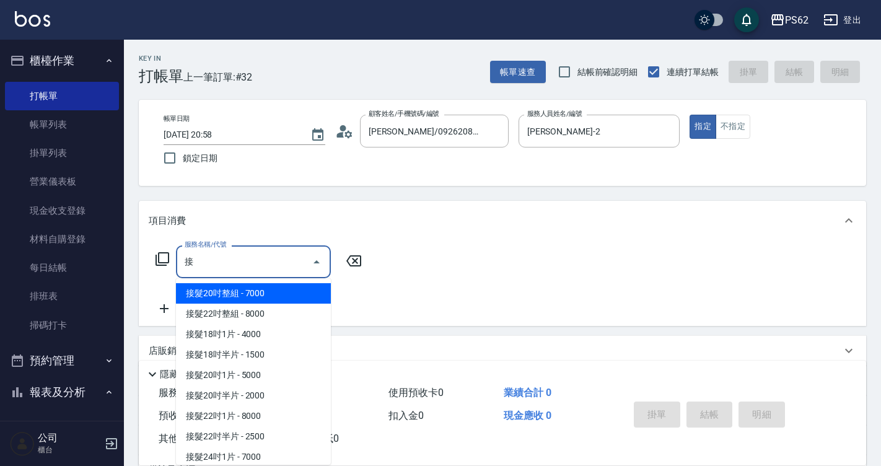
scroll to position [125, 0]
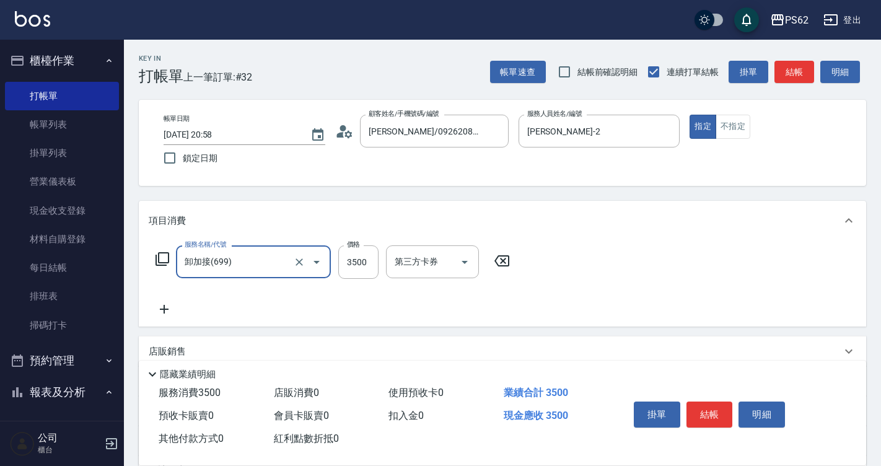
type input "卸加接(699)"
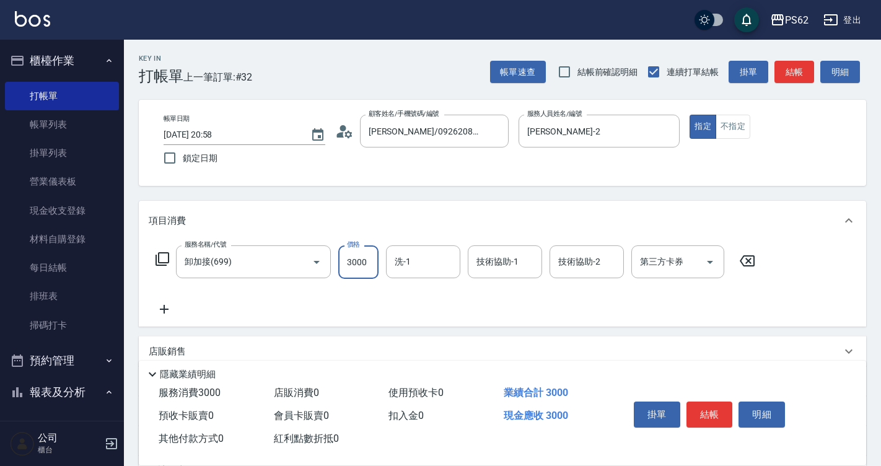
type input "3000"
type input "安安-28"
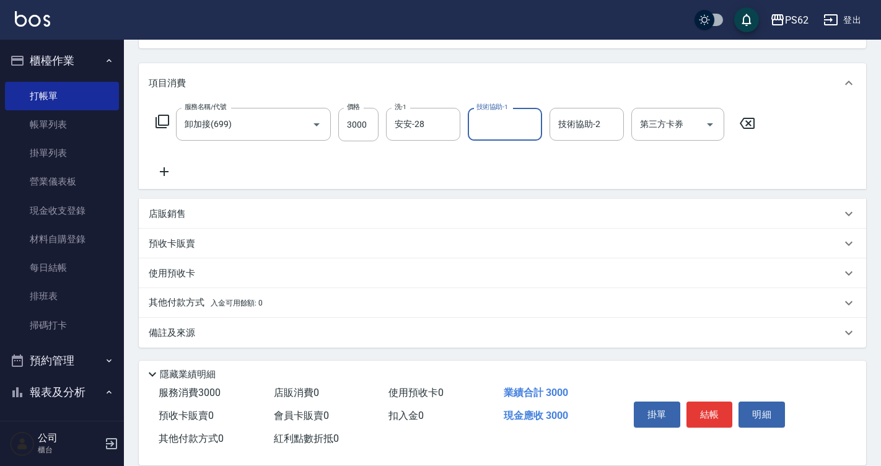
scroll to position [138, 0]
click at [155, 304] on p "其他付款方式 入金可用餘額: 0" at bounding box center [206, 303] width 114 height 14
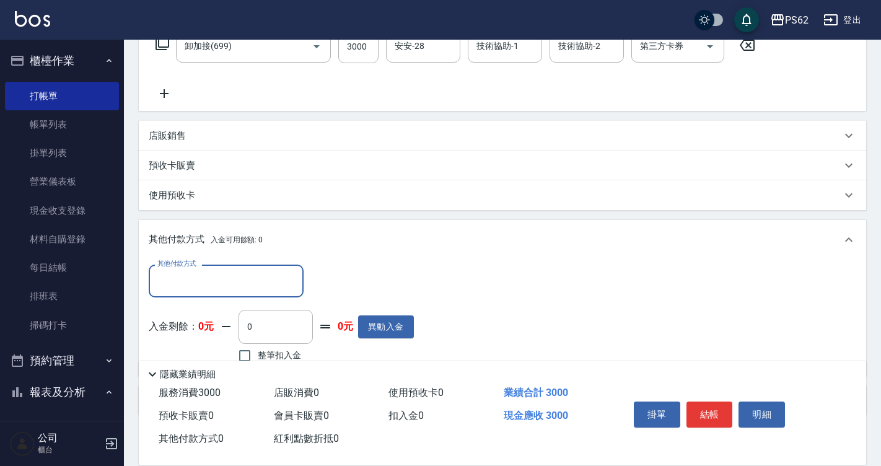
scroll to position [281, 0]
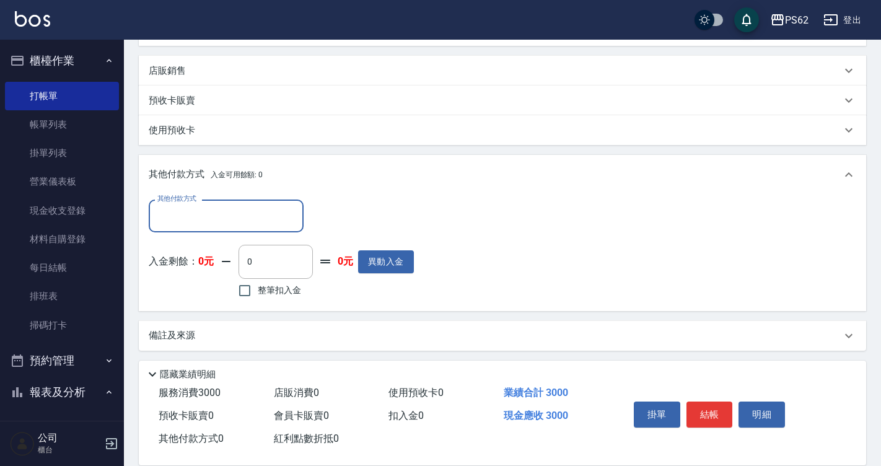
click at [203, 199] on div "其他付款方式" at bounding box center [226, 215] width 155 height 33
click at [200, 221] on input "其他付款方式" at bounding box center [226, 216] width 144 height 22
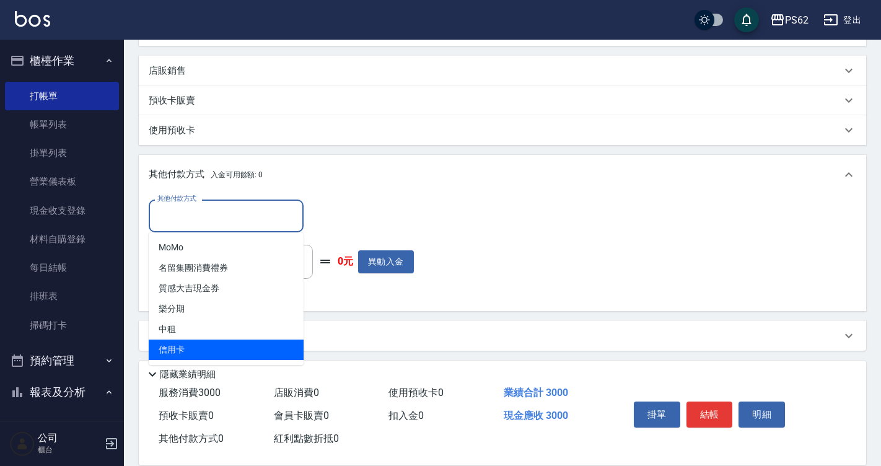
click at [182, 350] on span "信用卡" at bounding box center [226, 350] width 155 height 20
type input "信用卡"
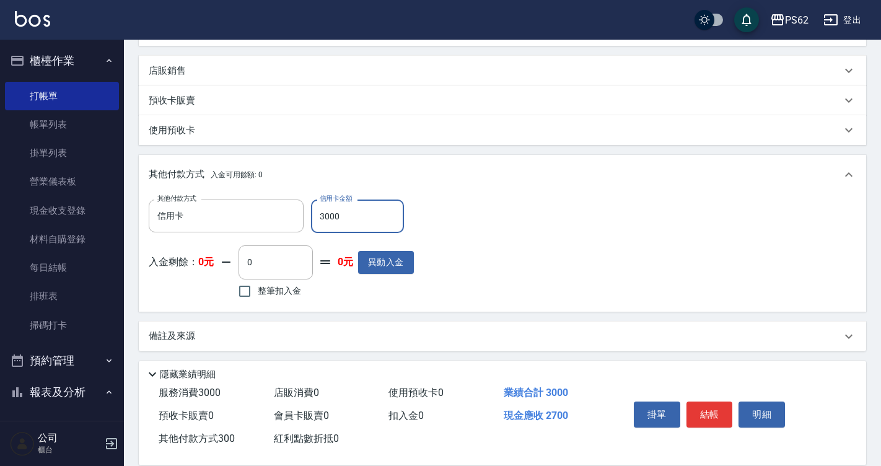
type input "3000"
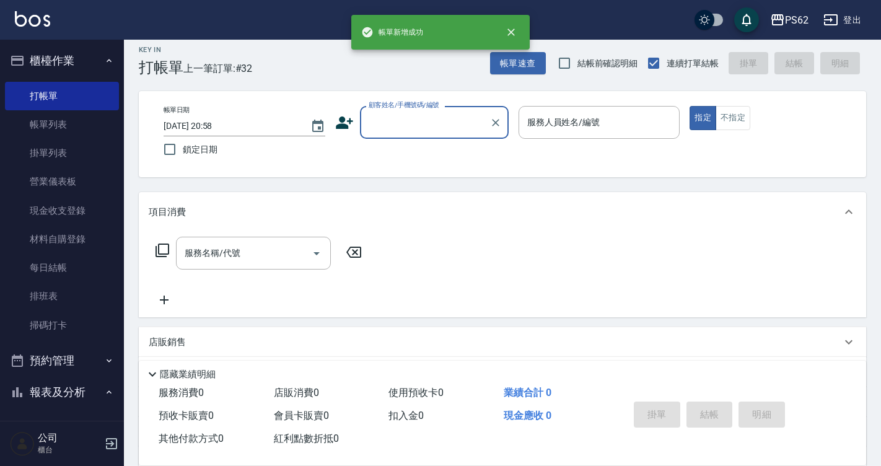
scroll to position [0, 0]
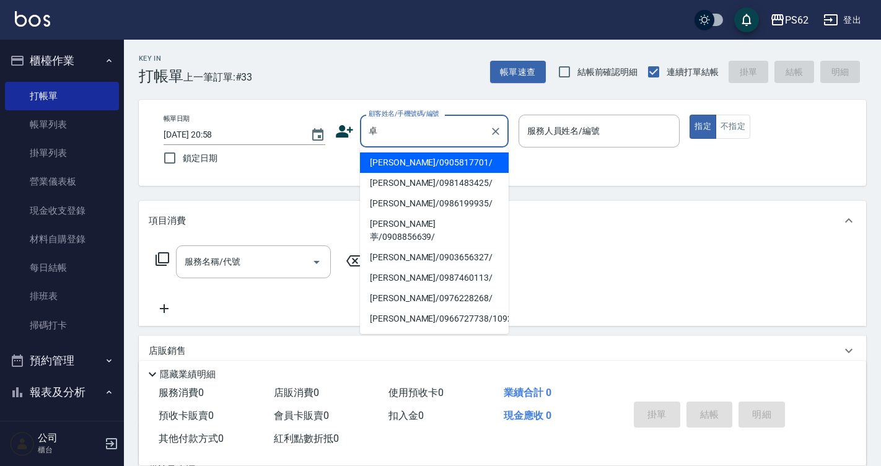
type input "卓玫慧/0905817701/"
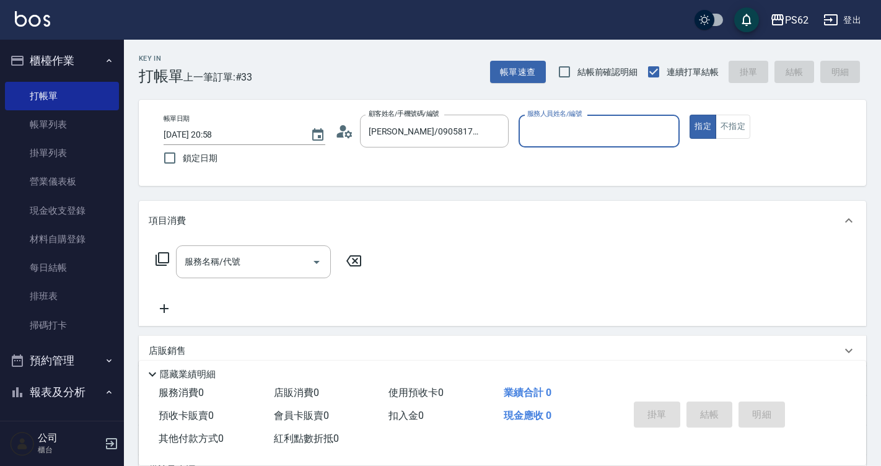
type input "Rita-2"
click at [690, 115] on button "指定" at bounding box center [703, 127] width 27 height 24
type button "true"
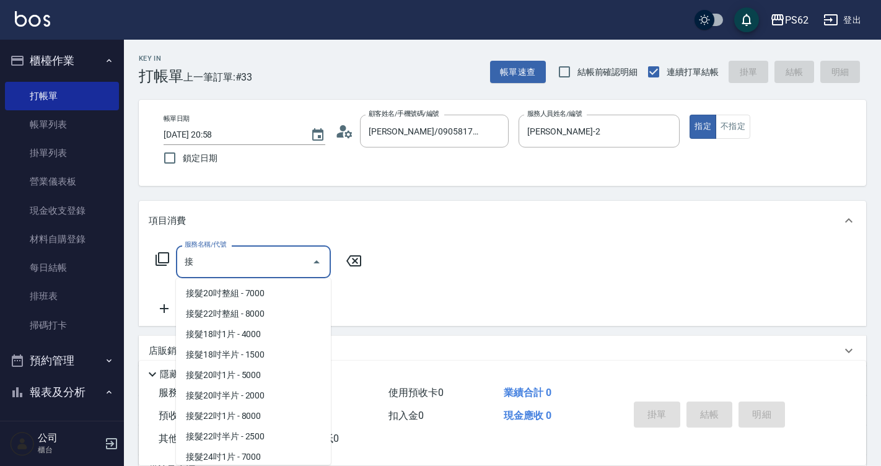
scroll to position [125, 0]
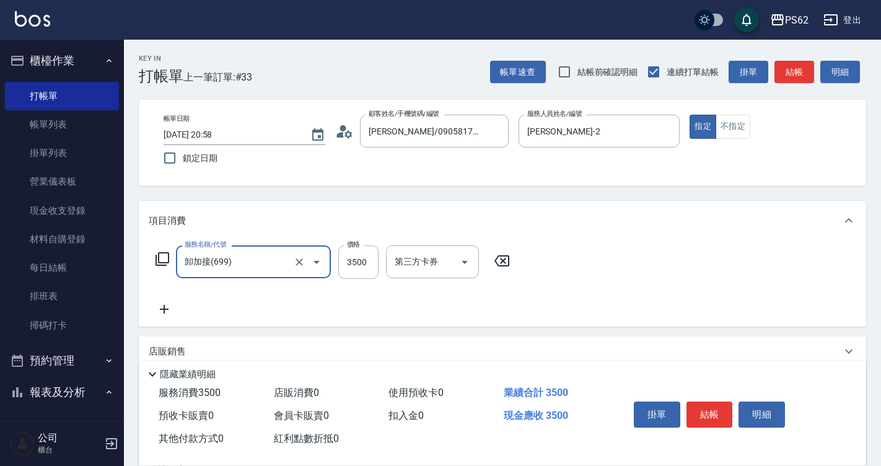
type input "卸加接(699)"
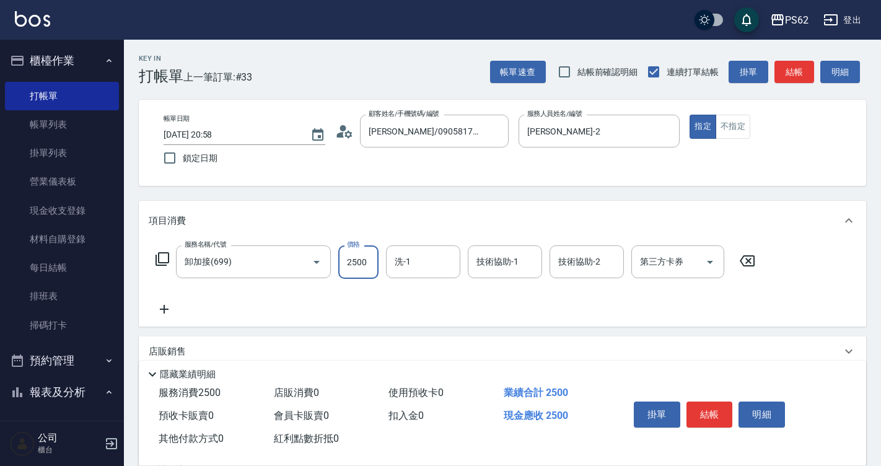
type input "2500"
type input "安安-28"
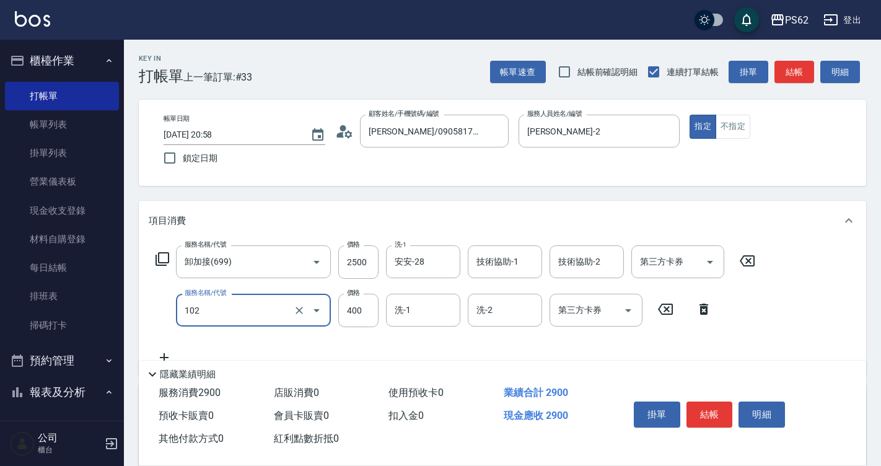
type input "精油洗髮(102)"
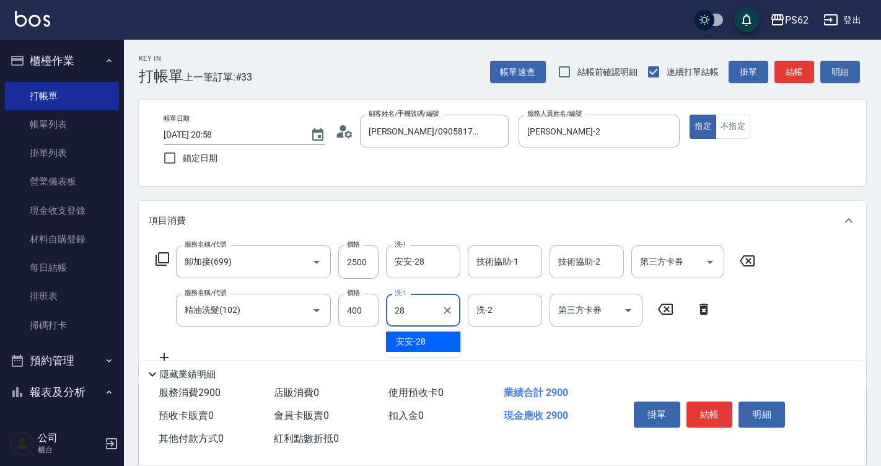
type input "安安-28"
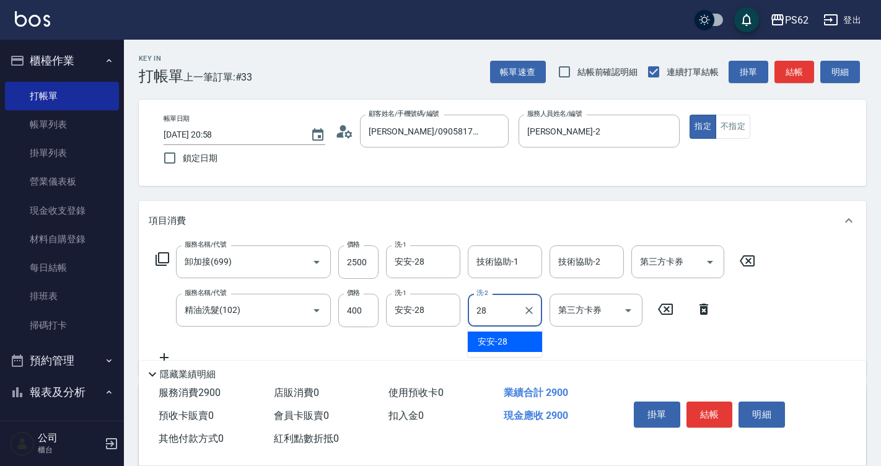
type input "安安-28"
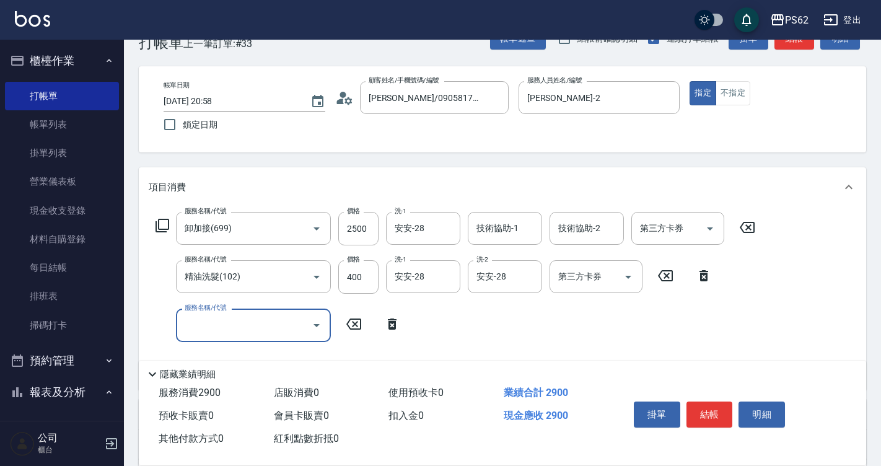
scroll to position [62, 0]
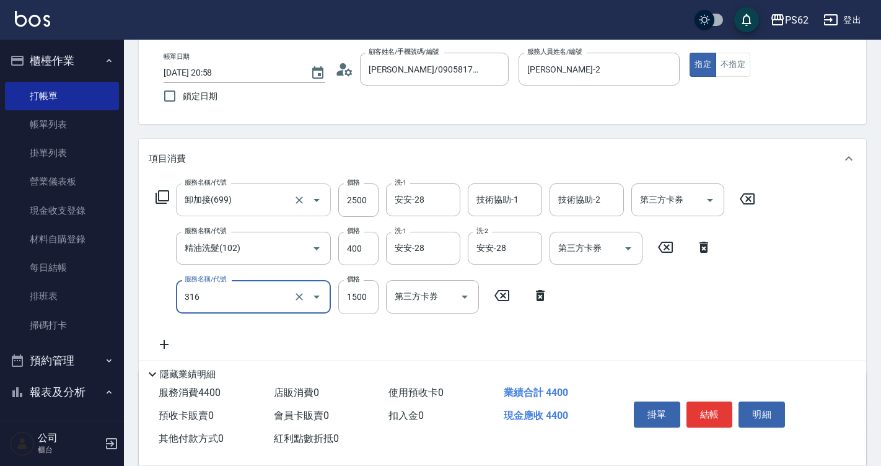
type input "頂級染髮(316)"
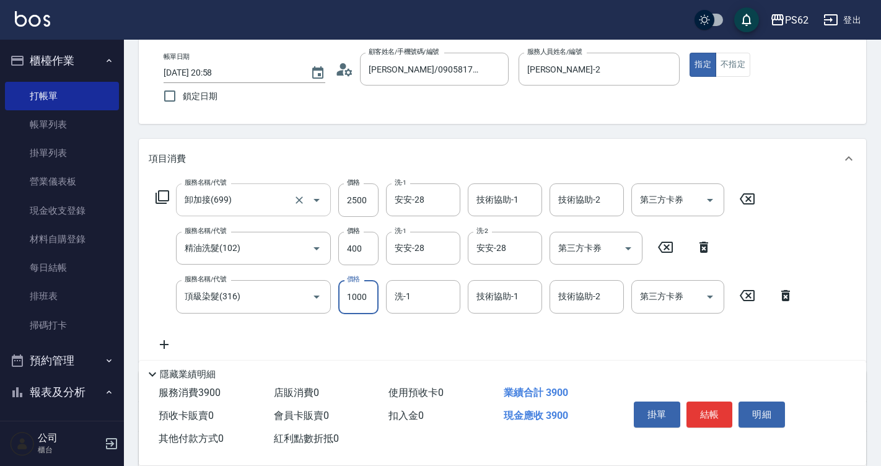
type input "1000"
type input "安安-28"
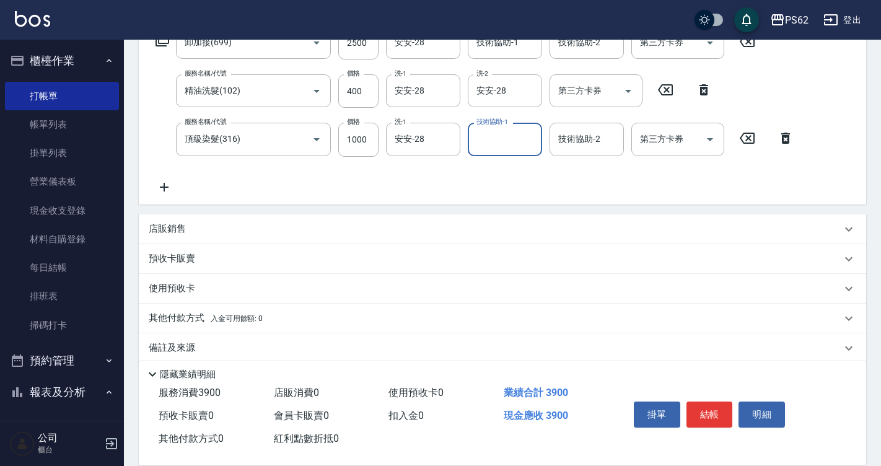
scroll to position [235, 0]
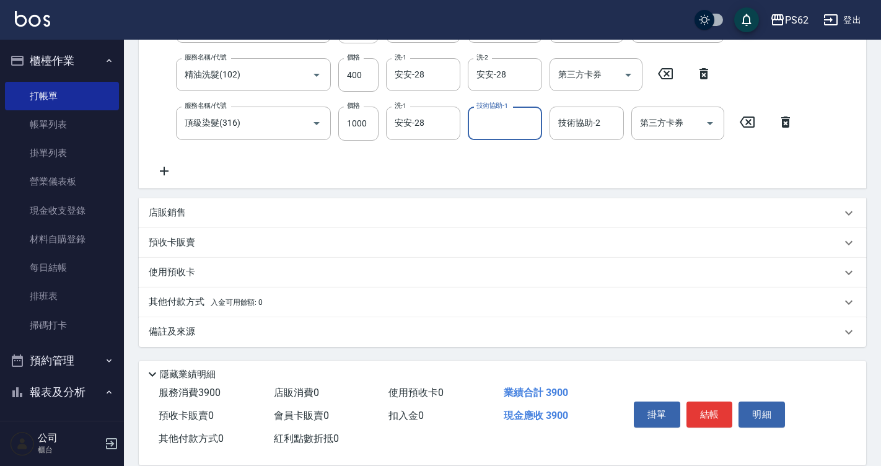
click at [209, 296] on p "其他付款方式 入金可用餘額: 0" at bounding box center [206, 303] width 114 height 14
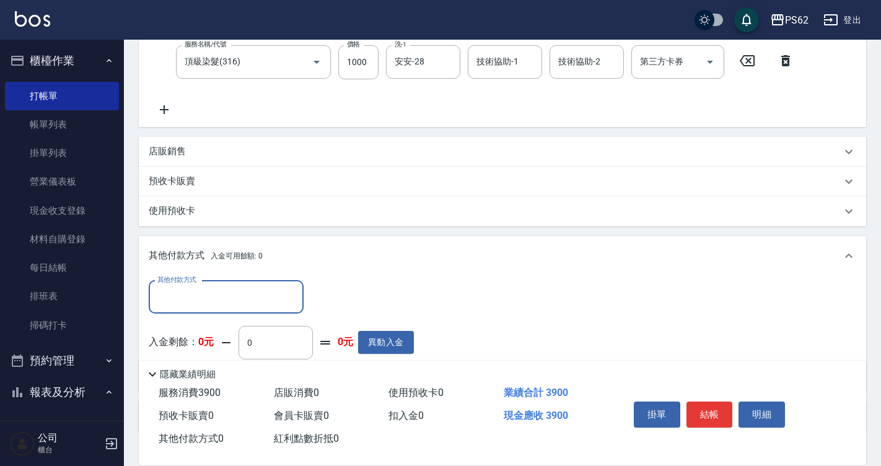
scroll to position [297, 0]
click at [176, 306] on input "其他付款方式" at bounding box center [226, 297] width 144 height 22
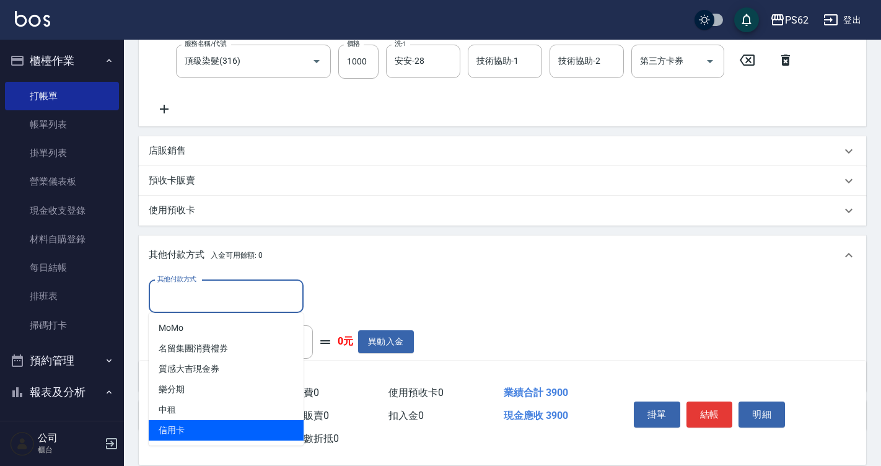
click at [214, 425] on span "信用卡" at bounding box center [226, 430] width 155 height 20
type input "信用卡"
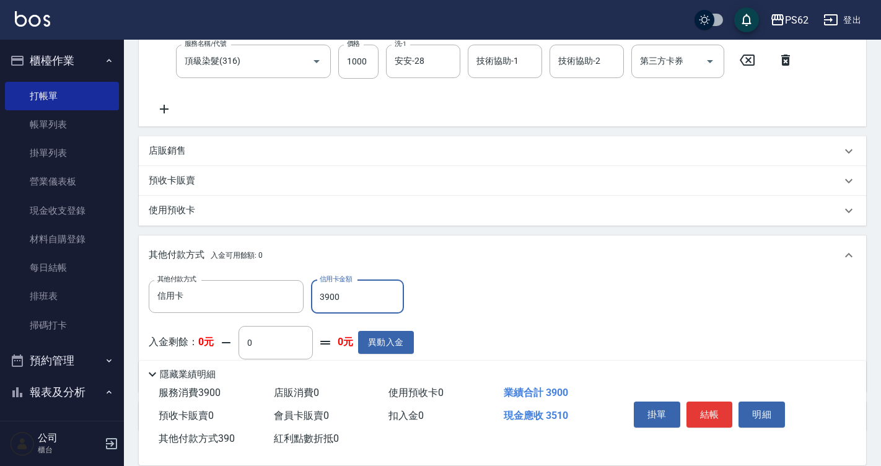
type input "3900"
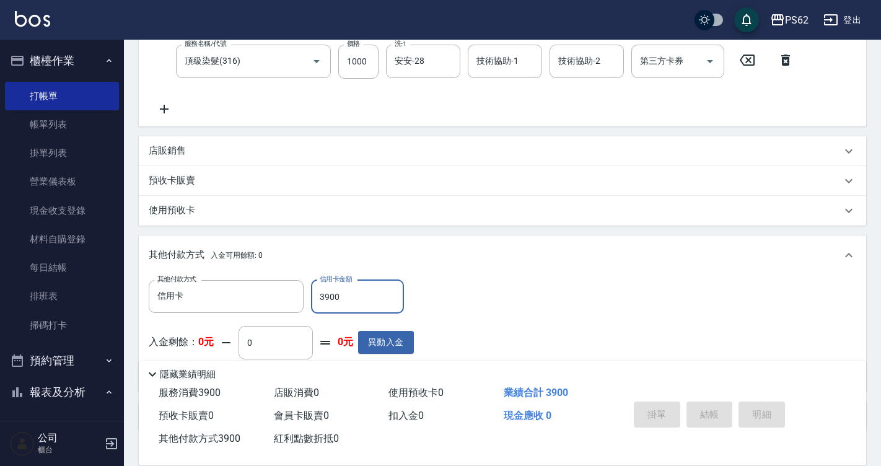
type input "2025/09/20 20:59"
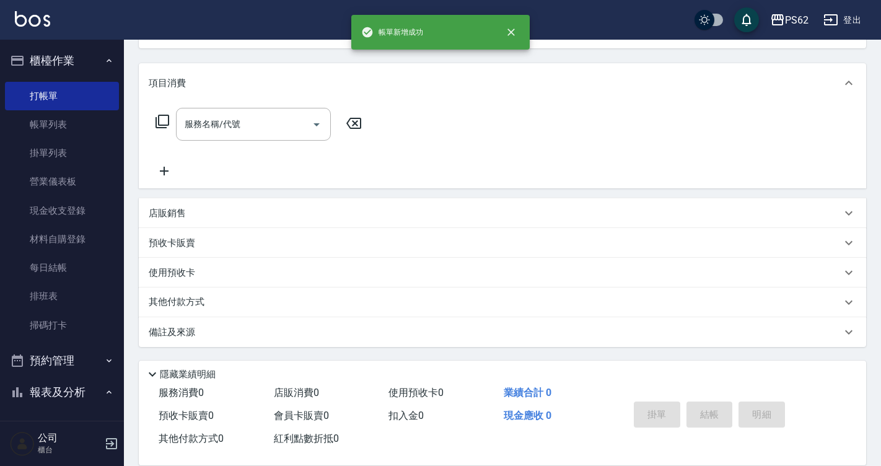
scroll to position [0, 0]
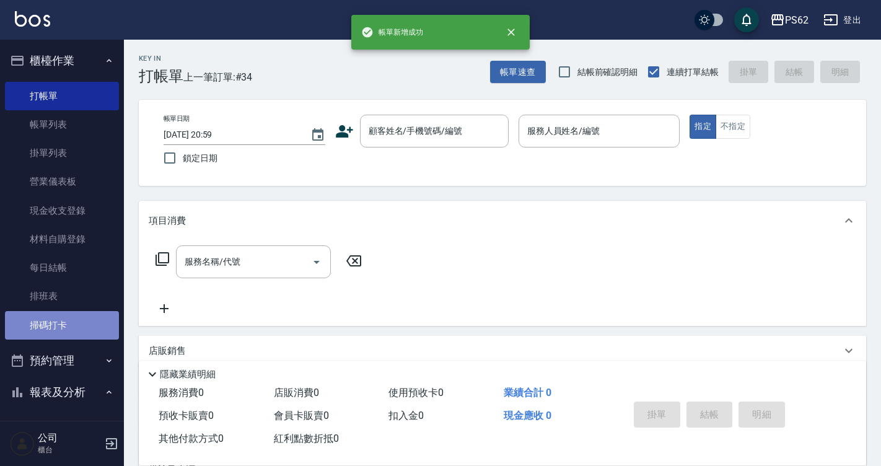
click at [69, 316] on link "掃碼打卡" at bounding box center [62, 325] width 114 height 28
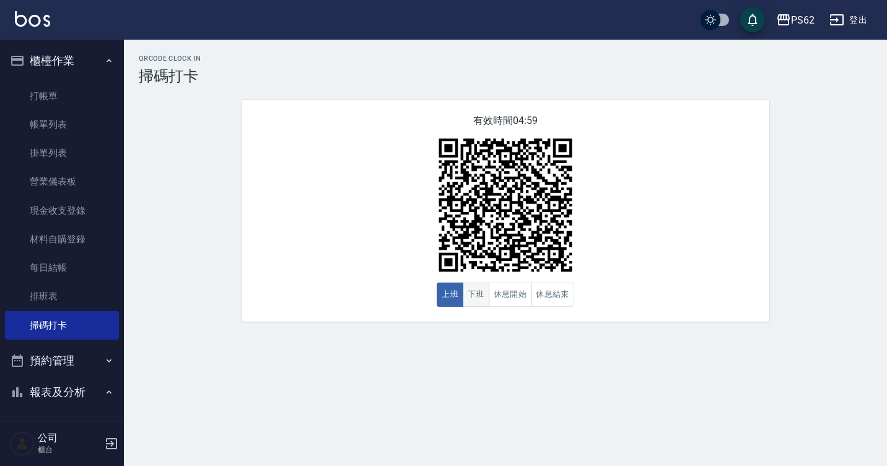
click at [484, 304] on button "下班" at bounding box center [476, 295] width 27 height 24
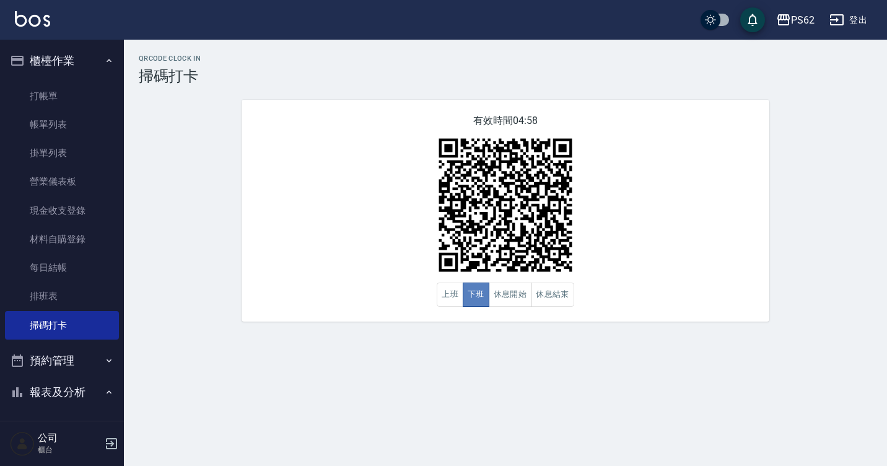
click at [484, 304] on button "下班" at bounding box center [476, 295] width 27 height 24
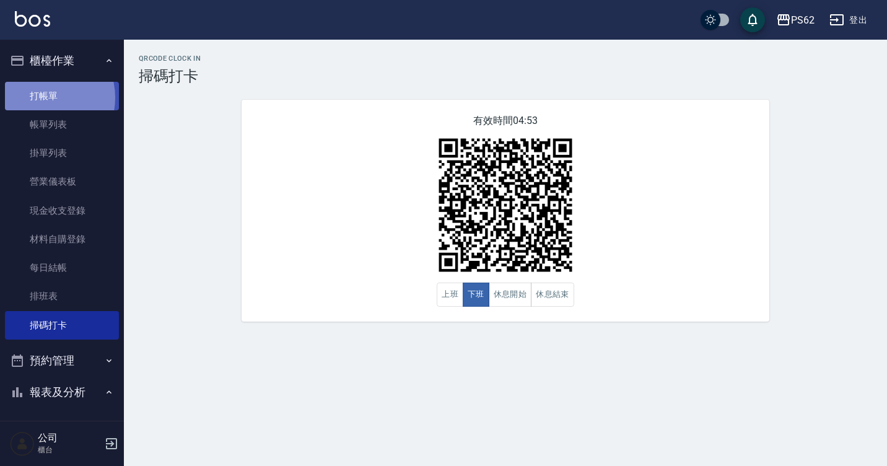
click at [43, 97] on link "打帳單" at bounding box center [62, 96] width 114 height 28
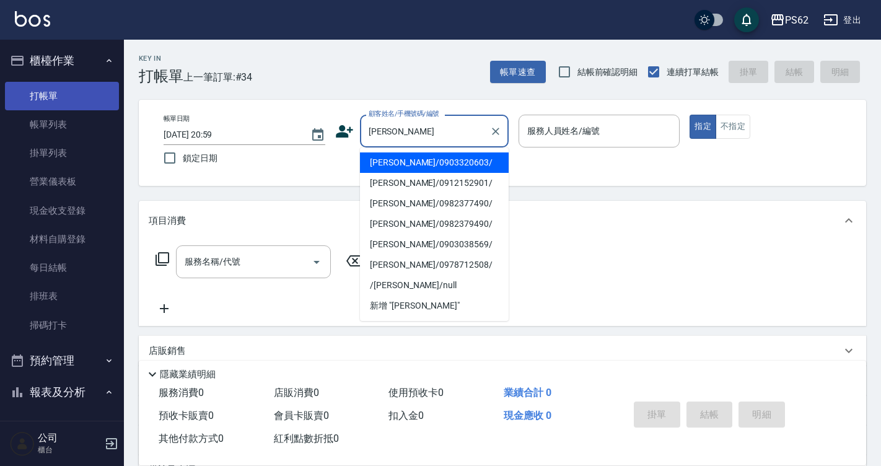
type input "陳信宏/0903320603/"
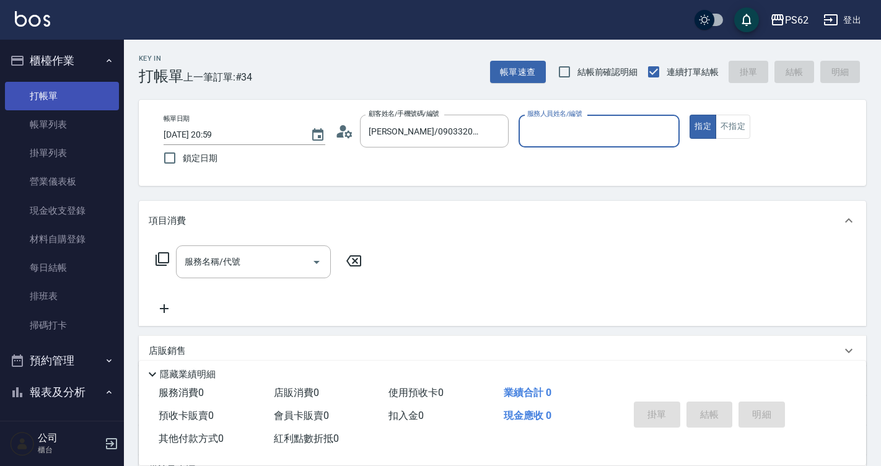
type input "Rita-2"
click at [690, 115] on button "指定" at bounding box center [703, 127] width 27 height 24
type button "true"
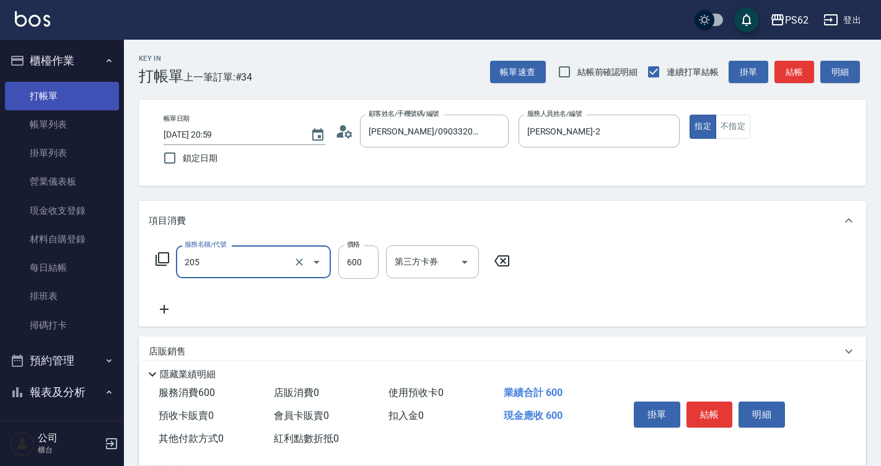
type input "A級洗剪400(205)"
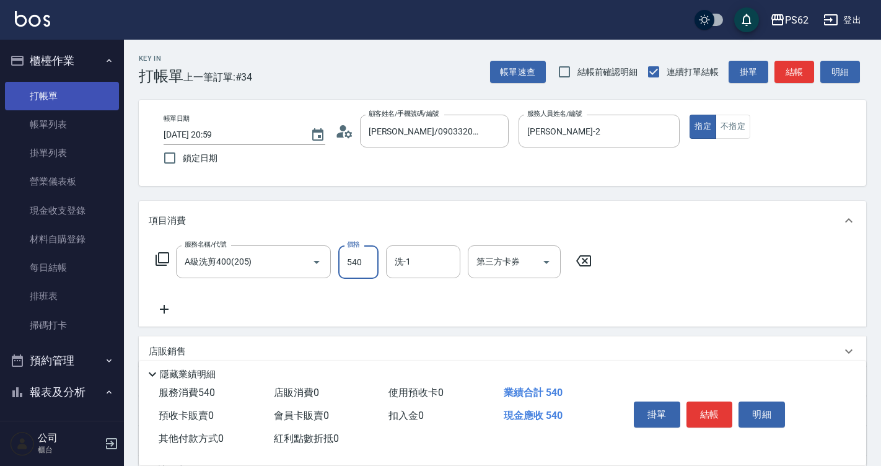
type input "540"
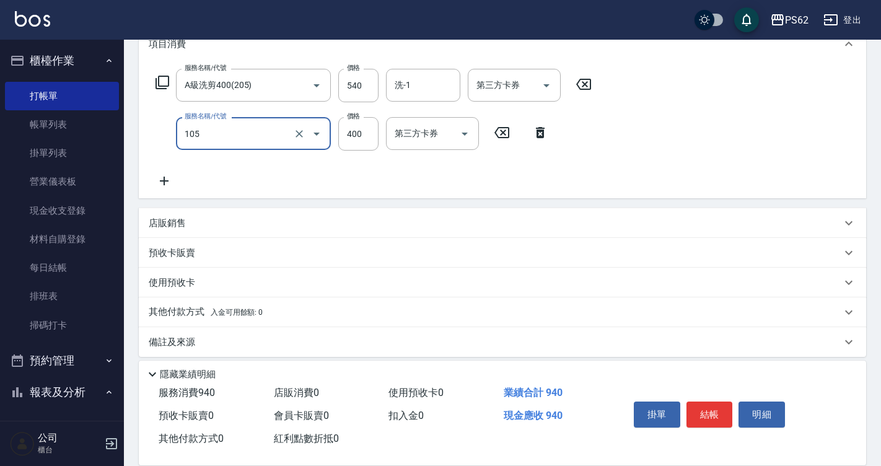
scroll to position [186, 0]
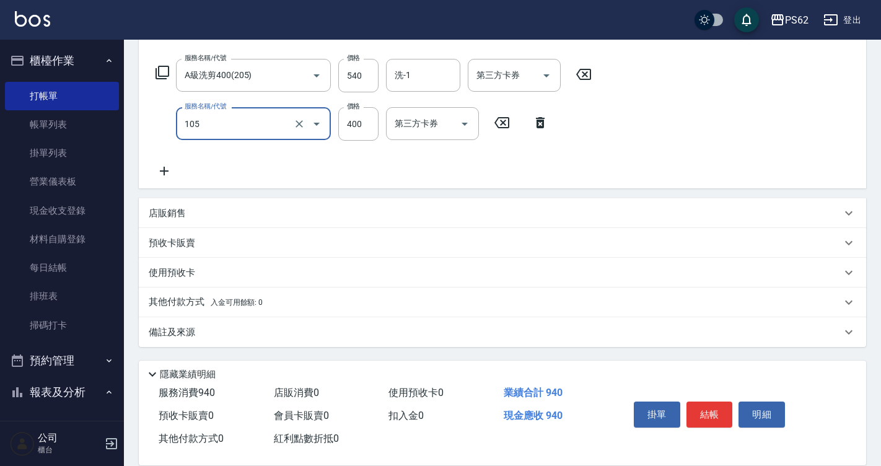
type input "A級單剪400(105)"
click at [212, 217] on div "店販銷售" at bounding box center [495, 213] width 693 height 13
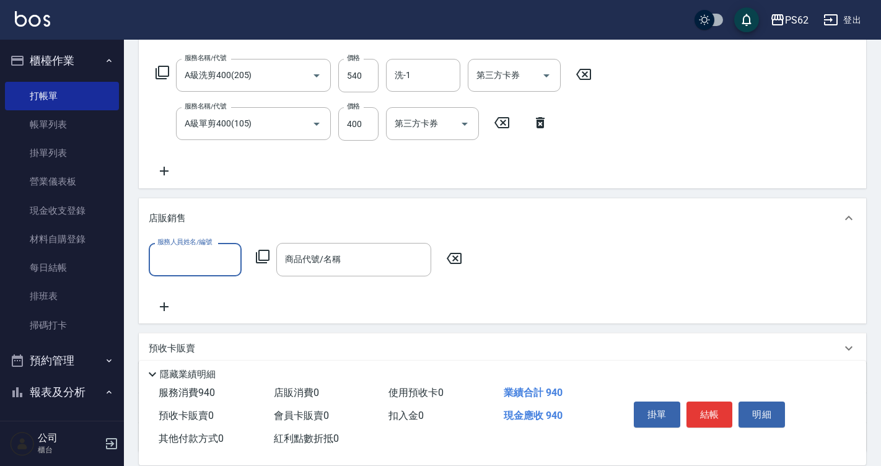
scroll to position [0, 0]
type input "Rita-2"
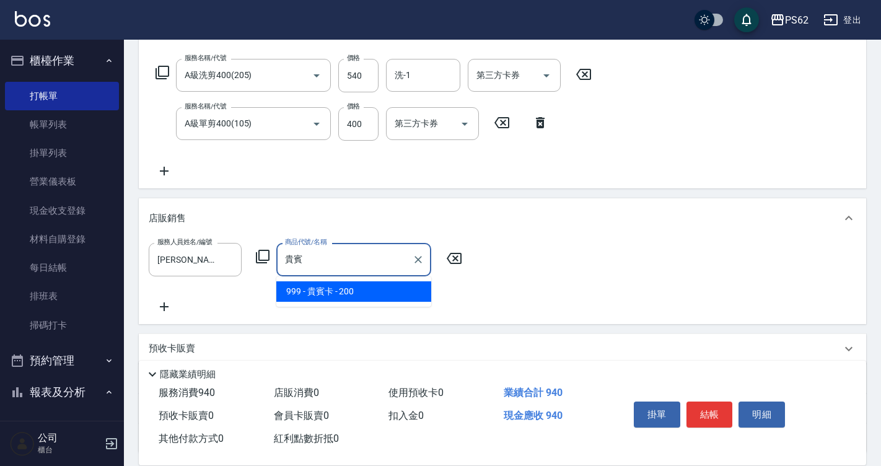
type input "貴賓卡"
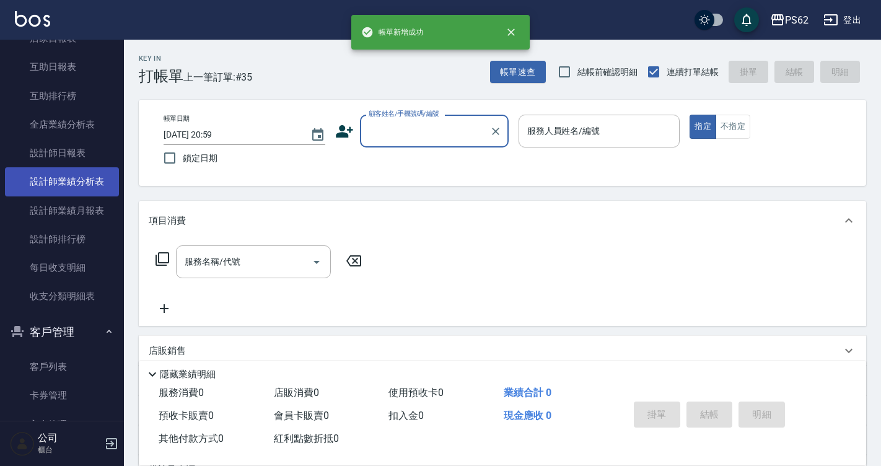
scroll to position [372, 0]
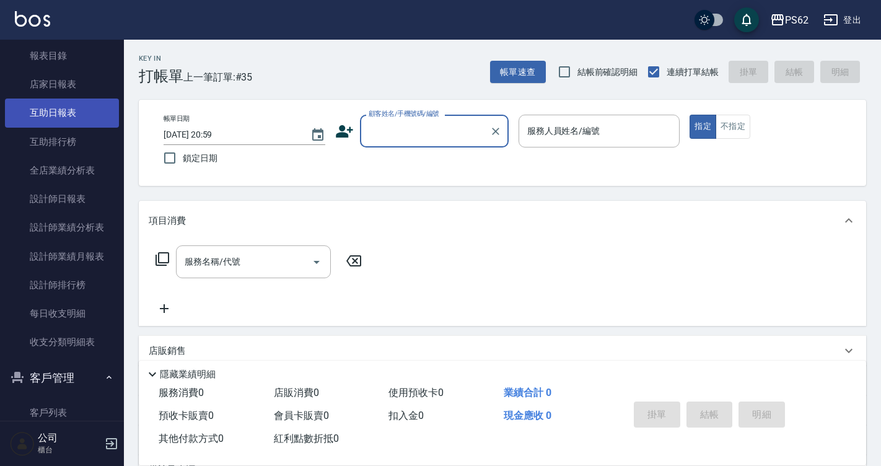
click at [69, 118] on link "互助日報表" at bounding box center [62, 113] width 114 height 28
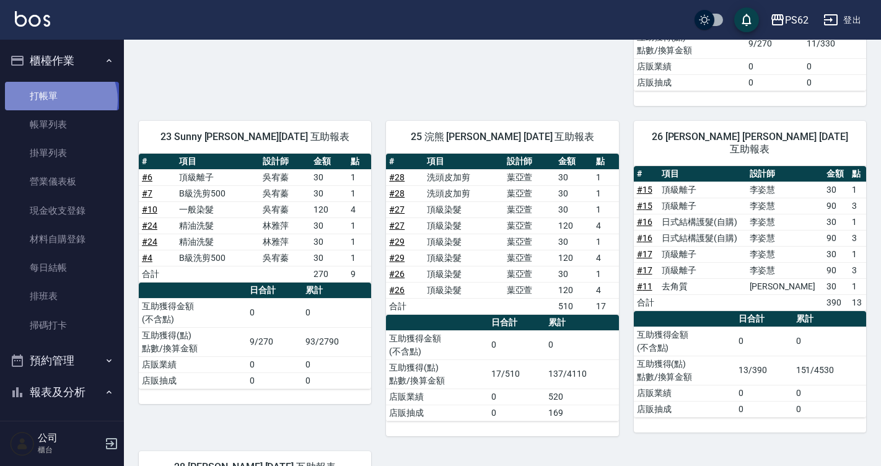
click at [59, 100] on link "打帳單" at bounding box center [62, 96] width 114 height 28
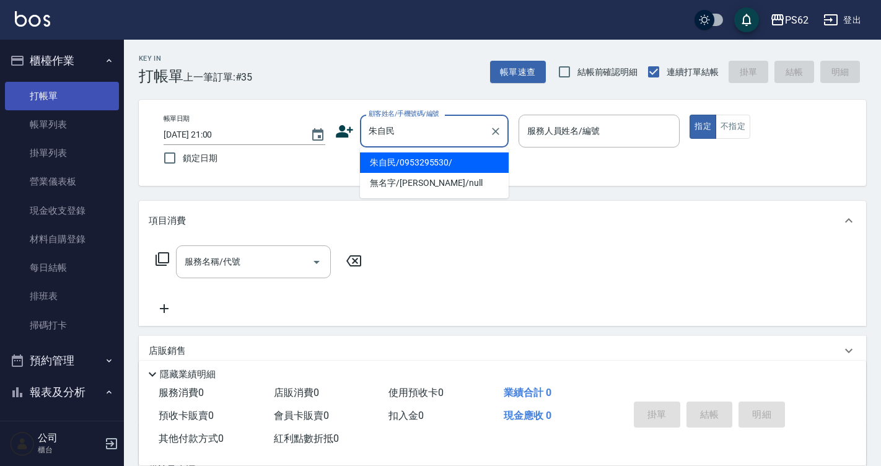
type input "朱自民/0953295530/"
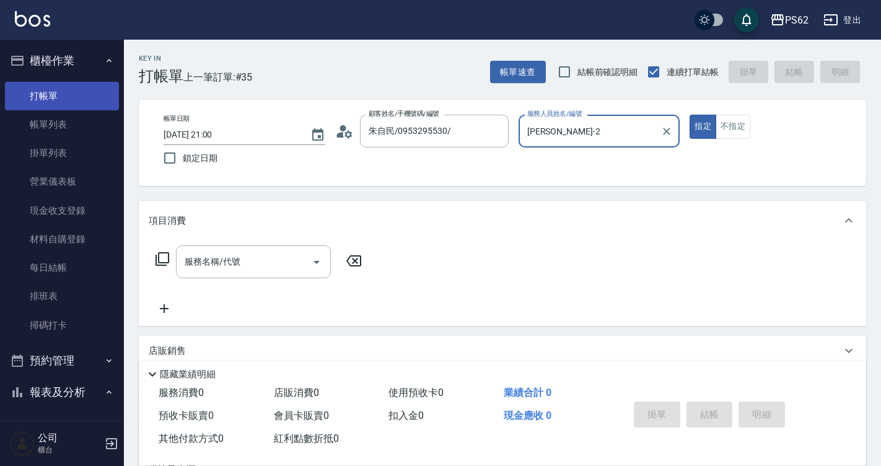
type input "Rita-2"
click at [690, 115] on button "指定" at bounding box center [703, 127] width 27 height 24
type button "true"
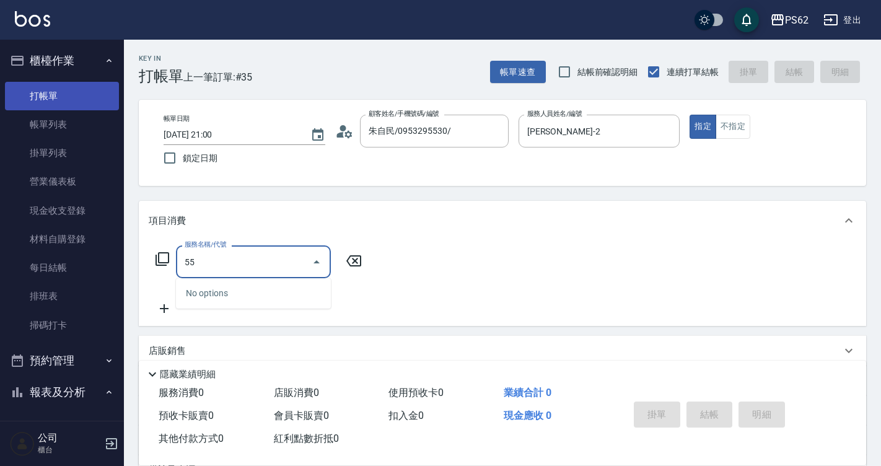
type input "5"
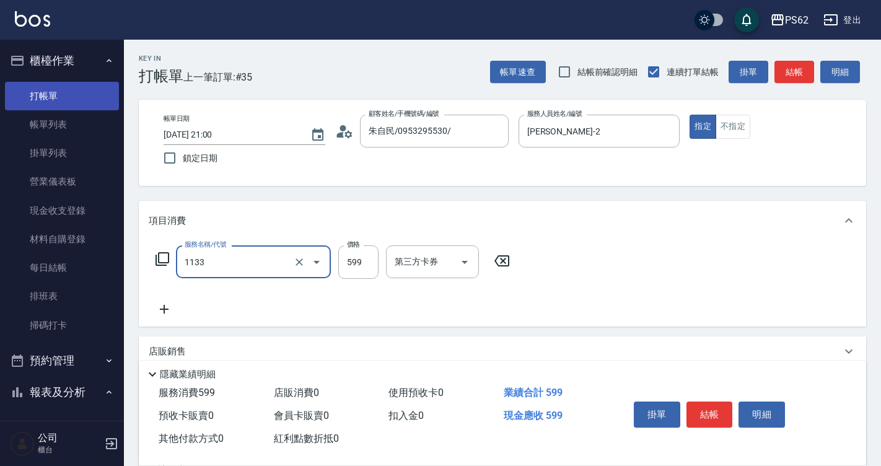
type input "洗剪去角質(1133)"
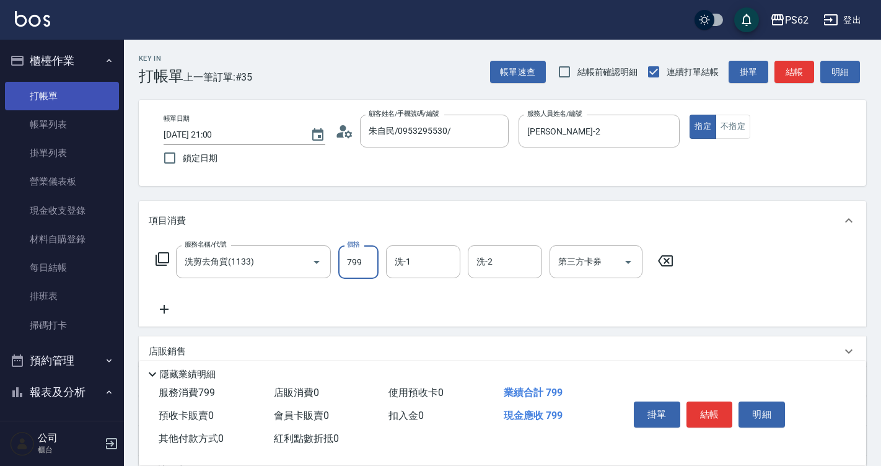
type input "799"
type input "Sunny-23"
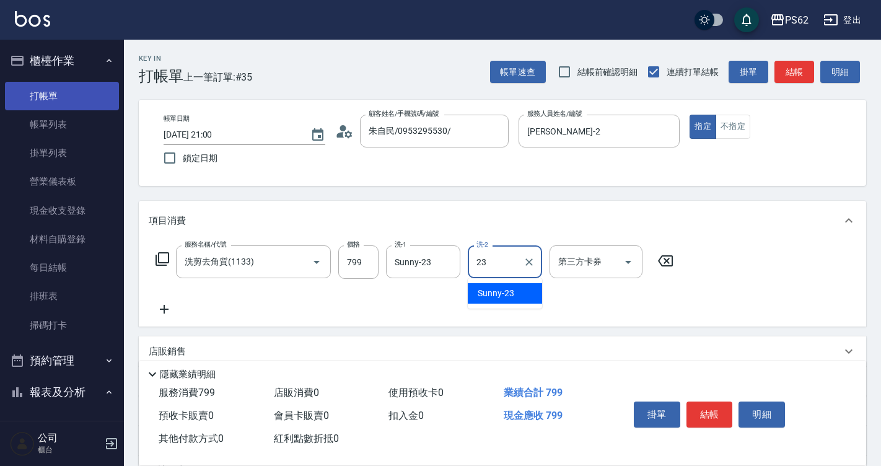
type input "Sunny-23"
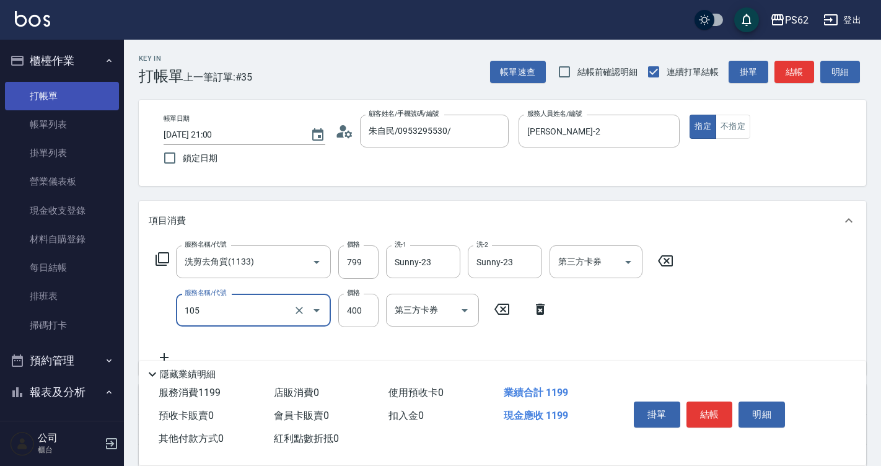
type input "A級單剪400(105)"
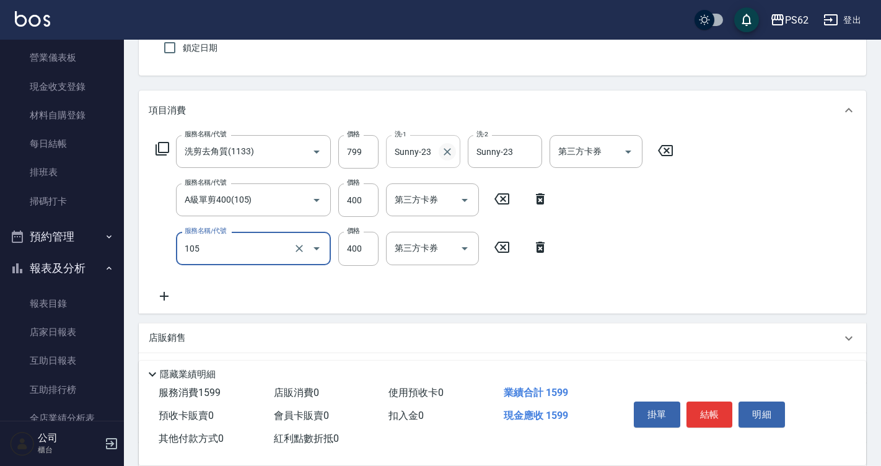
scroll to position [124, 0]
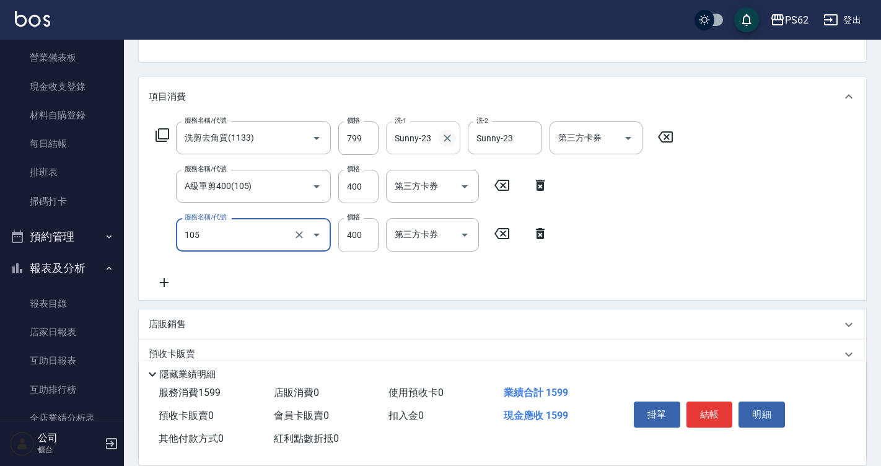
type input "A級單剪400(105)"
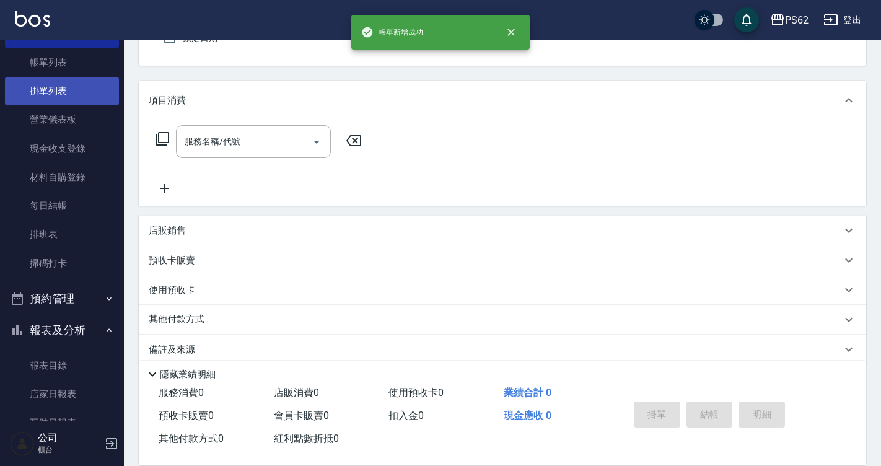
scroll to position [0, 0]
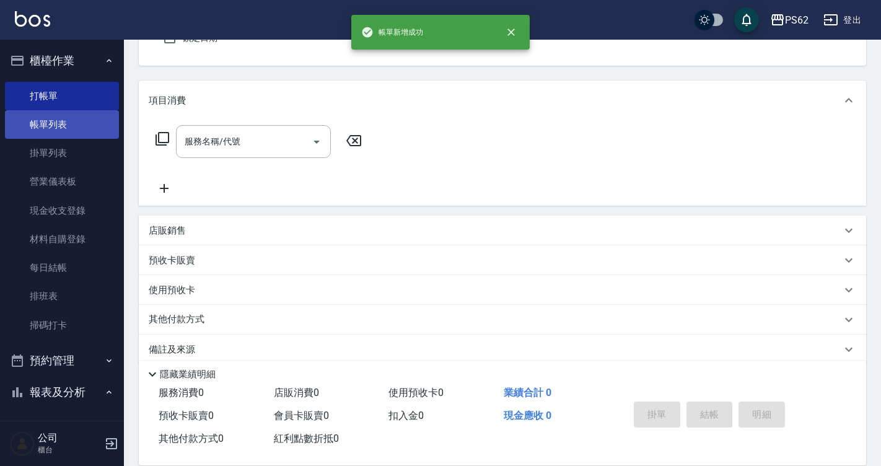
click at [87, 129] on link "帳單列表" at bounding box center [62, 124] width 114 height 28
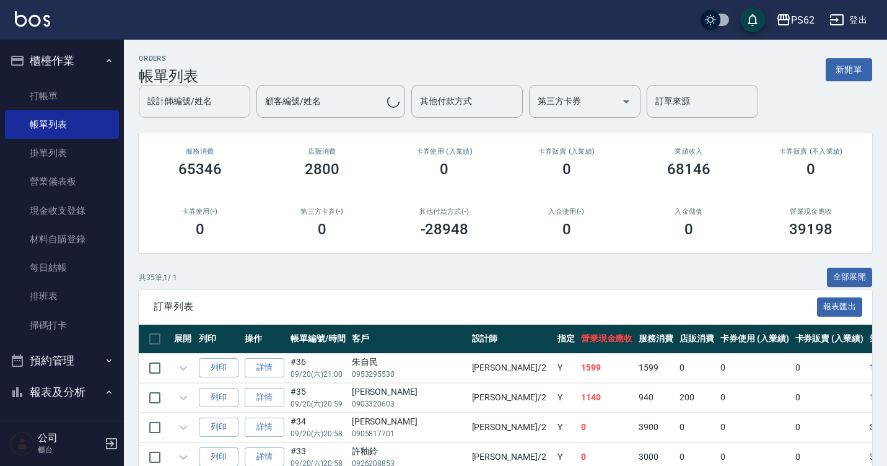
click at [182, 113] on div "設計師編號/姓名" at bounding box center [195, 101] width 112 height 33
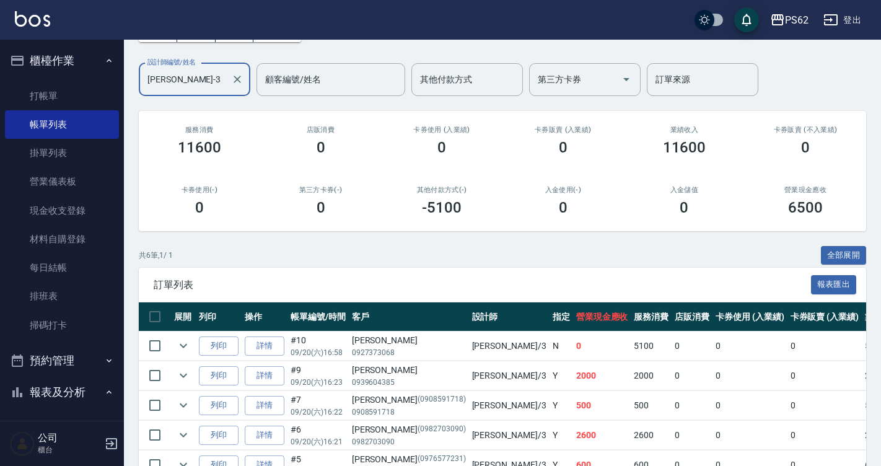
scroll to position [182, 0]
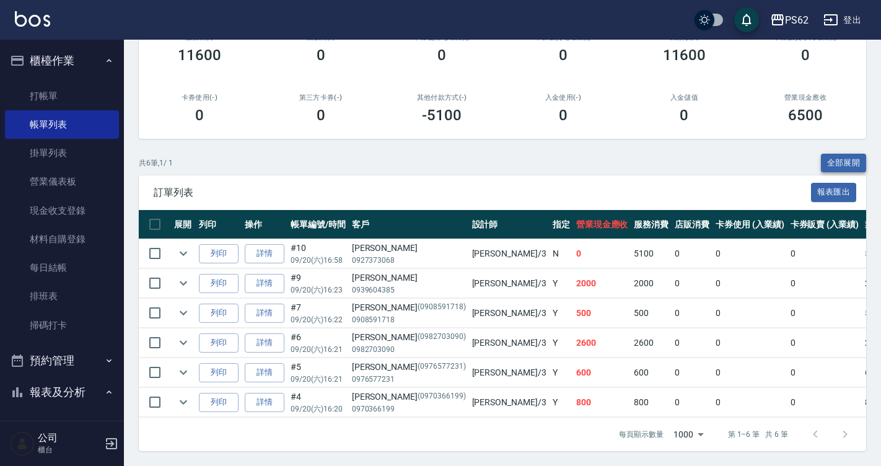
type input "Tina-3"
click at [836, 156] on button "全部展開" at bounding box center [844, 163] width 46 height 19
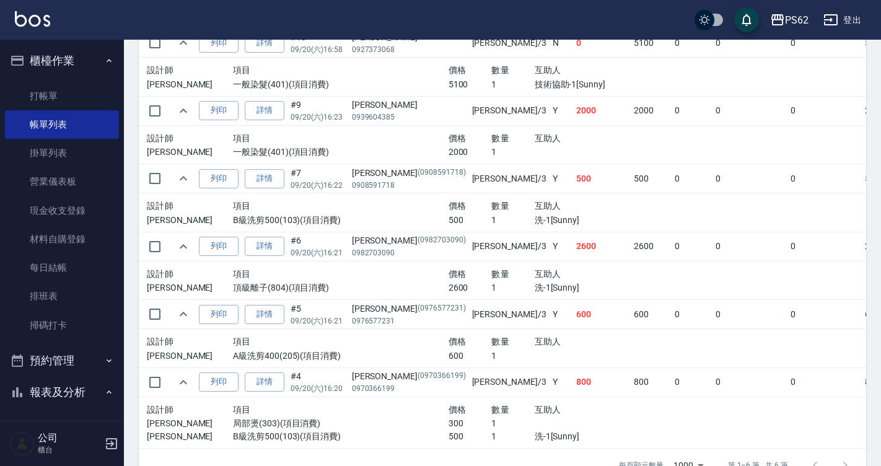
scroll to position [362, 0]
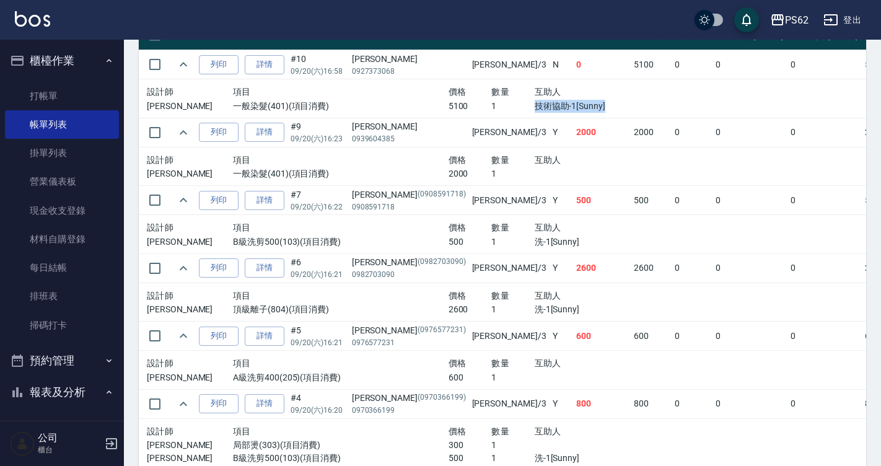
drag, startPoint x: 470, startPoint y: 106, endPoint x: 579, endPoint y: 116, distance: 109.5
click at [579, 116] on td "設計師 項目 價格 數量 互助人 Tina 一般染髮(401)(項目消費) 5100 1 技術協助-1[Sunny]" at bounding box center [405, 98] width 533 height 39
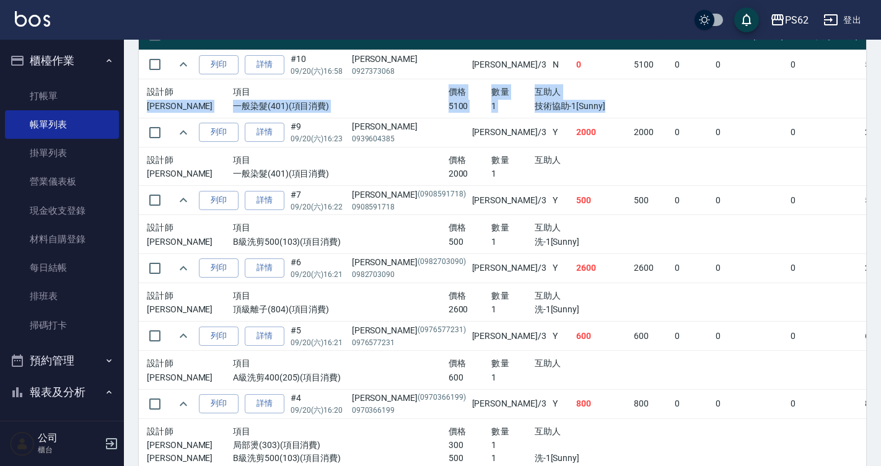
drag, startPoint x: 579, startPoint y: 116, endPoint x: 335, endPoint y: 85, distance: 246.0
click at [335, 85] on td "設計師 項目 價格 數量 互助人 Tina 一般染髮(401)(項目消費) 5100 1 技術協助-1[Sunny]" at bounding box center [405, 98] width 533 height 39
click at [535, 105] on p "技術協助-1[Sunny]" at bounding box center [599, 106] width 129 height 13
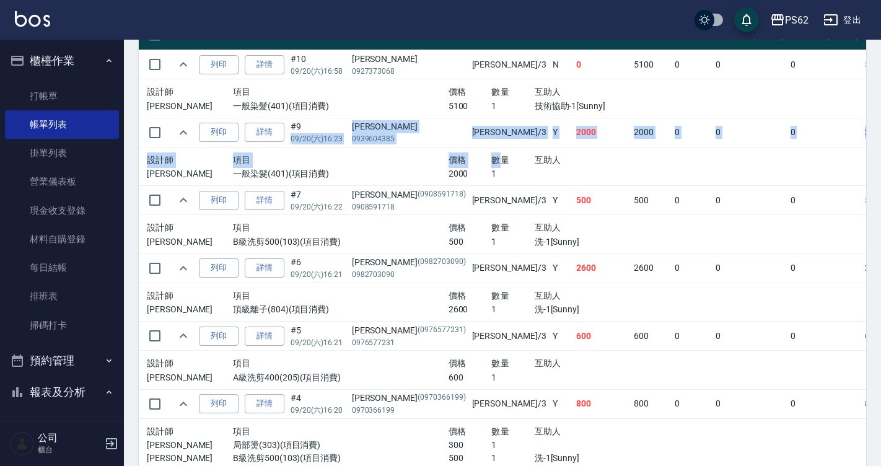
drag, startPoint x: 334, startPoint y: 131, endPoint x: 439, endPoint y: 153, distance: 107.5
click at [439, 153] on tbody "列印 詳情 #10 09/20 (六) 16:58 郭曉璇 0927373068 Tina /3 N 0 5100 0 0 0 5100 0 0 0 -510…" at bounding box center [709, 260] width 1140 height 420
click at [491, 153] on div "數量" at bounding box center [512, 159] width 43 height 15
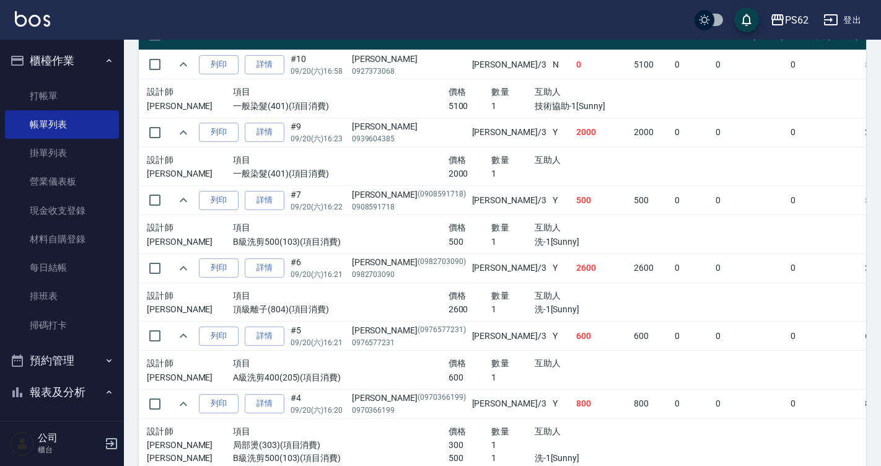
click at [491, 157] on span "數量" at bounding box center [500, 160] width 18 height 10
click at [535, 173] on div at bounding box center [599, 173] width 129 height 13
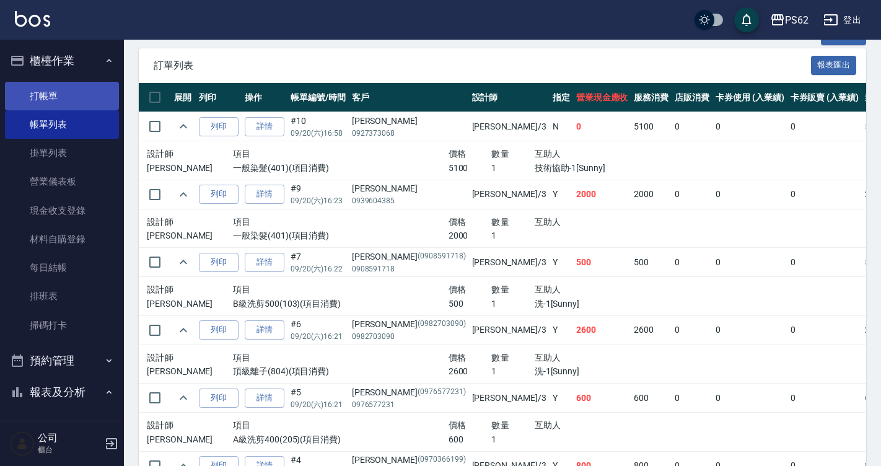
click at [72, 91] on link "打帳單" at bounding box center [62, 96] width 114 height 28
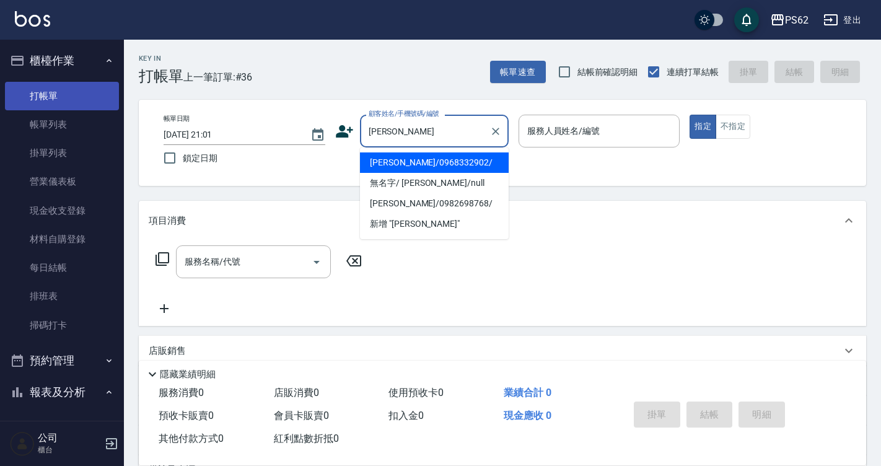
type input "李雪禎/0968332902/"
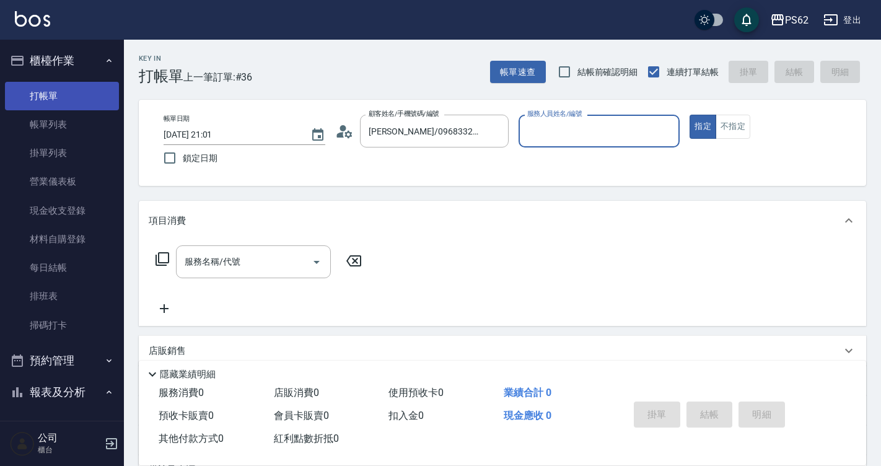
type input "Rita-2"
click at [690, 115] on button "指定" at bounding box center [703, 127] width 27 height 24
type button "true"
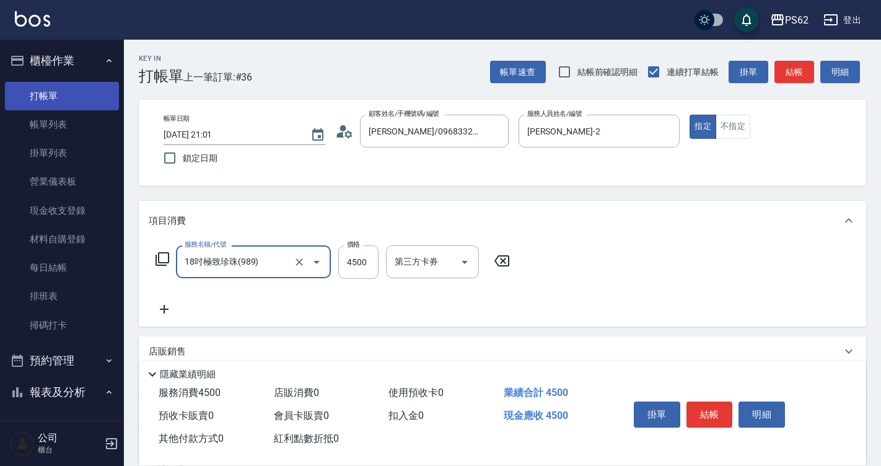
type input "18吋極致珍珠(989)"
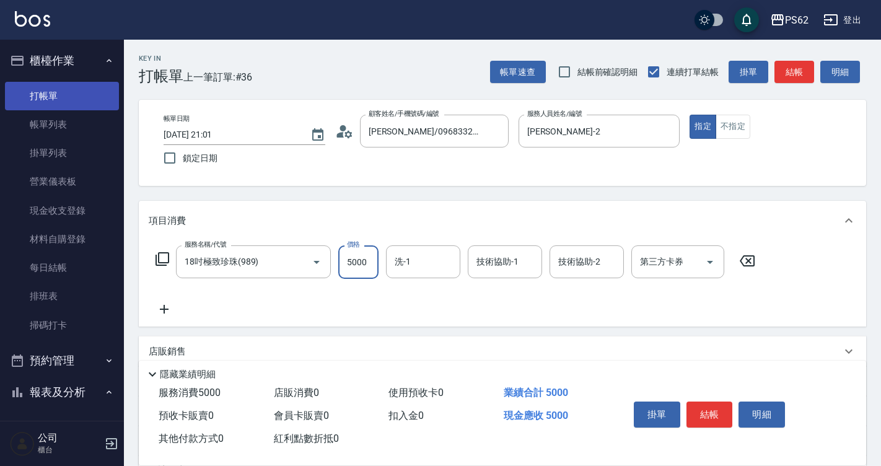
type input "5000"
type input "安安-28"
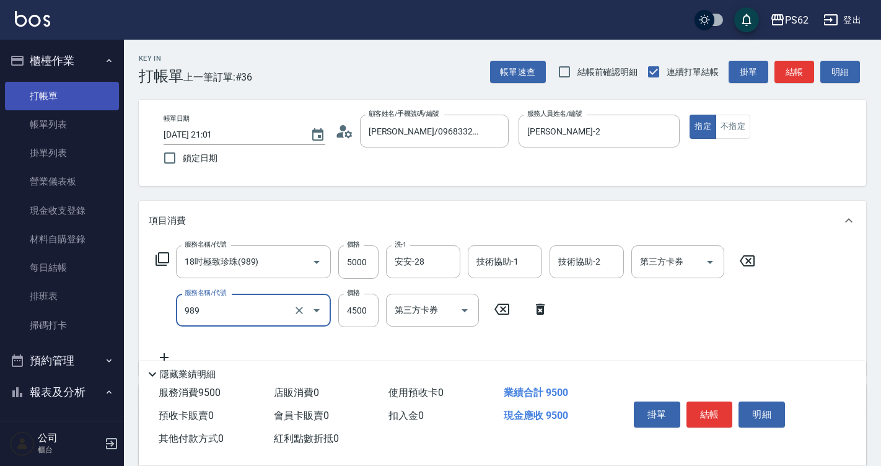
type input "18吋極致珍珠(989)"
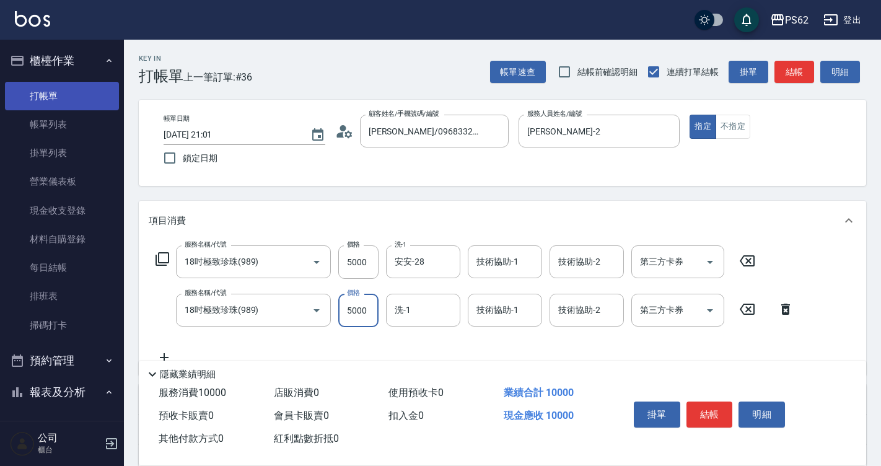
type input "5000"
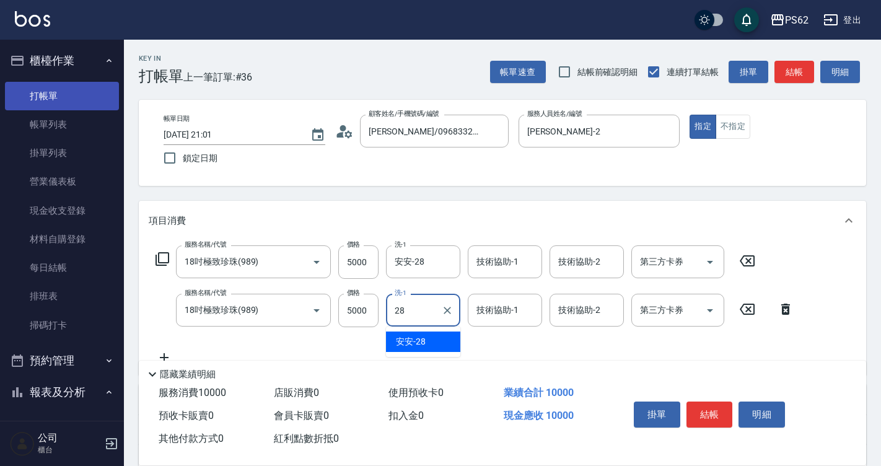
type input "安安-28"
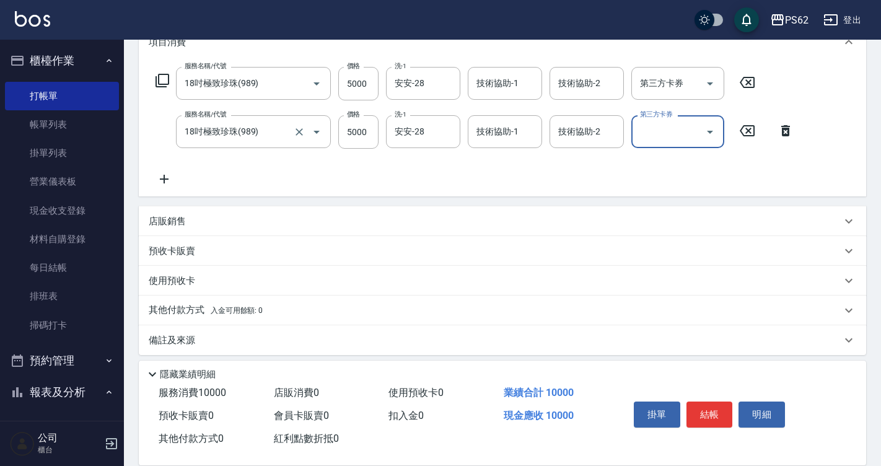
scroll to position [186, 0]
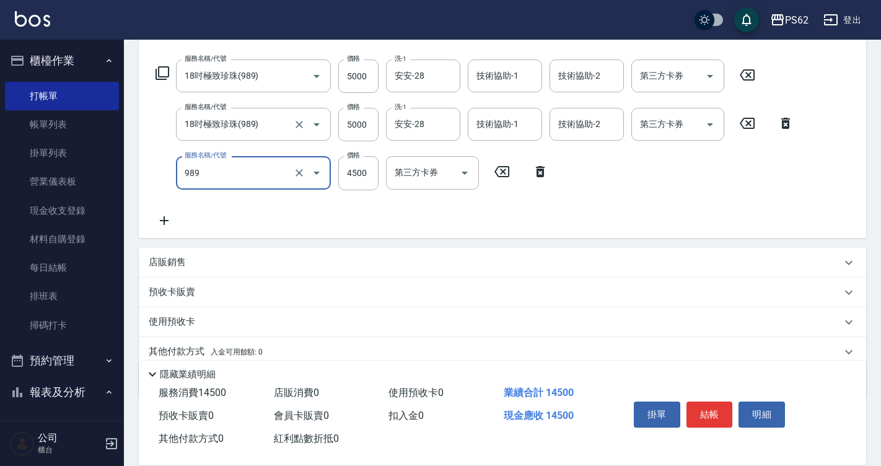
type input "18吋極致珍珠(989)"
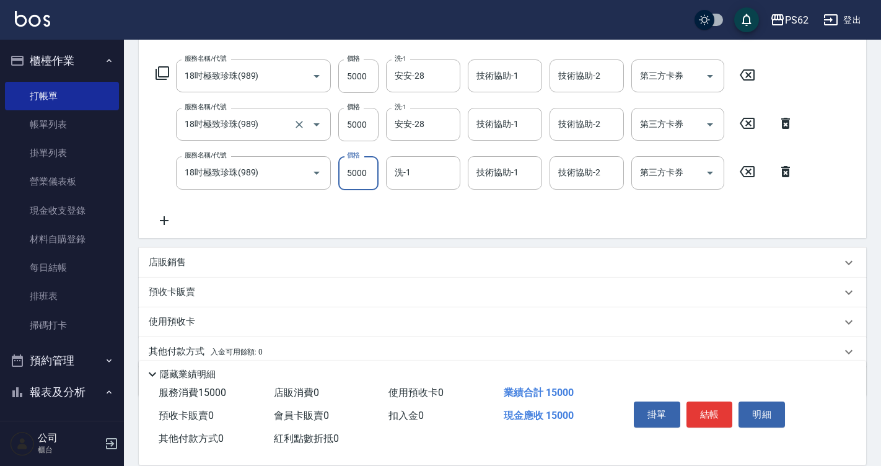
type input "5000"
type input "安安-28"
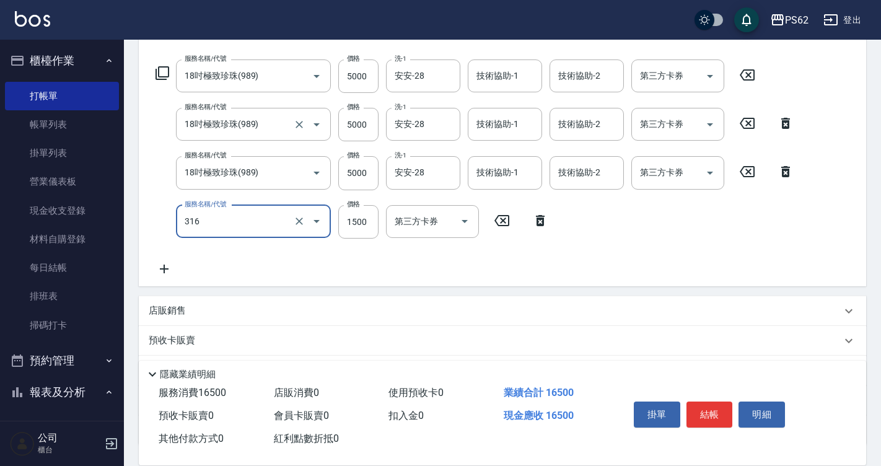
type input "頂級染髮(316)"
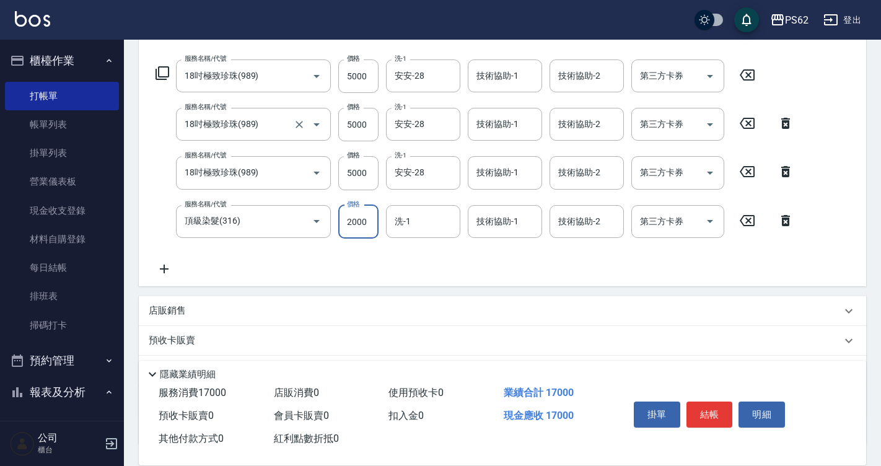
type input "2000"
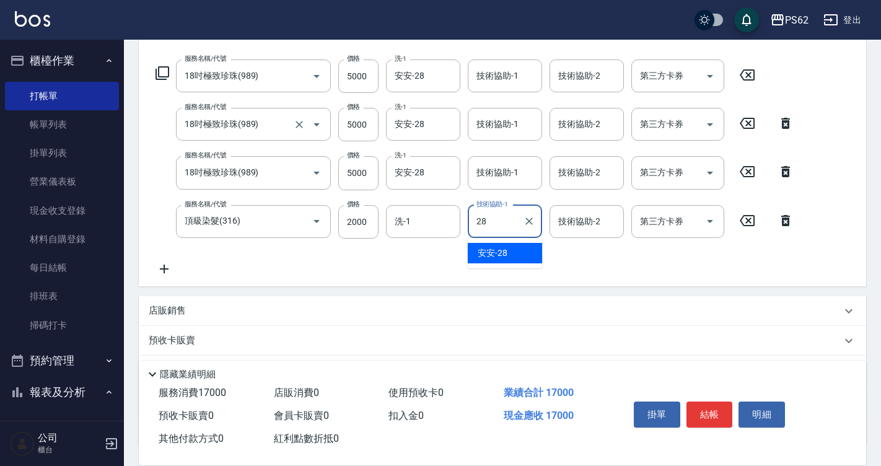
type input "安安-28"
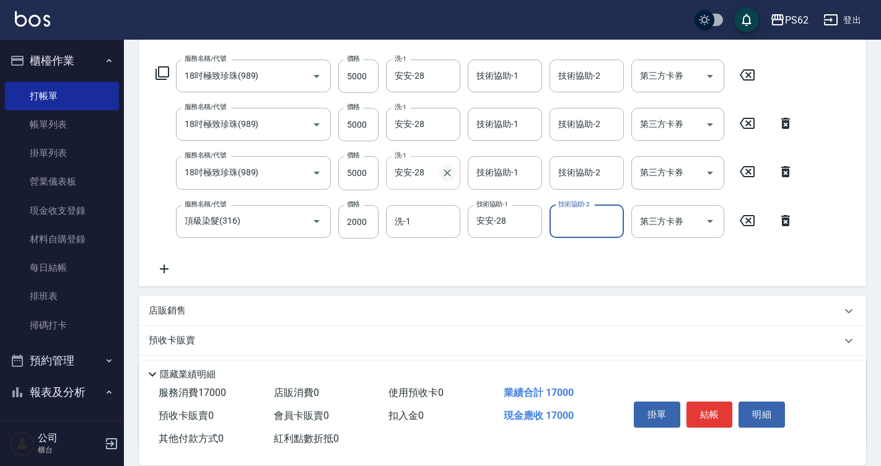
click at [451, 175] on icon "Clear" at bounding box center [447, 173] width 12 height 12
click at [436, 175] on input "安安-28" at bounding box center [414, 173] width 45 height 22
click at [519, 266] on div "服務名稱/代號 18吋極致珍珠(989) 服務名稱/代號 價格 5000 價格 洗-1 安安-28 洗-1 技術協助-1 技術協助-1 技術協助-2 技術協助…" at bounding box center [475, 167] width 652 height 217
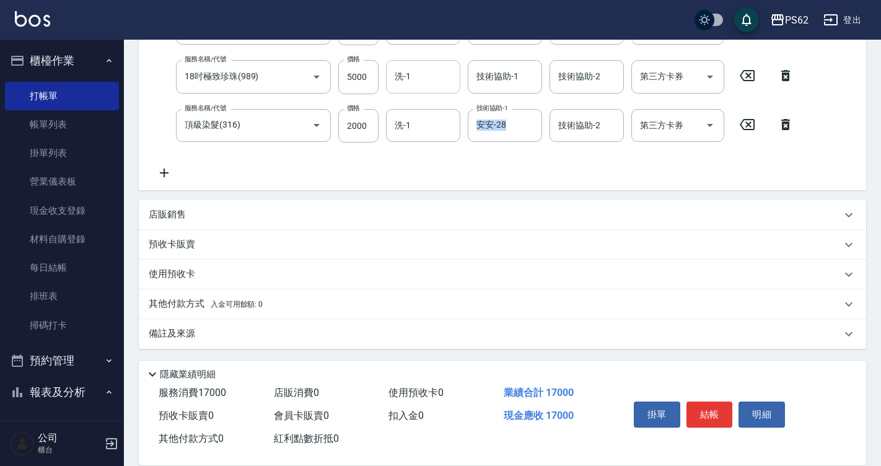
scroll to position [284, 0]
click at [408, 140] on div "洗-1 洗-1" at bounding box center [427, 123] width 82 height 33
click at [414, 121] on input "洗-1" at bounding box center [423, 124] width 63 height 22
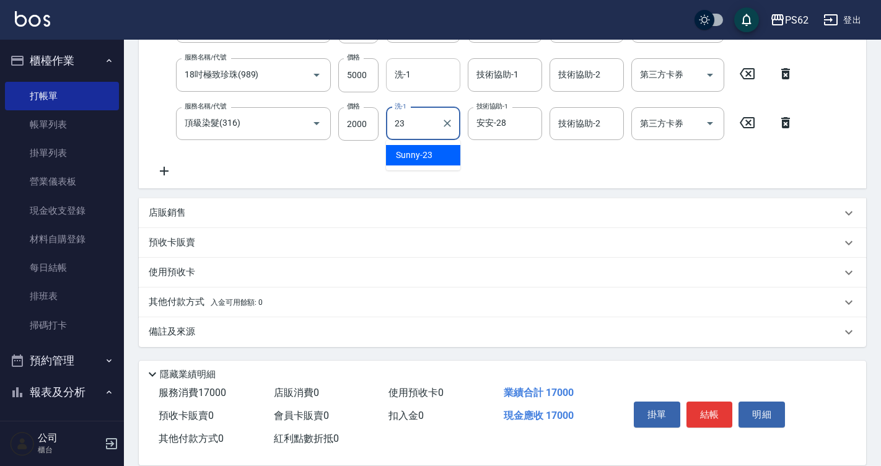
type input "Sunny-23"
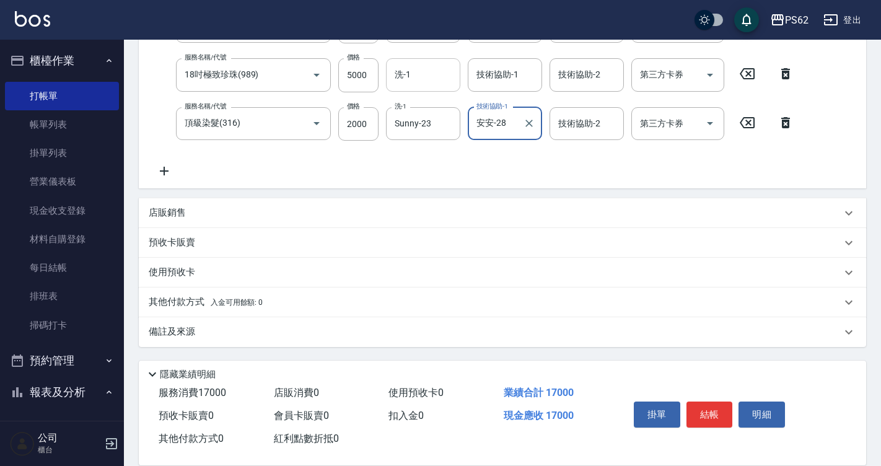
click at [186, 299] on p "其他付款方式 入金可用餘額: 0" at bounding box center [206, 303] width 114 height 14
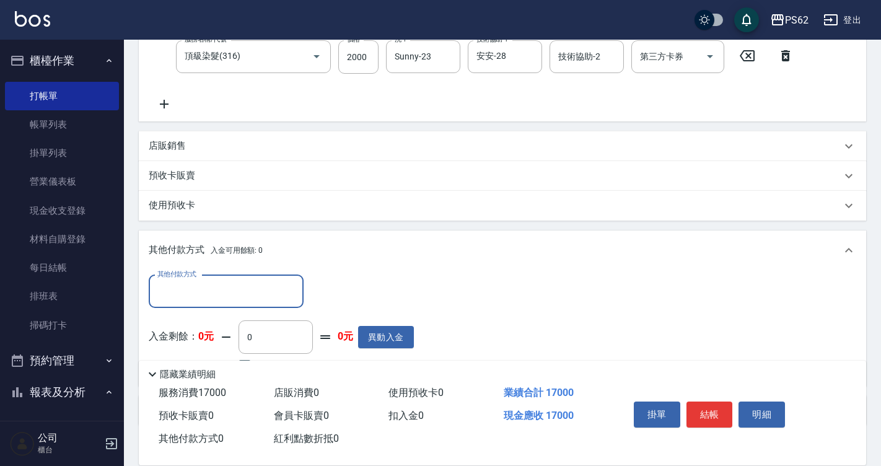
scroll to position [429, 0]
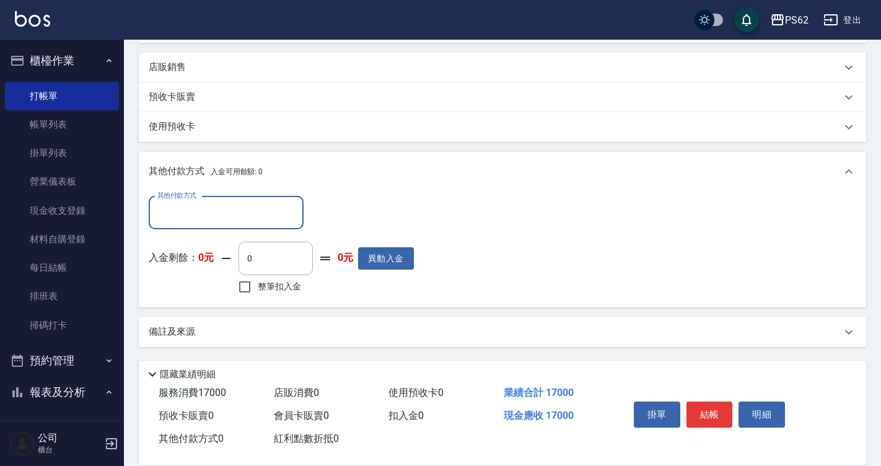
click at [210, 209] on input "其他付款方式" at bounding box center [226, 213] width 144 height 22
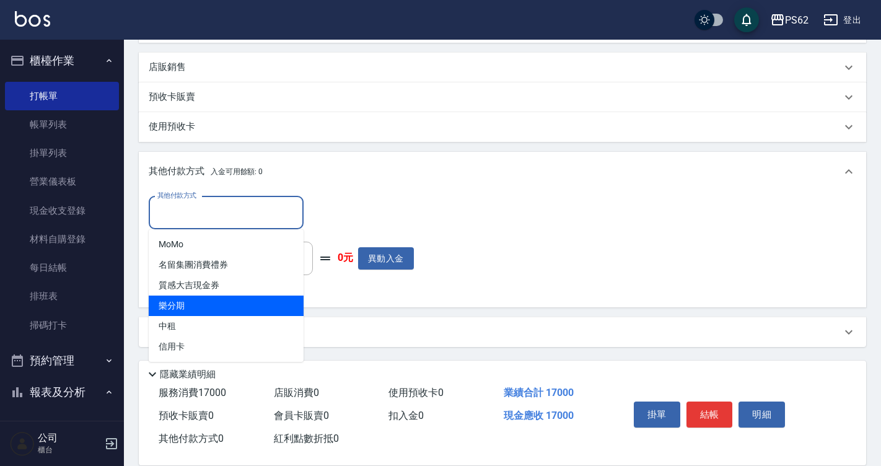
click at [197, 296] on span "樂分期" at bounding box center [226, 306] width 155 height 20
type input "樂分期"
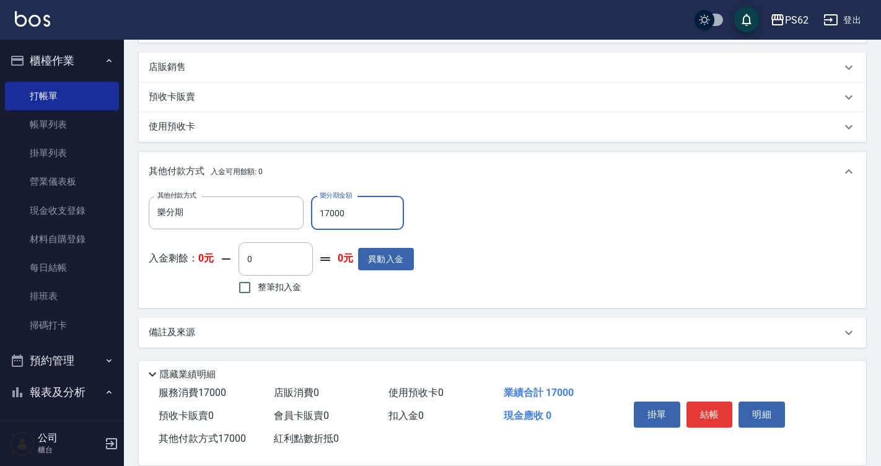
type input "17000"
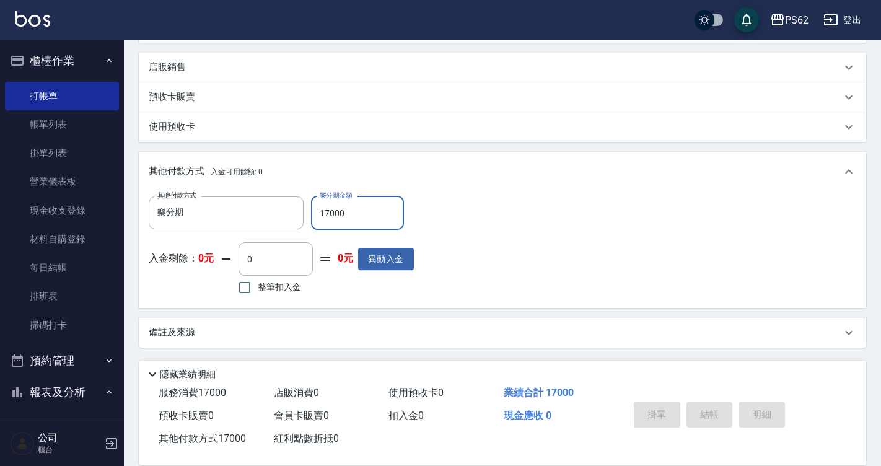
type input "2025/09/20 21:02"
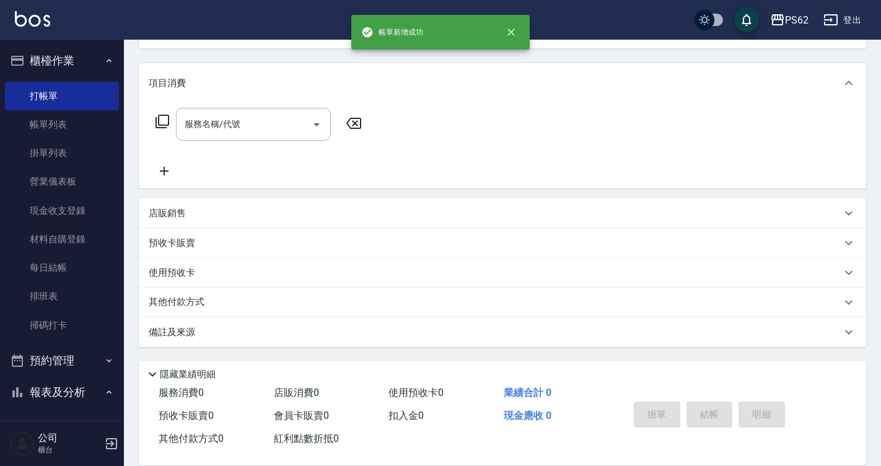
scroll to position [0, 0]
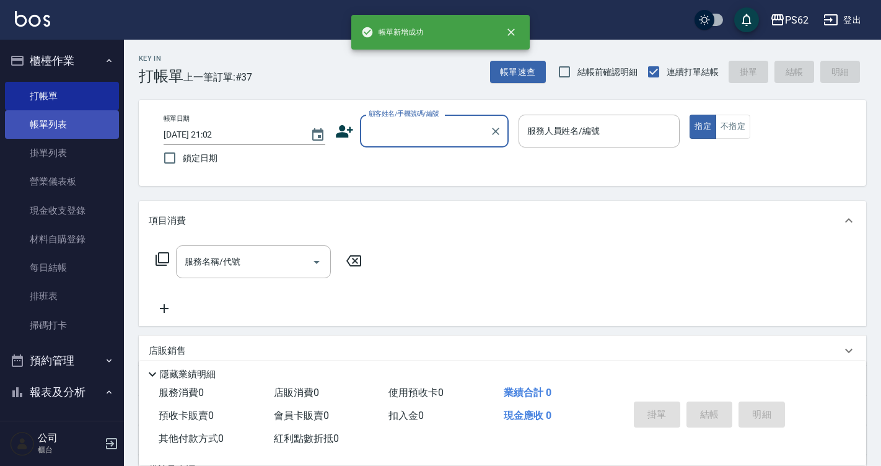
click at [71, 128] on link "帳單列表" at bounding box center [62, 124] width 114 height 28
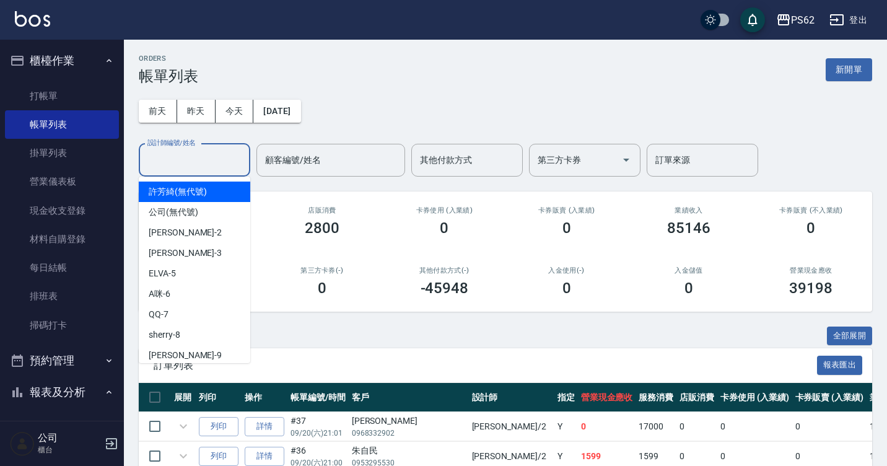
click at [180, 165] on div "設計師編號/姓名 設計師編號/姓名" at bounding box center [195, 160] width 112 height 33
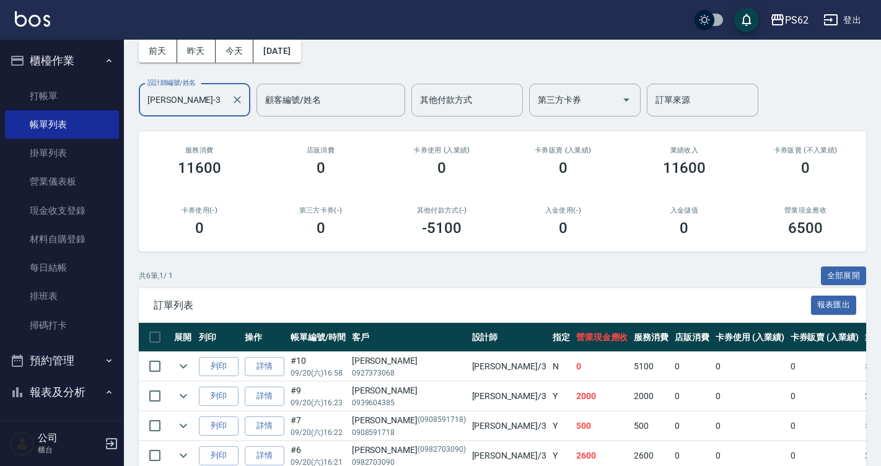
scroll to position [182, 0]
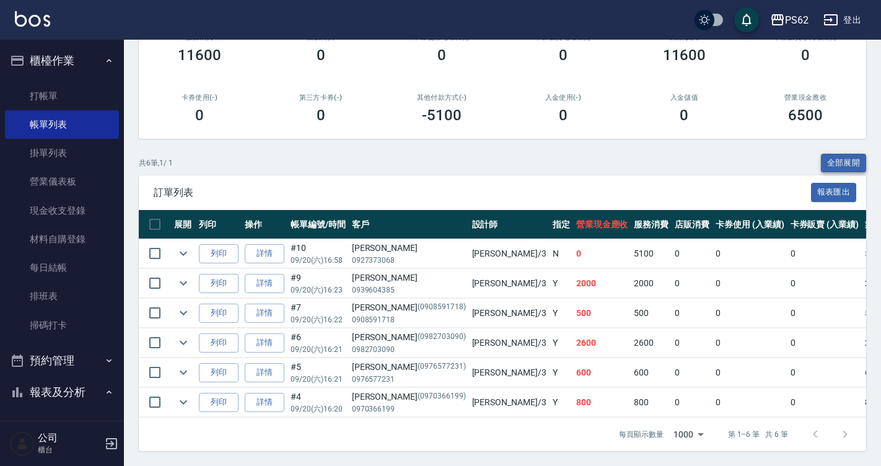
type input "Tina-3"
click at [838, 159] on button "全部展開" at bounding box center [844, 163] width 46 height 19
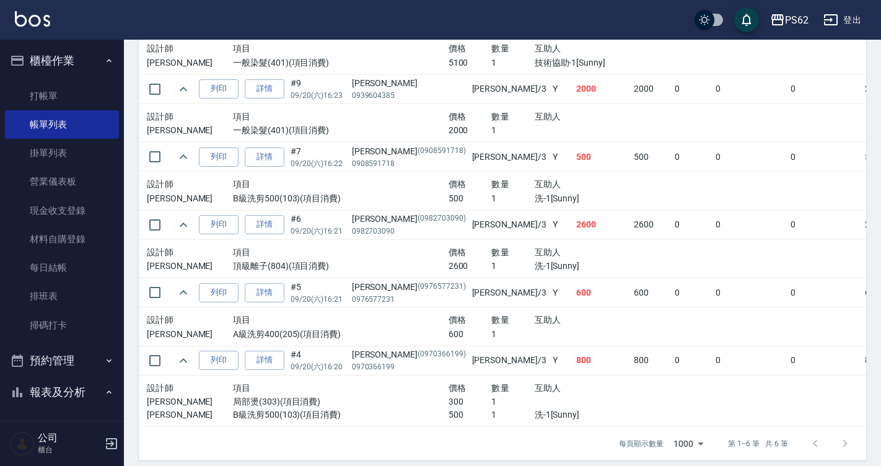
scroll to position [424, 0]
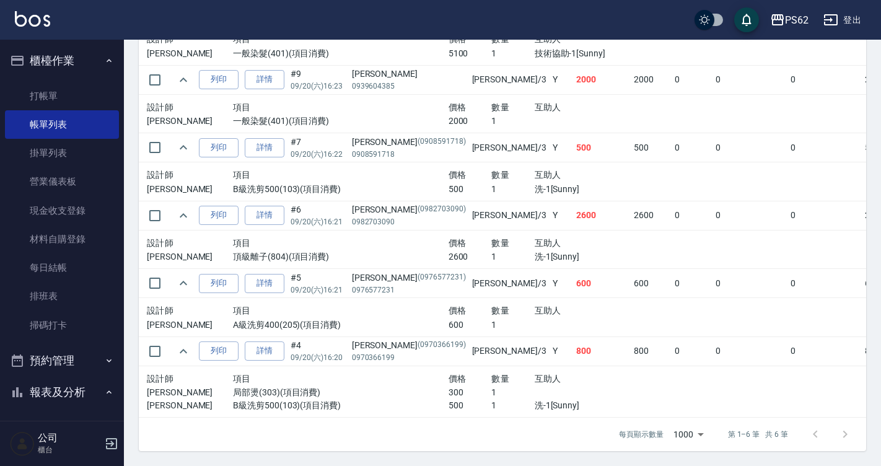
click at [535, 235] on div "互助人" at bounding box center [599, 242] width 129 height 15
click at [264, 206] on link "詳情" at bounding box center [265, 215] width 40 height 19
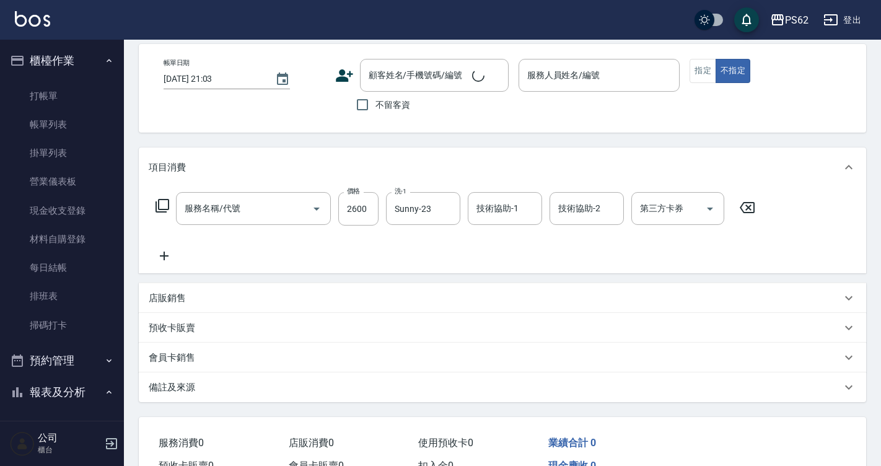
type input "2025/09/20 16:21"
type input "Tina-3"
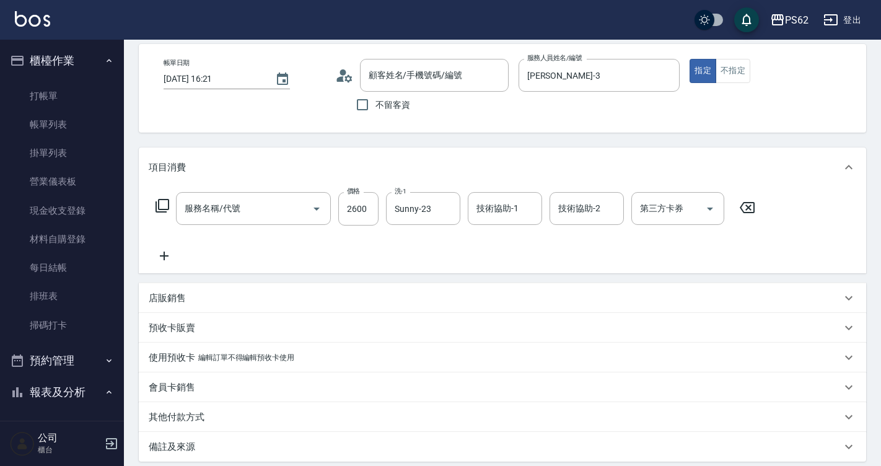
type input "頂級離子(804)"
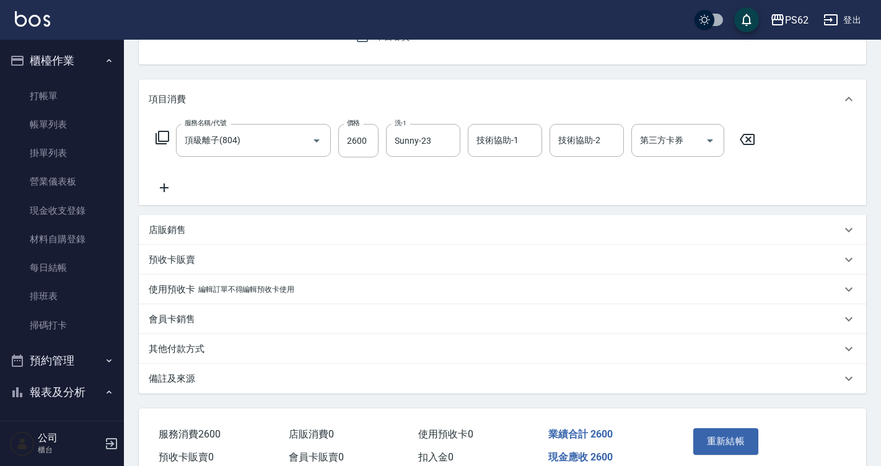
type input "許景涵/0982703090/0982703090"
click at [444, 139] on icon "Clear" at bounding box center [447, 140] width 12 height 12
click at [494, 151] on input "技術協助-1" at bounding box center [504, 140] width 63 height 22
type input "Sunny-23"
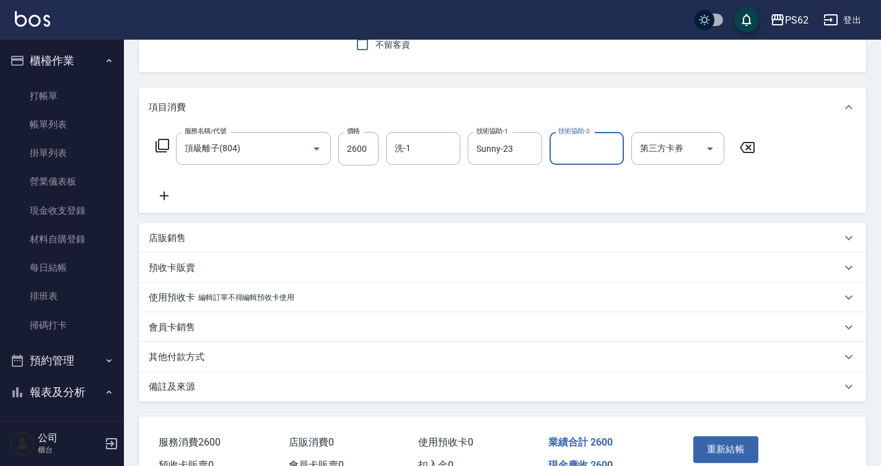
scroll to position [185, 0]
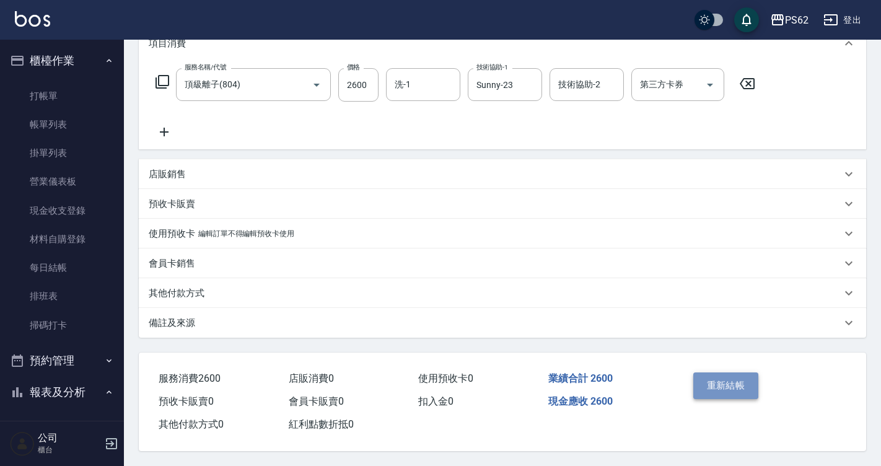
click at [747, 372] on button "重新結帳" at bounding box center [726, 385] width 66 height 26
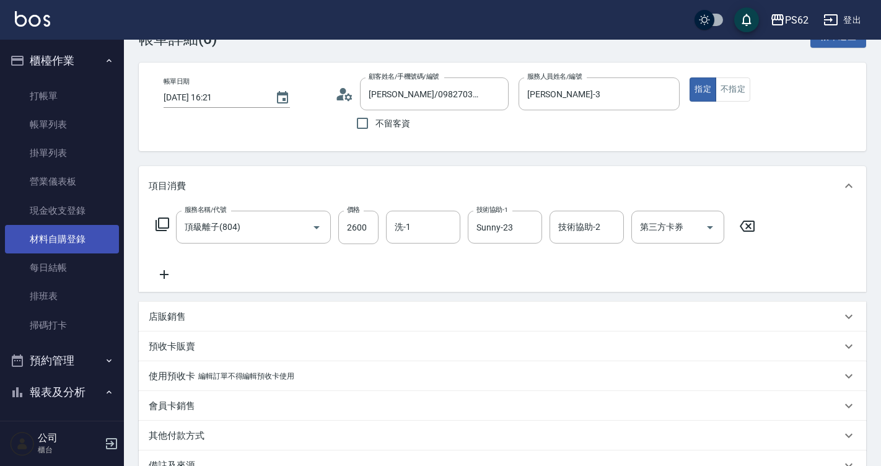
scroll to position [0, 0]
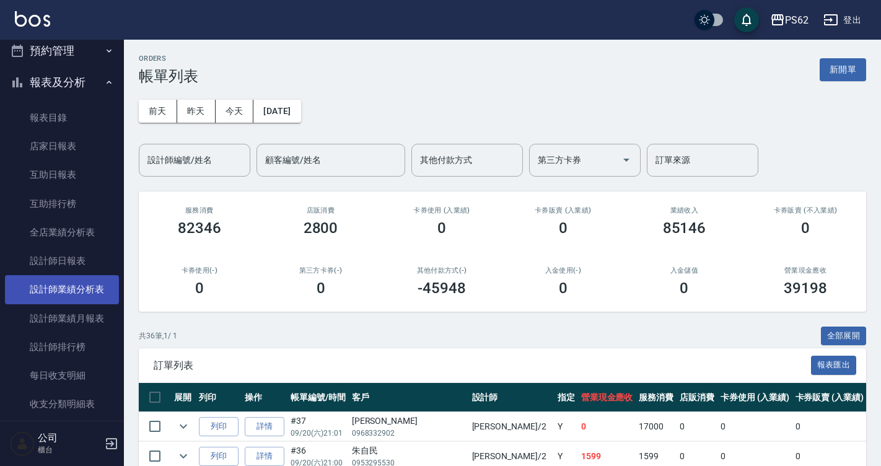
scroll to position [372, 0]
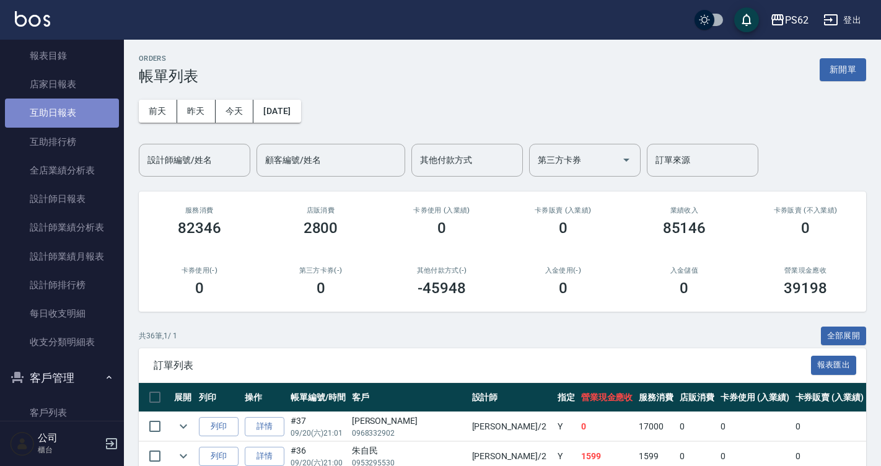
click at [74, 116] on link "互助日報表" at bounding box center [62, 113] width 114 height 28
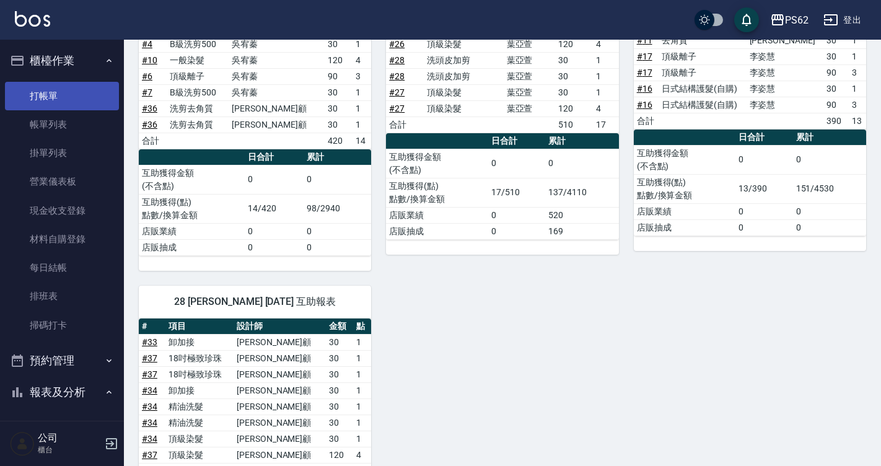
click at [56, 102] on link "打帳單" at bounding box center [62, 96] width 114 height 28
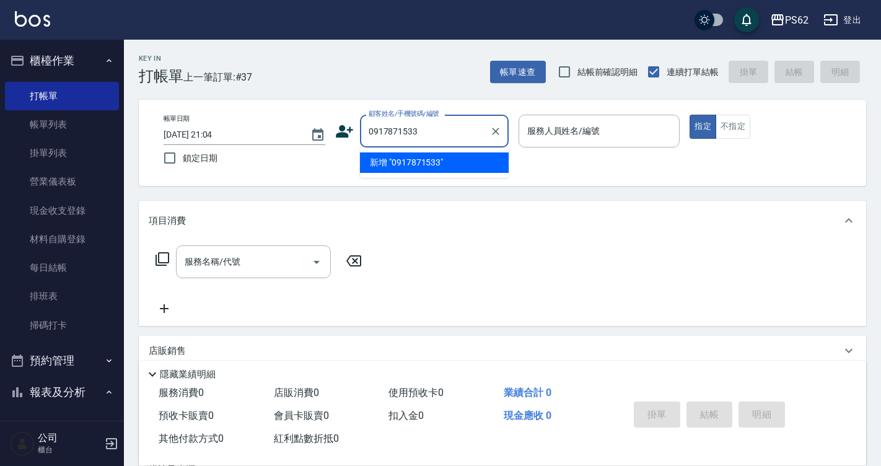
click at [458, 134] on input "0917871533" at bounding box center [425, 131] width 119 height 22
type input "0917871533"
click at [341, 128] on icon at bounding box center [344, 131] width 17 height 12
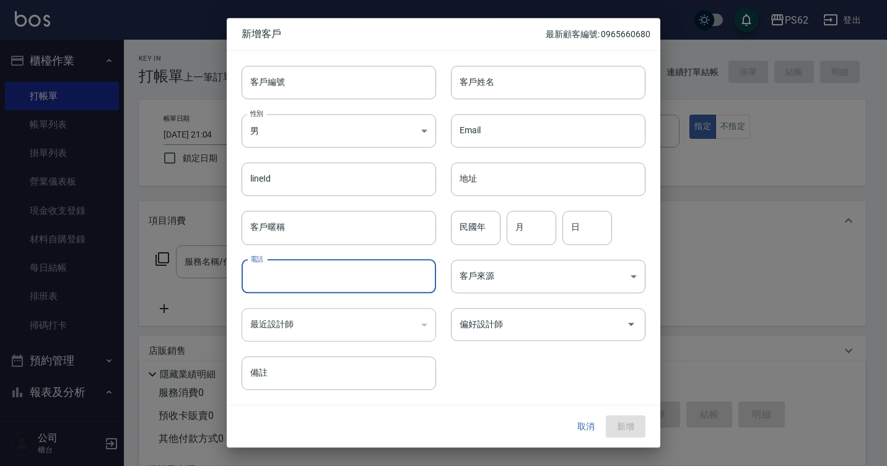
click at [288, 277] on input "電話" at bounding box center [339, 276] width 195 height 33
paste input "0917871533"
click at [269, 272] on input "0917871533" at bounding box center [339, 276] width 195 height 33
click at [285, 279] on input "0917871533" at bounding box center [339, 276] width 195 height 33
click at [338, 278] on input "0917871533" at bounding box center [339, 276] width 195 height 33
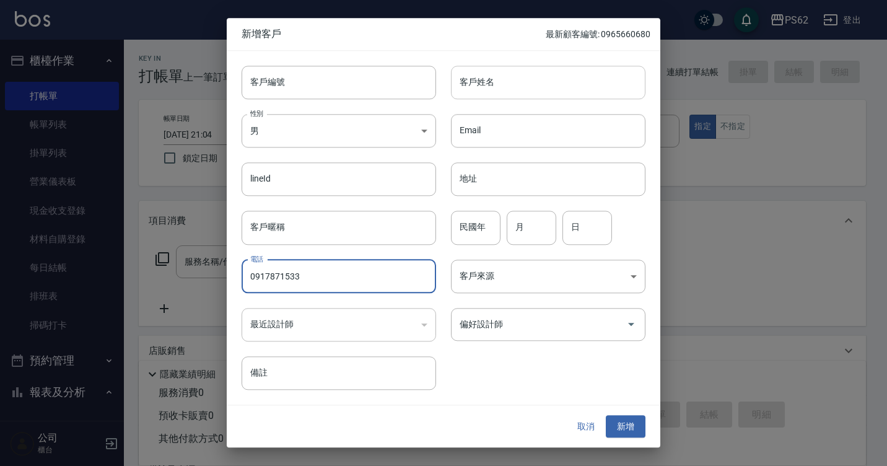
type input "0917871533"
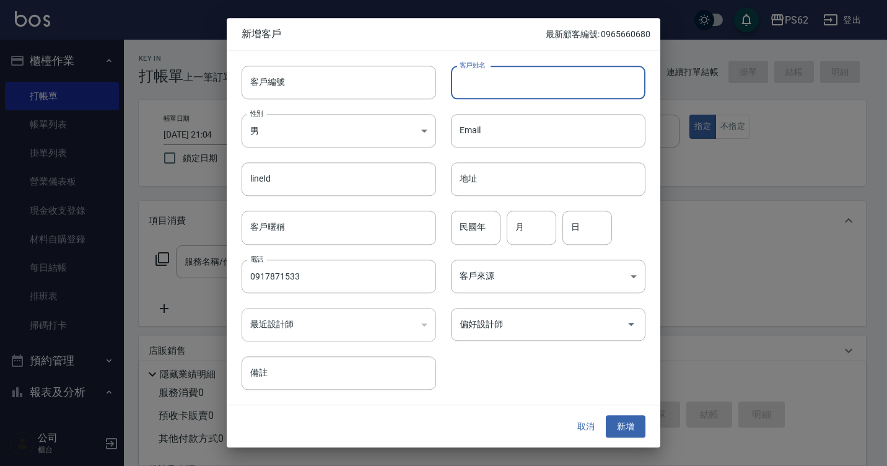
click at [545, 87] on input "客戶姓名" at bounding box center [548, 82] width 195 height 33
type input "楊霈宜"
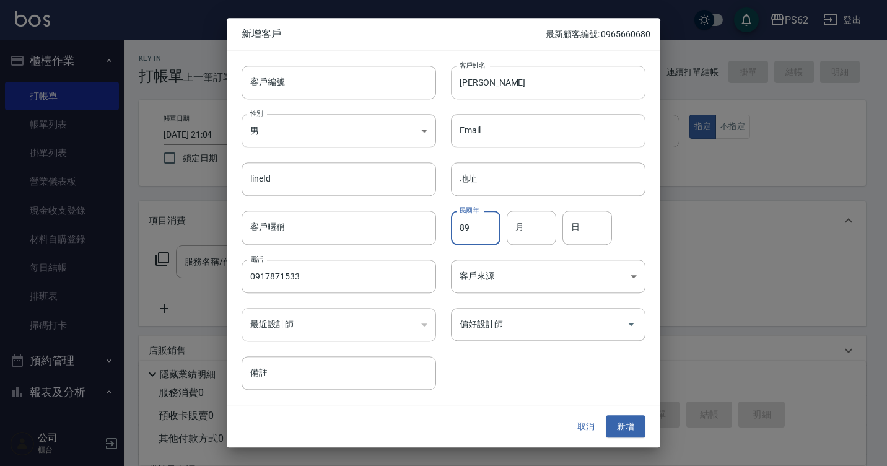
type input "89"
type input "1"
type input "01"
type input "10"
click at [514, 294] on div "偏好設計師 偏好設計師" at bounding box center [540, 317] width 209 height 48
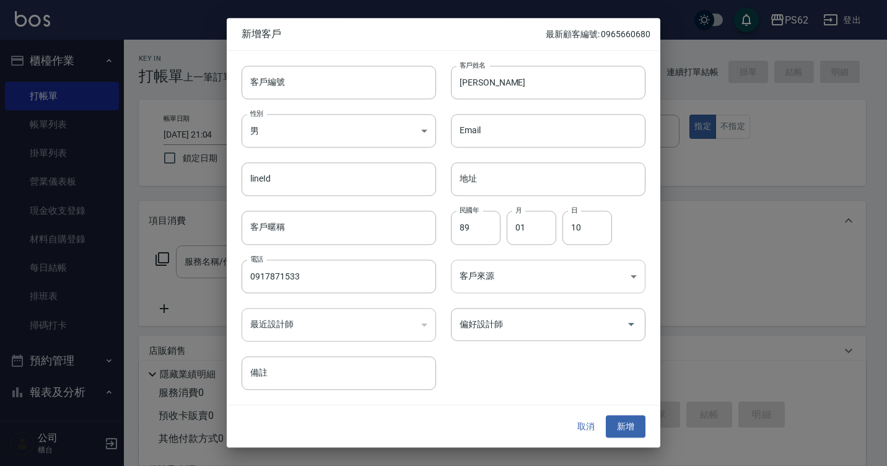
click at [512, 285] on body "PS62 登出 櫃檯作業 打帳單 帳單列表 掛單列表 營業儀表板 現金收支登錄 材料自購登錄 每日結帳 排班表 掃碼打卡 預約管理 預約管理 單日預約紀錄 單…" at bounding box center [443, 301] width 887 height 603
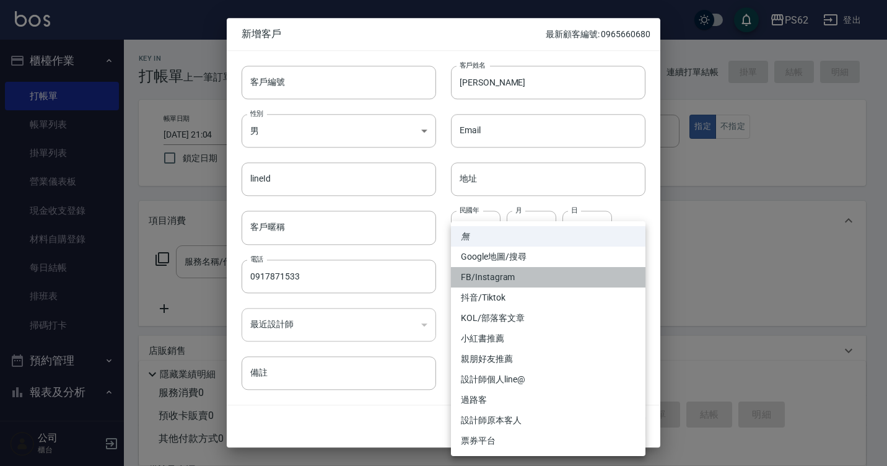
click at [512, 283] on li "FB/Instagram" at bounding box center [548, 277] width 195 height 20
type input "FB/Instagram"
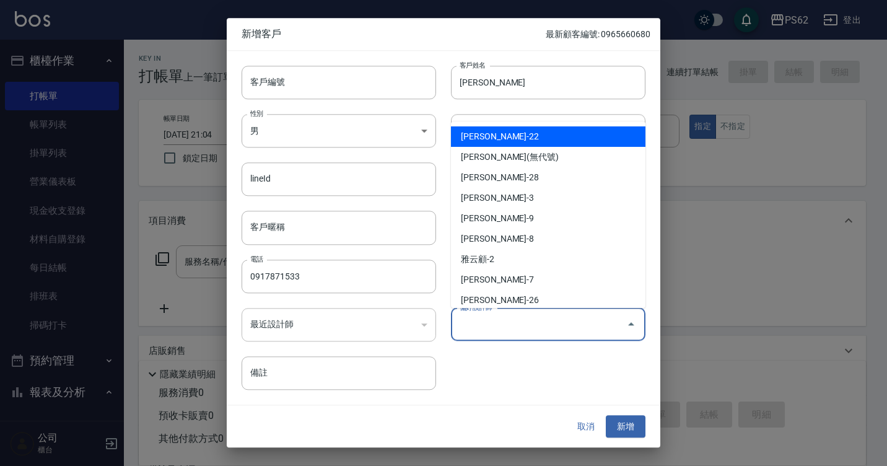
click at [498, 323] on input "偏好設計師" at bounding box center [539, 324] width 165 height 22
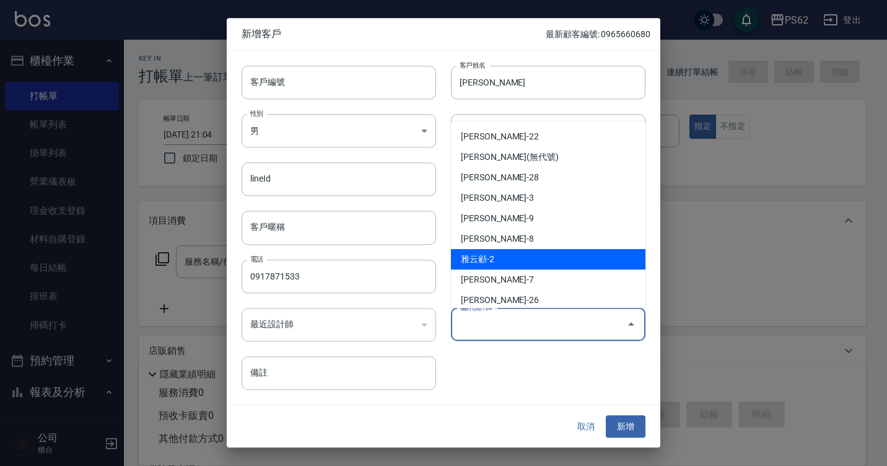
click at [525, 261] on li "雅云顧-2" at bounding box center [548, 259] width 195 height 20
type input "[PERSON_NAME]顧"
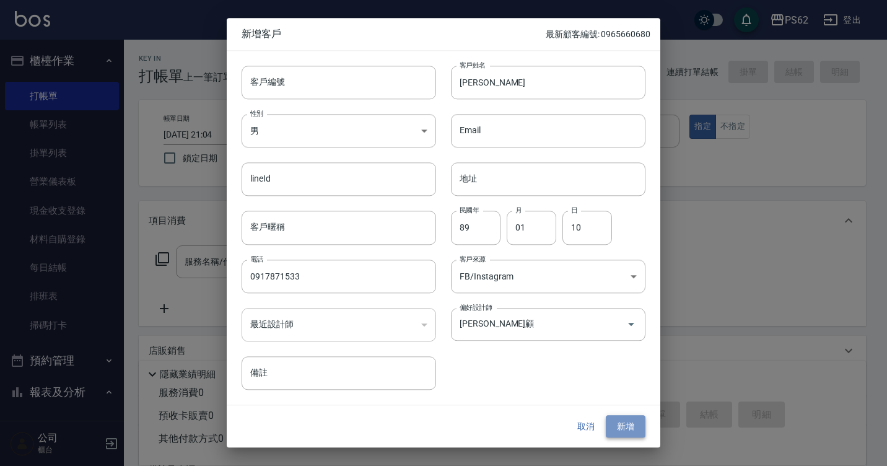
click at [629, 434] on button "新增" at bounding box center [626, 426] width 40 height 23
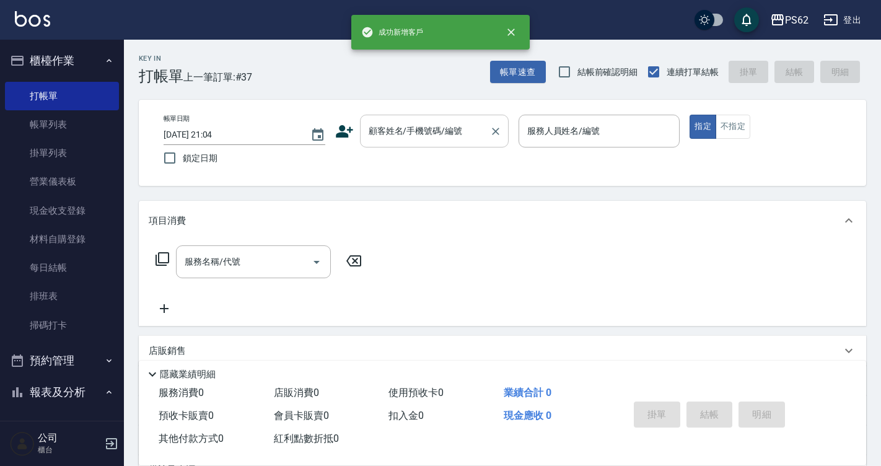
click at [430, 136] on div "顧客姓名/手機號碼/編號 顧客姓名/手機號碼/編號" at bounding box center [434, 131] width 149 height 33
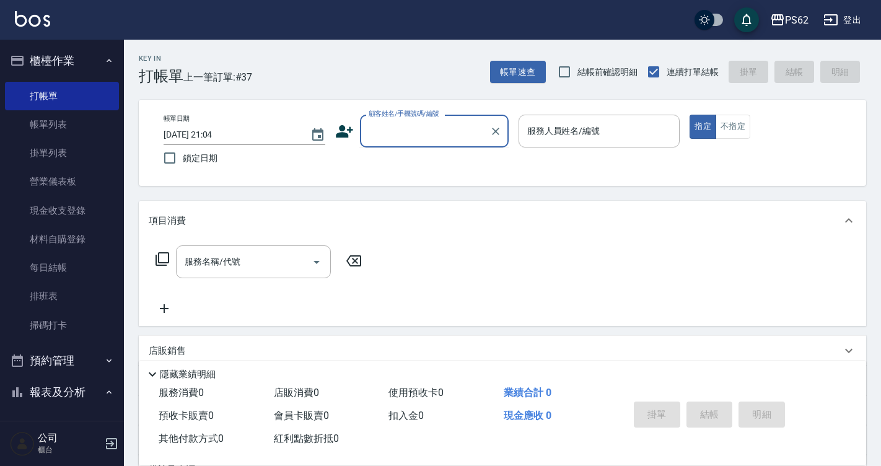
paste input "0917871533"
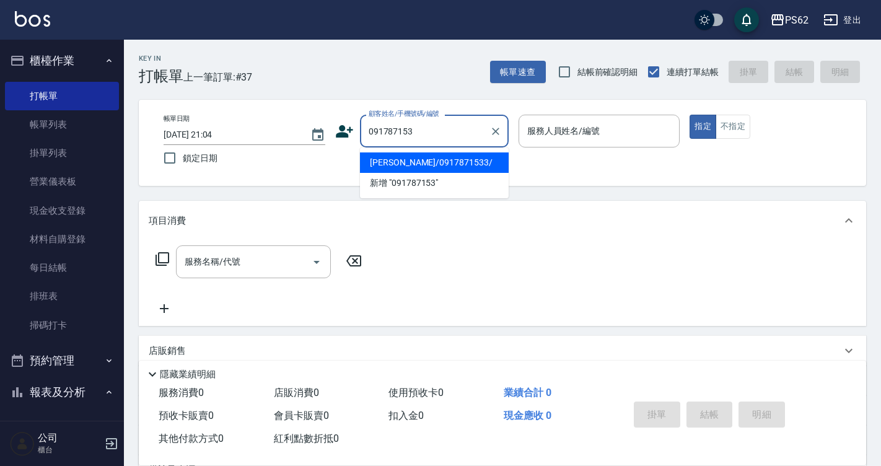
type input "楊霈宜/0917871533/"
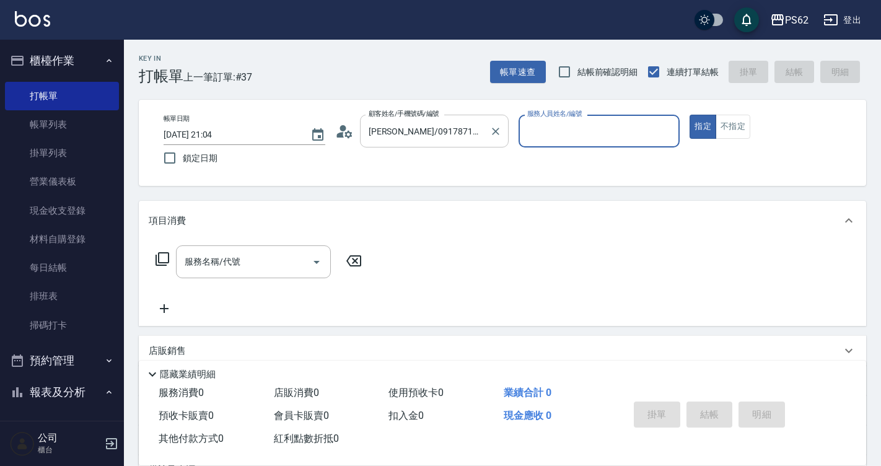
type input "Rita-2"
click at [690, 115] on button "指定" at bounding box center [703, 127] width 27 height 24
type button "true"
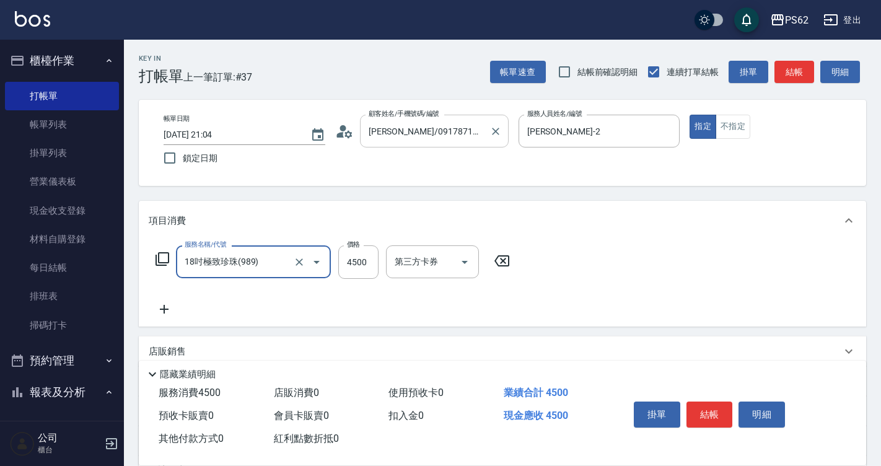
type input "18吋極致珍珠(989)"
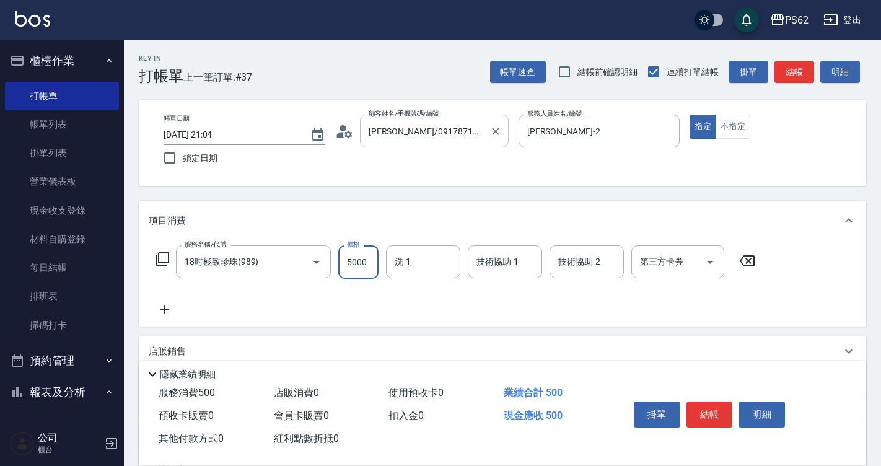
type input "5000"
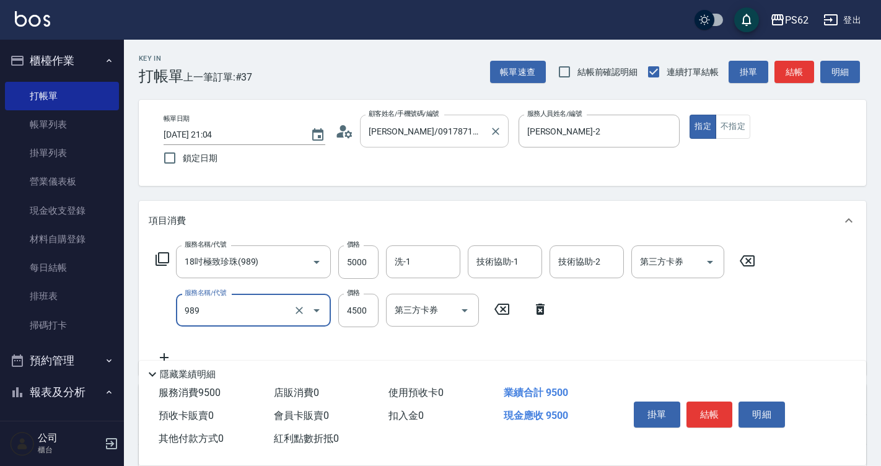
type input "18吋極致珍珠(989)"
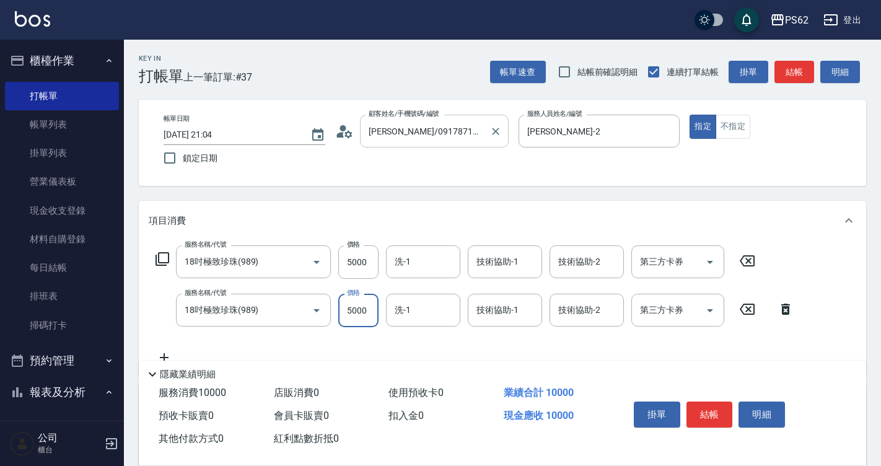
type input "5000"
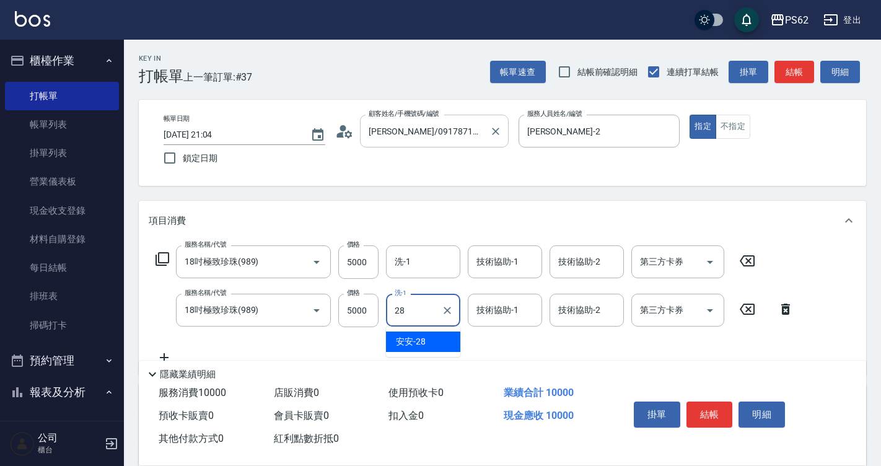
type input "安安-28"
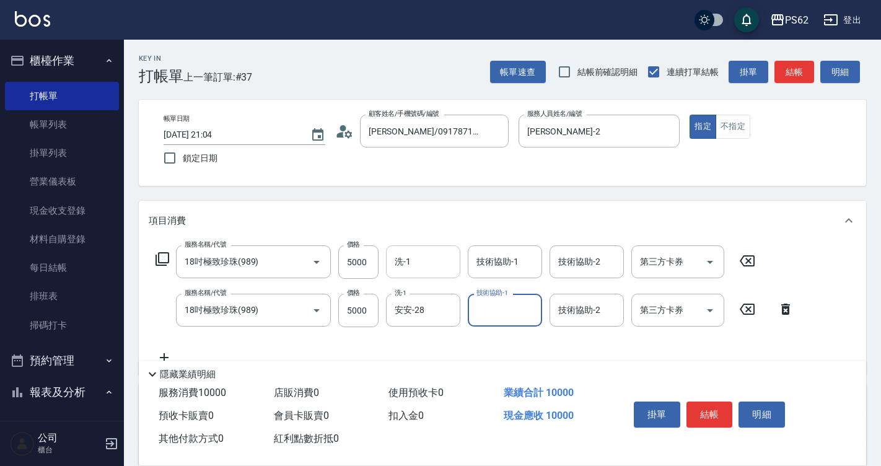
click at [400, 256] on input "洗-1" at bounding box center [423, 262] width 63 height 22
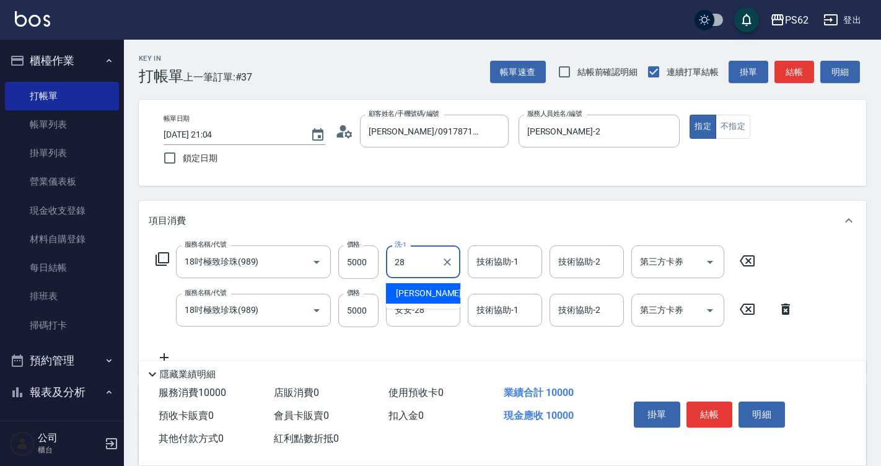
type input "安安-28"
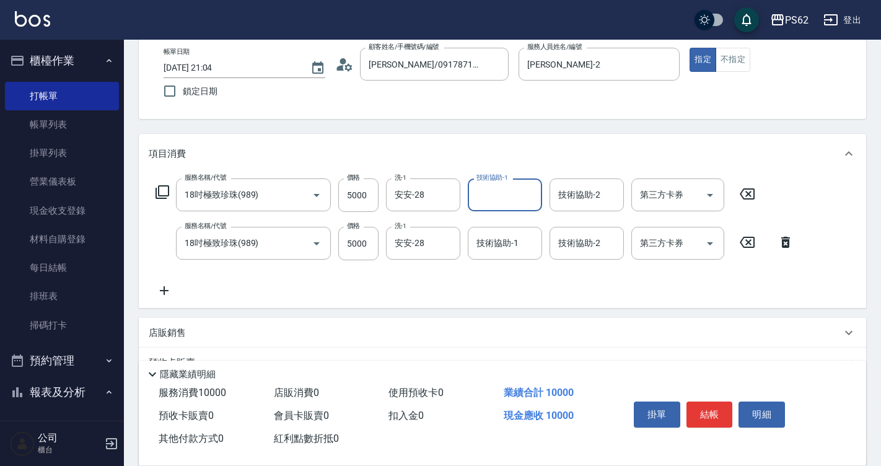
scroll to position [124, 0]
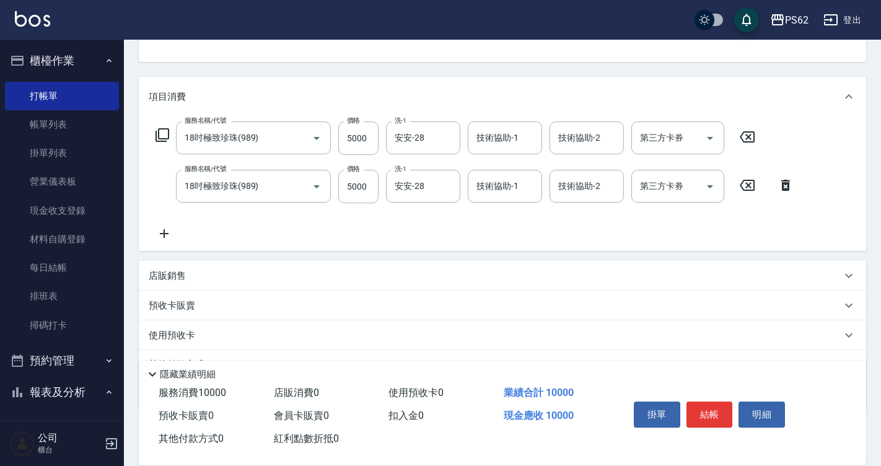
click at [167, 230] on icon at bounding box center [164, 233] width 31 height 15
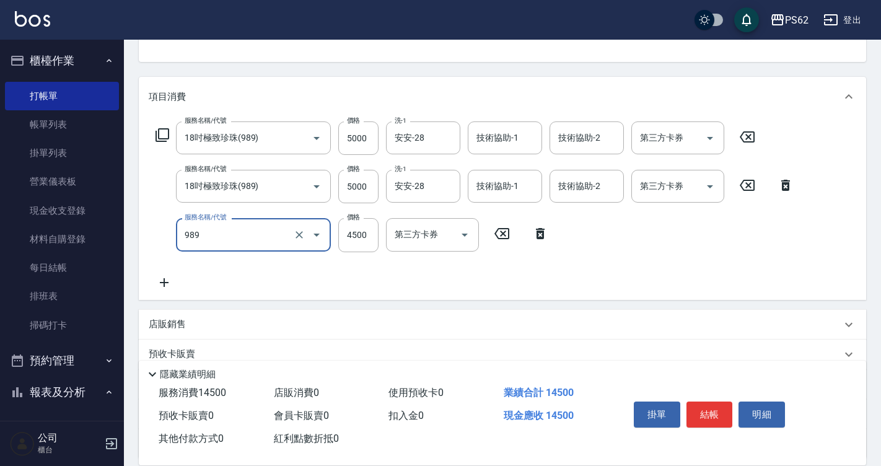
type input "18吋極致珍珠(989)"
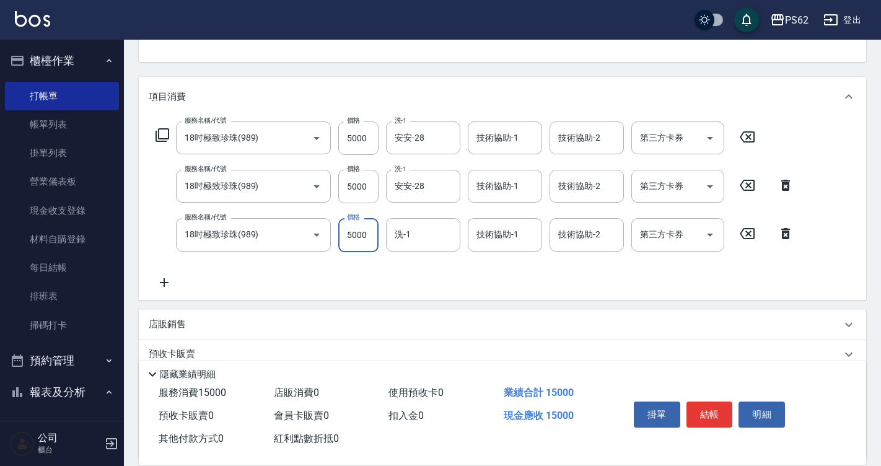
type input "5000"
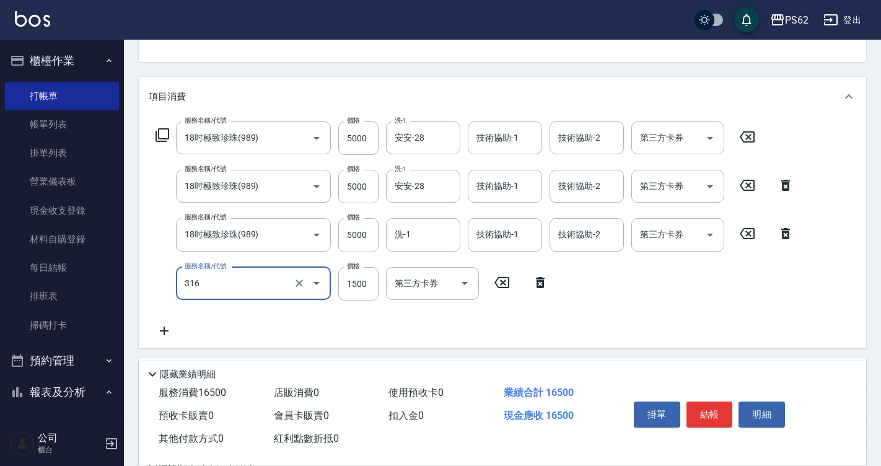
type input "316"
type input "2"
type input "頂級染髮(316)"
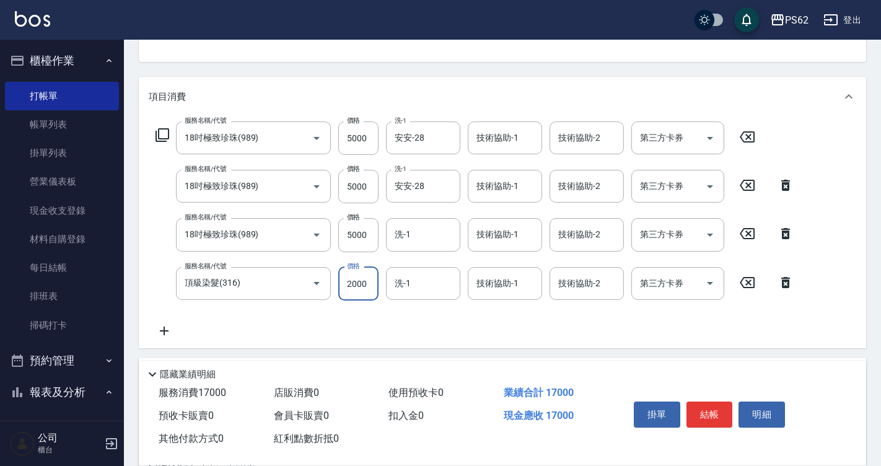
type input "2000"
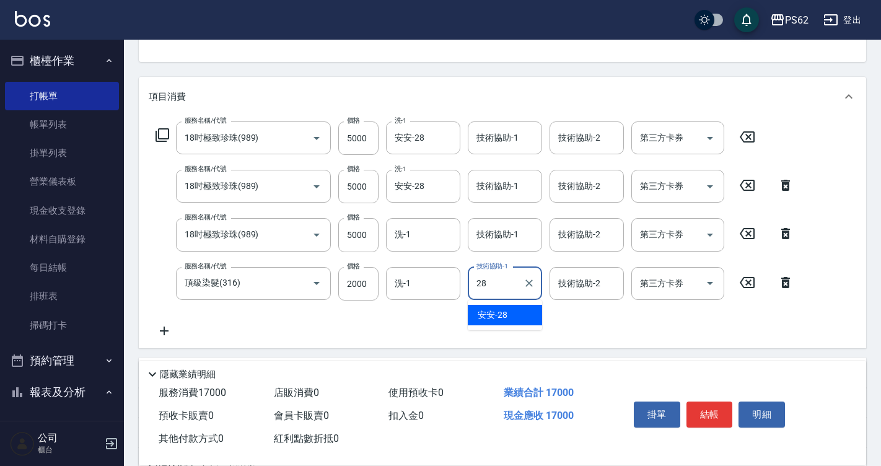
type input "安安-28"
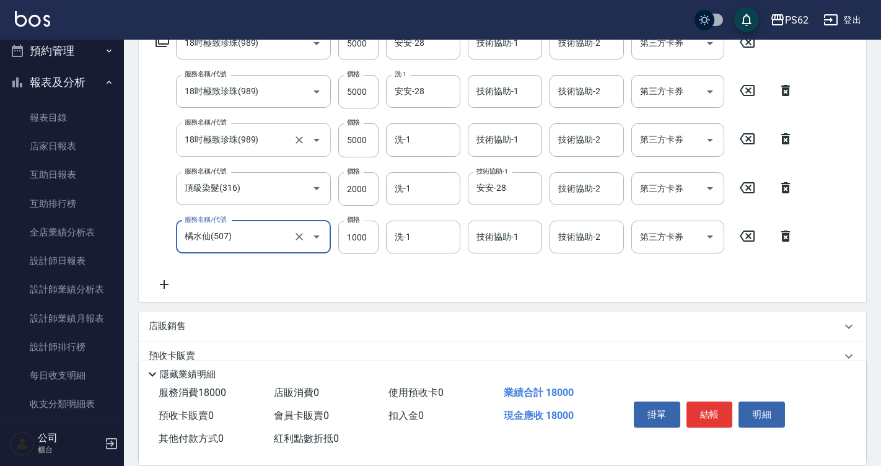
scroll to position [332, 0]
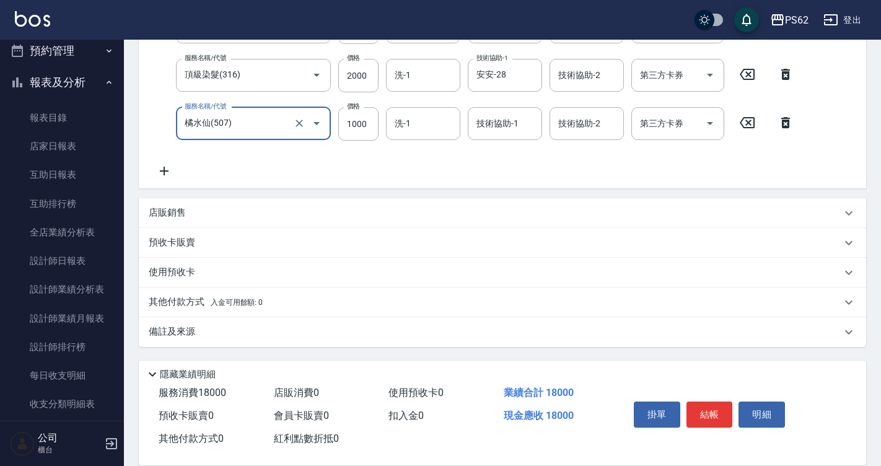
type input "橘水仙(507)"
click at [183, 300] on p "其他付款方式 入金可用餘額: 0" at bounding box center [206, 303] width 114 height 14
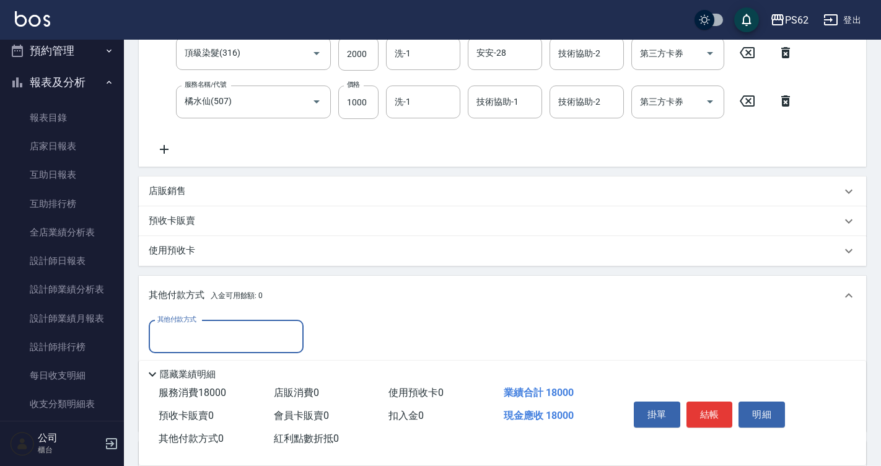
scroll to position [416, 0]
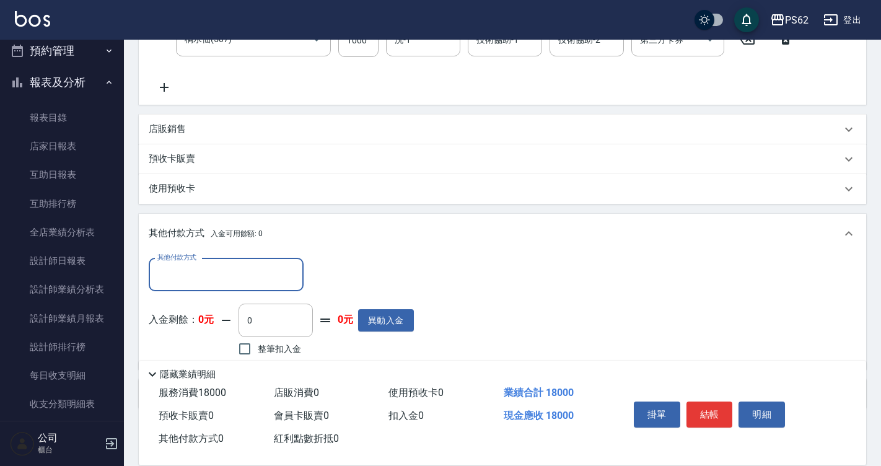
click at [203, 280] on input "其他付款方式" at bounding box center [226, 275] width 144 height 22
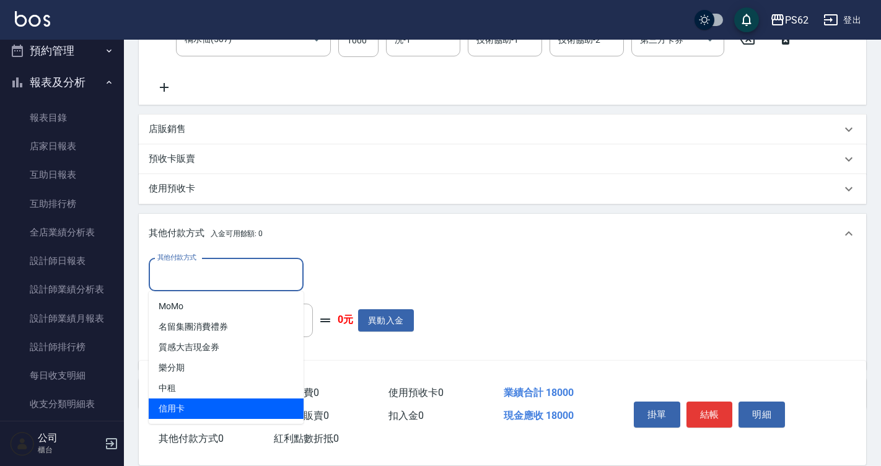
click at [169, 415] on span "信用卡" at bounding box center [226, 408] width 155 height 20
type input "信用卡"
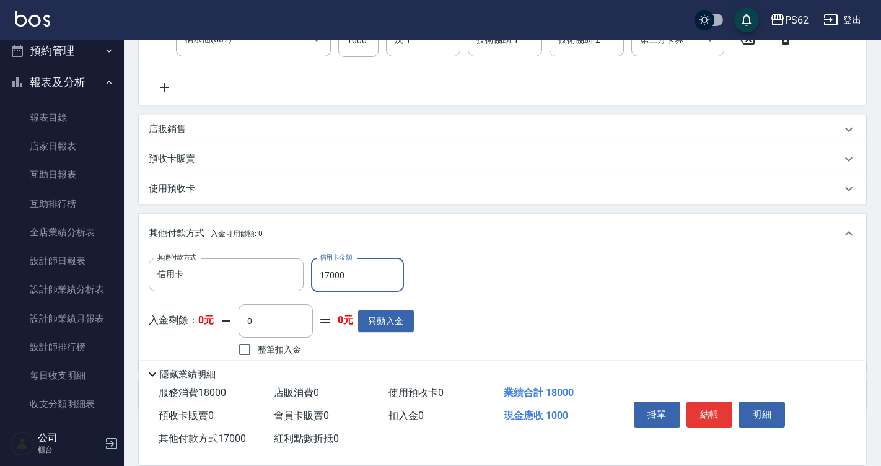
type input "17000"
click at [220, 292] on div "其他付款方式 信用卡 其他付款方式 信用卡金額 17000 信用卡金額 入金剩餘： 0元 0 ​ 整筆扣入金 0元 異動入金" at bounding box center [281, 309] width 265 height 102
click at [214, 283] on input "信用卡" at bounding box center [216, 275] width 125 height 22
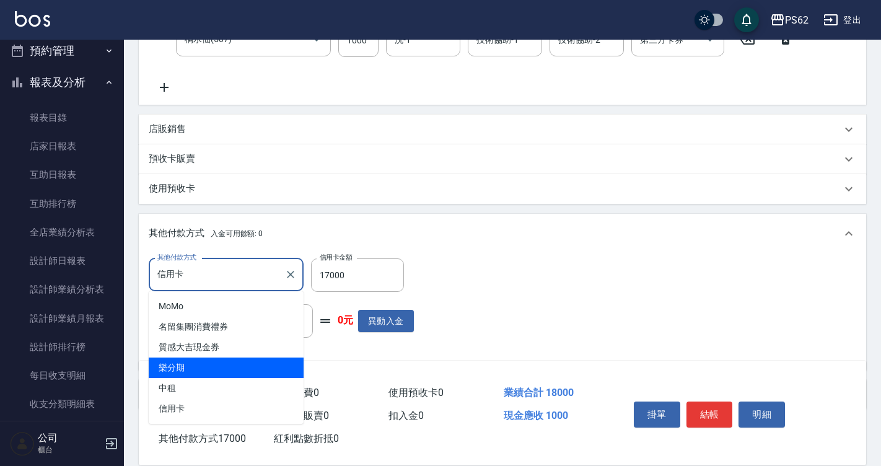
click at [202, 370] on span "樂分期" at bounding box center [226, 367] width 155 height 20
type input "樂分期"
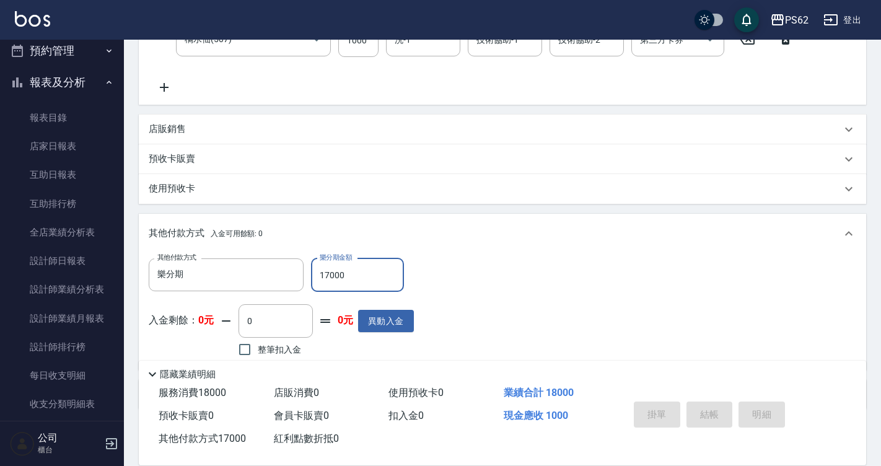
type input "2025/09/20 21:05"
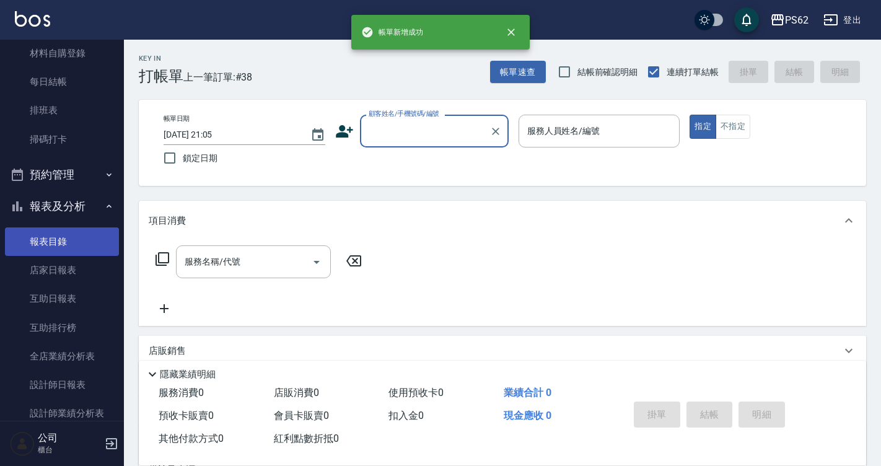
scroll to position [62, 0]
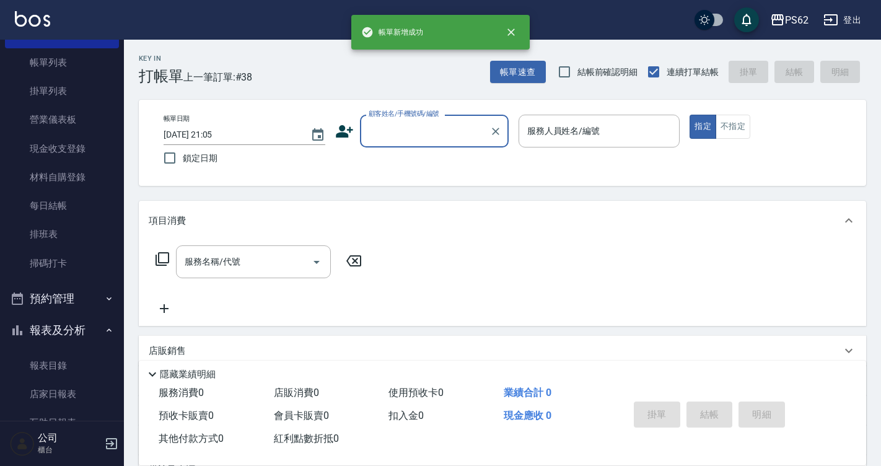
drag, startPoint x: 99, startPoint y: 71, endPoint x: 191, endPoint y: 197, distance: 156.0
click at [99, 71] on link "帳單列表" at bounding box center [62, 62] width 114 height 28
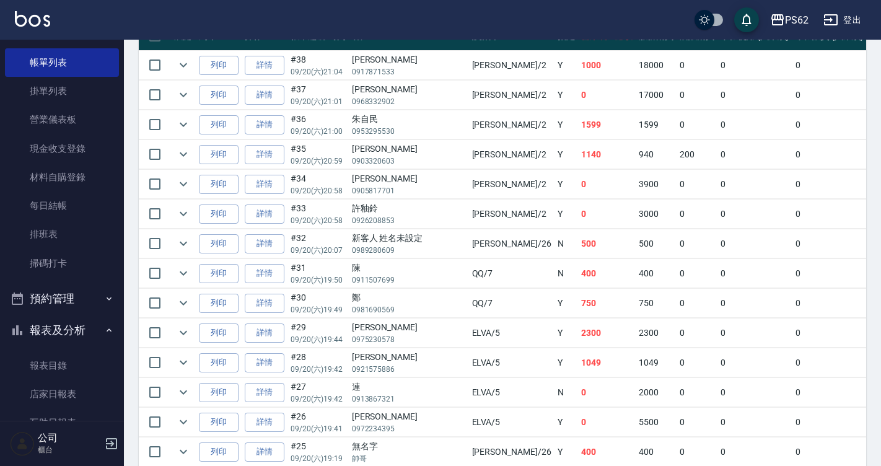
scroll to position [372, 0]
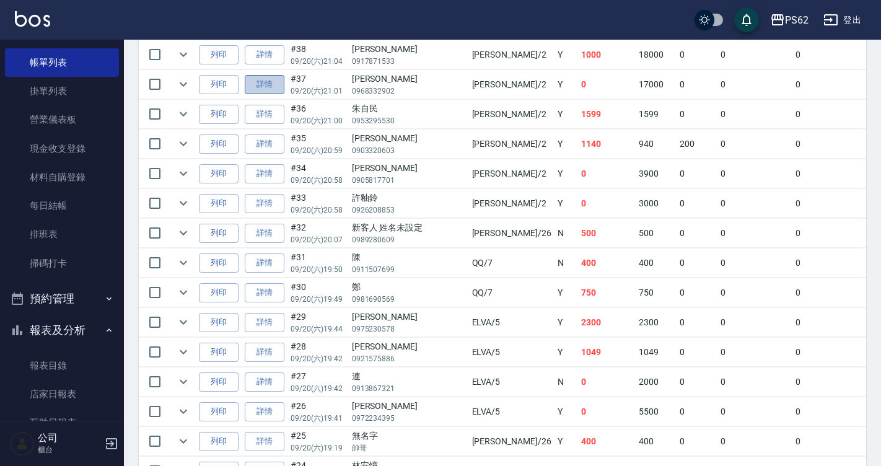
click at [267, 93] on link "詳情" at bounding box center [265, 84] width 40 height 19
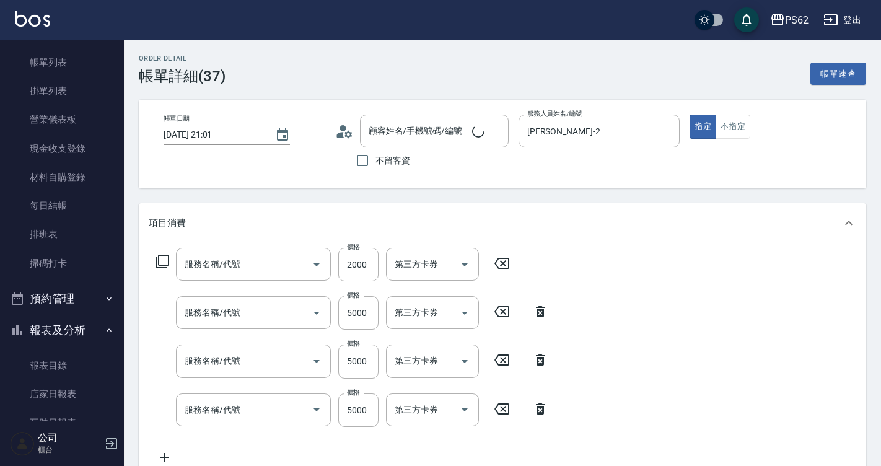
type input "2025/09/20 21:01"
type input "Rita-2"
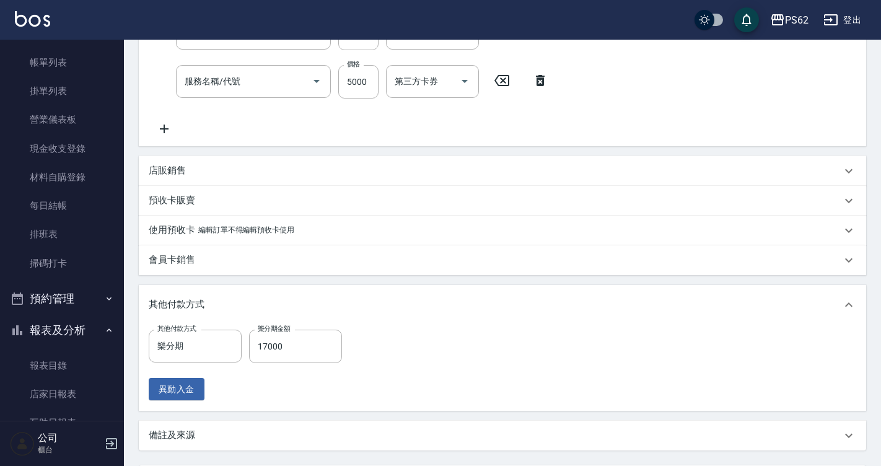
type input "頂級染髮(316)"
type input "18吋極致珍珠(989)"
type input "李雪禎/0968332902/"
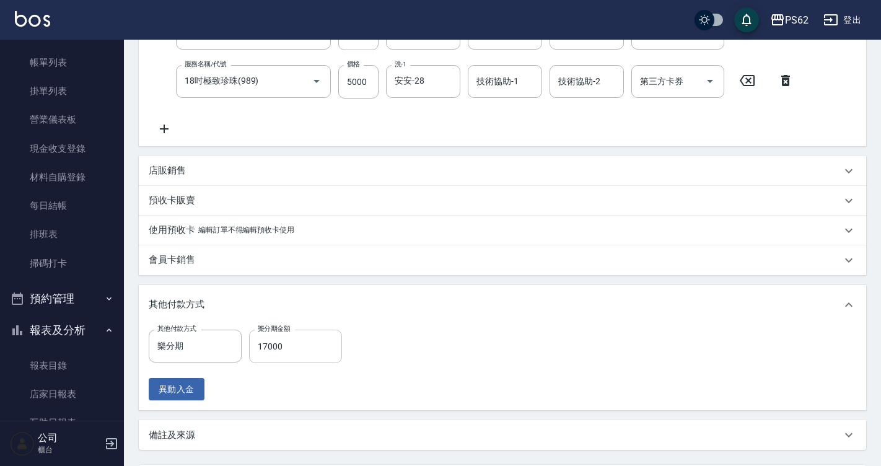
scroll to position [390, 0]
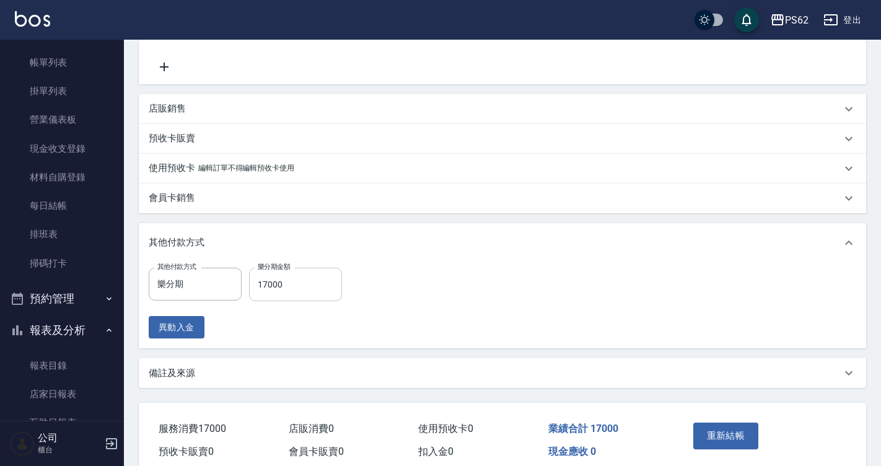
click at [306, 295] on input "17000" at bounding box center [295, 284] width 93 height 33
type input "15000"
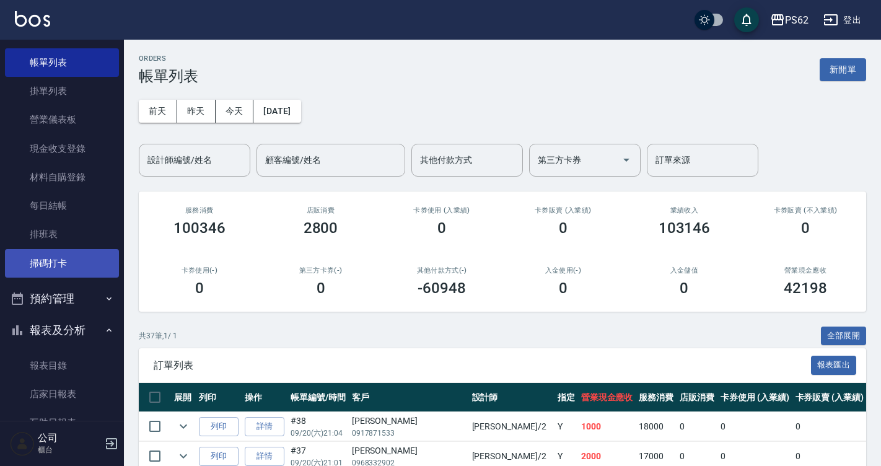
click at [72, 263] on link "掃碼打卡" at bounding box center [62, 263] width 114 height 28
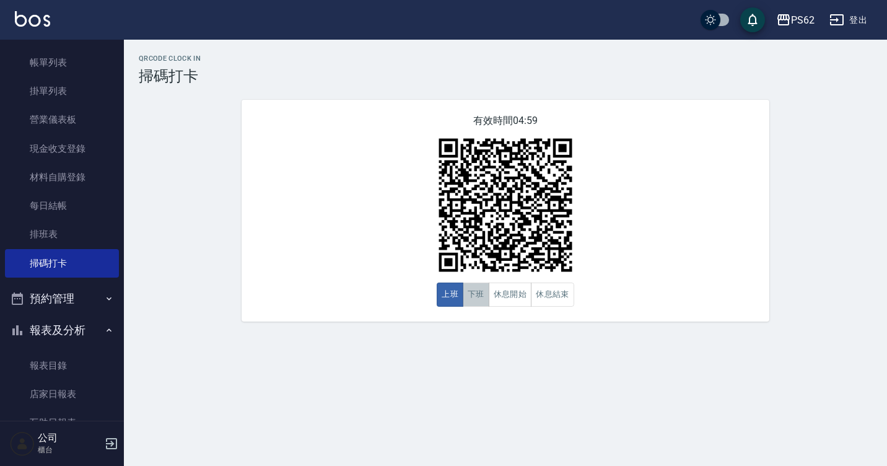
click at [482, 297] on button "下班" at bounding box center [476, 295] width 27 height 24
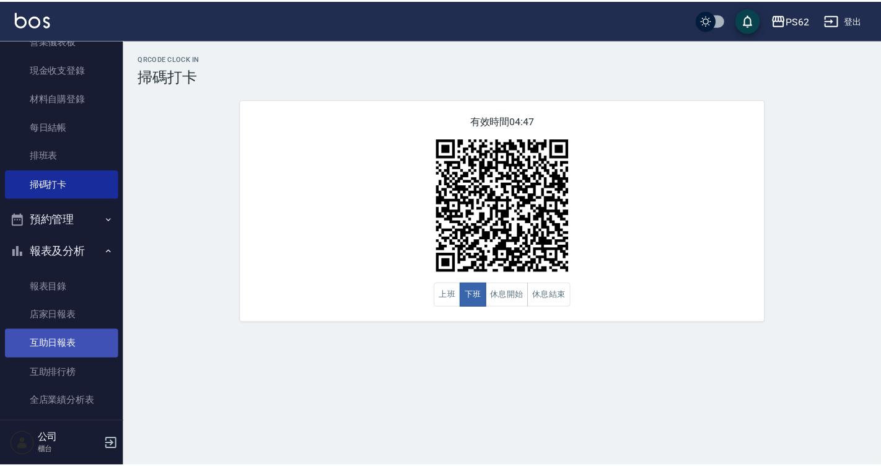
scroll to position [186, 0]
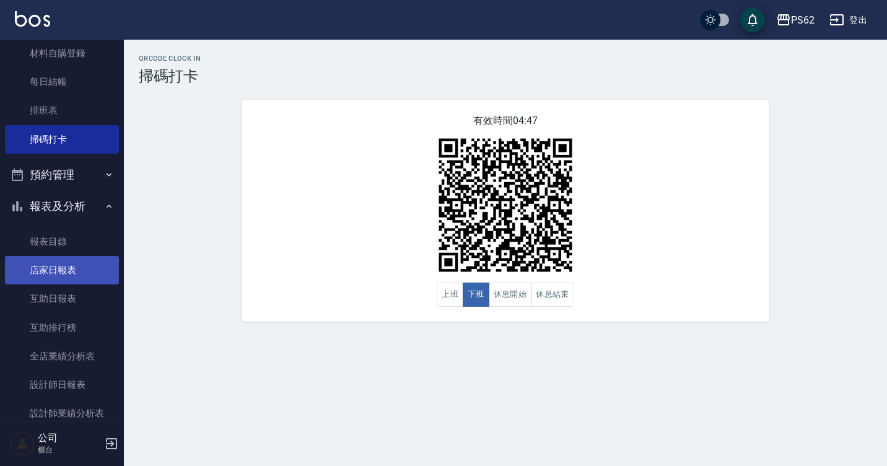
click at [63, 278] on link "店家日報表" at bounding box center [62, 270] width 114 height 28
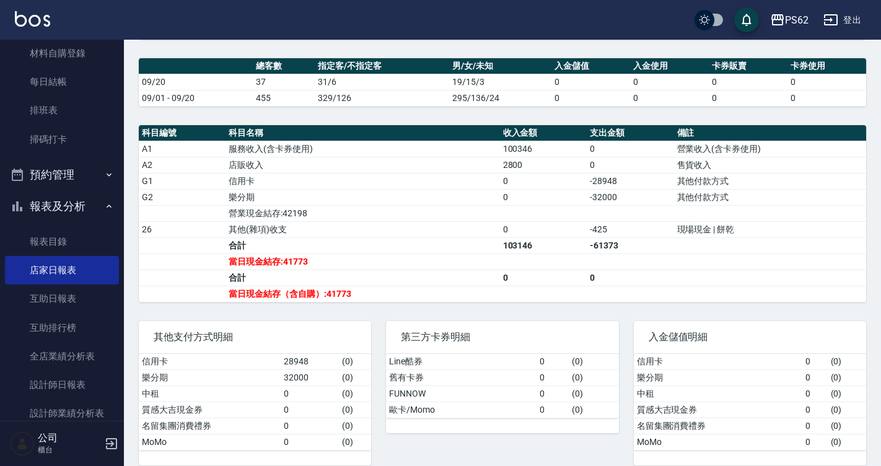
scroll to position [362, 0]
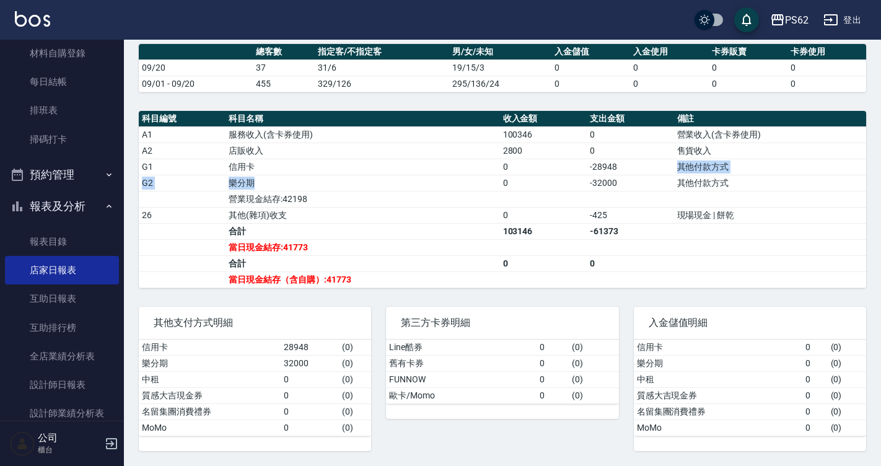
drag, startPoint x: 331, startPoint y: 186, endPoint x: 629, endPoint y: 167, distance: 298.0
click at [628, 167] on tbody "A1 服務收入(含卡券使用) 100346 0 營業收入(含卡券使用) A2 店販收入 2800 0 售貨收入 G1 信用卡 0 -28948 其他付款方式 …" at bounding box center [502, 206] width 727 height 161
click at [629, 167] on td "-28948" at bounding box center [630, 167] width 87 height 16
drag, startPoint x: 418, startPoint y: 232, endPoint x: 686, endPoint y: 242, distance: 267.8
click at [685, 242] on tbody "A1 服務收入(含卡券使用) 100346 0 營業收入(含卡券使用) A2 店販收入 2800 0 售貨收入 G1 信用卡 0 -28948 其他付款方式 …" at bounding box center [502, 206] width 727 height 161
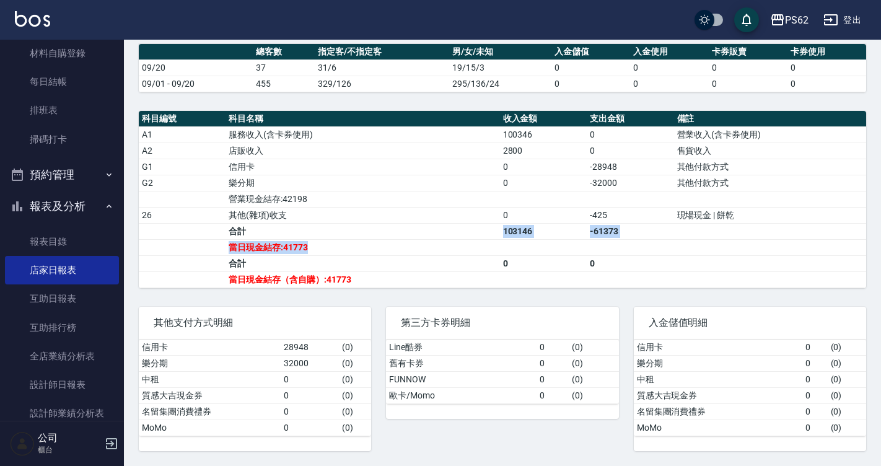
click at [685, 242] on td "a dense table" at bounding box center [770, 247] width 193 height 16
click at [687, 242] on td "a dense table" at bounding box center [770, 247] width 193 height 16
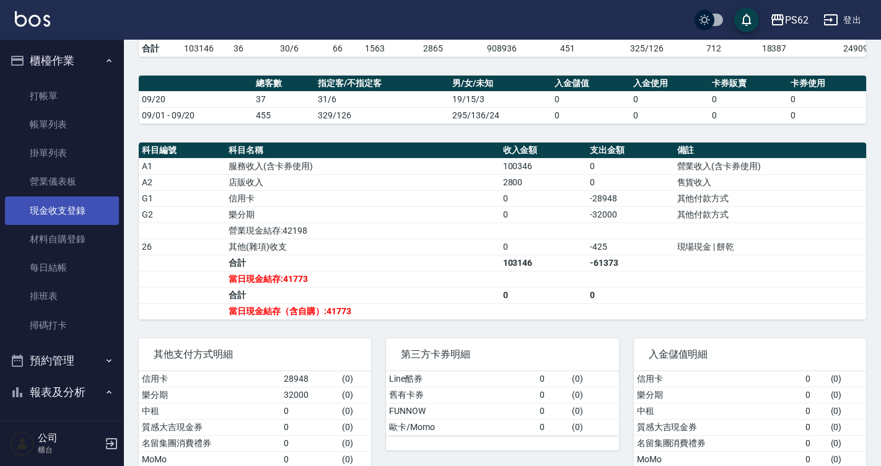
scroll to position [300, 0]
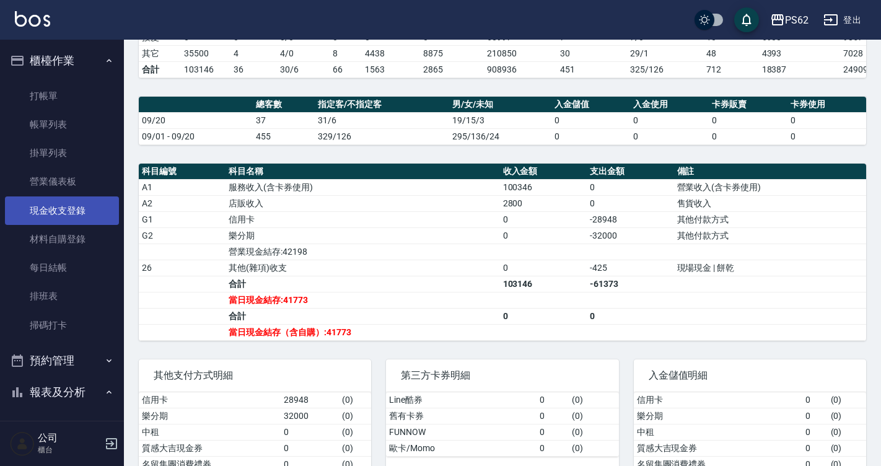
click at [76, 207] on link "現金收支登錄" at bounding box center [62, 210] width 114 height 28
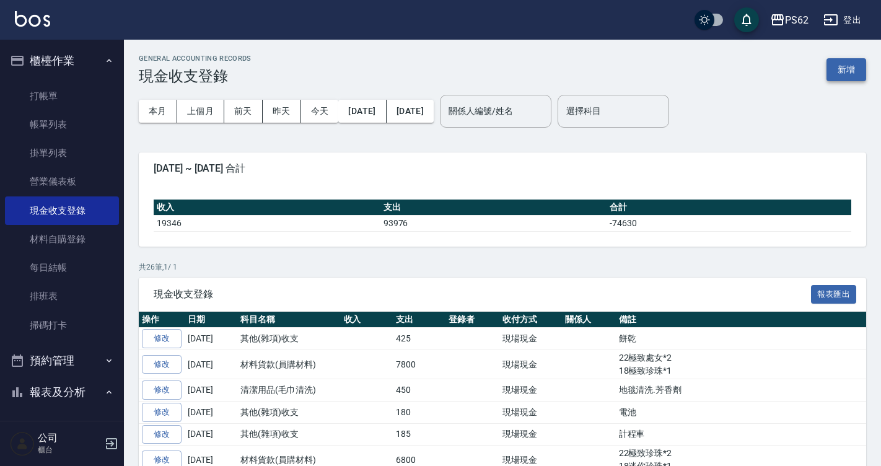
click at [848, 61] on button "新增" at bounding box center [846, 69] width 40 height 23
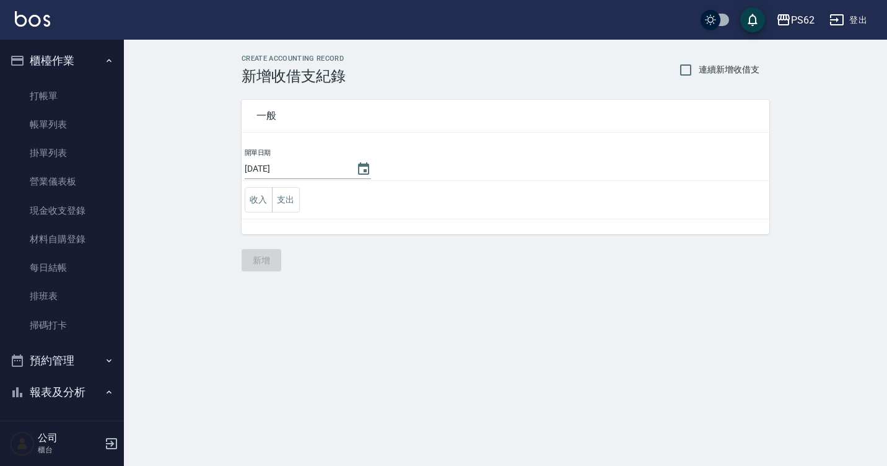
click at [294, 186] on td "收入 支出" at bounding box center [506, 200] width 528 height 38
click at [294, 197] on button "支出" at bounding box center [286, 199] width 28 height 25
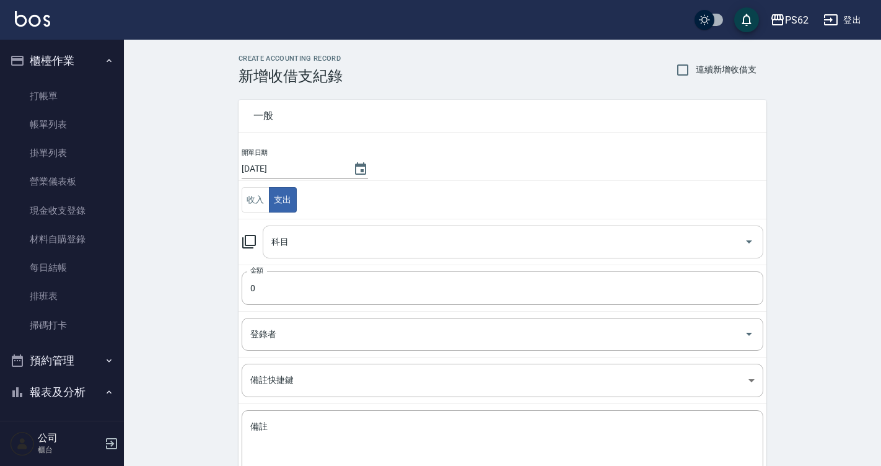
click at [320, 239] on input "科目" at bounding box center [503, 242] width 471 height 22
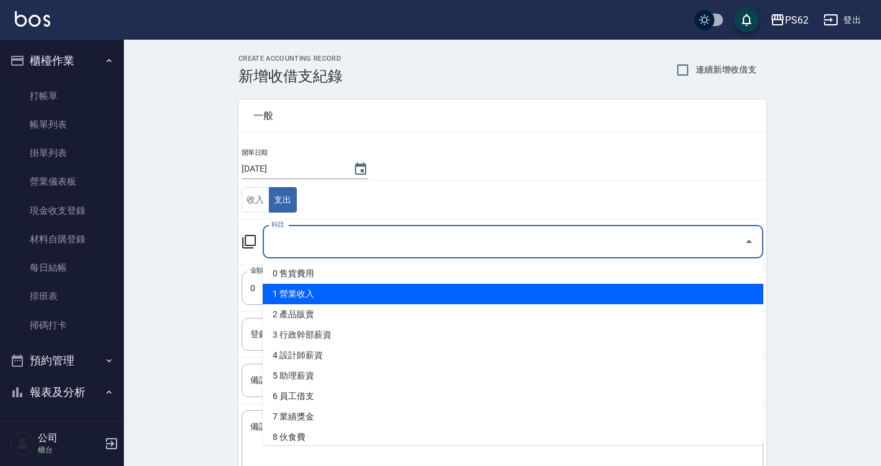
scroll to position [186, 0]
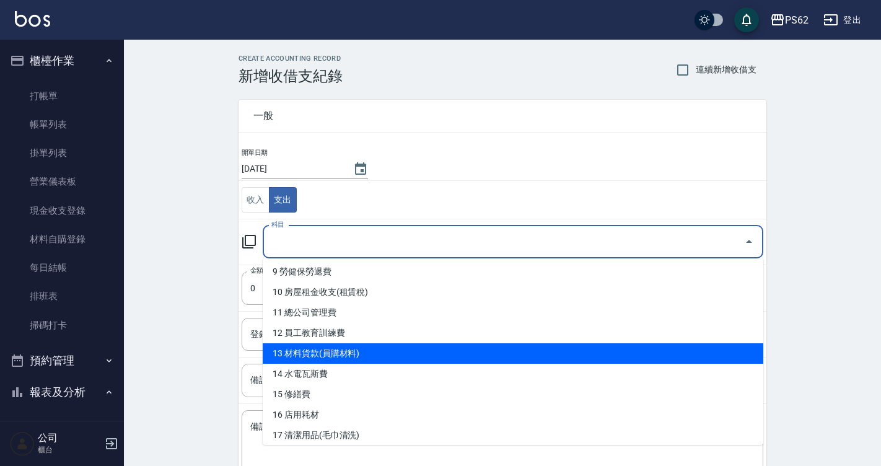
click at [344, 356] on li "13 材料貨款(員購材料)" at bounding box center [513, 353] width 501 height 20
type input "13 材料貨款(員購材料)"
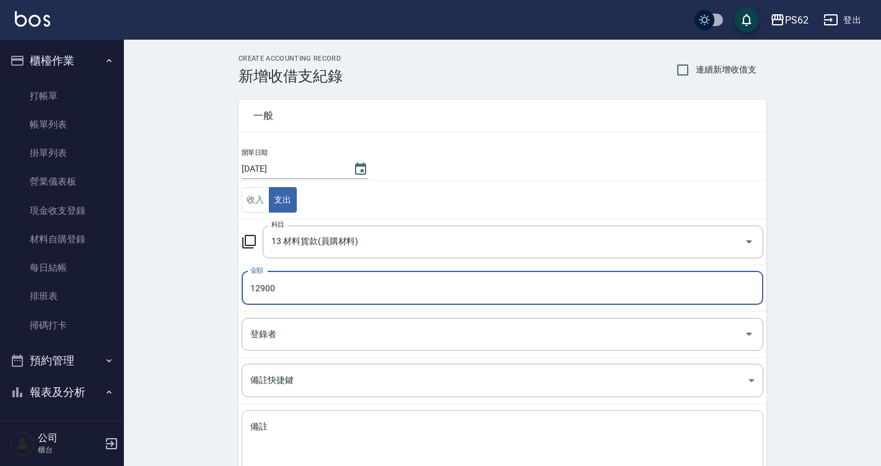
type input "12900"
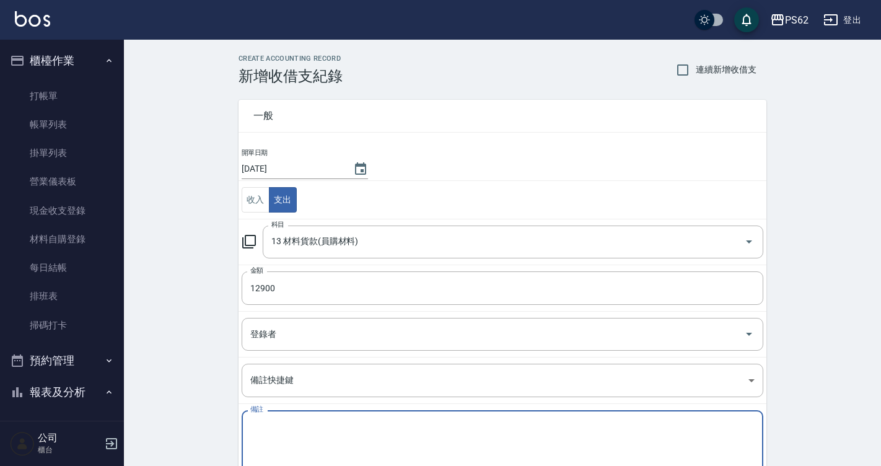
click at [299, 421] on textarea "備註" at bounding box center [502, 442] width 504 height 42
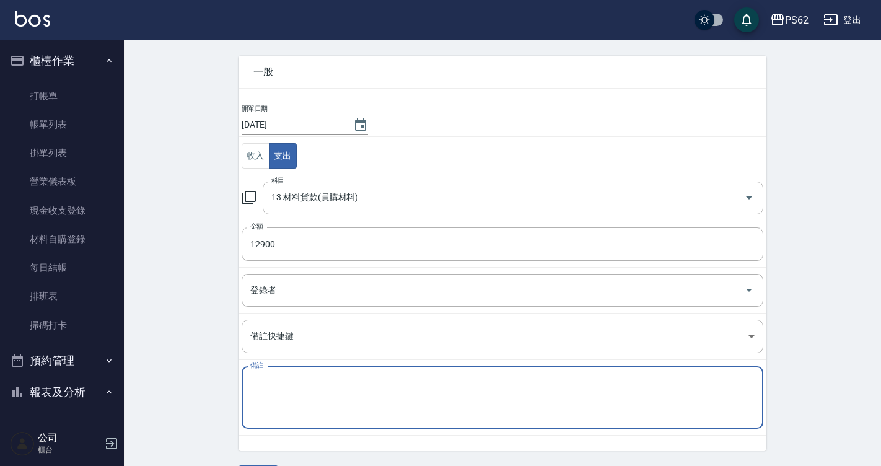
scroll to position [81, 0]
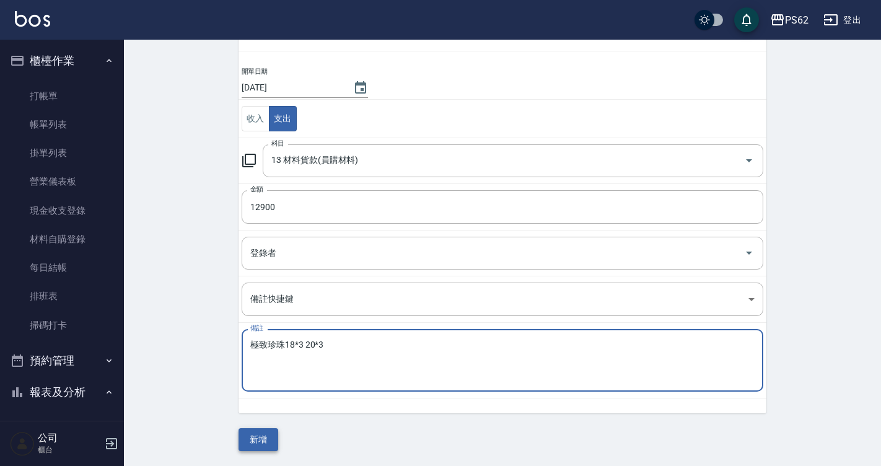
type textarea "極致珍珠18*3 20*3"
click at [252, 433] on button "新增" at bounding box center [259, 439] width 40 height 23
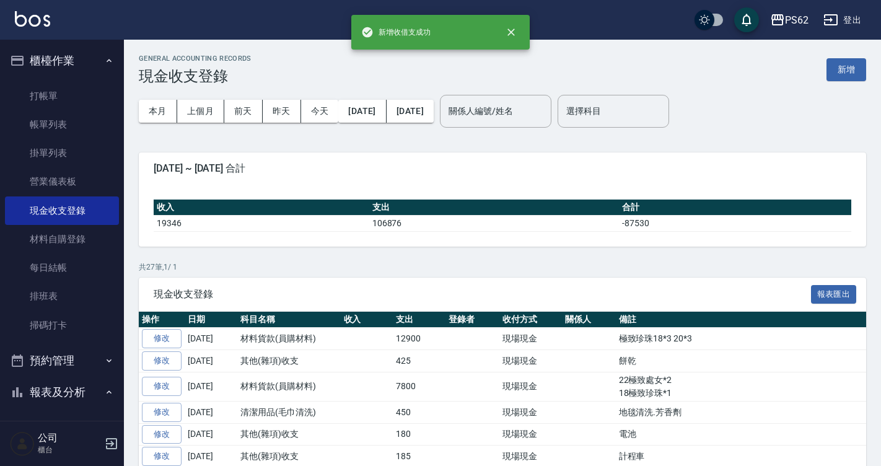
scroll to position [434, 0]
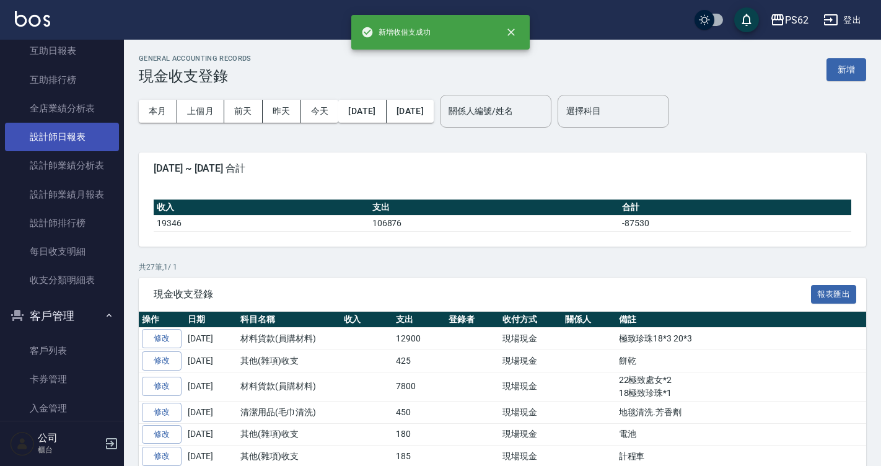
click at [86, 134] on link "設計師日報表" at bounding box center [62, 137] width 114 height 28
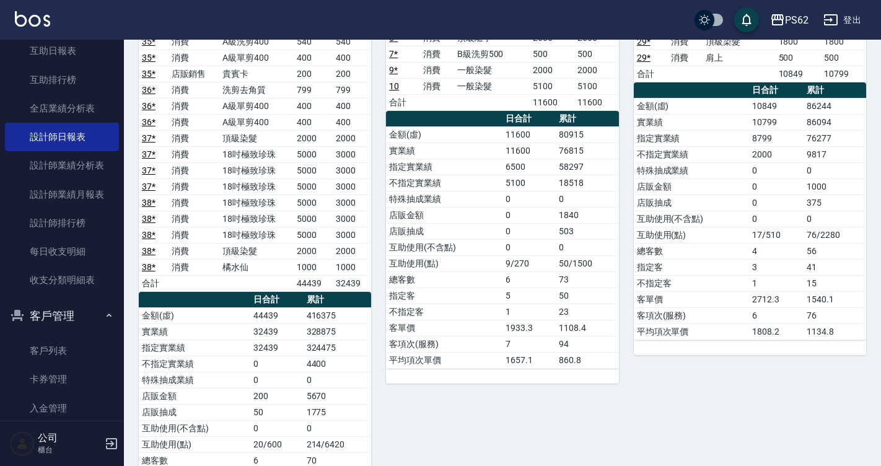
scroll to position [186, 0]
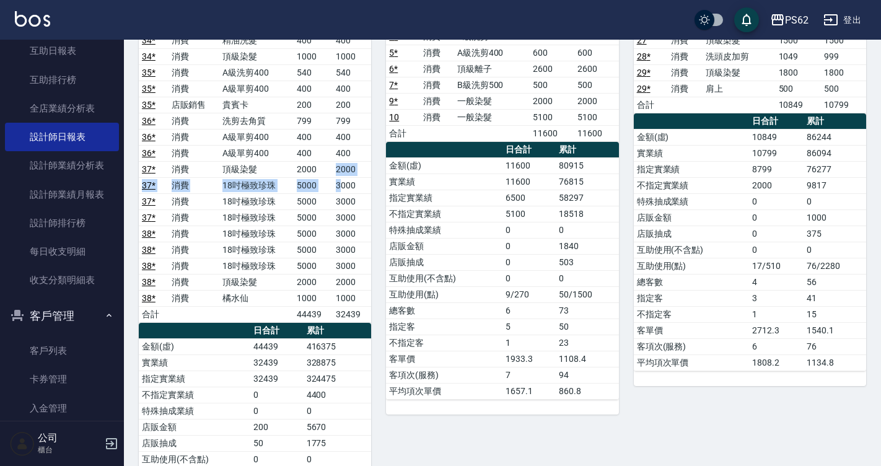
drag, startPoint x: 317, startPoint y: 176, endPoint x: 343, endPoint y: 193, distance: 30.9
click at [343, 193] on tbody "33 * 消費 卸加接 3000 3000 34 * 消費 卸加接 2500 2500 34 * 消費 精油洗髮 400 400 34 * 消費 頂級染髮 1…" at bounding box center [255, 161] width 232 height 322
click at [343, 193] on td "3000" at bounding box center [352, 185] width 39 height 16
click at [357, 222] on td "3000" at bounding box center [352, 217] width 39 height 16
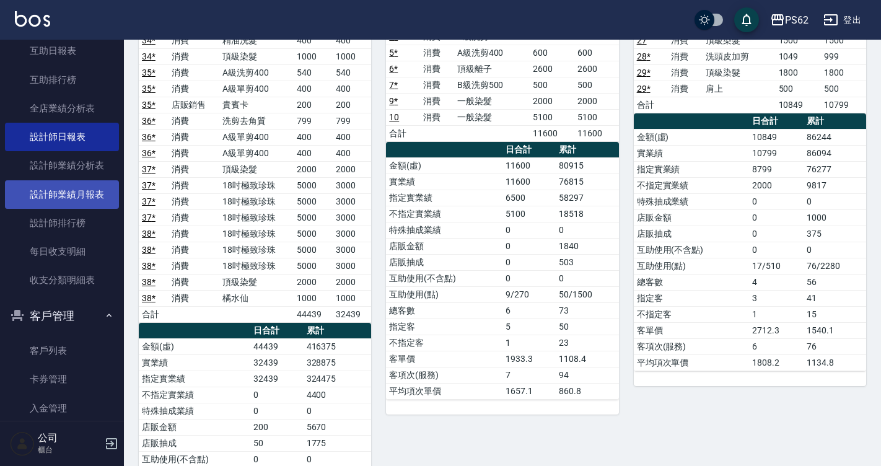
scroll to position [248, 0]
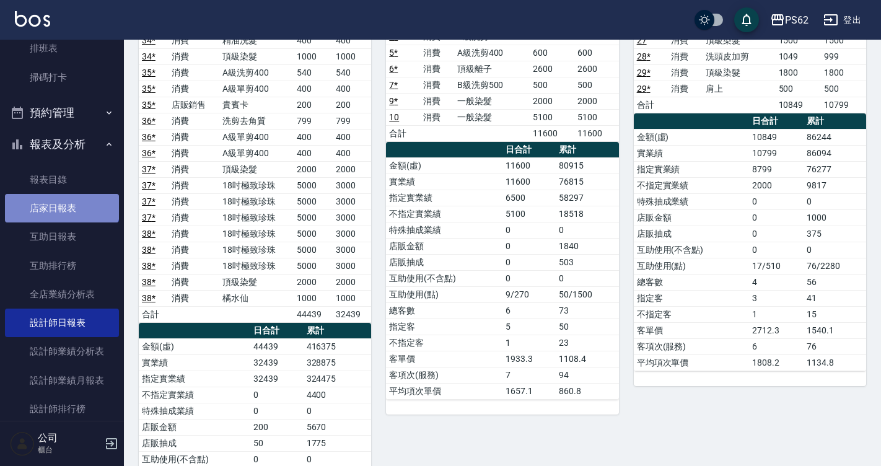
click at [61, 199] on link "店家日報表" at bounding box center [62, 208] width 114 height 28
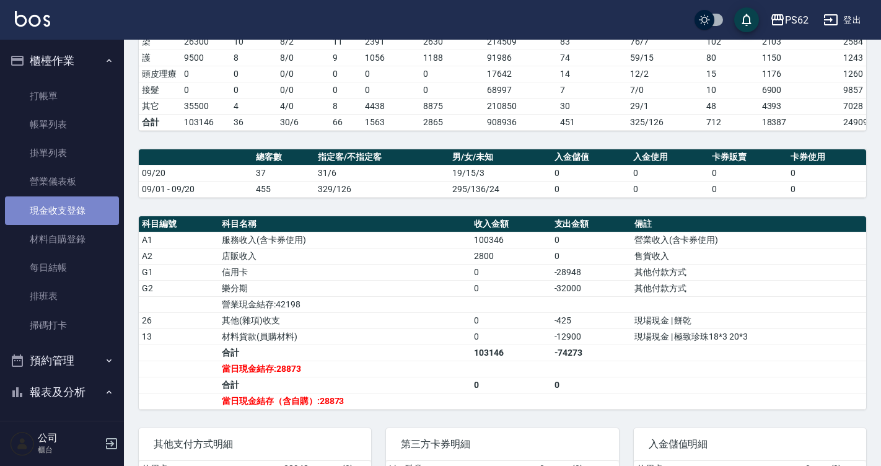
click at [76, 213] on link "現金收支登錄" at bounding box center [62, 210] width 114 height 28
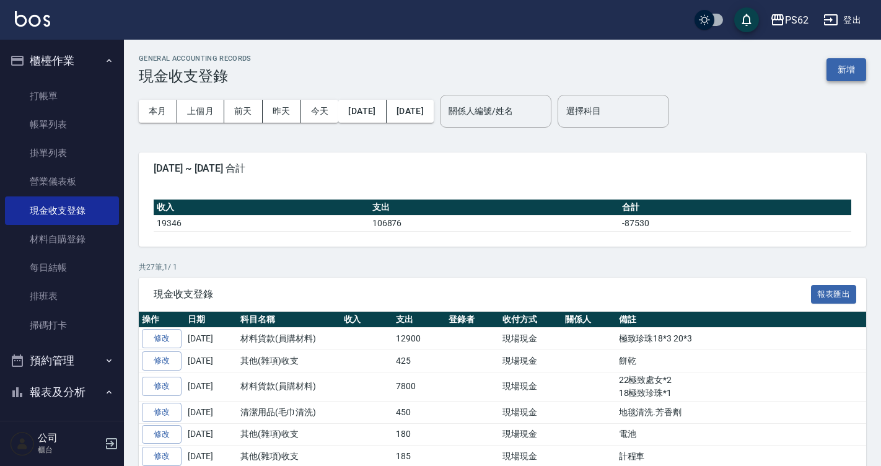
click at [862, 67] on button "新增" at bounding box center [846, 69] width 40 height 23
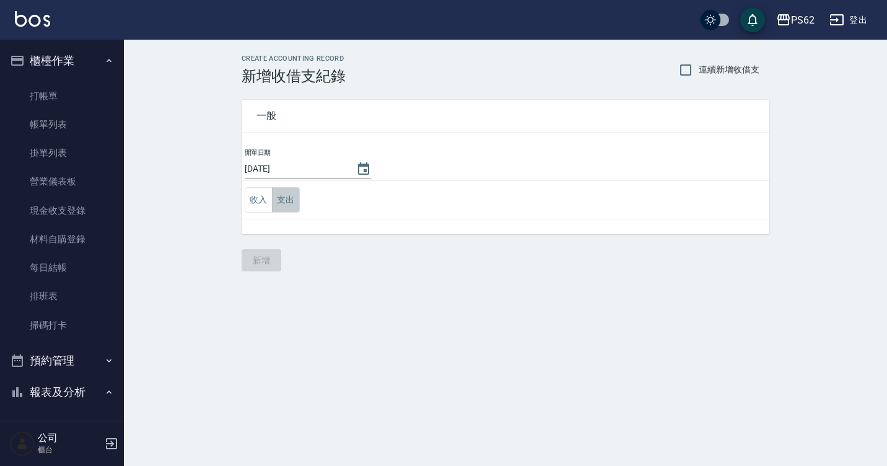
click at [294, 208] on button "支出" at bounding box center [286, 199] width 28 height 25
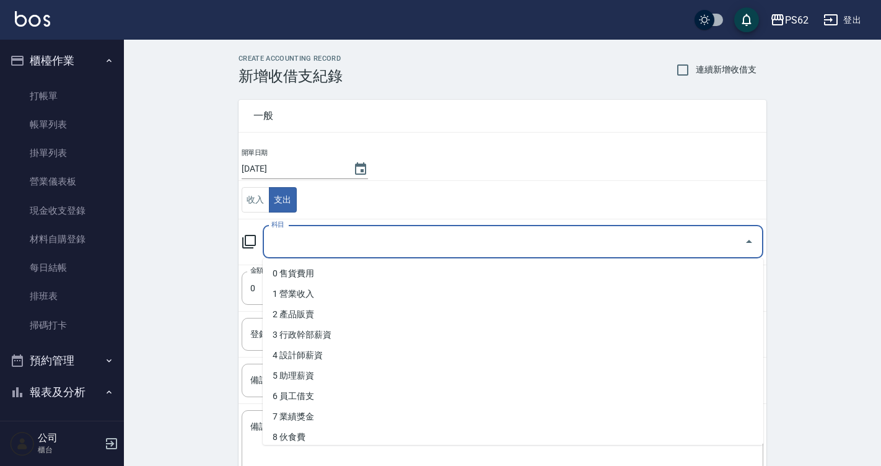
click at [307, 246] on input "科目" at bounding box center [503, 242] width 471 height 22
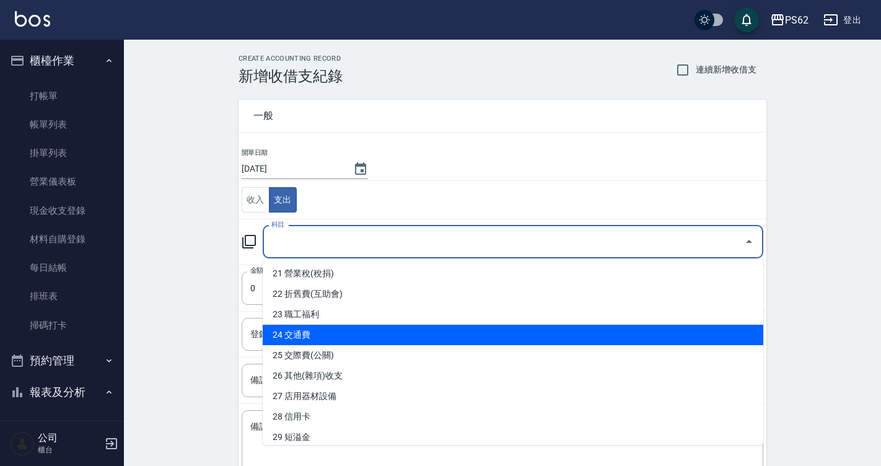
scroll to position [434, 0]
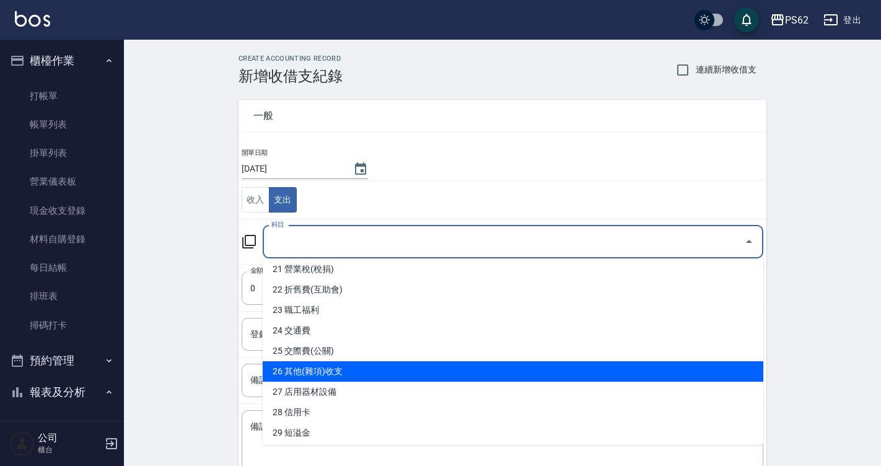
click at [356, 370] on li "26 其他(雜項)收支" at bounding box center [513, 371] width 501 height 20
type input "26 其他(雜項)收支"
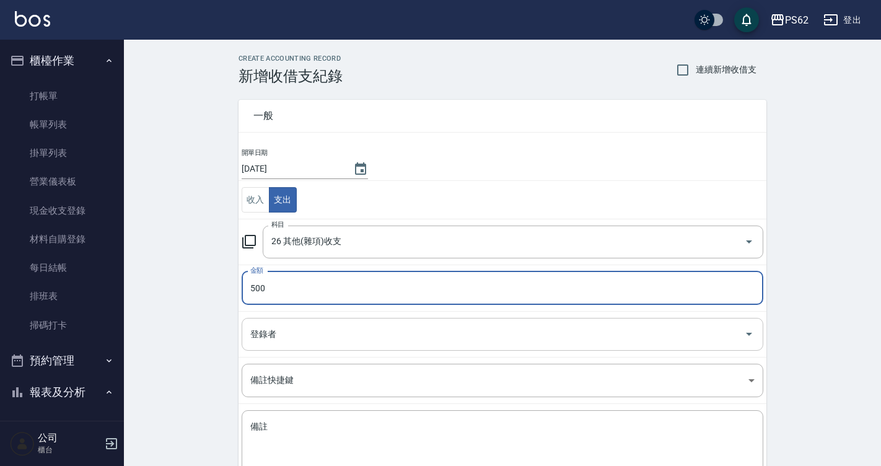
type input "500"
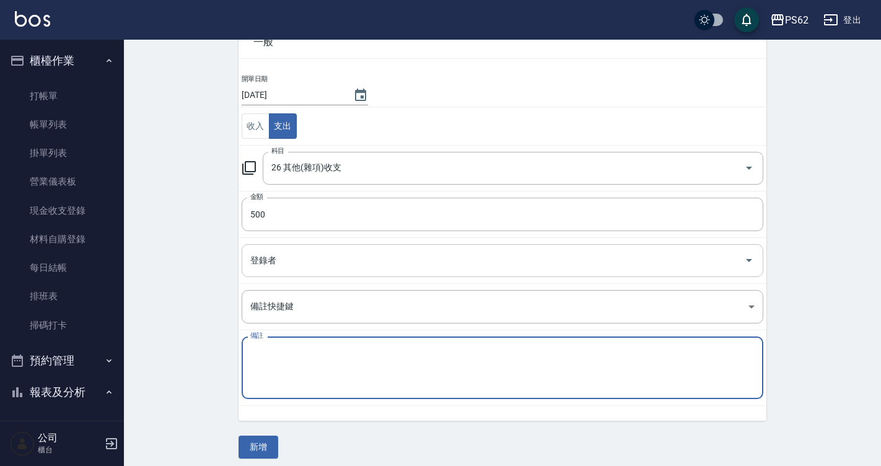
scroll to position [81, 0]
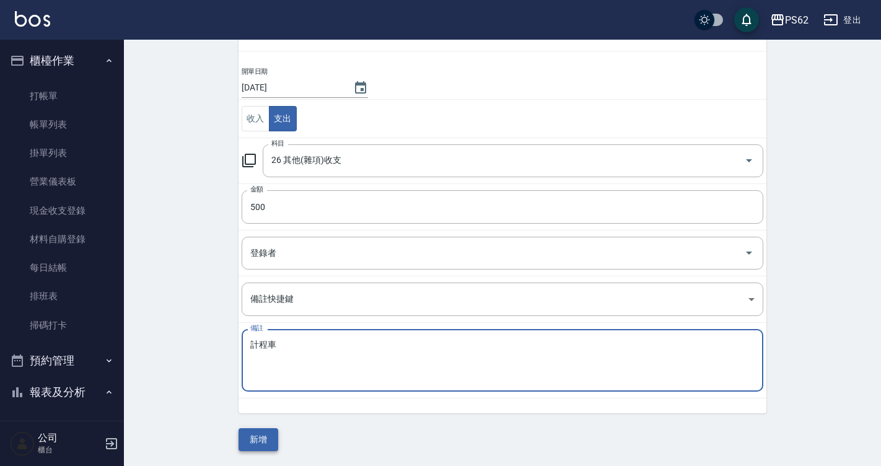
type textarea "計程車"
click at [259, 434] on button "新增" at bounding box center [259, 439] width 40 height 23
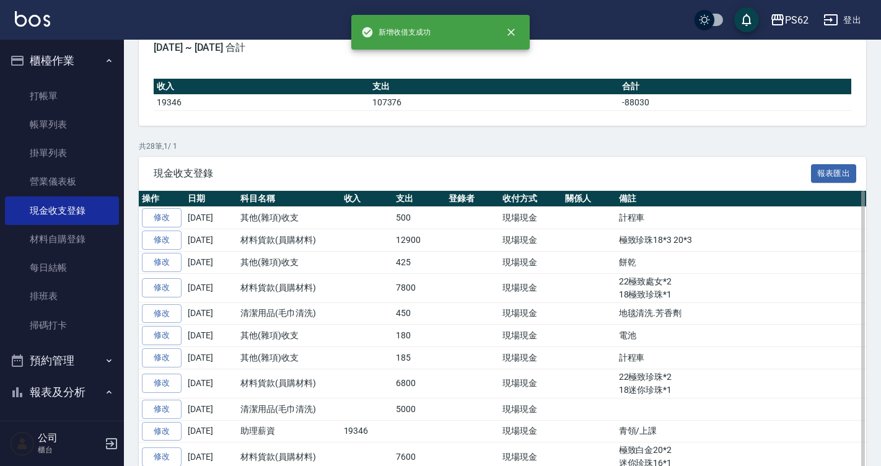
scroll to position [124, 0]
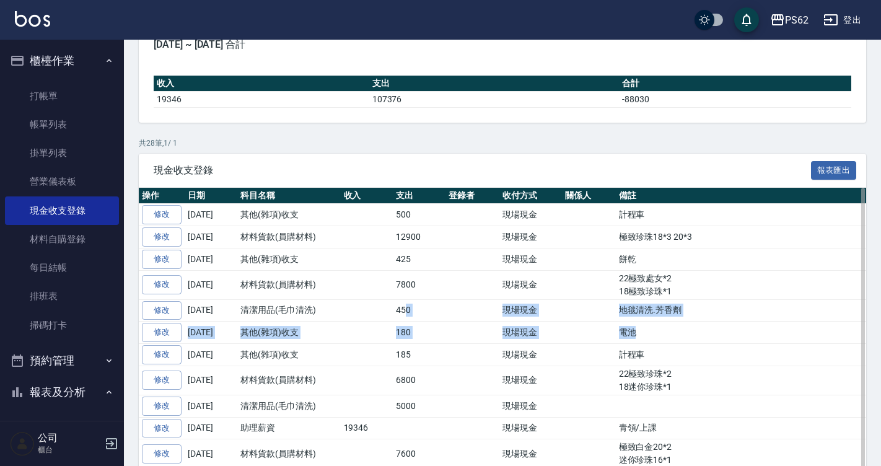
drag, startPoint x: 406, startPoint y: 310, endPoint x: 662, endPoint y: 323, distance: 256.8
click at [663, 323] on td "電池" at bounding box center [780, 333] width 328 height 22
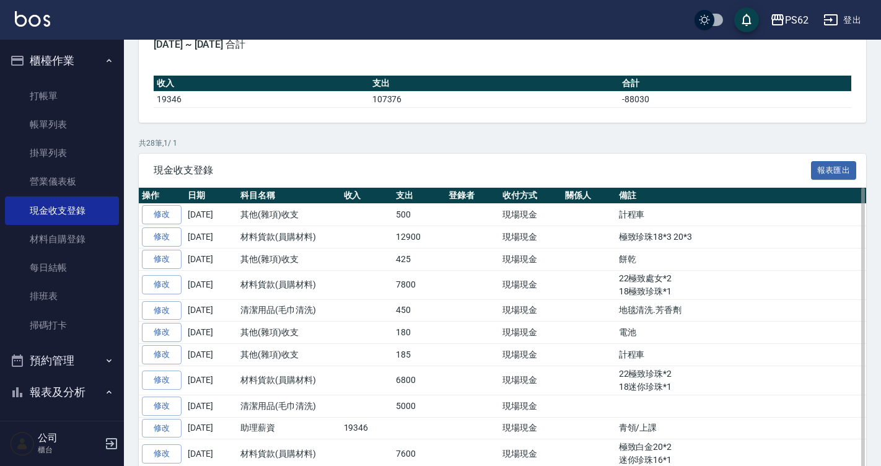
click at [672, 283] on td "22極致處女*2 18極致珍珠*1" at bounding box center [780, 284] width 328 height 29
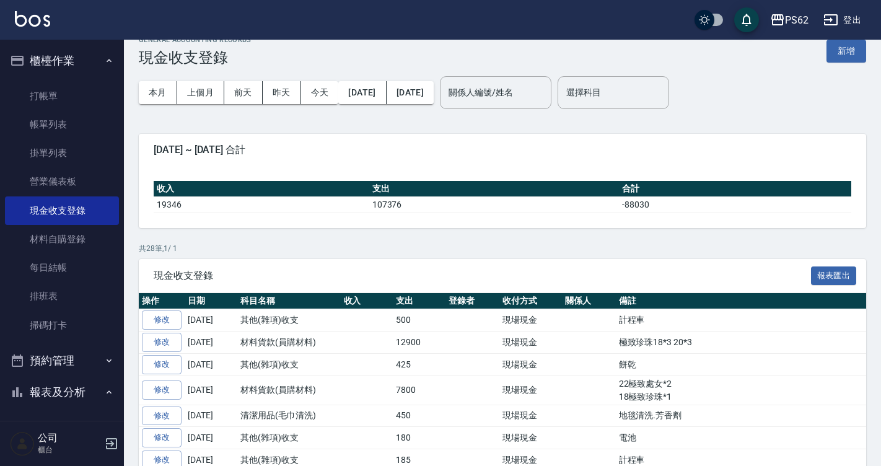
scroll to position [0, 0]
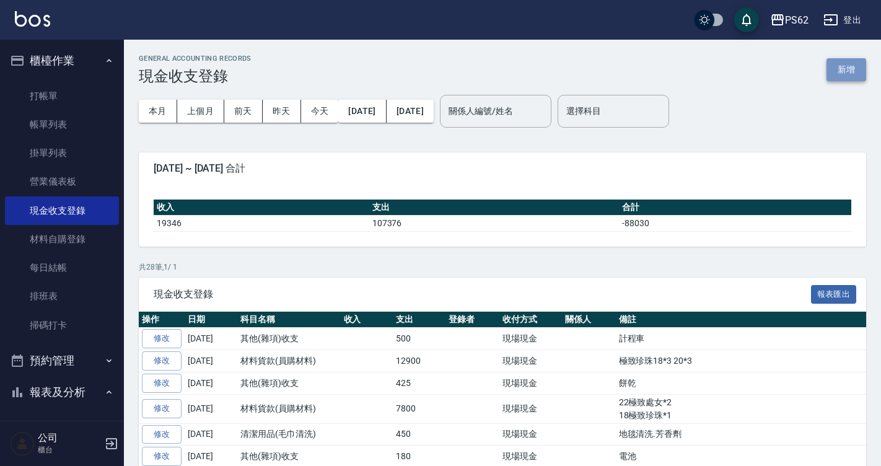
click at [853, 58] on button "新增" at bounding box center [846, 69] width 40 height 23
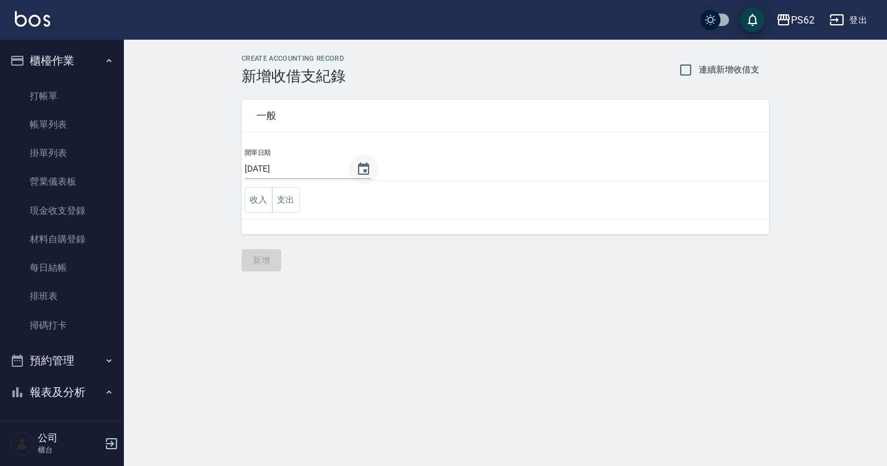
click at [358, 170] on icon "Choose date, selected date is 2025-09-20" at bounding box center [363, 168] width 11 height 12
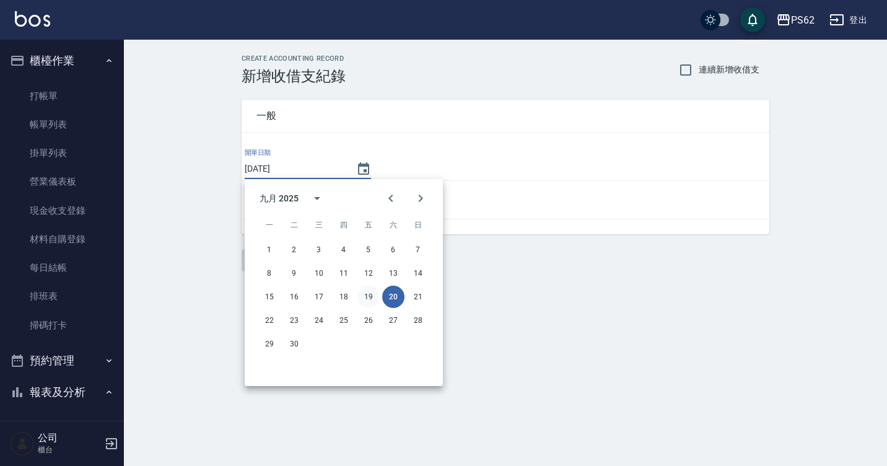
click at [369, 302] on button "19" at bounding box center [368, 297] width 22 height 22
type input "[DATE]"
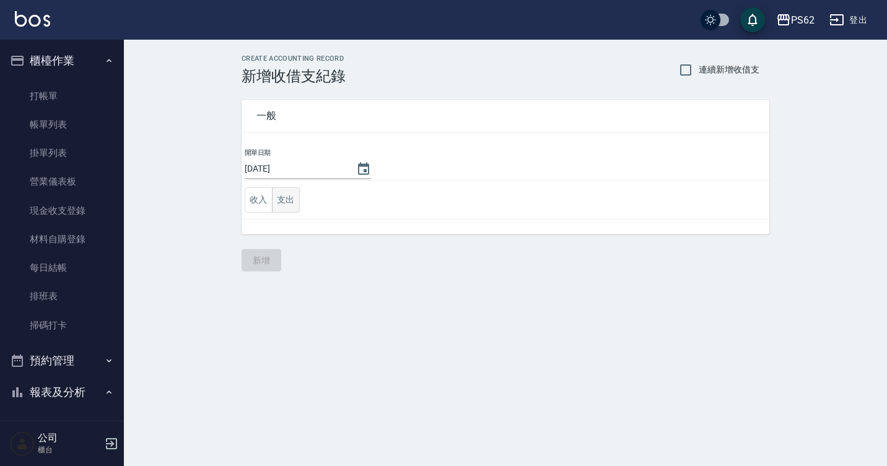
click at [291, 204] on button "支出" at bounding box center [286, 199] width 28 height 25
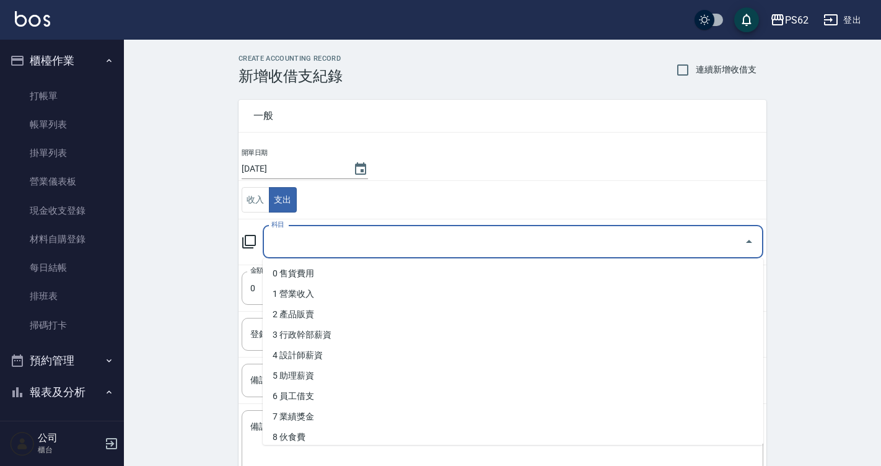
click at [305, 240] on input "科目" at bounding box center [503, 242] width 471 height 22
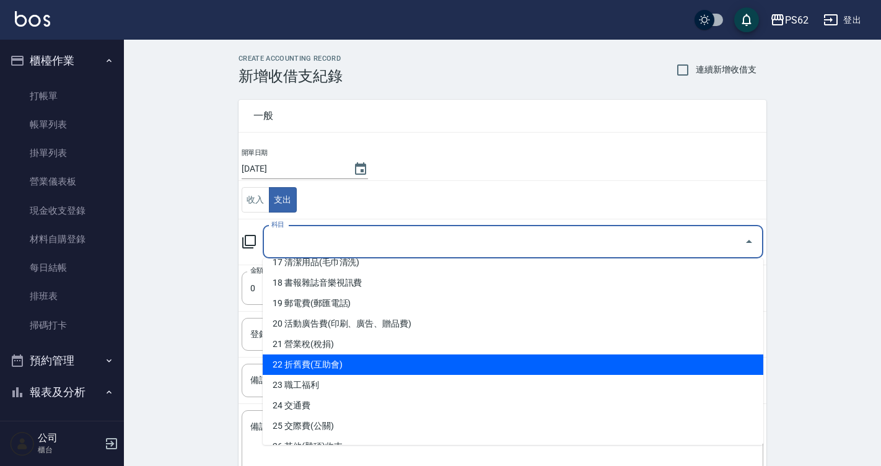
scroll to position [434, 0]
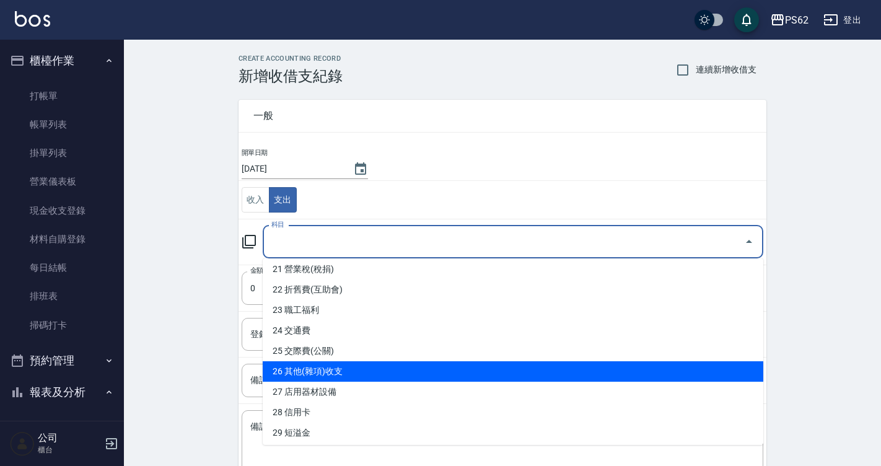
click at [333, 377] on li "26 其他(雜項)收支" at bounding box center [513, 371] width 501 height 20
type input "26 其他(雜項)收支"
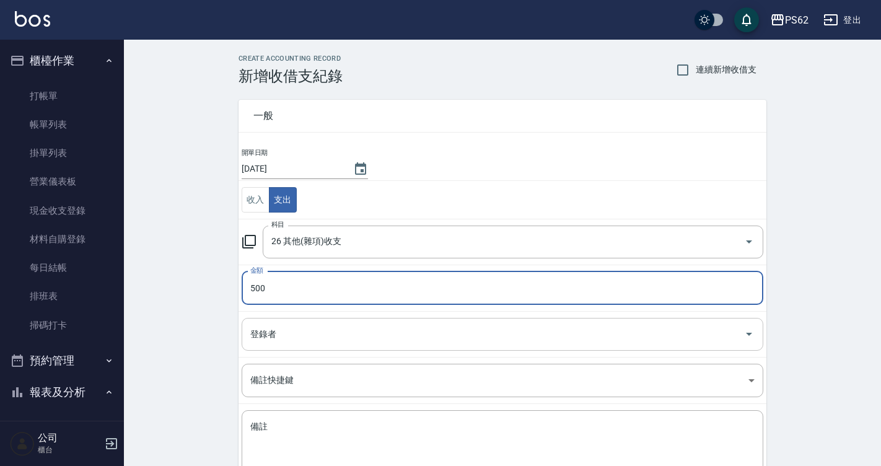
type input "500"
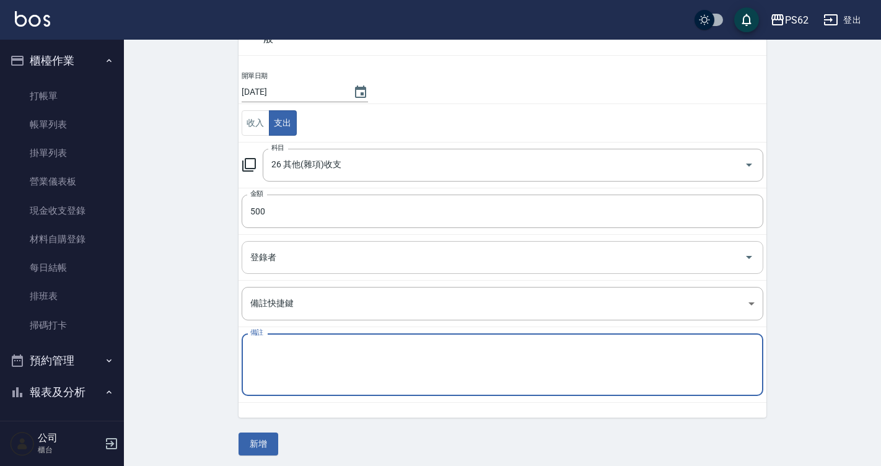
scroll to position [81, 0]
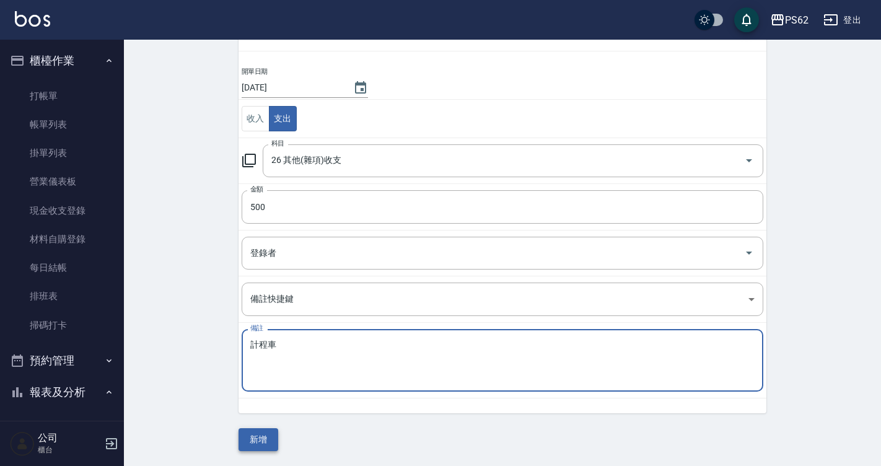
type textarea "計程車"
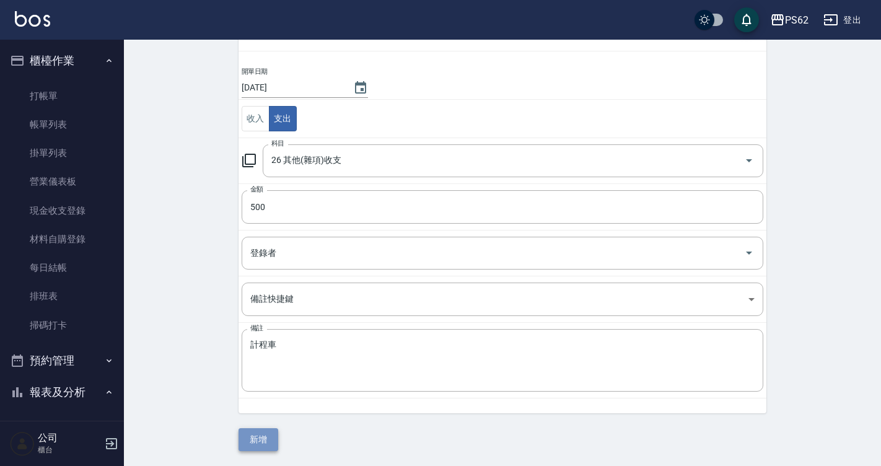
click at [265, 450] on button "新增" at bounding box center [259, 439] width 40 height 23
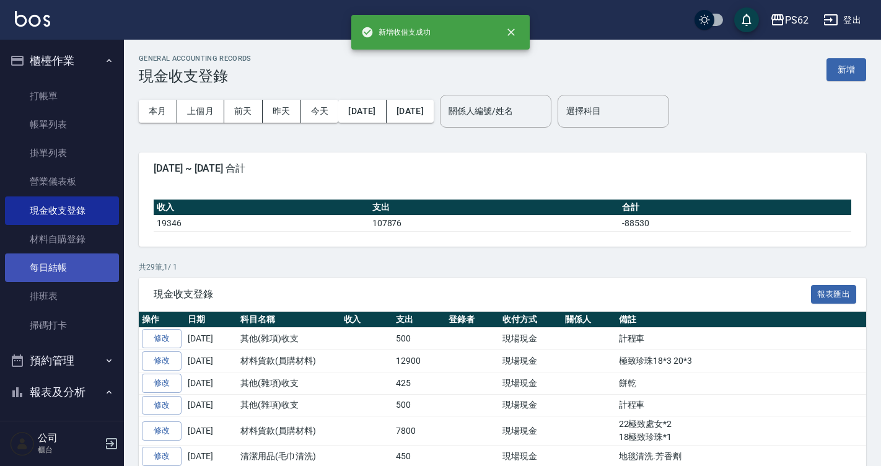
click at [66, 267] on link "每日結帳" at bounding box center [62, 267] width 114 height 28
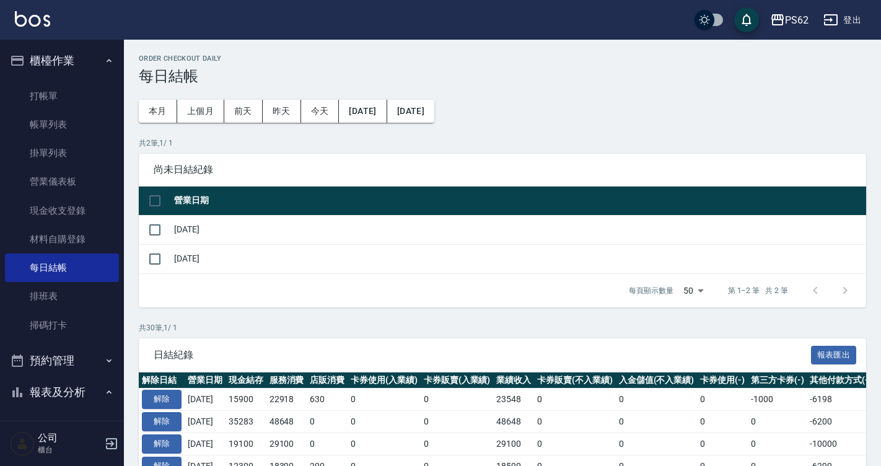
click at [157, 204] on input "checkbox" at bounding box center [155, 201] width 26 height 26
checkbox input "true"
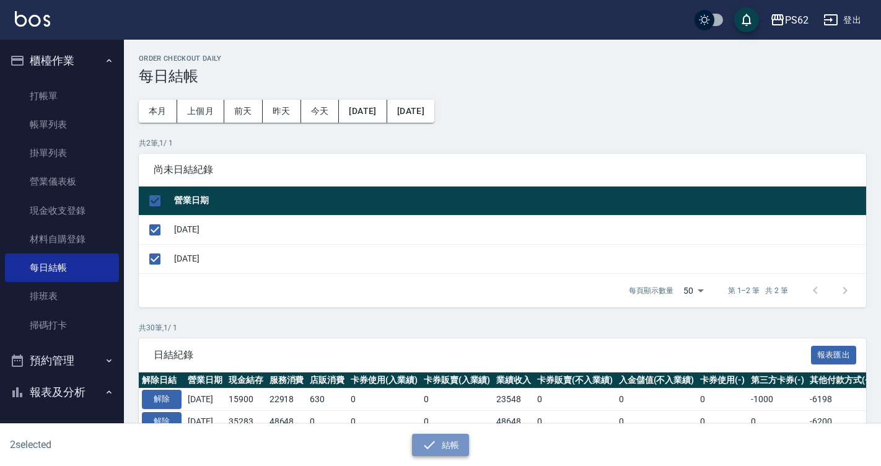
click at [443, 446] on button "結帳" at bounding box center [441, 445] width 58 height 23
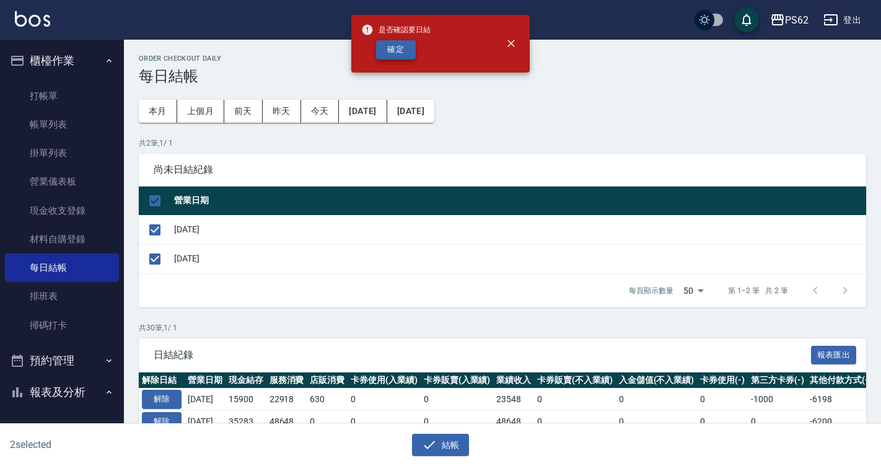
click at [392, 53] on button "確定" at bounding box center [396, 49] width 40 height 19
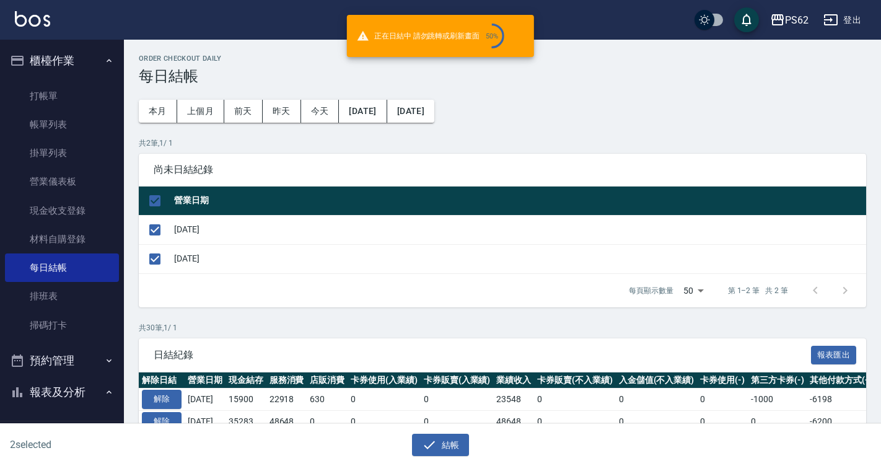
checkbox input "false"
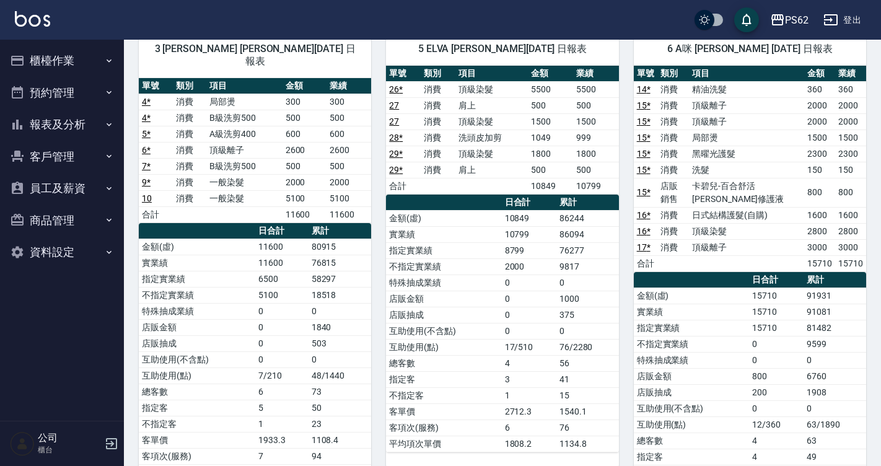
scroll to position [124, 0]
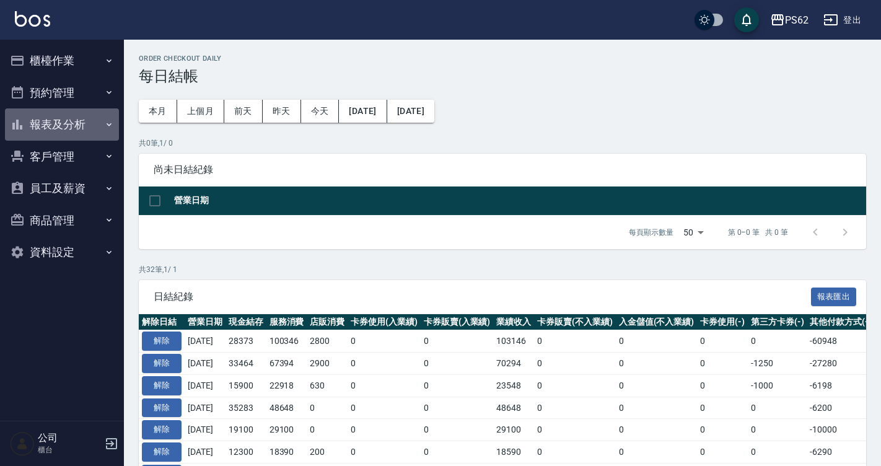
click at [33, 122] on button "報表及分析" at bounding box center [62, 124] width 114 height 32
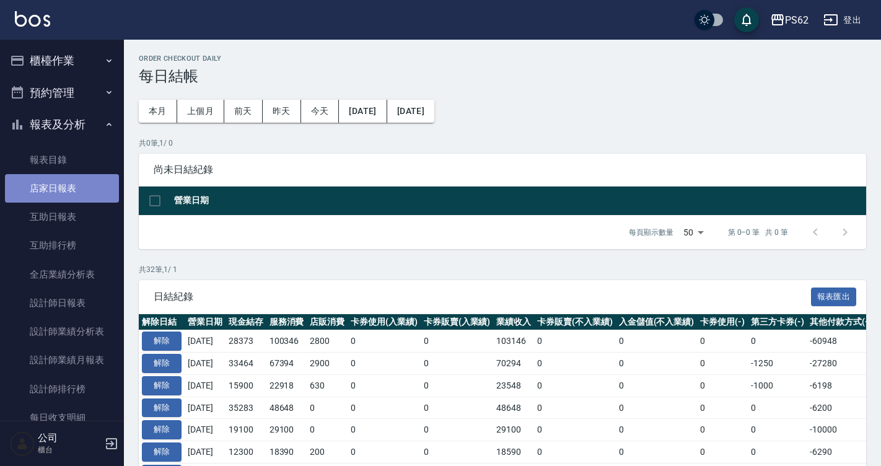
click at [83, 188] on link "店家日報表" at bounding box center [62, 188] width 114 height 28
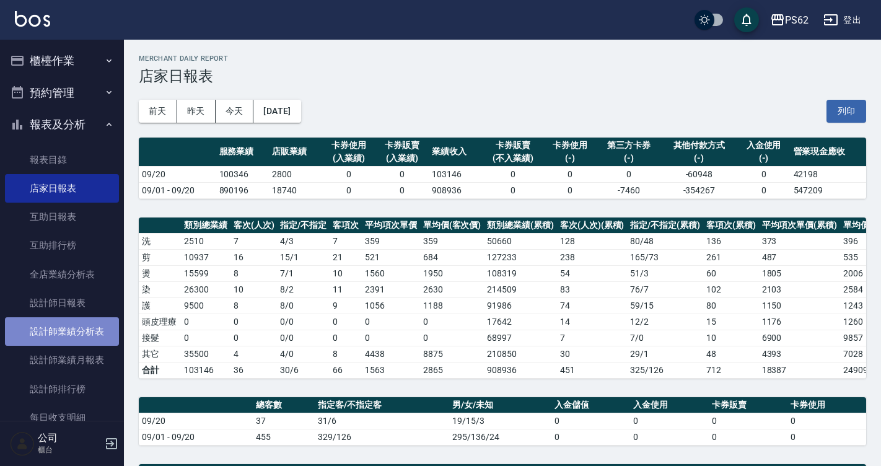
click at [62, 327] on link "設計師業績分析表" at bounding box center [62, 331] width 114 height 28
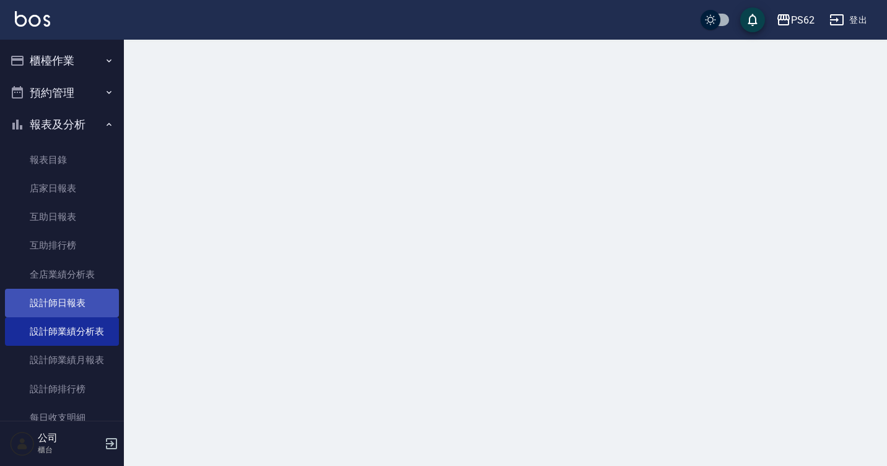
click at [66, 300] on link "設計師日報表" at bounding box center [62, 303] width 114 height 28
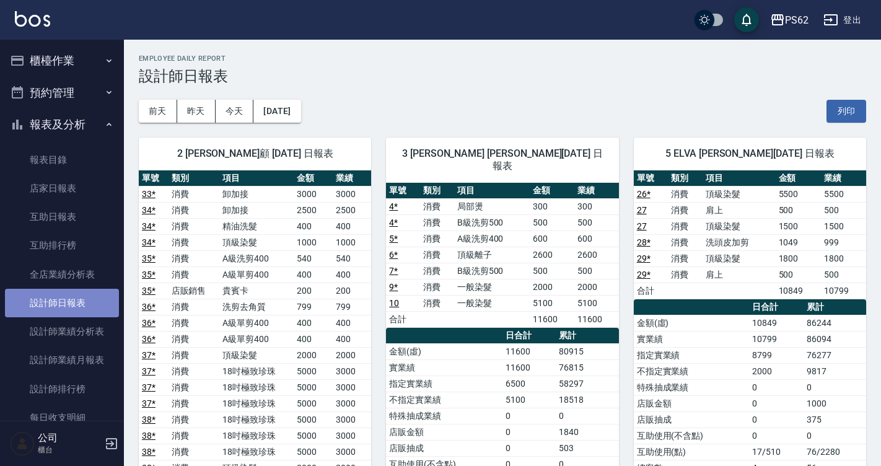
click at [82, 305] on link "設計師日報表" at bounding box center [62, 303] width 114 height 28
click at [784, 99] on div "[DATE] [DATE] [DATE] [DATE] 列印" at bounding box center [502, 111] width 727 height 53
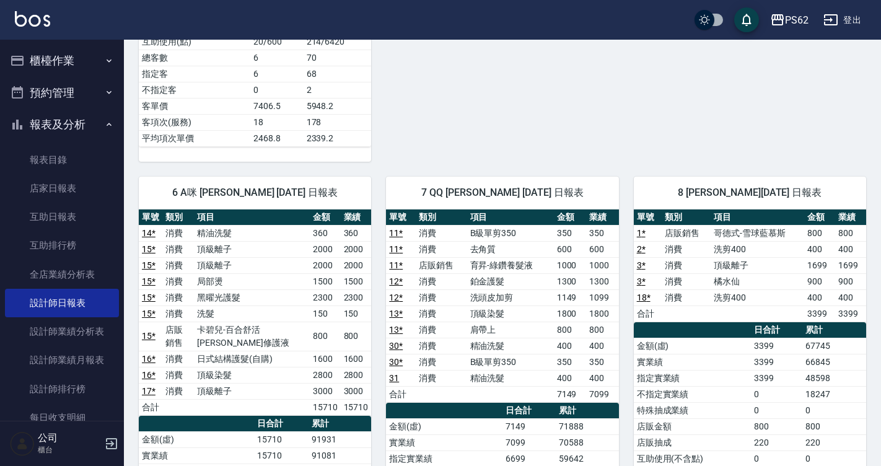
scroll to position [682, 0]
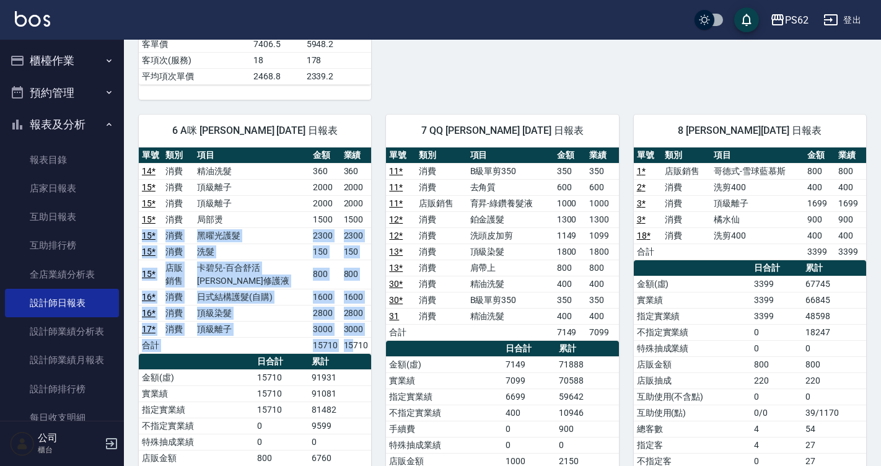
drag, startPoint x: 362, startPoint y: 220, endPoint x: 356, endPoint y: 342, distance: 122.2
click at [356, 341] on tbody "14 * 消費 精油洗髮 360 360 15 * 消費 頂級離子 2000 2000 15 * 消費 頂級離子 2000 2000 15 * 消費 局部燙 …" at bounding box center [255, 258] width 232 height 190
click at [356, 344] on td "15710" at bounding box center [356, 345] width 31 height 16
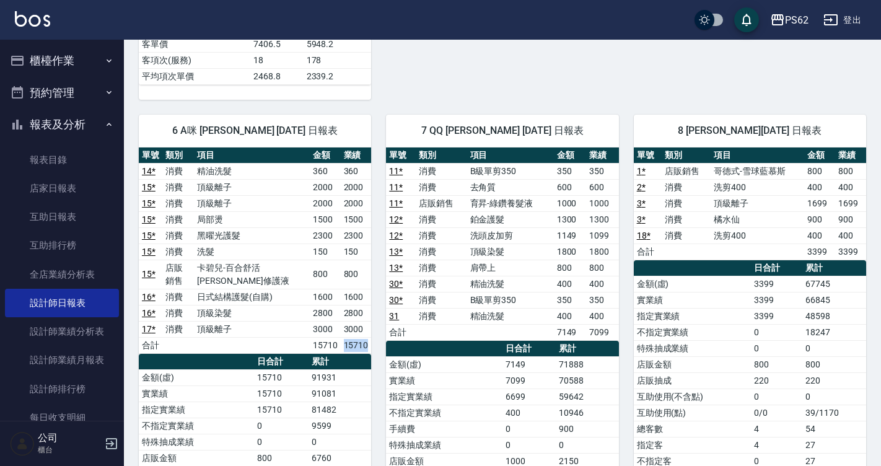
click at [356, 344] on td "15710" at bounding box center [356, 345] width 31 height 16
click at [361, 260] on td "800" at bounding box center [356, 274] width 31 height 29
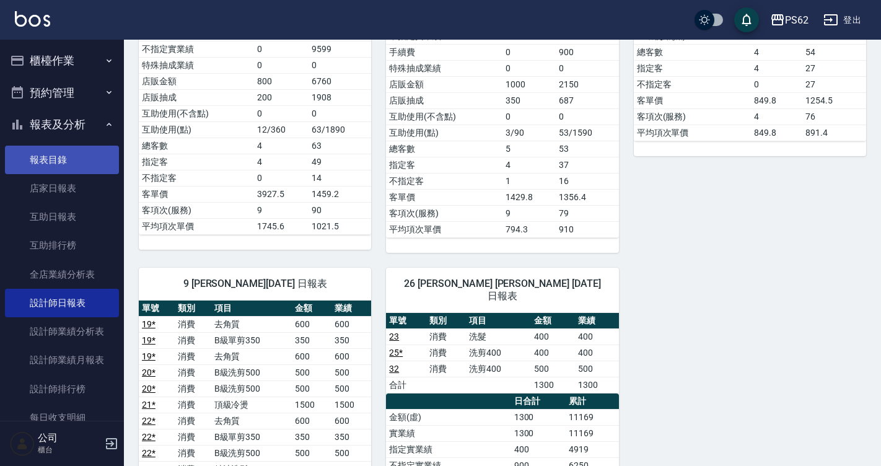
scroll to position [1053, 0]
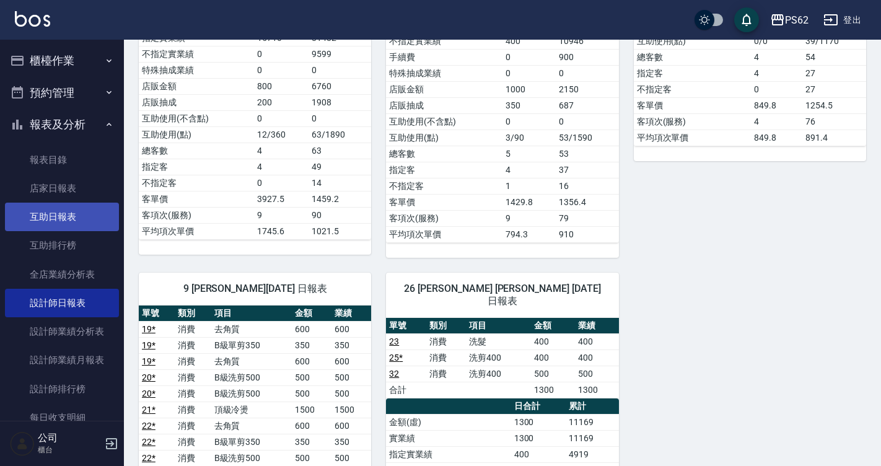
click at [68, 213] on link "互助日報表" at bounding box center [62, 217] width 114 height 28
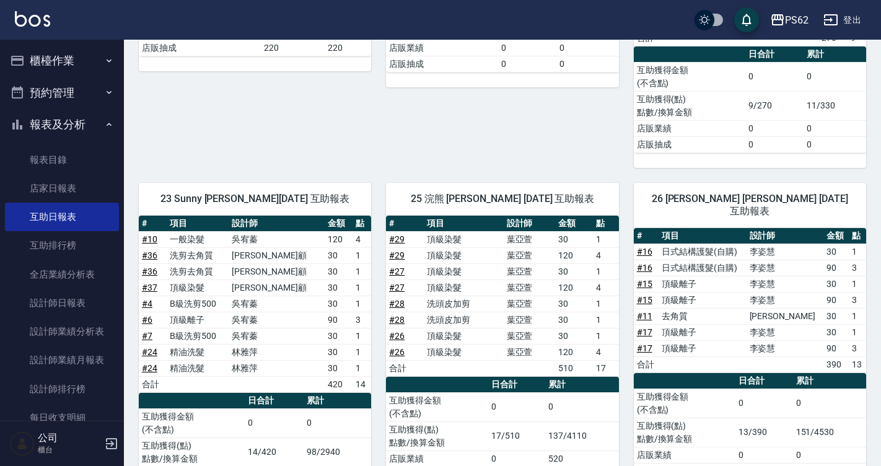
scroll to position [620, 0]
